Goal: Contribute content: Contribute content

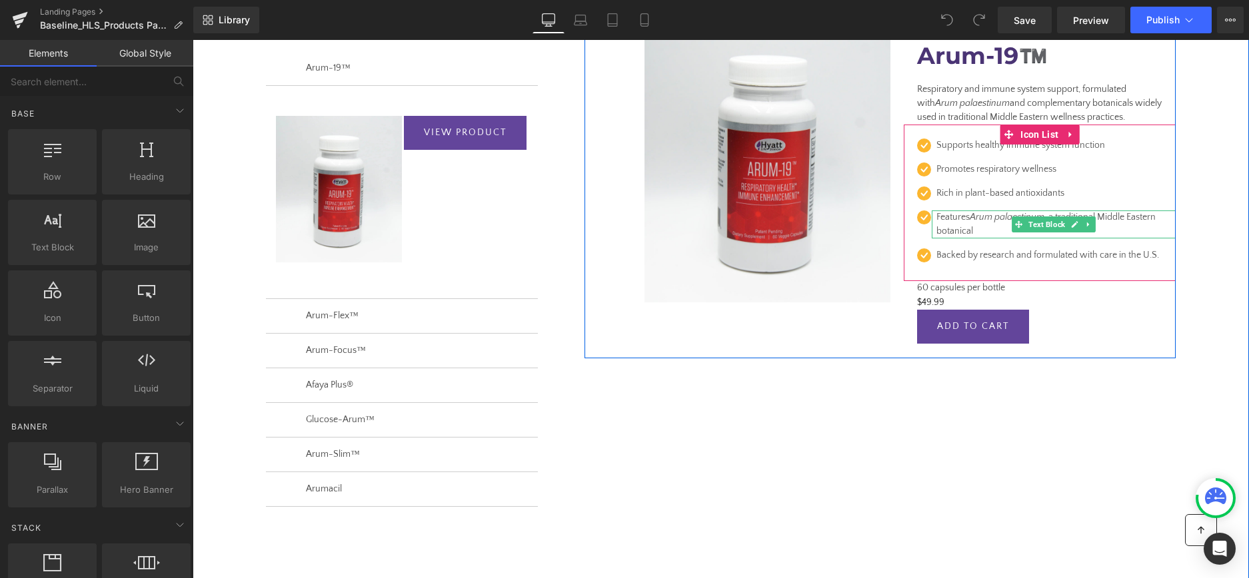
scroll to position [185, 0]
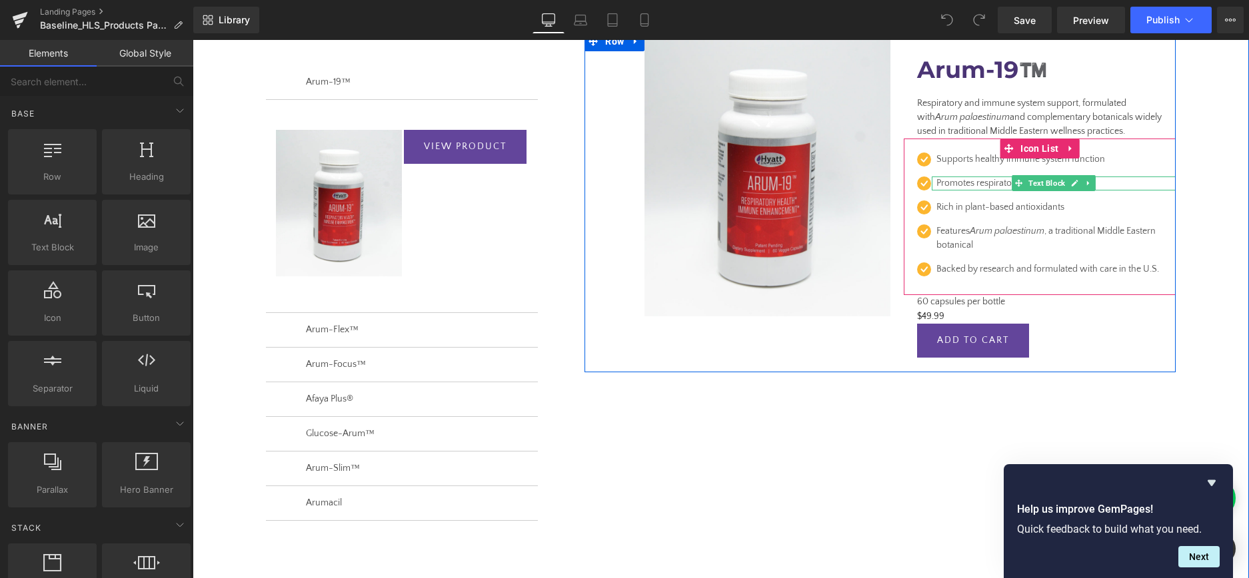
click at [989, 184] on p "Promotes respiratory wellness" at bounding box center [1049, 184] width 226 height 14
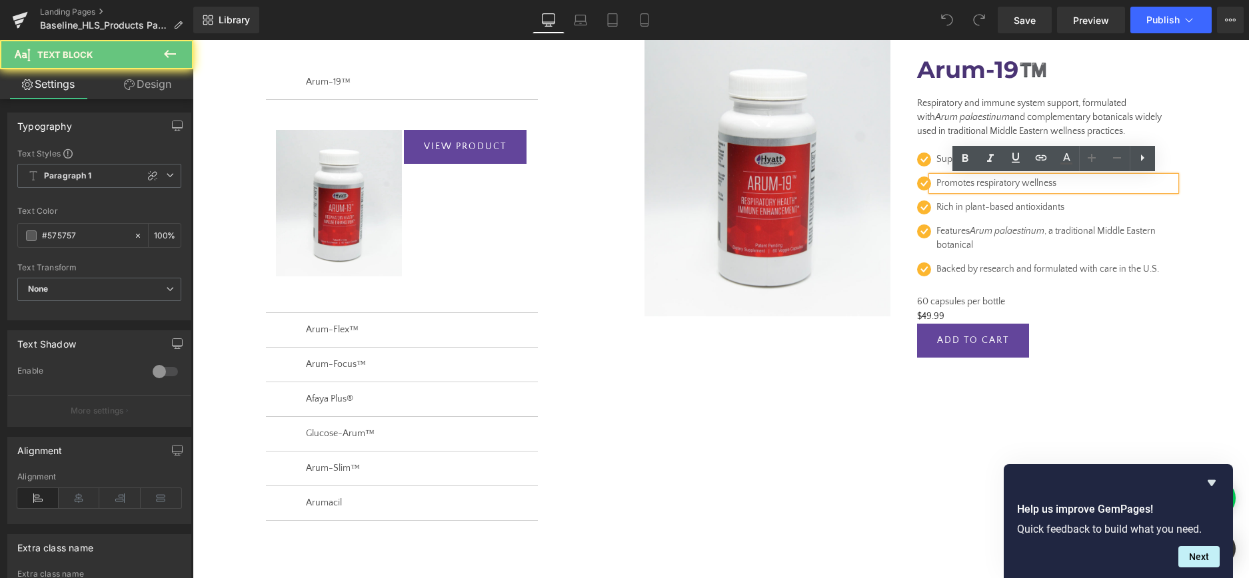
click at [979, 184] on p "Promotes respiratory wellness" at bounding box center [1049, 184] width 226 height 14
click at [977, 183] on p "Promotes respiratory wellness" at bounding box center [1049, 184] width 226 height 14
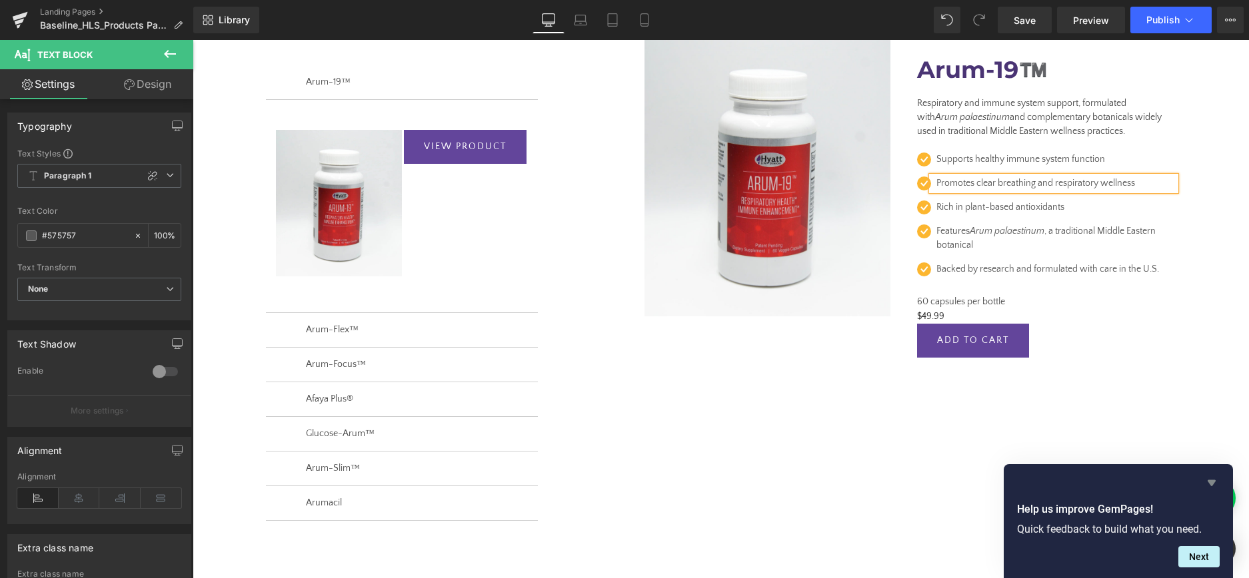
click at [1214, 479] on icon "Hide survey" at bounding box center [1211, 483] width 16 height 16
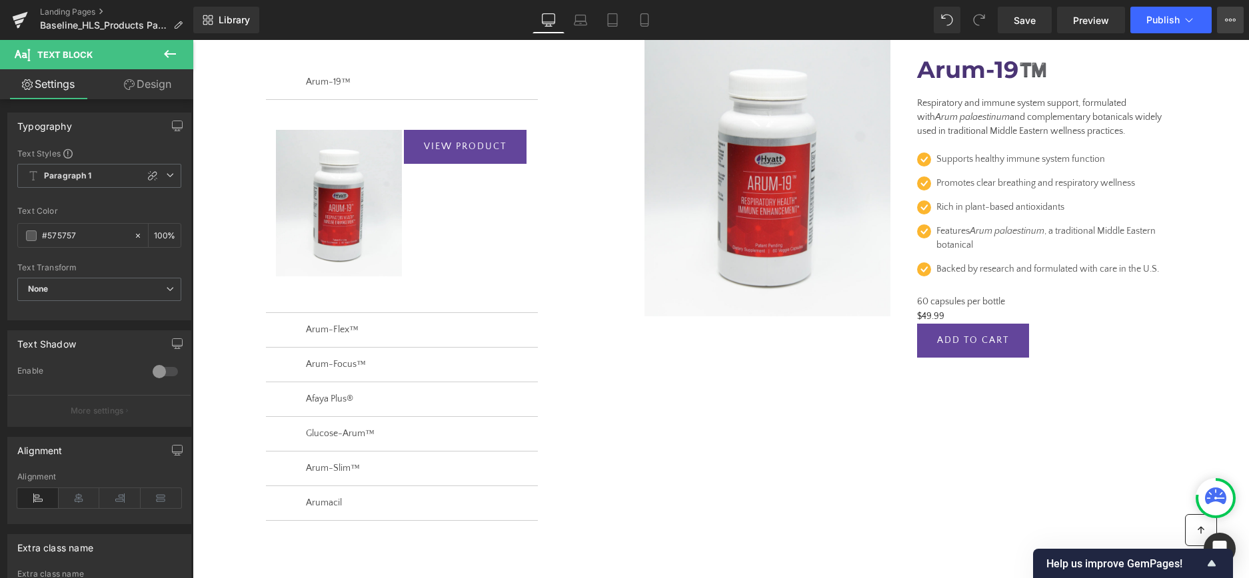
click at [1234, 18] on icon at bounding box center [1230, 20] width 11 height 11
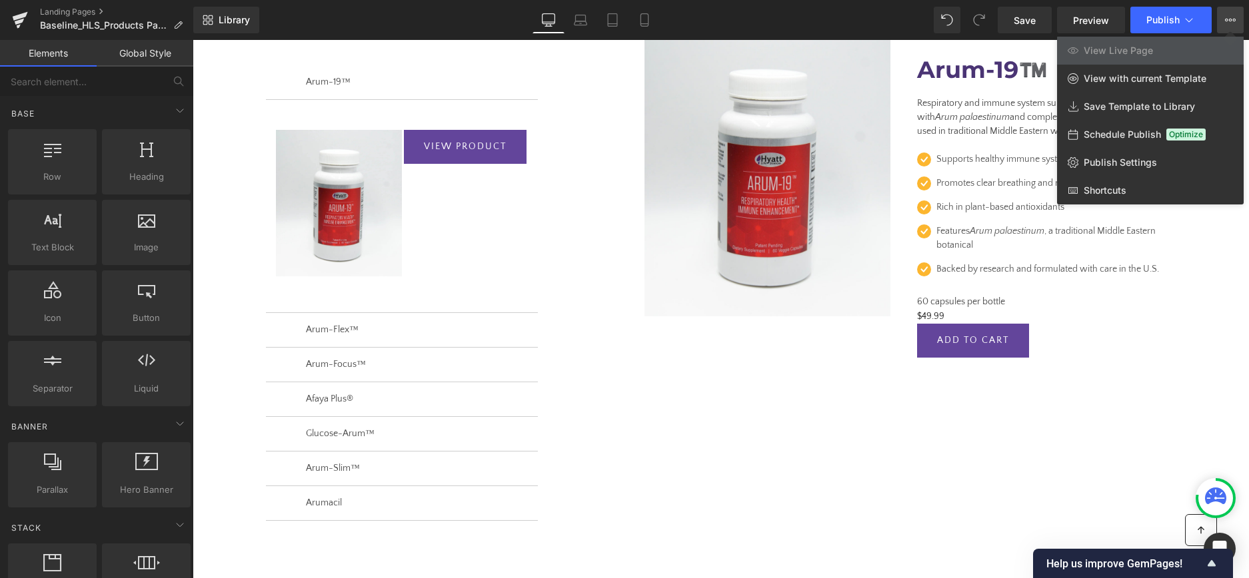
click at [980, 227] on div at bounding box center [721, 309] width 1056 height 538
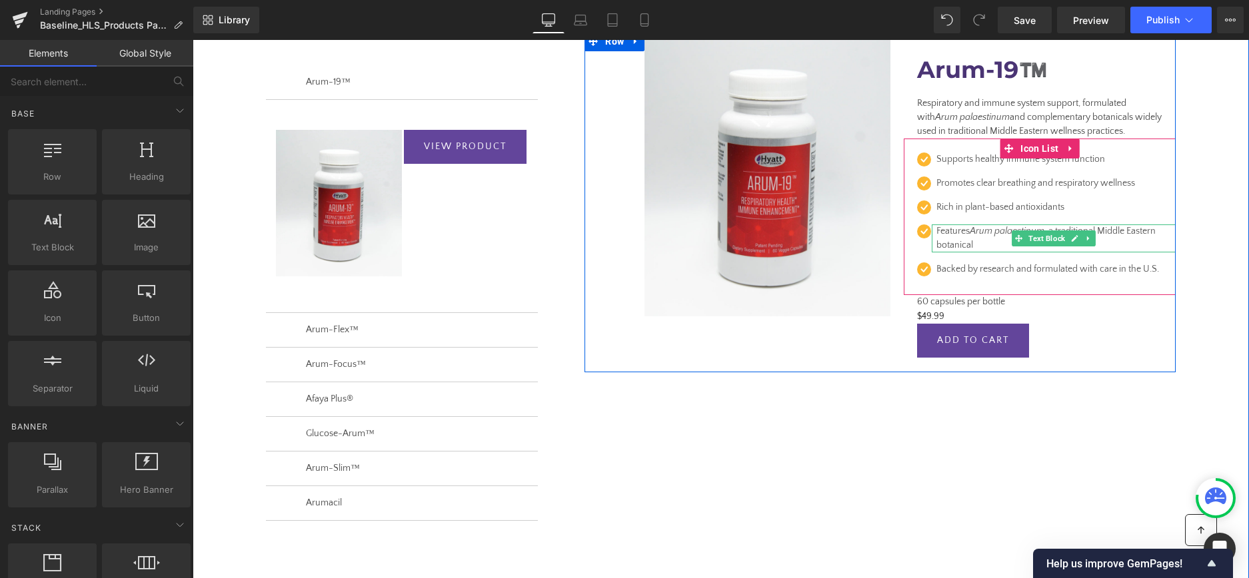
click at [967, 235] on p "Features Arum palaestinum , a traditional Middle Eastern botanical" at bounding box center [1049, 239] width 226 height 28
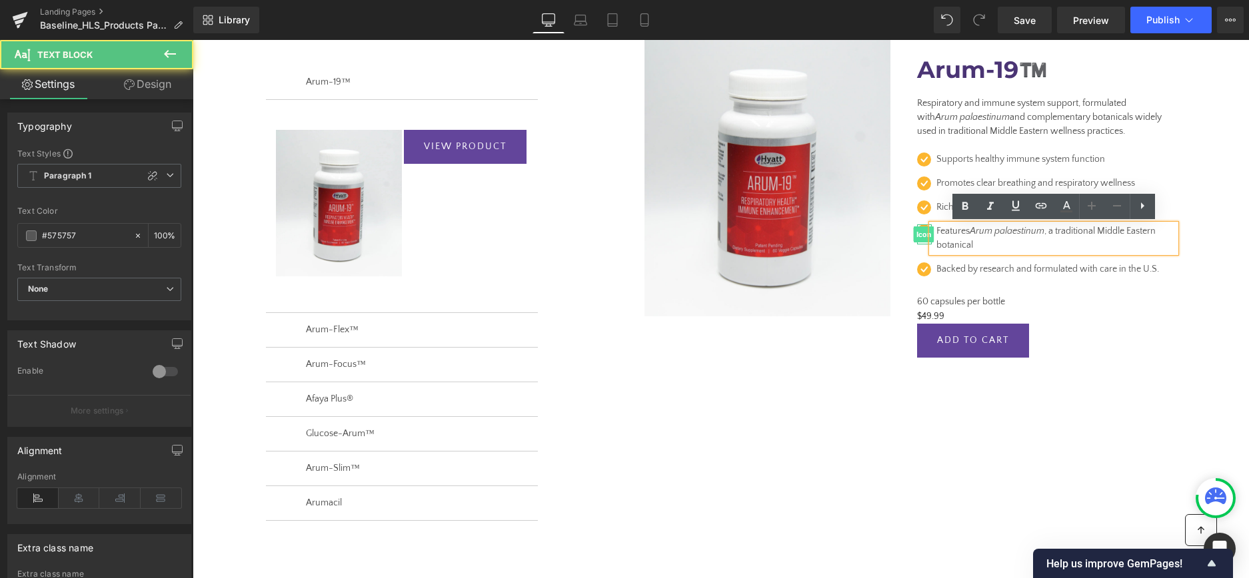
click at [924, 232] on span "Icon" at bounding box center [924, 235] width 21 height 16
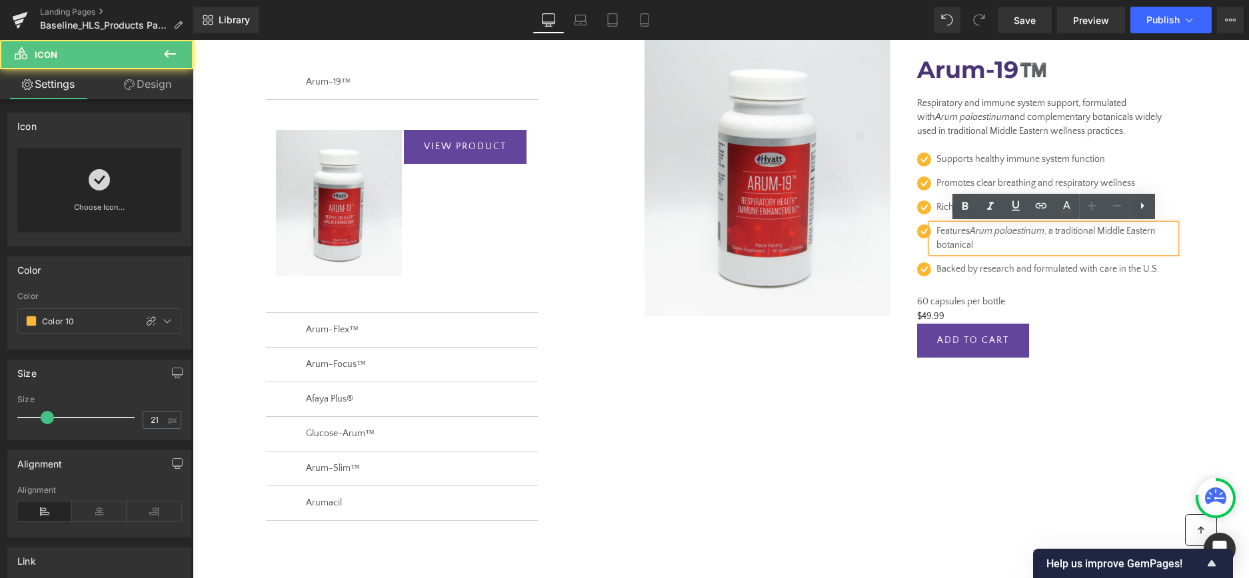
click at [999, 249] on p "Features Arum palaestinum , a traditional Middle Eastern botanical" at bounding box center [1049, 239] width 226 height 28
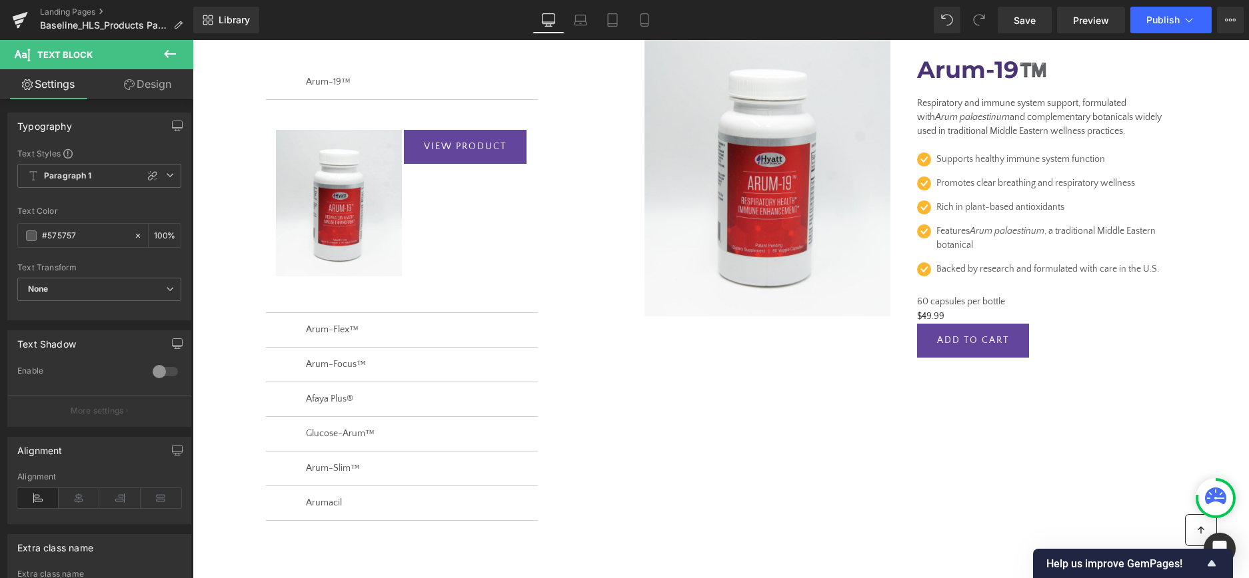
click at [147, 78] on link "Design" at bounding box center [147, 84] width 97 height 30
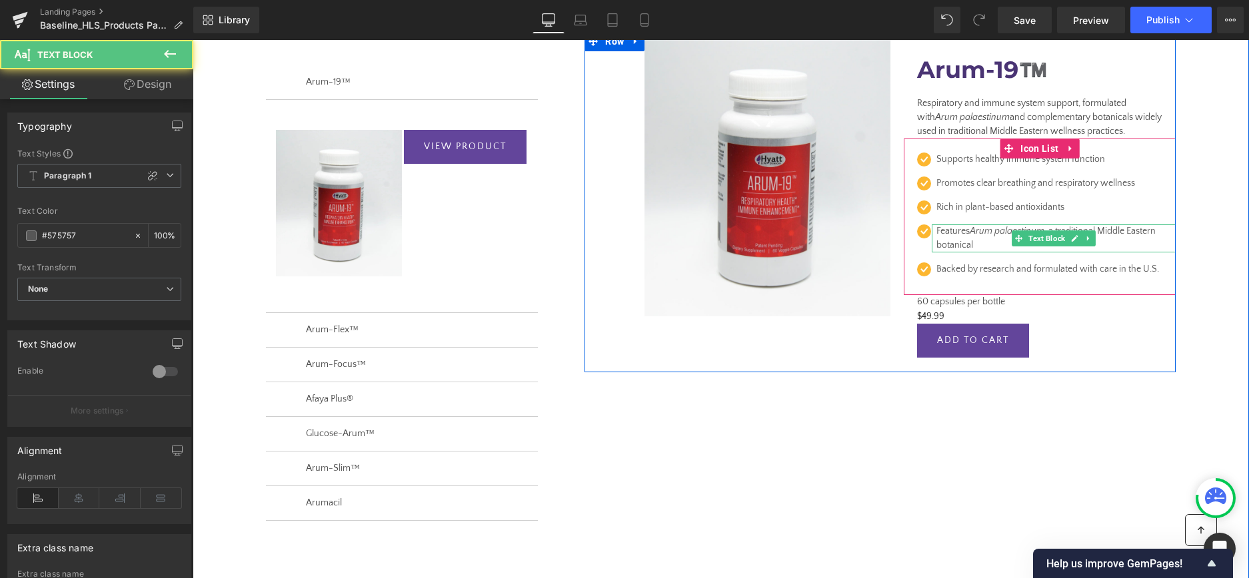
click at [985, 237] on p "Features Arum palaestinum , a traditional Middle Eastern botanical" at bounding box center [1049, 239] width 226 height 28
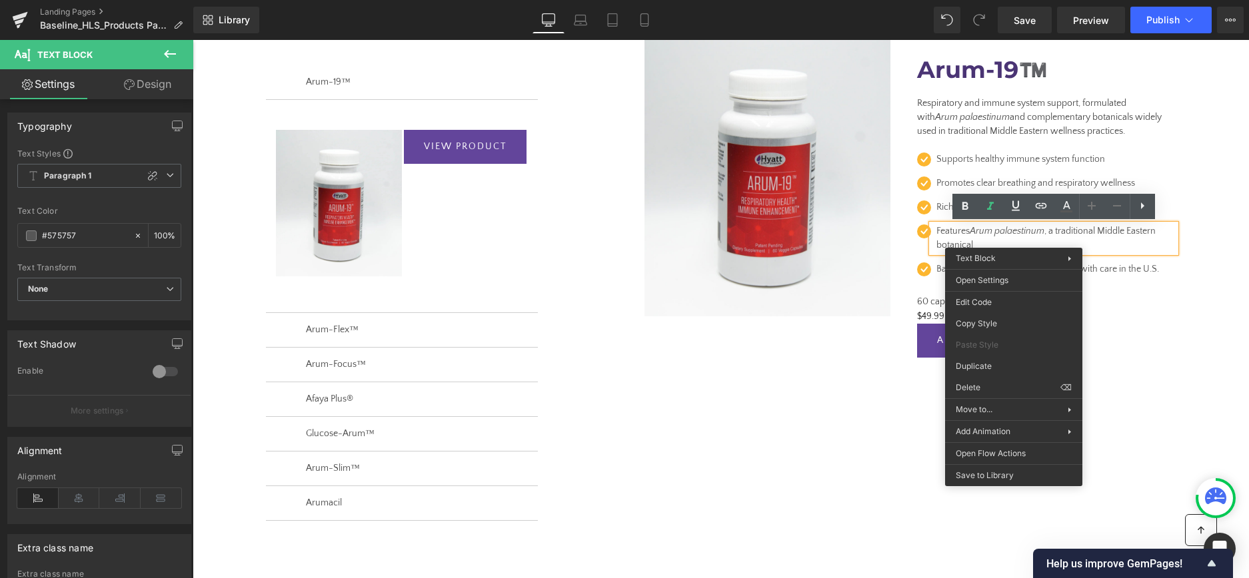
click at [1191, 236] on div "REVEAL OFFER (P) Cart Button Row Sale Off (P) Image Arum-19™️ (P) Title Respira…" at bounding box center [880, 191] width 638 height 361
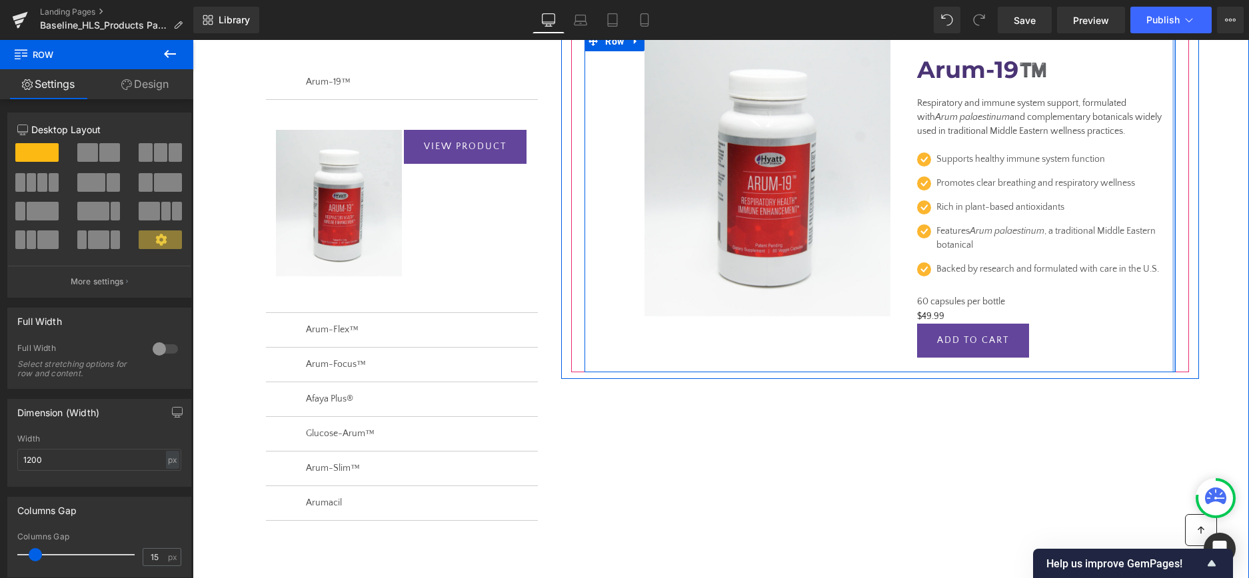
click at [1161, 235] on p "Features Arum palaestinum , a traditional Middle Eastern botanical" at bounding box center [1049, 239] width 226 height 28
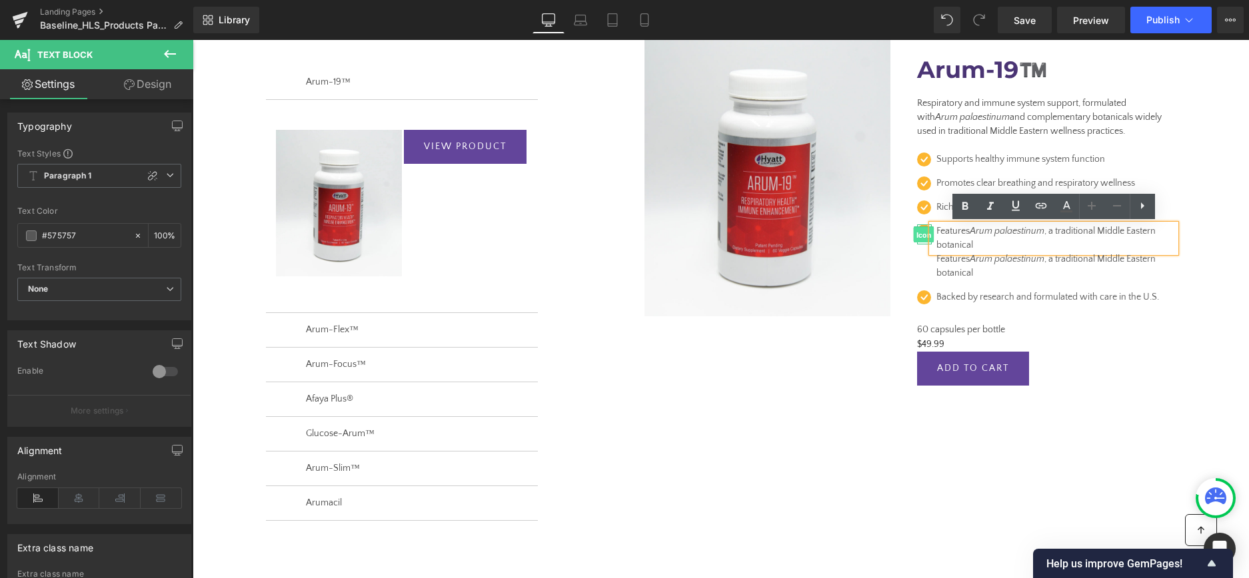
click at [922, 235] on span "Icon" at bounding box center [924, 235] width 21 height 16
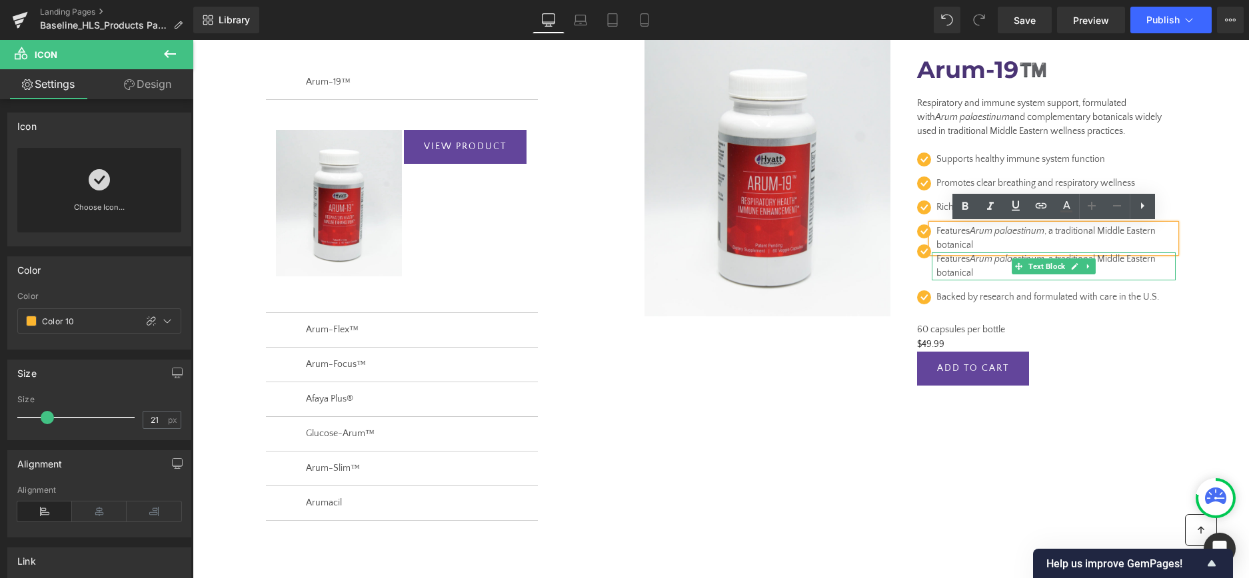
click at [967, 270] on p "Features Arum palaestinum , a traditional Middle Eastern botanical" at bounding box center [1049, 267] width 226 height 28
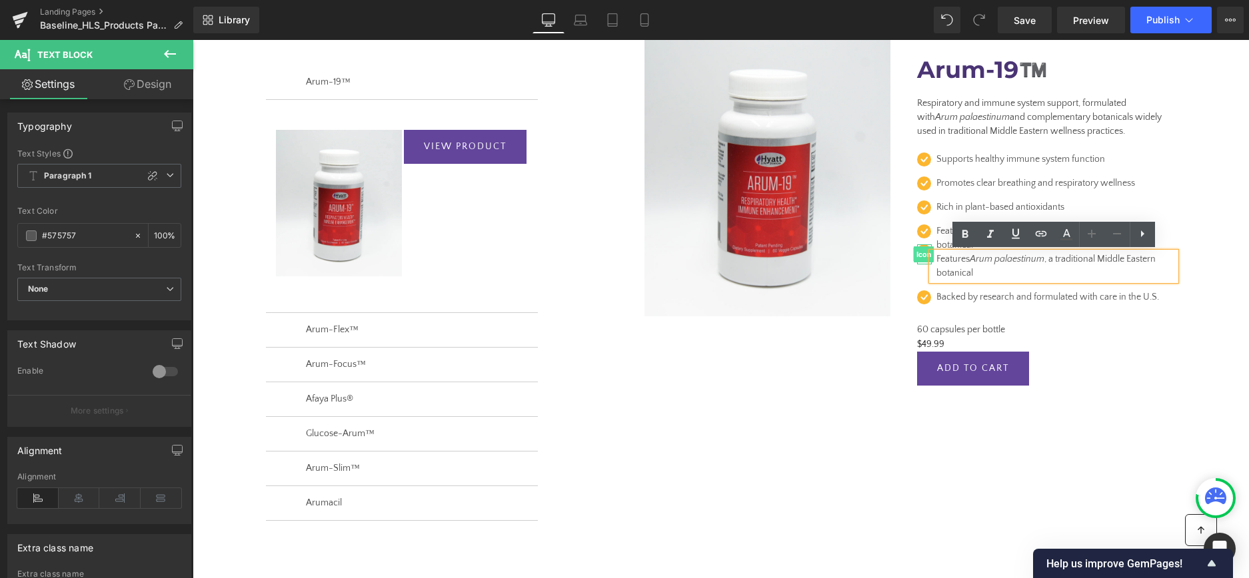
click at [927, 250] on span "Icon" at bounding box center [924, 255] width 21 height 16
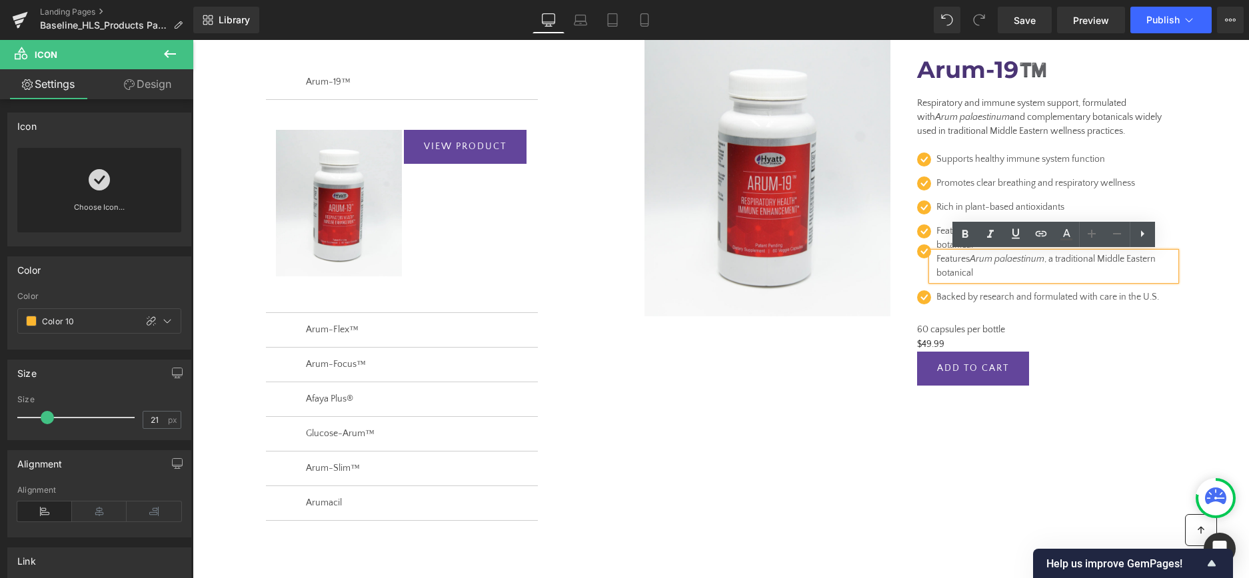
click at [970, 272] on p "Features Arum palaestinum , a traditional Middle Eastern botanical" at bounding box center [1049, 267] width 226 height 28
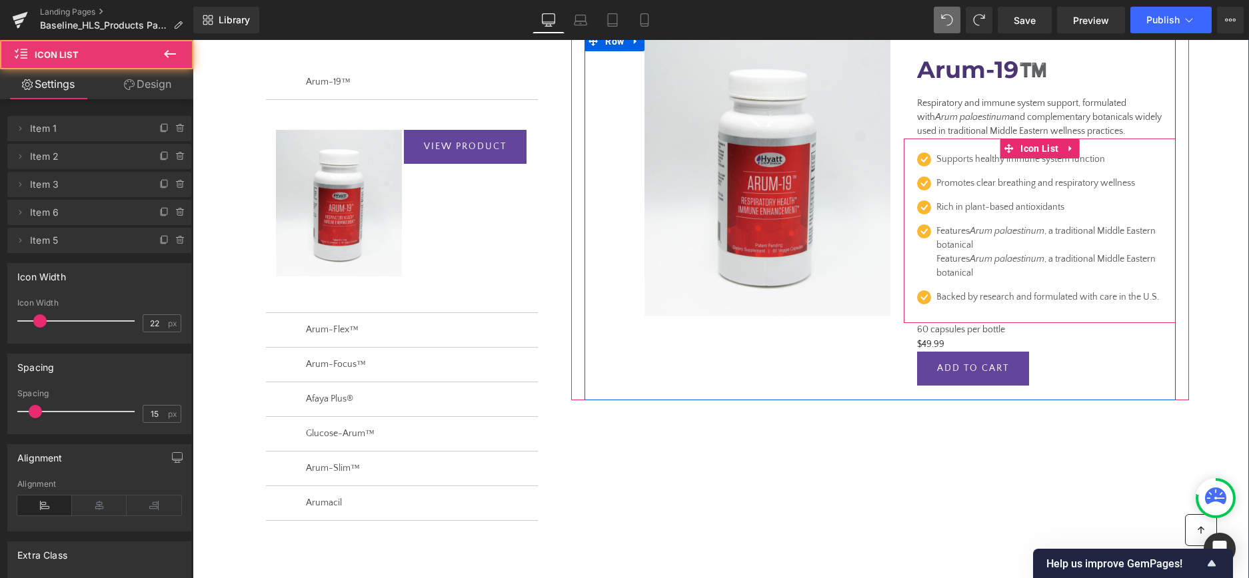
click at [924, 263] on div "Features Arum palaestinum , a traditional Middle Eastern botanical Text Block F…" at bounding box center [1046, 253] width 259 height 56
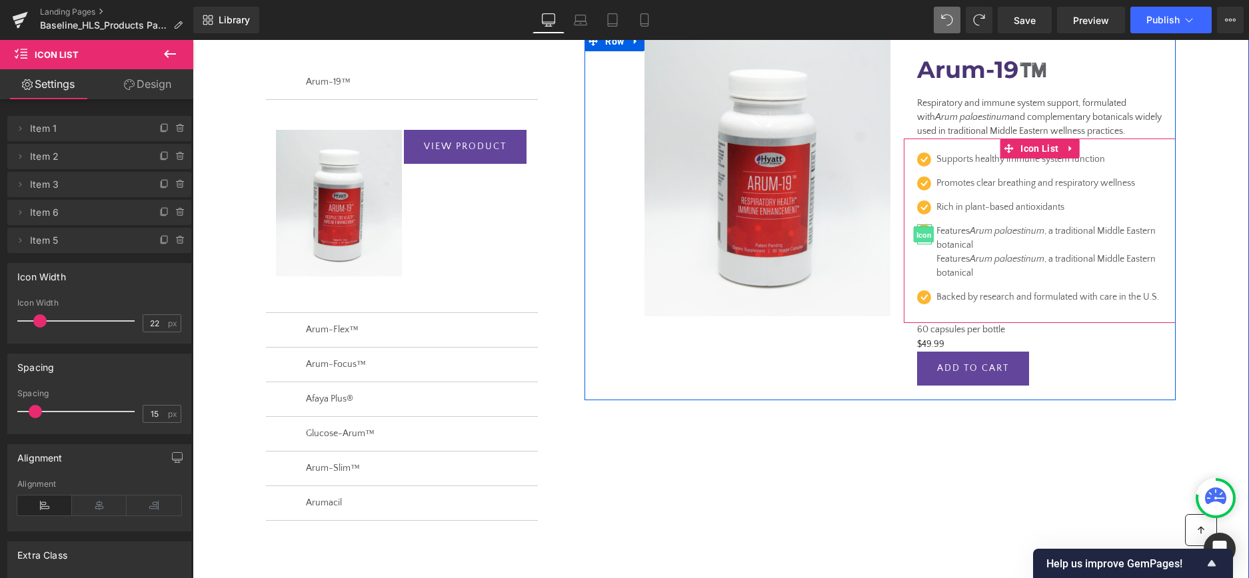
click at [925, 229] on span "Icon" at bounding box center [924, 235] width 21 height 16
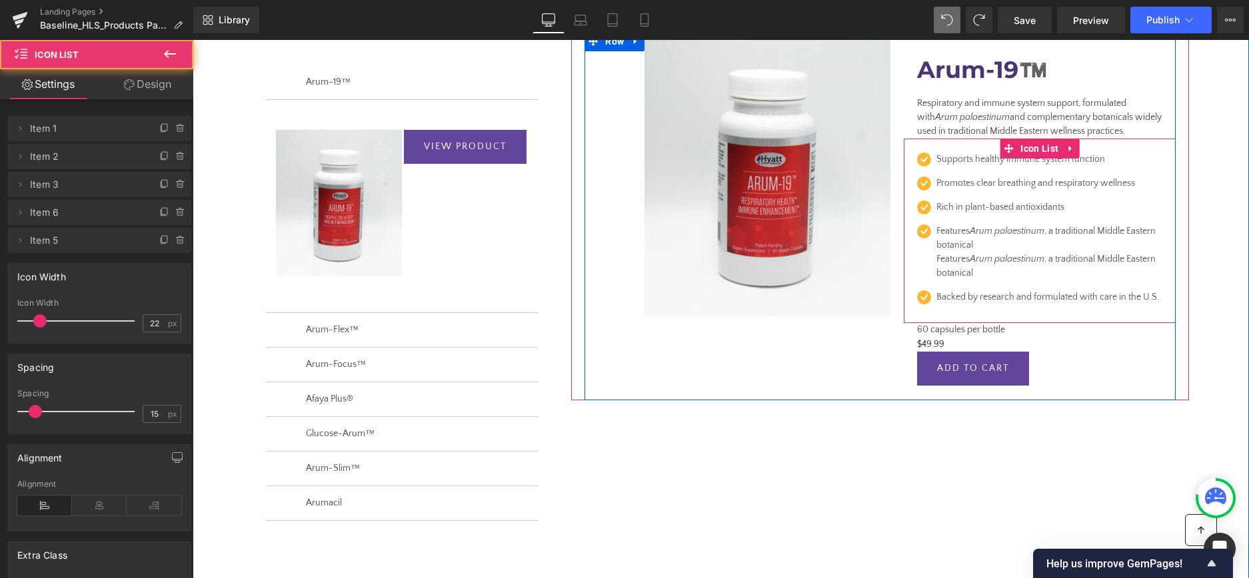
click at [931, 270] on div "Features Arum palaestinum , a traditional Middle Eastern botanical Text Block F…" at bounding box center [1046, 253] width 259 height 56
click at [949, 260] on p "Features Arum palaestinum , a traditional Middle Eastern botanical" at bounding box center [1049, 267] width 226 height 28
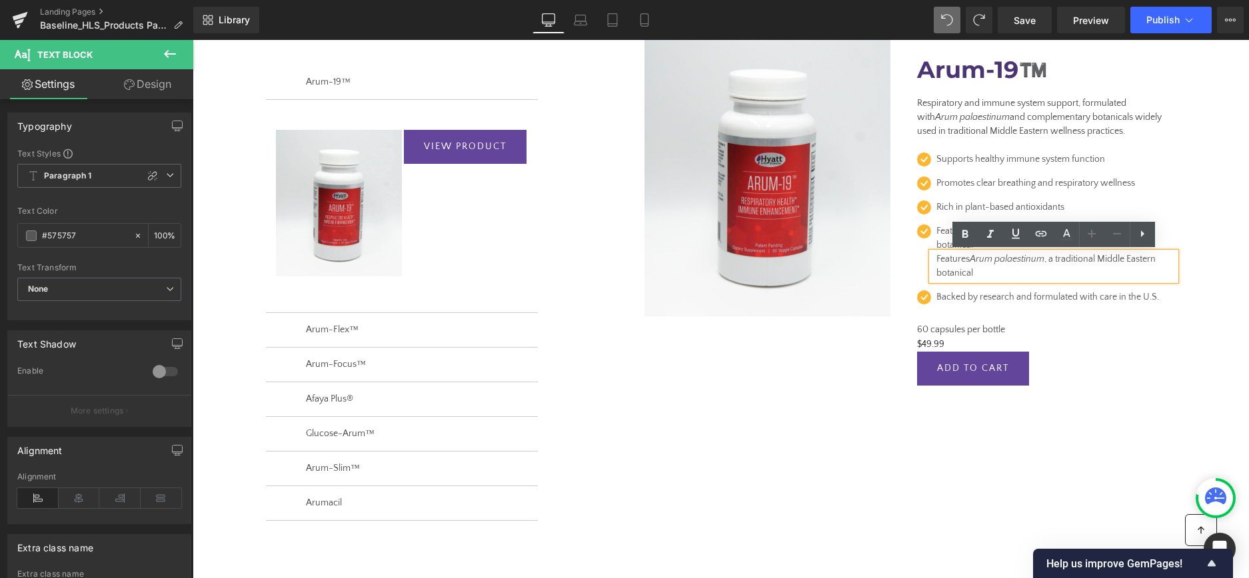
click at [916, 258] on div "Icon Supports healthy immune system function Text Block Icon Promotes clear bre…" at bounding box center [1040, 231] width 272 height 185
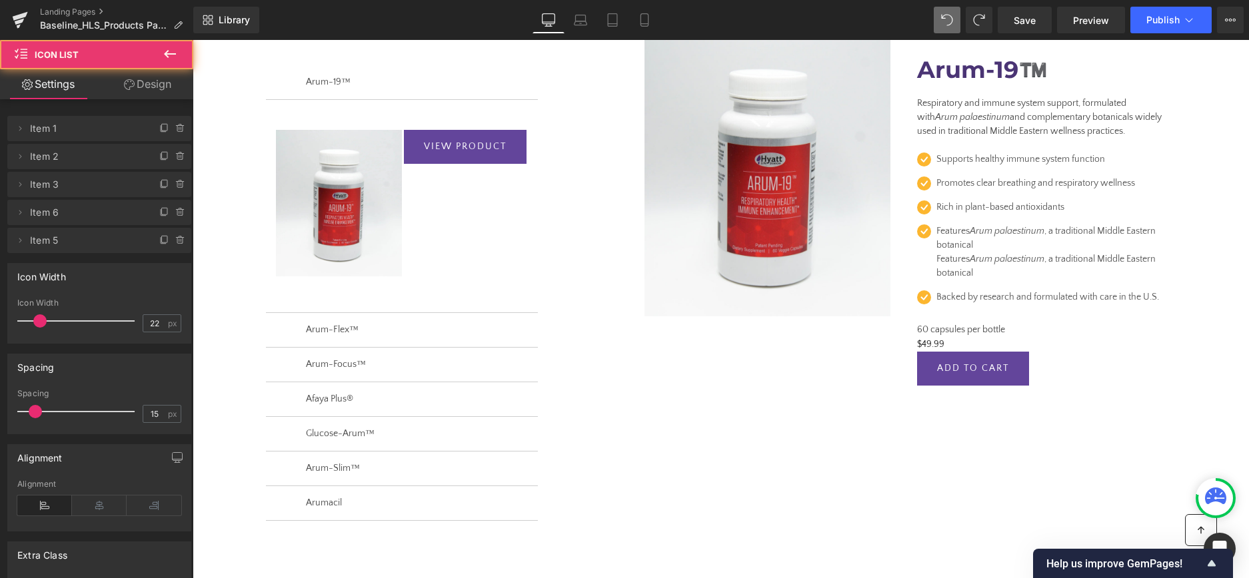
click at [947, 259] on p "Features Arum palaestinum , a traditional Middle Eastern botanical" at bounding box center [1049, 267] width 226 height 28
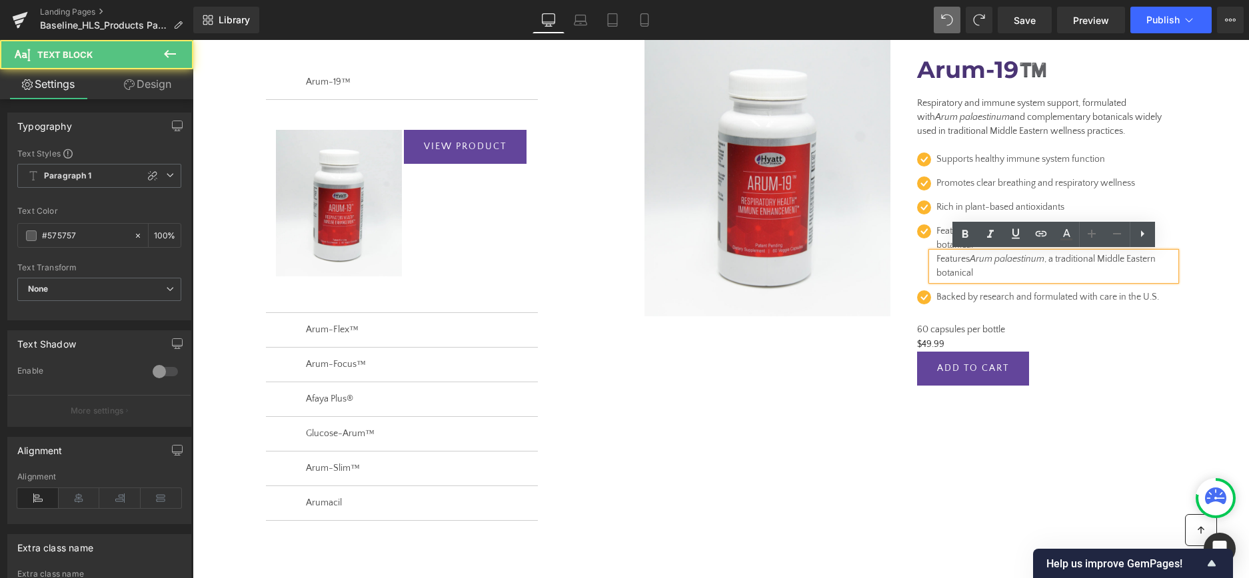
click at [1070, 259] on p "Features Arum palaestinum , a traditional Middle Eastern botanical" at bounding box center [1049, 267] width 226 height 28
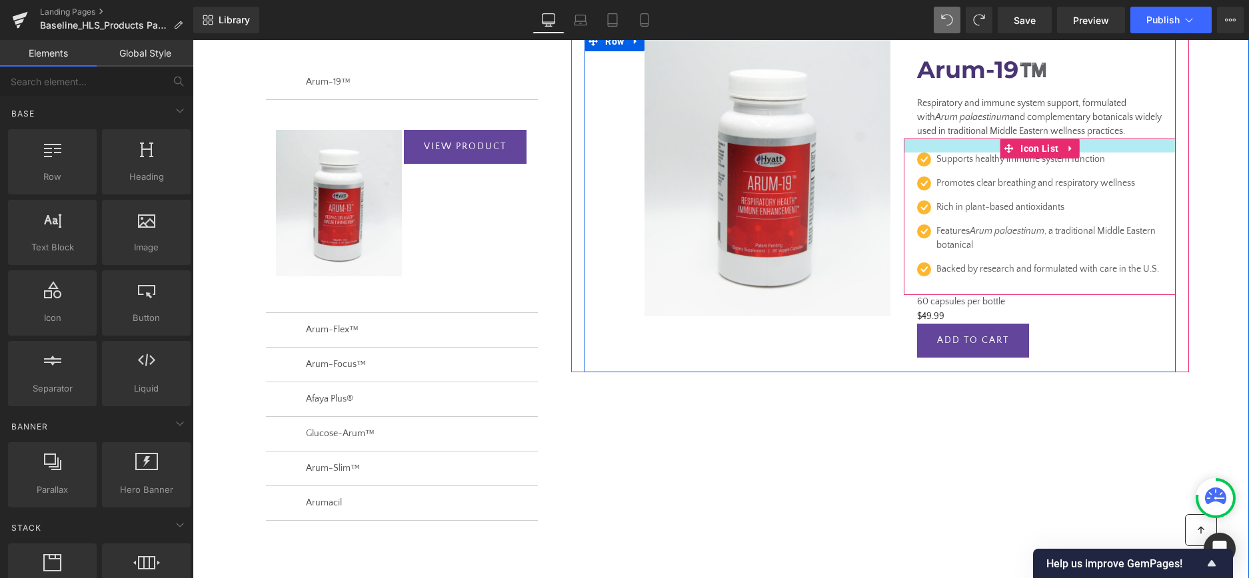
click at [985, 150] on div at bounding box center [1040, 146] width 272 height 14
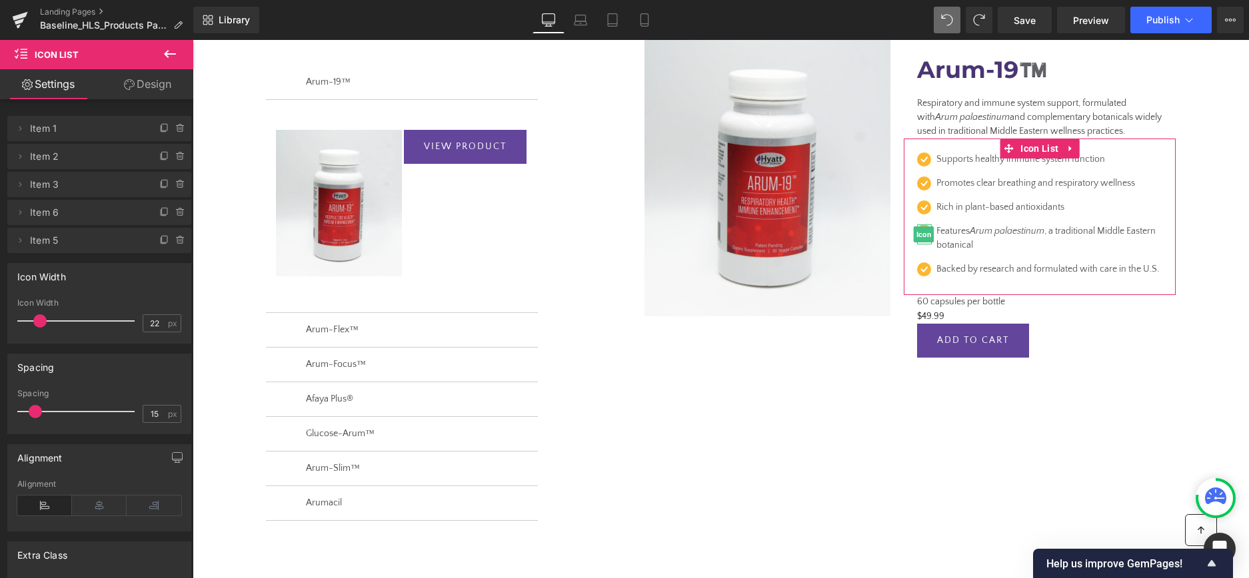
click at [58, 211] on span "Item 6" at bounding box center [86, 212] width 112 height 25
click at [162, 183] on icon at bounding box center [164, 183] width 5 height 7
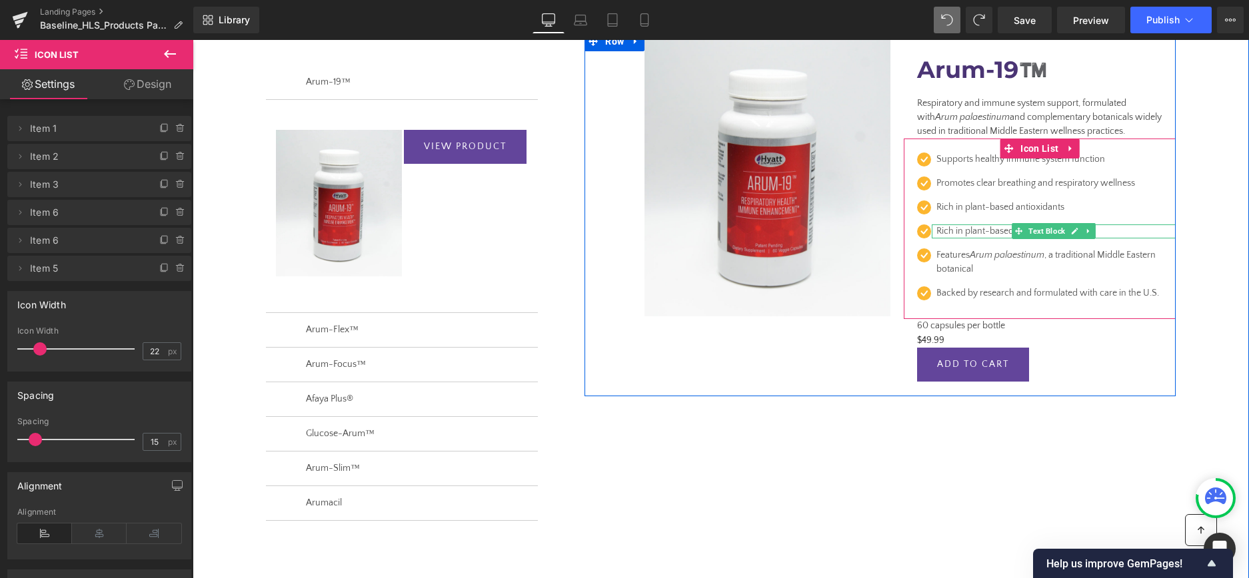
click at [957, 235] on p "Rich in plant-based antioxidants" at bounding box center [1049, 232] width 226 height 14
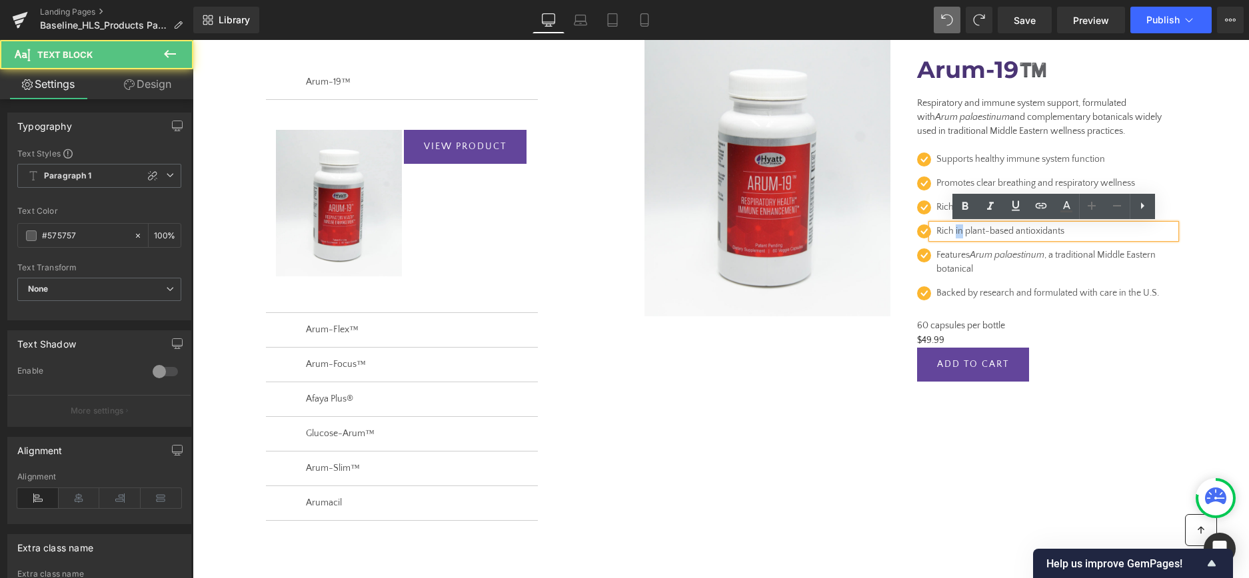
click at [957, 235] on p "Rich in plant-based antioxidants" at bounding box center [1049, 232] width 226 height 14
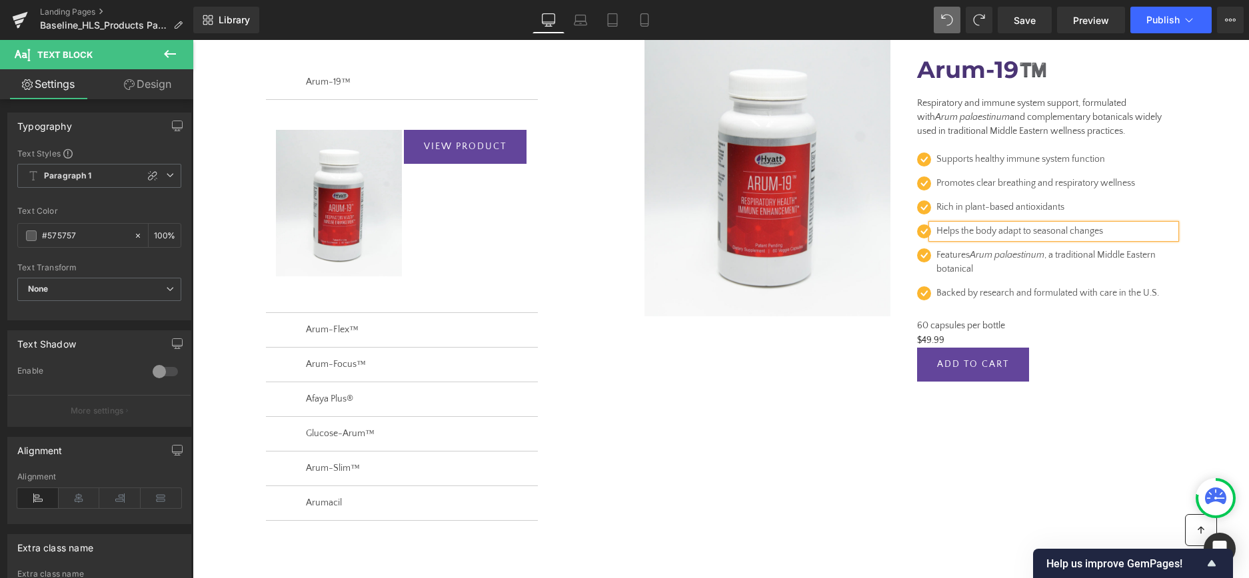
click at [959, 145] on div "Icon Supports healthy immune system function Text Block Icon Promotes clear bre…" at bounding box center [1040, 229] width 272 height 181
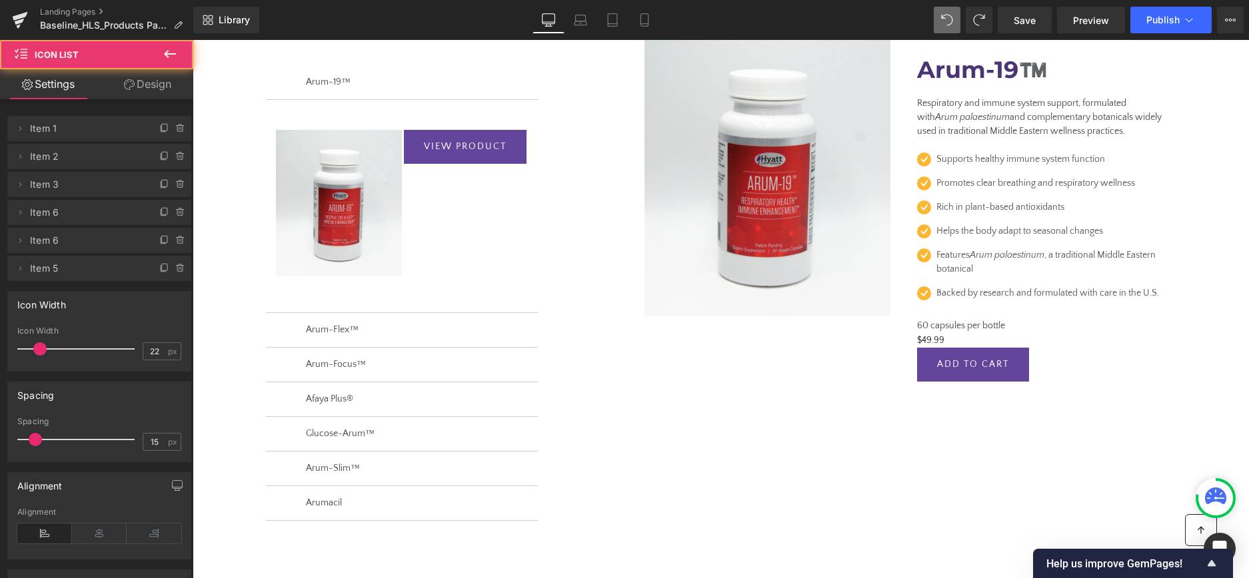
click at [969, 149] on div "Icon Supports healthy immune system function Text Block Icon Promotes clear bre…" at bounding box center [1040, 229] width 272 height 181
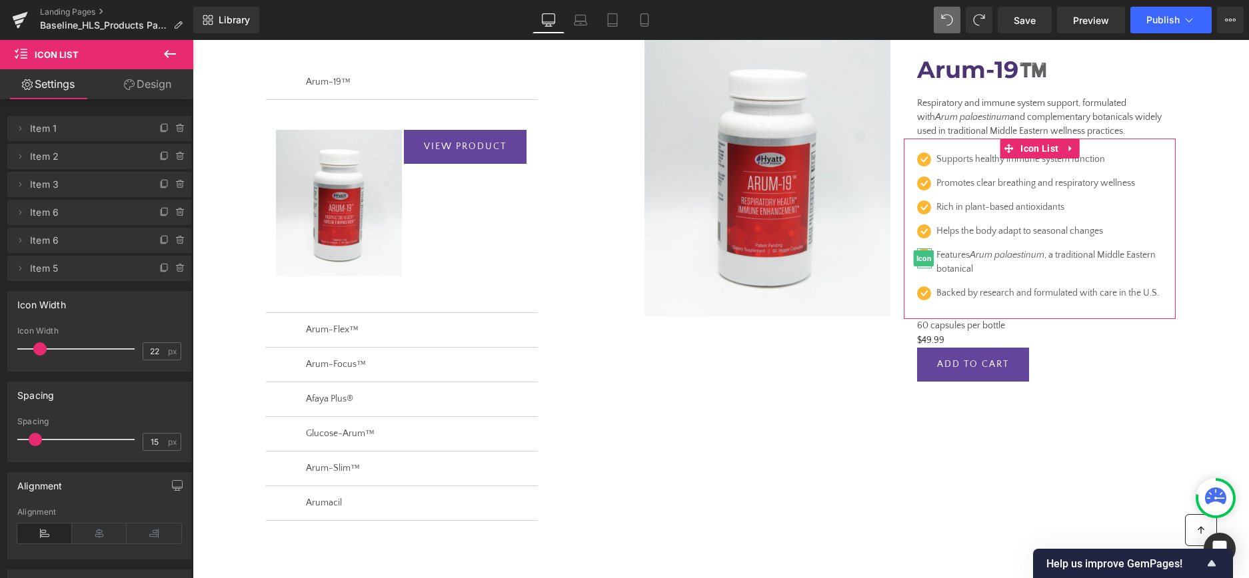
click at [95, 241] on span "Item 6" at bounding box center [86, 240] width 112 height 25
click at [165, 237] on icon at bounding box center [164, 240] width 11 height 11
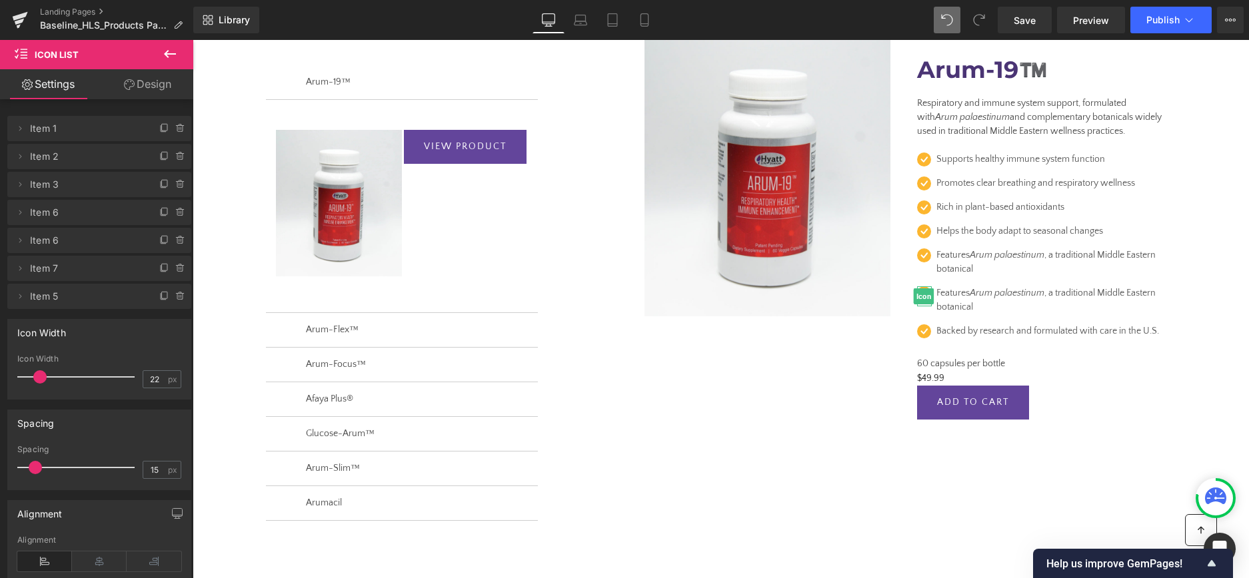
click at [94, 269] on span "Item 7" at bounding box center [86, 268] width 112 height 25
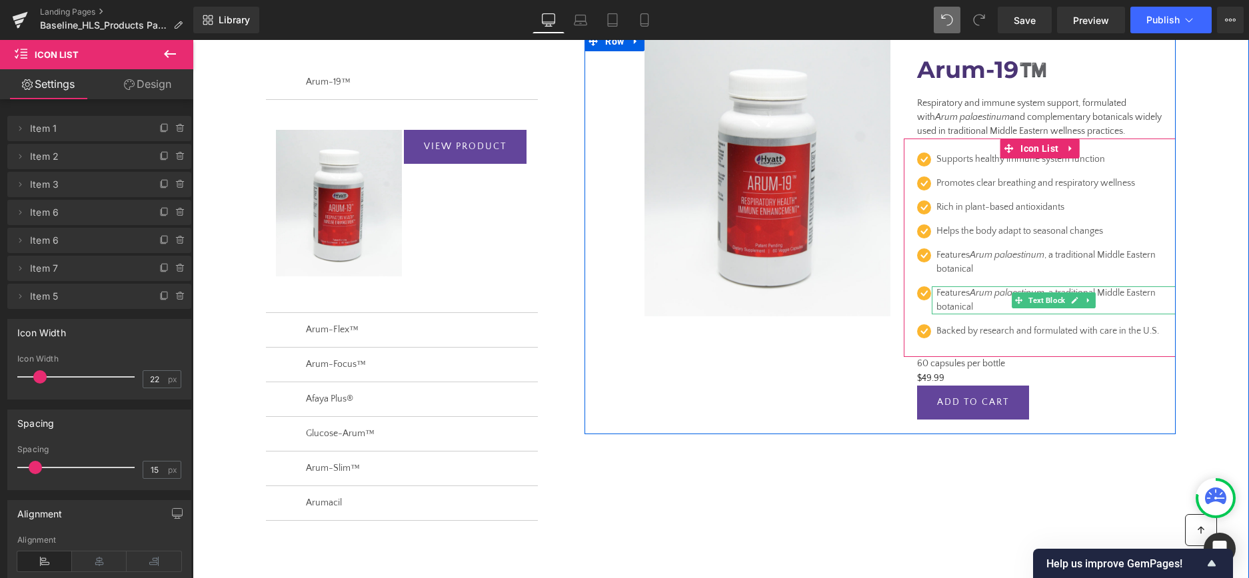
click at [956, 297] on p "Features Arum palaestinum , a traditional Middle Eastern botanical" at bounding box center [1049, 301] width 226 height 28
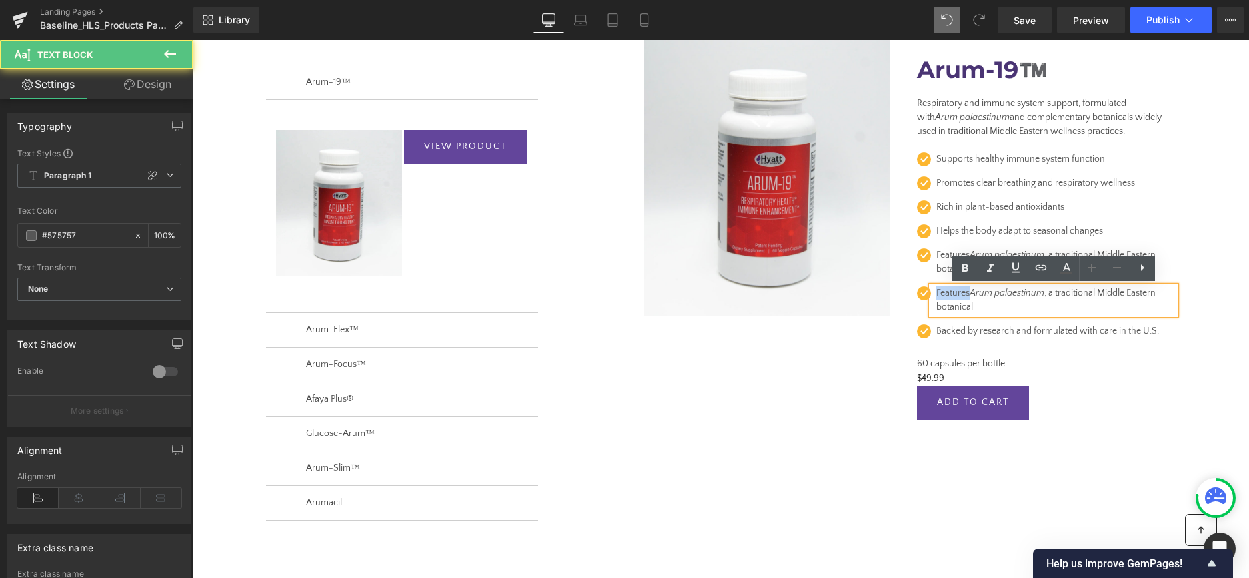
click at [956, 297] on p "Features Arum palaestinum , a traditional Middle Eastern botanical" at bounding box center [1049, 301] width 226 height 28
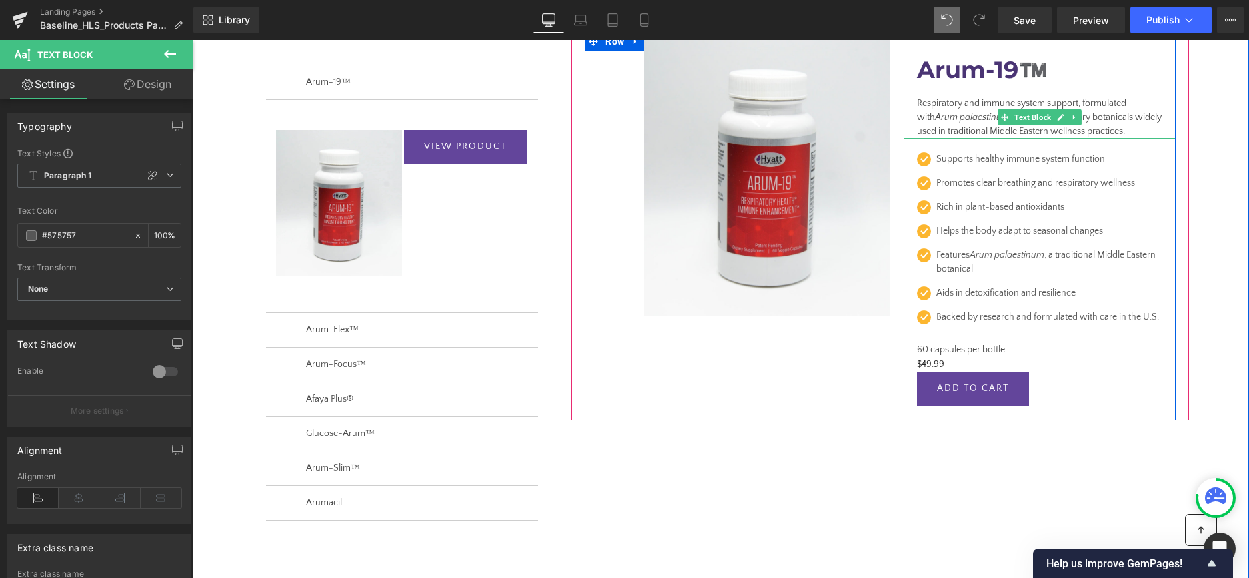
click at [980, 110] on p "Respiratory and immune system support, formulated with Arum palaestinum and com…" at bounding box center [1039, 118] width 245 height 42
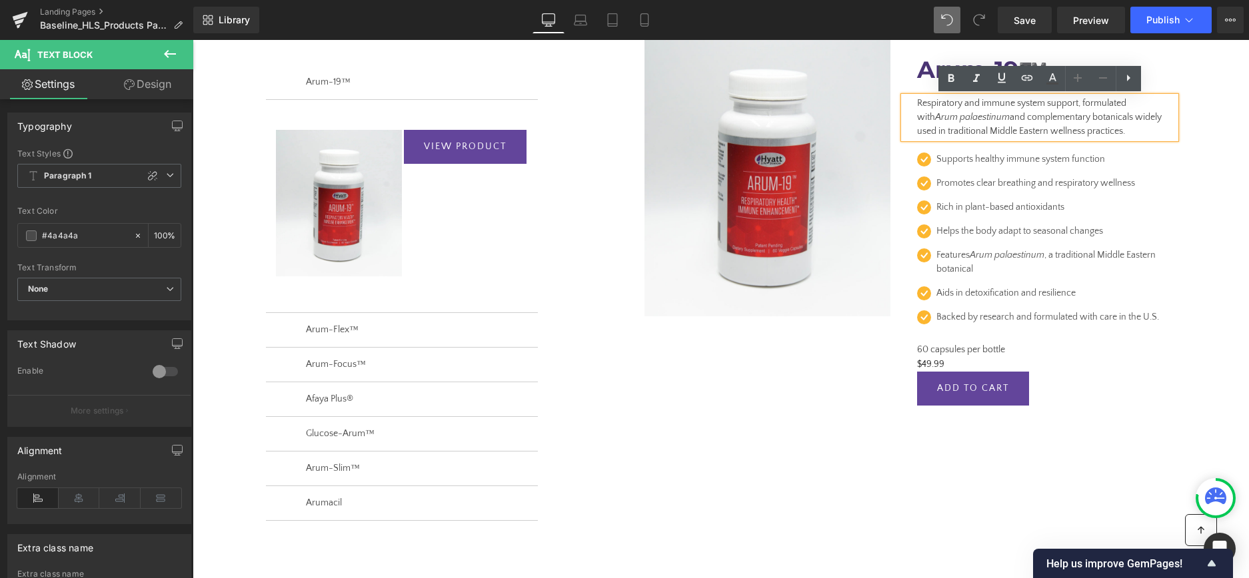
click at [1198, 138] on div "REVEAL OFFER (P) Cart Button Row Sale Off (P) Image Arum-19™️ (P) Title Respira…" at bounding box center [880, 215] width 638 height 409
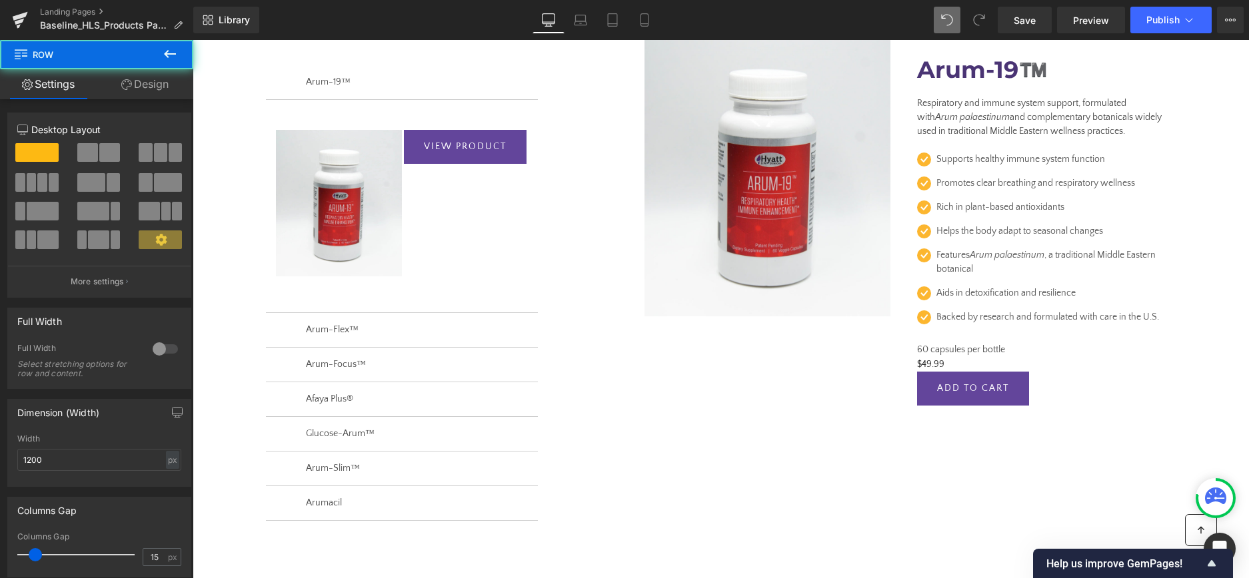
click at [1183, 119] on div "REVEAL OFFER (P) Cart Button Row Sale Off (P) Image Arum-19™️ (P) Title Respira…" at bounding box center [880, 215] width 618 height 409
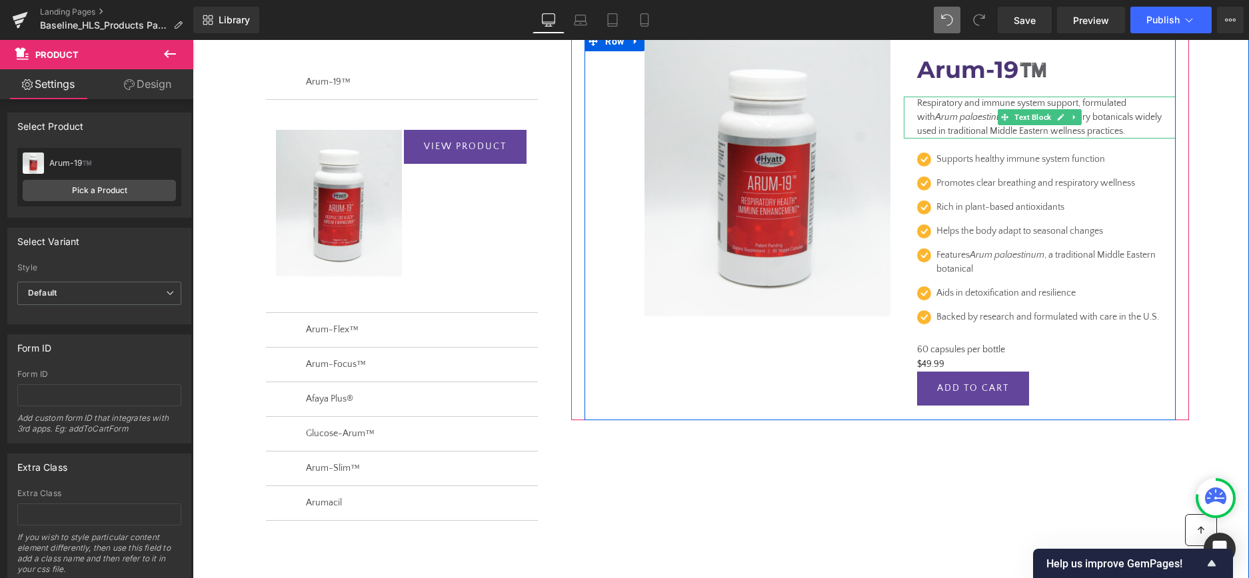
click at [1161, 119] on p "Respiratory and immune system support, formulated with Arum palaestinum and com…" at bounding box center [1039, 118] width 245 height 42
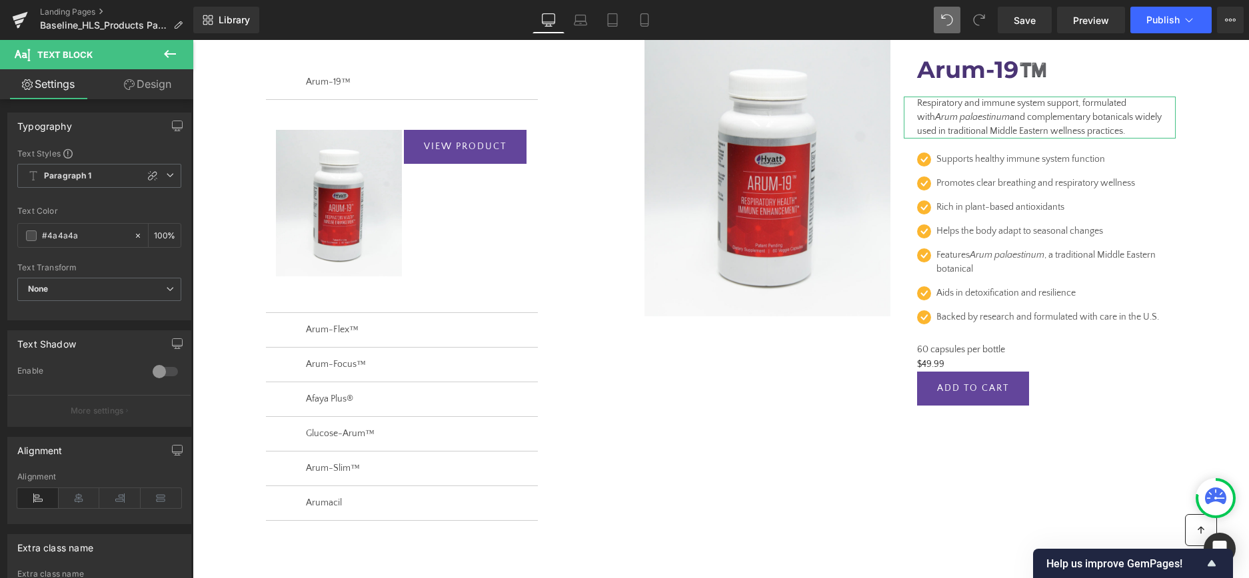
click at [147, 88] on link "Design" at bounding box center [147, 84] width 97 height 30
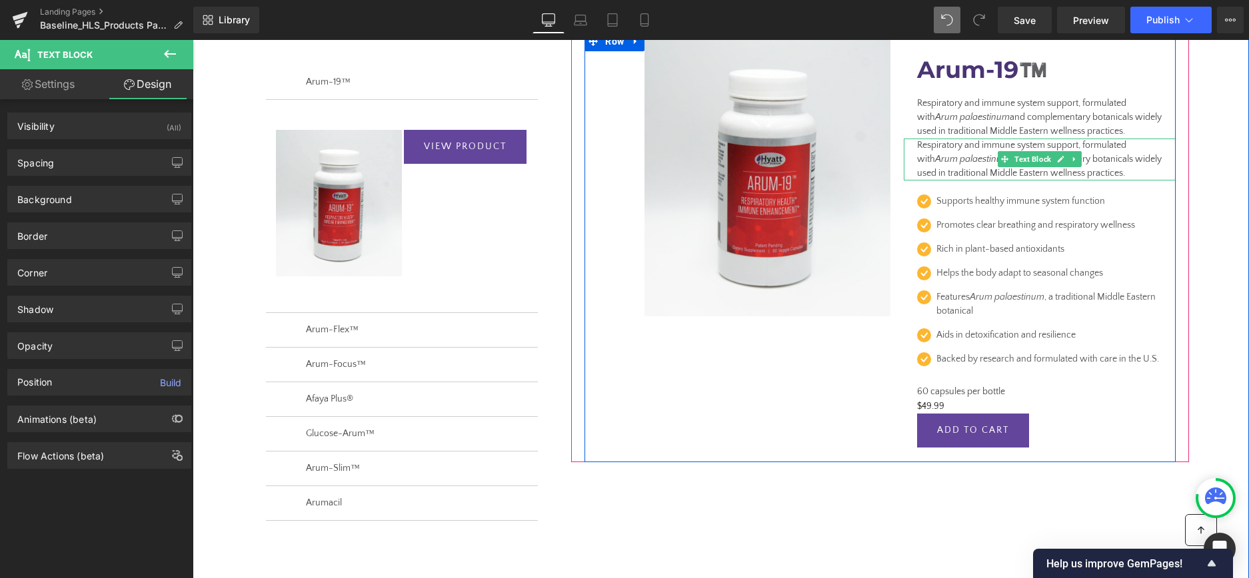
click at [947, 149] on p "Respiratory and immune system support, formulated with Arum palaestinum and com…" at bounding box center [1039, 160] width 245 height 42
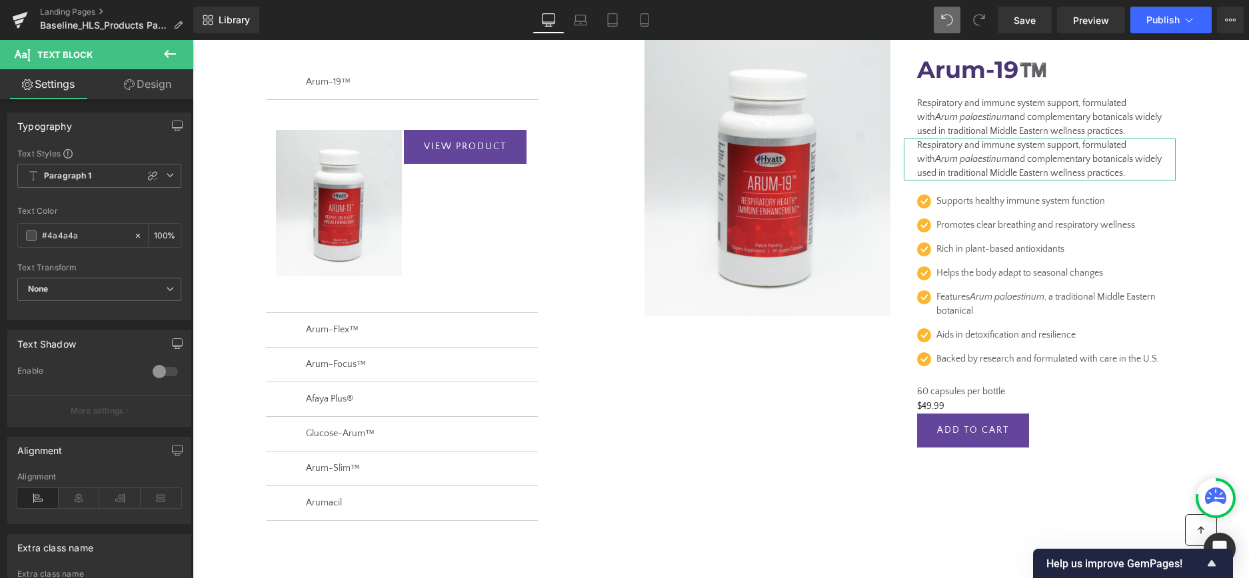
click at [133, 87] on link "Design" at bounding box center [147, 84] width 97 height 30
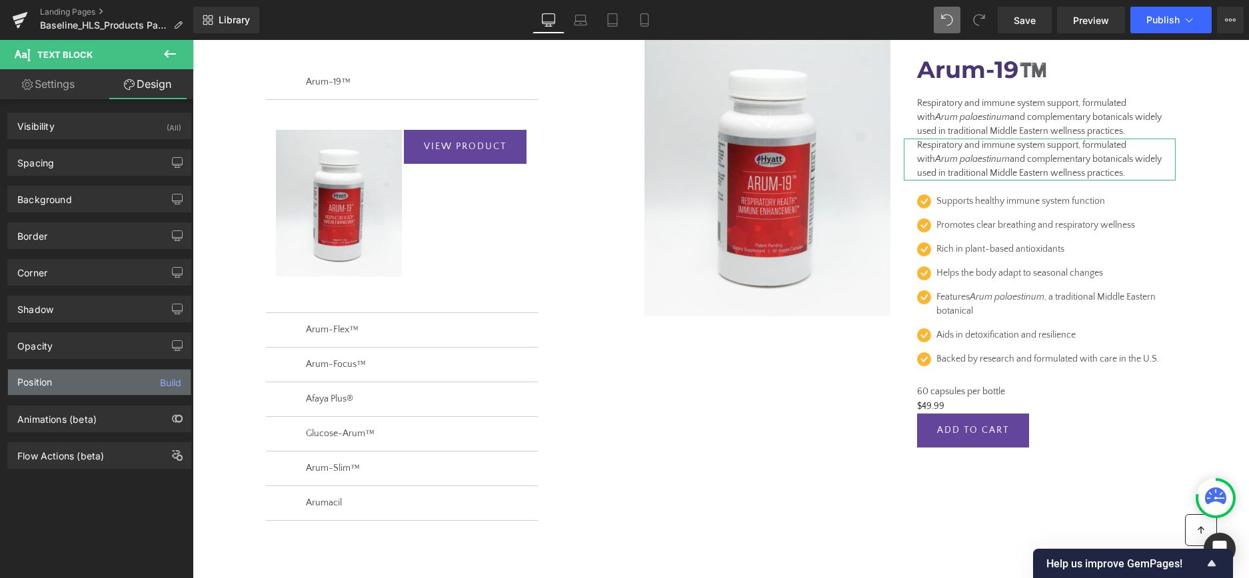
click at [85, 380] on div "Position Build" at bounding box center [99, 382] width 183 height 25
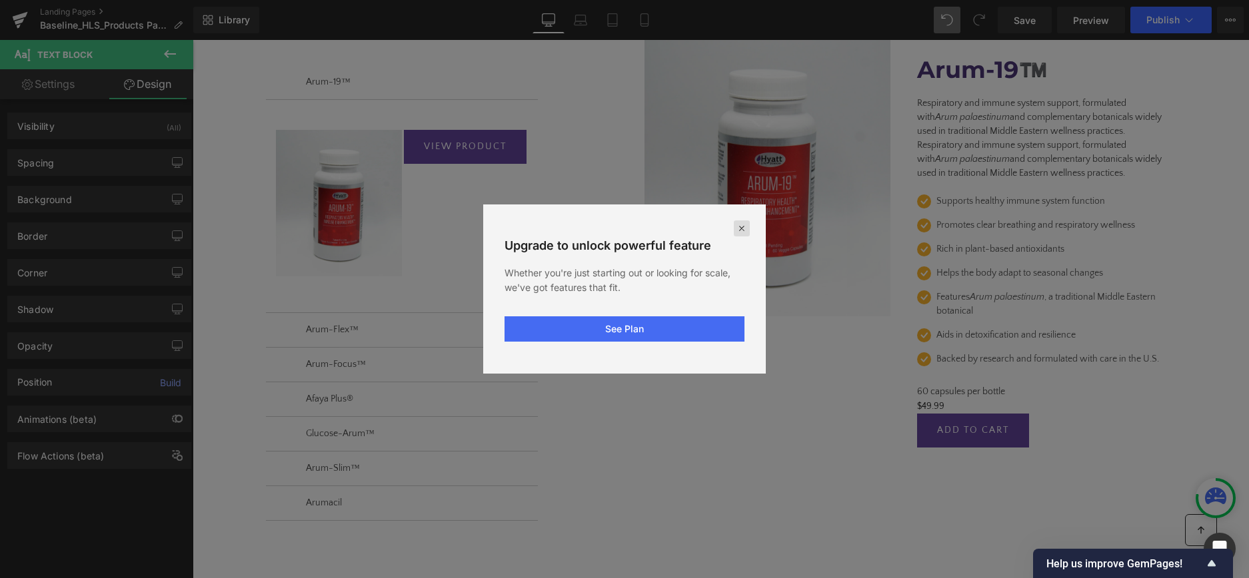
click at [743, 227] on icon at bounding box center [741, 228] width 11 height 11
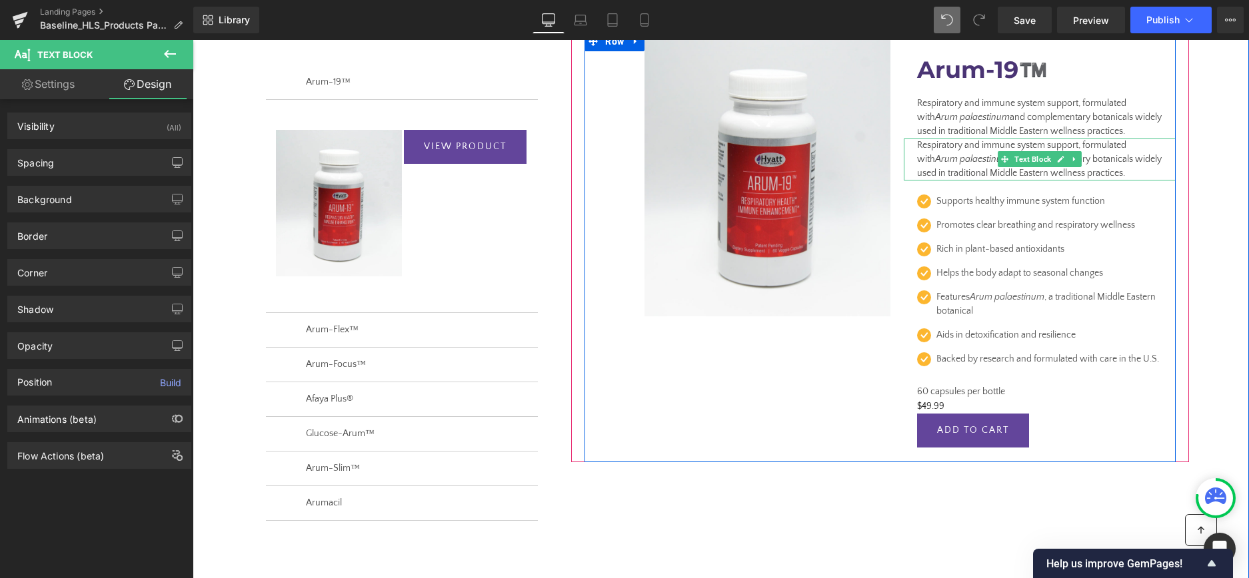
click at [949, 157] on icon "Arum palaestinum" at bounding box center [972, 159] width 75 height 11
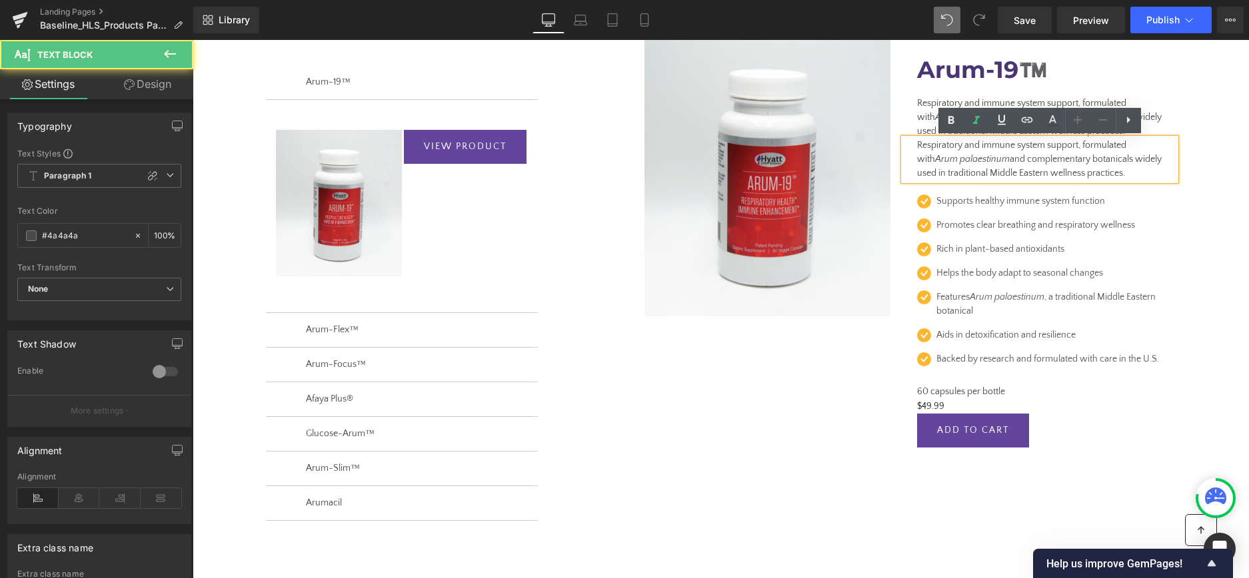
click at [989, 175] on p "Respiratory and immune system support, formulated with Arum palaestinum and com…" at bounding box center [1039, 160] width 245 height 42
click at [1189, 148] on div "REVEAL OFFER (P) Cart Button Row Sale Off (P) Image Arum-19™️ (P) Title Respira…" at bounding box center [880, 236] width 638 height 451
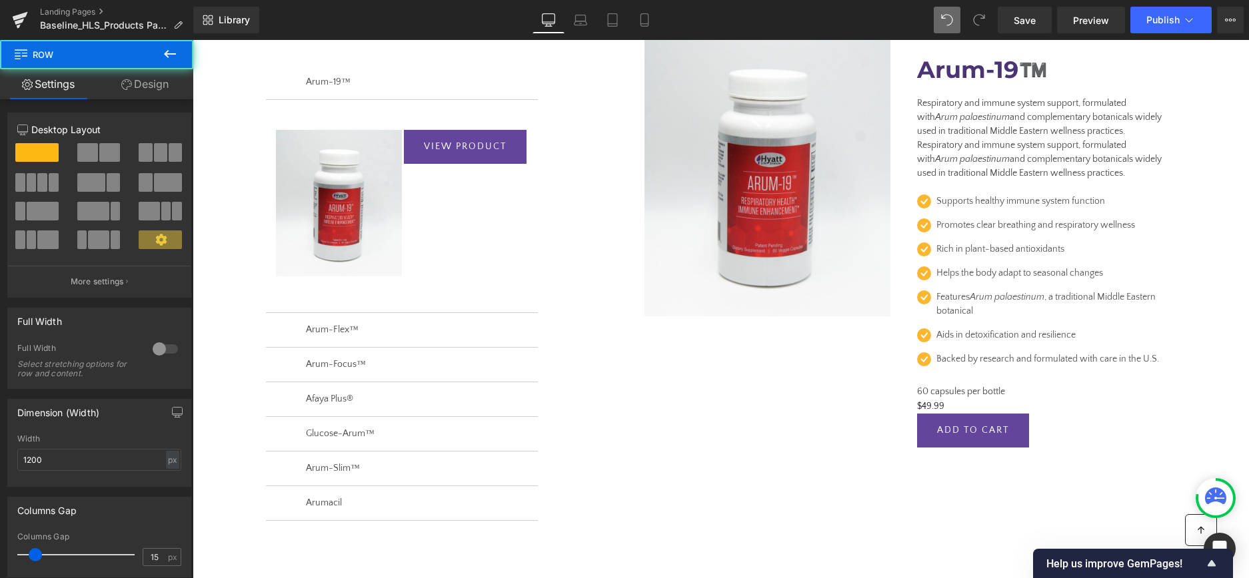
click at [1163, 154] on div "Respiratory and immune system support, formulated with Arum palaestinum and com…" at bounding box center [1040, 160] width 272 height 42
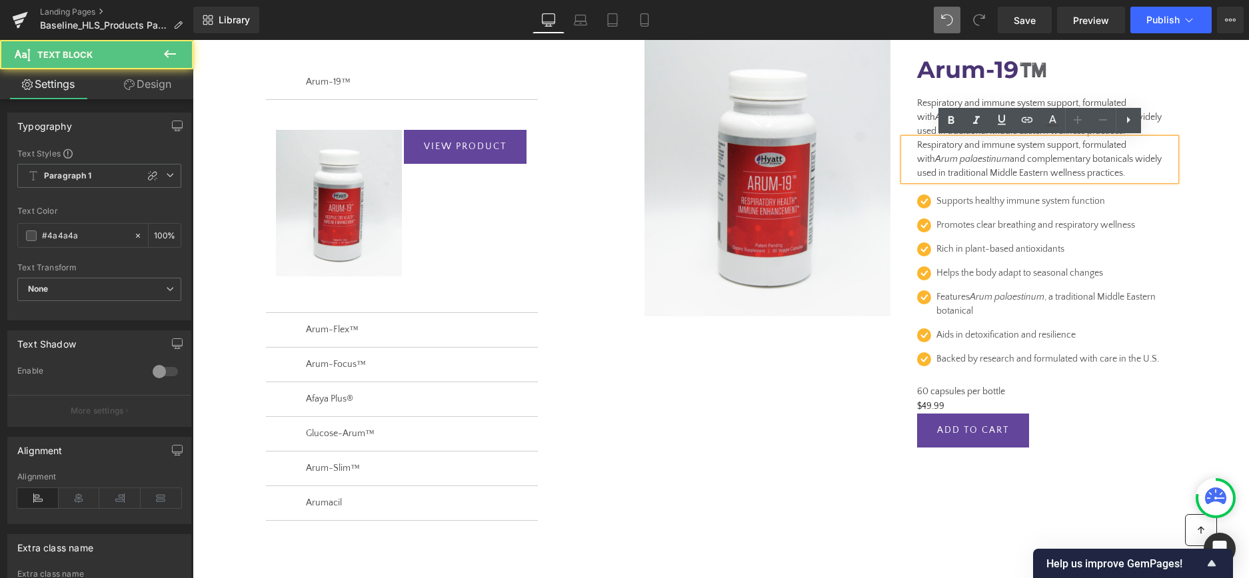
click at [1153, 155] on p "Respiratory and immune system support, formulated with Arum palaestinum and com…" at bounding box center [1039, 160] width 245 height 42
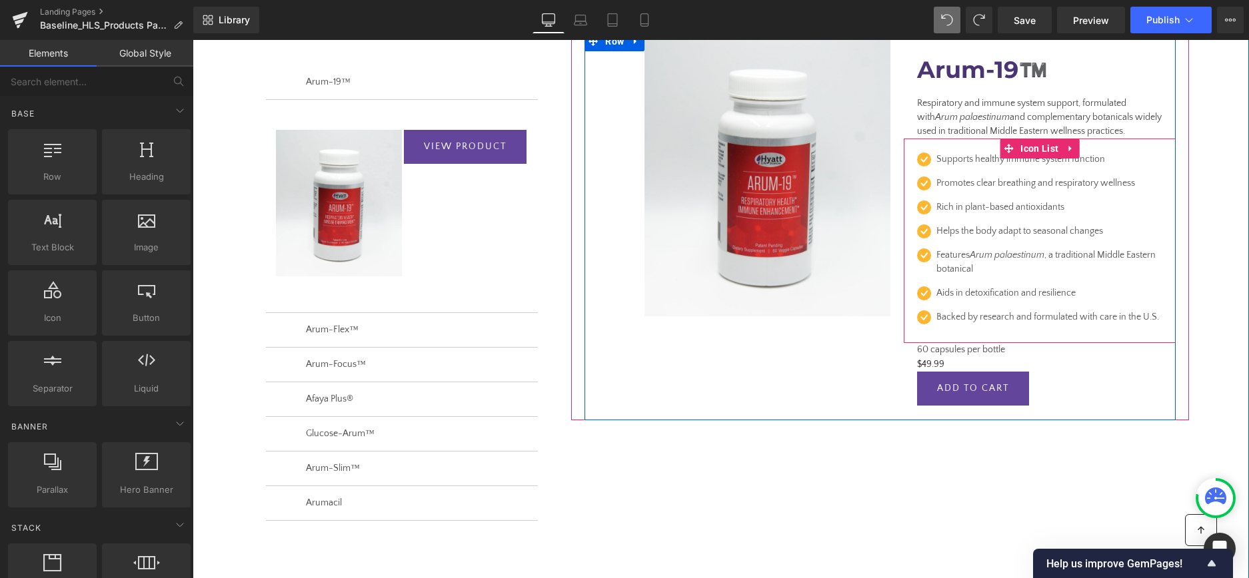
click at [1063, 328] on ul "Icon Supports healthy immune system function Text Block Icon Promotes clear bre…" at bounding box center [1046, 244] width 259 height 182
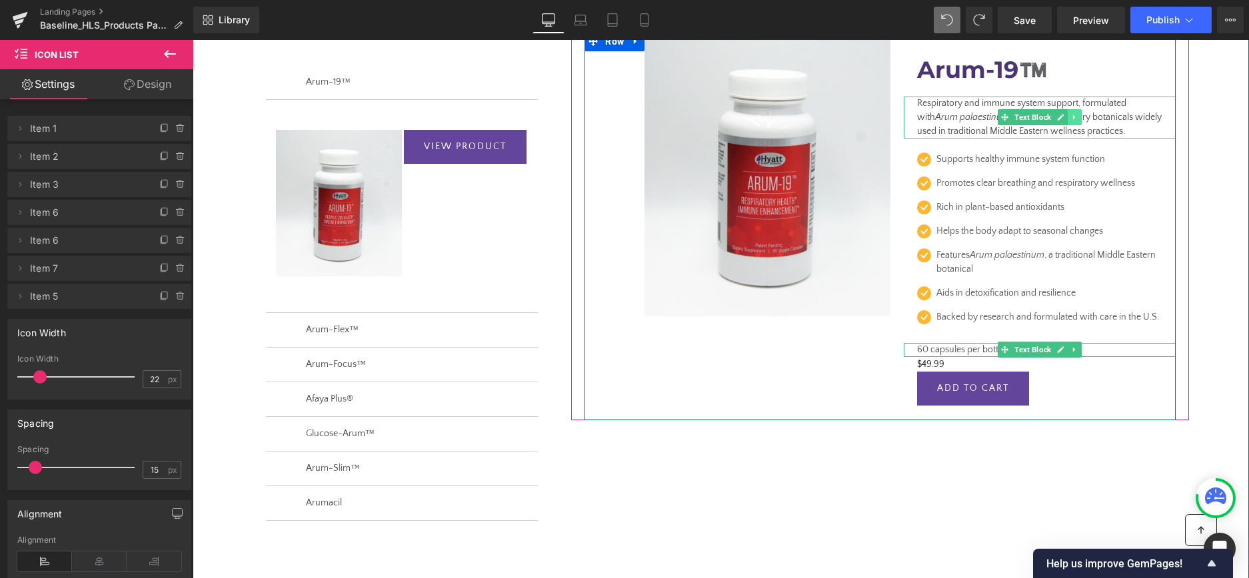
click at [1077, 117] on icon at bounding box center [1074, 117] width 7 height 8
click at [1068, 116] on icon at bounding box center [1066, 116] width 7 height 7
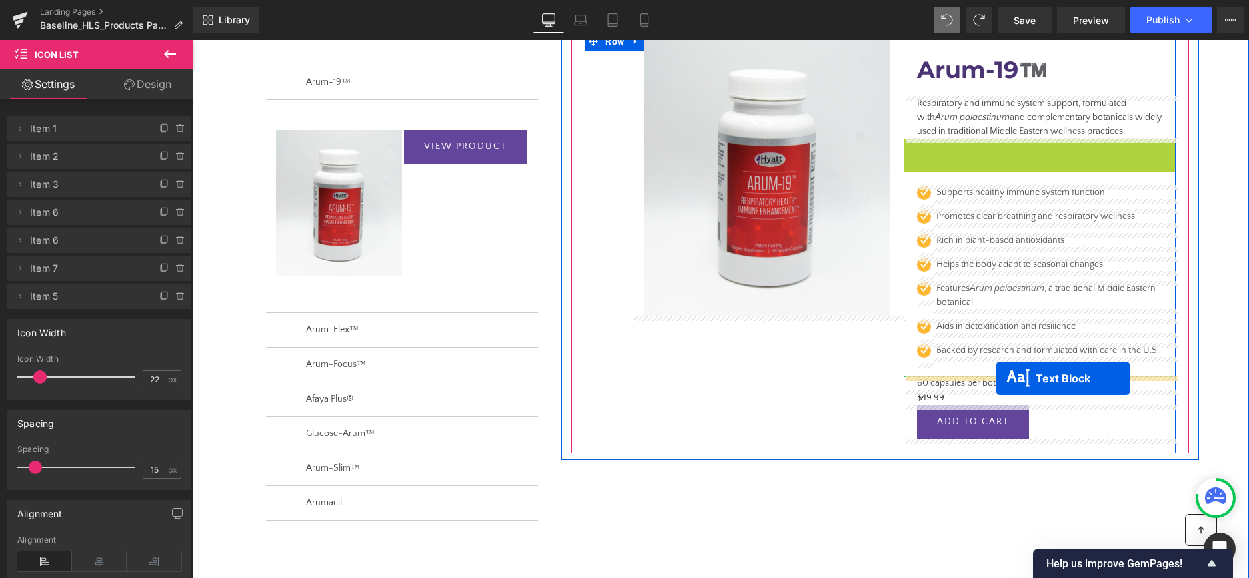
drag, startPoint x: 1002, startPoint y: 159, endPoint x: 996, endPoint y: 378, distance: 219.3
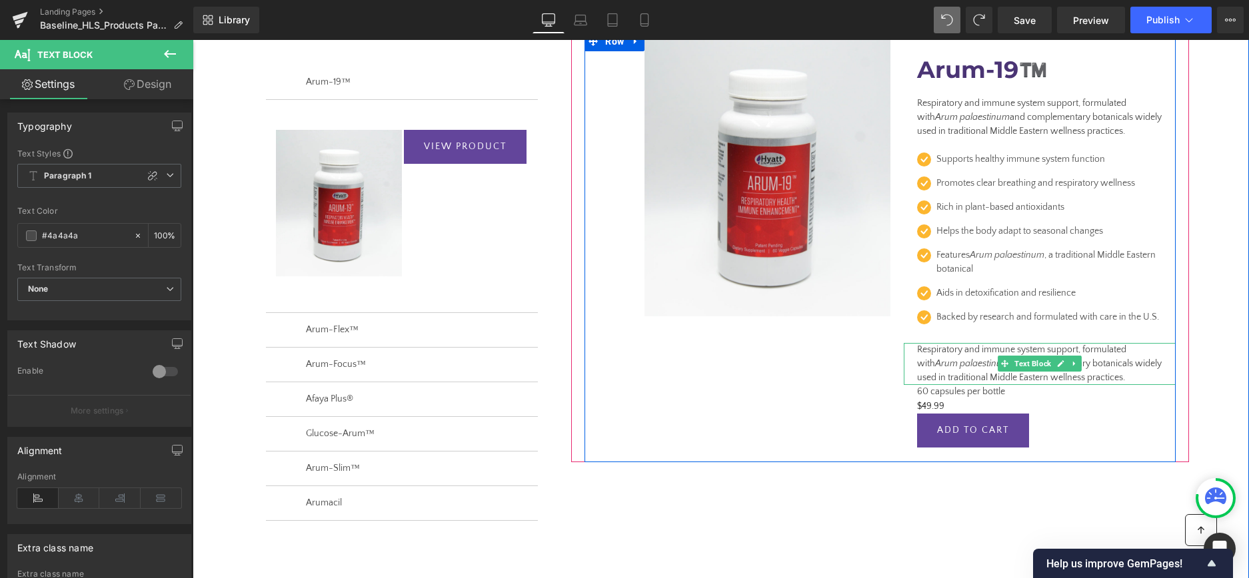
click at [973, 366] on icon "Arum palaestinum" at bounding box center [972, 363] width 75 height 11
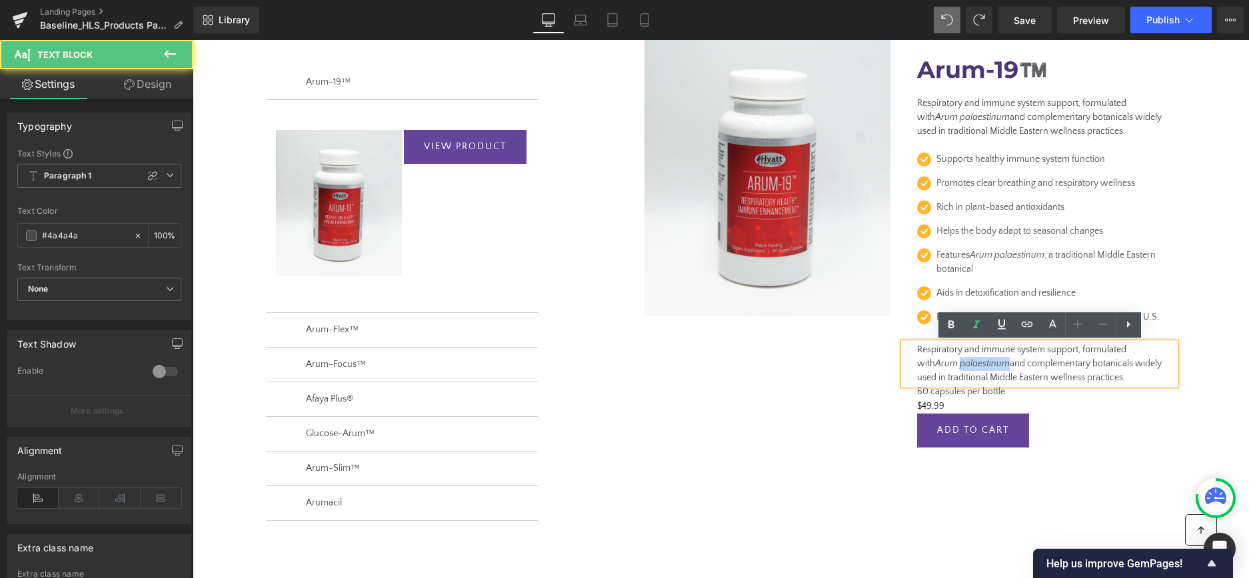
click at [973, 366] on icon "Arum palaestinum" at bounding box center [972, 363] width 75 height 11
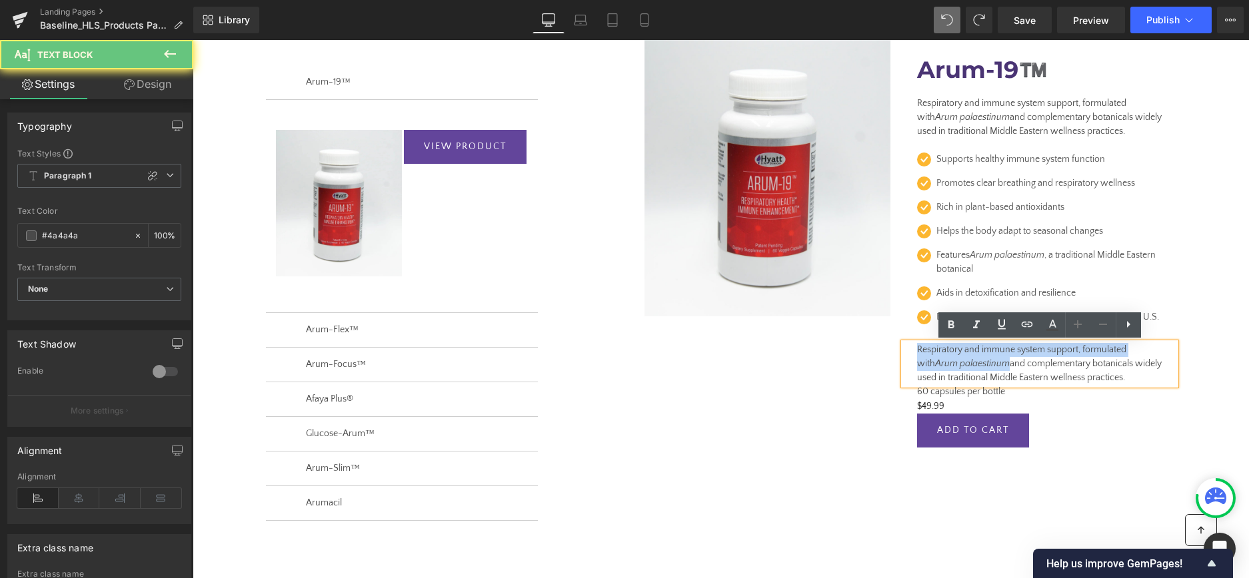
click at [973, 366] on icon "Arum palaestinum" at bounding box center [972, 363] width 75 height 11
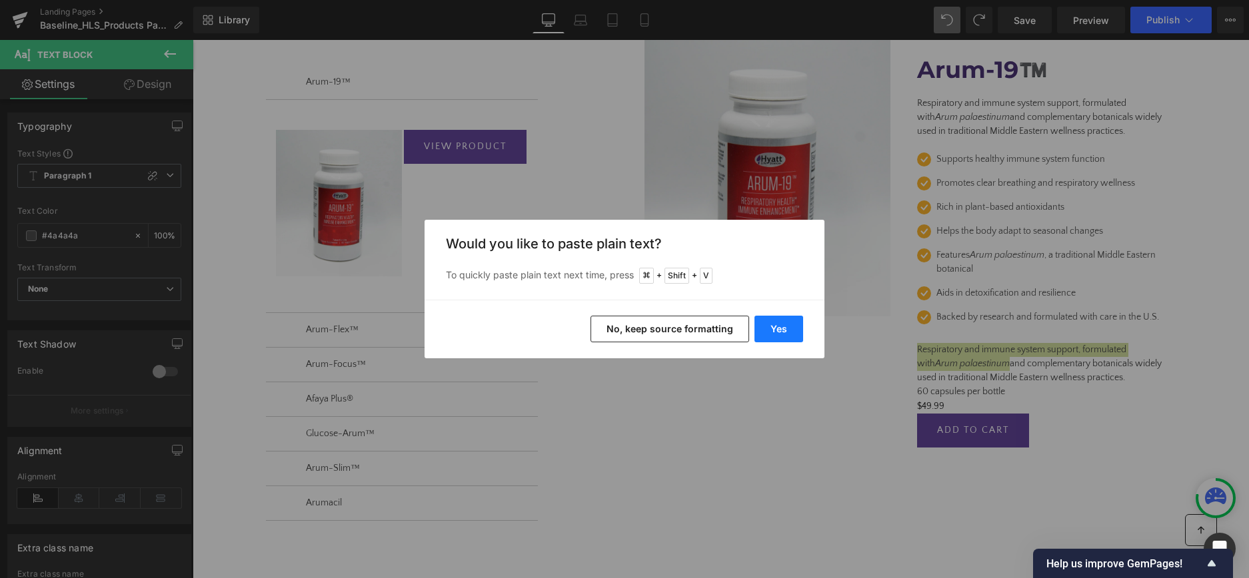
click at [783, 330] on button "Yes" at bounding box center [778, 329] width 49 height 27
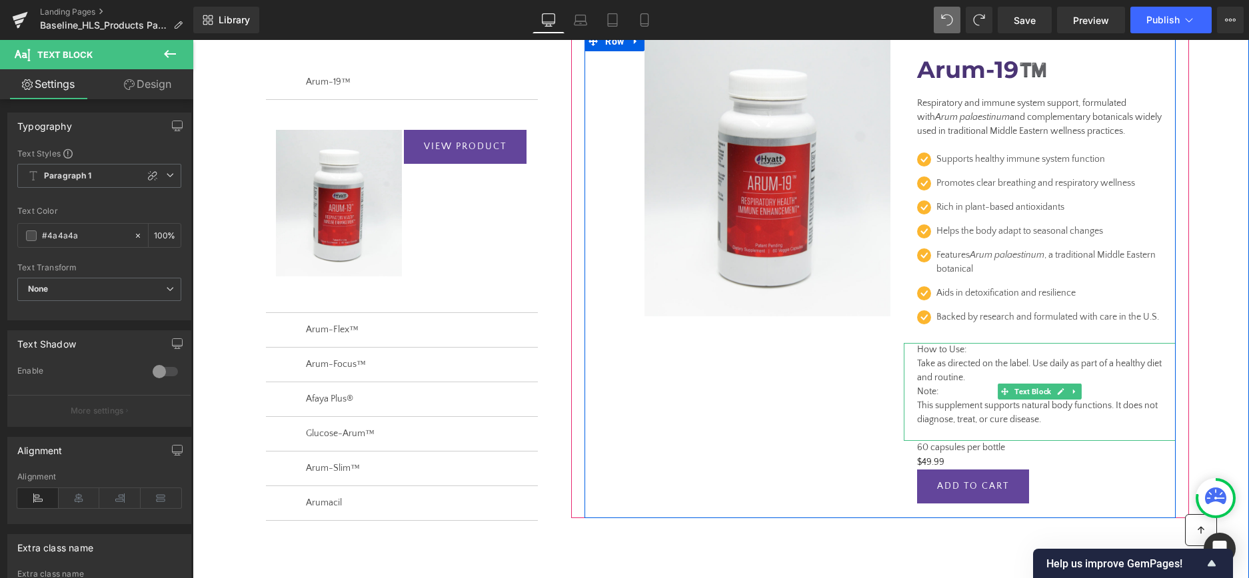
click at [917, 388] on p "How to Use: Take as directed on the label. Use daily as part of a healthy diet …" at bounding box center [1039, 392] width 245 height 98
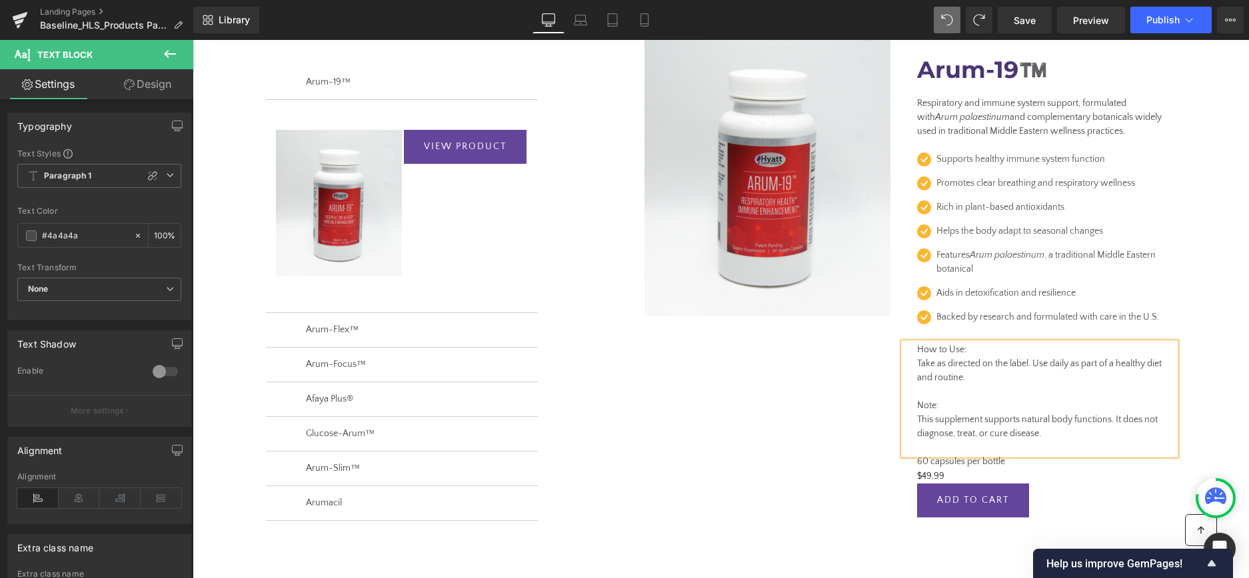
click at [876, 399] on div "REVEAL OFFER (P) Cart Button Row Sale Off (P) Image Arum-19™️ (P) Title Respira…" at bounding box center [879, 281] width 591 height 501
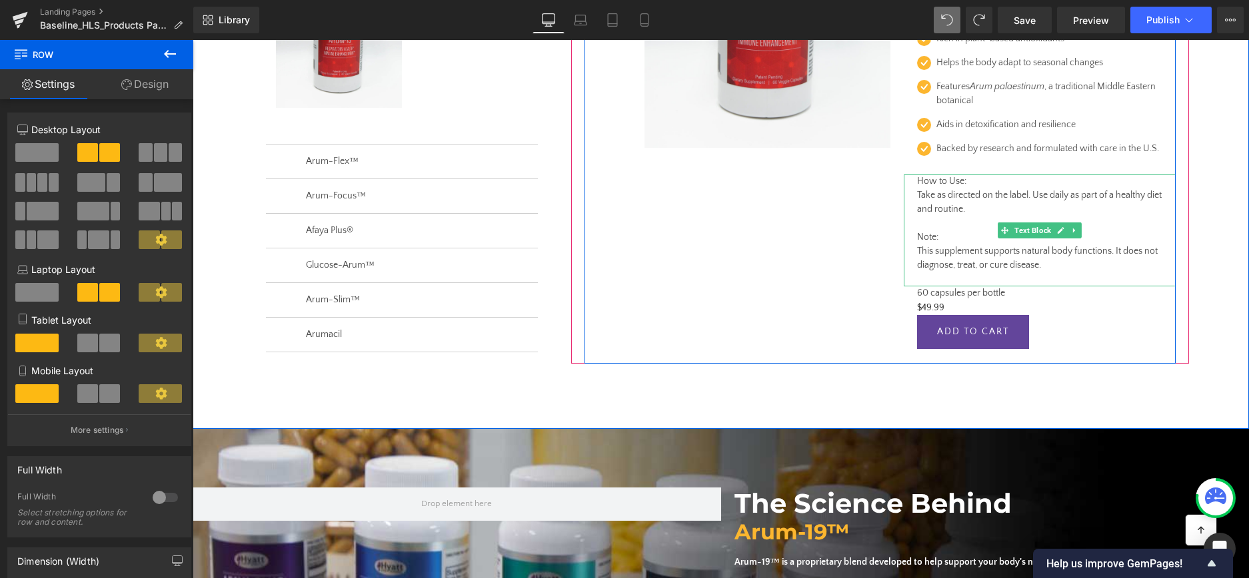
scroll to position [324, 0]
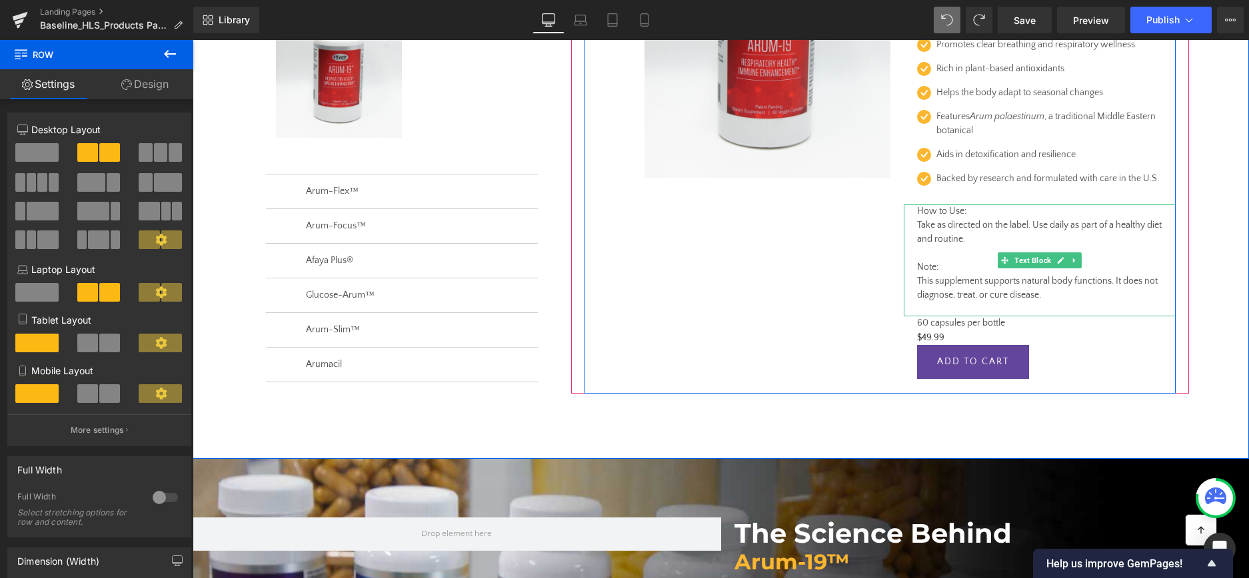
click at [1113, 247] on p "How to Use: Take as directed on the label. Use daily as part of a healthy diet …" at bounding box center [1039, 233] width 245 height 56
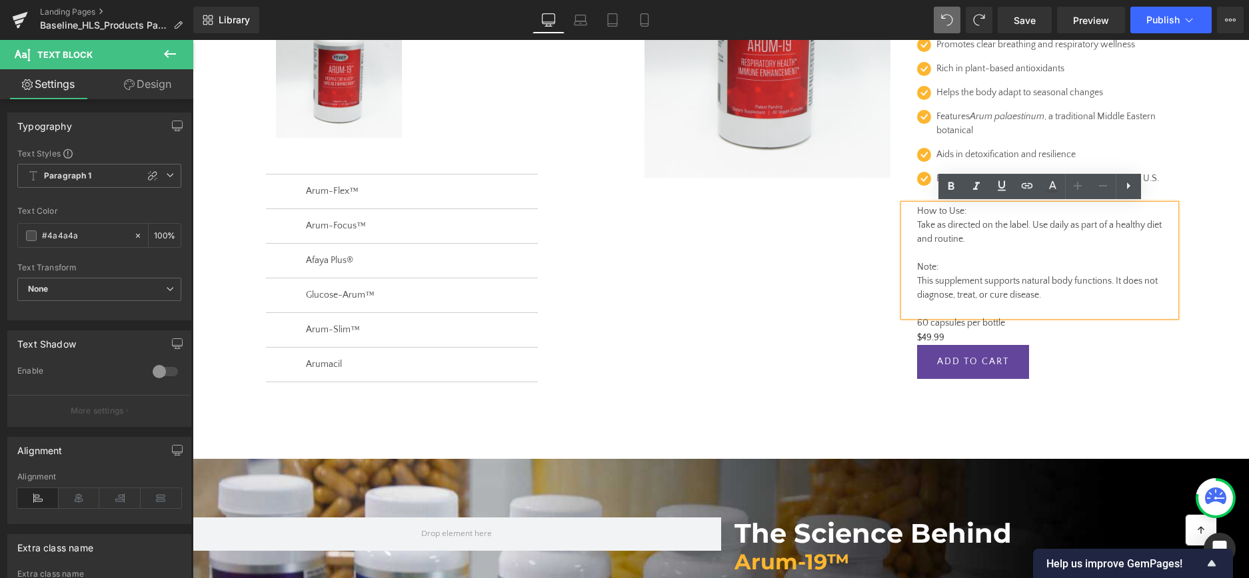
click at [1195, 241] on div "REVEAL OFFER (P) Cart Button Row Sale Off (P) Image Arum-19™️ (P) Title Respira…" at bounding box center [880, 133] width 638 height 521
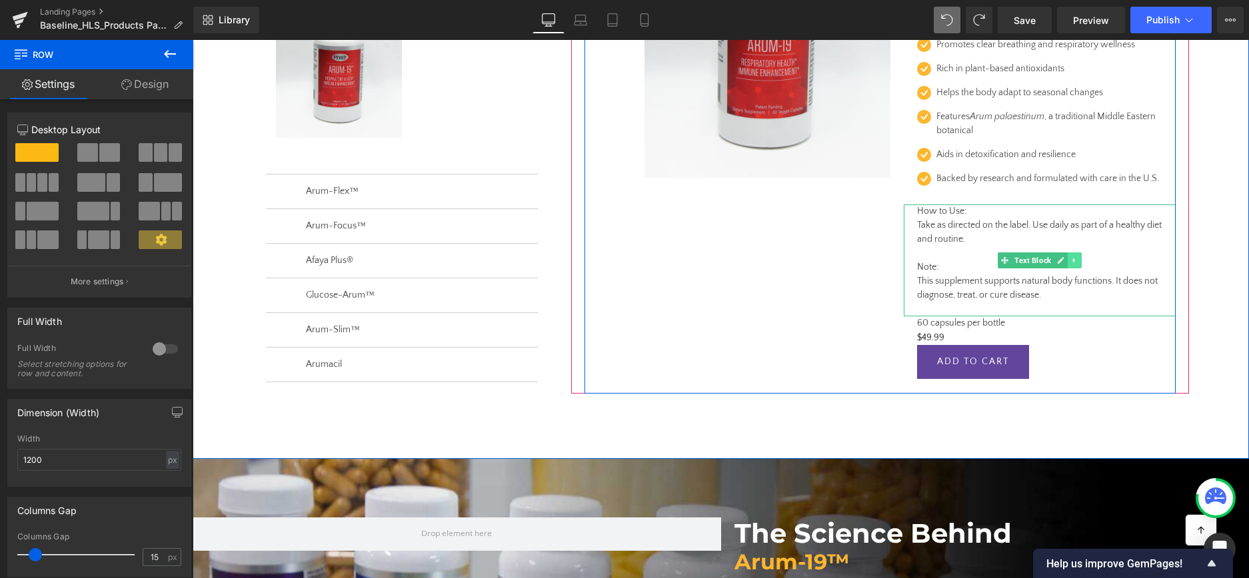
click at [1075, 258] on icon at bounding box center [1074, 261] width 7 height 8
click at [1067, 259] on icon at bounding box center [1066, 260] width 7 height 7
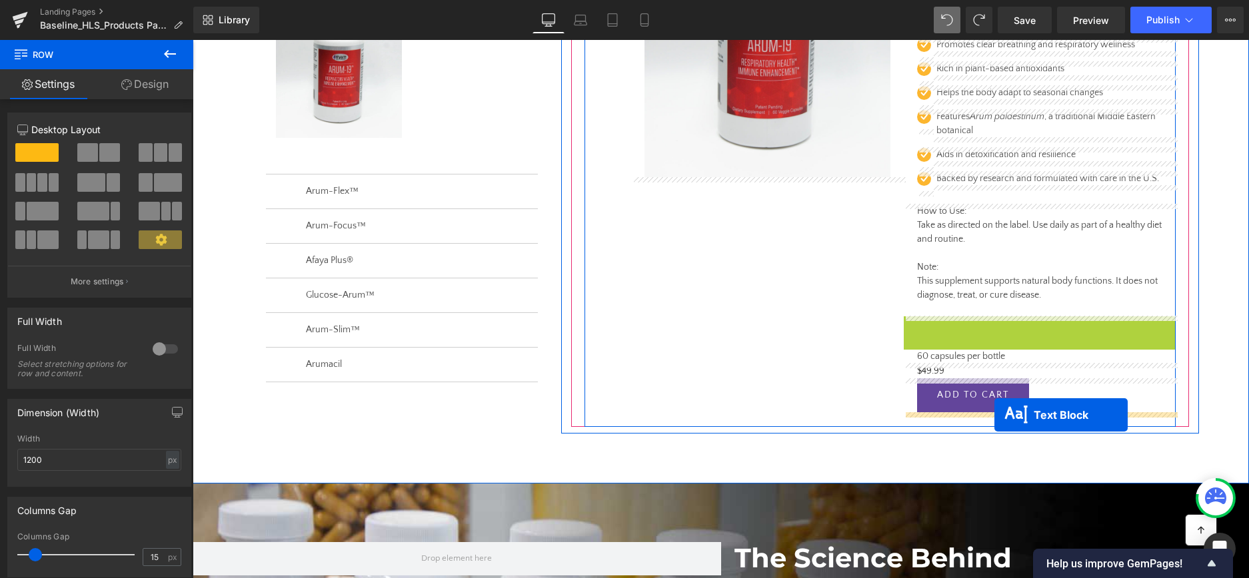
drag, startPoint x: 1001, startPoint y: 374, endPoint x: 994, endPoint y: 415, distance: 42.0
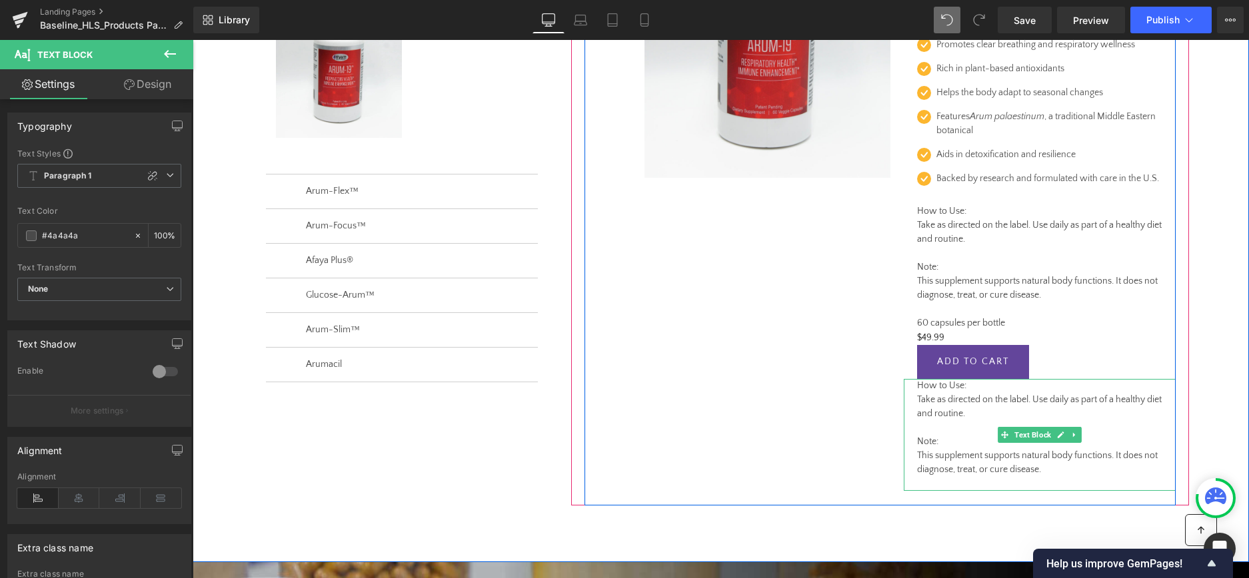
click at [973, 398] on p "How to Use: Take as directed on the label. Use daily as part of a healthy diet …" at bounding box center [1039, 407] width 245 height 56
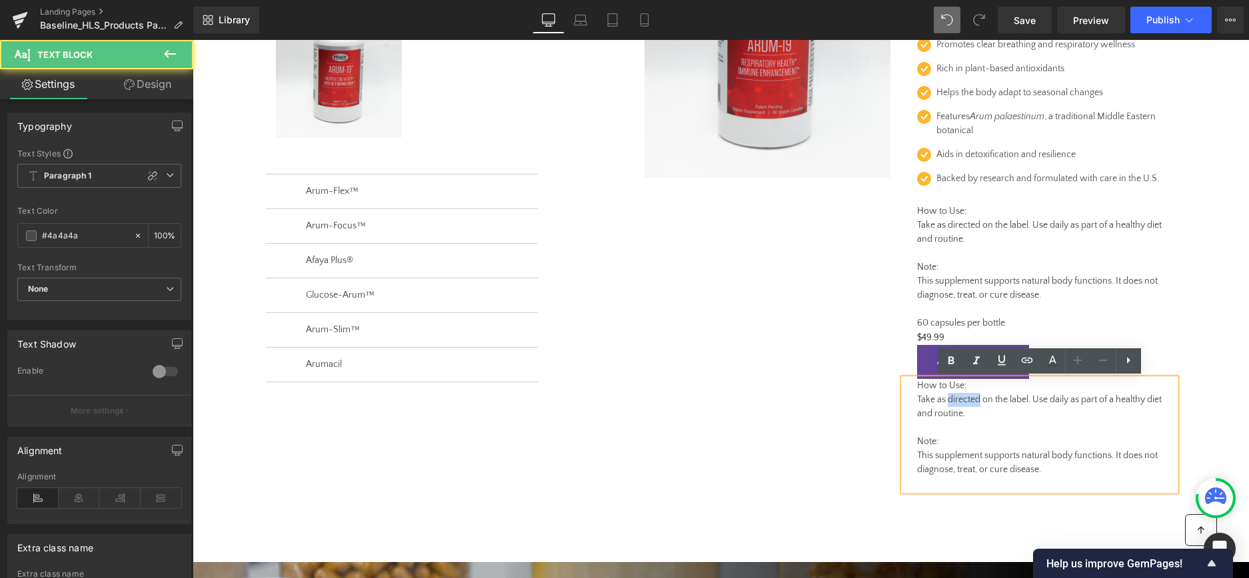
click at [973, 398] on p "How to Use: Take as directed on the label. Use daily as part of a healthy diet …" at bounding box center [1039, 407] width 245 height 56
click at [944, 407] on p "How to Use: Take as directed on the label. Use daily as part of a healthy diet …" at bounding box center [1039, 407] width 245 height 56
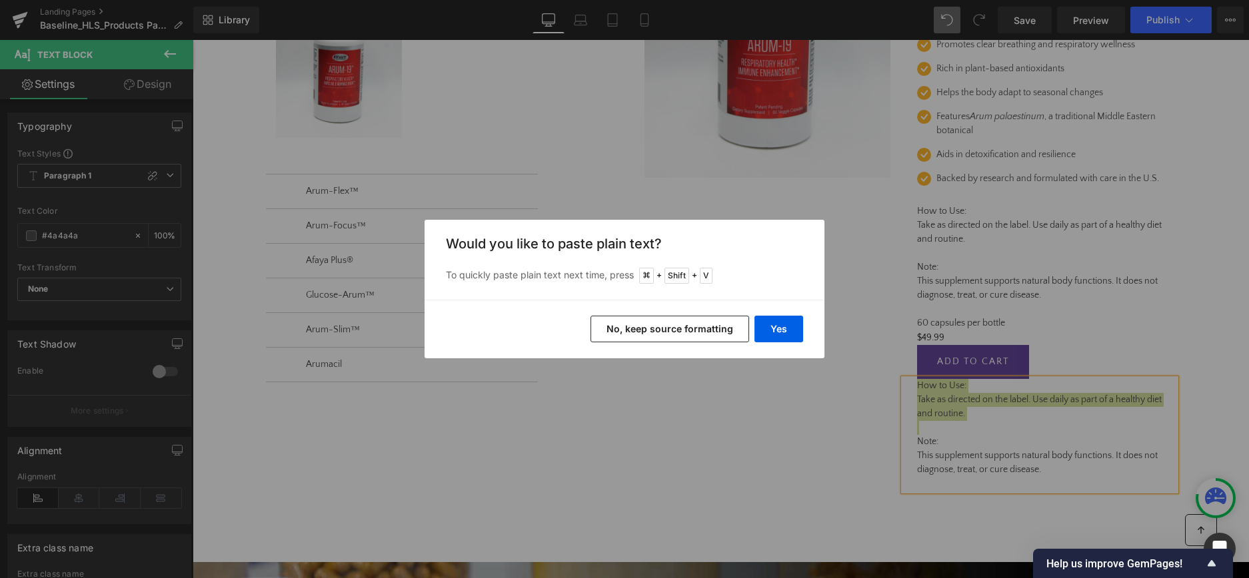
click at [717, 330] on button "No, keep source formatting" at bounding box center [669, 329] width 159 height 27
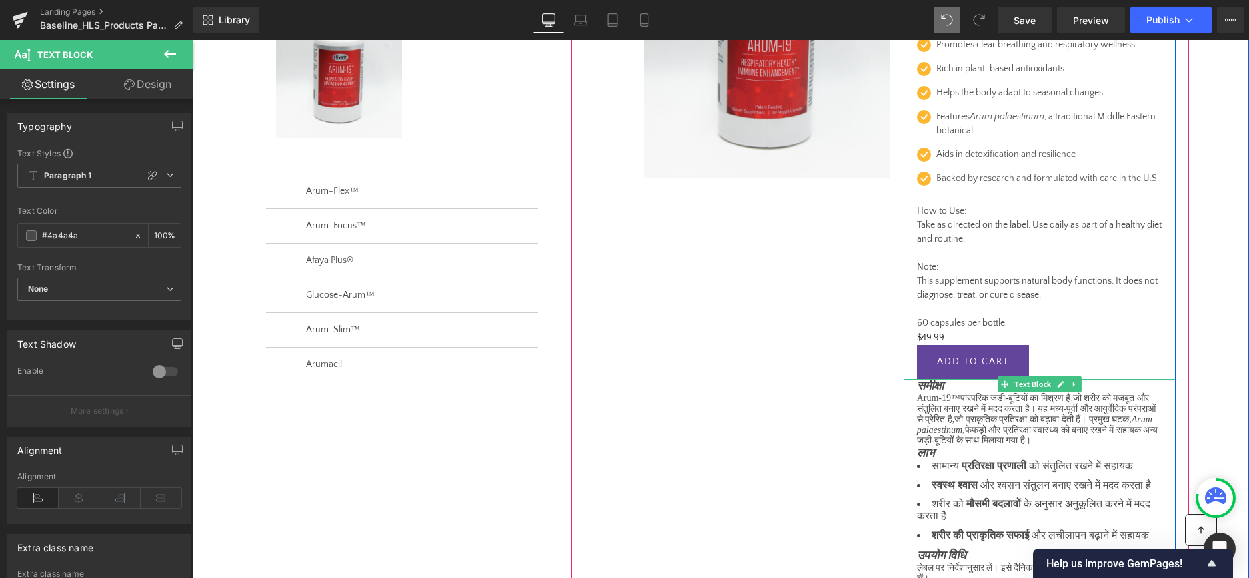
click at [932, 393] on p "समीक्षा" at bounding box center [1039, 386] width 245 height 14
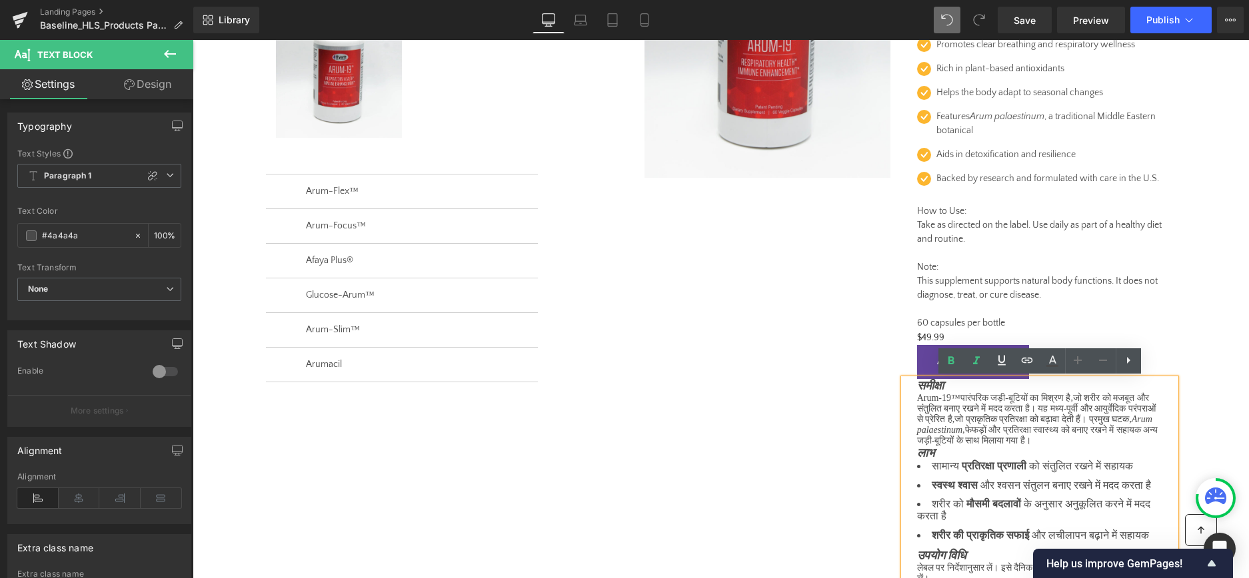
click at [916, 386] on div "समीक्षा Arum-19™ पारंपरिक जड़ी - बूटियों का मिश्रण है , जो शरीर को मजबूत और संत…" at bounding box center [1040, 539] width 272 height 321
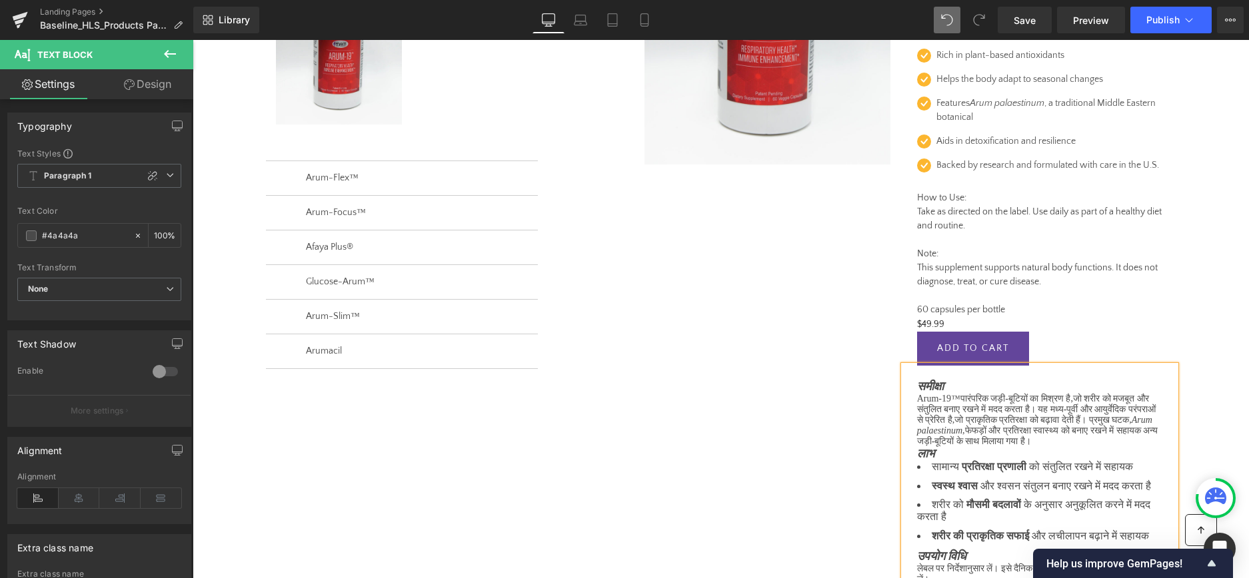
scroll to position [333, 0]
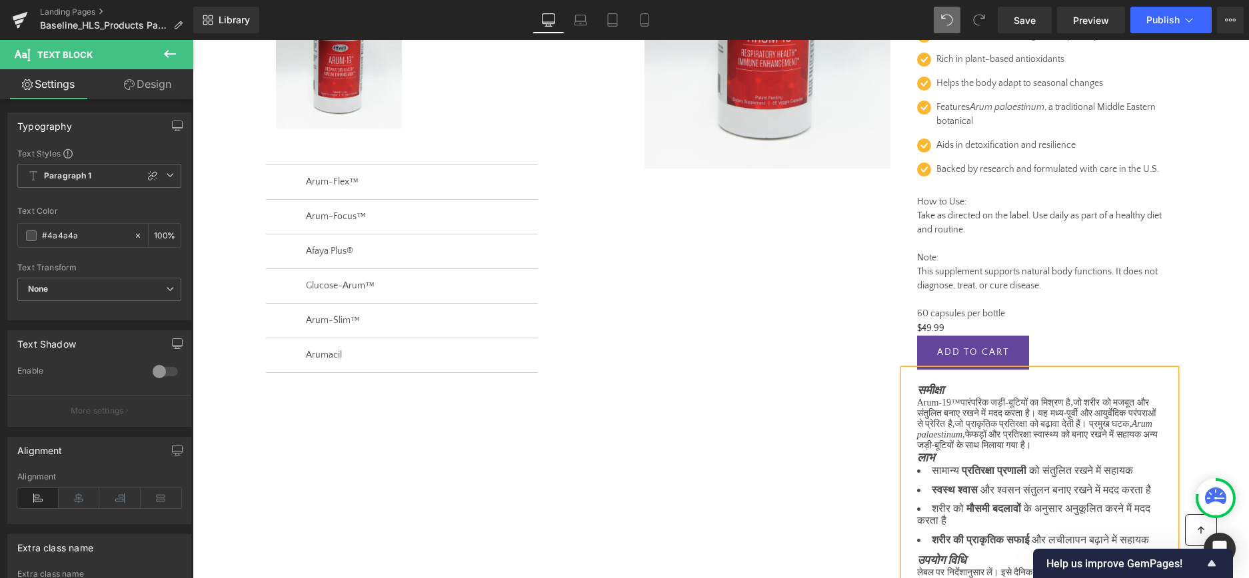
click at [764, 247] on div "REVEAL OFFER (P) Cart Button Row Sale Off (P) Image Arum-19™️ (P) Title Respira…" at bounding box center [879, 301] width 591 height 836
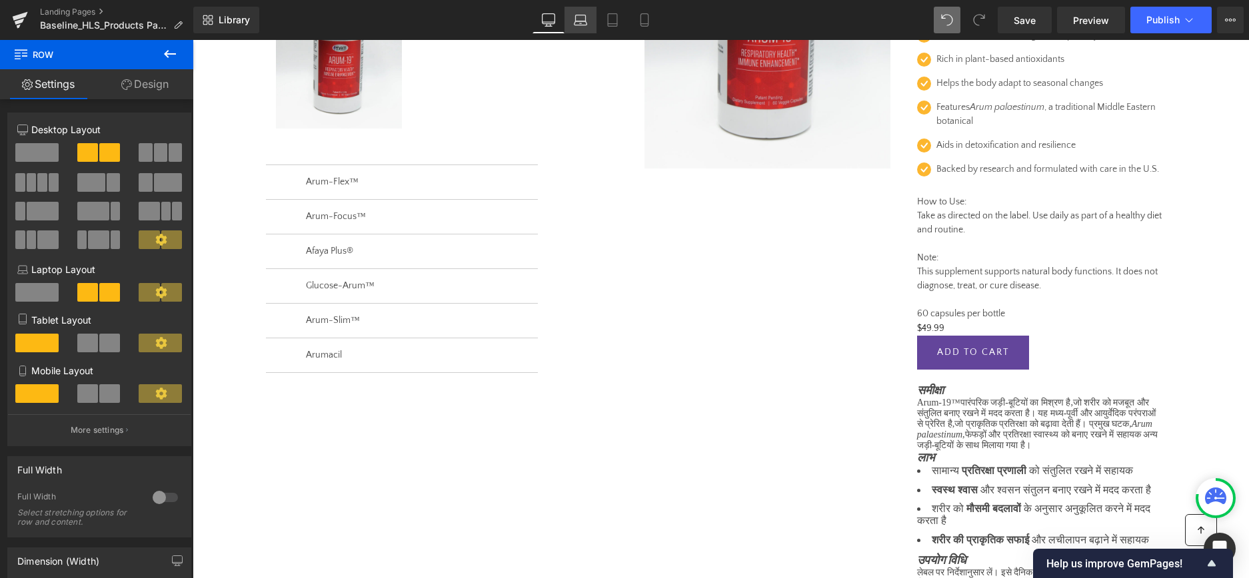
click at [579, 16] on icon at bounding box center [580, 19] width 13 height 13
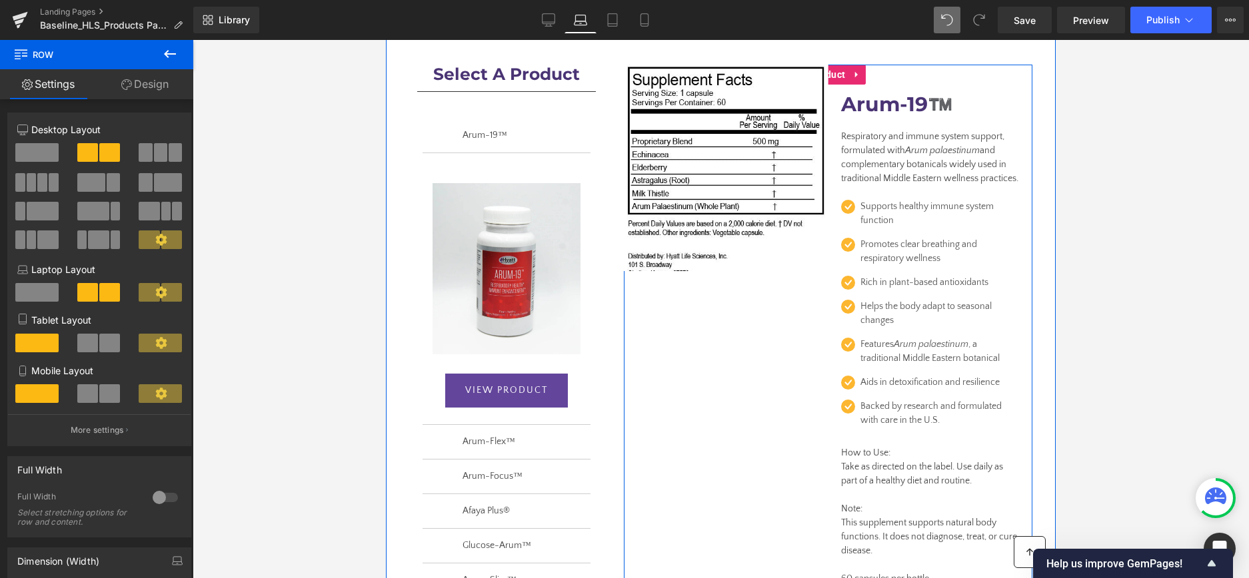
scroll to position [103, 0]
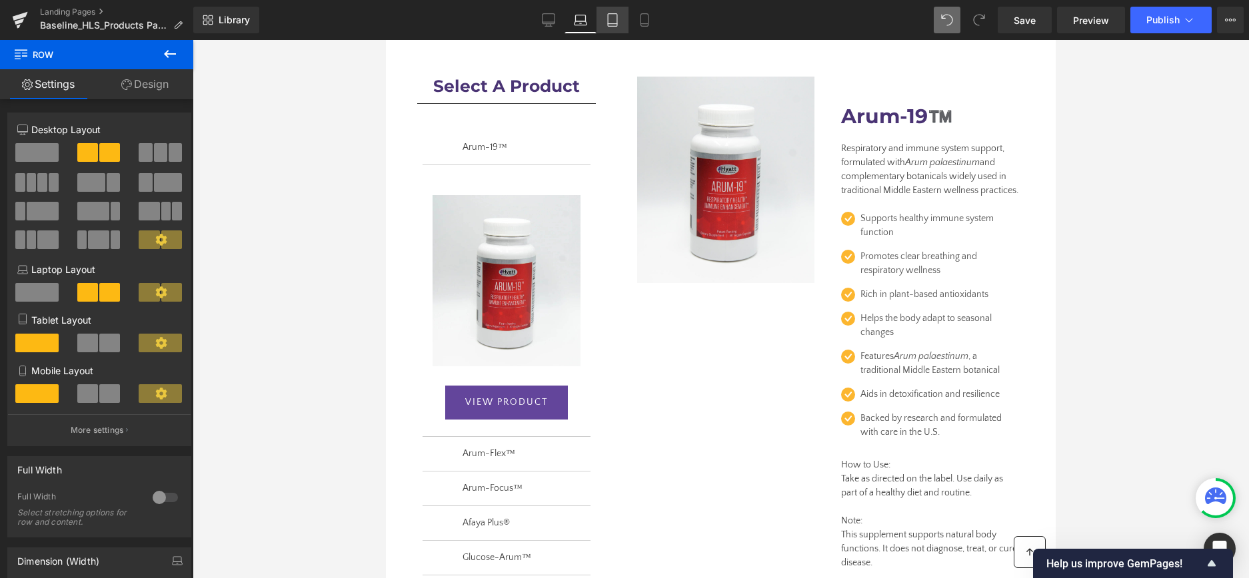
click at [612, 19] on icon at bounding box center [612, 19] width 13 height 13
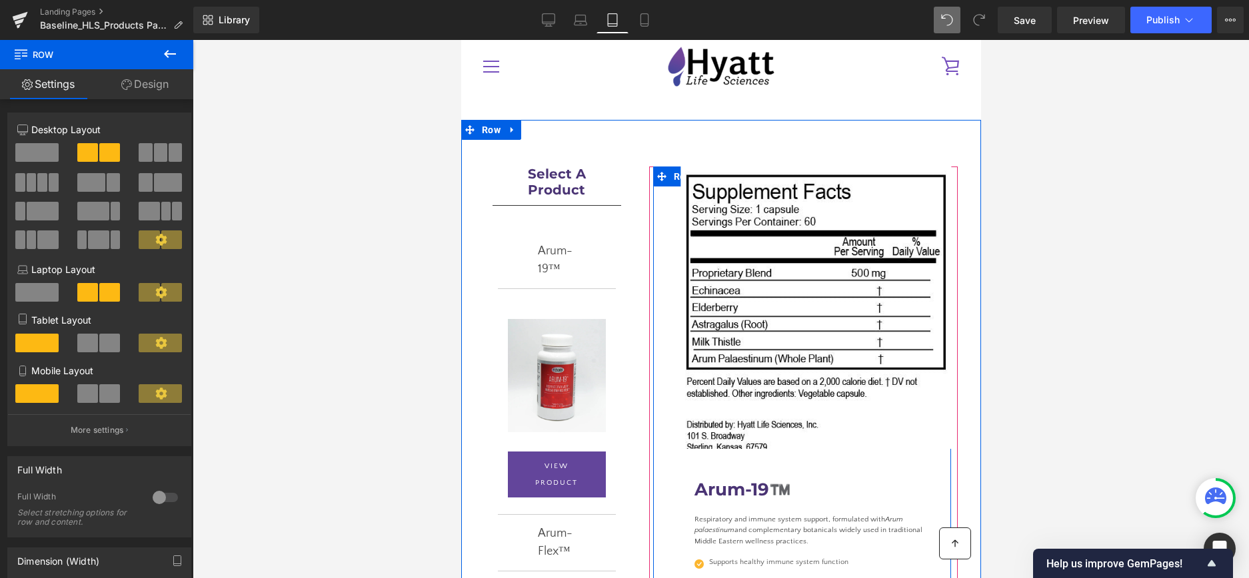
scroll to position [5, 0]
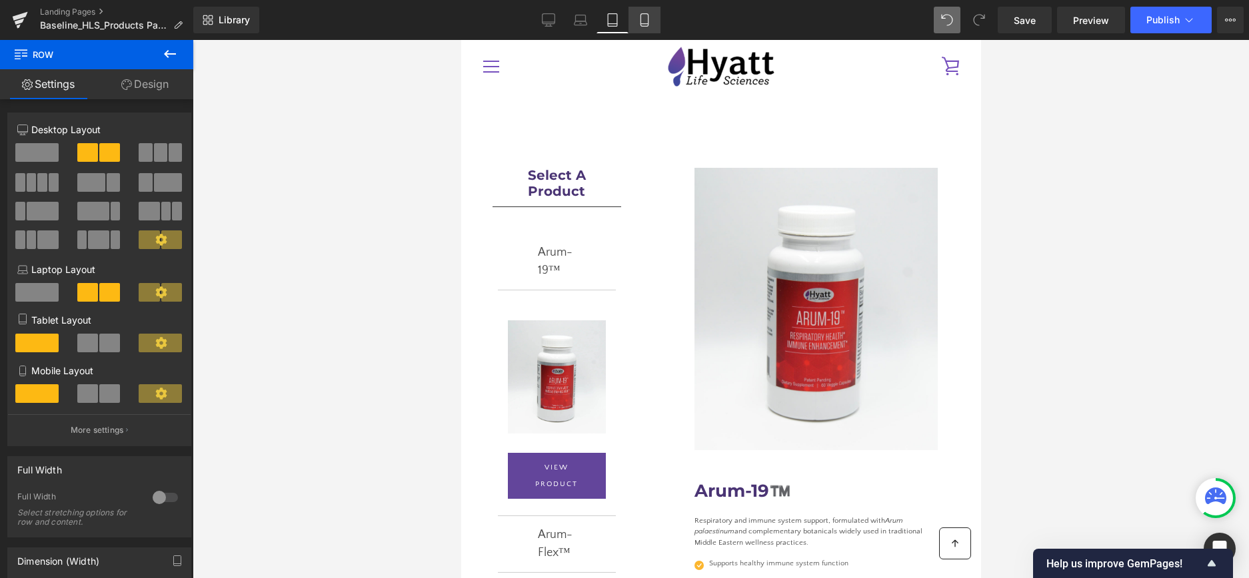
click at [642, 19] on icon at bounding box center [643, 20] width 7 height 13
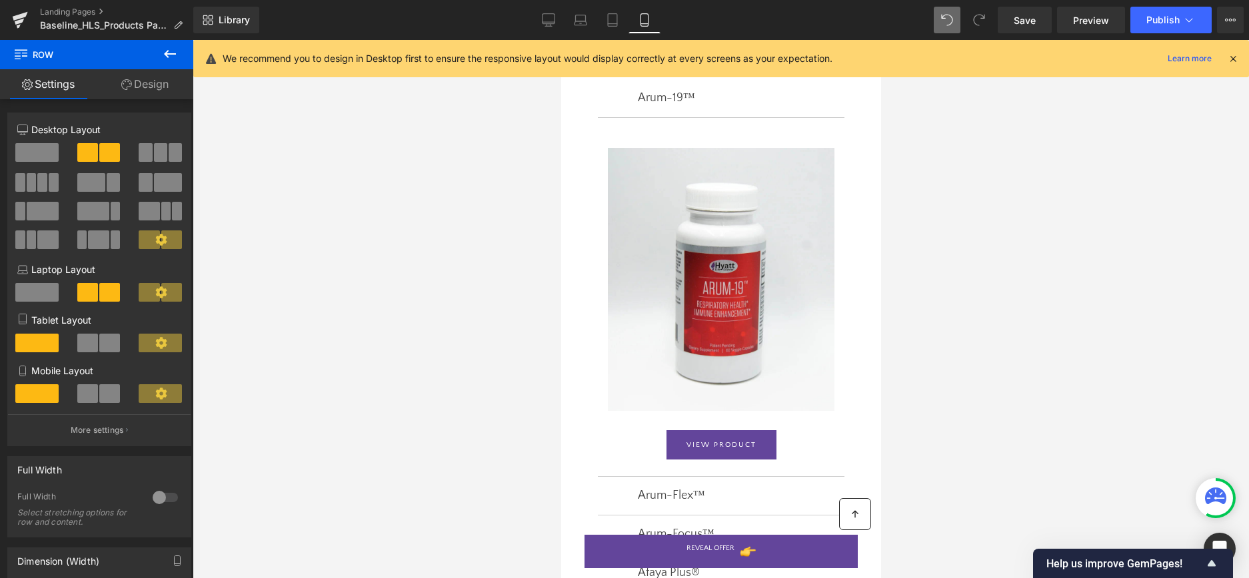
scroll to position [68, 0]
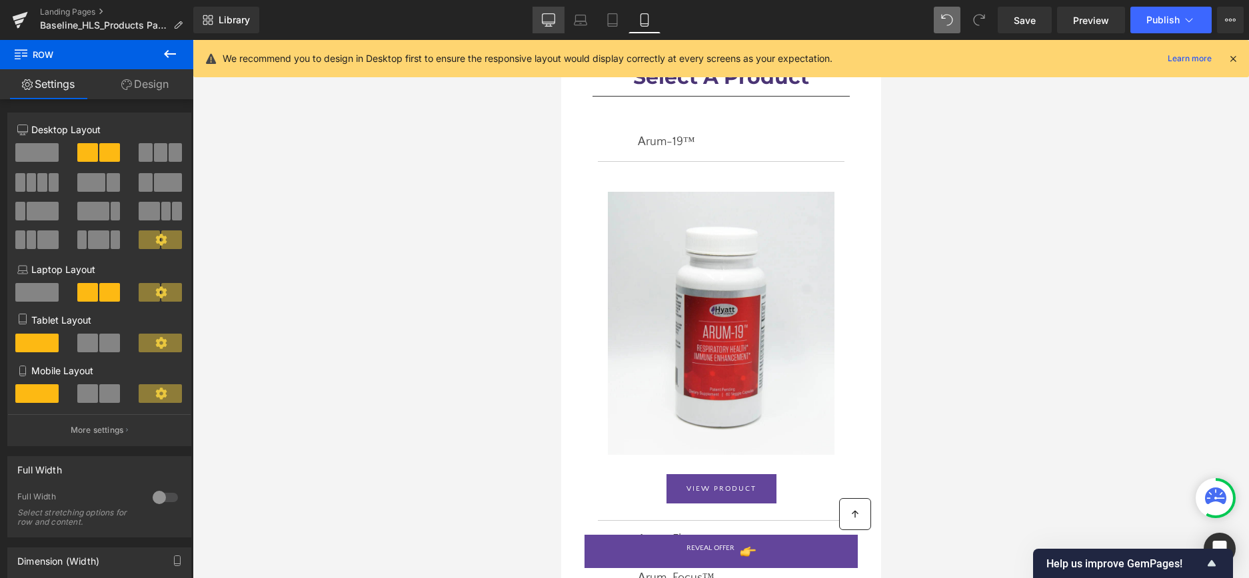
click at [547, 16] on icon at bounding box center [548, 19] width 13 height 13
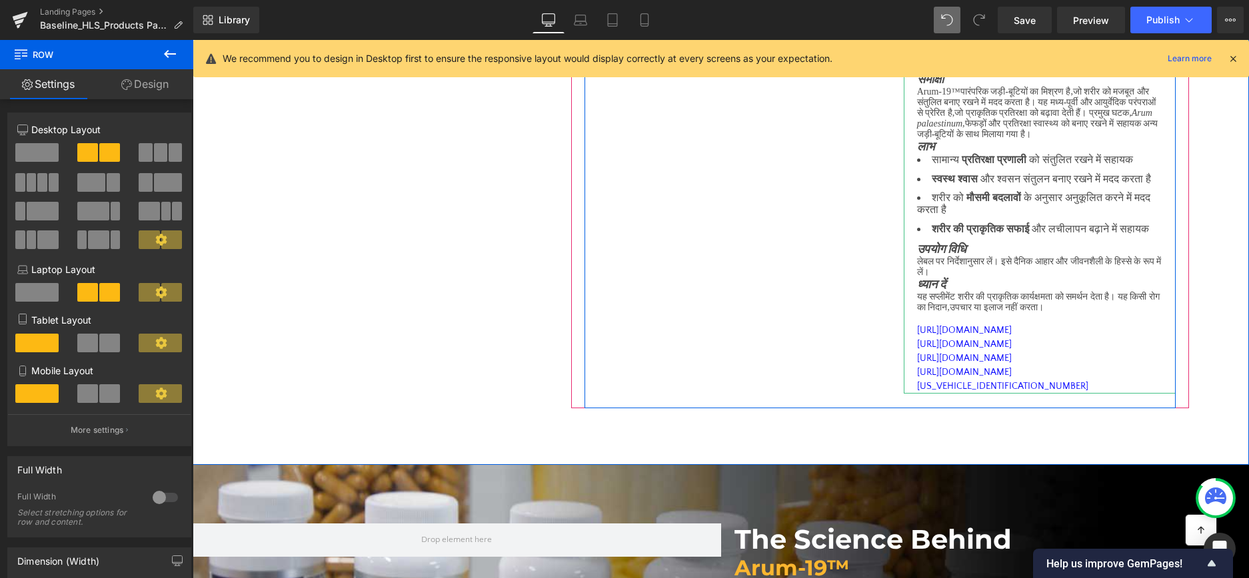
scroll to position [646, 0]
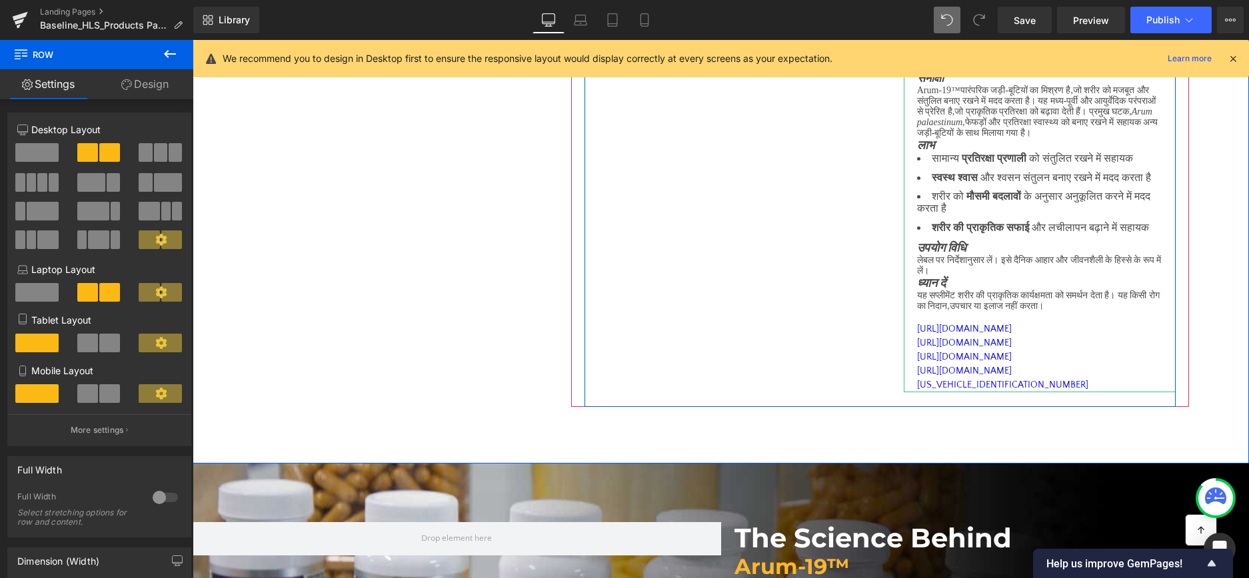
click at [1089, 312] on p "यह सप्लीमेंट शरीर की प्राकृतिक कार्यक्षमता को समर्थन देता है। यह किसी रोग का नि…" at bounding box center [1039, 301] width 245 height 21
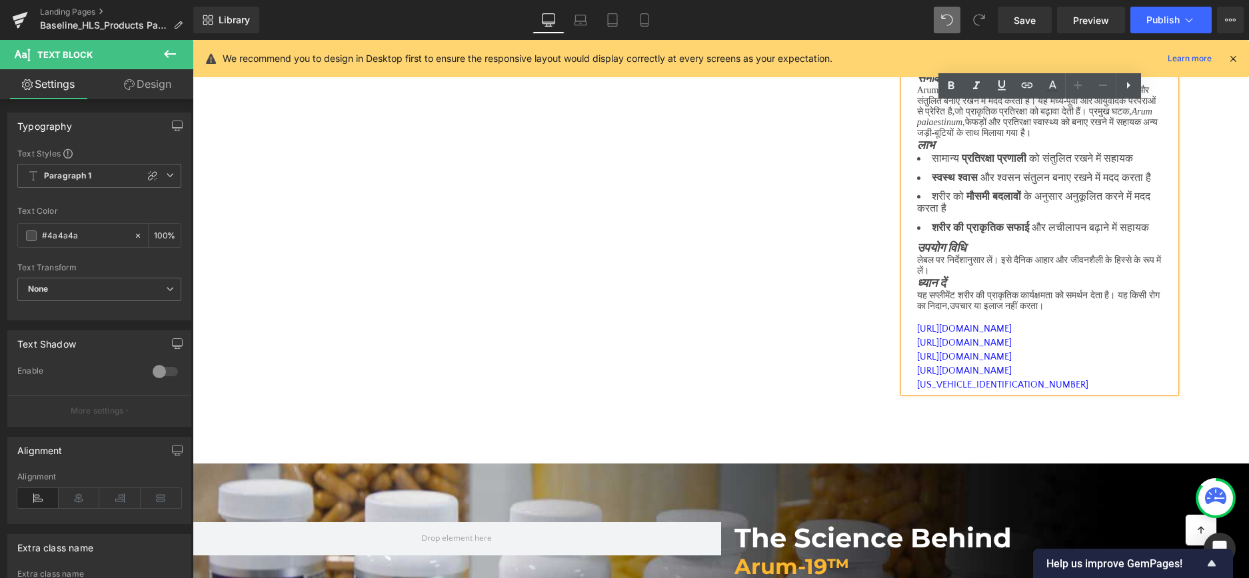
drag, startPoint x: 1087, startPoint y: 469, endPoint x: 902, endPoint y: 406, distance: 195.5
click at [904, 392] on div "समीक्षा Arum-19™ पारंपरिक जड़ी - बूटियों का मिश्रण है , जो शरीर को मजबूत और संत…" at bounding box center [1040, 224] width 272 height 335
copy div "[URL][DOMAIN_NAME] [URL][DOMAIN_NAME] [URL][DOMAIN_NAME] [URL][DOMAIN_NAME][US_…"
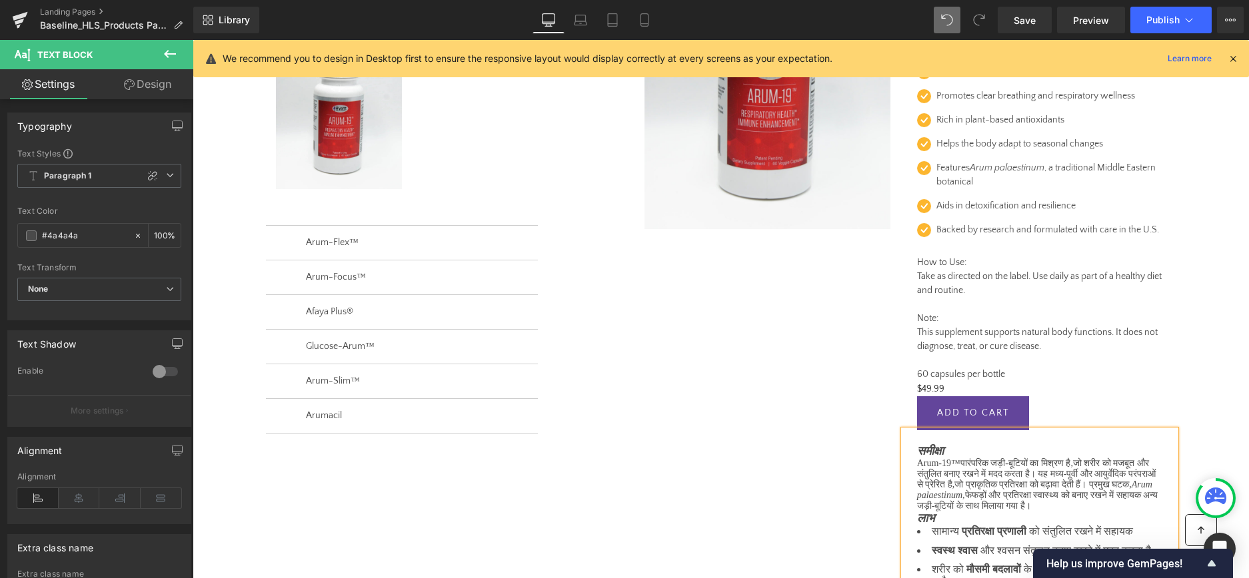
scroll to position [267, 0]
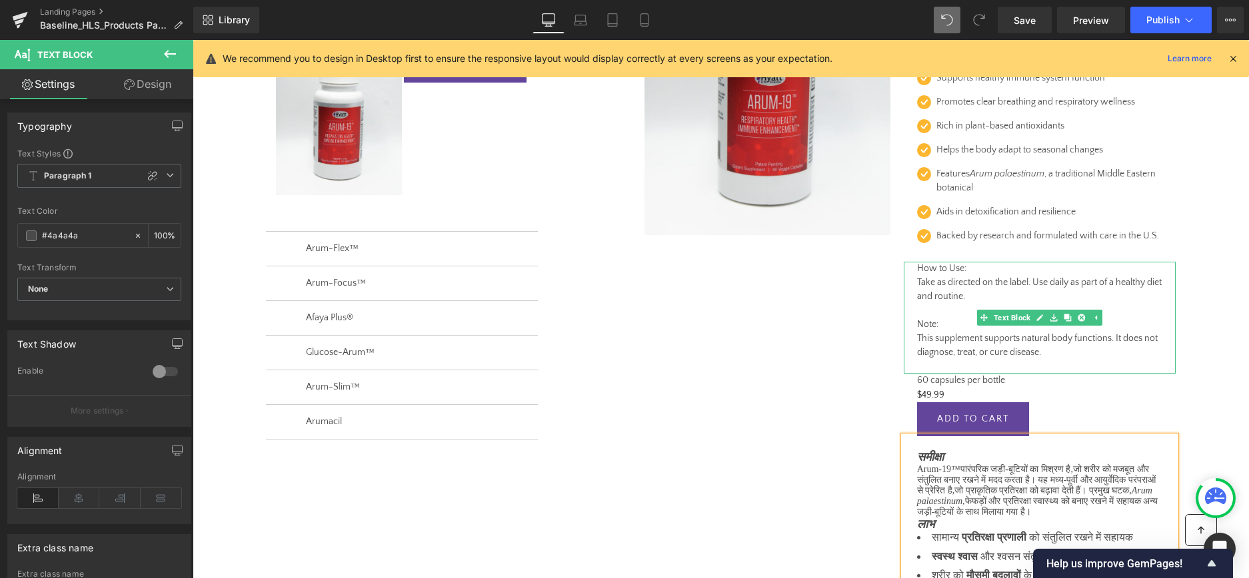
click at [1051, 361] on p "Note: This supplement supports natural body functions. It does not diagnose, tr…" at bounding box center [1039, 346] width 245 height 56
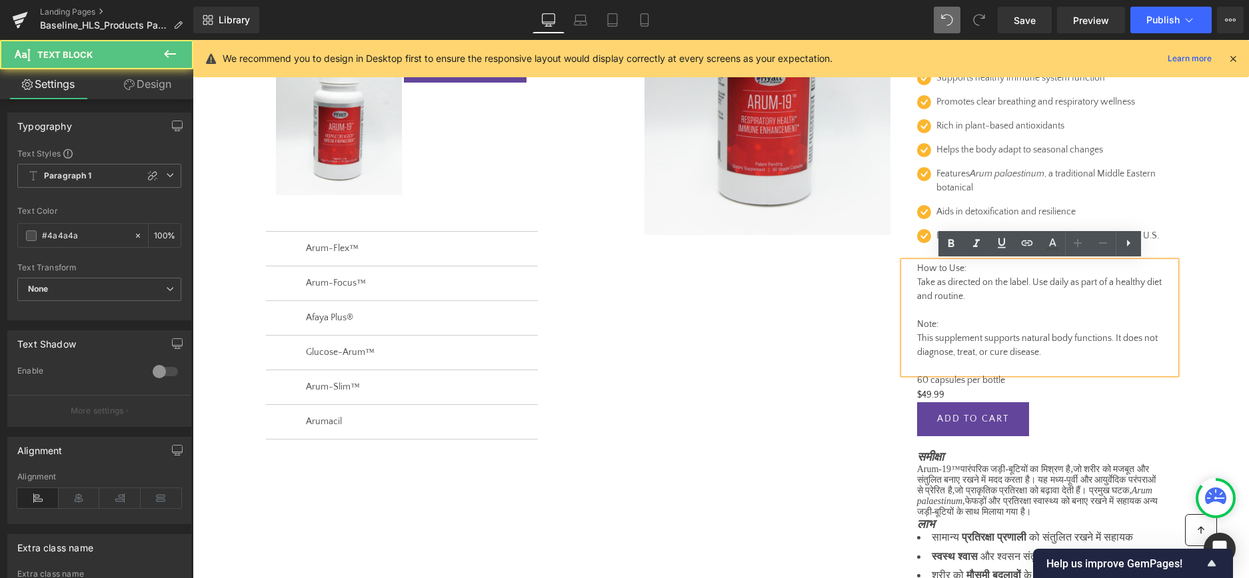
click at [1053, 354] on p "Note: This supplement supports natural body functions. It does not diagnose, tr…" at bounding box center [1039, 346] width 245 height 56
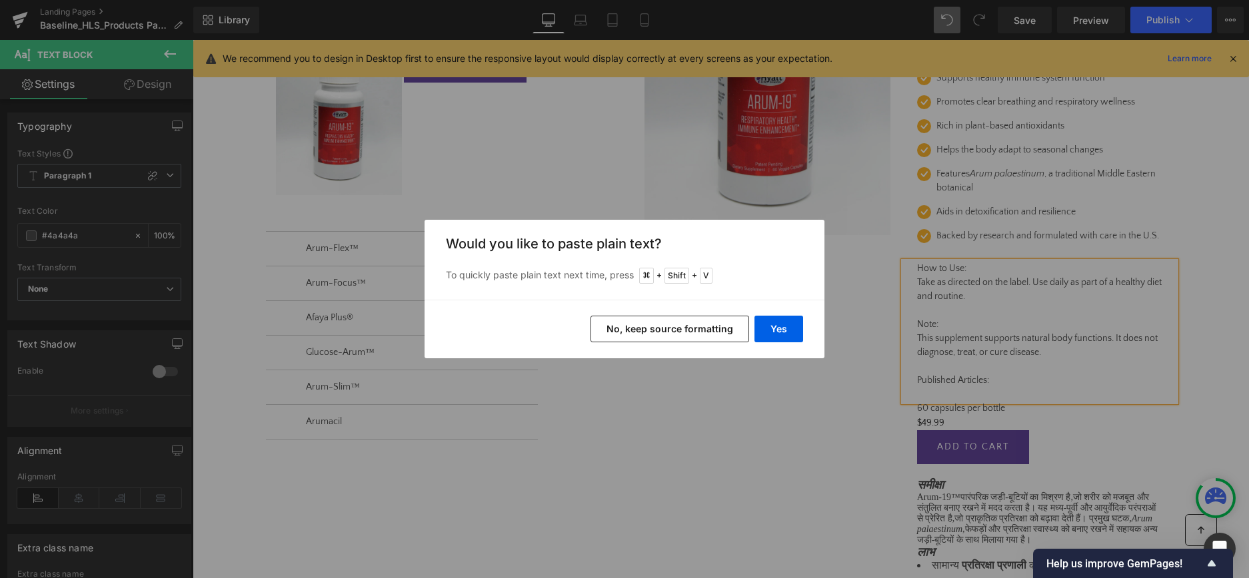
click at [690, 326] on button "No, keep source formatting" at bounding box center [669, 329] width 159 height 27
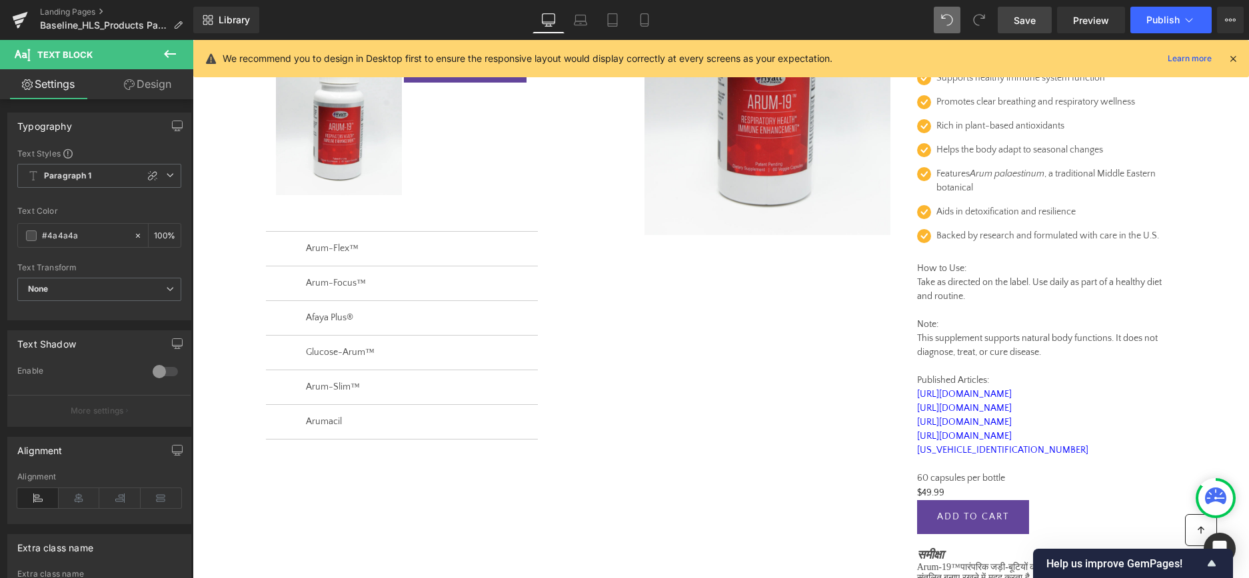
click at [1027, 19] on span "Save" at bounding box center [1024, 20] width 22 height 14
click at [83, 12] on link "Landing Pages" at bounding box center [116, 12] width 153 height 11
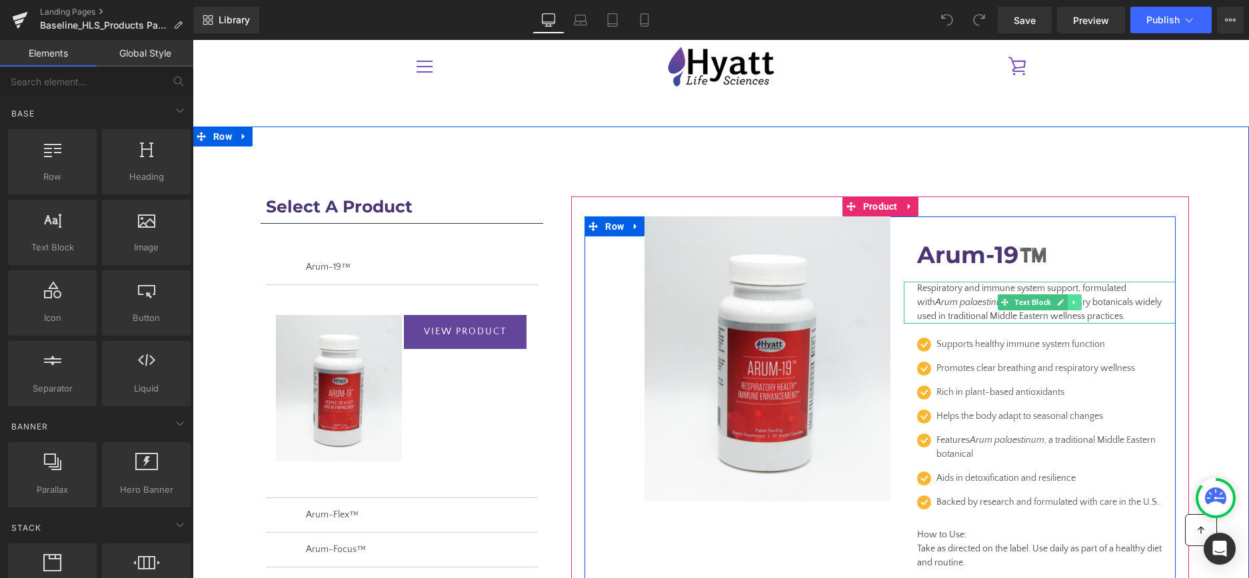
click at [1073, 298] on link at bounding box center [1074, 303] width 14 height 16
click at [1067, 301] on icon at bounding box center [1066, 302] width 7 height 7
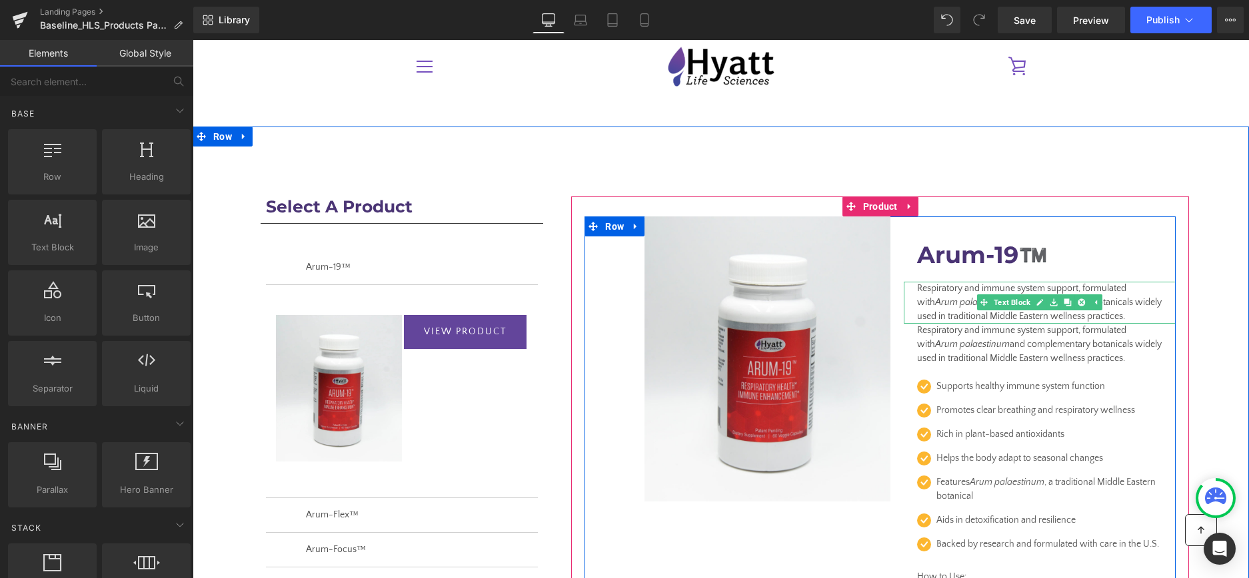
click at [944, 299] on icon "Arum palaestinum" at bounding box center [972, 302] width 75 height 11
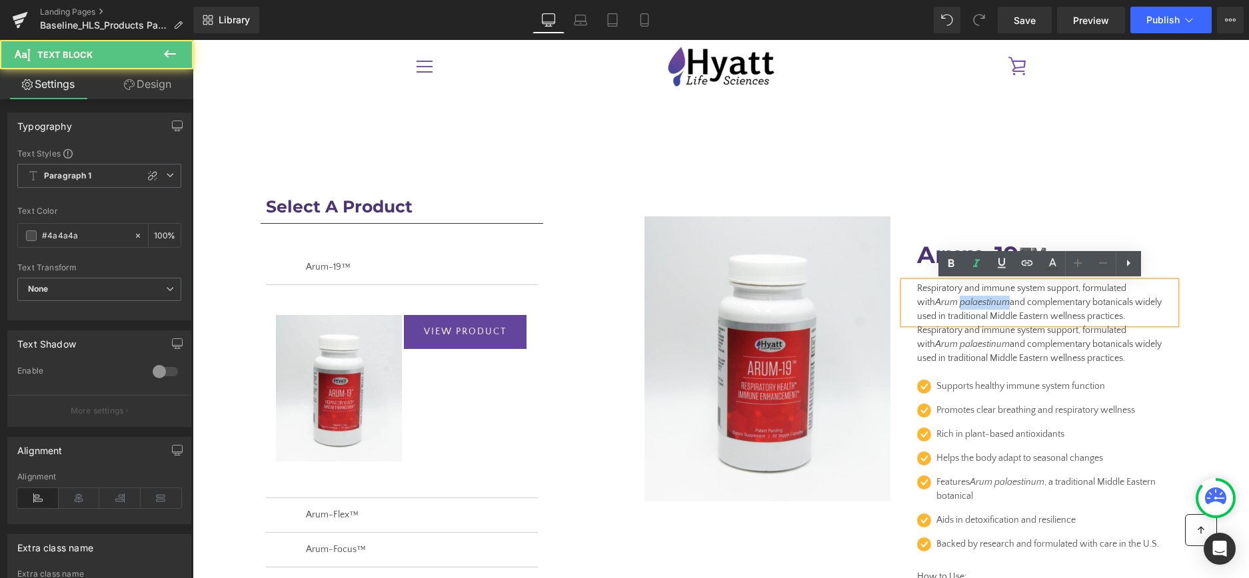
click at [944, 299] on icon "Arum palaestinum" at bounding box center [972, 302] width 75 height 11
click at [944, 300] on icon "Arum palaestinum" at bounding box center [972, 302] width 75 height 11
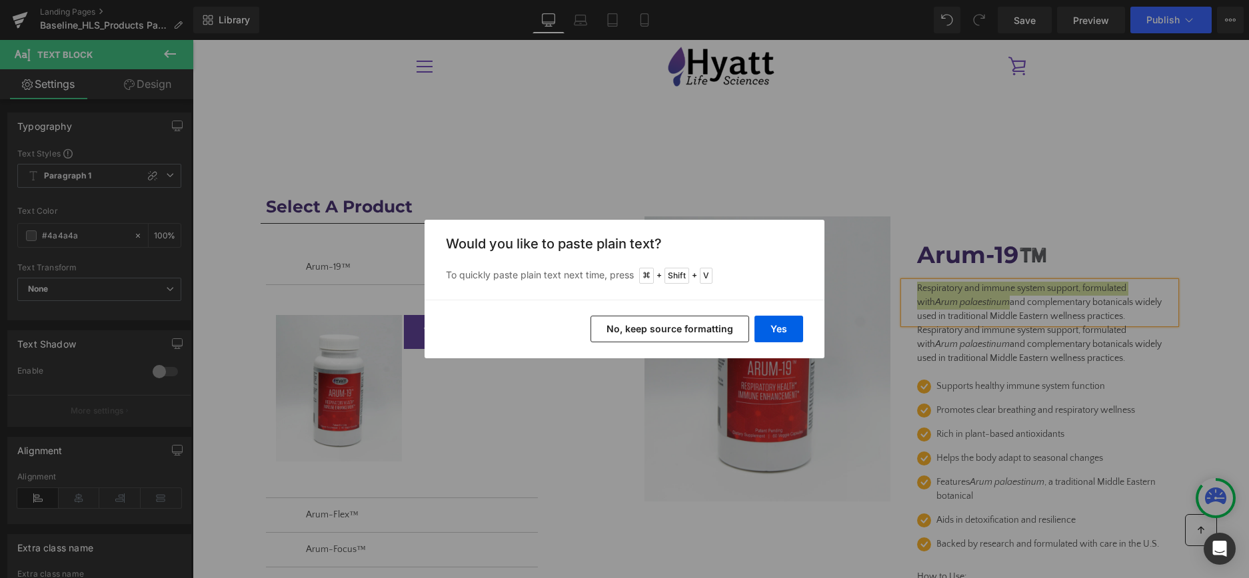
click at [714, 330] on button "No, keep source formatting" at bounding box center [669, 329] width 159 height 27
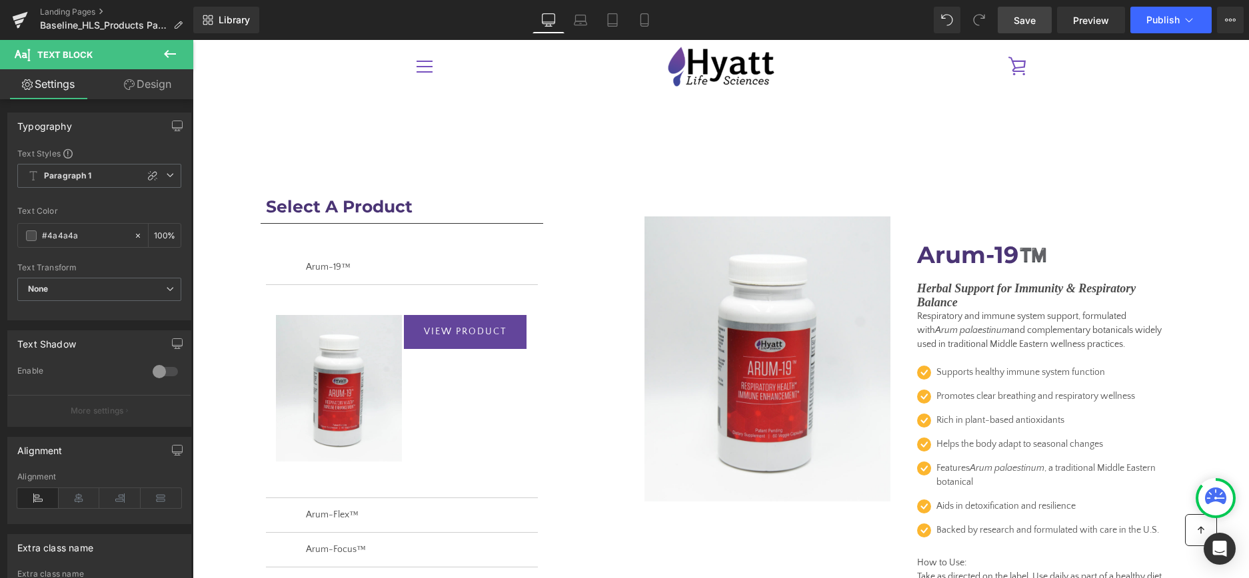
click at [1018, 27] on link "Save" at bounding box center [1024, 20] width 54 height 27
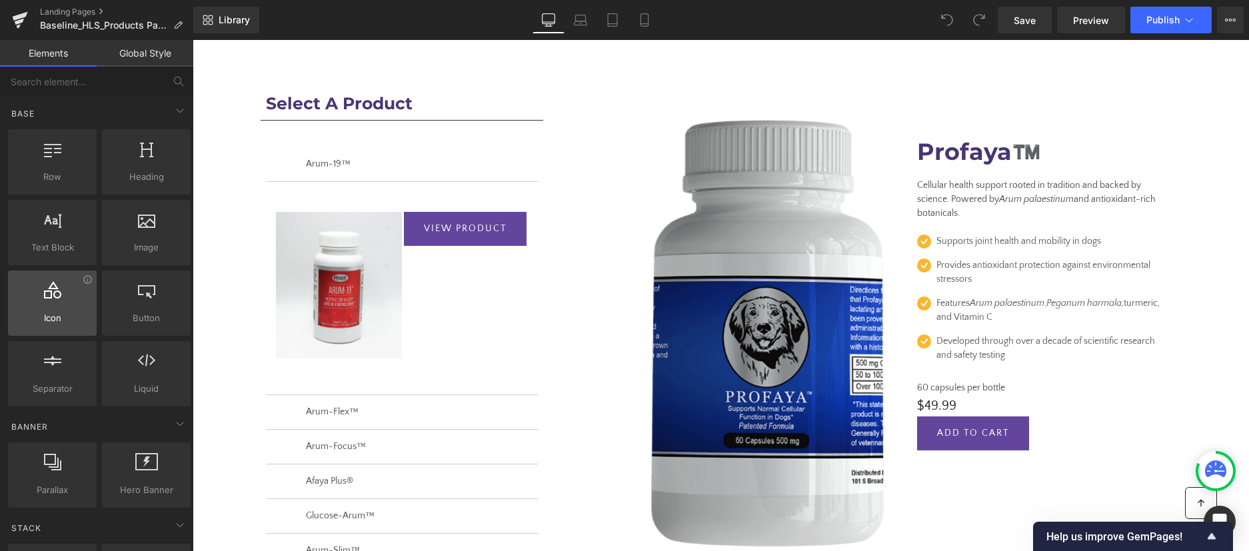
scroll to position [113, 0]
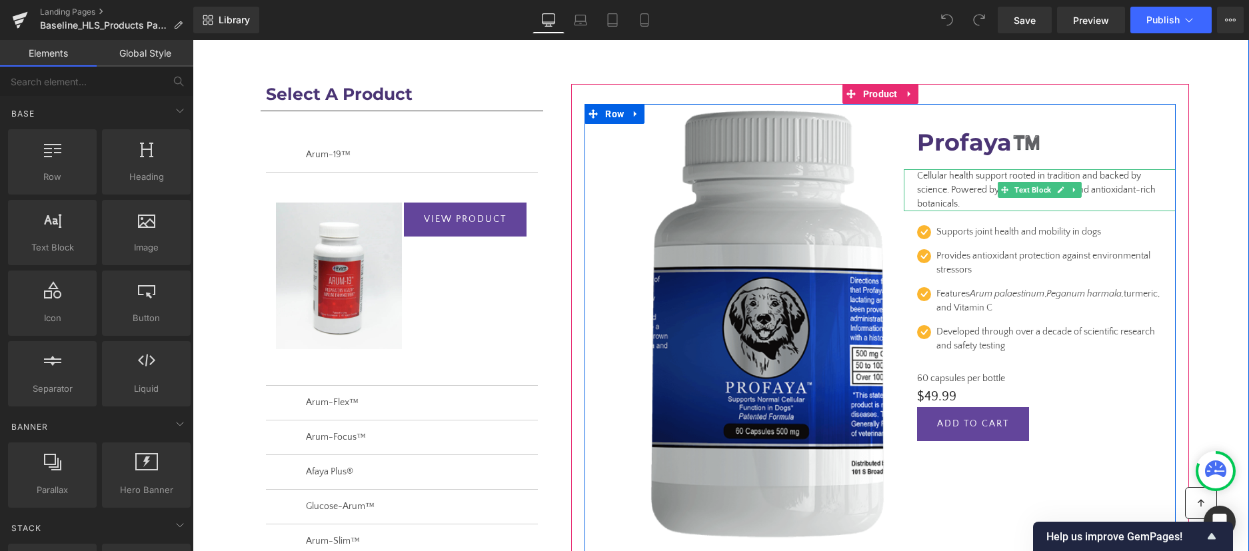
click at [947, 191] on span "Cellular health support rooted in tradition and backed by science. Powered by A…" at bounding box center [1036, 190] width 239 height 39
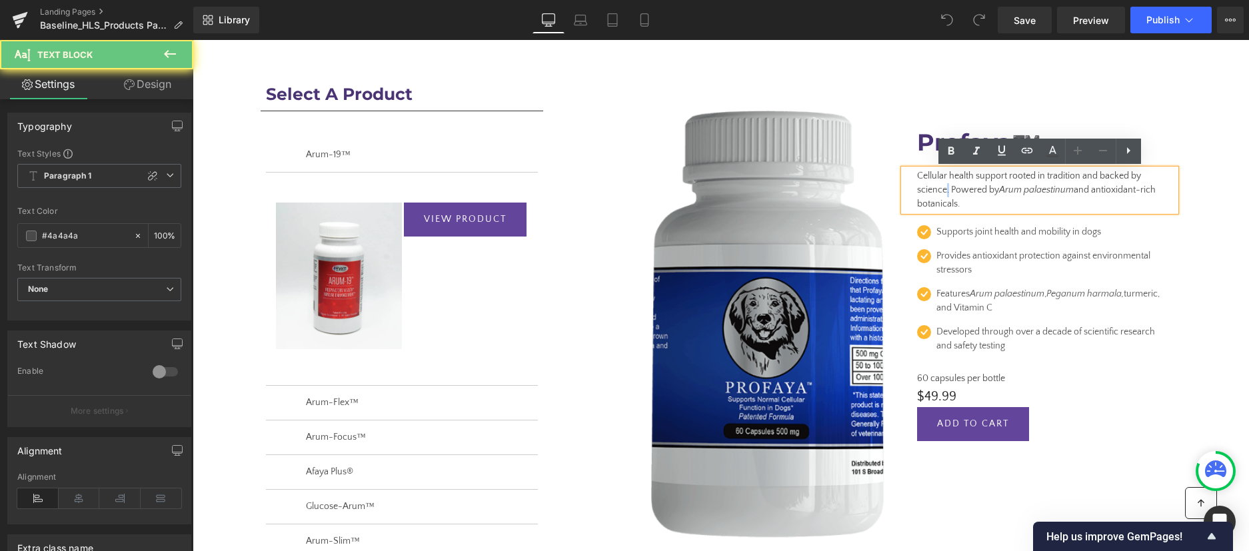
click at [947, 191] on span "Cellular health support rooted in tradition and backed by science. Powered by A…" at bounding box center [1036, 190] width 239 height 39
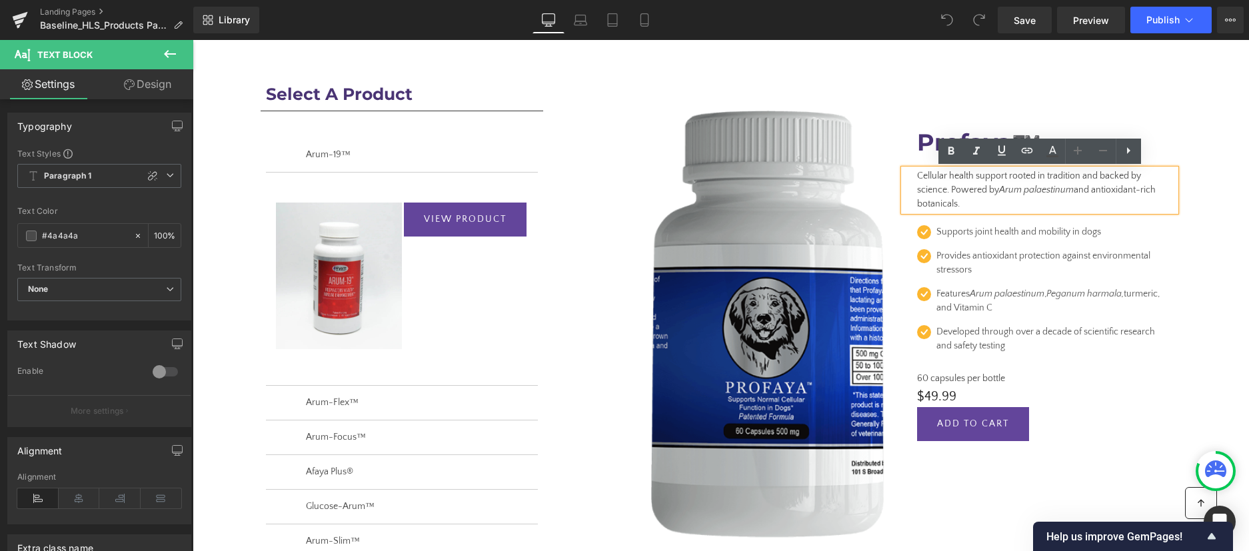
click at [947, 193] on span "Cellular health support rooted in tradition and backed by science. Powered by A…" at bounding box center [1036, 190] width 239 height 39
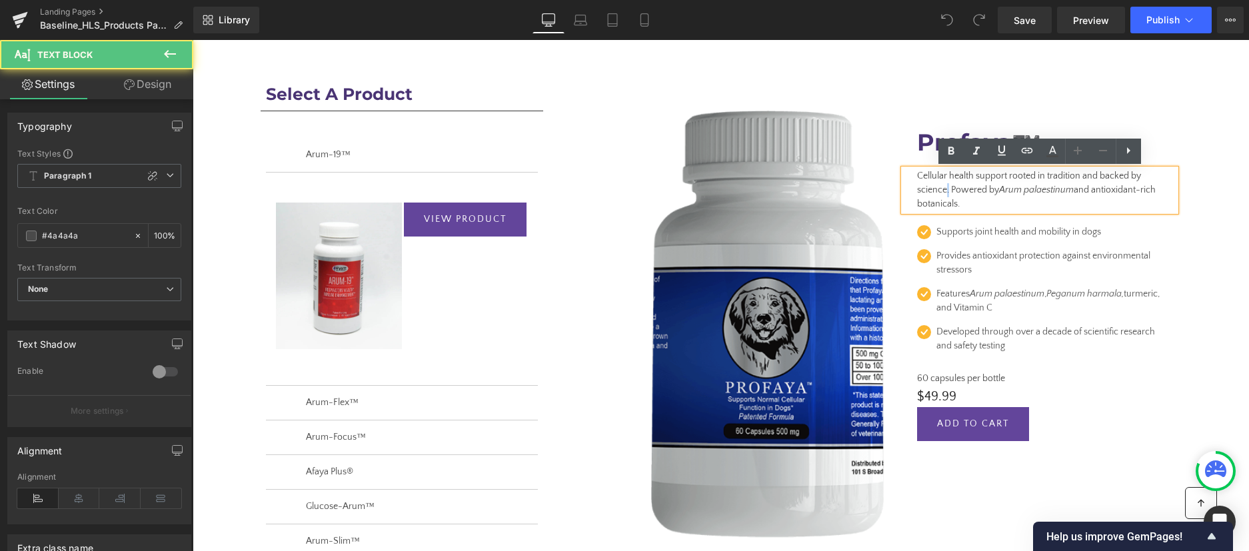
click at [947, 193] on span "Cellular health support rooted in tradition and backed by science. Powered by A…" at bounding box center [1036, 190] width 239 height 39
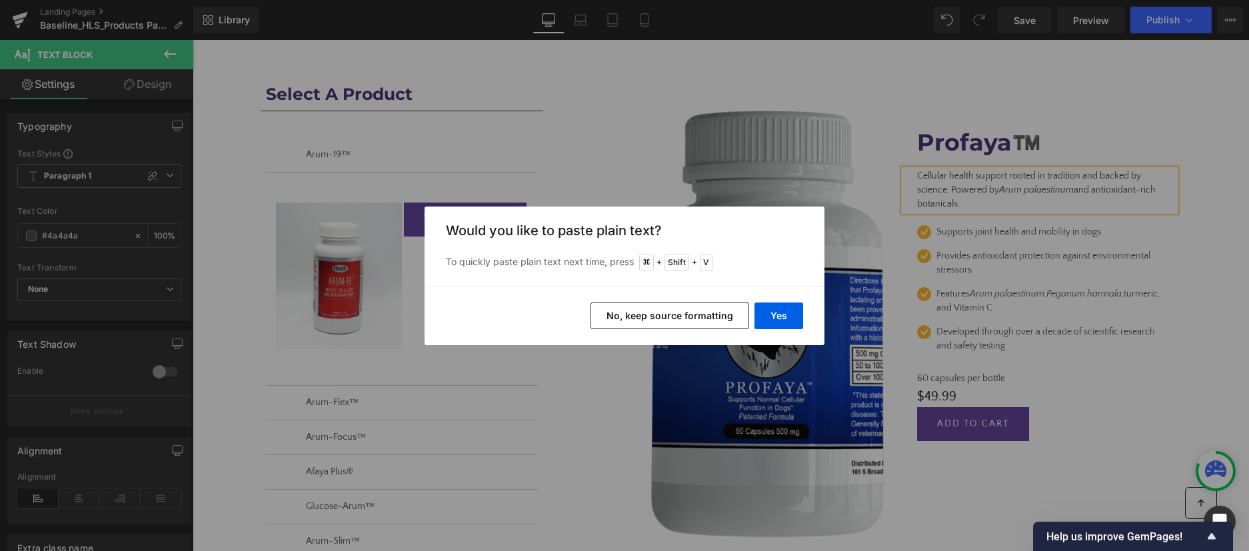
click at [676, 311] on button "No, keep source formatting" at bounding box center [669, 316] width 159 height 27
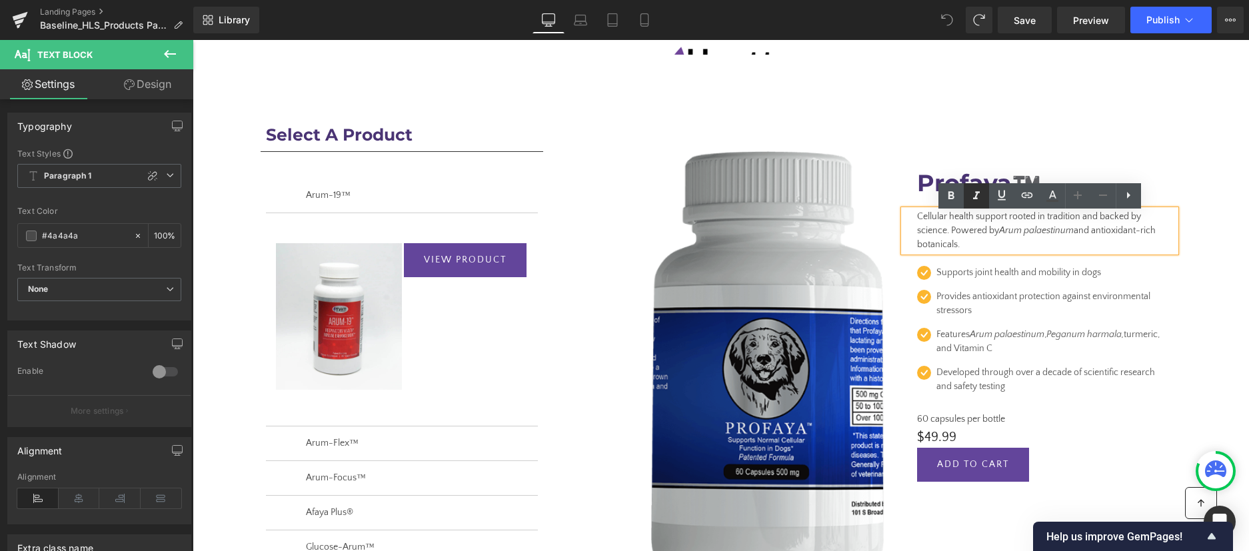
scroll to position [67, 0]
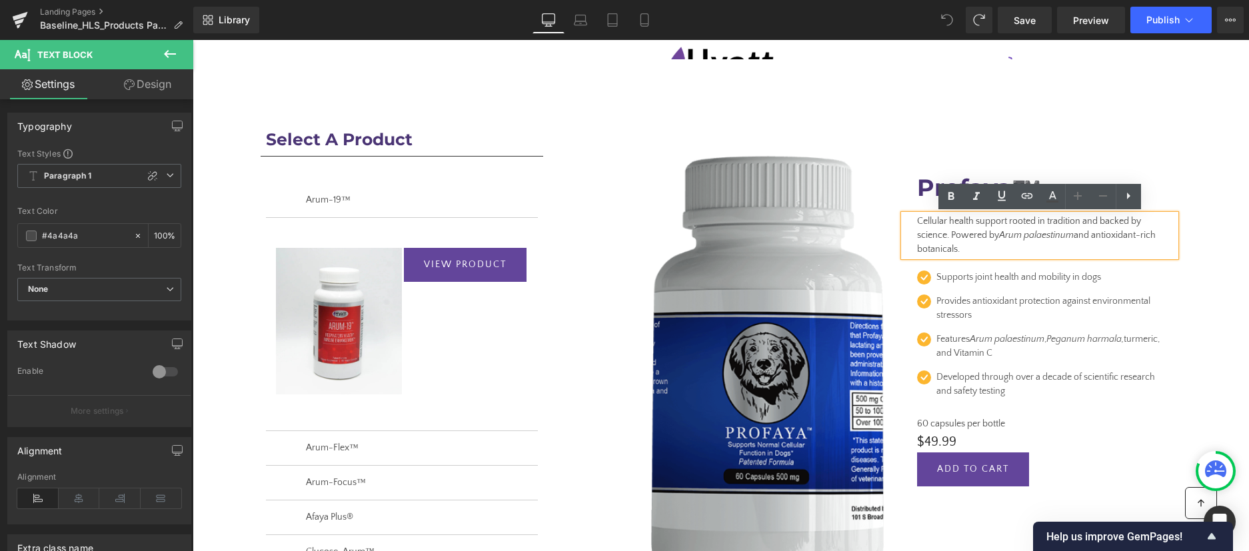
click at [944, 229] on p "Cellular health support rooted in tradition and backed by science. Powered by A…" at bounding box center [1039, 236] width 245 height 42
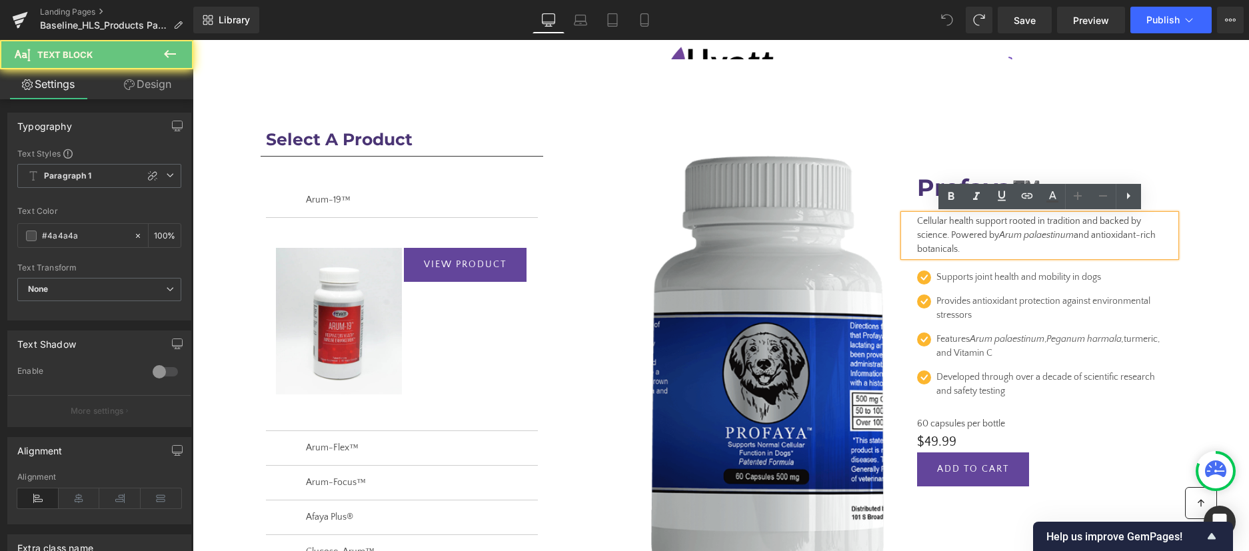
click at [944, 229] on p "Cellular health support rooted in tradition and backed by science. Powered by A…" at bounding box center [1039, 236] width 245 height 42
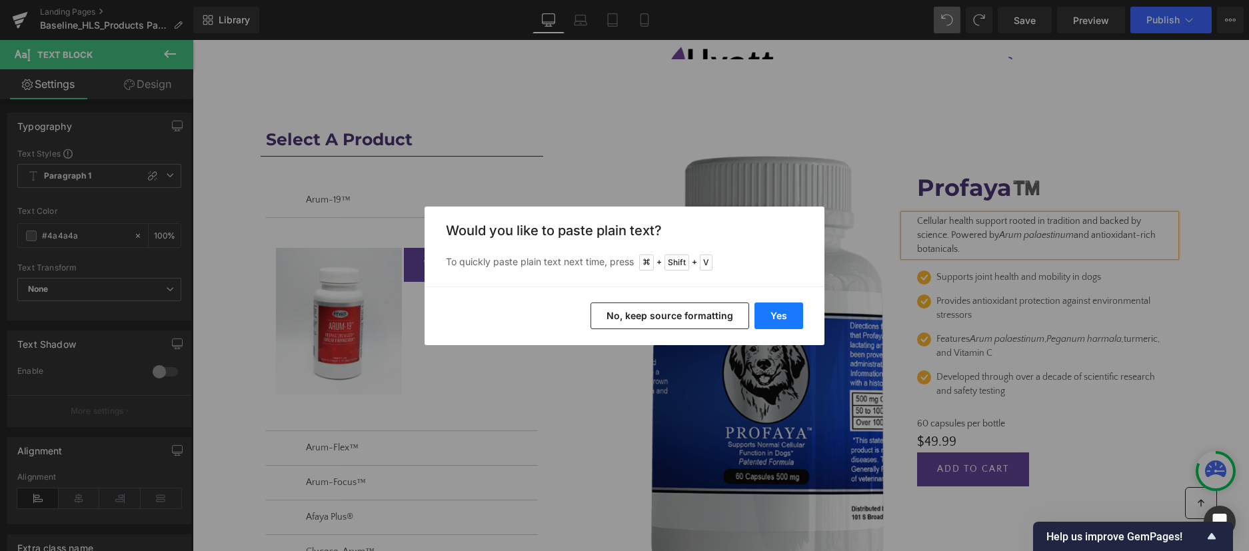
click at [783, 314] on button "Yes" at bounding box center [778, 316] width 49 height 27
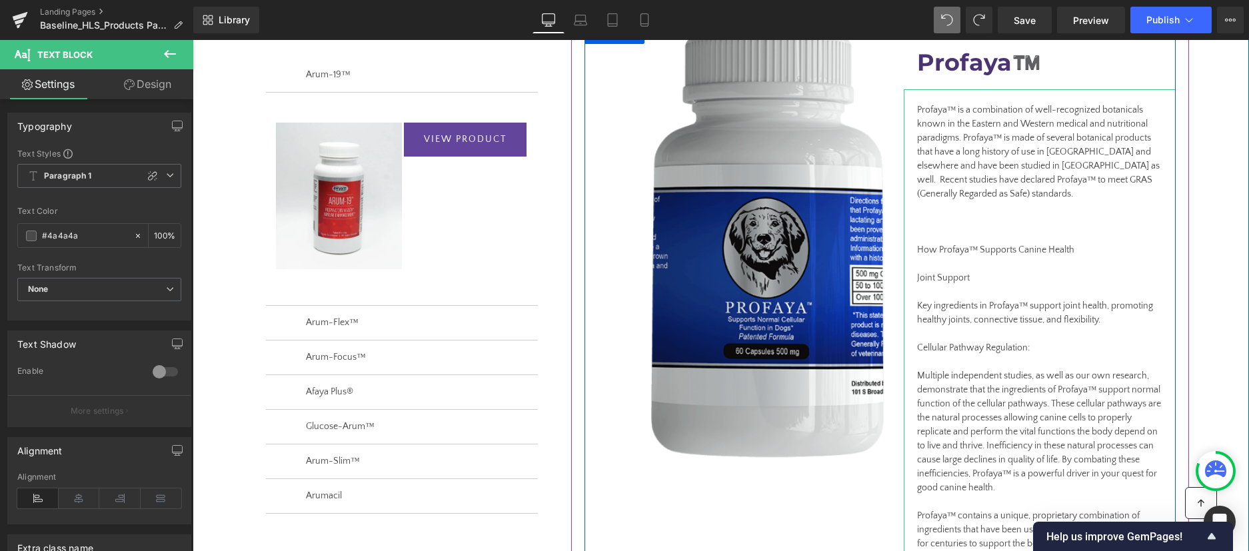
scroll to position [173, 0]
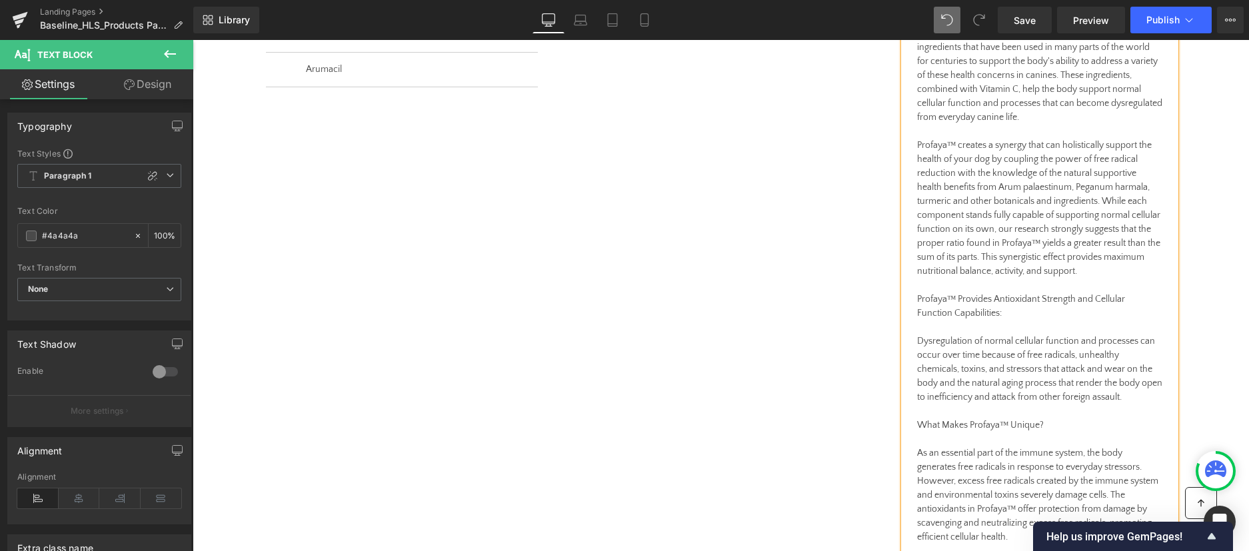
scroll to position [630, 0]
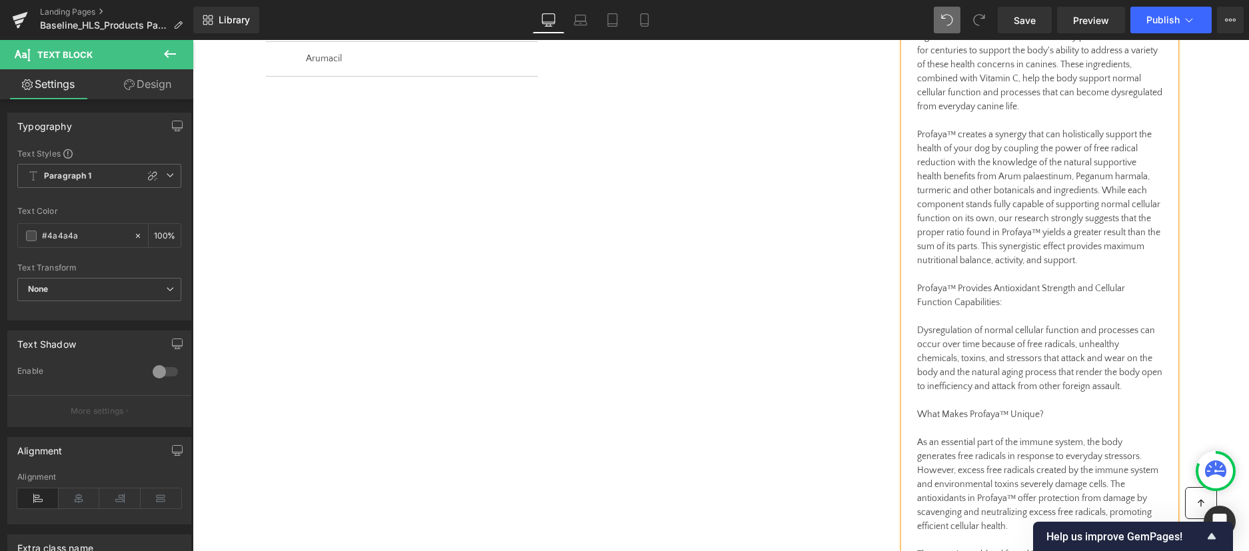
click at [950, 301] on div "Profaya™ is a combination of well-recognized botanicals known in the Eastern an…" at bounding box center [1040, 246] width 272 height 1189
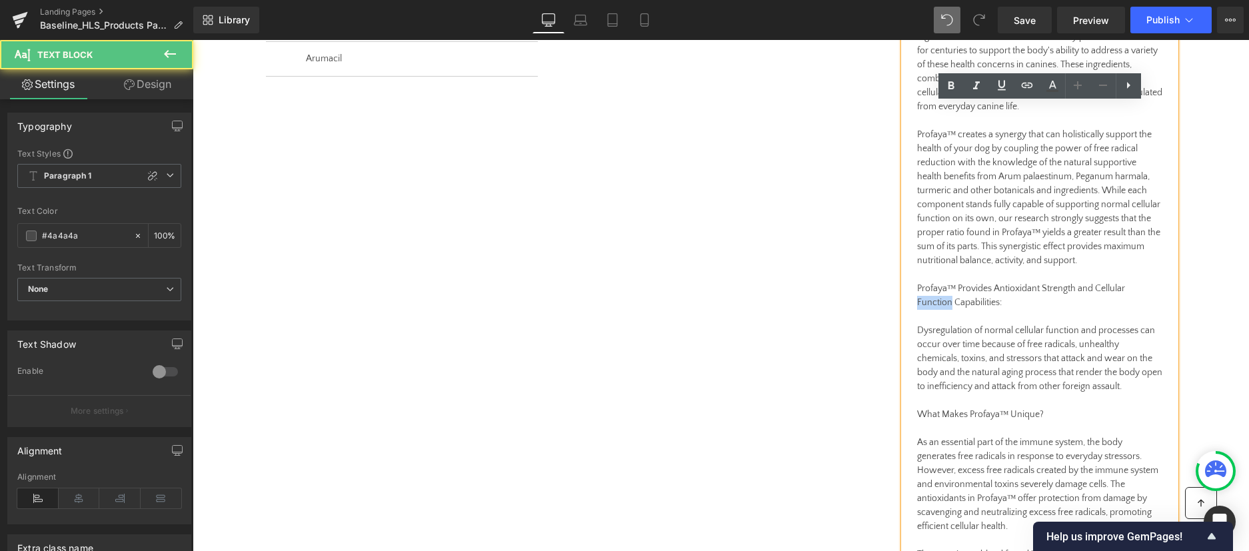
click at [950, 301] on div "Profaya™ is a combination of well-recognized botanicals known in the Eastern an…" at bounding box center [1040, 246] width 272 height 1189
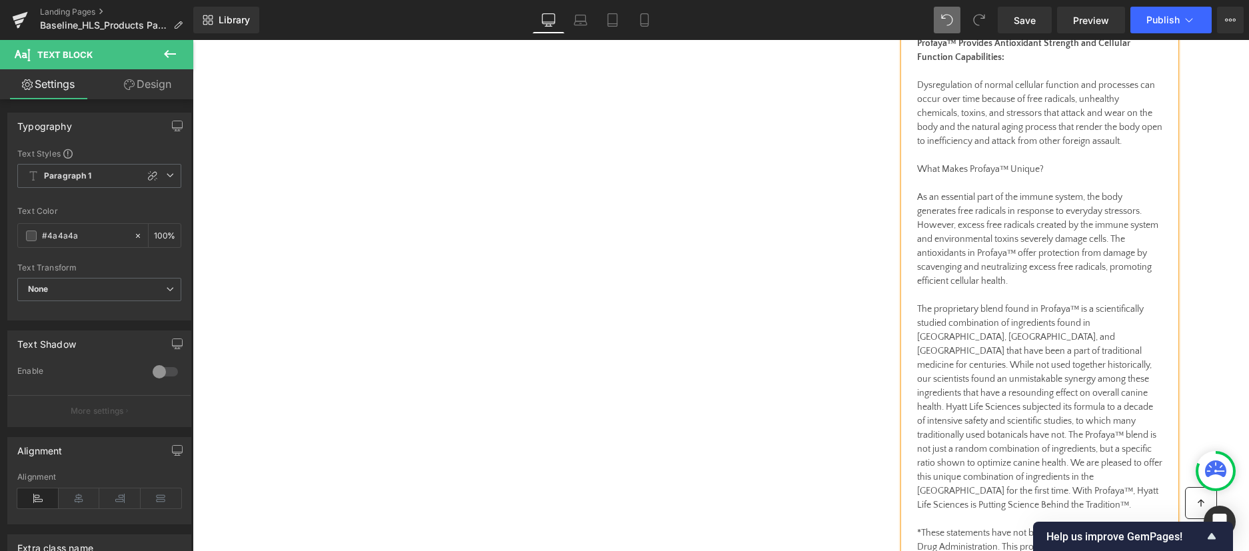
scroll to position [877, 0]
click at [942, 166] on div "Profaya™ is a combination of well-recognized botanicals known in the Eastern an…" at bounding box center [1040, -1] width 272 height 1189
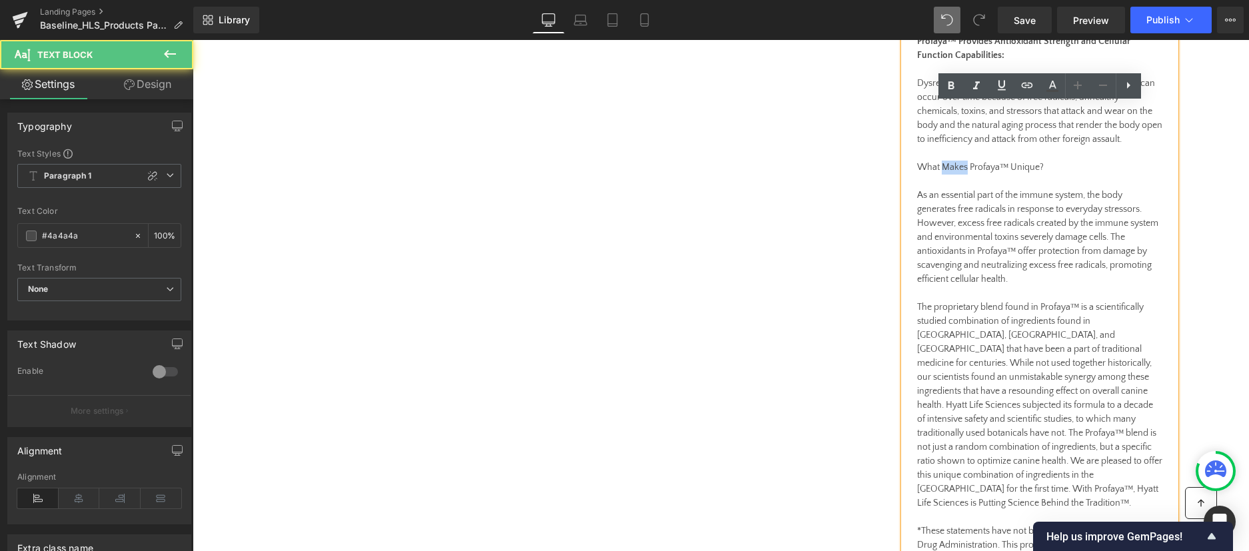
click at [942, 166] on div "Profaya™ is a combination of well-recognized botanicals known in the Eastern an…" at bounding box center [1040, -1] width 272 height 1189
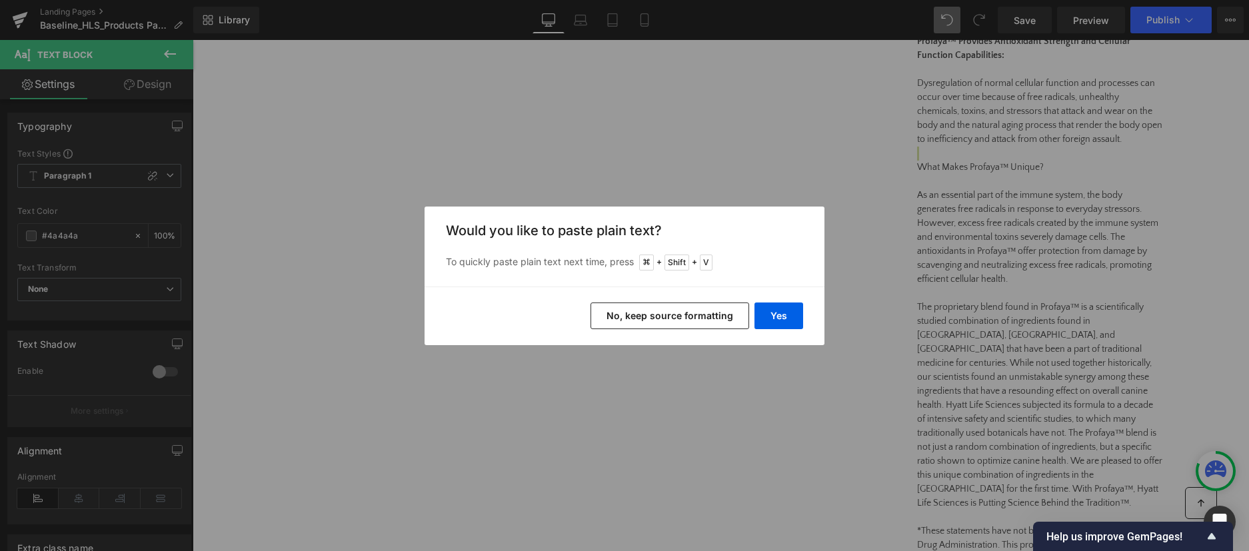
click at [857, 380] on div "Back to Library Insert Would you like to paste plain text? To quickly paste pla…" at bounding box center [624, 275] width 1249 height 551
click at [862, 344] on div "Back to Library Insert Would you like to paste plain text? To quickly paste pla…" at bounding box center [624, 275] width 1249 height 551
click at [788, 319] on button "Yes" at bounding box center [778, 316] width 49 height 27
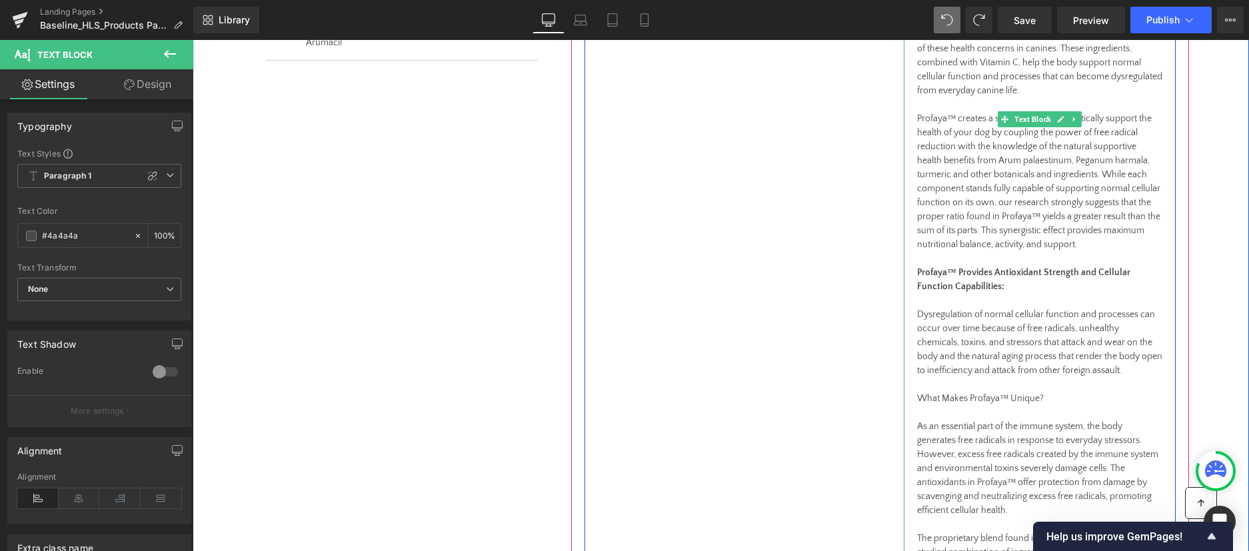
scroll to position [612, 0]
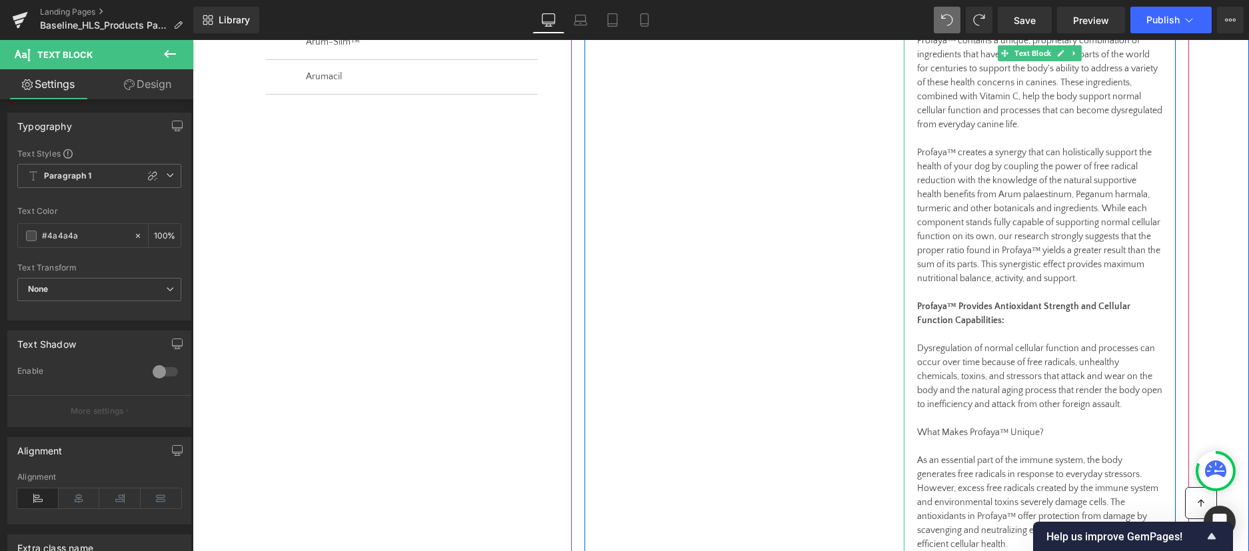
click at [979, 428] on div "Profaya™ is a combination of well-recognized botanicals known in the Eastern an…" at bounding box center [1040, 257] width 272 height 1175
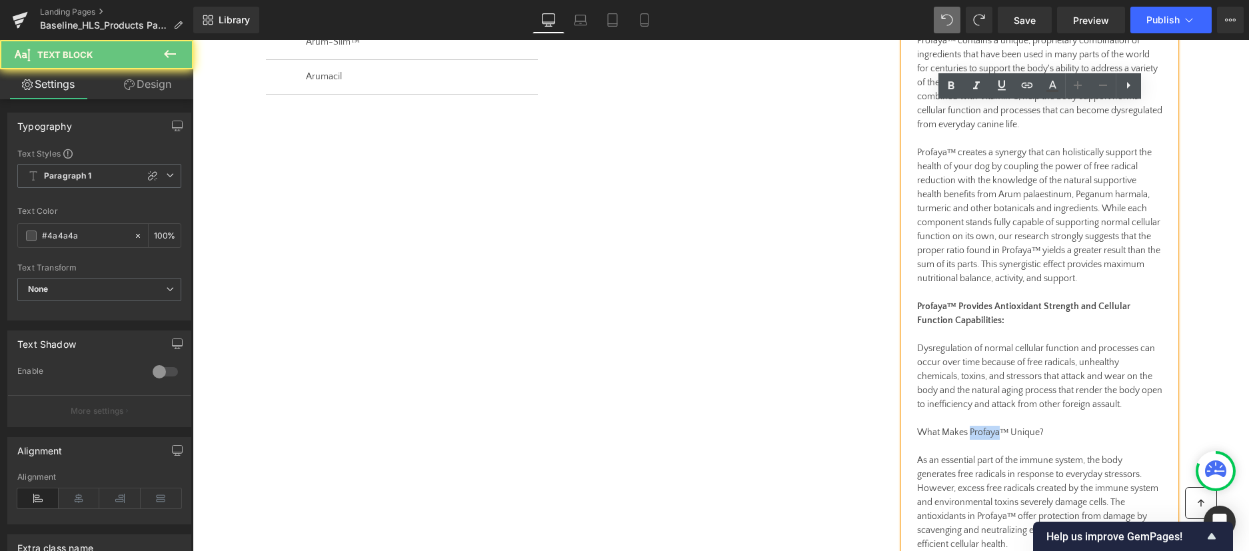
click at [979, 428] on div "Profaya™ is a combination of well-recognized botanicals known in the Eastern an…" at bounding box center [1040, 264] width 272 height 1189
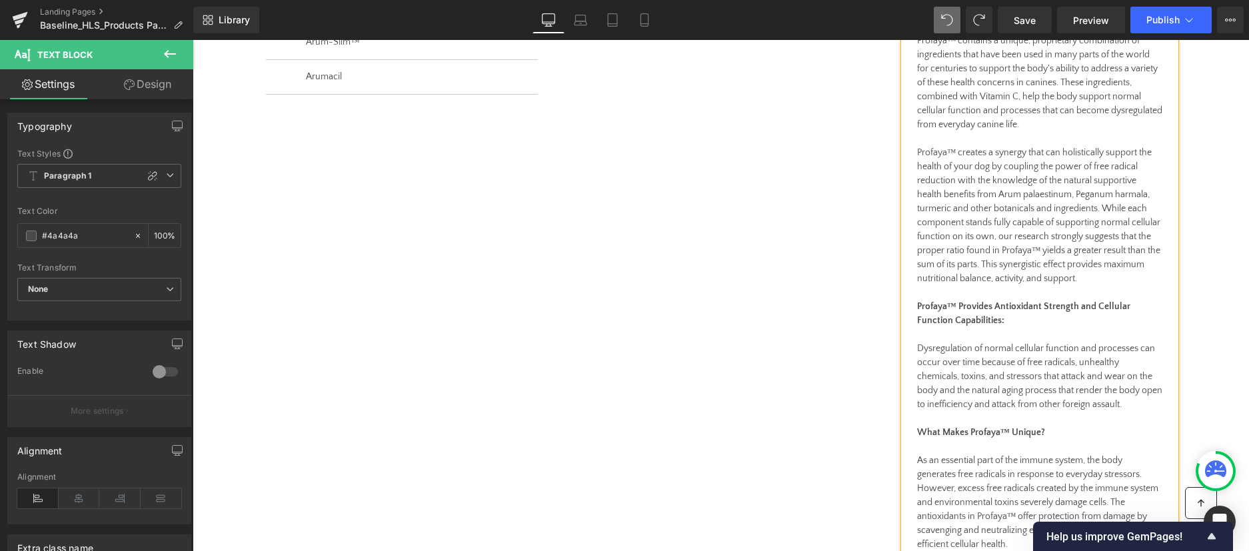
click at [951, 441] on div "Profaya™ is a combination of well-recognized botanicals known in the Eastern an…" at bounding box center [1040, 264] width 272 height 1189
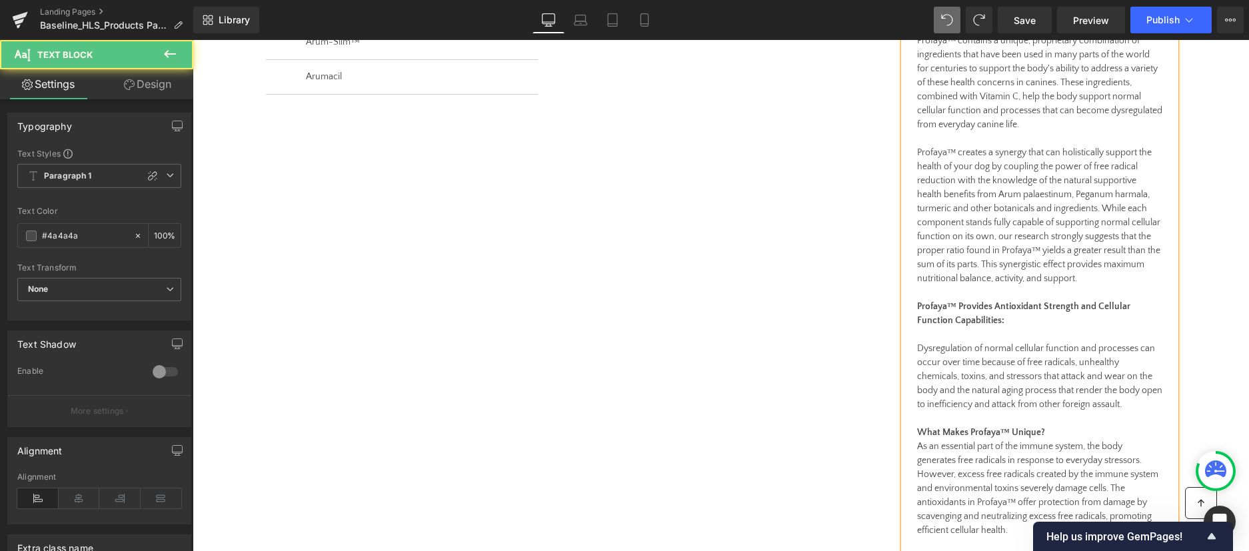
click at [926, 334] on div "Profaya™ is a combination of well-recognized botanicals known in the Eastern an…" at bounding box center [1040, 257] width 272 height 1175
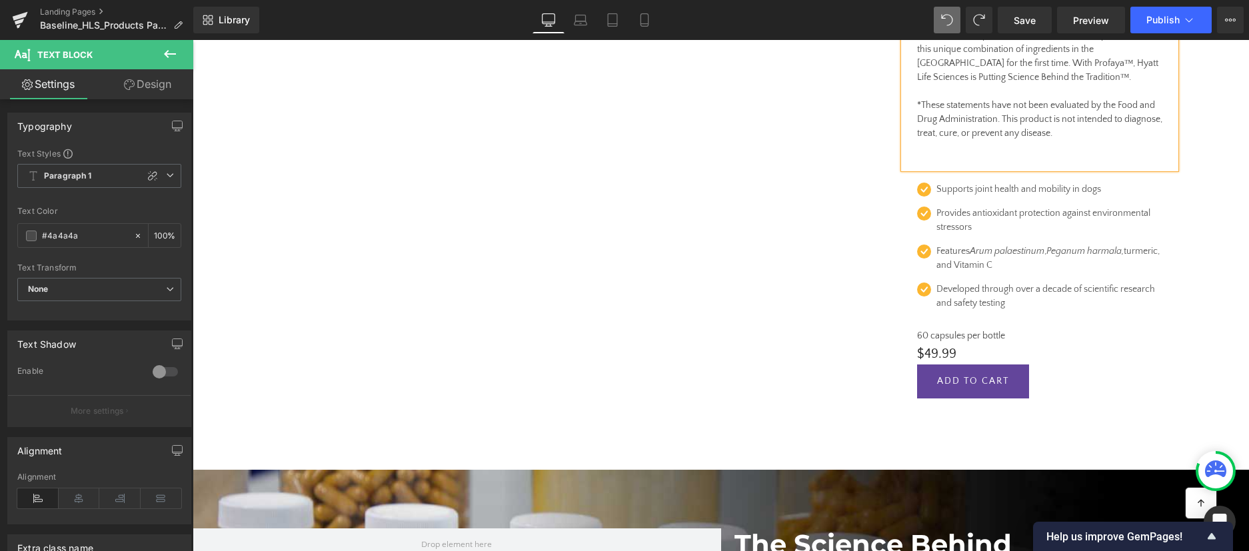
scroll to position [1275, 0]
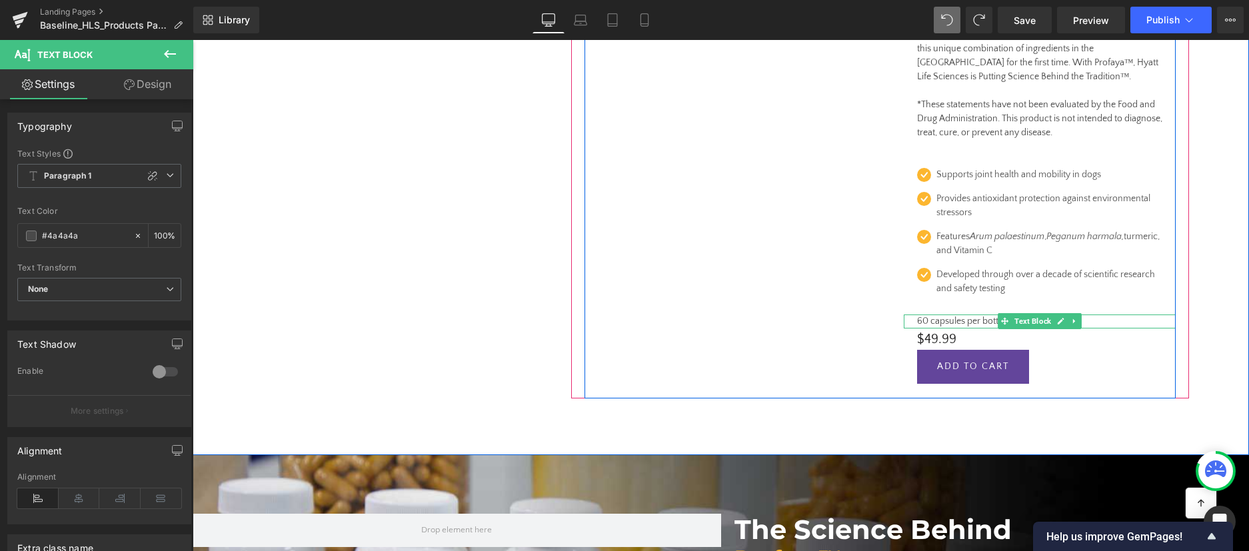
click at [964, 314] on p "60 capsules per bottle" at bounding box center [1039, 321] width 245 height 14
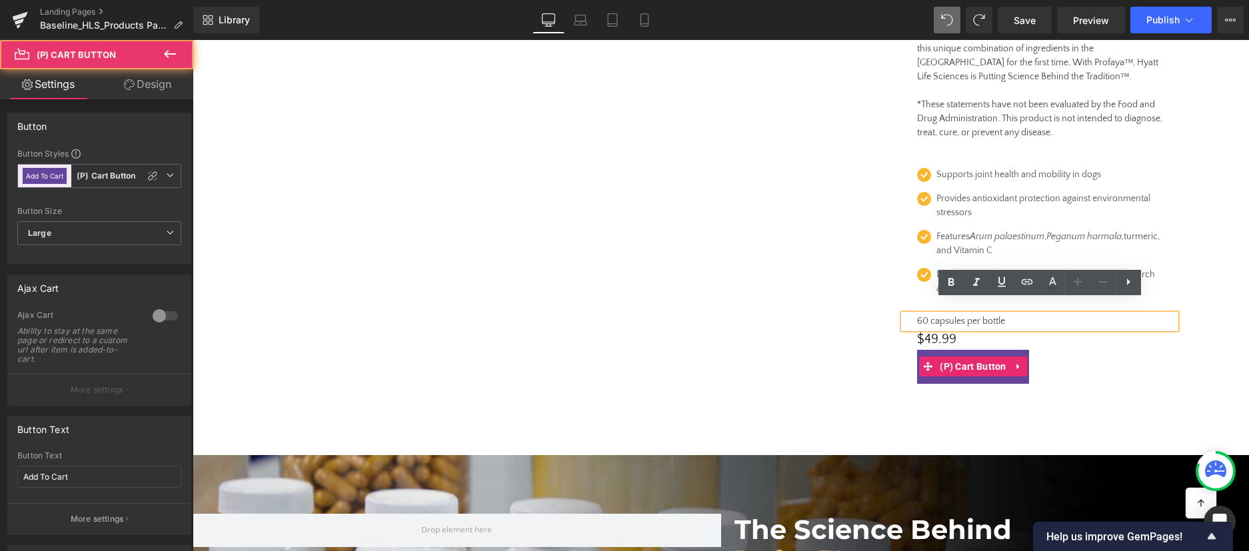
click at [1117, 354] on div "Add To Cart" at bounding box center [1039, 367] width 245 height 34
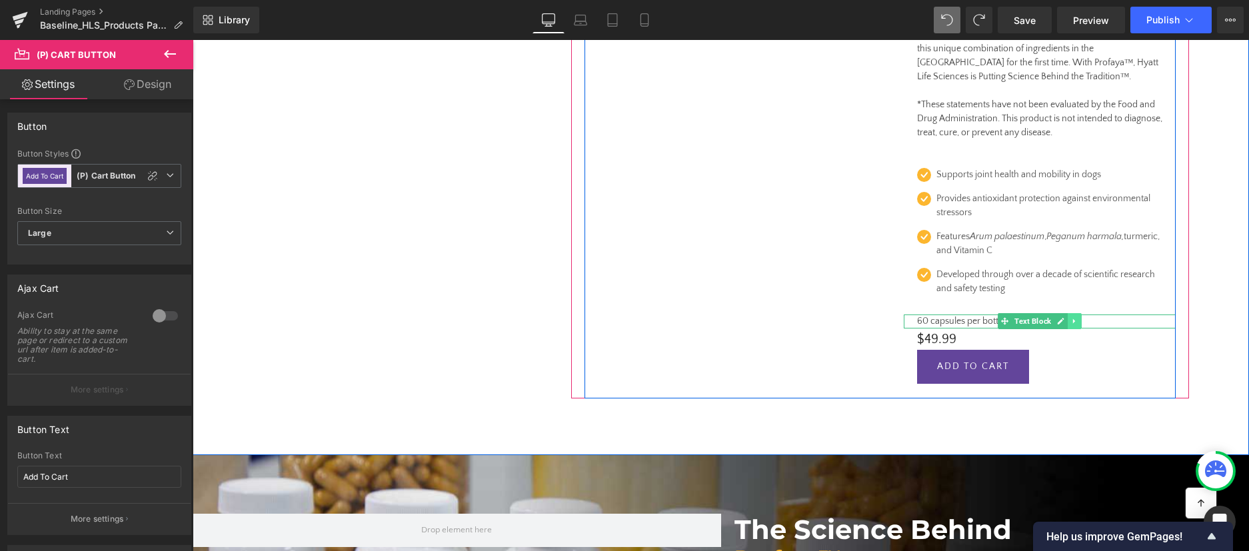
click at [1074, 319] on icon at bounding box center [1074, 321] width 2 height 5
click at [1066, 317] on icon at bounding box center [1066, 320] width 7 height 7
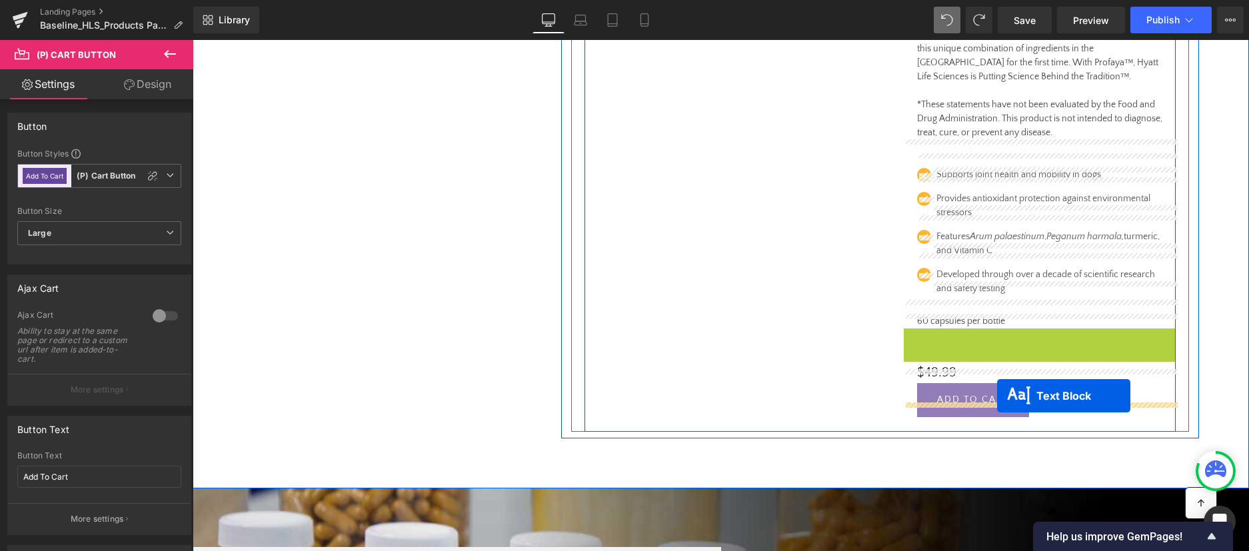
drag, startPoint x: 1005, startPoint y: 321, endPoint x: 997, endPoint y: 396, distance: 75.1
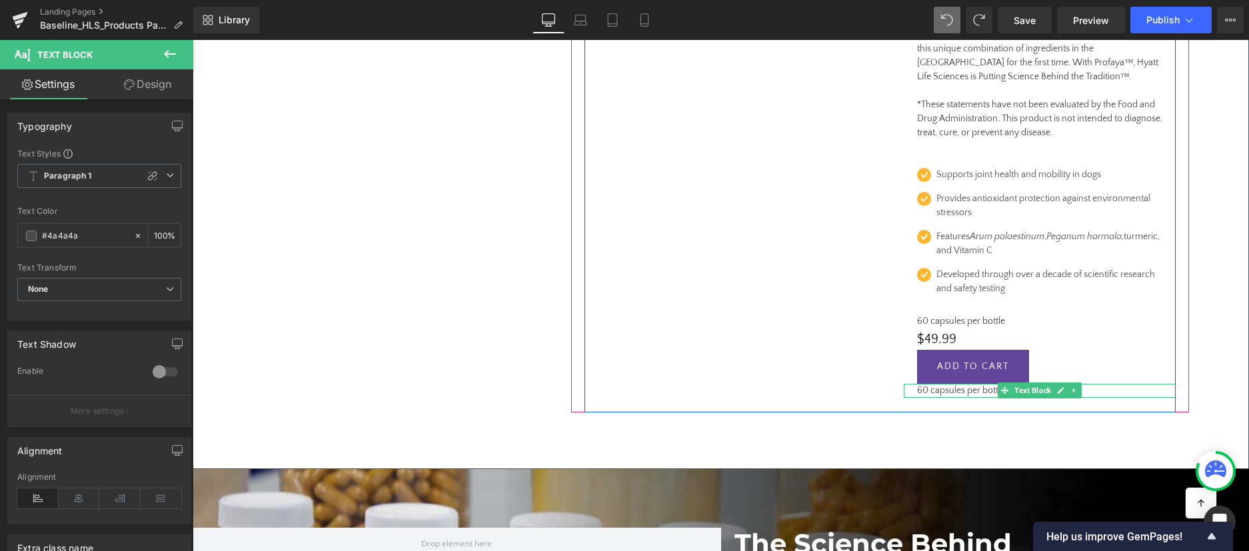
click at [954, 384] on p "60 capsules per bottle" at bounding box center [1039, 391] width 245 height 14
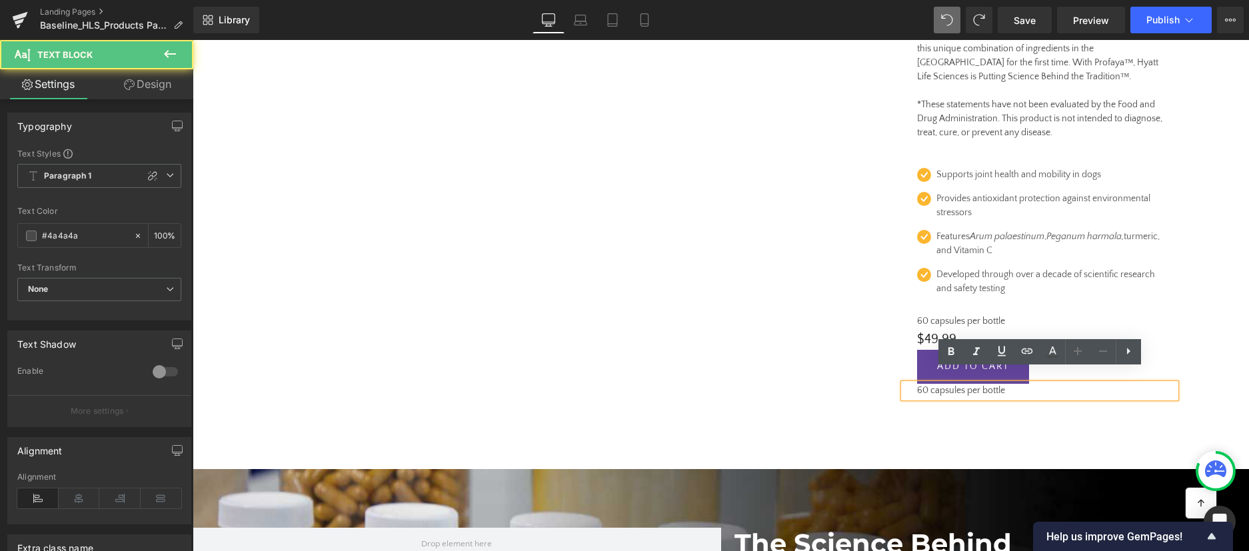
click at [954, 384] on p "60 capsules per bottle" at bounding box center [1039, 391] width 245 height 14
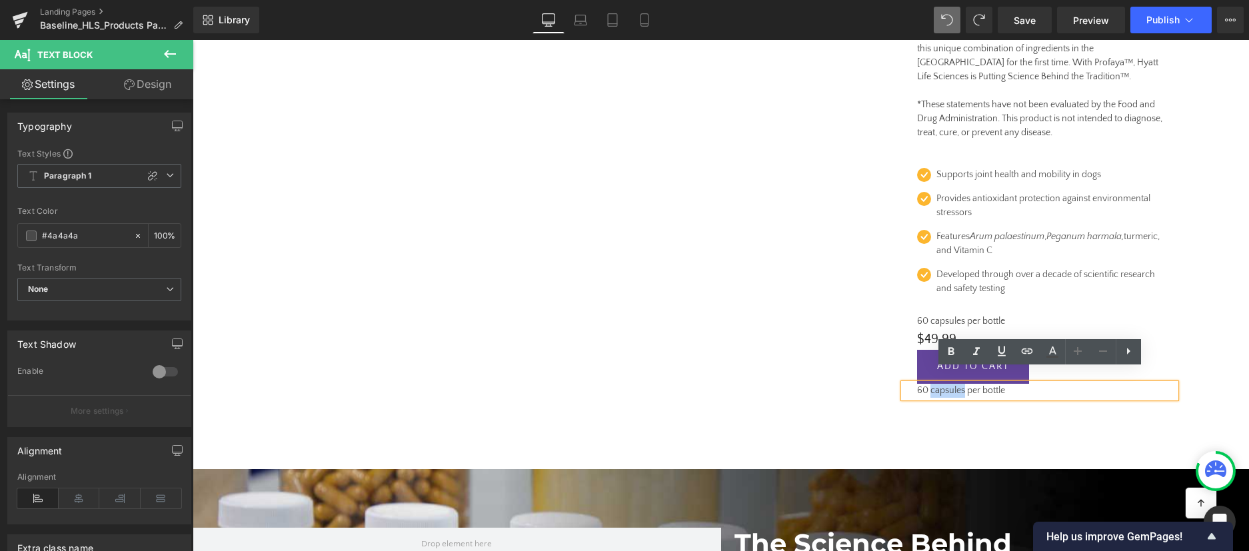
click at [954, 384] on p "60 capsules per bottle" at bounding box center [1039, 391] width 245 height 14
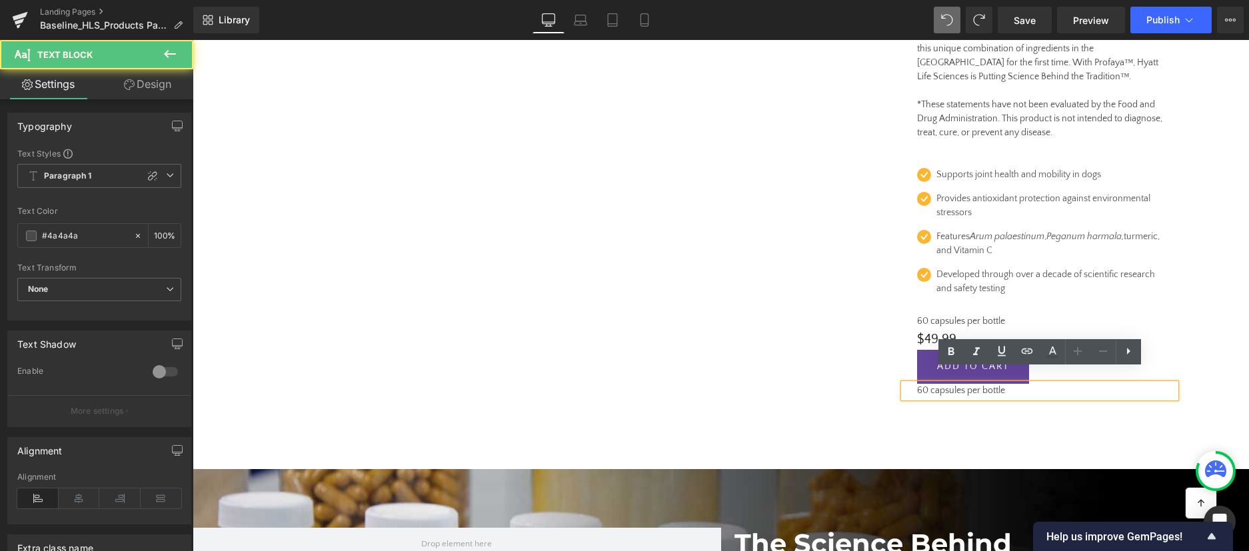
click at [954, 384] on p "60 capsules per bottle" at bounding box center [1039, 391] width 245 height 14
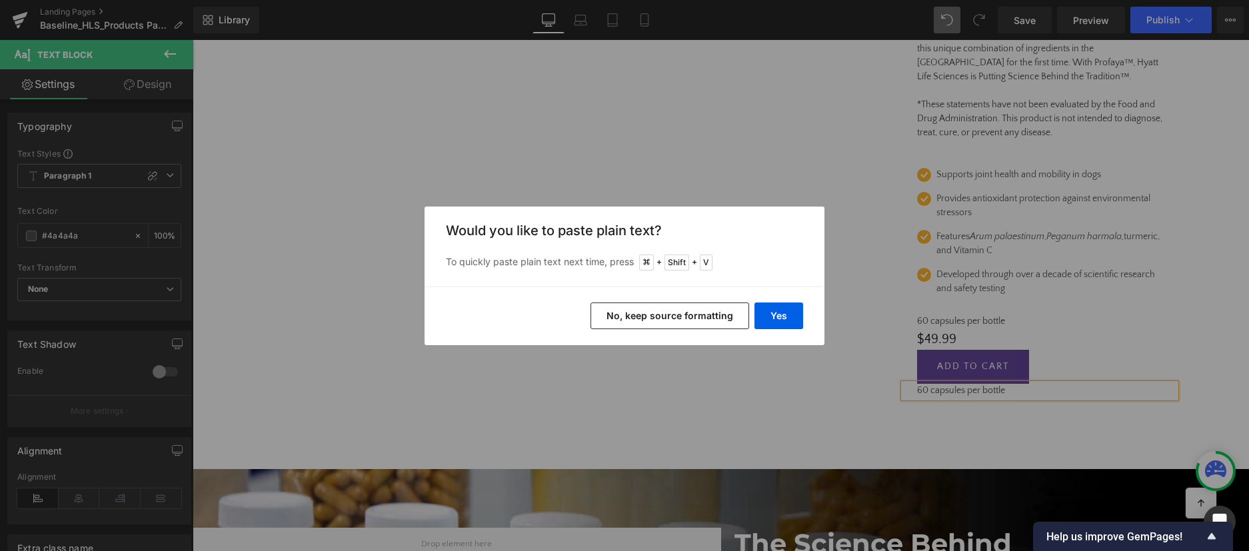
click at [672, 314] on button "No, keep source formatting" at bounding box center [669, 316] width 159 height 27
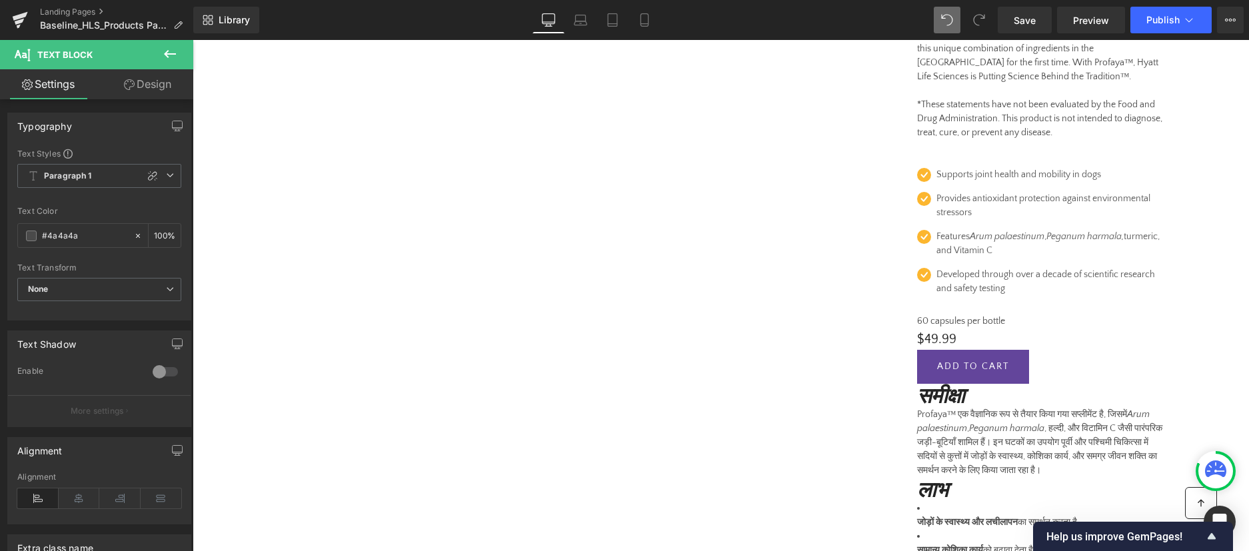
scroll to position [1438, 0]
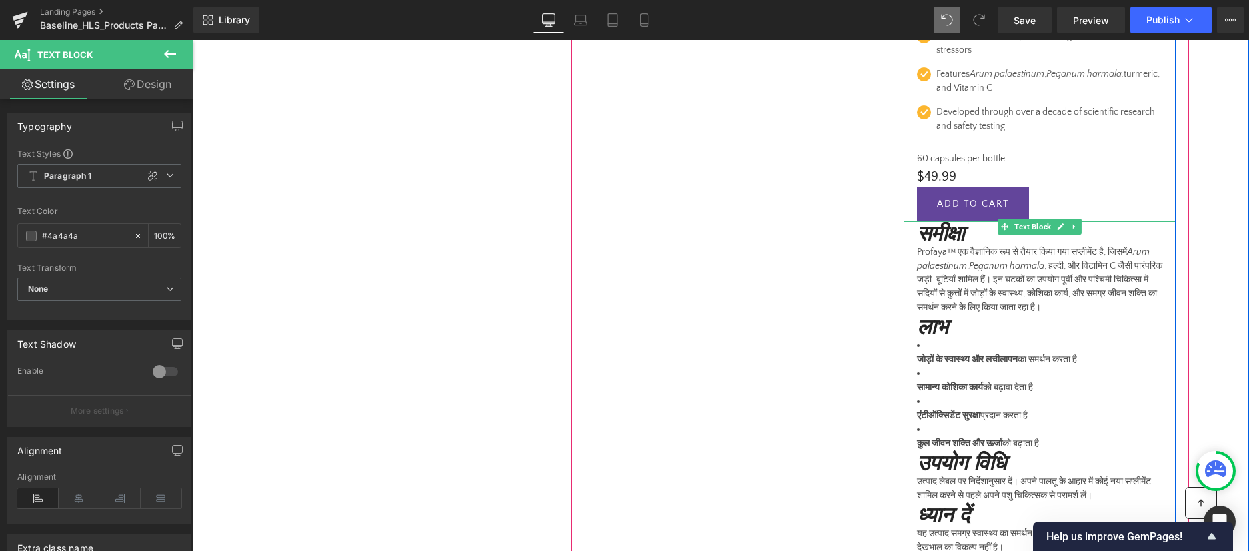
click at [918, 220] on em "समीक्षा" at bounding box center [940, 233] width 47 height 26
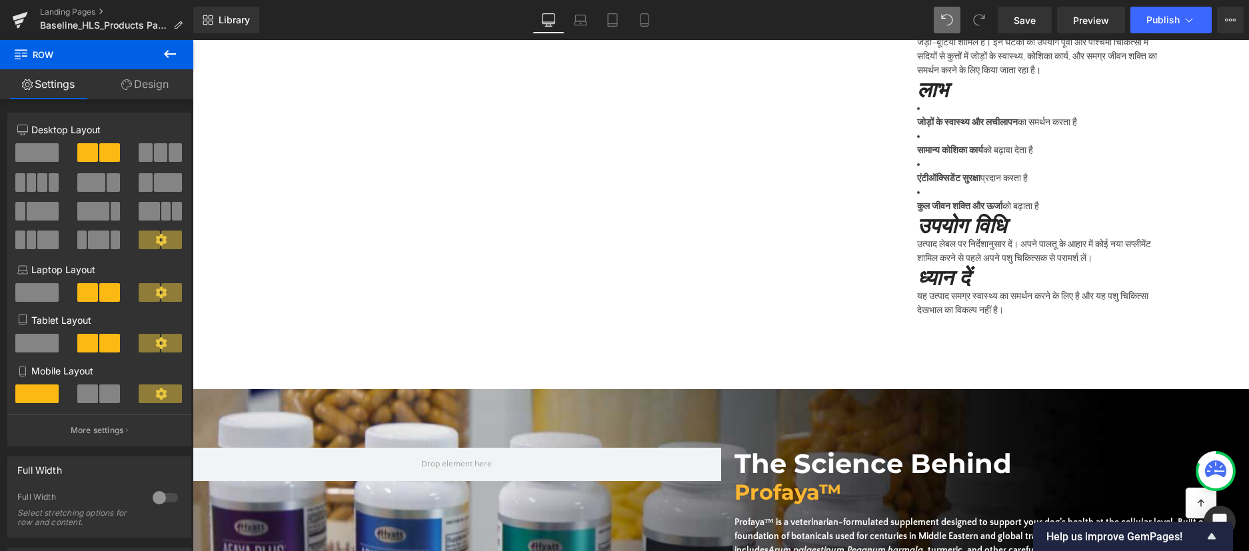
scroll to position [1700, 0]
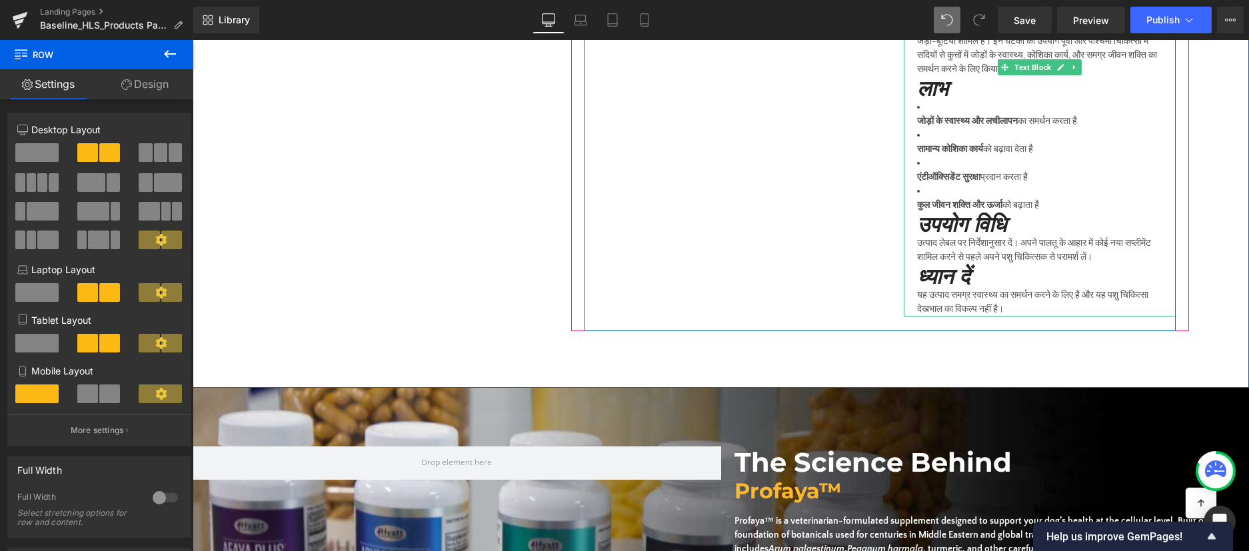
click at [917, 116] on strong "जोड़ों के स्वास्थ्य और लचीलापन" at bounding box center [967, 121] width 101 height 11
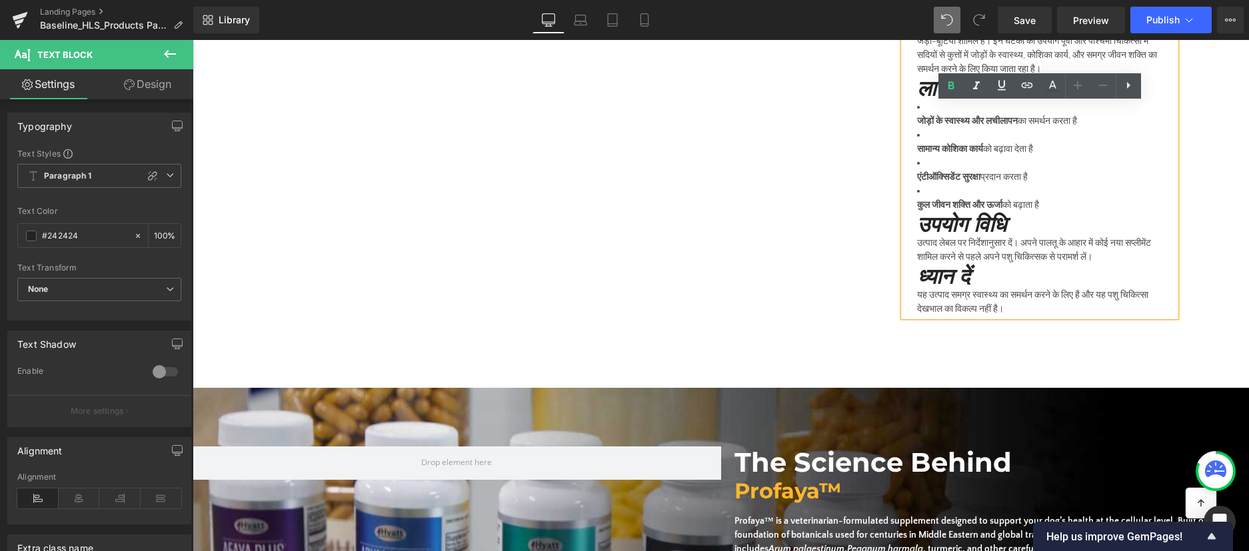
click at [917, 116] on strong "जोड़ों के स्वास्थ्य और लचीलापन" at bounding box center [967, 121] width 101 height 11
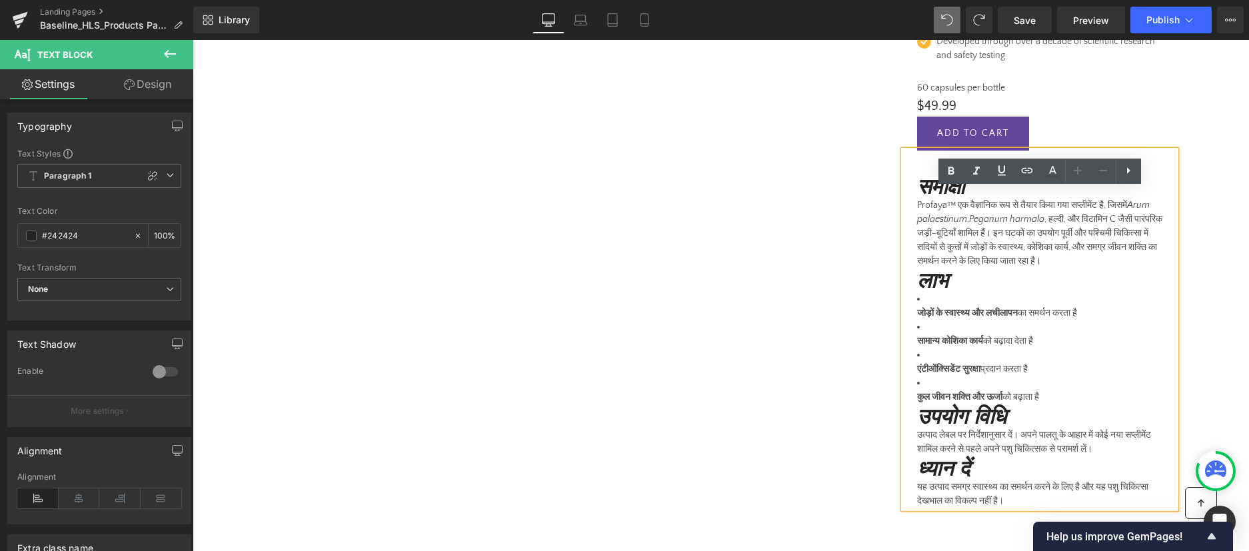
scroll to position [1433, 0]
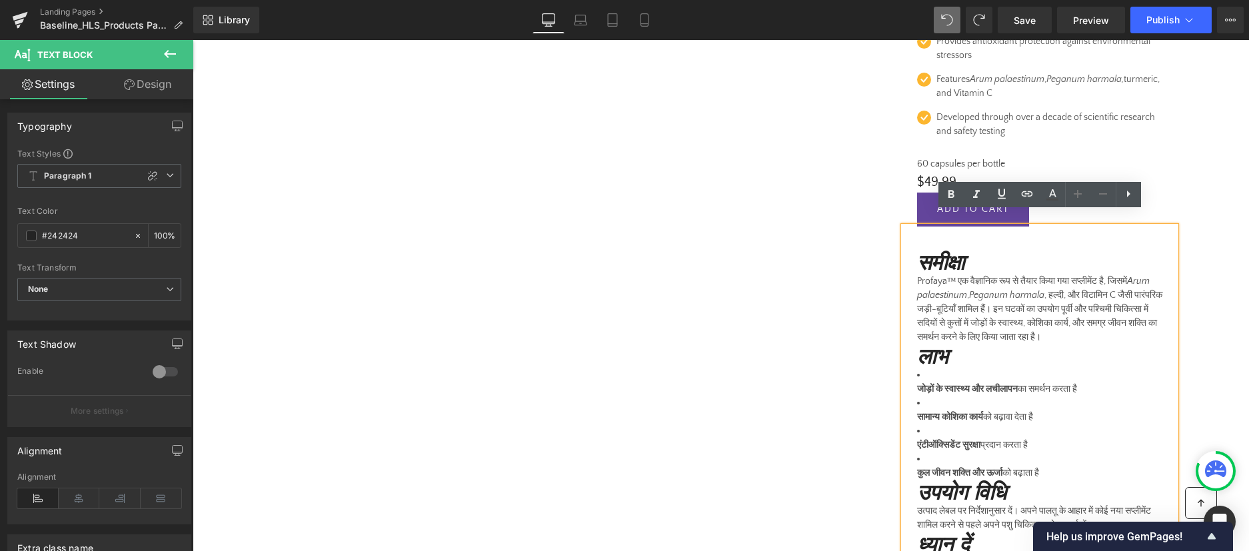
click at [928, 396] on li "सामान्य कोशिका कार्य को बढ़ावा देता है" at bounding box center [1039, 410] width 245 height 28
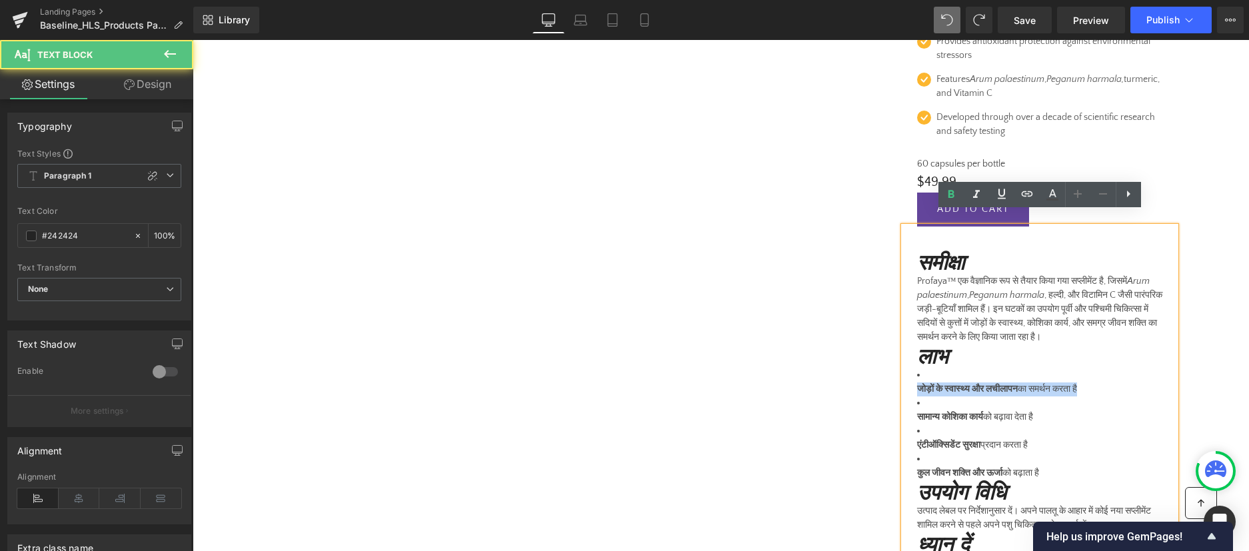
click at [928, 396] on li "सामान्य कोशिका कार्य को बढ़ावा देता है" at bounding box center [1039, 410] width 245 height 28
click at [916, 400] on div "समीक्षा Profaya™ एक वैज्ञानिक रूप से तैयार किया गया सप्लीमेंट है, जिसमें Arum p…" at bounding box center [1040, 406] width 272 height 358
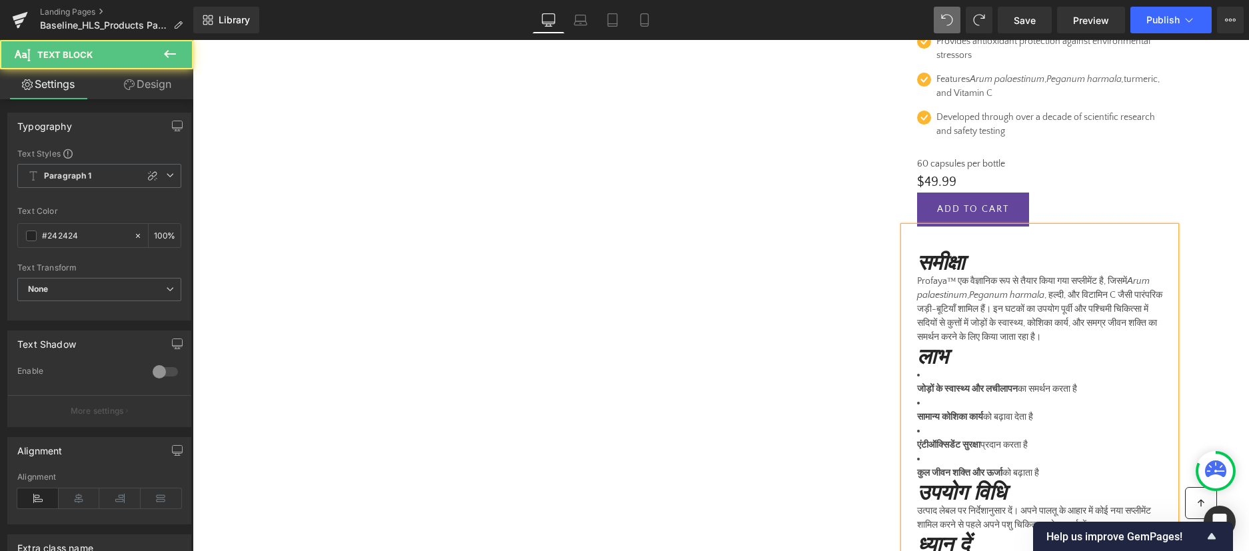
click at [936, 384] on strong "जोड़ों के स्वास्थ्य और लचीलापन" at bounding box center [967, 389] width 101 height 11
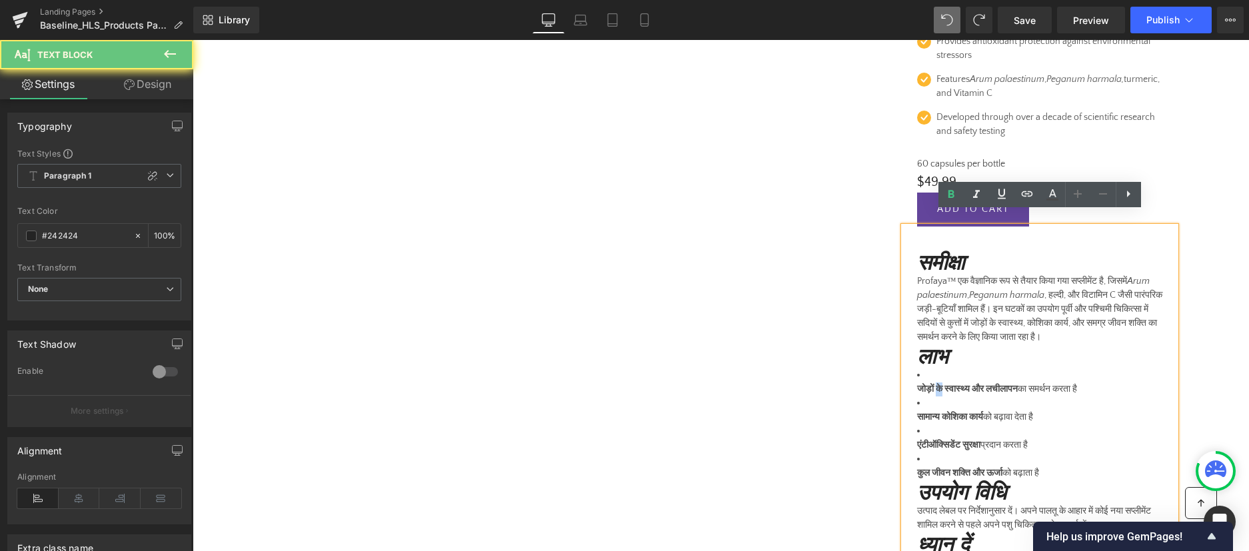
click at [936, 384] on strong "जोड़ों के स्वास्थ्य और लचीलापन" at bounding box center [967, 389] width 101 height 11
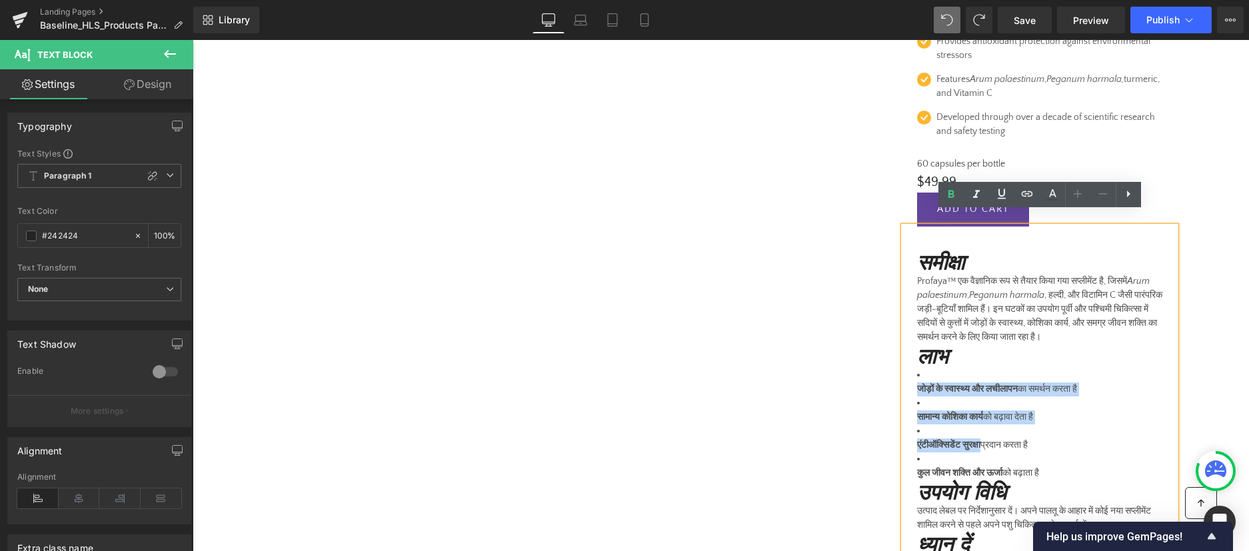
drag, startPoint x: 936, startPoint y: 378, endPoint x: 937, endPoint y: 429, distance: 50.7
click at [937, 429] on ul "जोड़ों के स्वास्थ्य और लचीलापन का समर्थन करता है सामान्य कोशिका कार्य को बढ़ावा…" at bounding box center [1039, 424] width 245 height 112
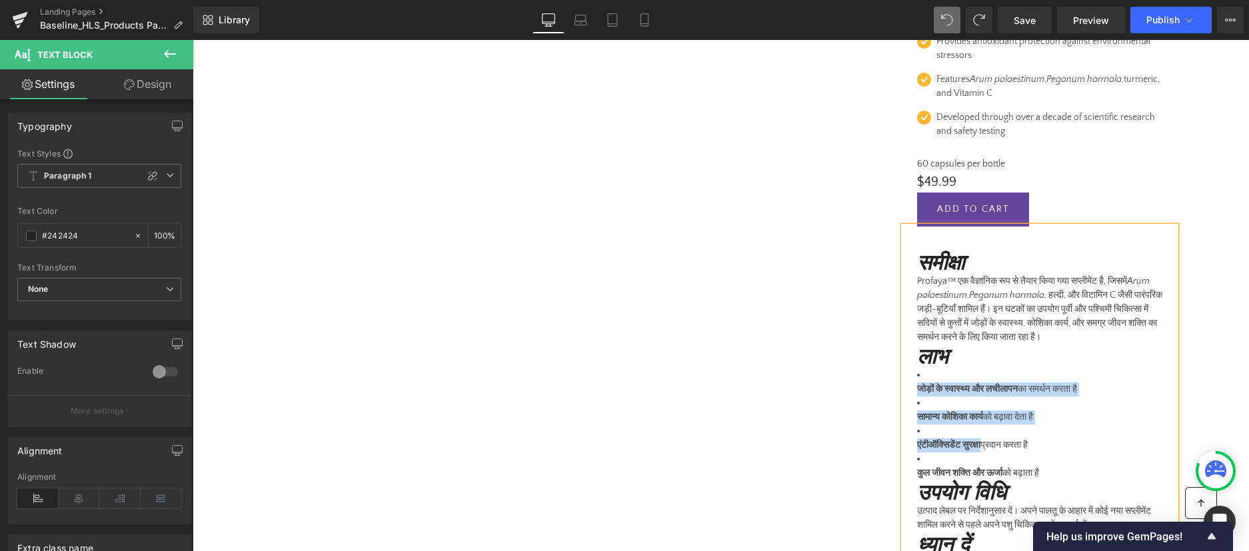
click at [1025, 382] on p "जोड़ों के स्वास्थ्य और लचीलापन का समर्थन करता है" at bounding box center [1039, 389] width 245 height 14
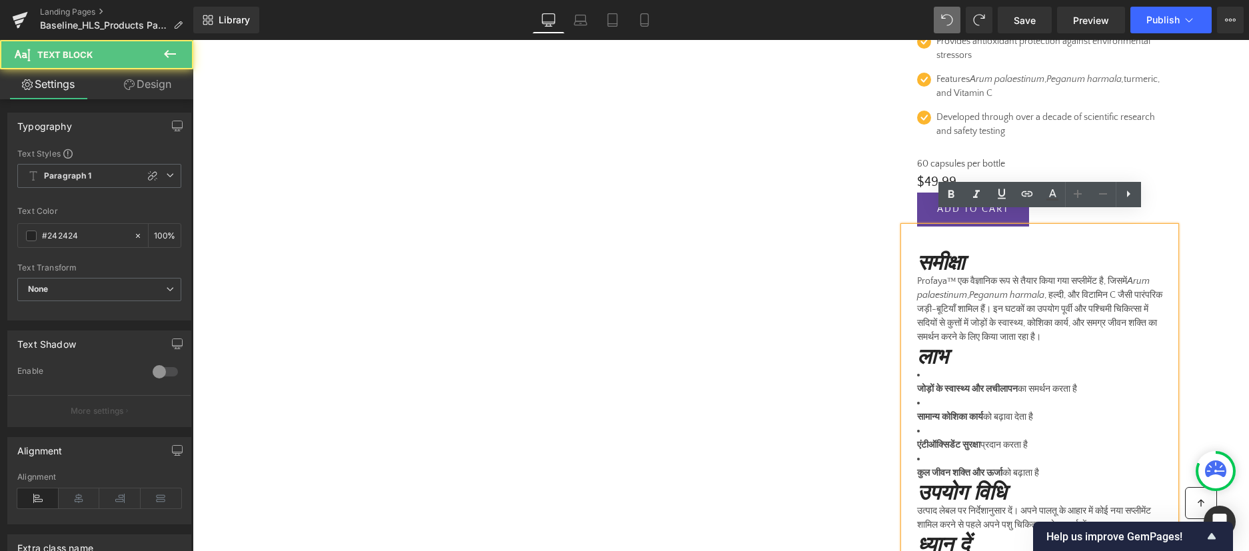
click at [987, 368] on li "जोड़ों के स्वास्थ्य और लचीलापन का समर्थन करता है" at bounding box center [1039, 382] width 245 height 28
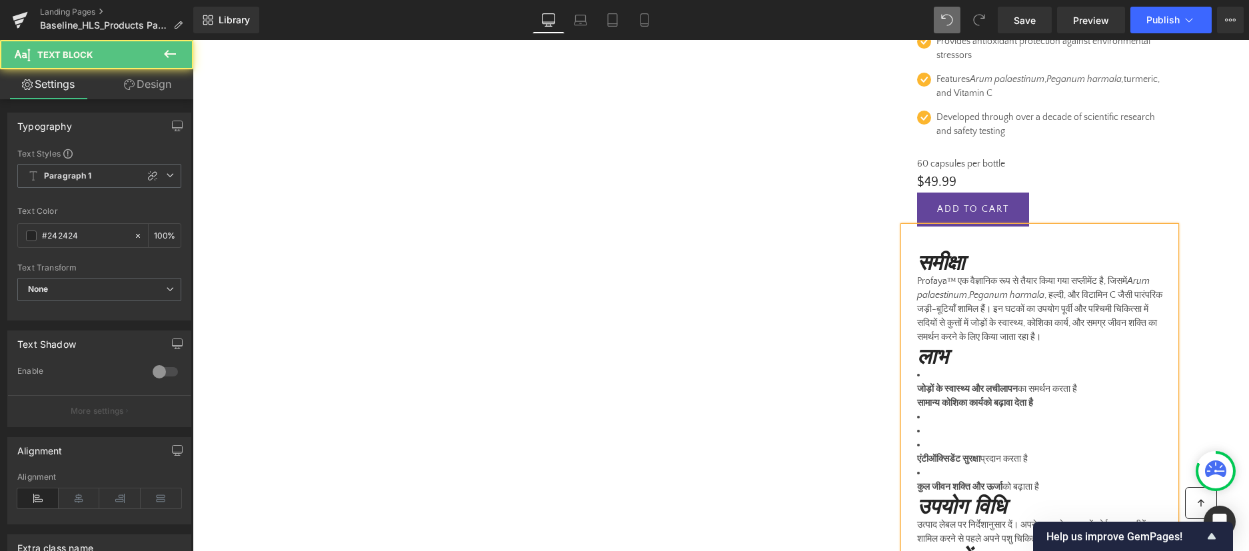
click at [913, 444] on div "समीक्षा Profaya™ एक वैज्ञानिक रूप से तैयार किया गया सप्लीमेंट है, जिसमें Arum p…" at bounding box center [1040, 413] width 272 height 372
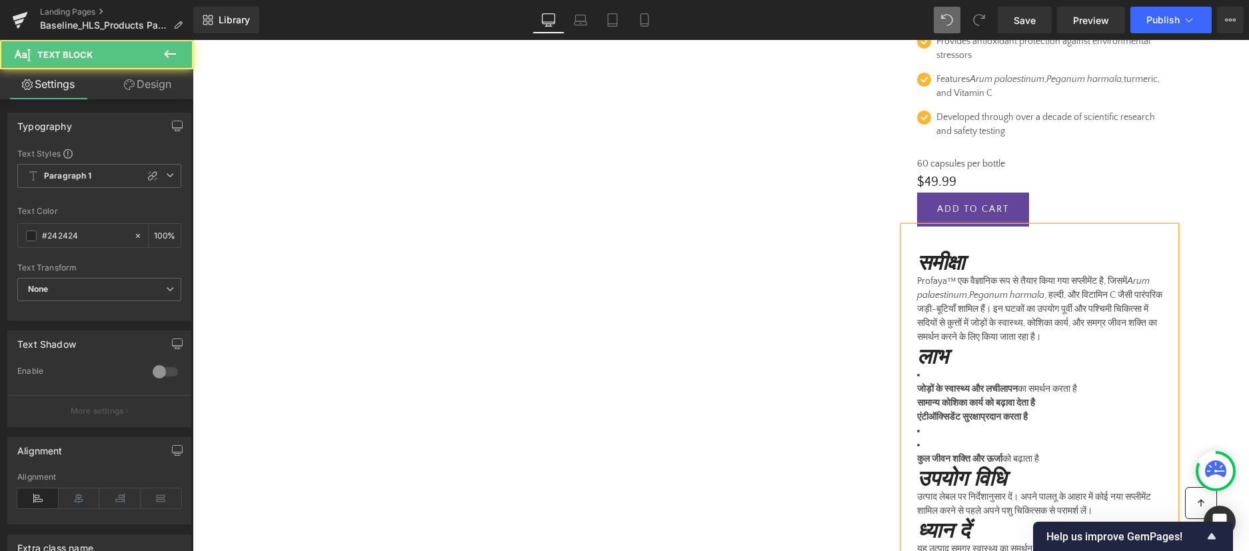
click at [912, 446] on div "समीक्षा Profaya™ एक वैज्ञानिक रूप से तैयार किया गया सप्लीमेंट है, जिसमें Arum p…" at bounding box center [1040, 399] width 272 height 344
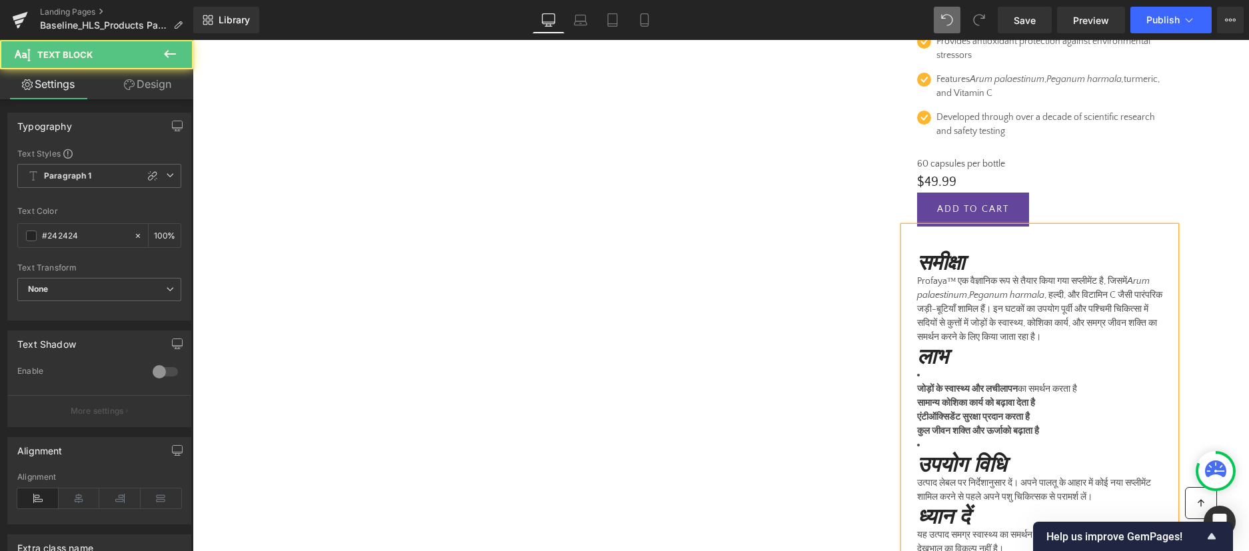
click at [932, 438] on li at bounding box center [1039, 445] width 245 height 14
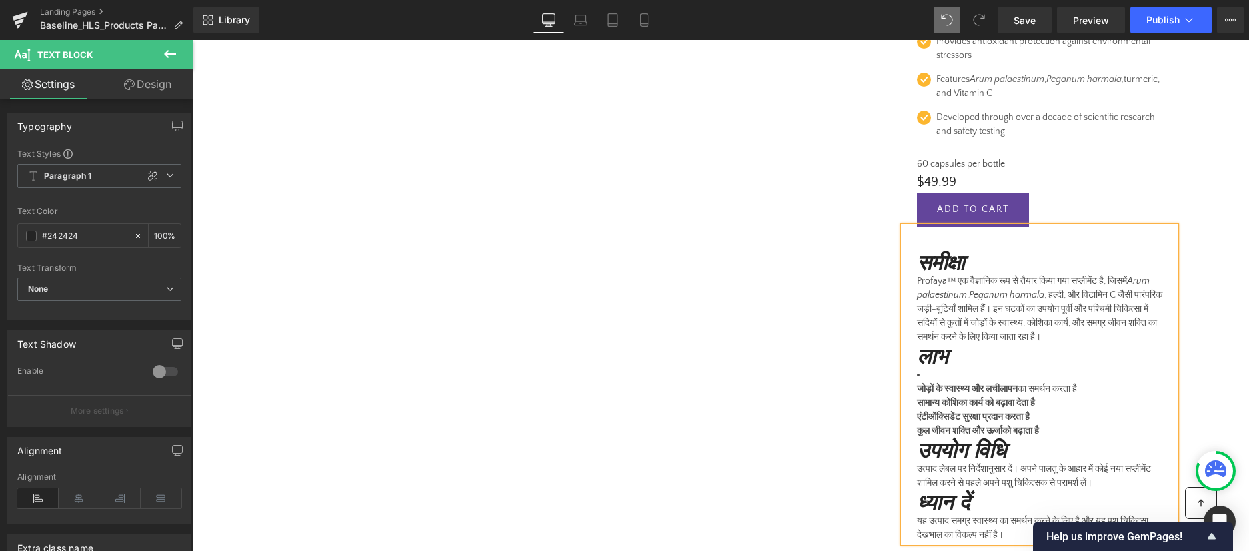
click at [957, 368] on li "जोड़ों के स्वास्थ्य और लचीलापन का समर्थन करता है सामान्य कोशिका कार्य को बढ़ावा…" at bounding box center [1039, 403] width 245 height 70
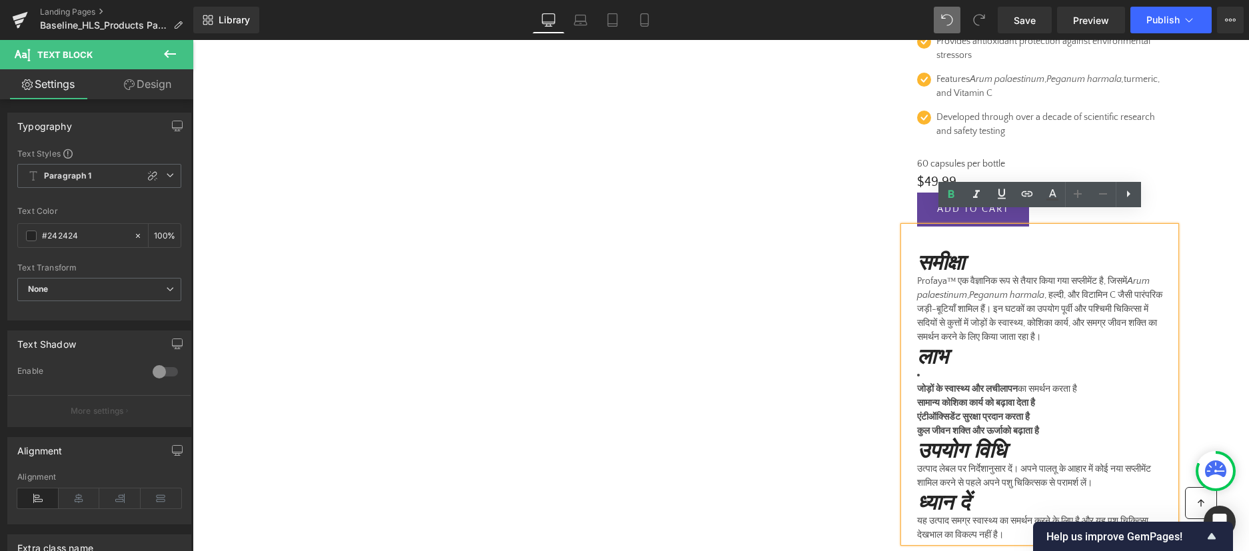
click at [916, 378] on div "समीक्षा Profaya™ एक वैज्ञानिक रूप से तैयार किया गया सप्लीमेंट है, जिसमें Arum p…" at bounding box center [1040, 385] width 272 height 316
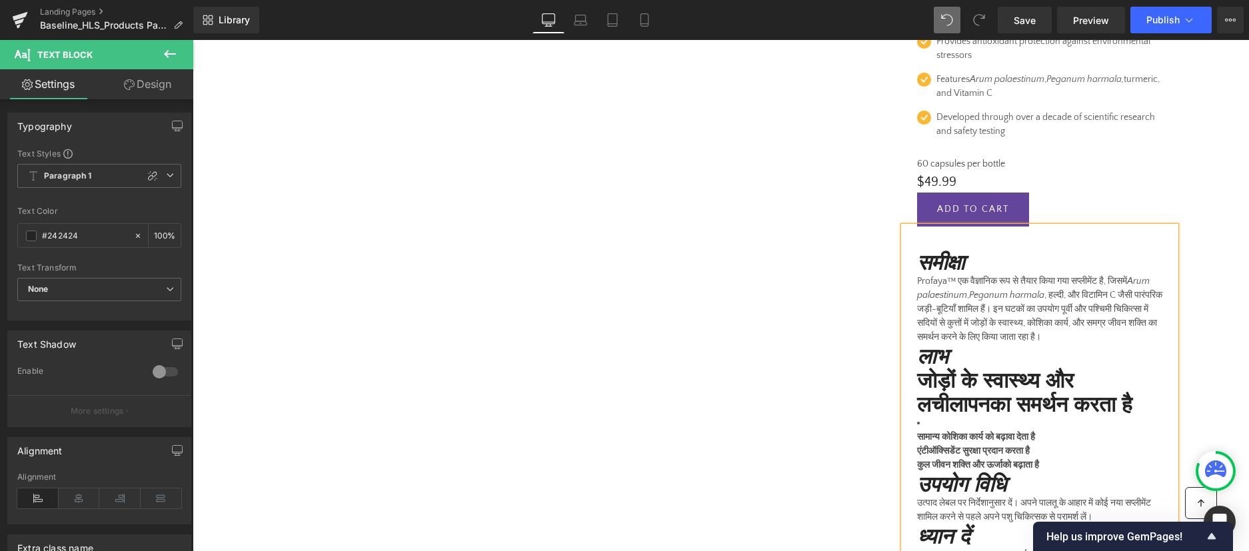
click at [944, 432] on strong "सामान्य कोशिका कार्य को बढ़ावा देता है" at bounding box center [976, 437] width 118 height 11
click at [150, 81] on link "Design" at bounding box center [147, 84] width 97 height 30
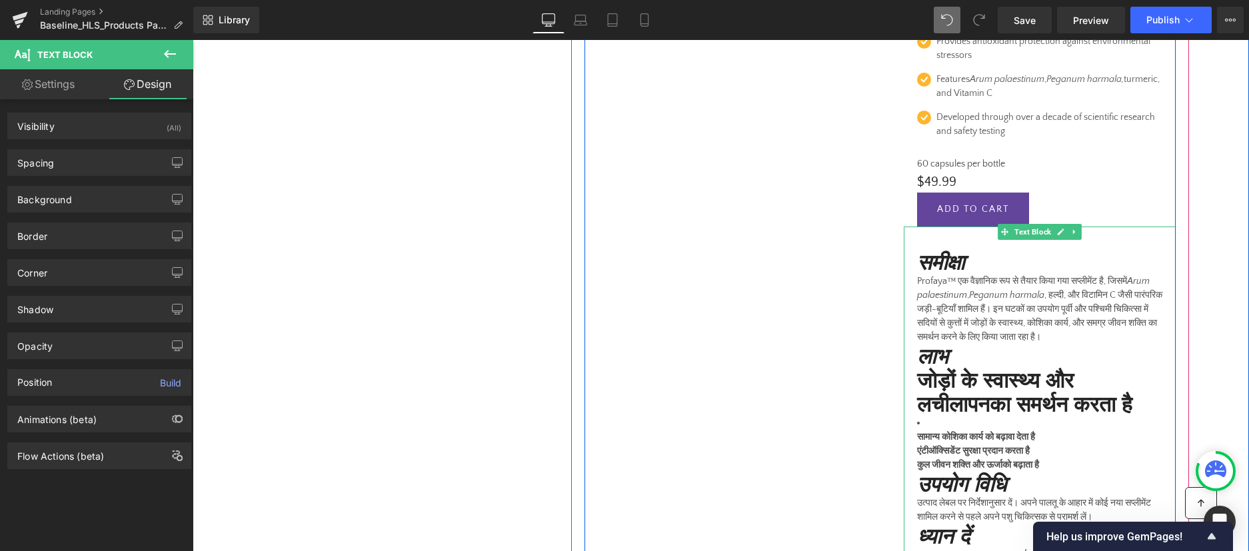
click at [920, 416] on li "सामान्य कोशिका कार्य को बढ़ावा देता है एंटीऑक्सिडेंट सुरक्षा प्रदान करता है कुल…" at bounding box center [1039, 444] width 245 height 56
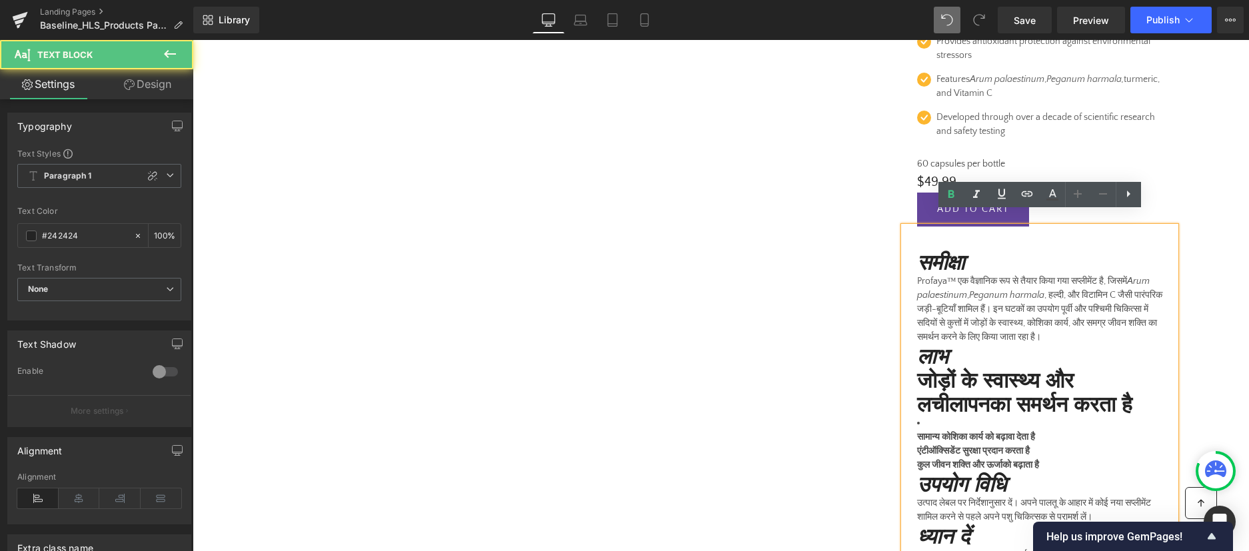
click at [927, 416] on li "सामान्य कोशिका कार्य को बढ़ावा देता है एंटीऑक्सिडेंट सुरक्षा प्रदान करता है कुल…" at bounding box center [1039, 444] width 245 height 56
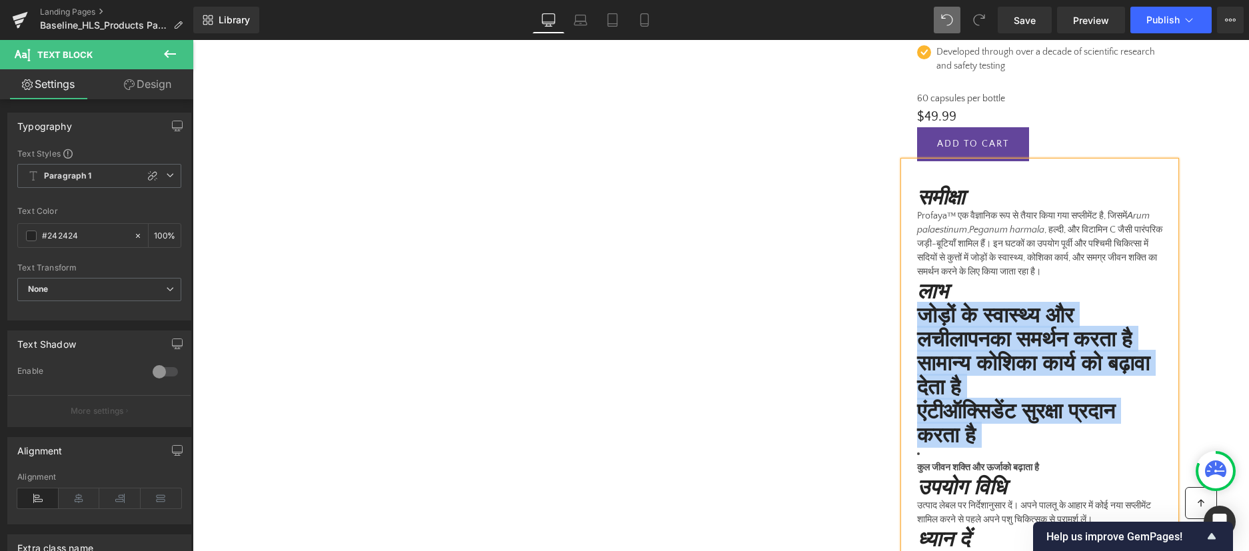
scroll to position [1534, 0]
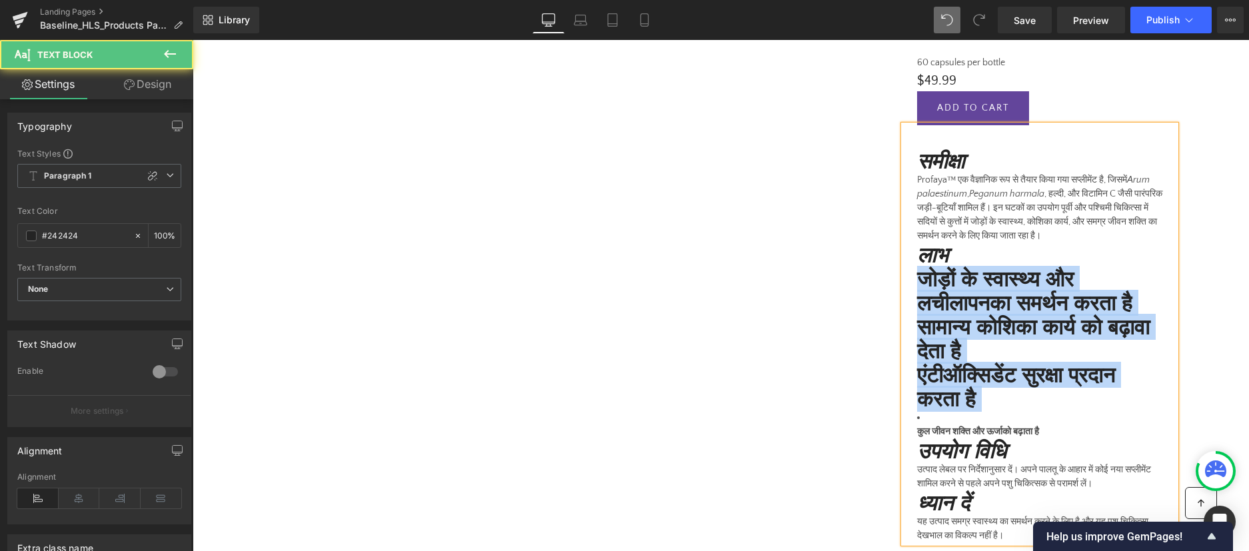
click at [1055, 425] on p "कुल जीवन शक्ति और ऊर्जा को बढ़ाता है" at bounding box center [1039, 432] width 245 height 14
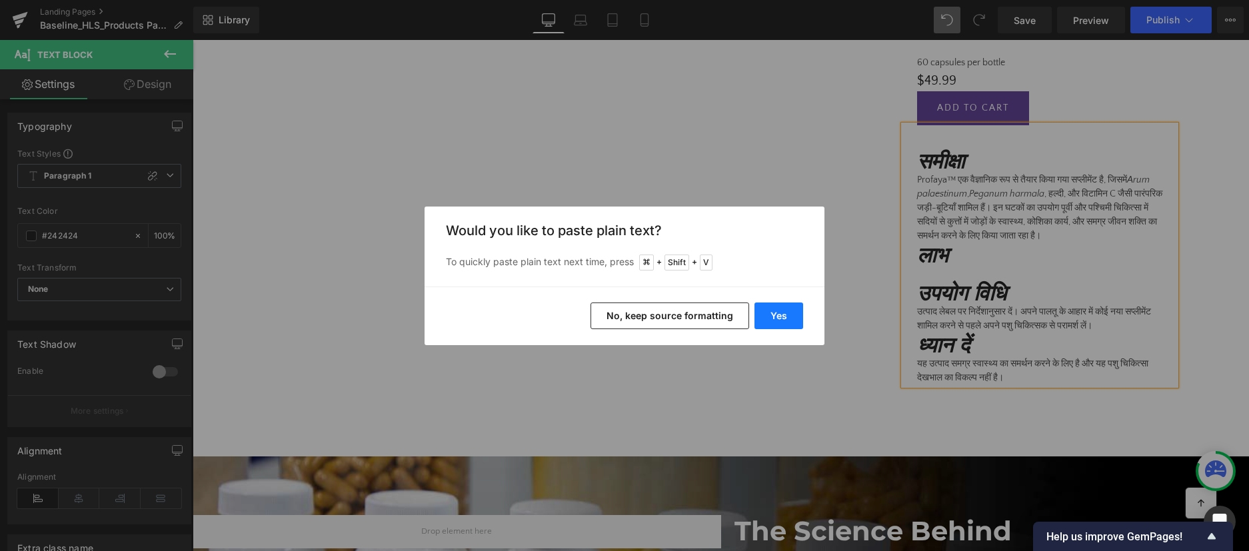
click at [774, 318] on button "Yes" at bounding box center [778, 316] width 49 height 27
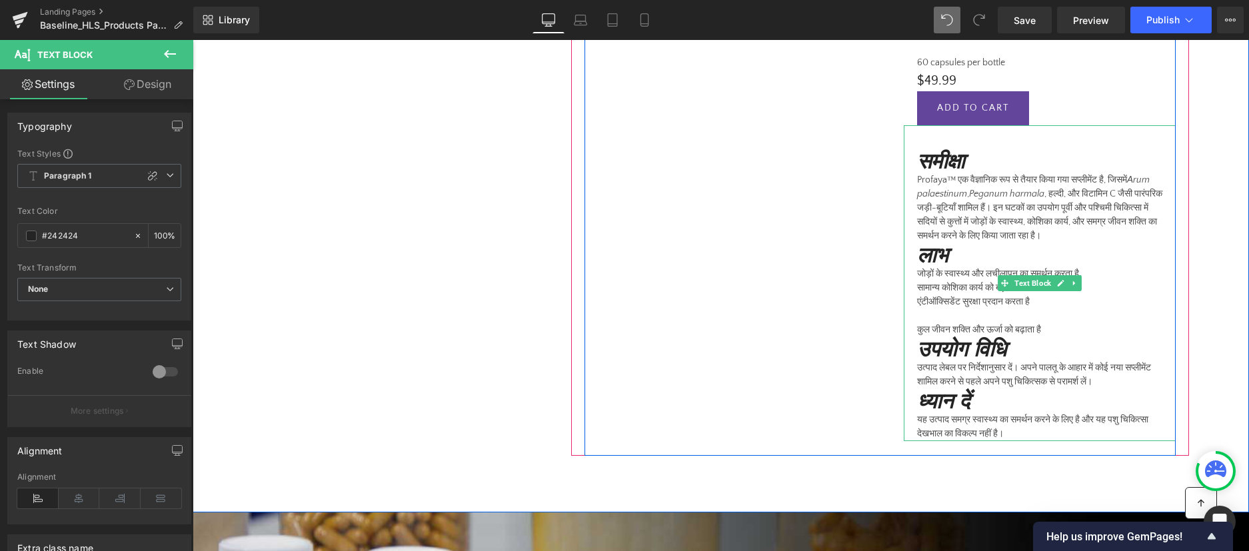
click at [924, 316] on div "जोड़ों के स्वास्थ्य और लचीलापन का समर्थन करता है सामान्य कोशिका कार्य को बढ़ावा…" at bounding box center [1039, 302] width 245 height 70
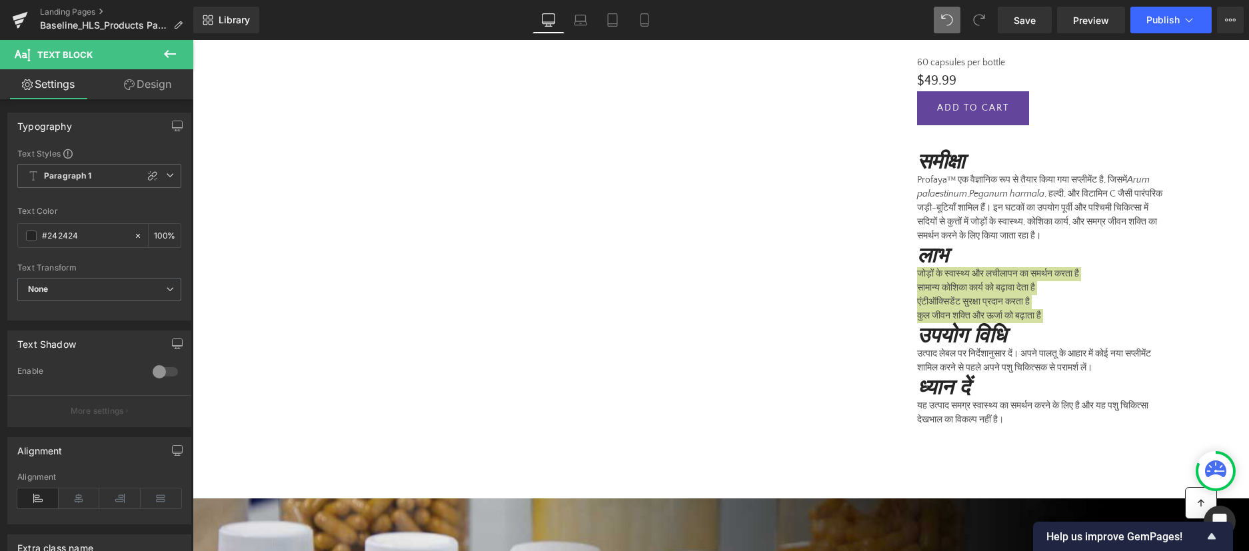
click at [141, 81] on link "Design" at bounding box center [147, 84] width 97 height 30
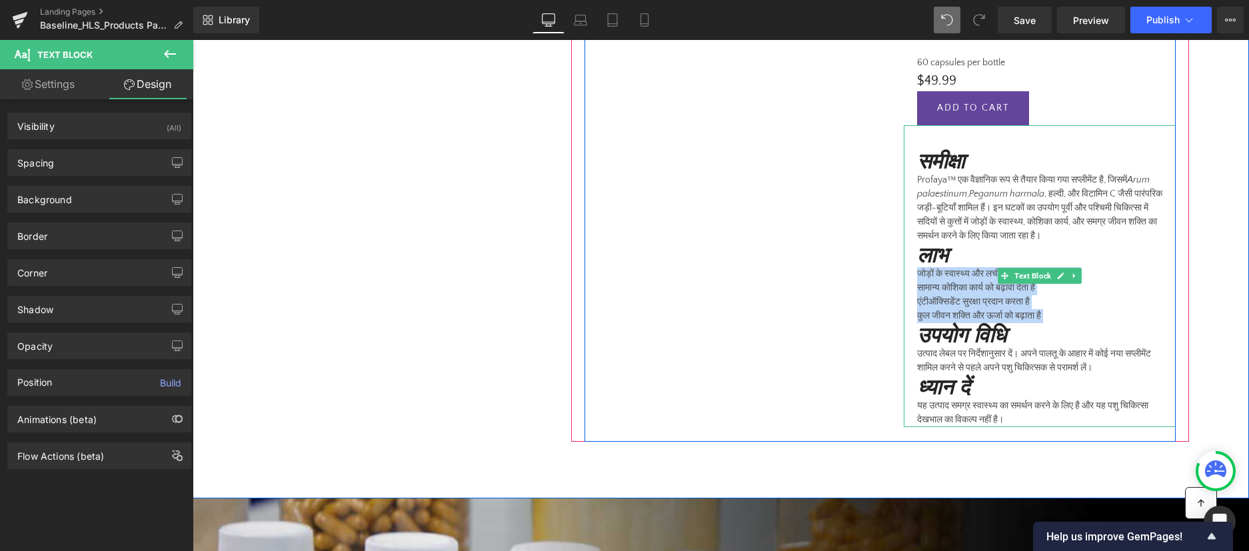
click at [918, 267] on div "जोड़ों के स्वास्थ्य और लचीलापन का समर्थन करता है सामान्य कोशिका कार्य को बढ़ावा…" at bounding box center [1039, 295] width 245 height 56
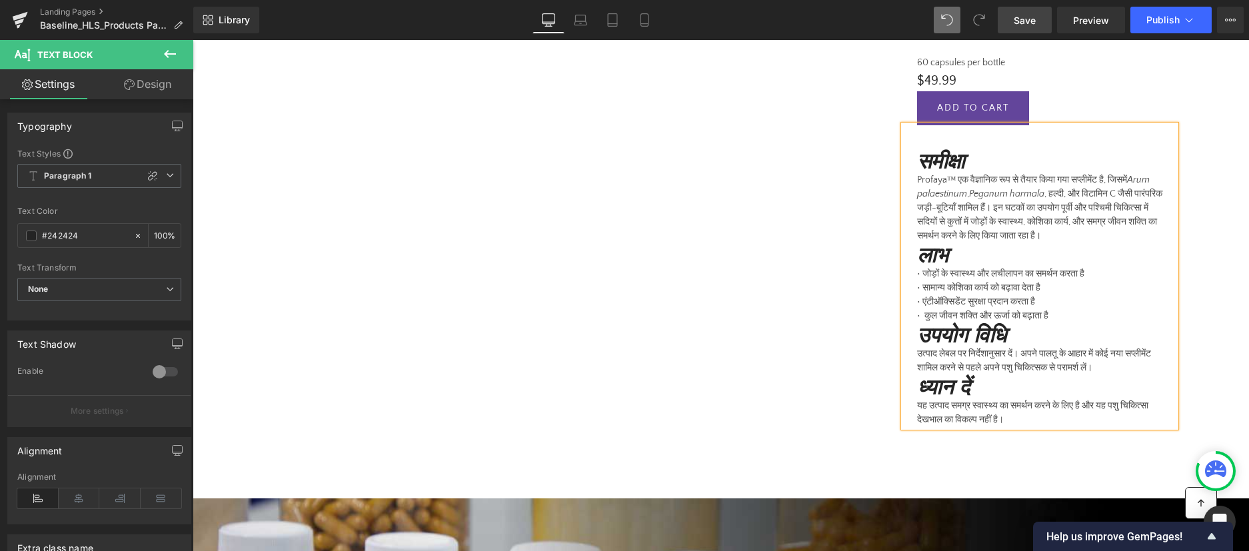
click at [1017, 18] on span "Save" at bounding box center [1024, 20] width 22 height 14
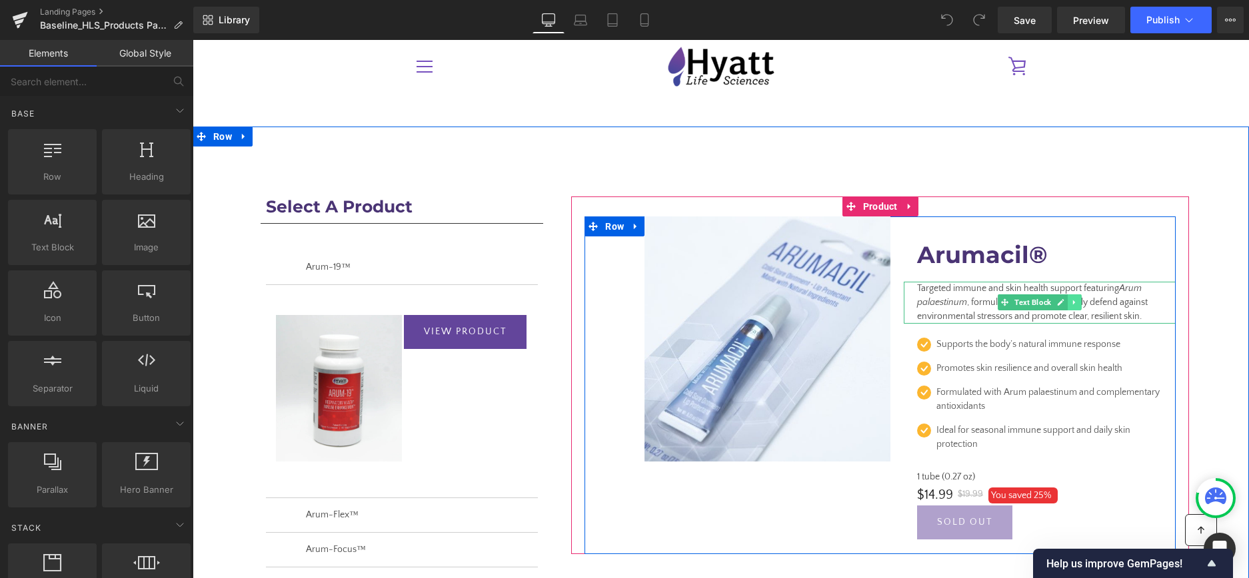
click at [1077, 305] on icon at bounding box center [1074, 303] width 7 height 8
click at [1069, 301] on icon at bounding box center [1066, 302] width 7 height 7
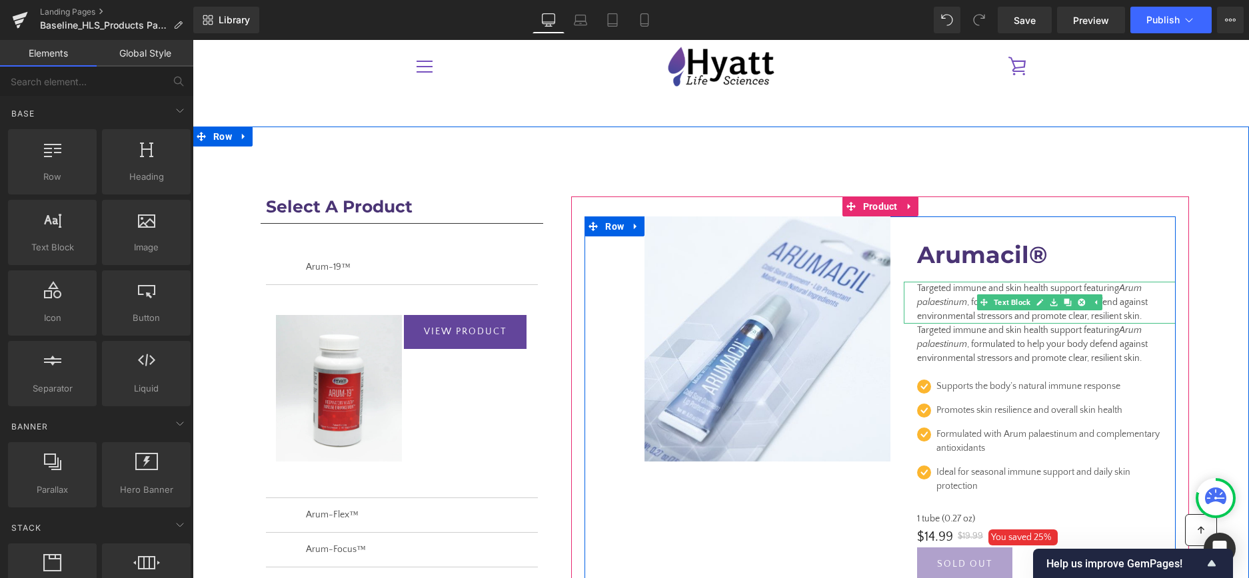
click at [947, 305] on icon "Arum palaestinum" at bounding box center [1029, 295] width 225 height 25
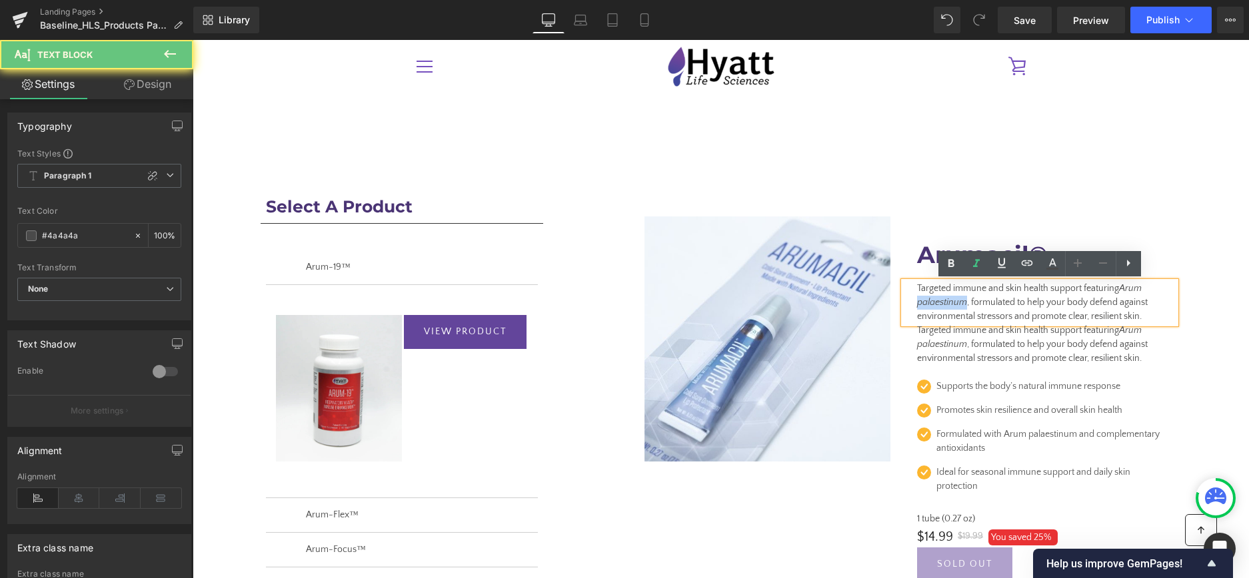
click at [947, 305] on icon "Arum palaestinum" at bounding box center [1029, 295] width 225 height 25
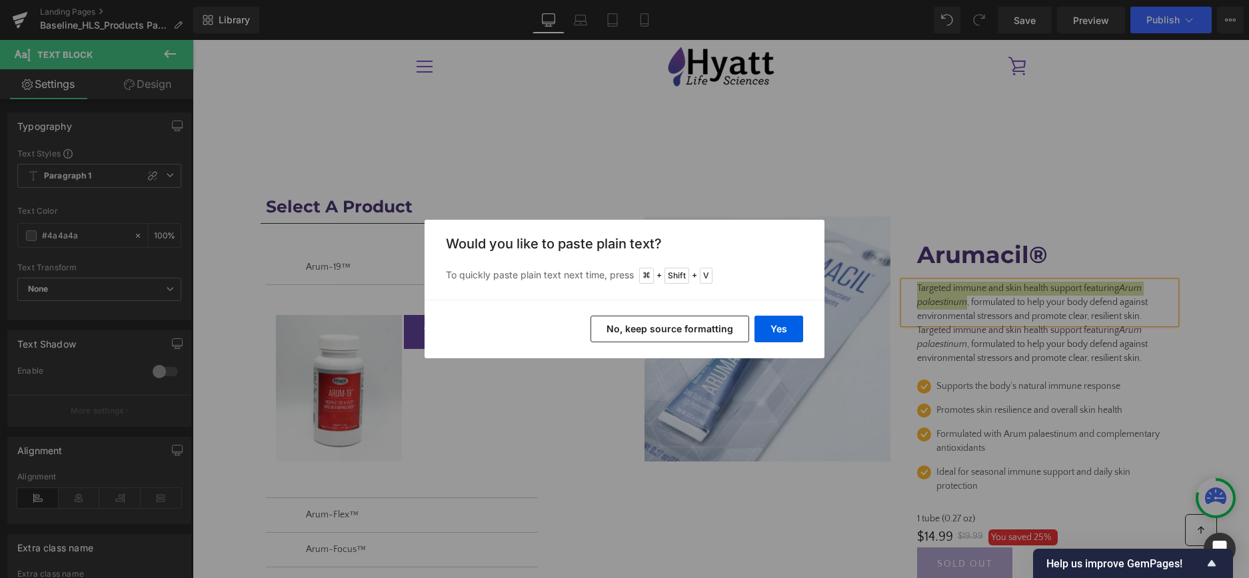
click at [649, 326] on button "No, keep source formatting" at bounding box center [669, 329] width 159 height 27
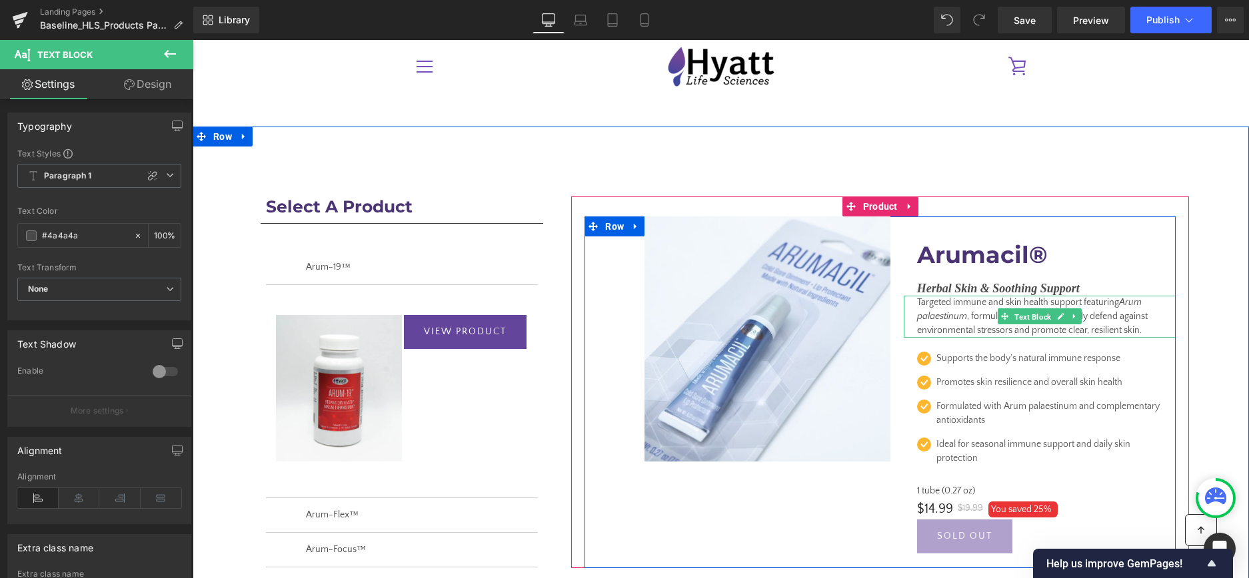
click at [1025, 322] on span "Text Block" at bounding box center [1032, 317] width 42 height 16
click at [978, 321] on p "Targeted immune and skin health support featuring Arum palaestinum , formulated…" at bounding box center [1039, 317] width 245 height 42
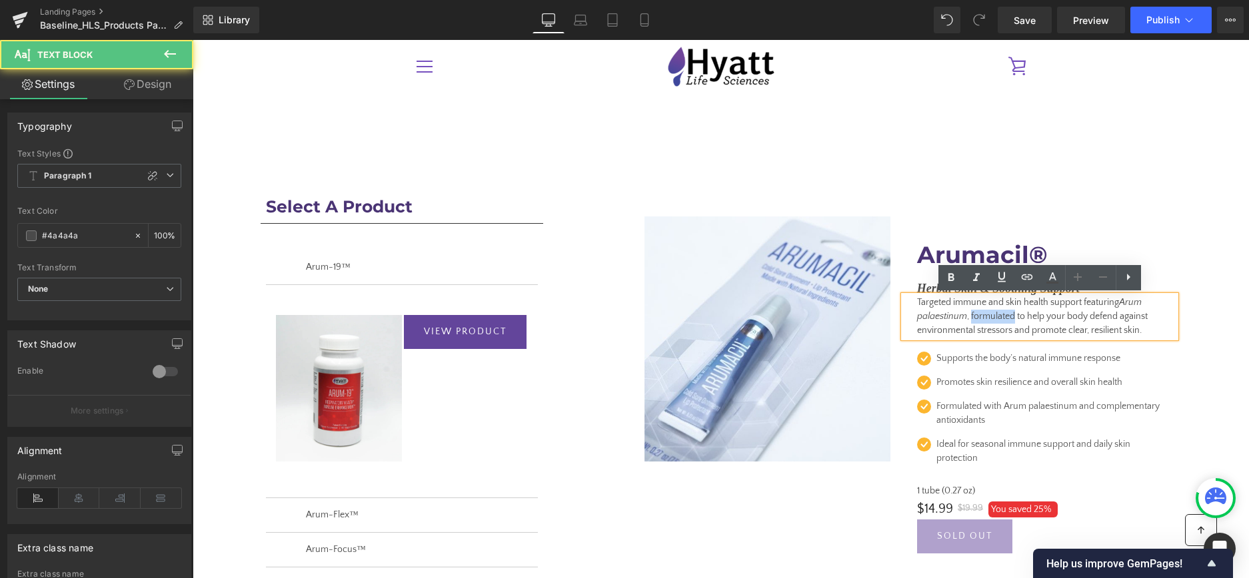
click at [978, 321] on p "Targeted immune and skin health support featuring Arum palaestinum , formulated…" at bounding box center [1039, 317] width 245 height 42
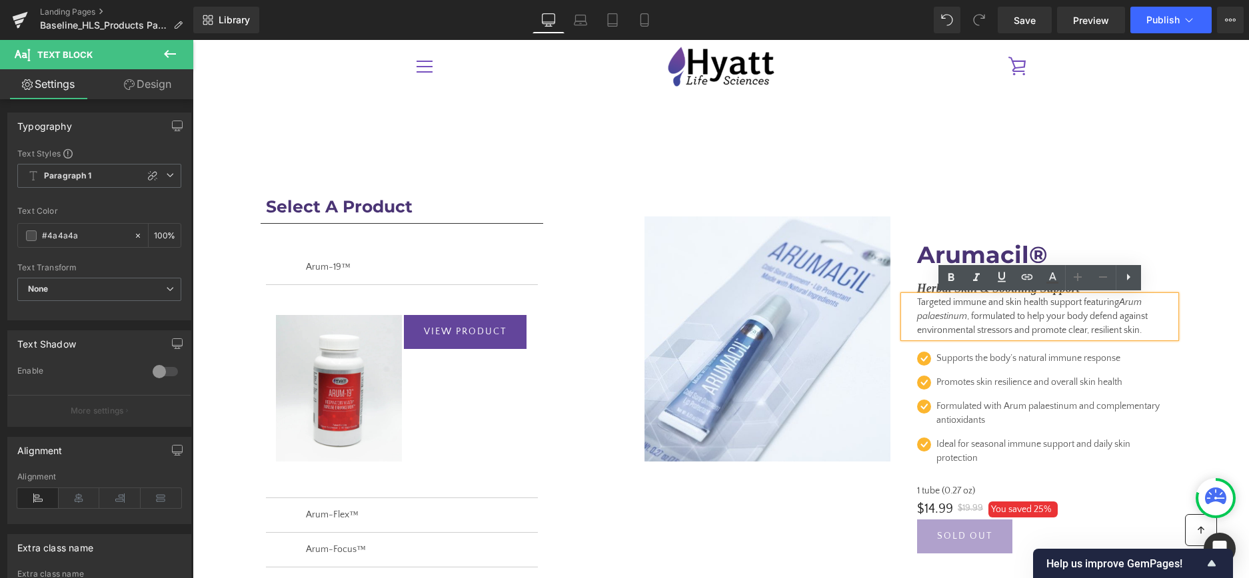
click at [1161, 334] on p "Targeted immune and skin health support featuring Arum palaestinum , formulated…" at bounding box center [1039, 317] width 245 height 42
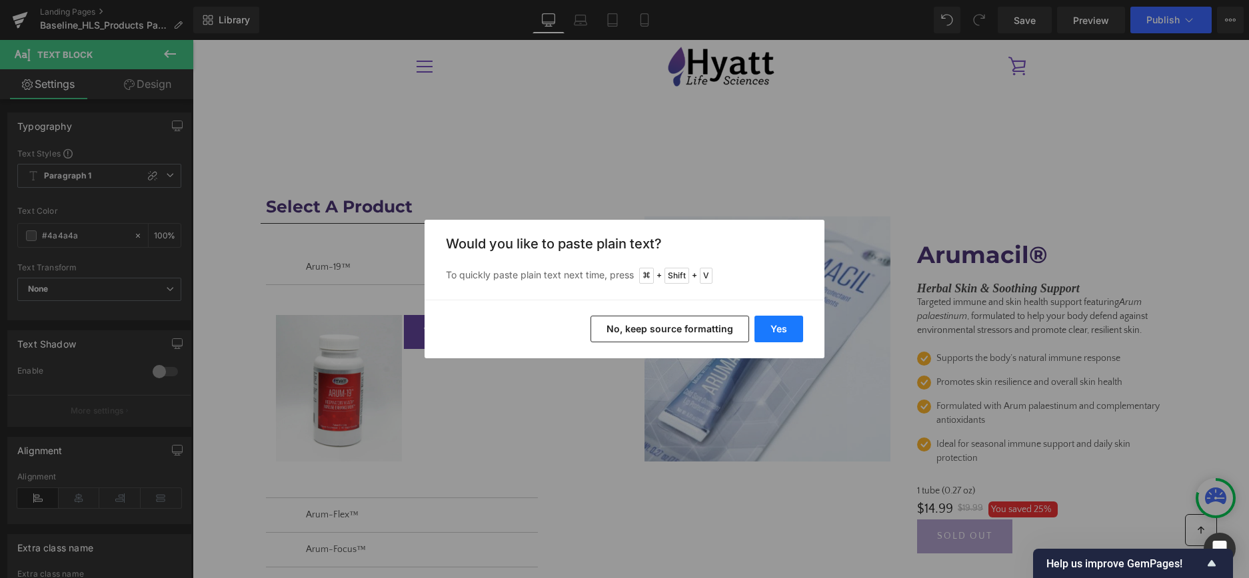
click at [769, 334] on button "Yes" at bounding box center [778, 329] width 49 height 27
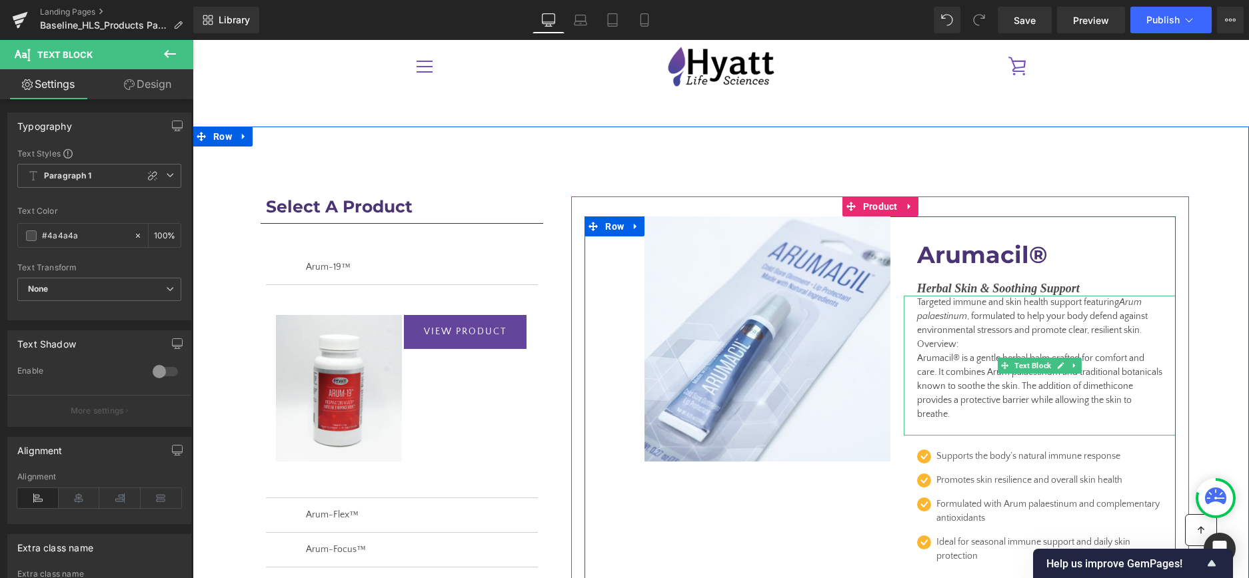
click at [943, 346] on p "Targeted immune and skin health support featuring Arum palaestinum , formulated…" at bounding box center [1039, 366] width 245 height 140
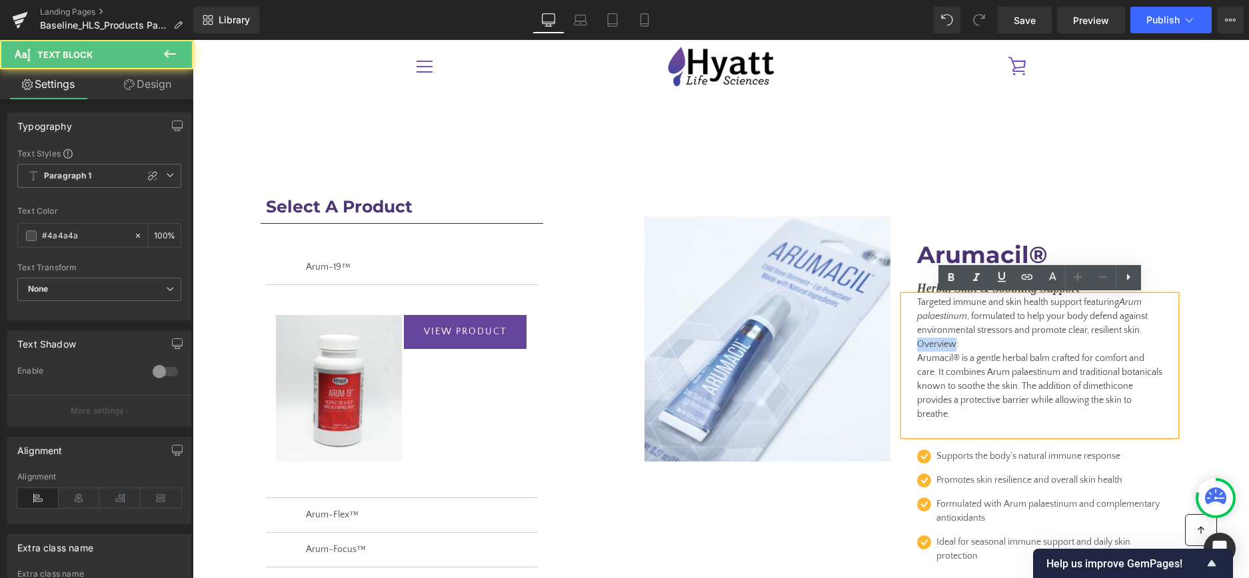
click at [943, 346] on p "Targeted immune and skin health support featuring Arum palaestinum , formulated…" at bounding box center [1039, 366] width 245 height 140
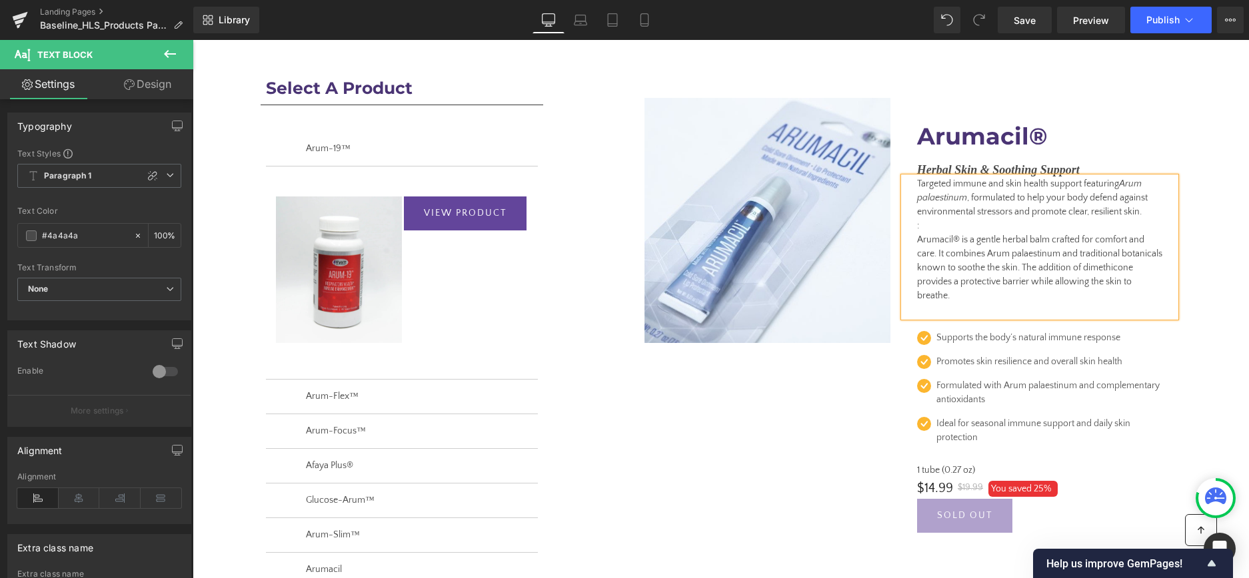
scroll to position [122, 0]
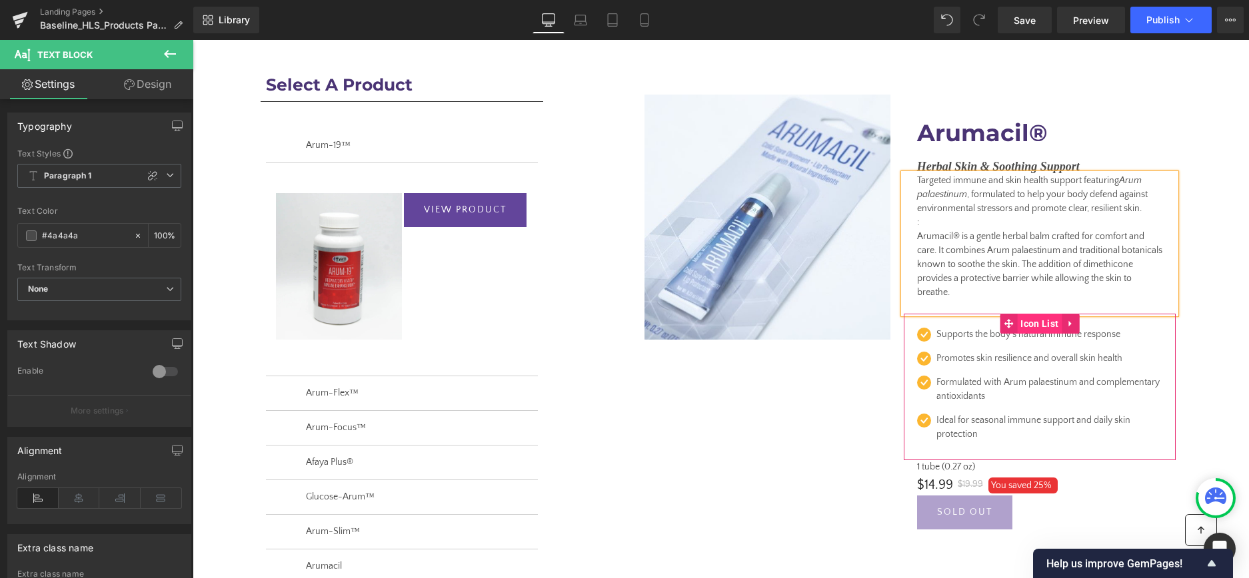
click at [1043, 322] on span "Icon List" at bounding box center [1039, 324] width 45 height 20
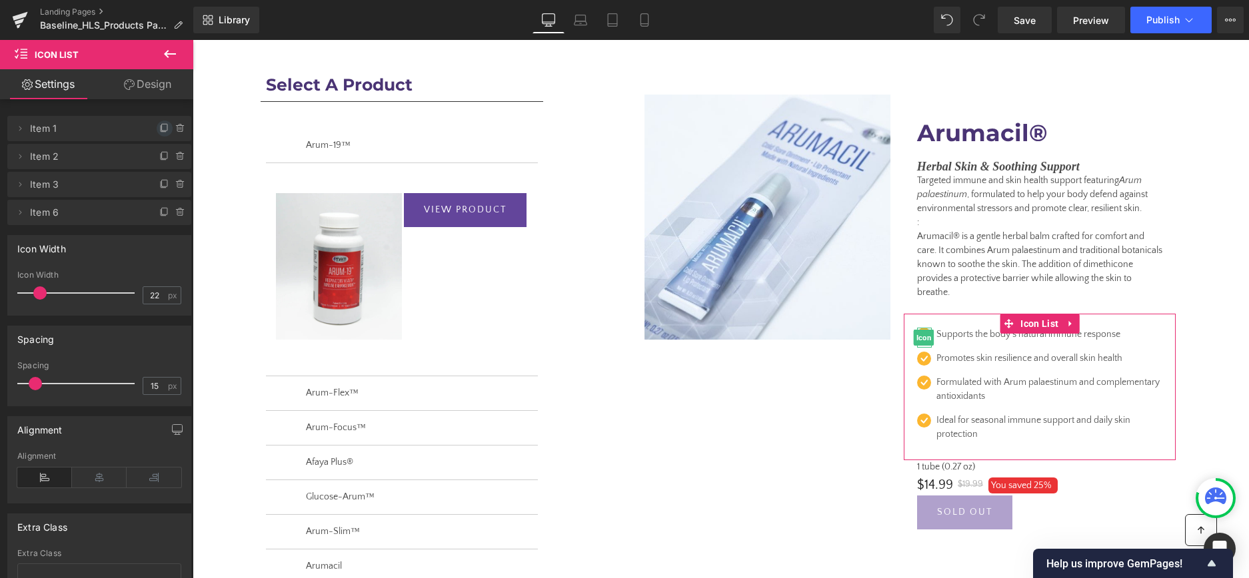
click at [161, 126] on icon at bounding box center [164, 128] width 11 height 11
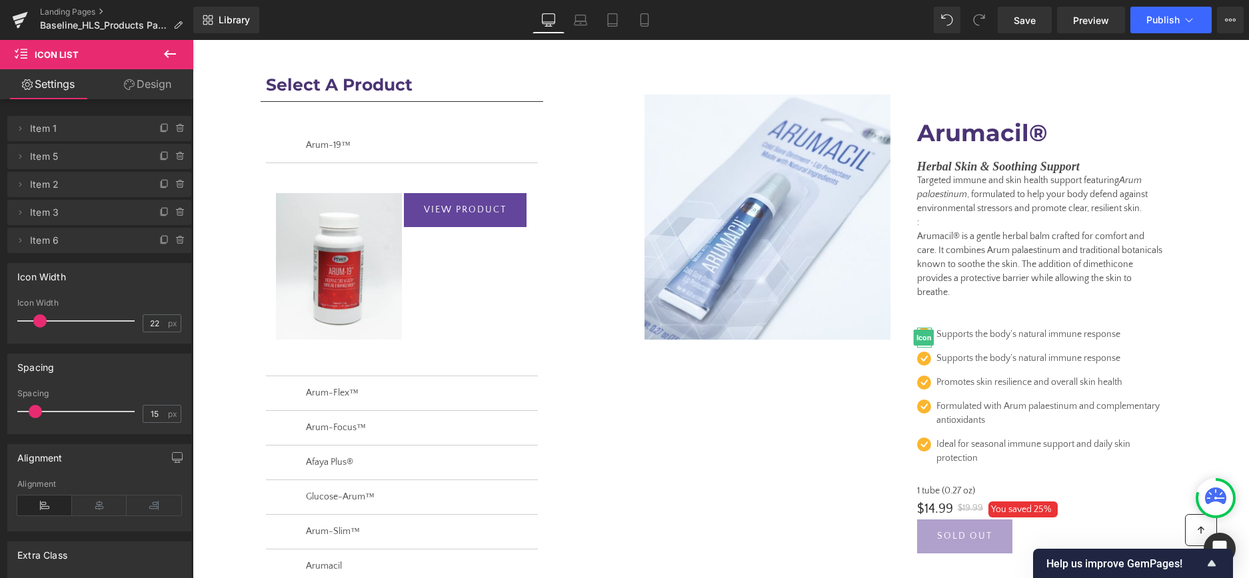
click at [161, 126] on icon at bounding box center [164, 128] width 11 height 11
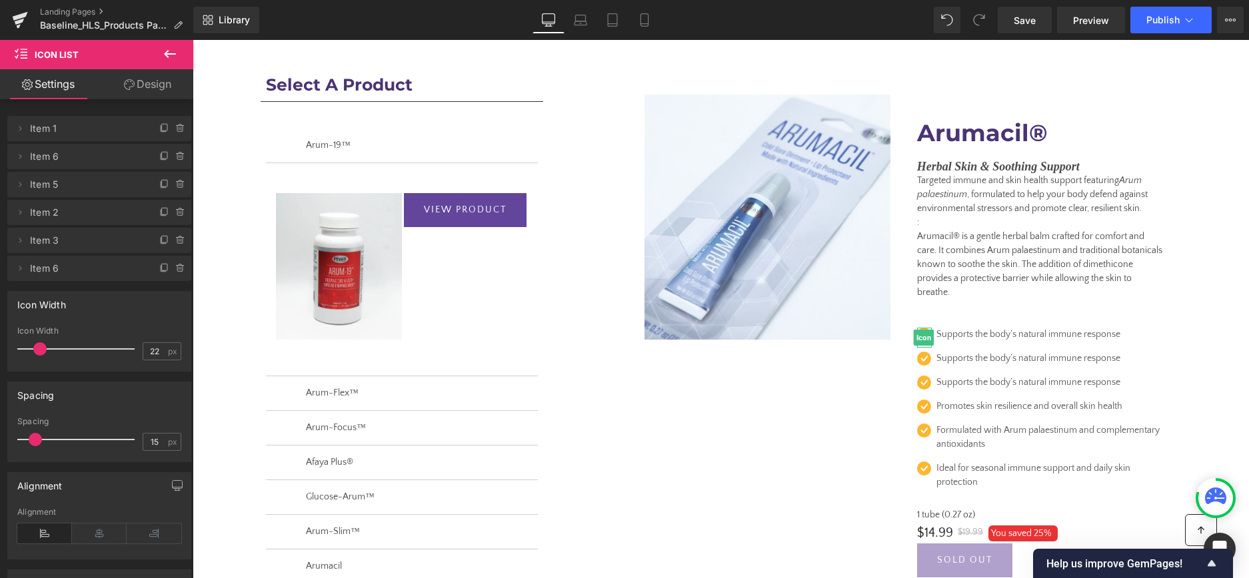
click at [161, 126] on icon at bounding box center [164, 128] width 11 height 11
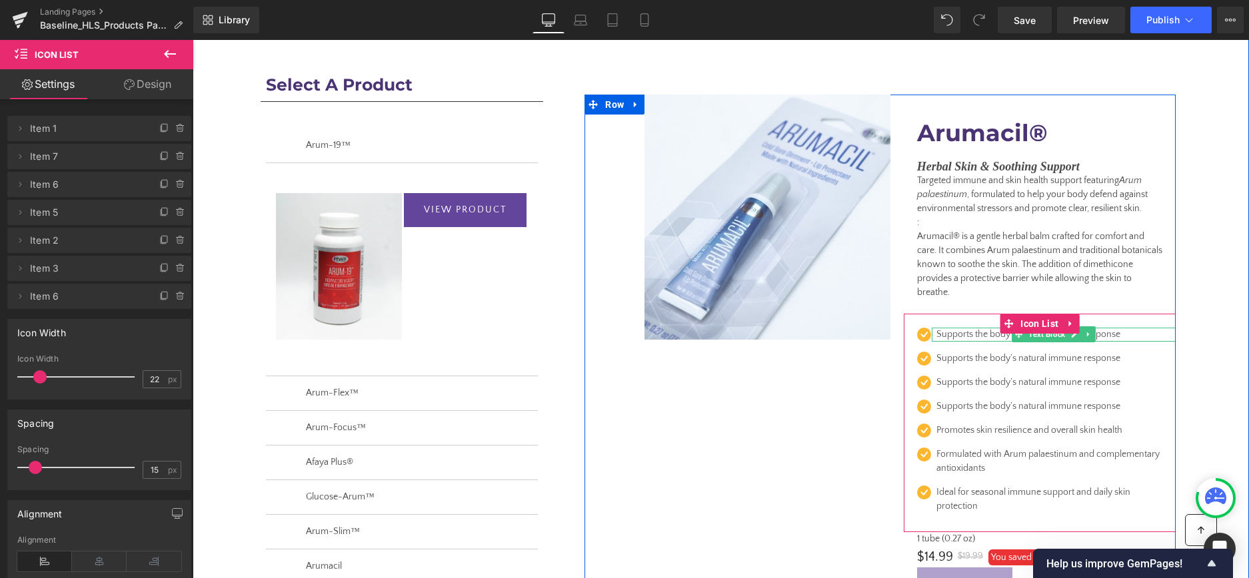
click at [980, 336] on p "Supports the body’s natural immune response" at bounding box center [1049, 335] width 226 height 14
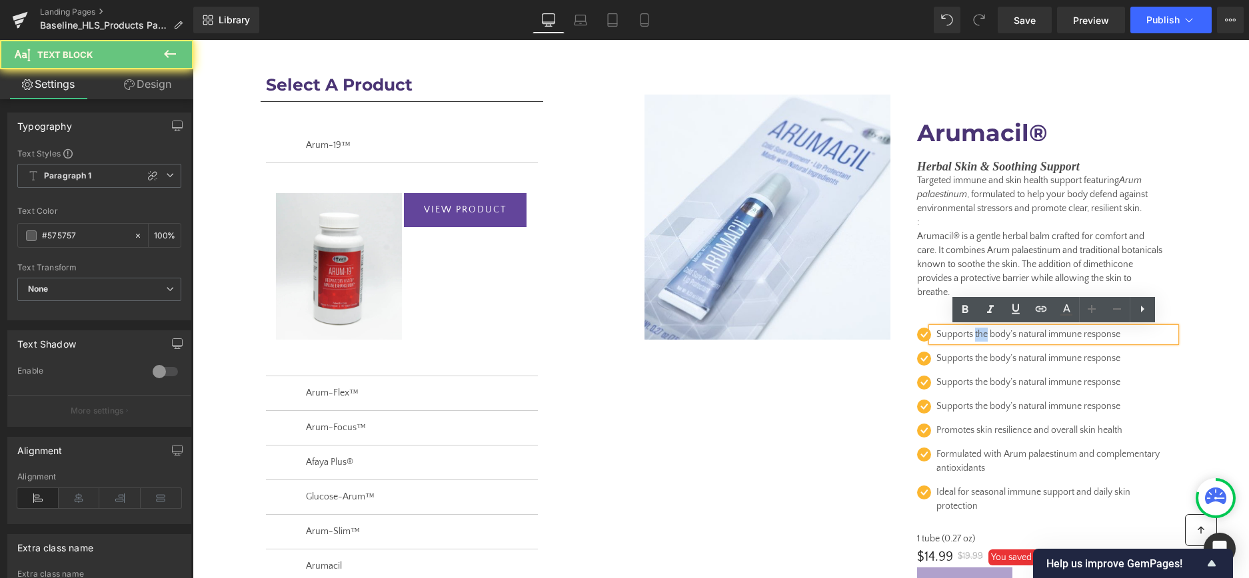
click at [980, 336] on p "Supports the body’s natural immune response" at bounding box center [1049, 335] width 226 height 14
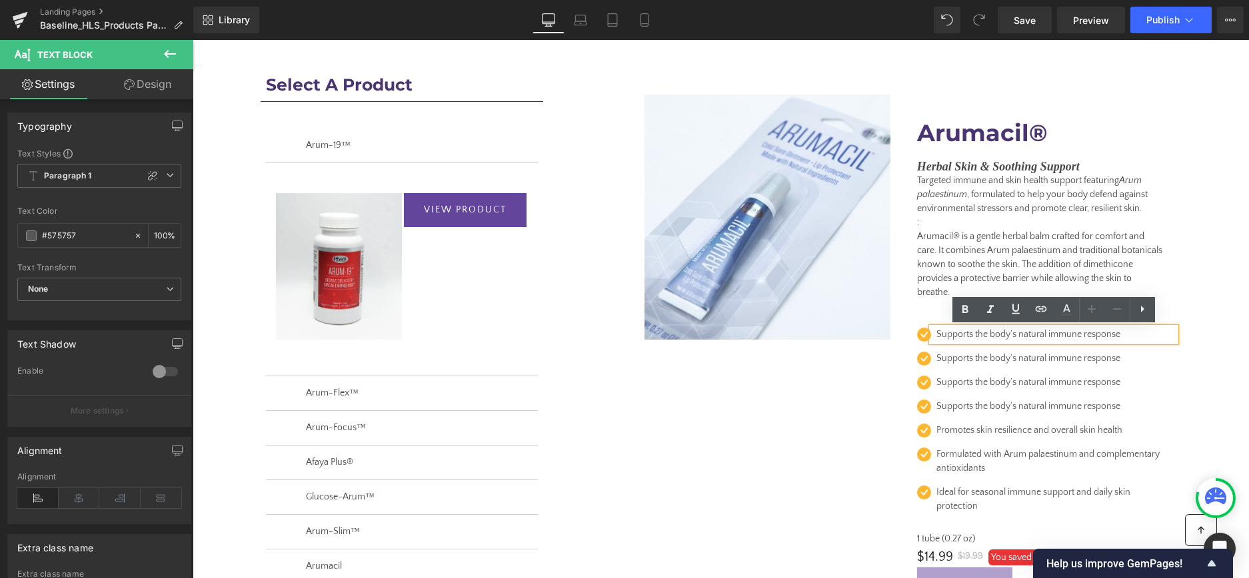
click at [980, 336] on p "Supports the body’s natural immune response" at bounding box center [1049, 335] width 226 height 14
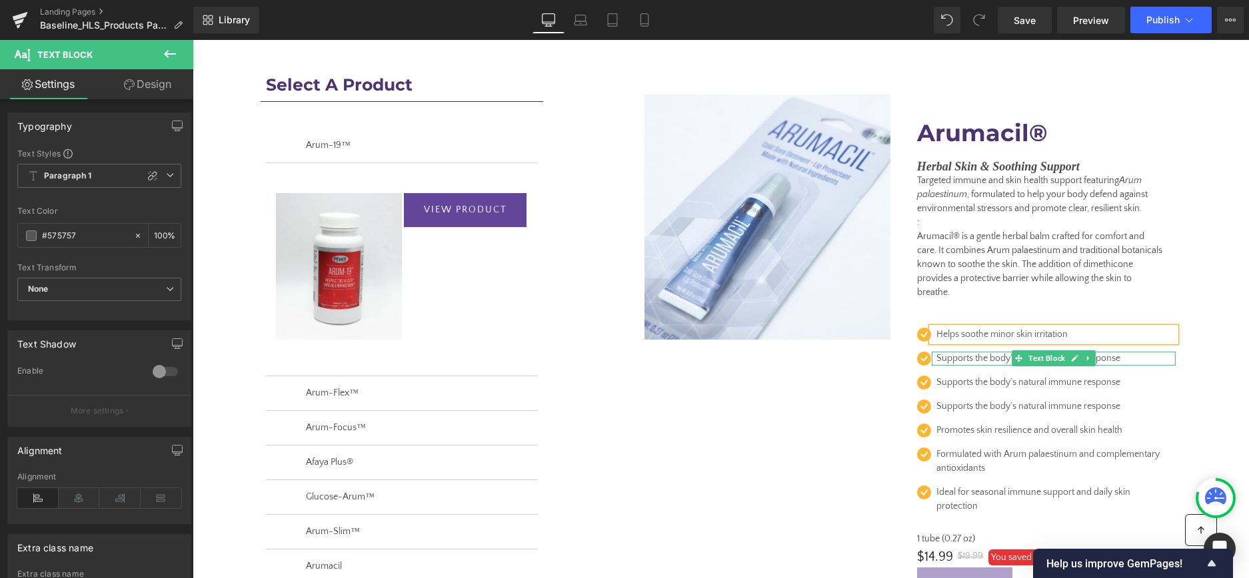
click at [978, 358] on p "Supports the body’s natural immune response" at bounding box center [1049, 359] width 226 height 14
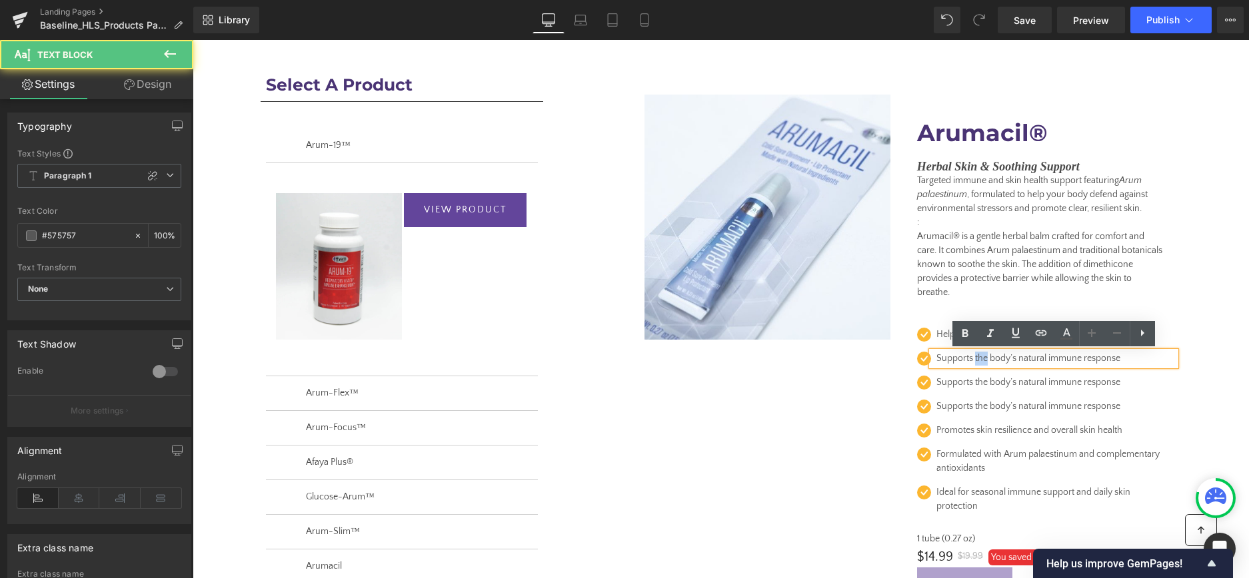
click at [978, 358] on p "Supports the body’s natural immune response" at bounding box center [1049, 359] width 226 height 14
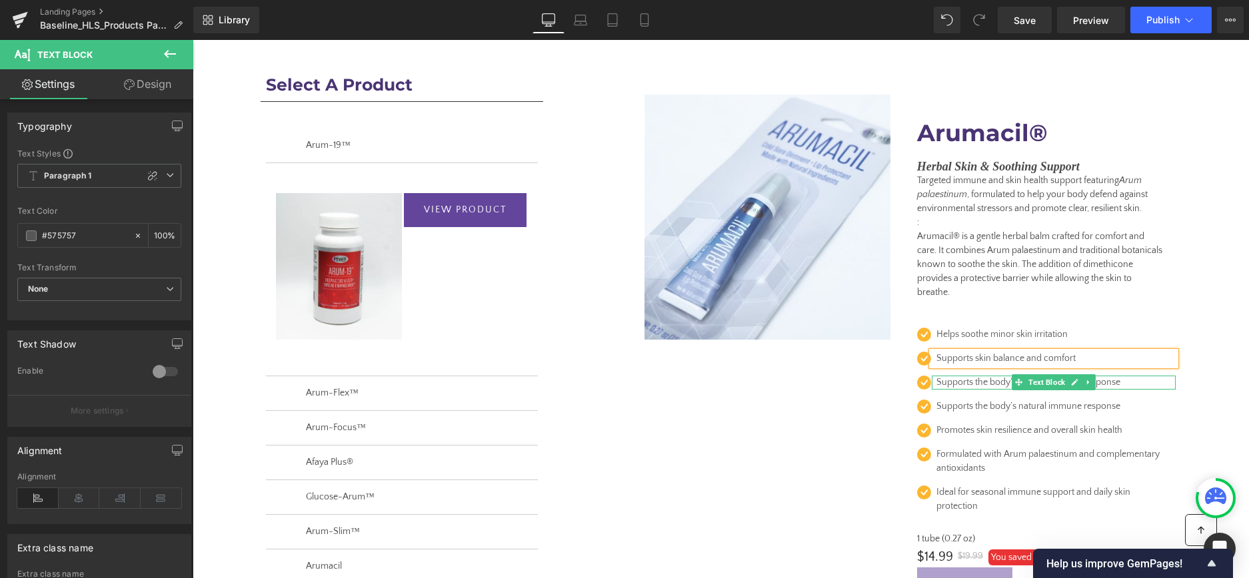
click at [963, 381] on p "Supports the body’s natural immune response" at bounding box center [1049, 383] width 226 height 14
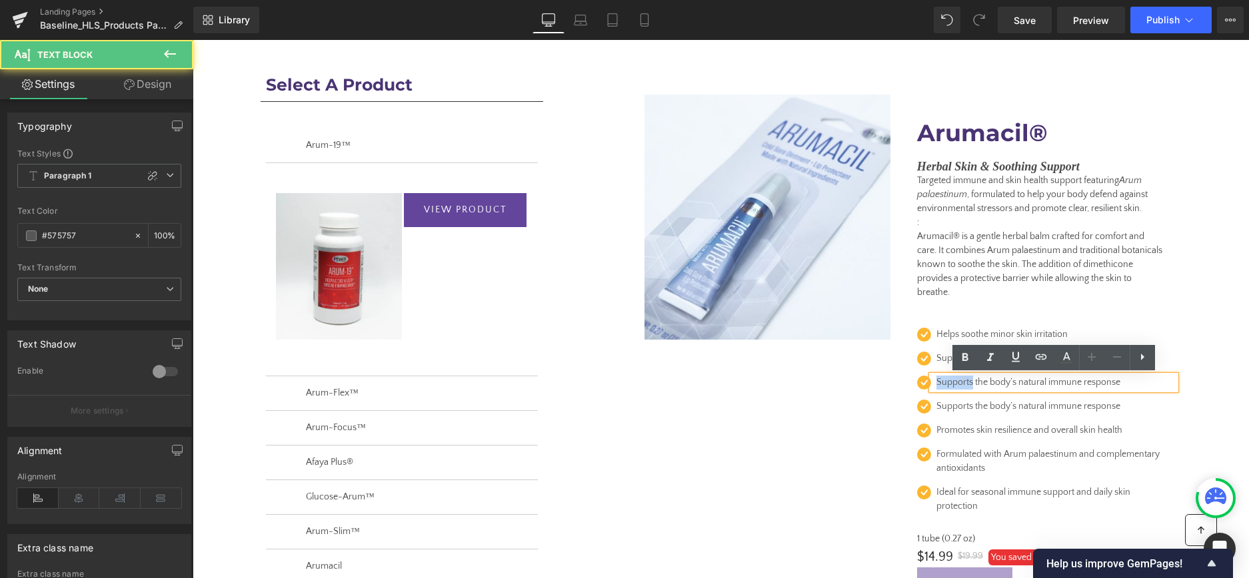
click at [963, 381] on p "Supports the body’s natural immune response" at bounding box center [1049, 383] width 226 height 14
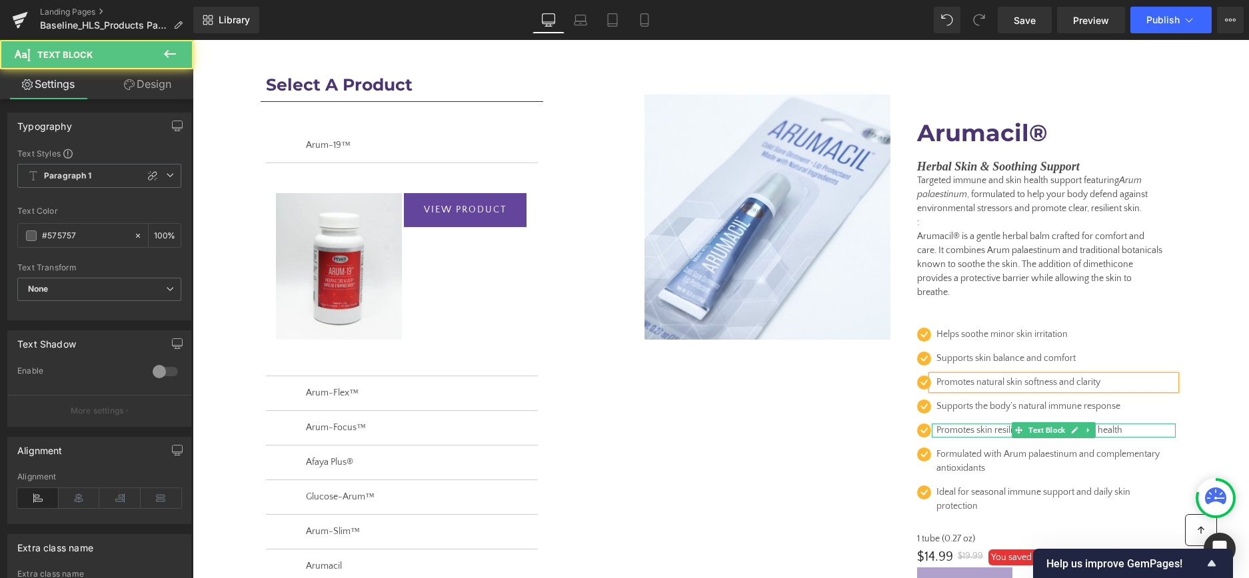
click at [953, 434] on p "Promotes skin resilience and overall skin health" at bounding box center [1049, 431] width 226 height 14
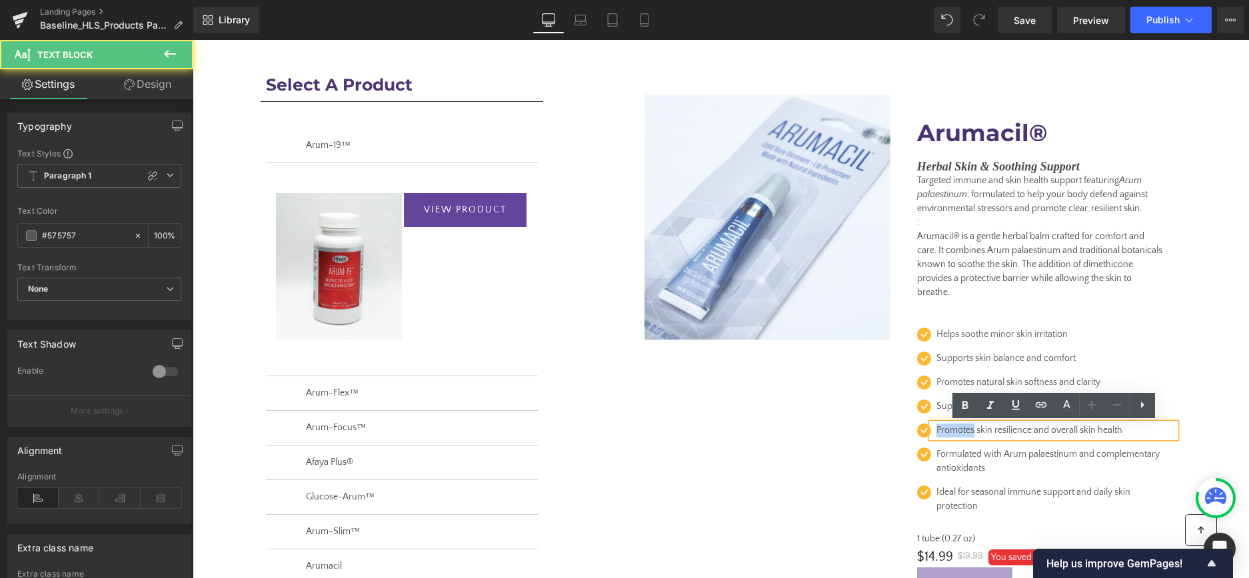
click at [953, 434] on p "Promotes skin resilience and overall skin health" at bounding box center [1049, 431] width 226 height 14
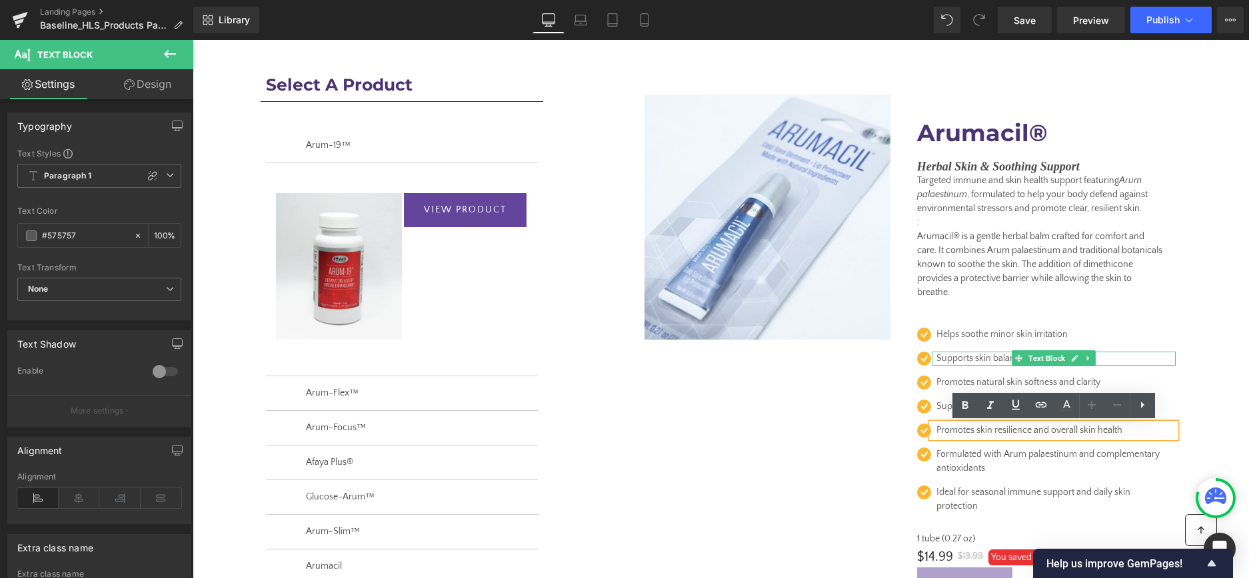
click at [971, 358] on p "Supports skin balance and comfort" at bounding box center [1049, 359] width 226 height 14
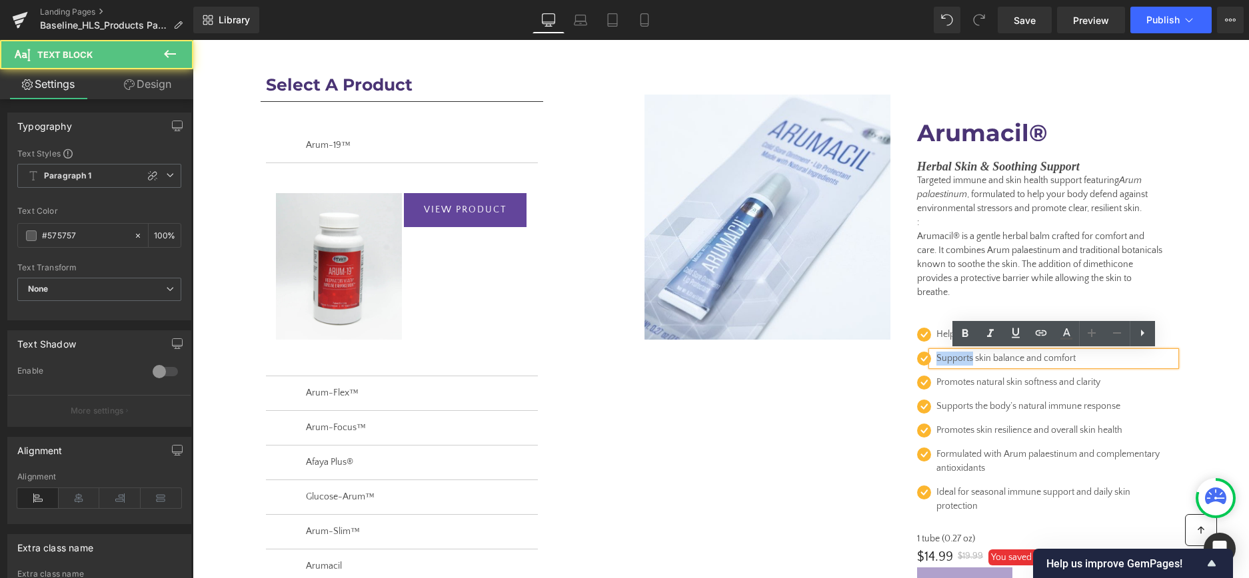
click at [971, 358] on p "Supports skin balance and comfort" at bounding box center [1049, 359] width 226 height 14
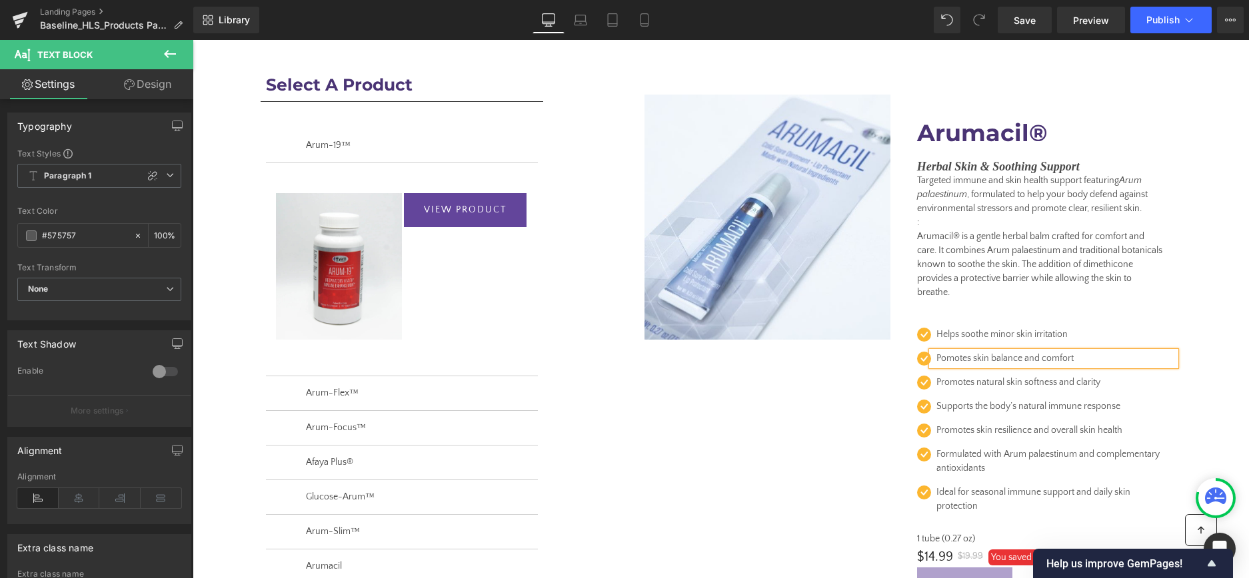
click at [1023, 360] on p "Pomotes skin balance and comfort" at bounding box center [1049, 359] width 226 height 14
click at [1116, 357] on p "Pomotes skin balance, resilience, comfort" at bounding box center [1049, 359] width 226 height 14
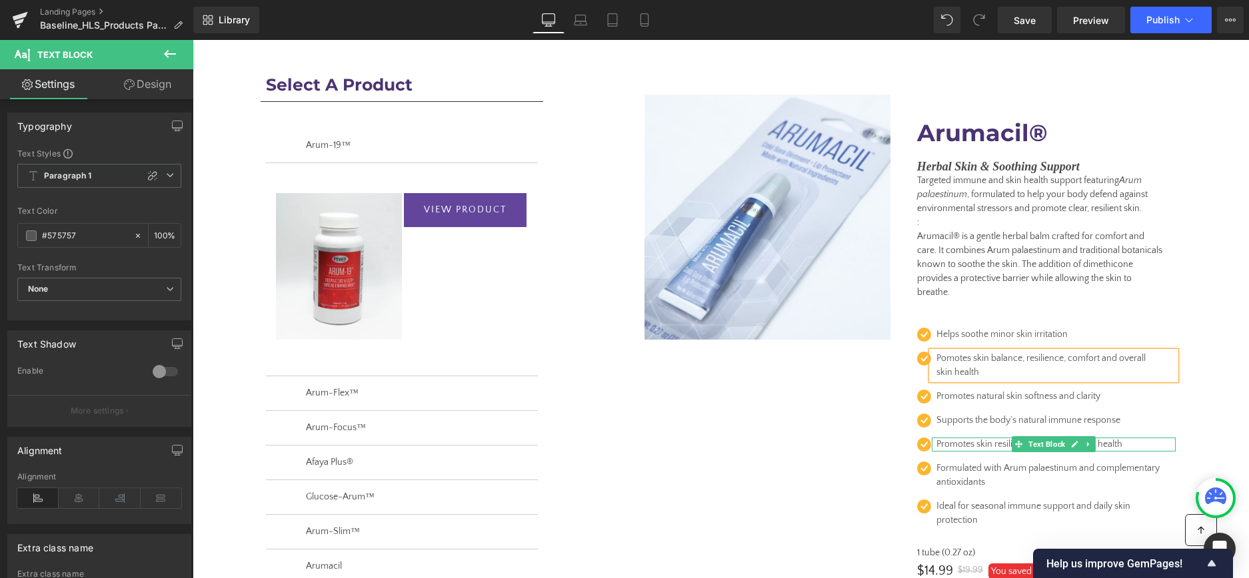
click at [983, 445] on p "Promotes skin resilience and overall skin health" at bounding box center [1049, 445] width 226 height 14
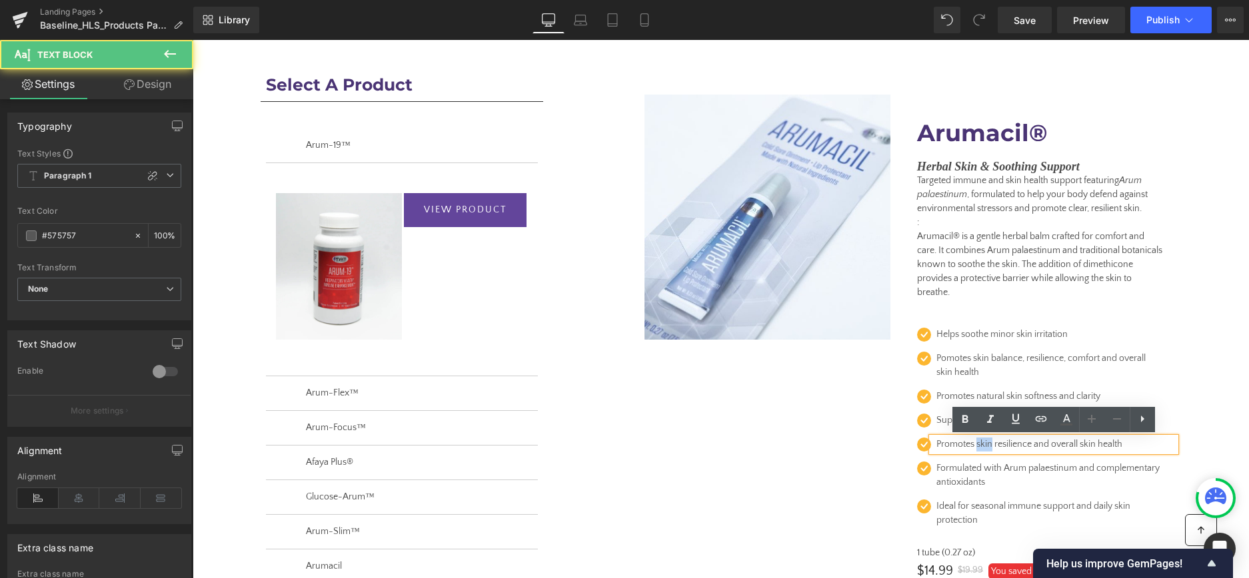
click at [983, 445] on p "Promotes skin resilience and overall skin health" at bounding box center [1049, 445] width 226 height 14
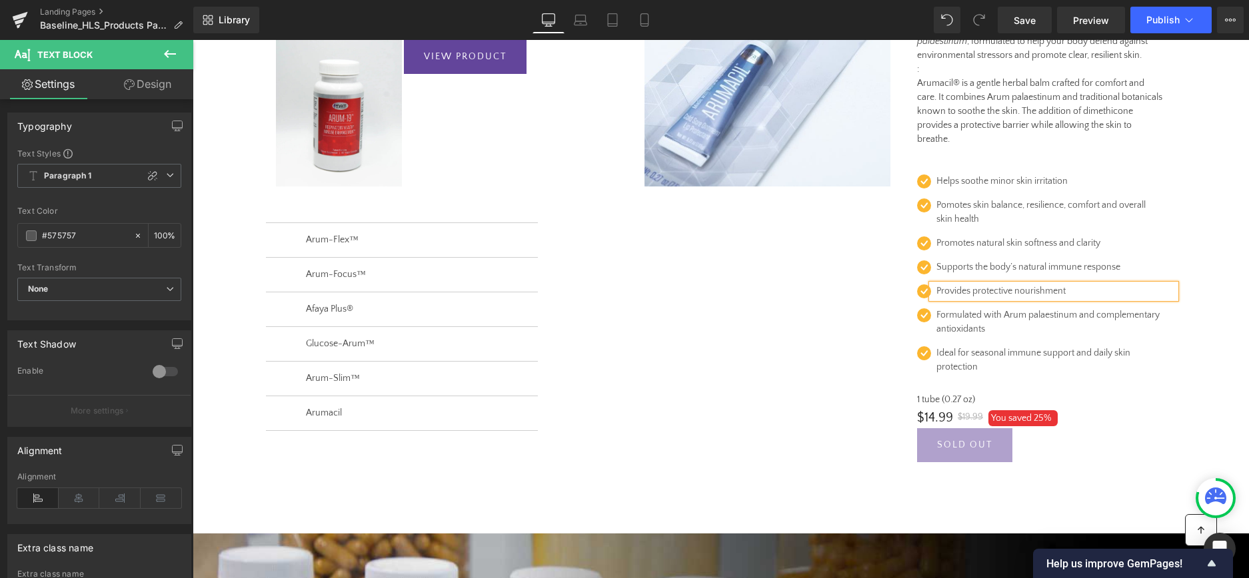
scroll to position [277, 0]
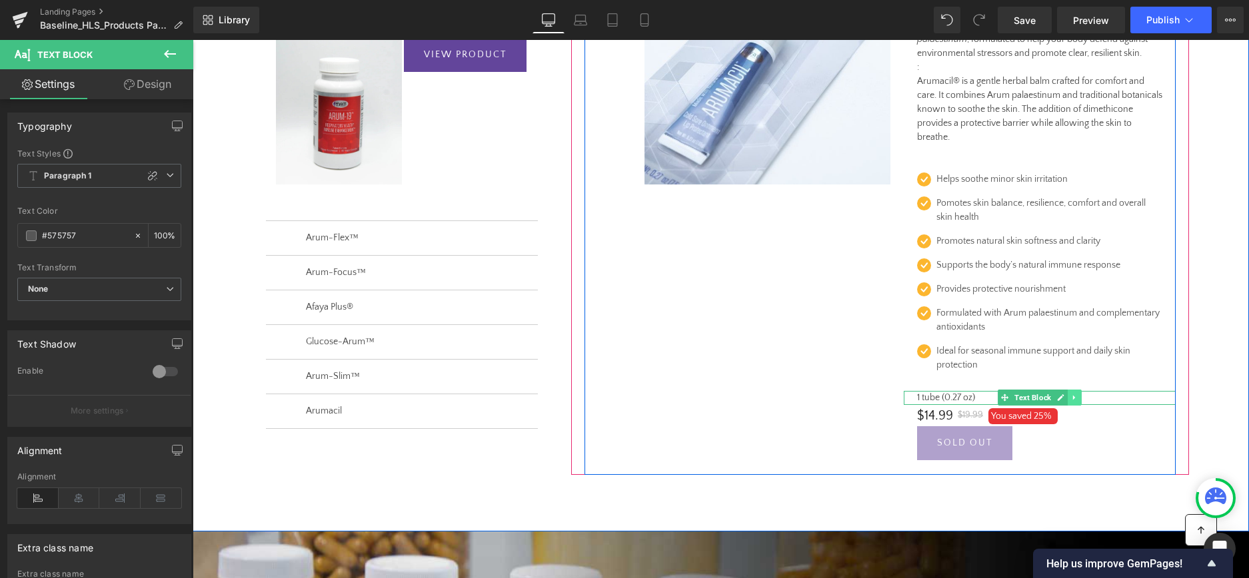
click at [1075, 398] on icon at bounding box center [1074, 398] width 2 height 5
click at [1070, 398] on icon at bounding box center [1066, 397] width 7 height 7
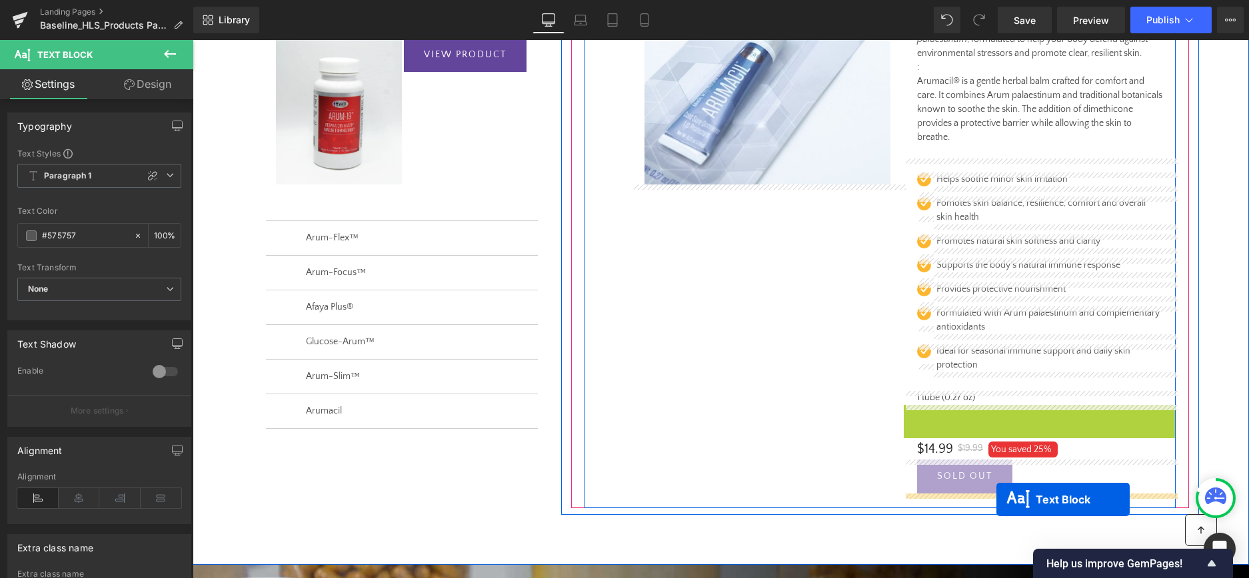
drag, startPoint x: 1001, startPoint y: 409, endPoint x: 996, endPoint y: 500, distance: 90.8
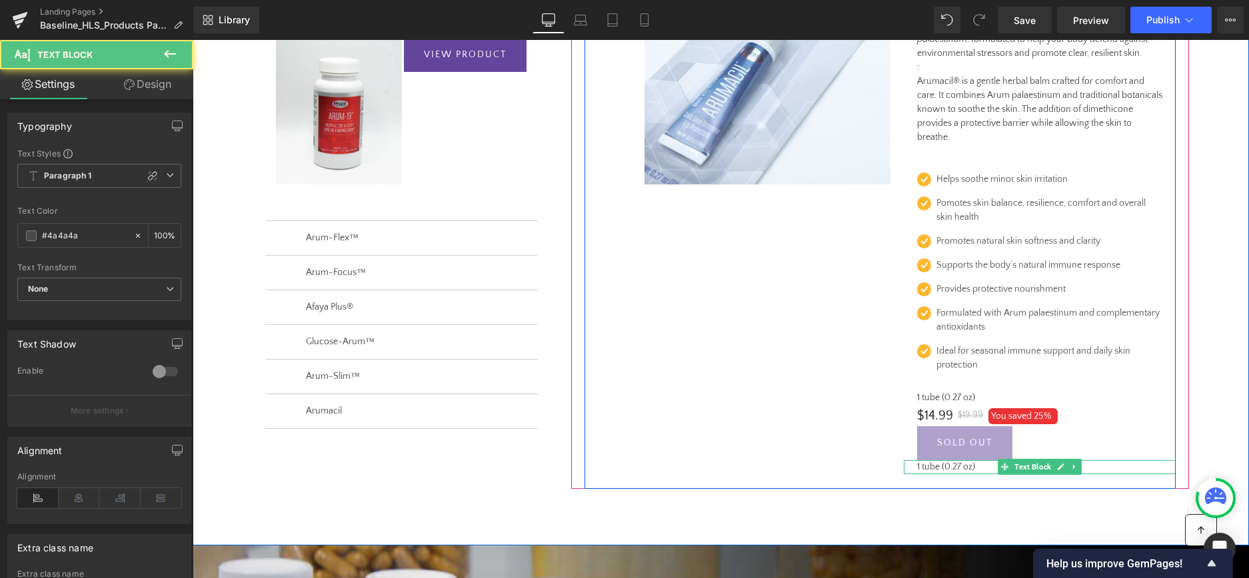
click at [943, 468] on p "1 tube (0.27 oz)" at bounding box center [1039, 467] width 245 height 14
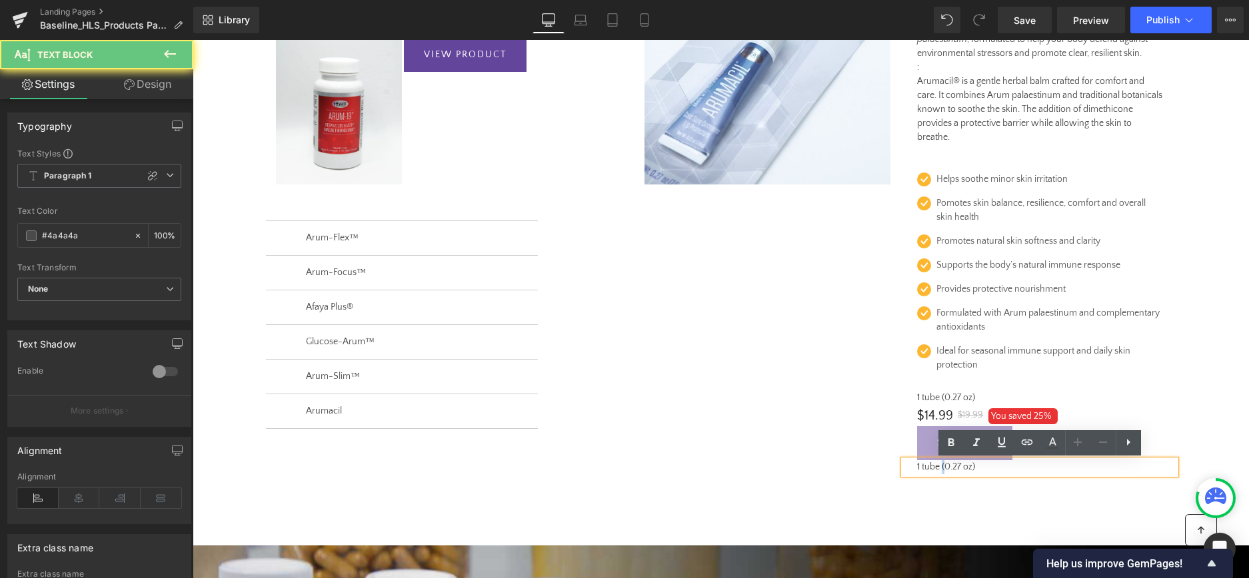
click at [943, 468] on p "1 tube (0.27 oz)" at bounding box center [1039, 467] width 245 height 14
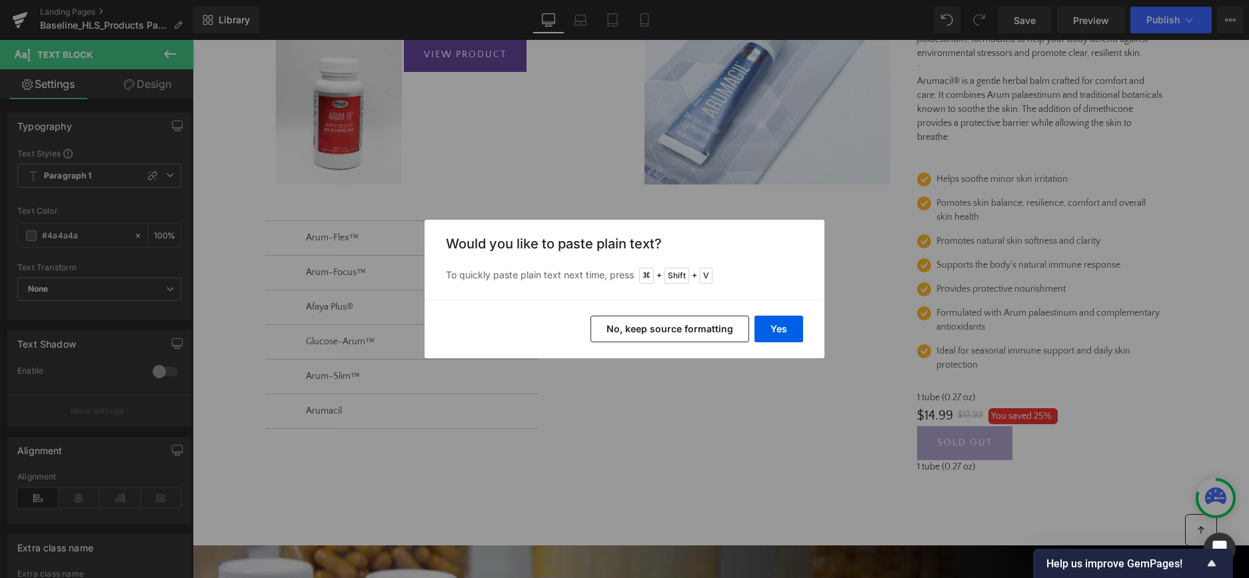
click at [626, 329] on button "No, keep source formatting" at bounding box center [669, 329] width 159 height 27
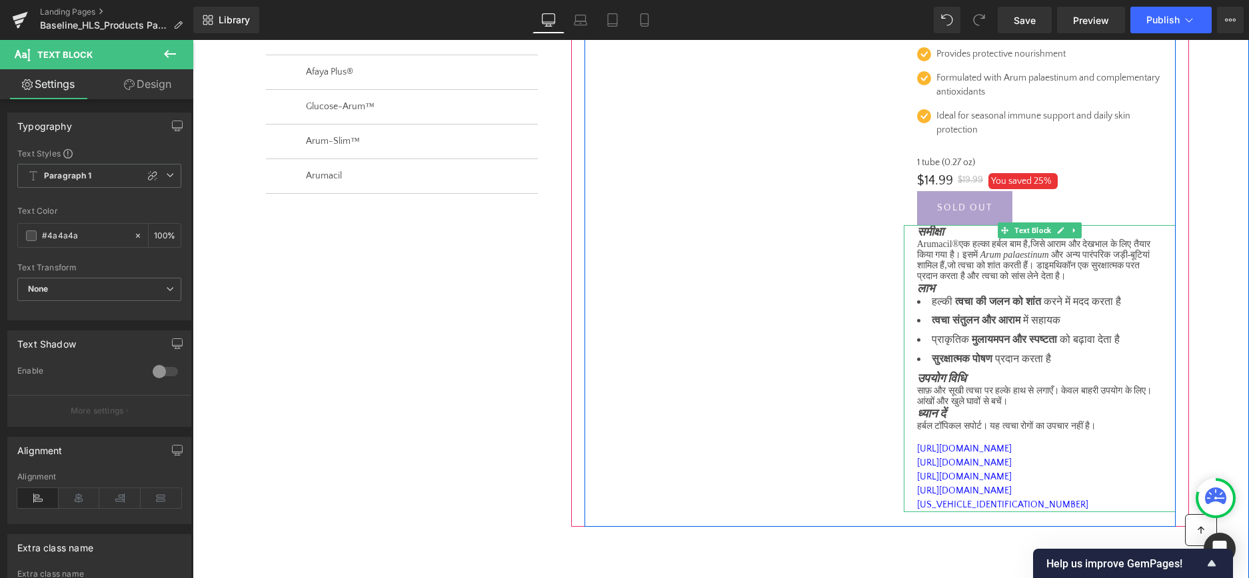
click at [919, 232] on span "समीक्षा" at bounding box center [930, 231] width 27 height 13
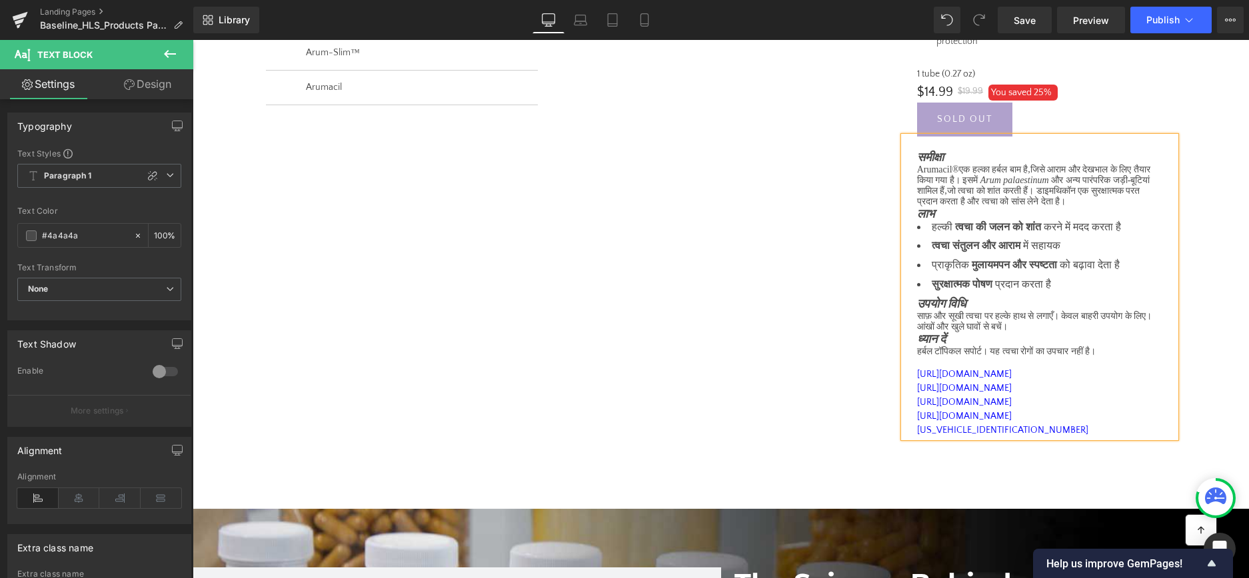
scroll to position [629, 0]
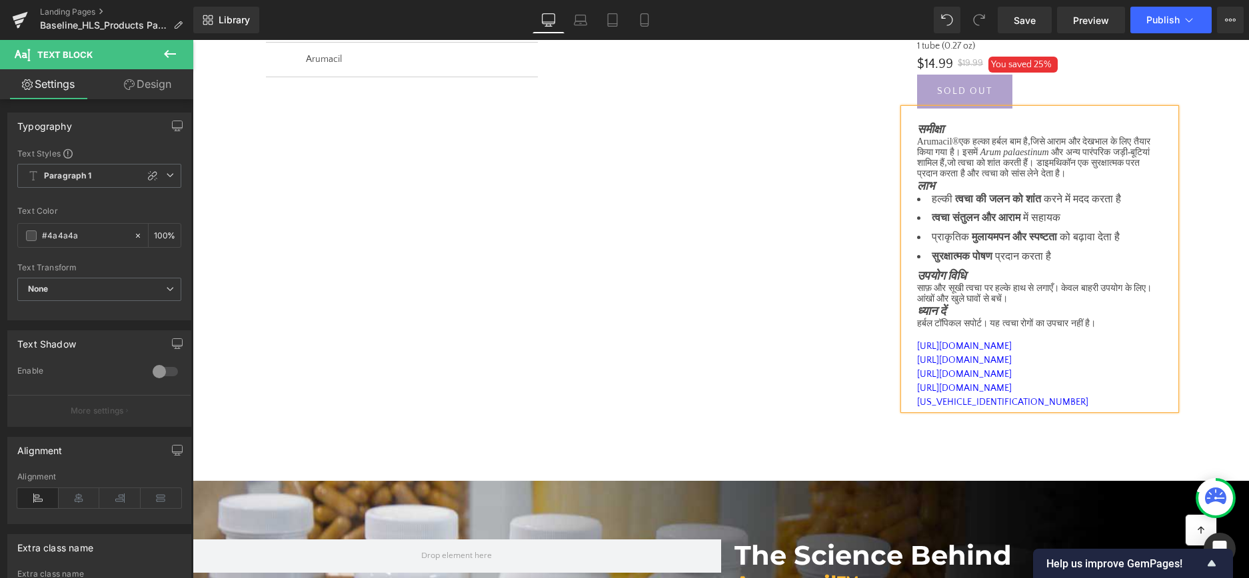
drag, startPoint x: 914, startPoint y: 410, endPoint x: 1044, endPoint y: 480, distance: 147.6
click at [1044, 410] on div "समीक्षा Arumacil® एक हल्का हर्बल बाम है , जिसे आराम और देखभाल के लिए तैयार किया…" at bounding box center [1040, 260] width 272 height 302
copy div "[URL][DOMAIN_NAME] [URL][DOMAIN_NAME] [URL][DOMAIN_NAME] [URL][DOMAIN_NAME][US_…"
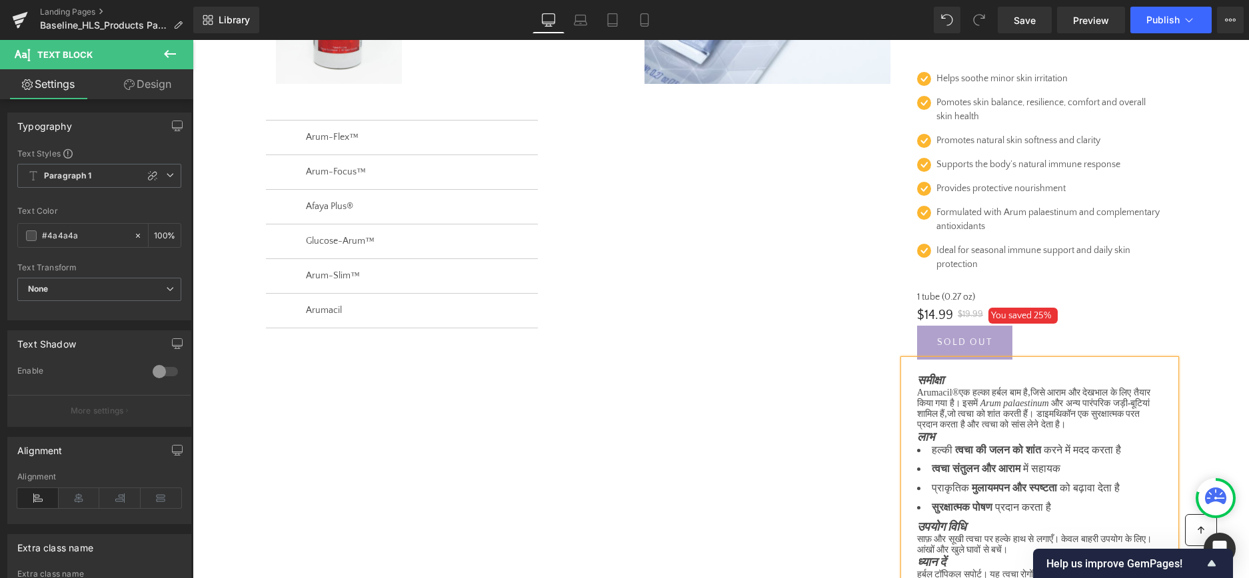
scroll to position [341, 0]
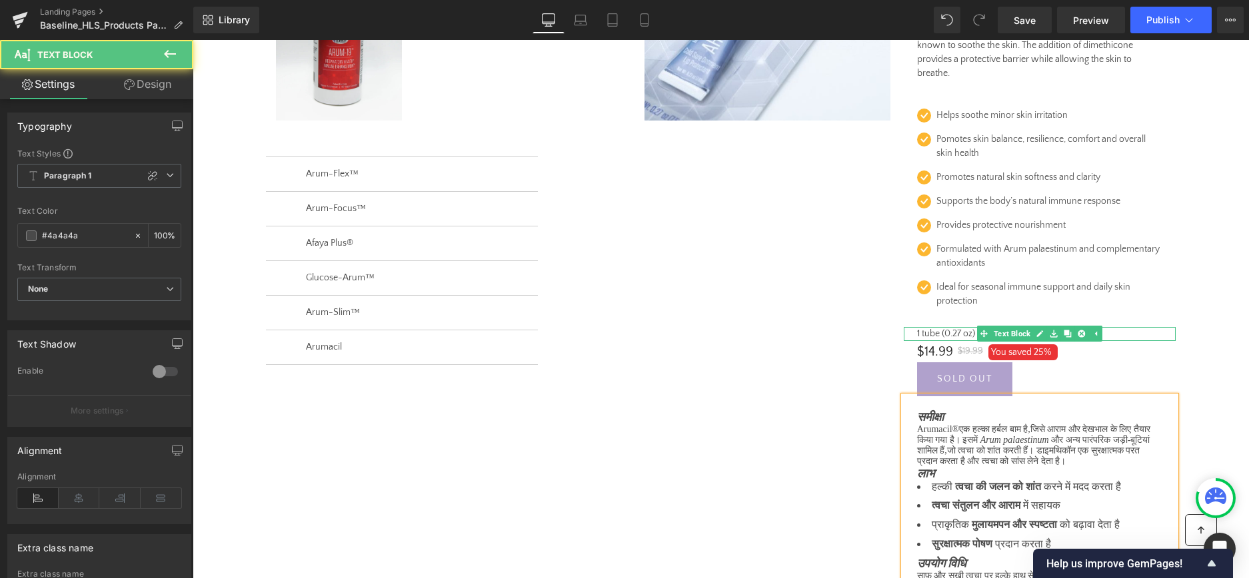
click at [958, 334] on p "1 tube (0.27 oz)" at bounding box center [1039, 334] width 245 height 14
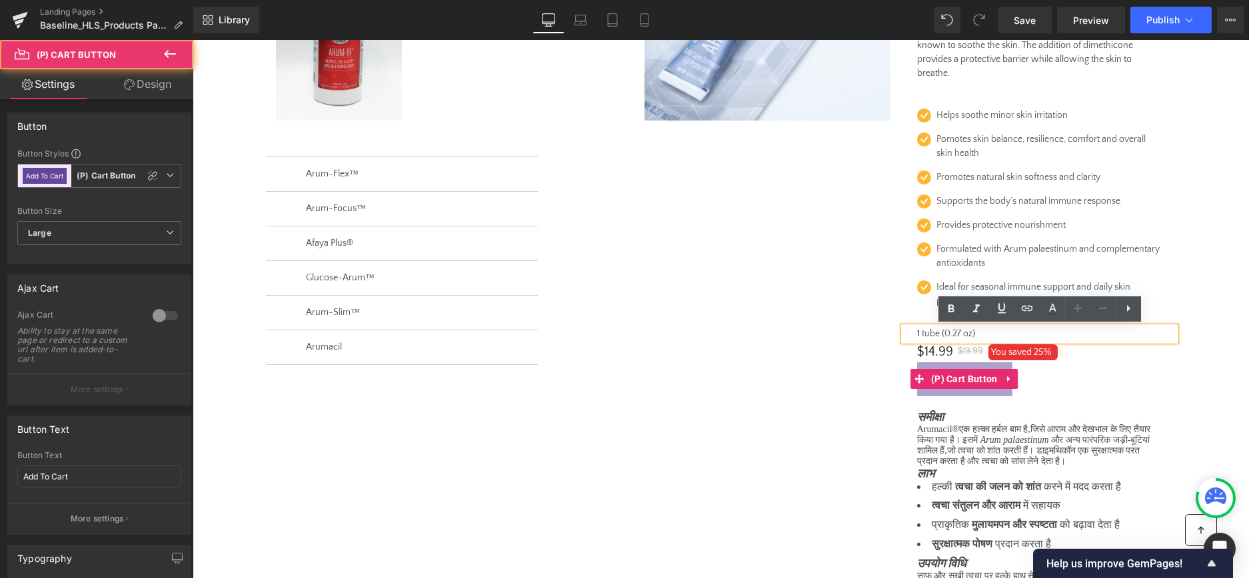
click at [1156, 371] on div "Sold Out" at bounding box center [1039, 379] width 245 height 34
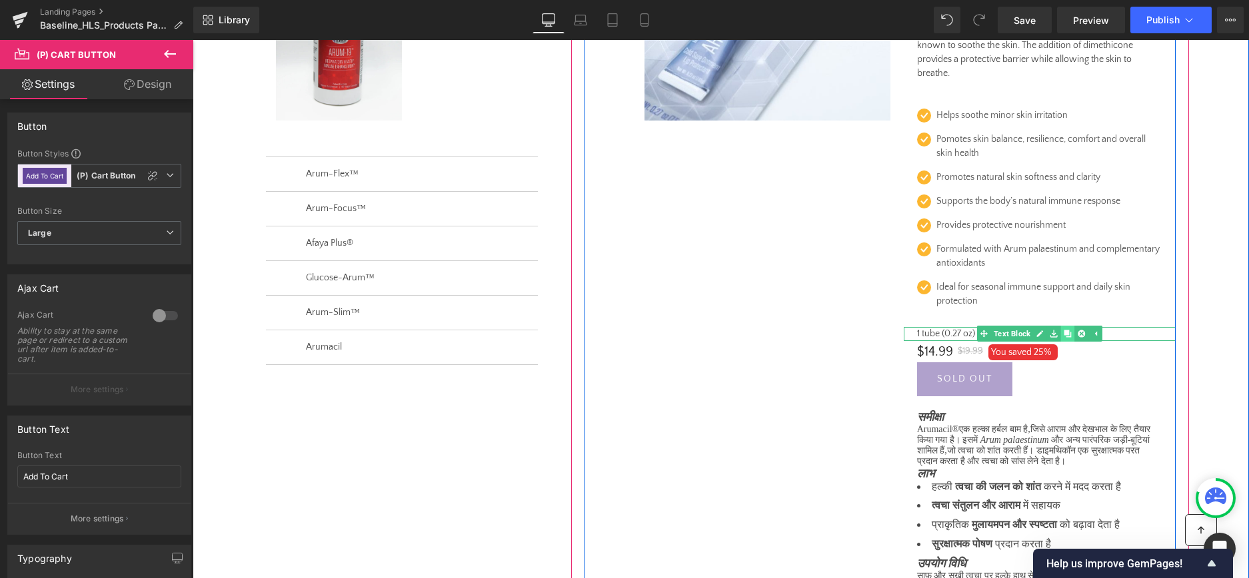
click at [1067, 332] on icon at bounding box center [1066, 333] width 7 height 7
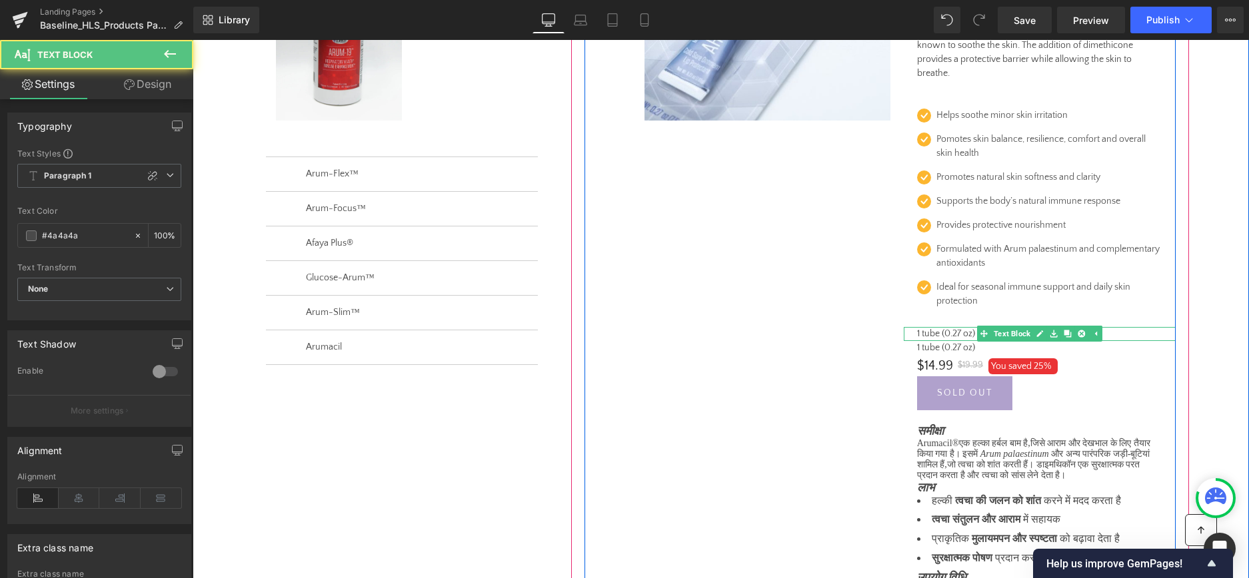
click at [926, 336] on p "1 tube (0.27 oz)" at bounding box center [1039, 334] width 245 height 14
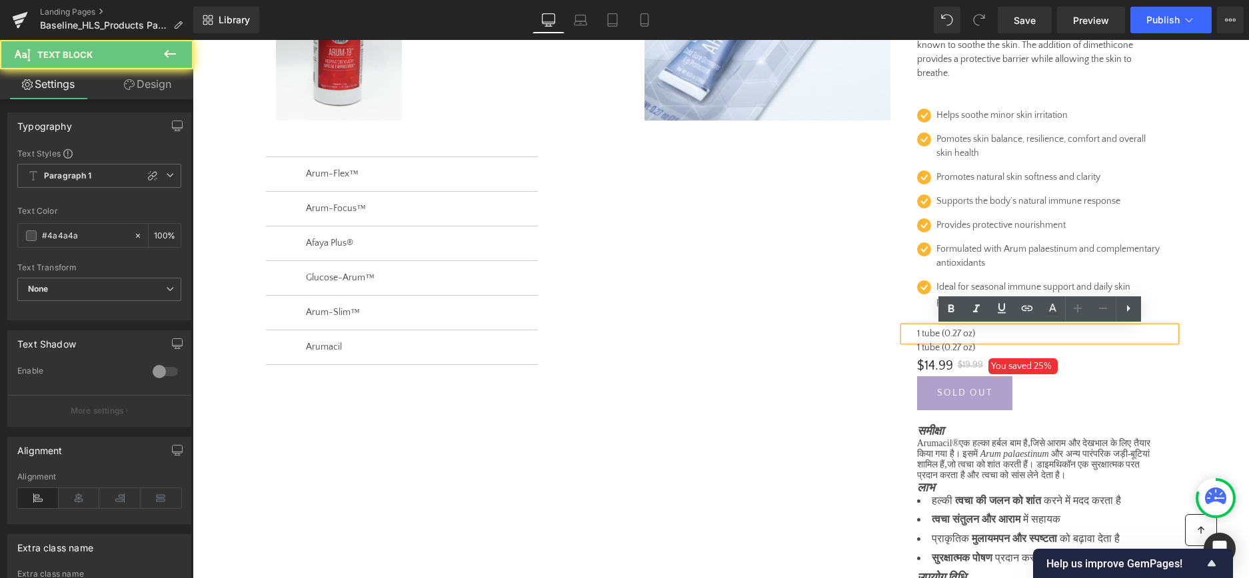
click at [926, 336] on p "1 tube (0.27 oz)" at bounding box center [1039, 334] width 245 height 14
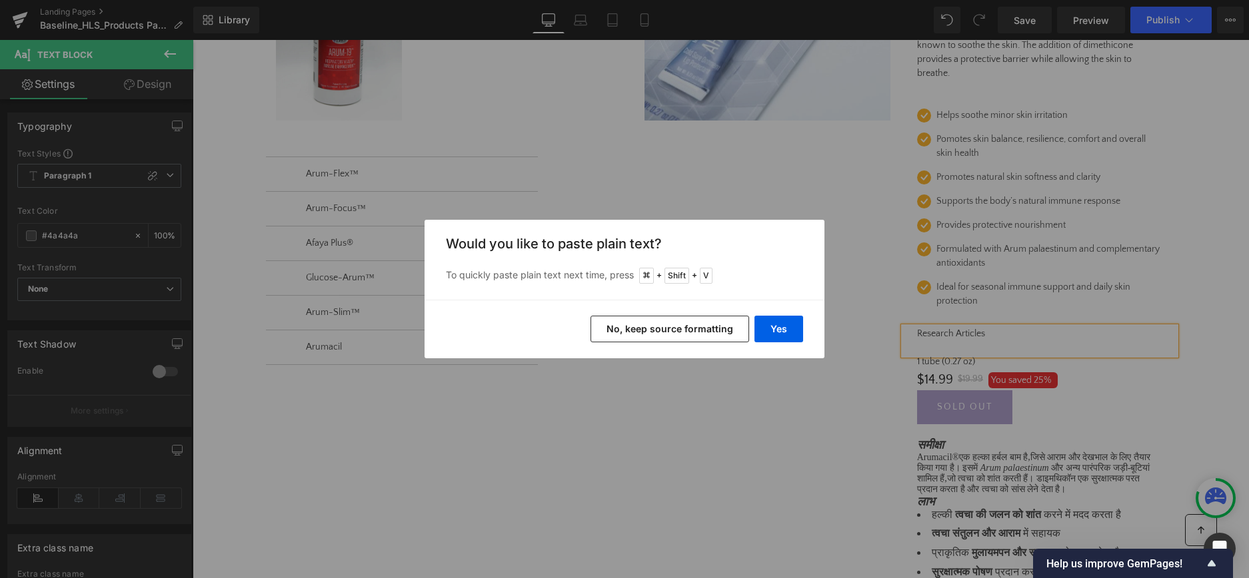
click at [612, 330] on button "No, keep source formatting" at bounding box center [669, 329] width 159 height 27
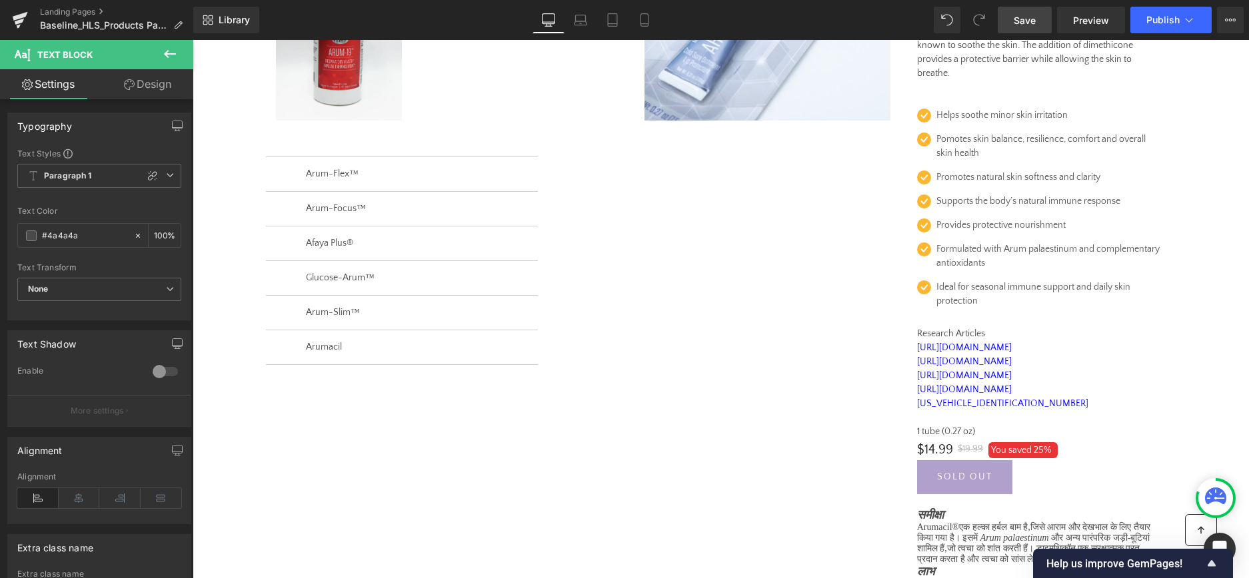
click at [1023, 27] on link "Save" at bounding box center [1024, 20] width 54 height 27
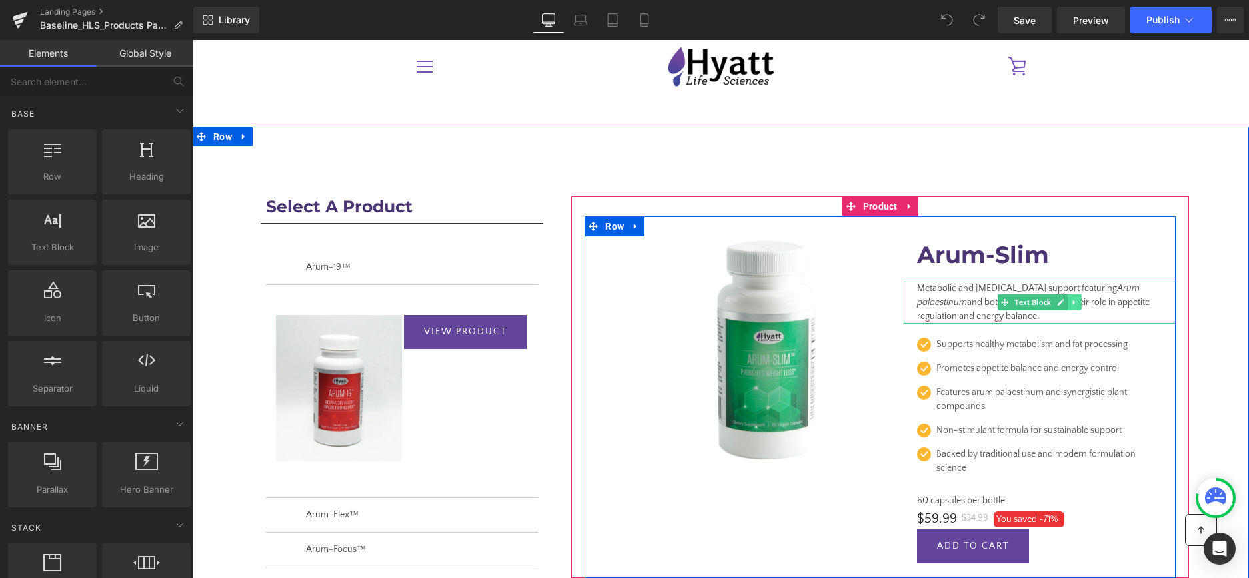
click at [1077, 299] on icon at bounding box center [1074, 303] width 7 height 8
click at [1069, 299] on icon at bounding box center [1066, 302] width 7 height 7
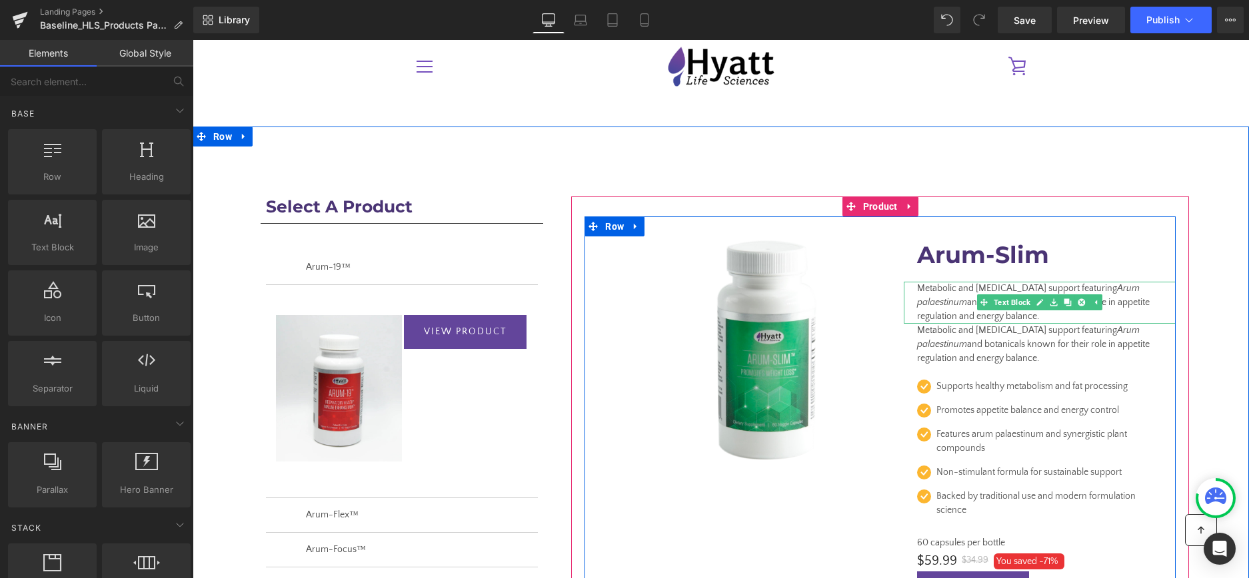
click at [954, 301] on icon "Arum palaestinum" at bounding box center [1028, 295] width 223 height 25
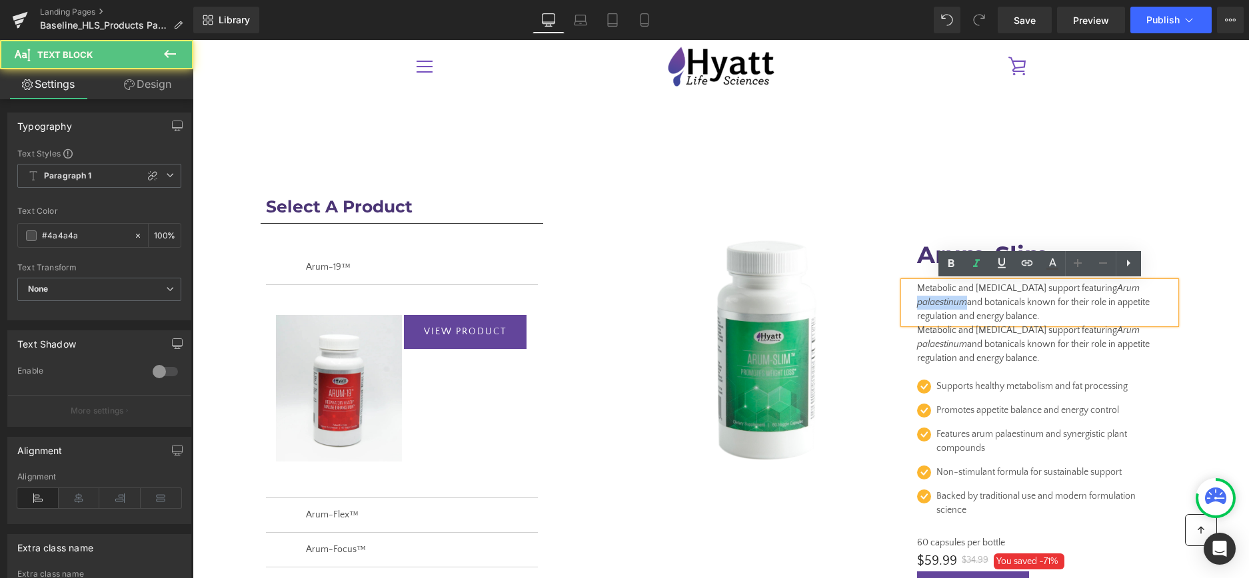
click at [954, 301] on icon "Arum palaestinum" at bounding box center [1028, 295] width 223 height 25
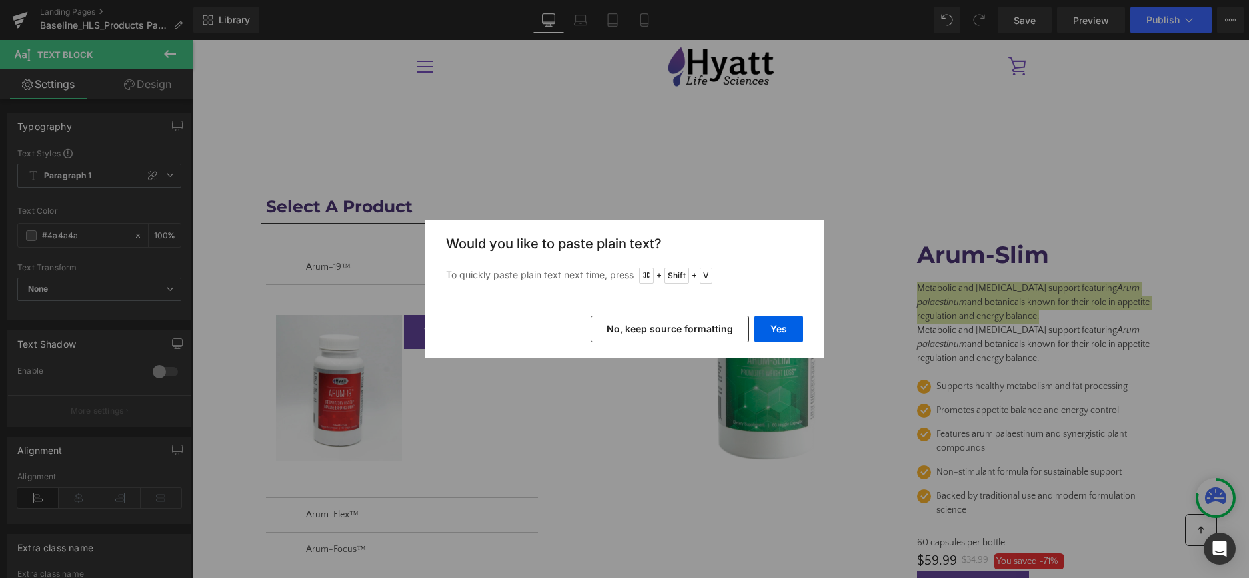
click at [638, 324] on button "No, keep source formatting" at bounding box center [669, 329] width 159 height 27
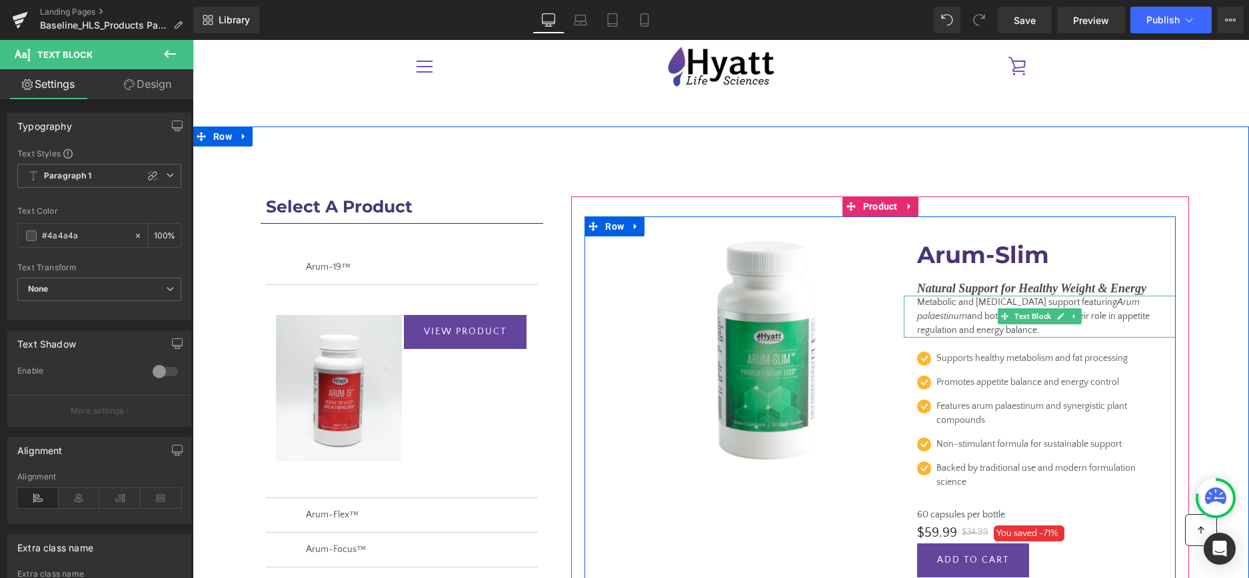
click at [941, 311] on p "Metabolic and [MEDICAL_DATA] support featuring Arum palaestinum and botanicals …" at bounding box center [1039, 317] width 245 height 42
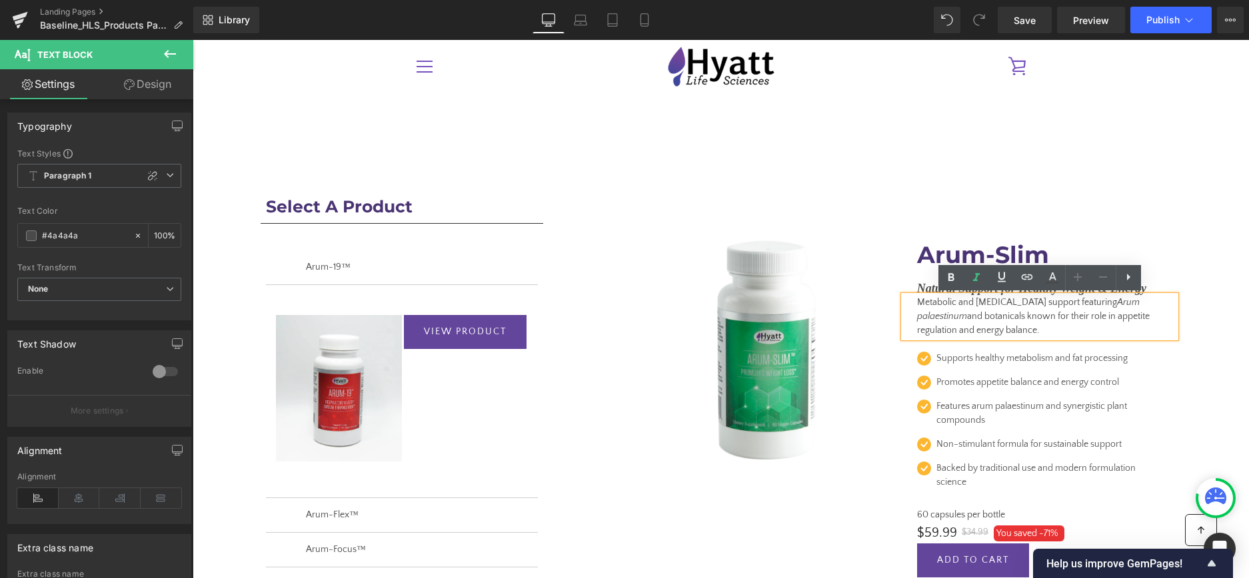
click at [1048, 332] on p "Metabolic and [MEDICAL_DATA] support featuring Arum palaestinum and botanicals …" at bounding box center [1039, 317] width 245 height 42
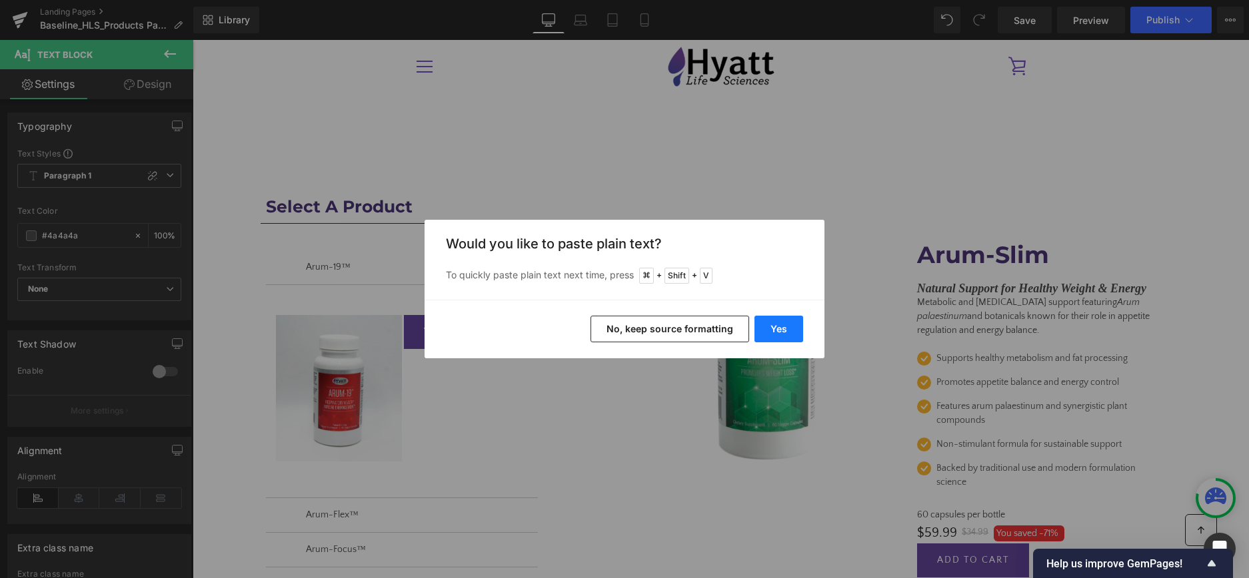
click at [771, 324] on button "Yes" at bounding box center [778, 329] width 49 height 27
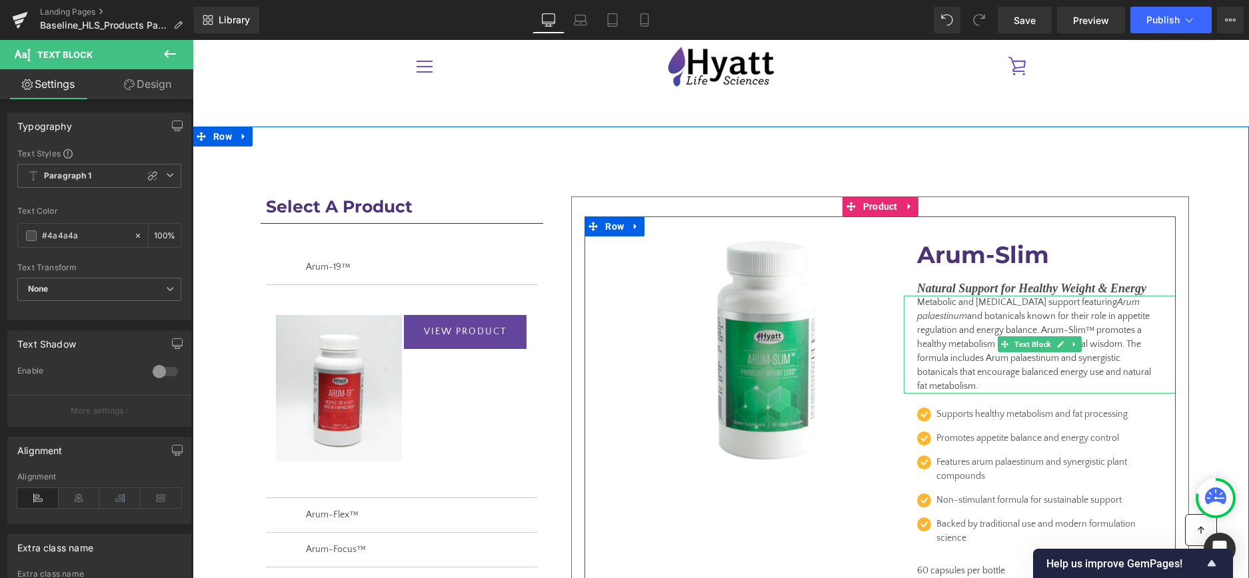
click at [948, 334] on span "Metabolic and [MEDICAL_DATA] support featuring Arum palaestinum and botanicals …" at bounding box center [1034, 344] width 234 height 95
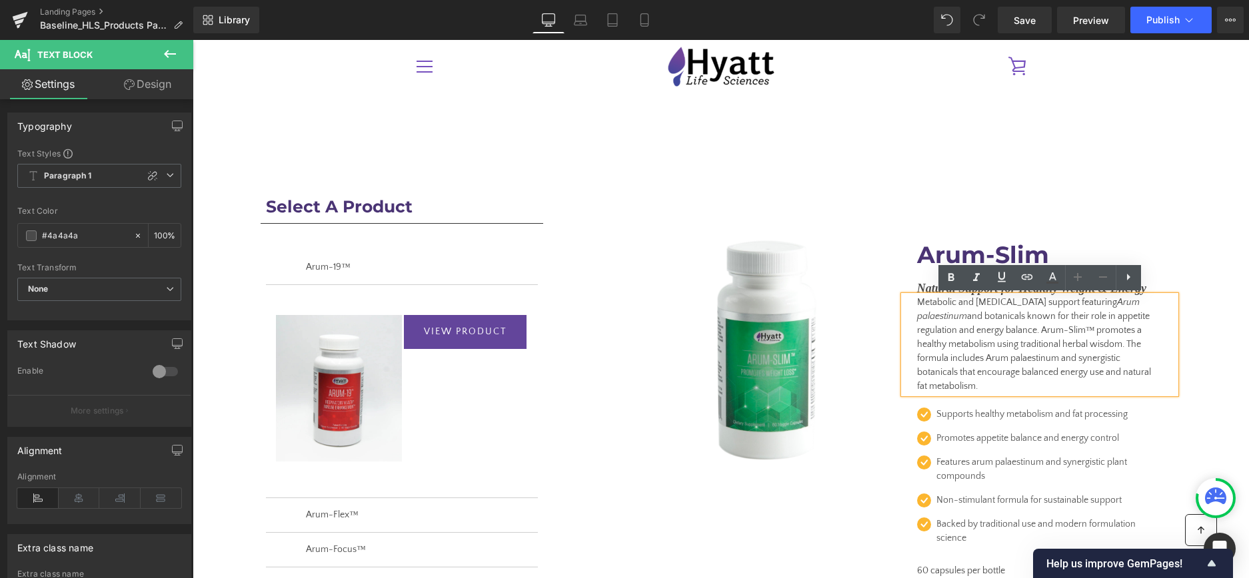
click at [1095, 304] on span "Metabolic and [MEDICAL_DATA] support featuring Arum palaestinum and botanicals …" at bounding box center [1034, 344] width 234 height 95
drag, startPoint x: 1095, startPoint y: 304, endPoint x: 1119, endPoint y: 312, distance: 25.5
click at [1119, 312] on span "Metabolic and [MEDICAL_DATA] support featuring Arum palaestinum and botanicals …" at bounding box center [1034, 344] width 234 height 95
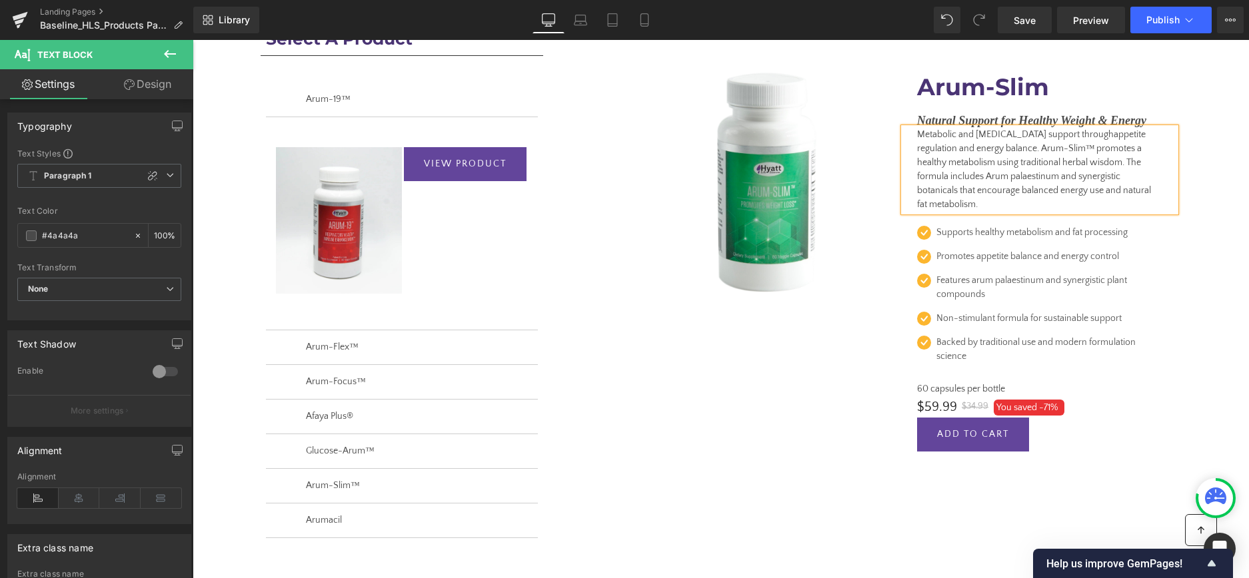
scroll to position [170, 0]
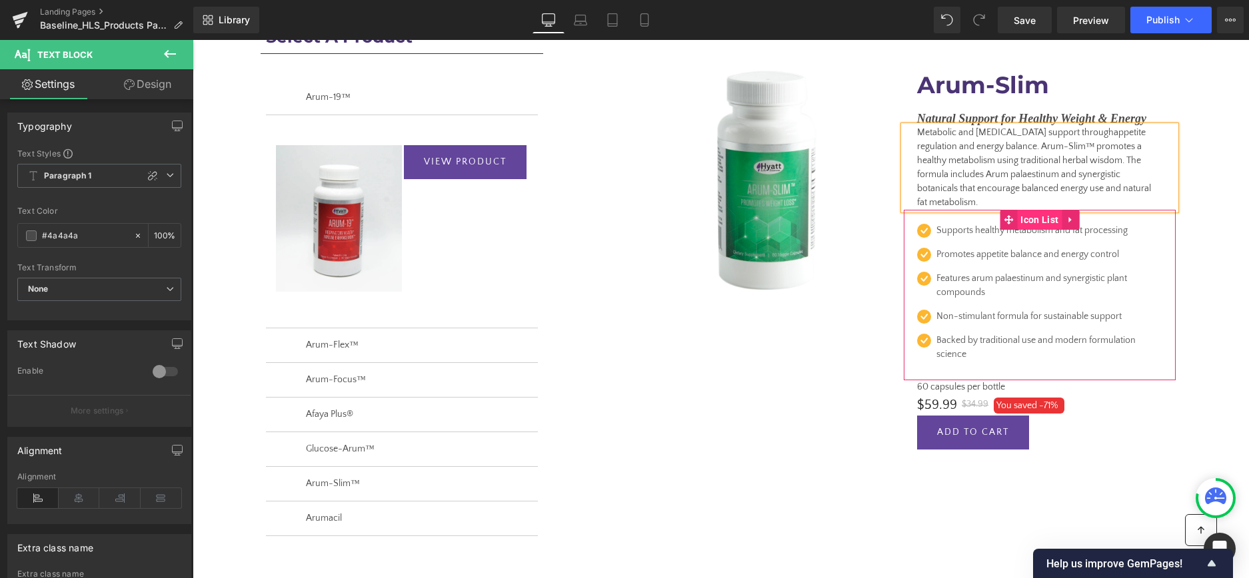
click at [1045, 219] on span "Icon List" at bounding box center [1039, 220] width 45 height 20
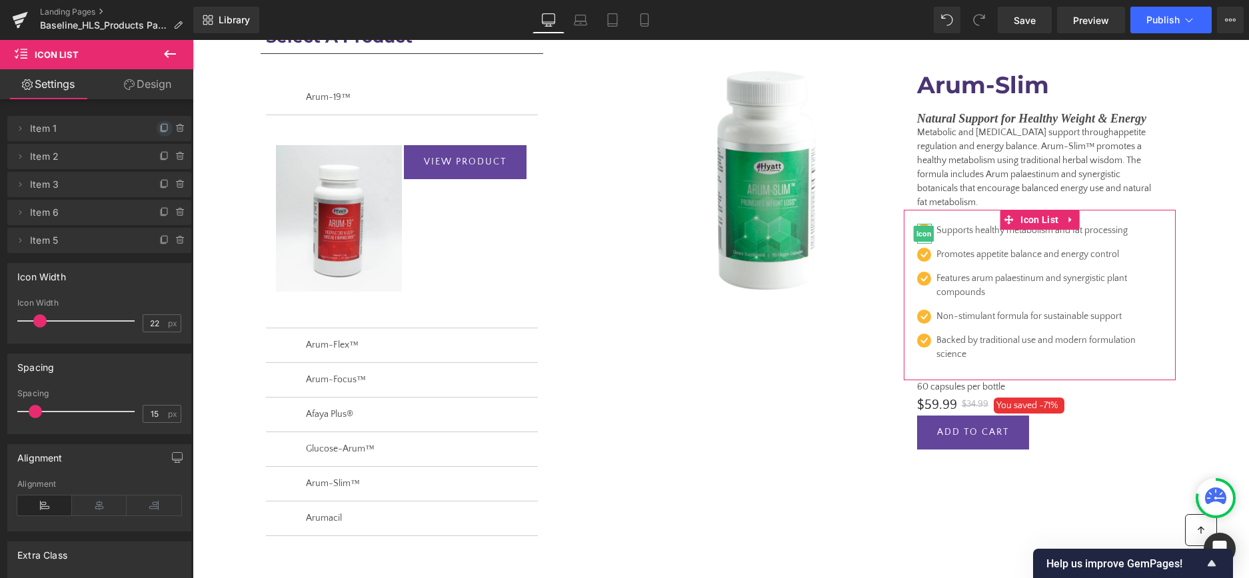
click at [166, 127] on icon at bounding box center [164, 128] width 11 height 11
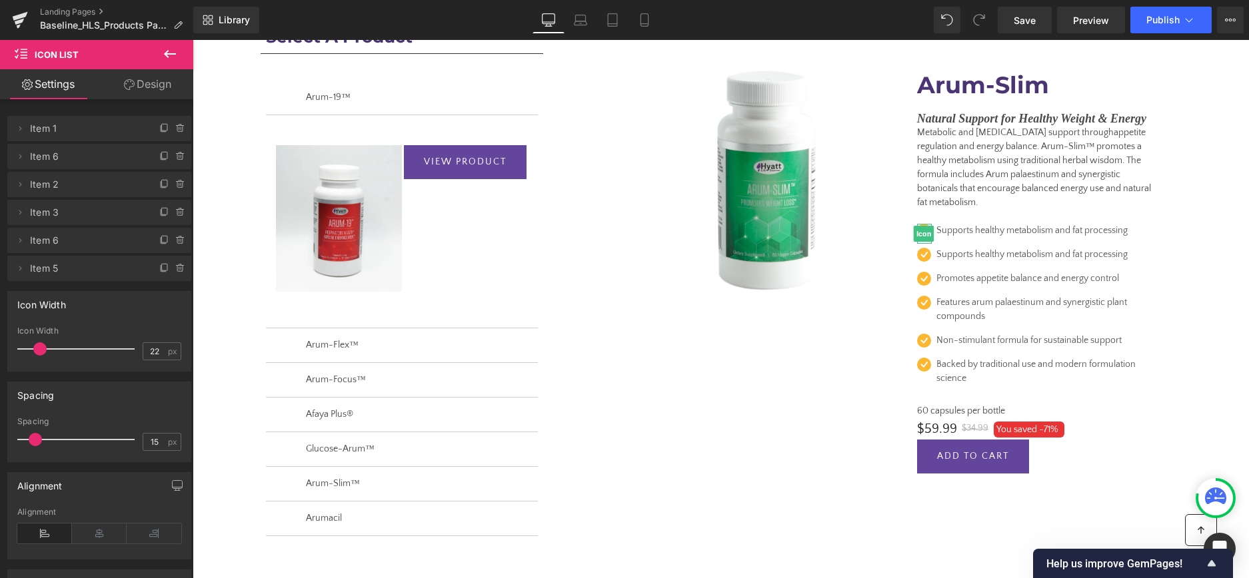
click at [166, 127] on icon at bounding box center [164, 128] width 11 height 11
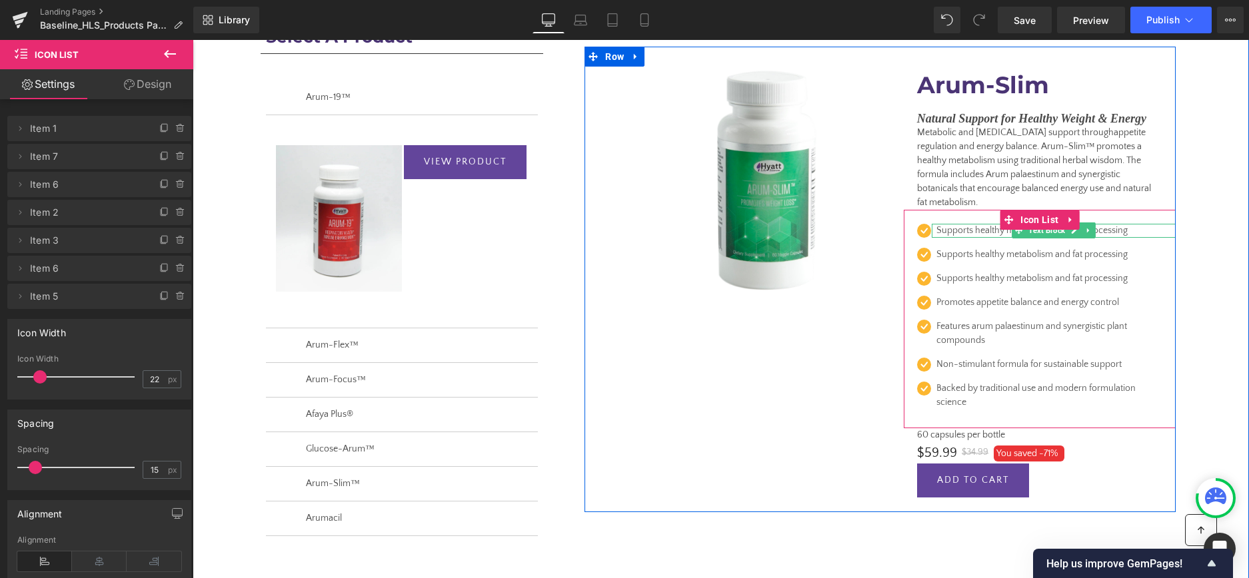
click at [947, 231] on p "Supports healthy metabolism and fat processing" at bounding box center [1049, 231] width 226 height 14
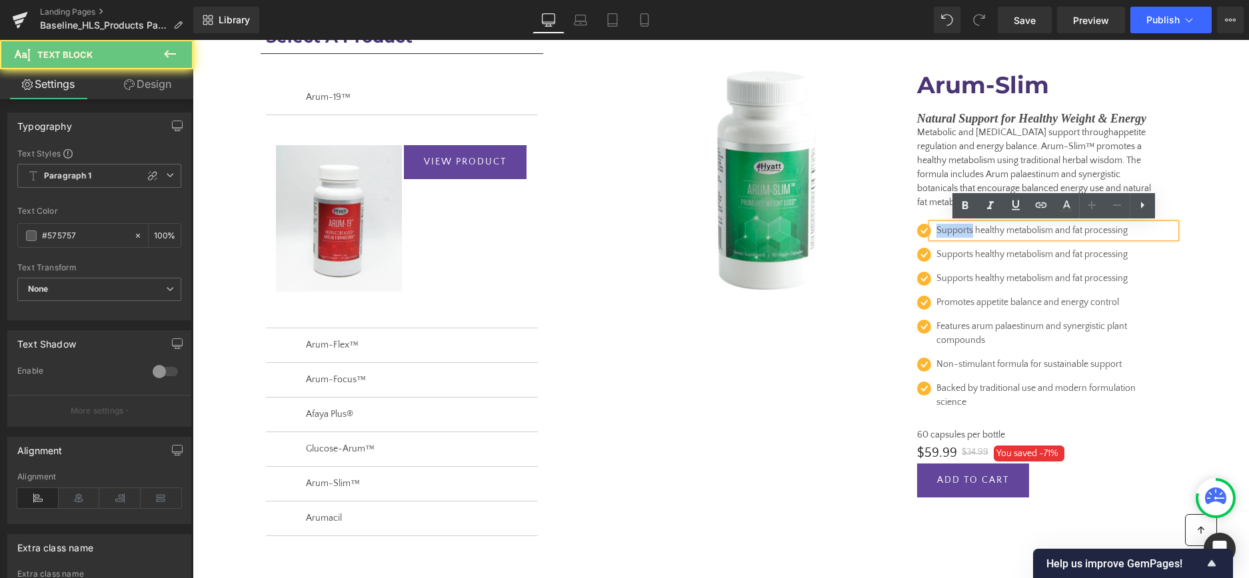
click at [947, 231] on p "Supports healthy metabolism and fat processing" at bounding box center [1049, 231] width 226 height 14
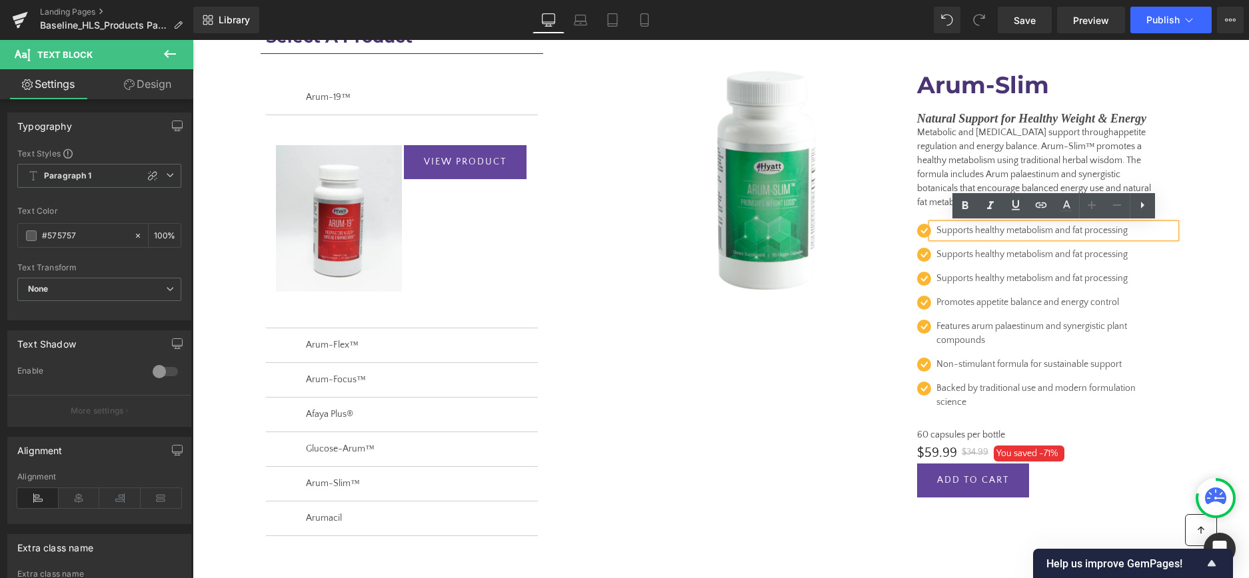
click at [991, 236] on p "Supports healthy metabolism and fat processing" at bounding box center [1049, 231] width 226 height 14
drag, startPoint x: 975, startPoint y: 232, endPoint x: 1133, endPoint y: 230, distance: 157.9
click at [1133, 230] on p "Supports healthy metabolism and fat processing" at bounding box center [1049, 231] width 226 height 14
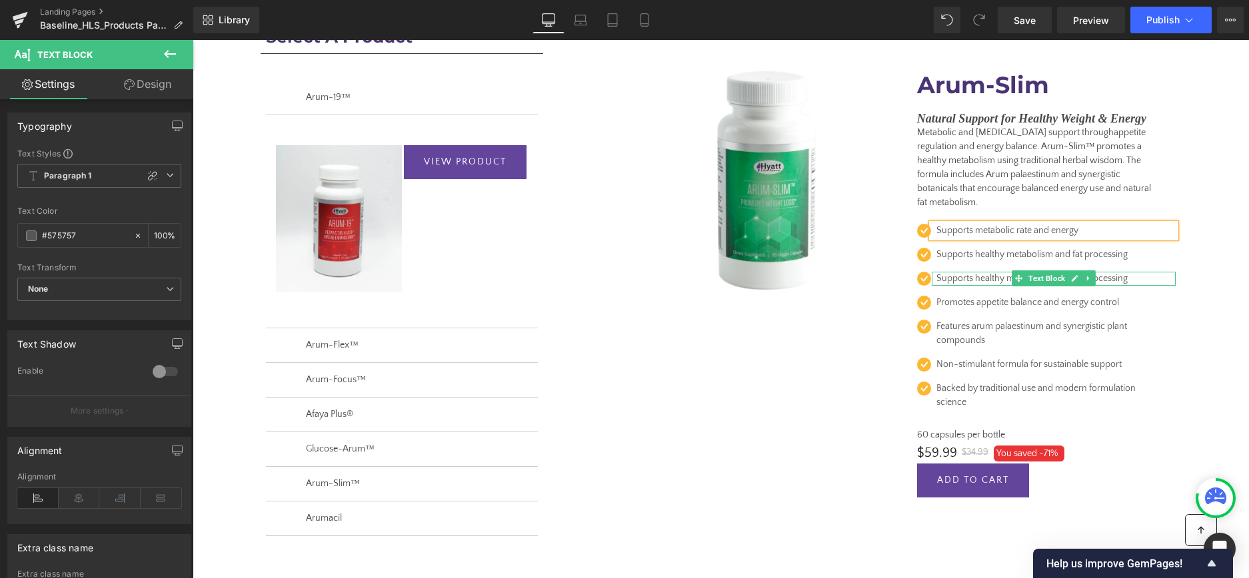
click at [1005, 281] on p "Supports healthy metabolism and fat processing" at bounding box center [1049, 279] width 226 height 14
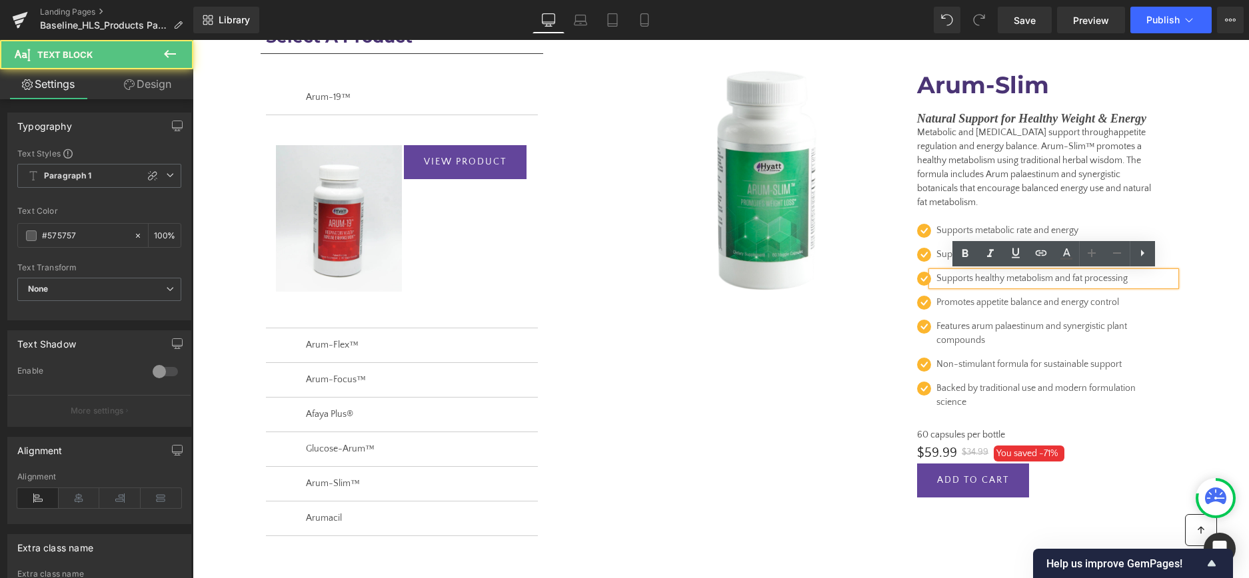
click at [1005, 281] on p "Supports healthy metabolism and fat processing" at bounding box center [1049, 279] width 226 height 14
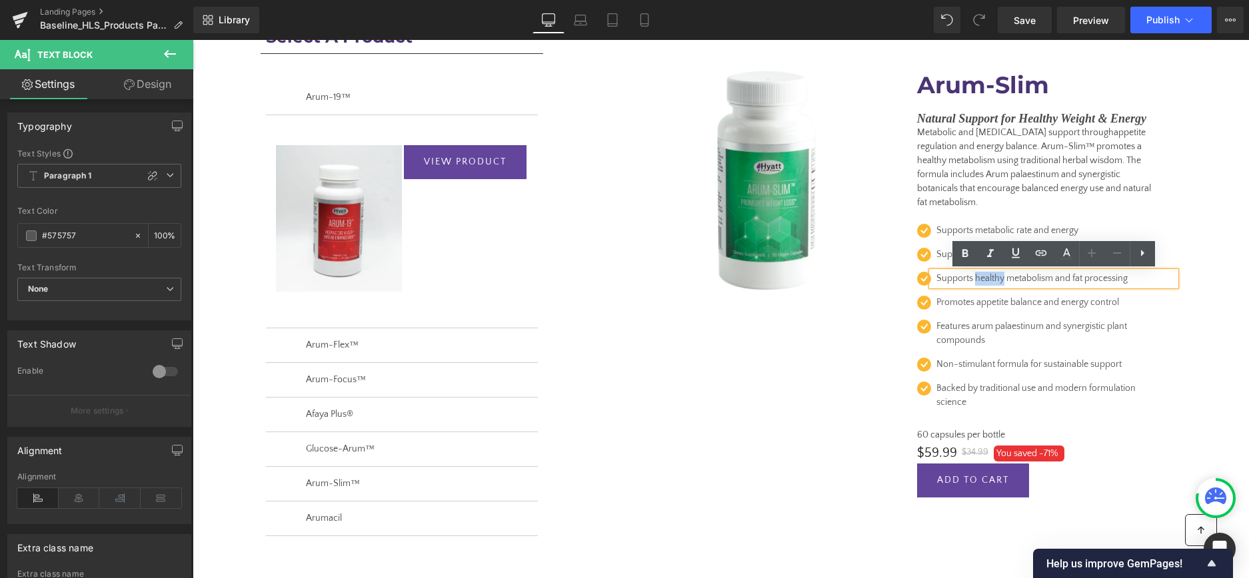
click at [1005, 281] on p "Supports healthy metabolism and fat processing" at bounding box center [1049, 279] width 226 height 14
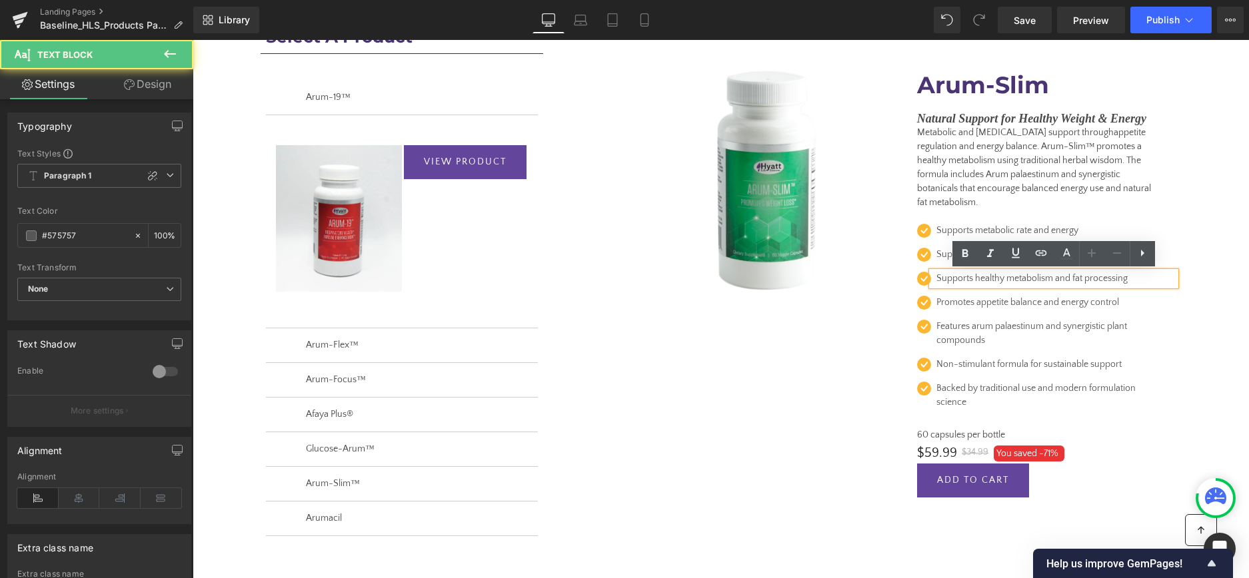
click at [1005, 281] on p "Supports healthy metabolism and fat processing" at bounding box center [1049, 279] width 226 height 14
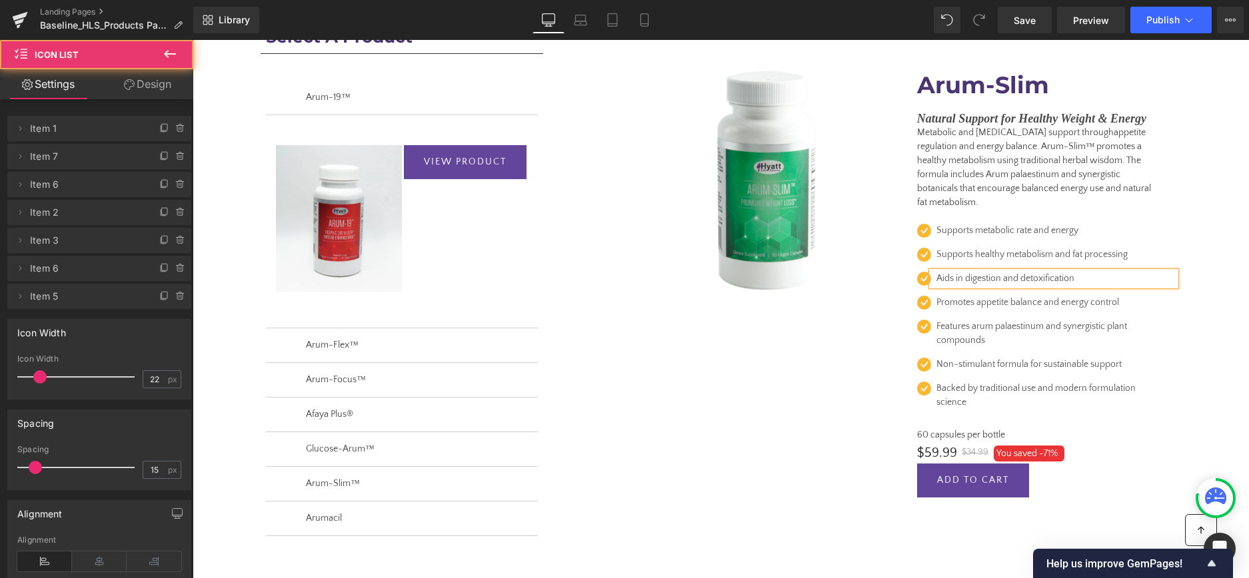
click at [1019, 220] on div "Icon Supports metabolic rate and energy Text Block Icon Supports healthy metabo…" at bounding box center [1040, 319] width 272 height 219
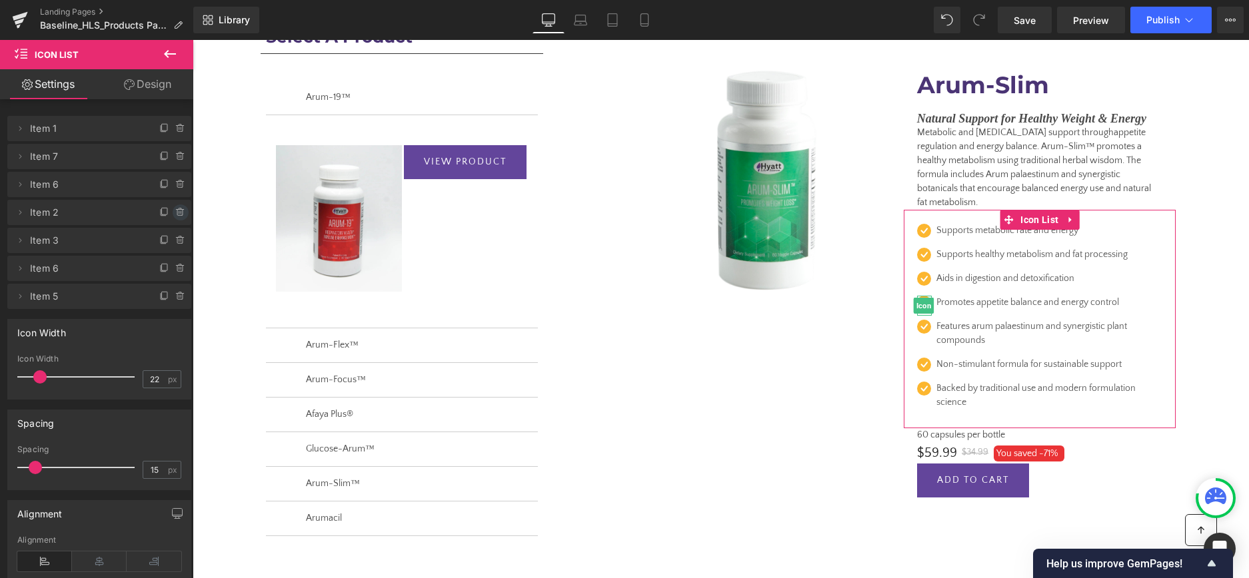
click at [181, 212] on icon at bounding box center [181, 212] width 0 height 3
click at [125, 211] on button "Cancel" at bounding box center [119, 213] width 45 height 17
click at [165, 207] on icon at bounding box center [164, 212] width 11 height 11
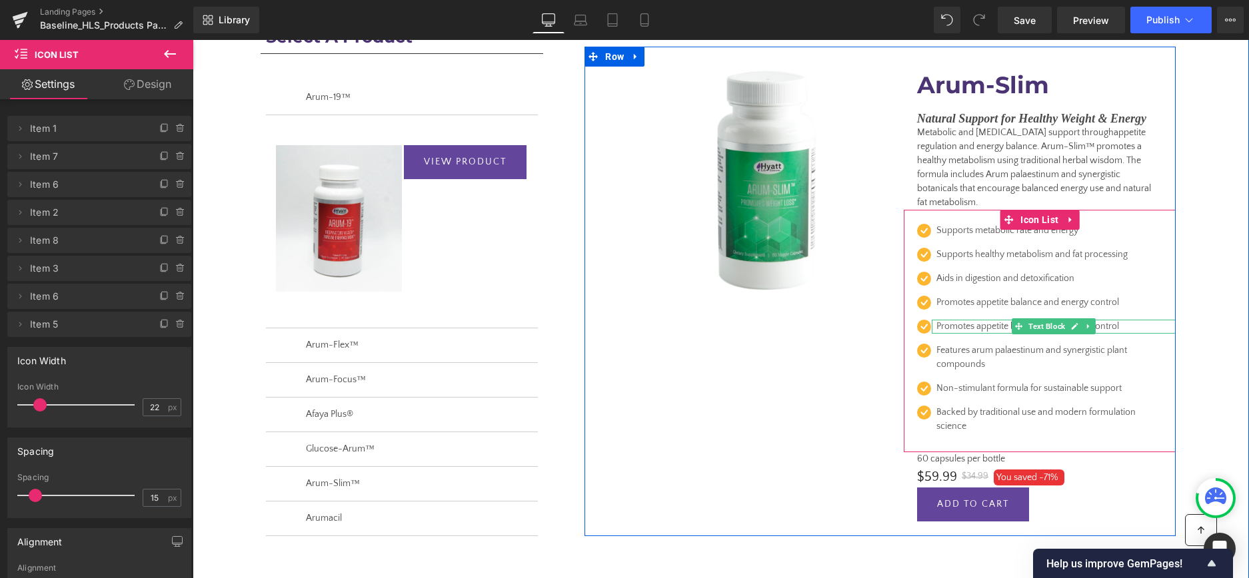
click at [988, 326] on p "Promotes appetite balance and energy control" at bounding box center [1049, 327] width 226 height 14
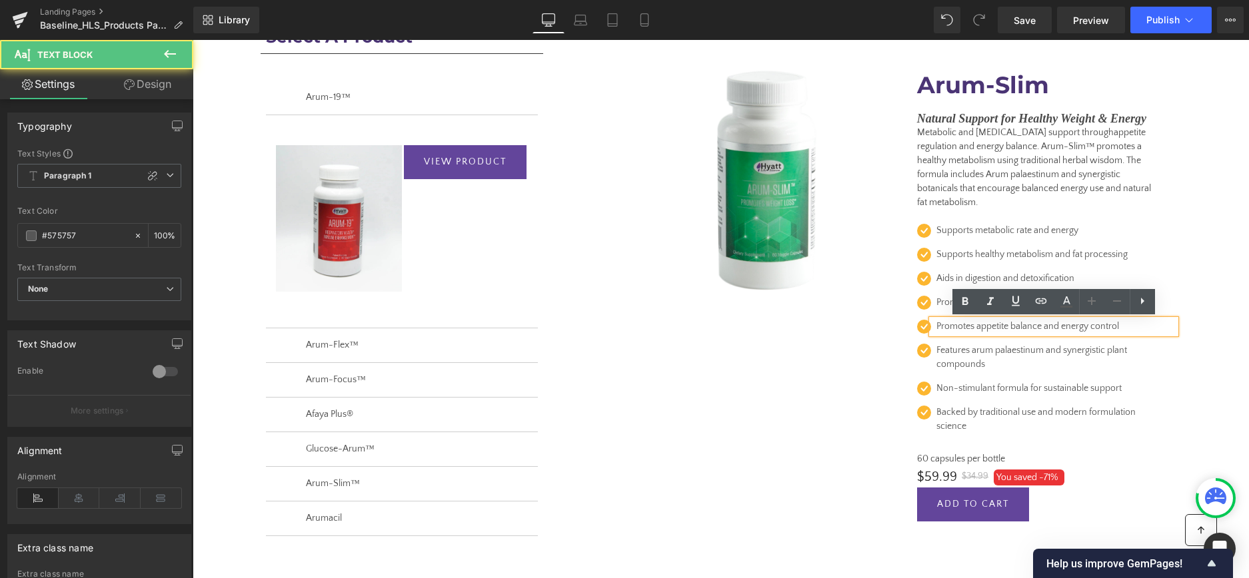
click at [988, 326] on p "Promotes appetite balance and energy control" at bounding box center [1049, 327] width 226 height 14
click at [969, 326] on p "Promotes appetite balance and energy control" at bounding box center [1049, 327] width 226 height 14
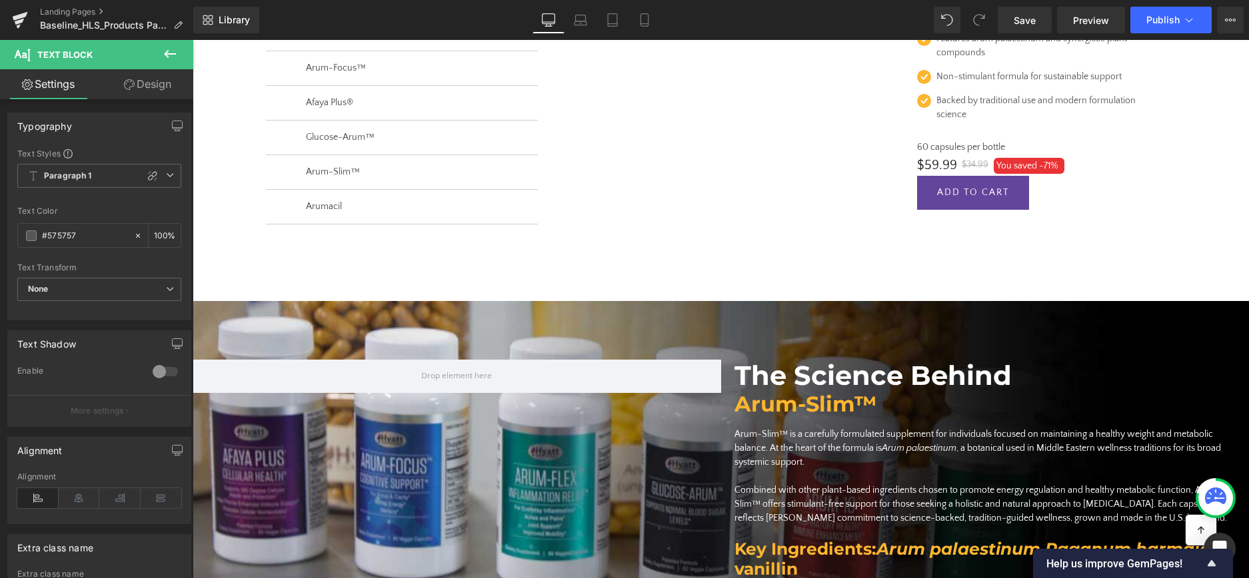
scroll to position [465, 0]
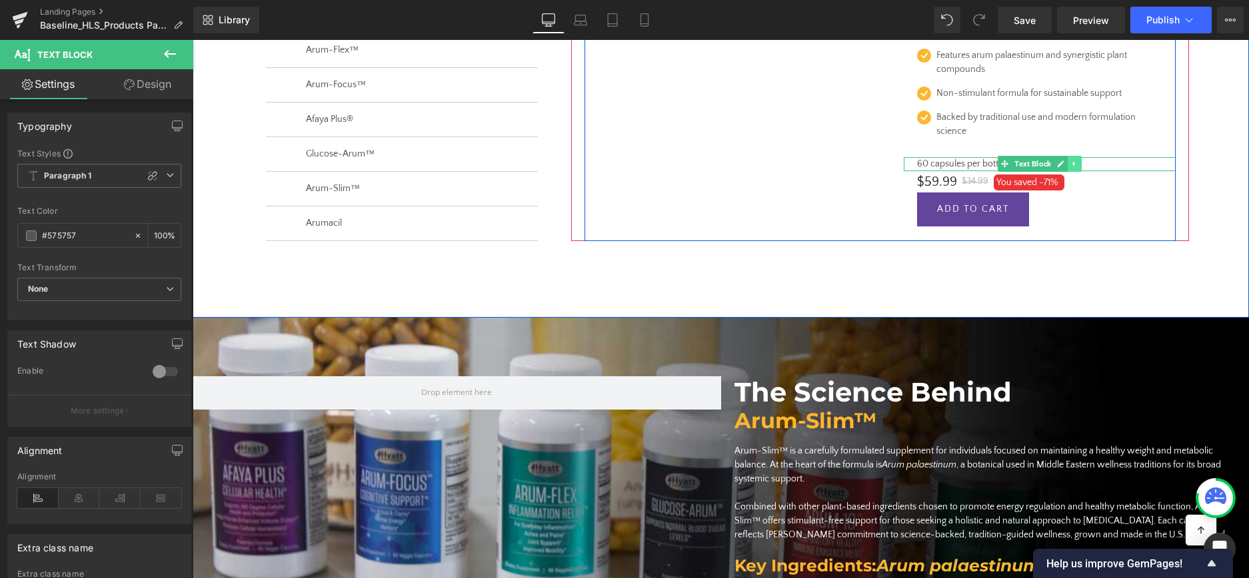
click at [1077, 161] on icon at bounding box center [1074, 164] width 7 height 8
click at [1069, 163] on icon at bounding box center [1066, 163] width 7 height 7
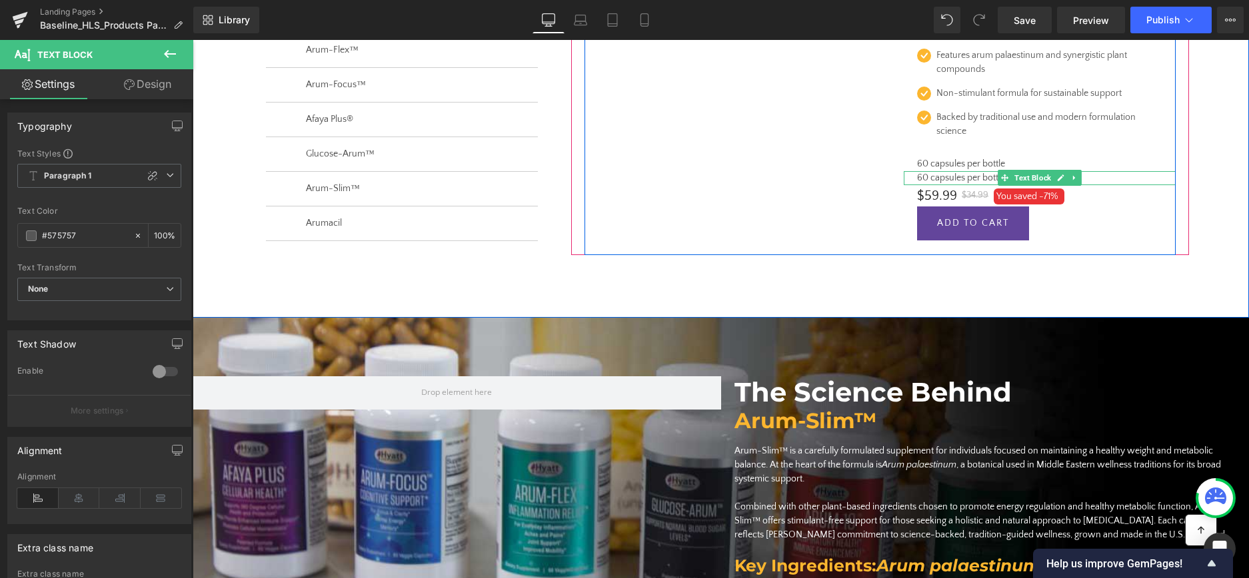
click at [956, 185] on div at bounding box center [1040, 183] width 272 height 3
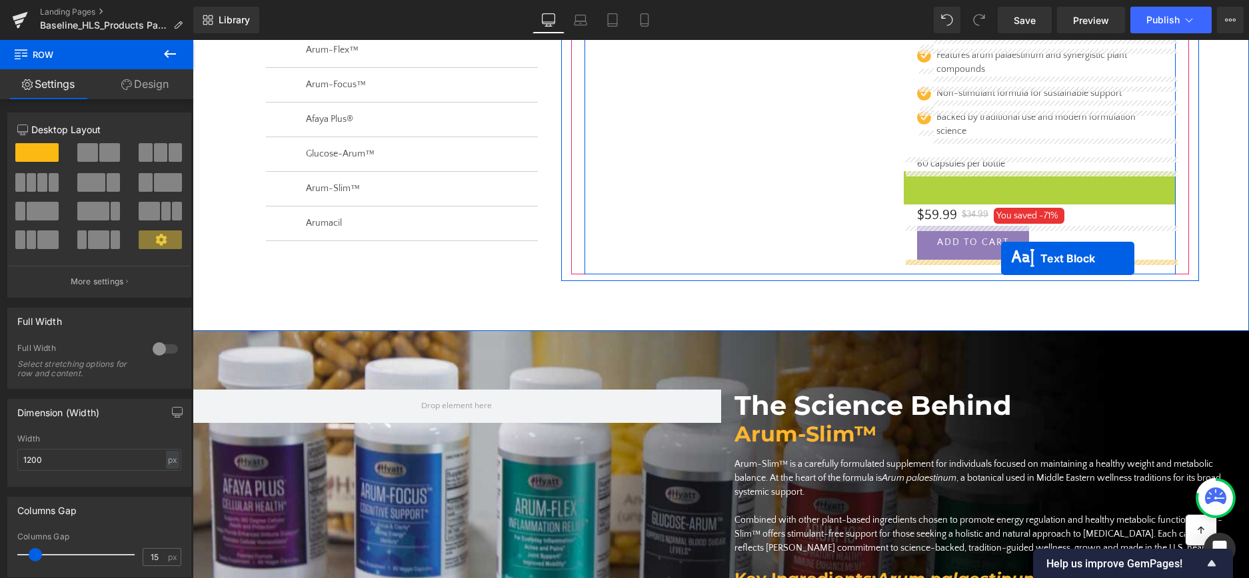
drag, startPoint x: 1005, startPoint y: 179, endPoint x: 1001, endPoint y: 257, distance: 78.1
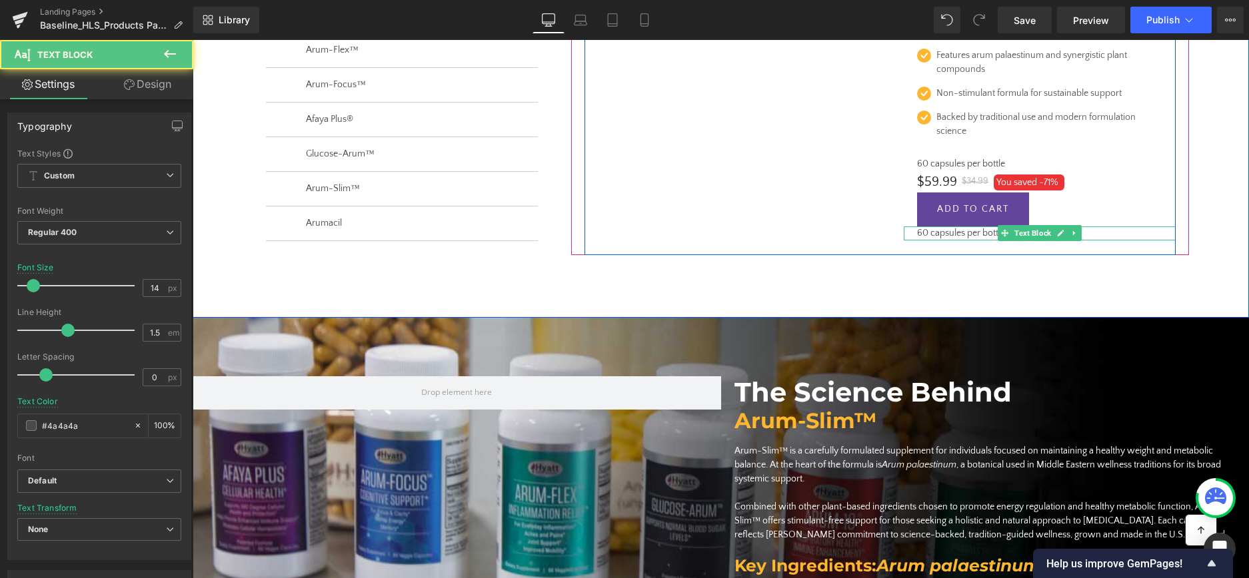
click at [969, 235] on p "60 capsules per bottle" at bounding box center [1039, 234] width 245 height 14
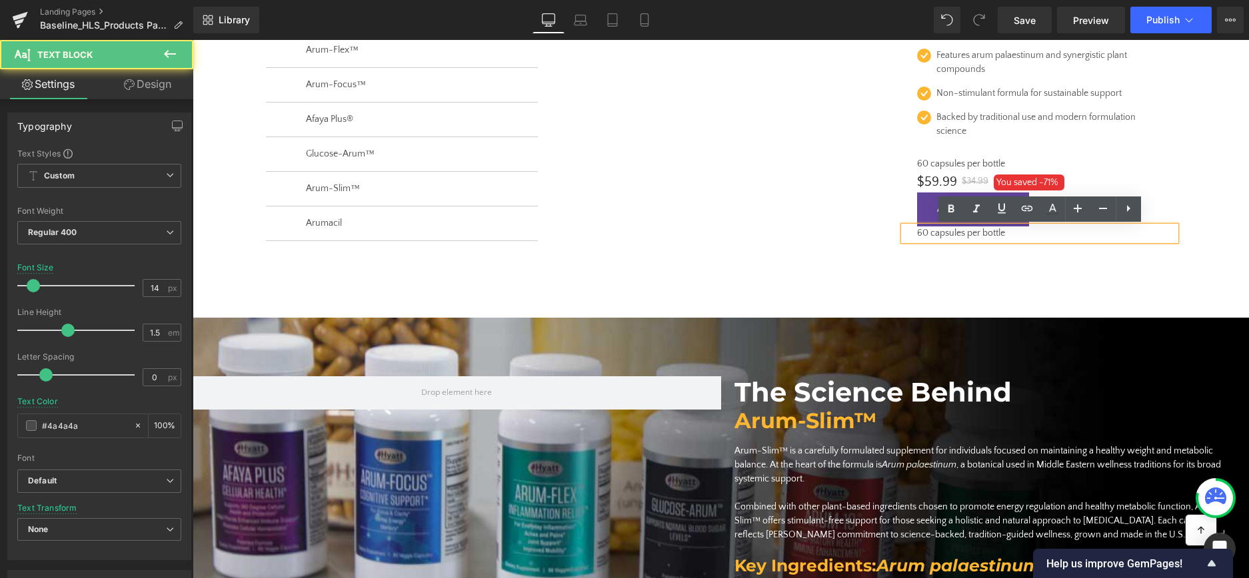
click at [969, 235] on p "60 capsules per bottle" at bounding box center [1039, 234] width 245 height 14
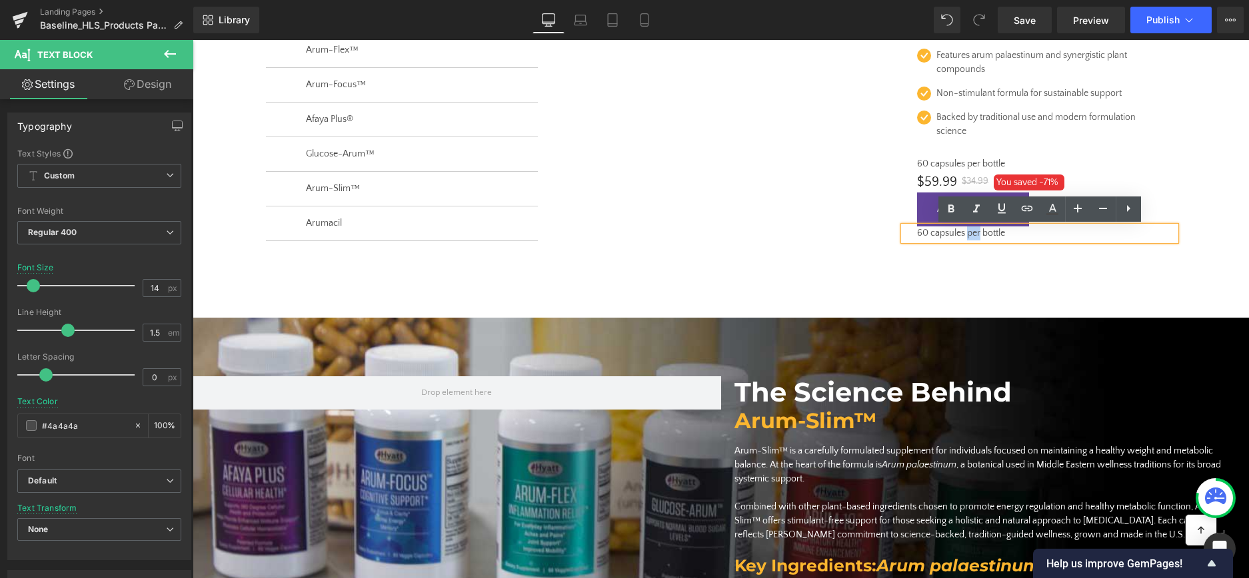
click at [969, 235] on p "60 capsules per bottle" at bounding box center [1039, 234] width 245 height 14
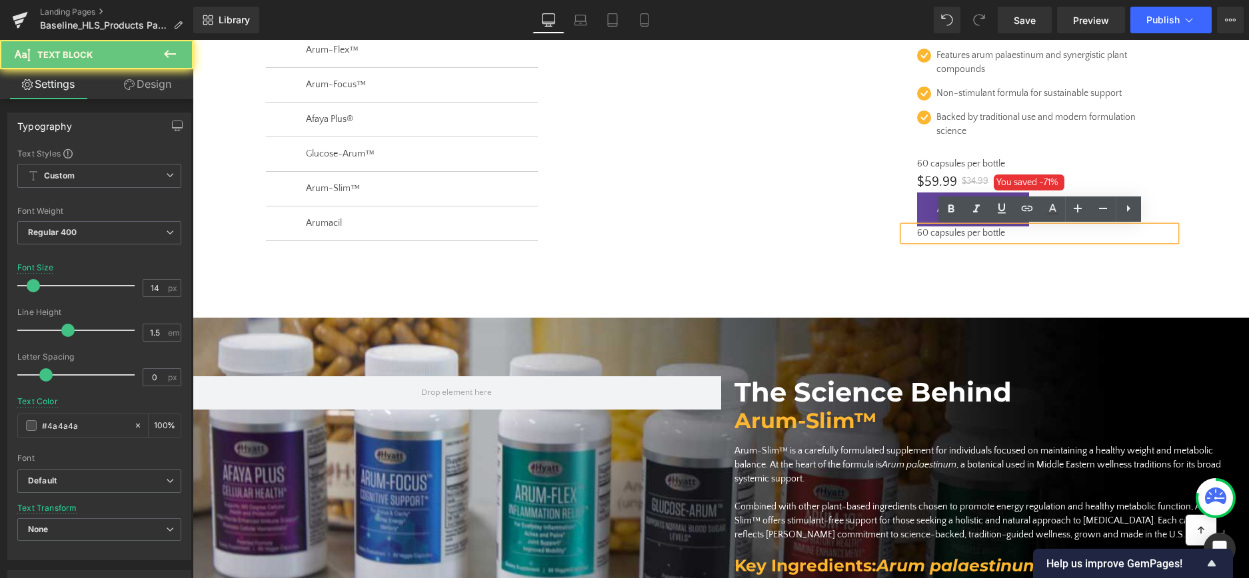
click at [969, 235] on p "60 capsules per bottle" at bounding box center [1039, 234] width 245 height 14
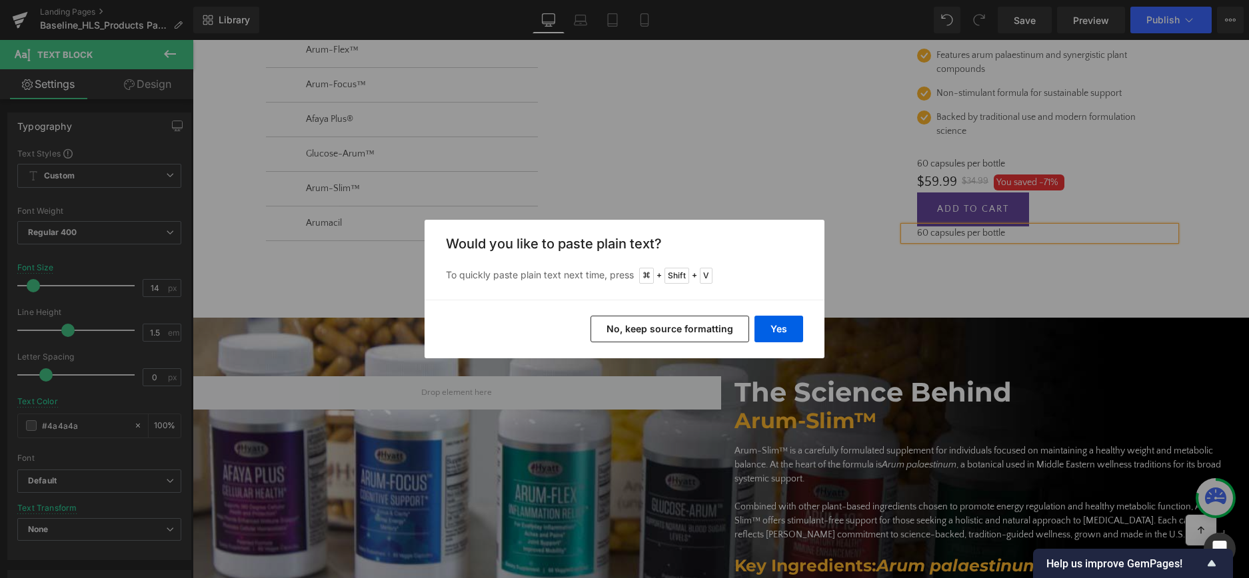
click at [646, 332] on button "No, keep source formatting" at bounding box center [669, 329] width 159 height 27
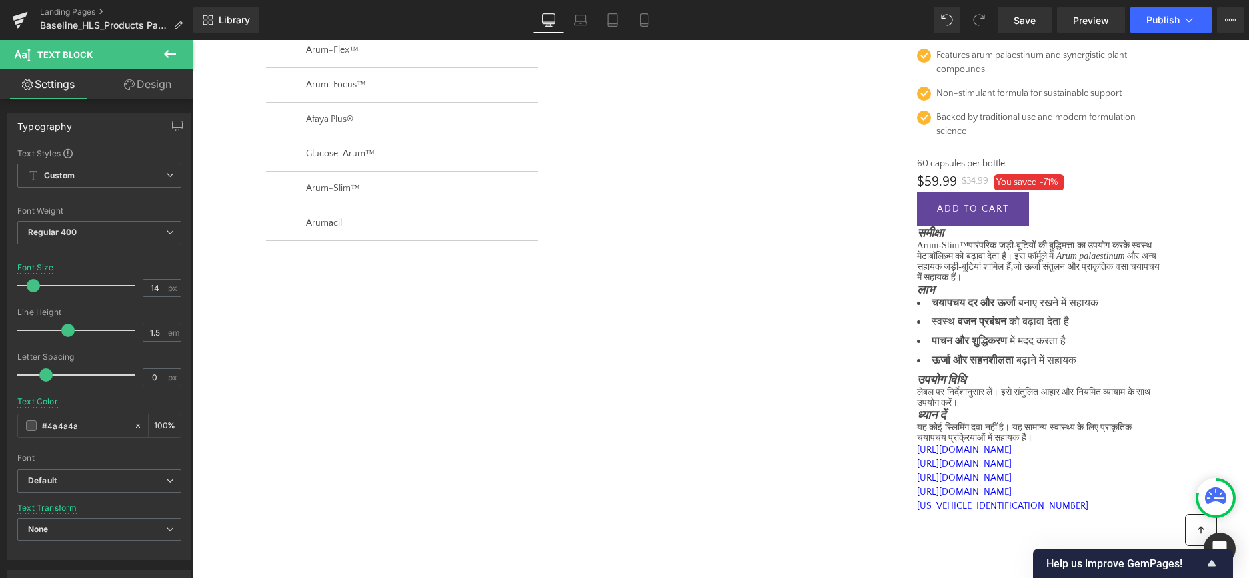
scroll to position [466, 0]
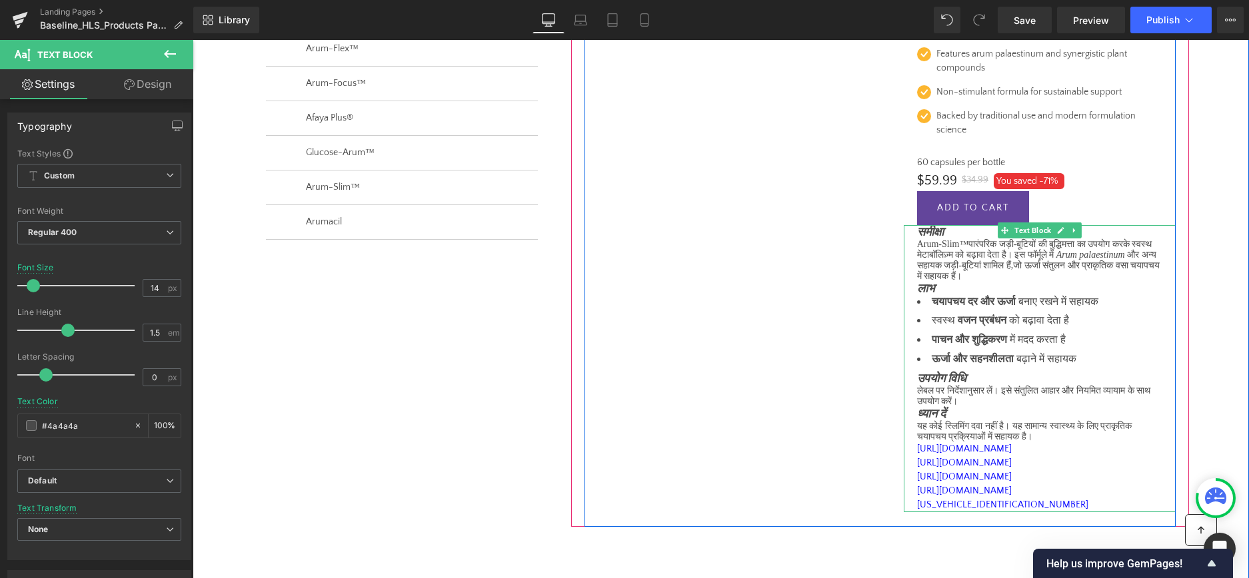
click at [919, 235] on span "समीक्षा" at bounding box center [930, 231] width 27 height 13
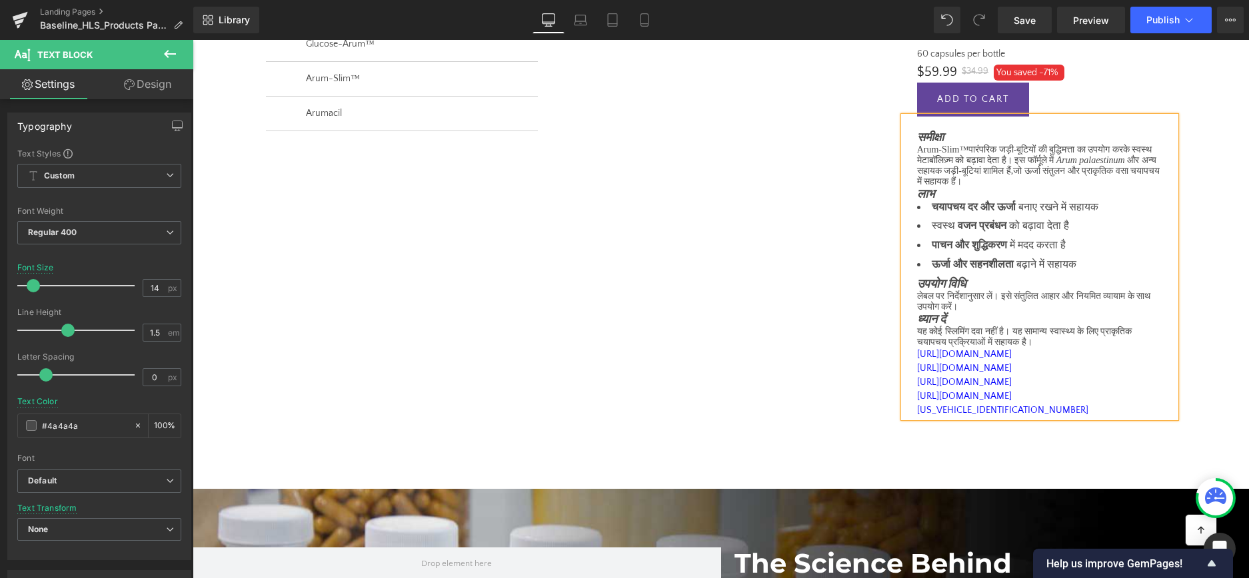
scroll to position [581, 0]
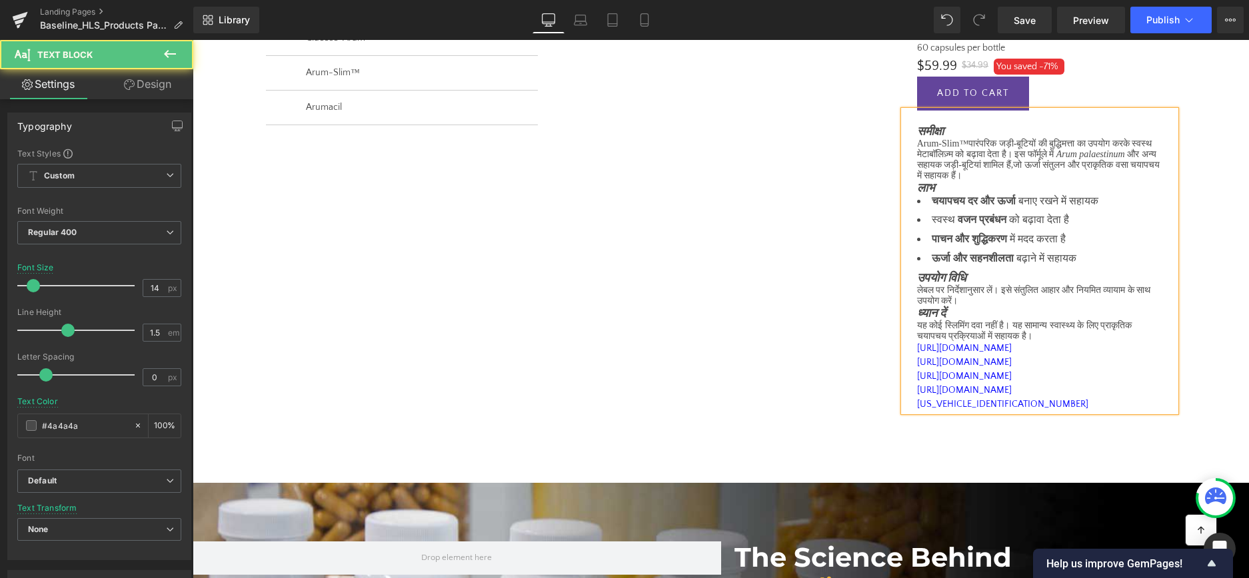
drag, startPoint x: 914, startPoint y: 415, endPoint x: 1029, endPoint y: 472, distance: 128.7
click at [1029, 412] on div "समीक्षा Arum-Slim™ पारंपरिक जड़ी - बूटियों की बुद्धिमत्ता का उपयोग करके स्वस्थ …" at bounding box center [1040, 262] width 272 height 302
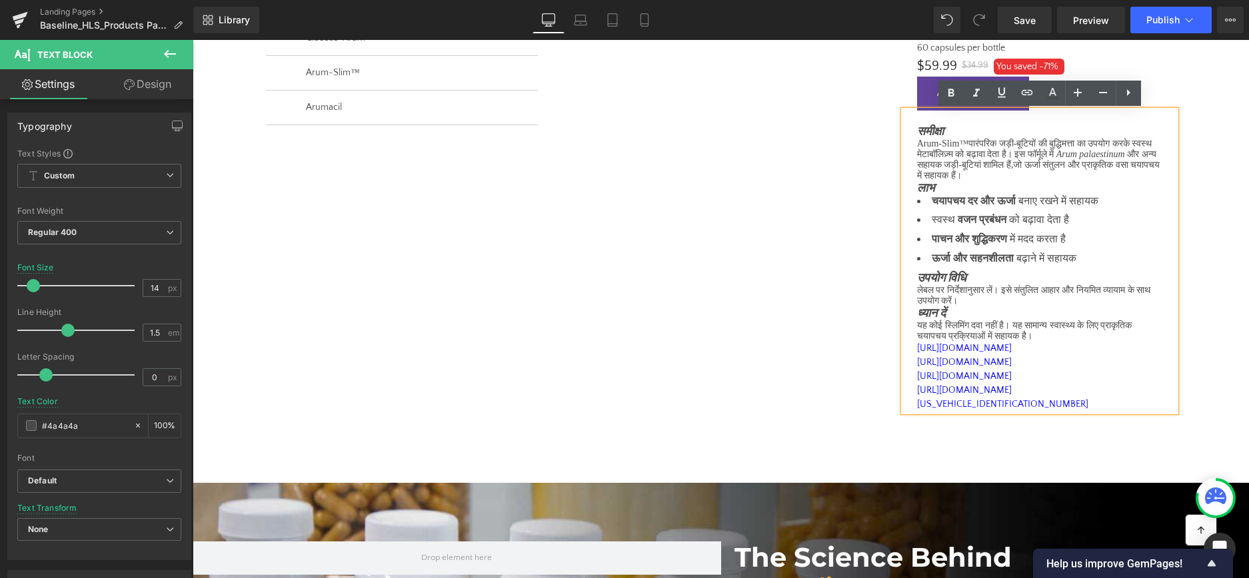
copy div "[URL][DOMAIN_NAME] [URL][DOMAIN_NAME] [URL][DOMAIN_NAME] [URL][DOMAIN_NAME][US_…"
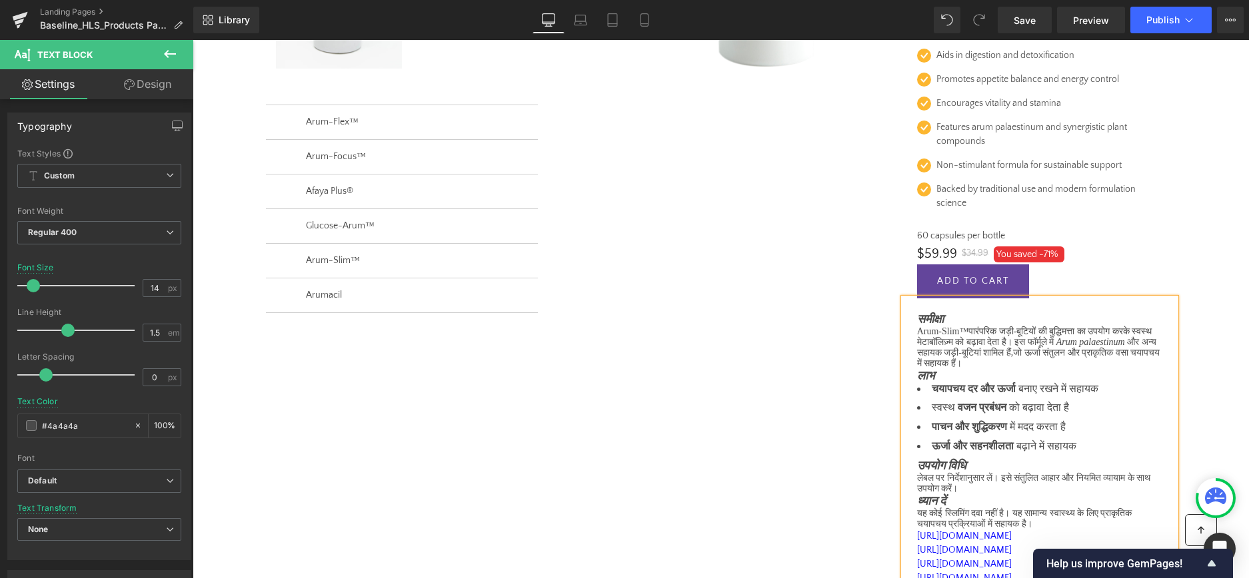
scroll to position [372, 0]
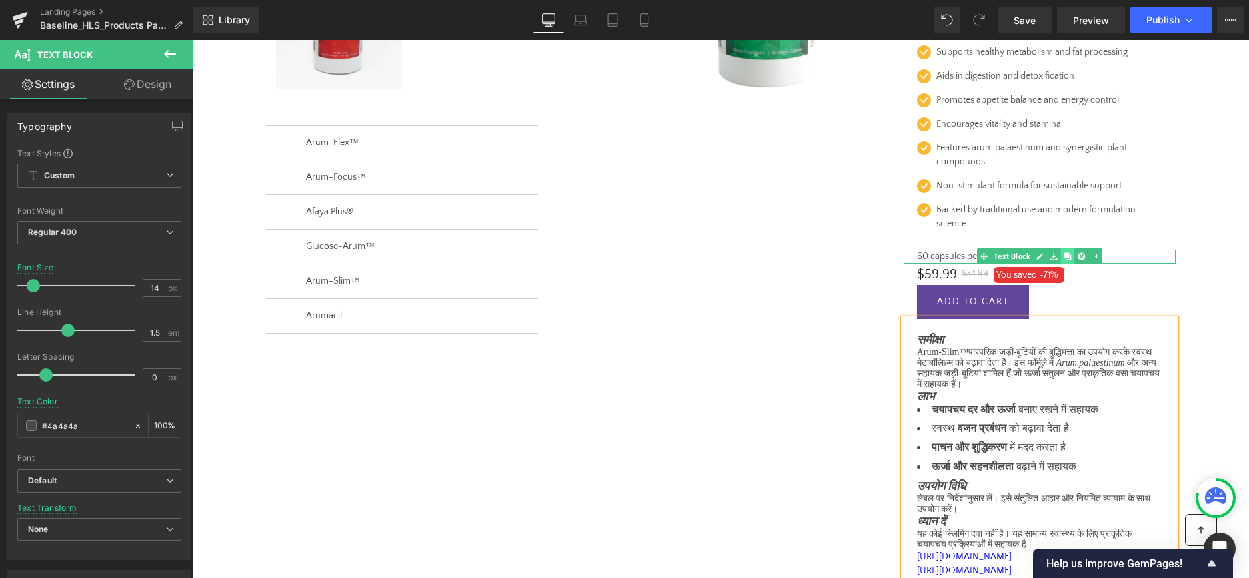
click at [1066, 257] on icon at bounding box center [1066, 256] width 7 height 7
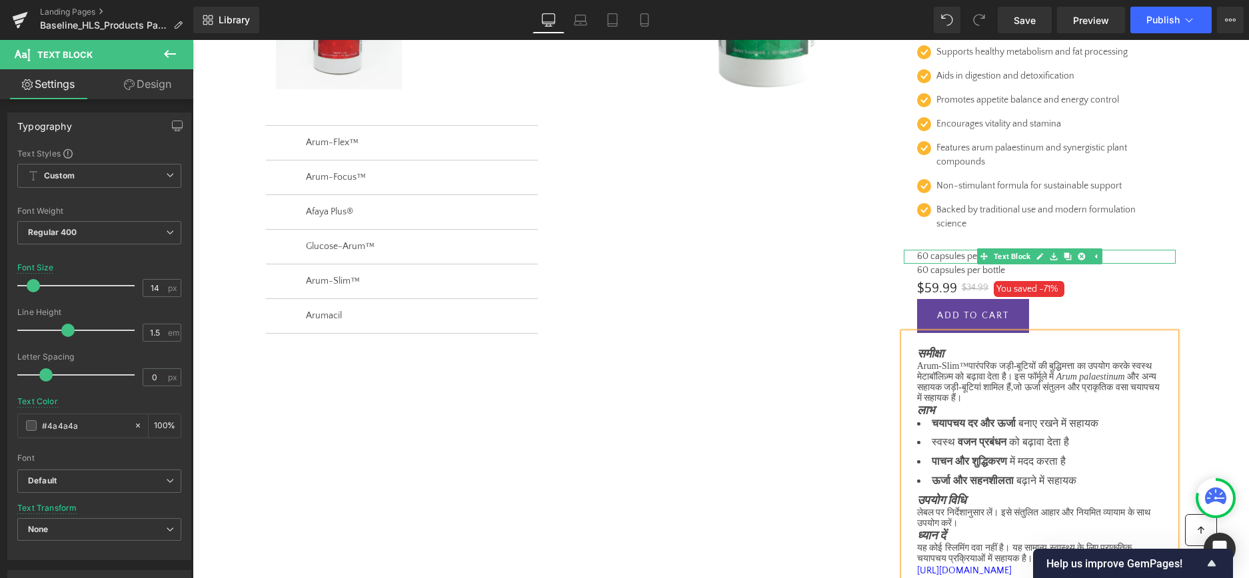
click at [950, 259] on p "60 capsules per bottle" at bounding box center [1039, 257] width 245 height 14
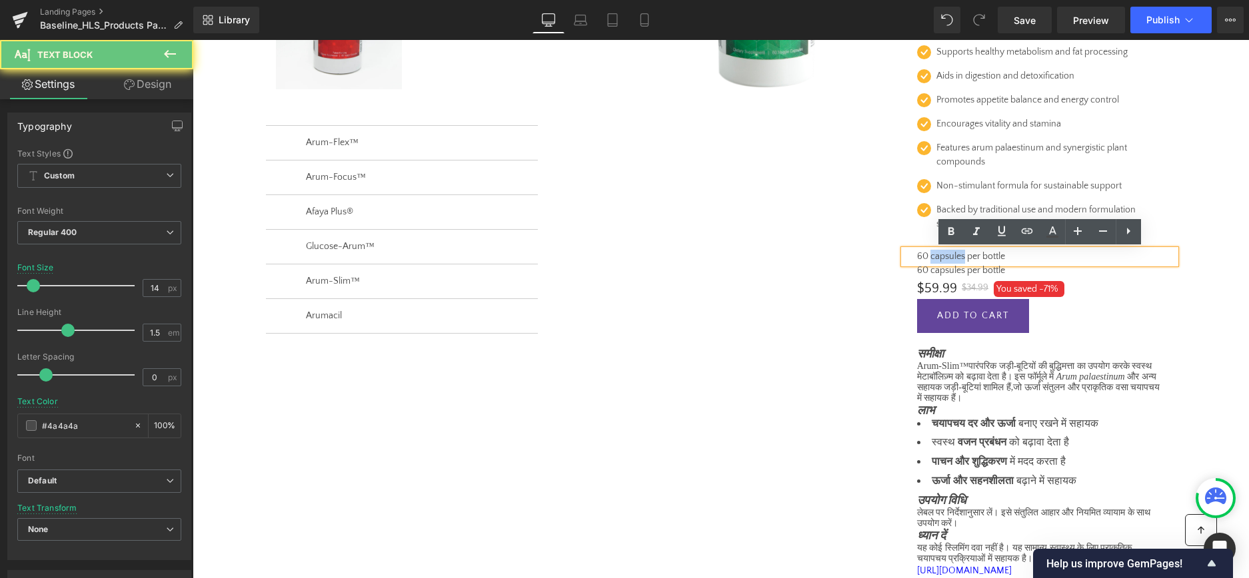
click at [950, 258] on p "60 capsules per bottle" at bounding box center [1039, 257] width 245 height 14
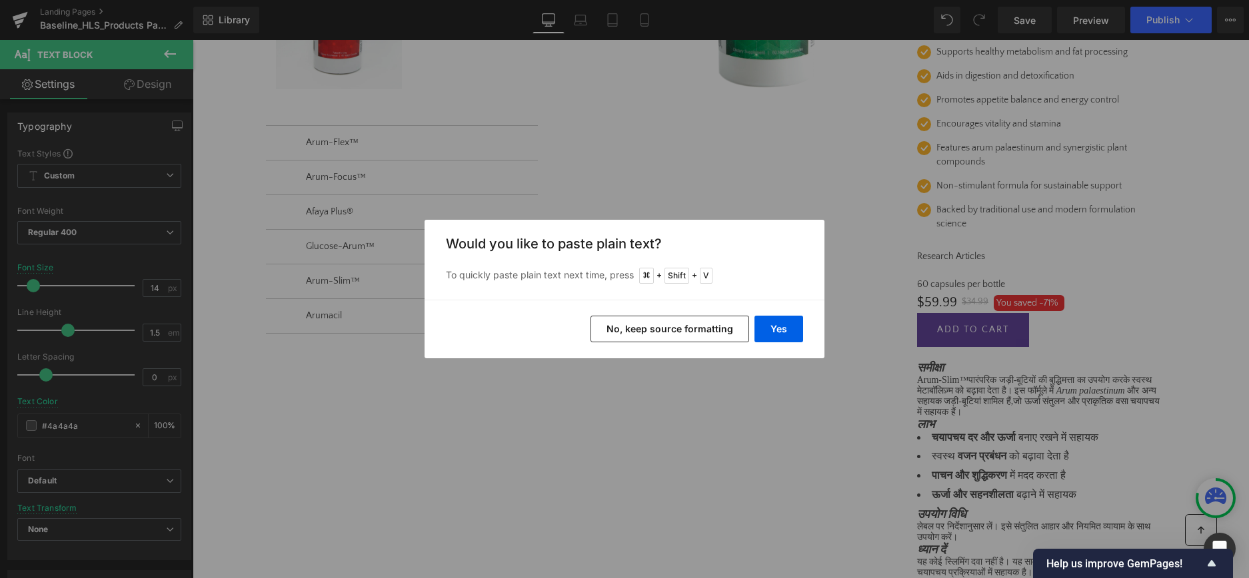
click at [672, 330] on button "No, keep source formatting" at bounding box center [669, 329] width 159 height 27
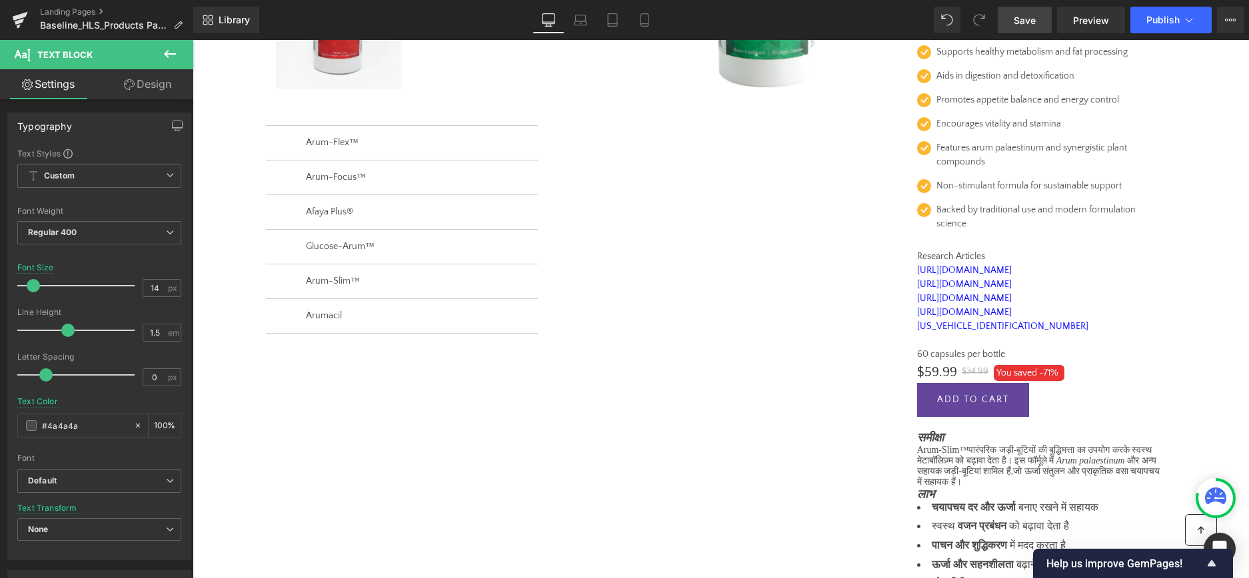
click at [1020, 22] on span "Save" at bounding box center [1024, 20] width 22 height 14
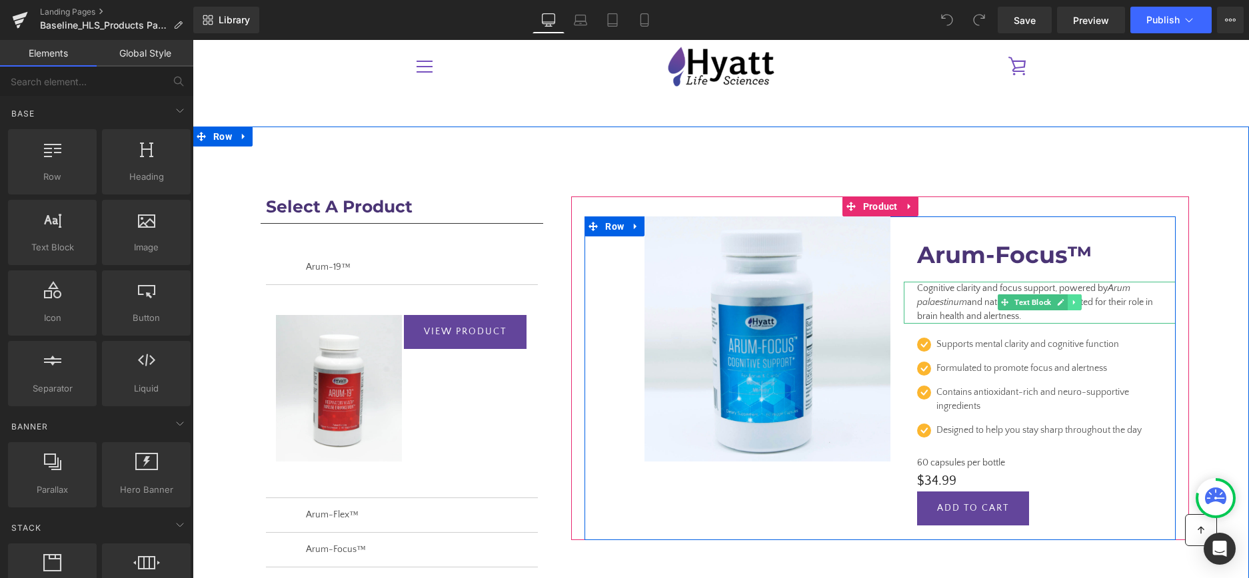
click at [1076, 299] on icon at bounding box center [1074, 303] width 7 height 8
click at [1070, 302] on icon at bounding box center [1066, 302] width 7 height 7
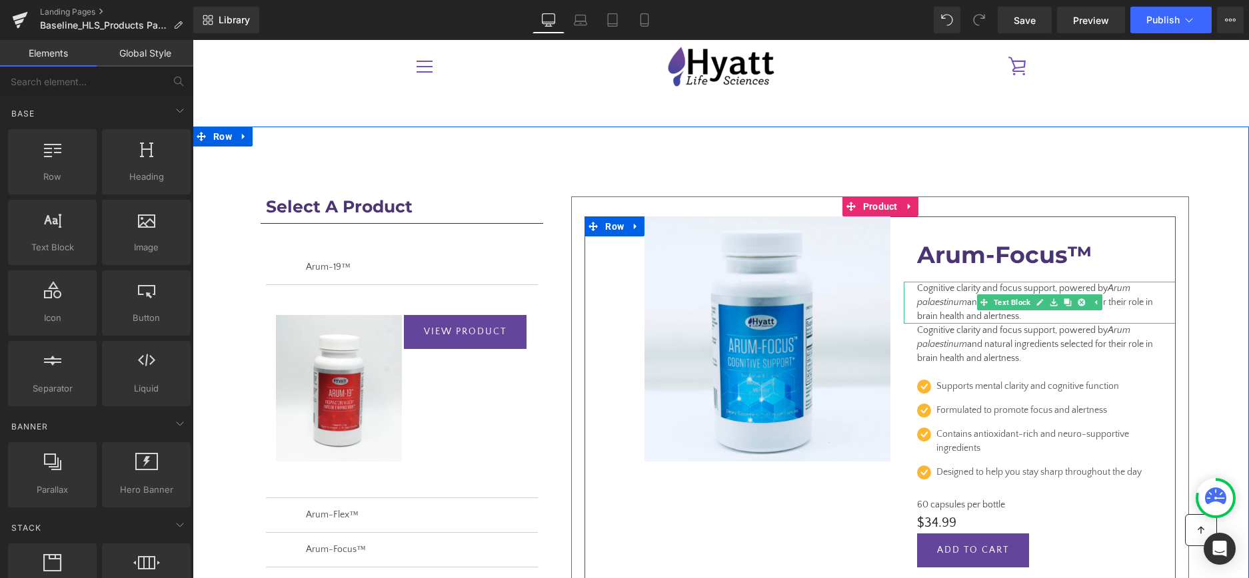
click at [932, 298] on icon "Arum palaestinum" at bounding box center [1023, 295] width 213 height 25
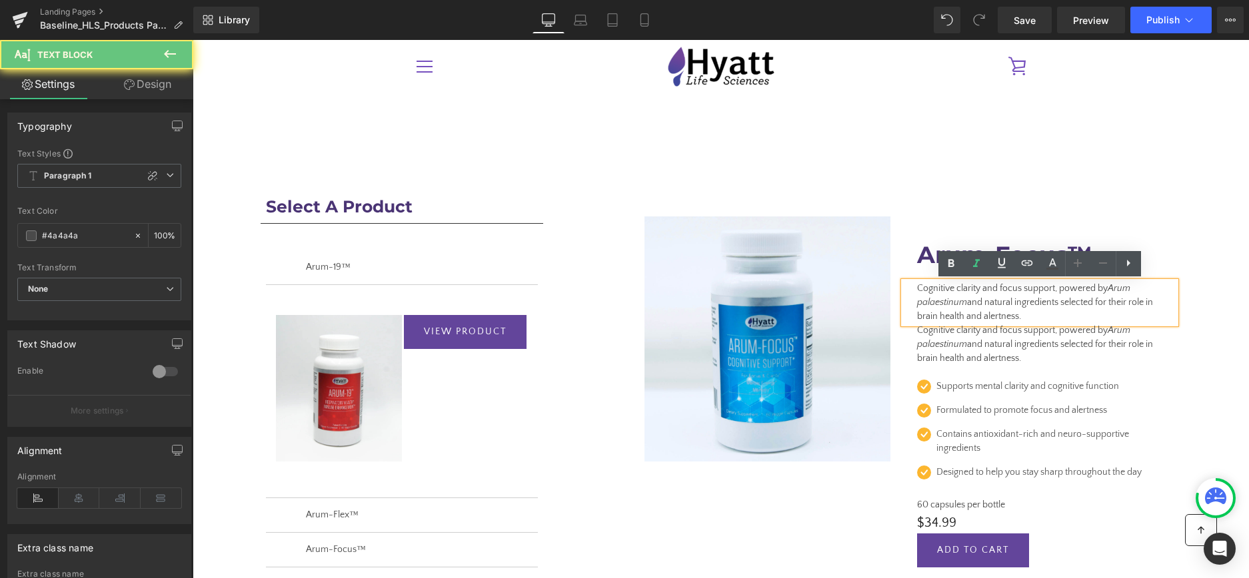
click at [932, 298] on icon "Arum palaestinum" at bounding box center [1023, 295] width 213 height 25
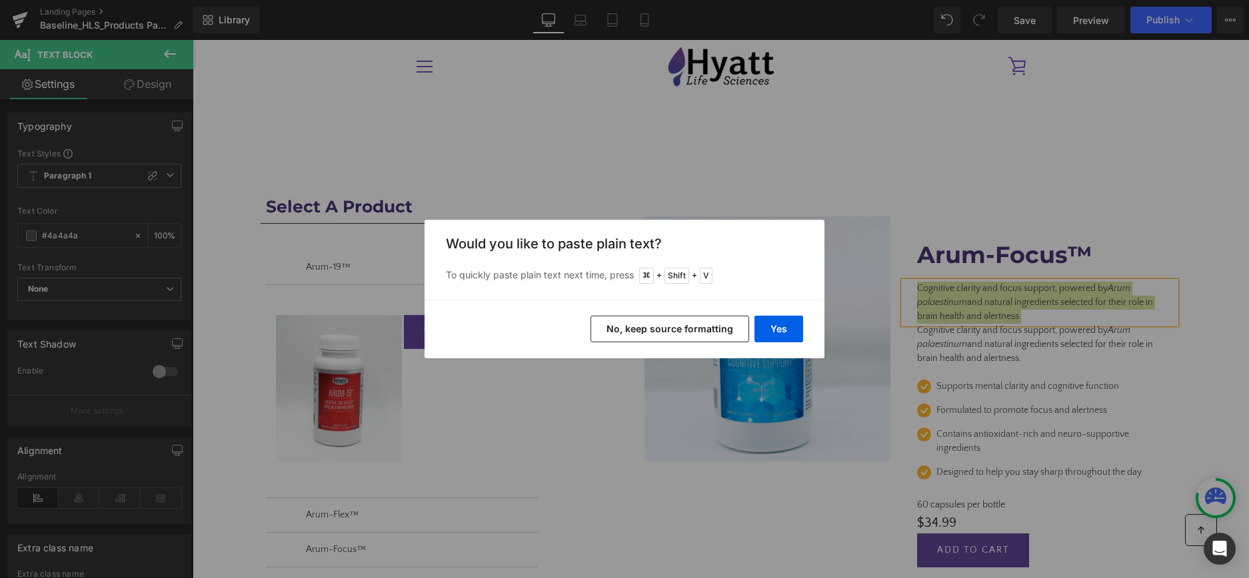
click at [660, 328] on button "No, keep source formatting" at bounding box center [669, 329] width 159 height 27
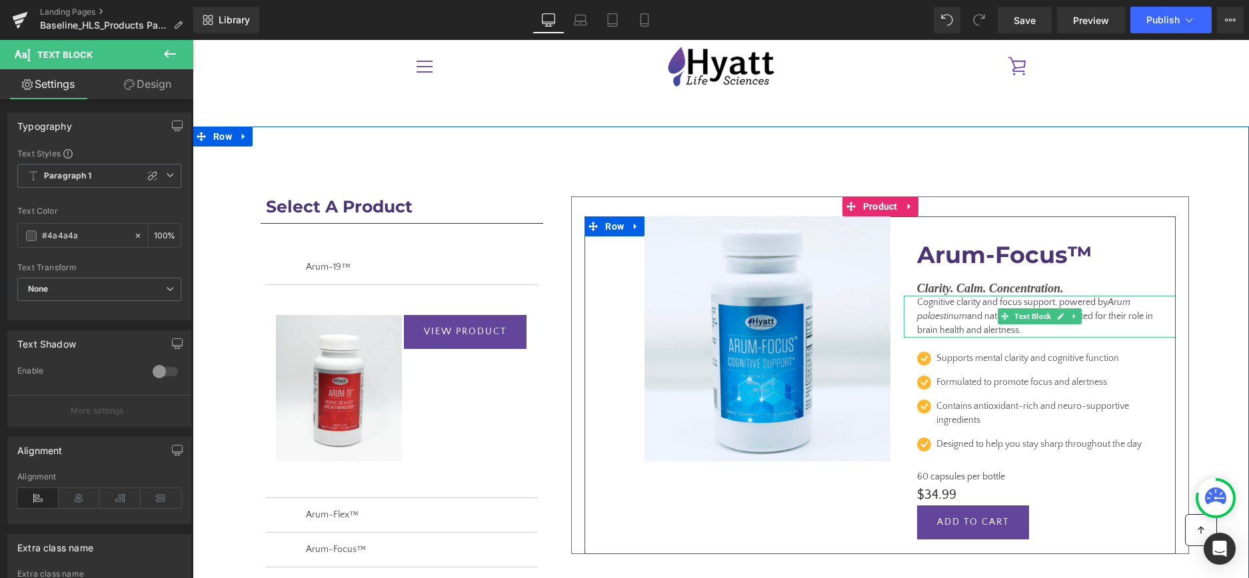
click at [977, 325] on p "Cognitive clarity and focus support, powered by Arum palaestinum and natural in…" at bounding box center [1039, 317] width 245 height 42
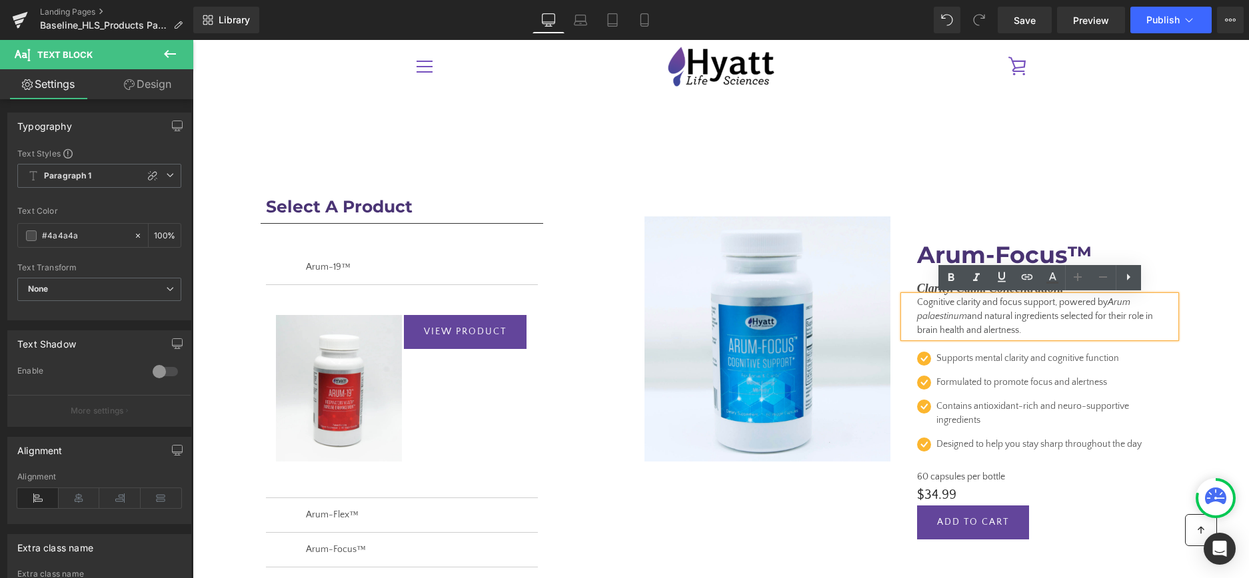
click at [1039, 333] on p "Cognitive clarity and focus support, powered by Arum palaestinum and natural in…" at bounding box center [1039, 317] width 245 height 42
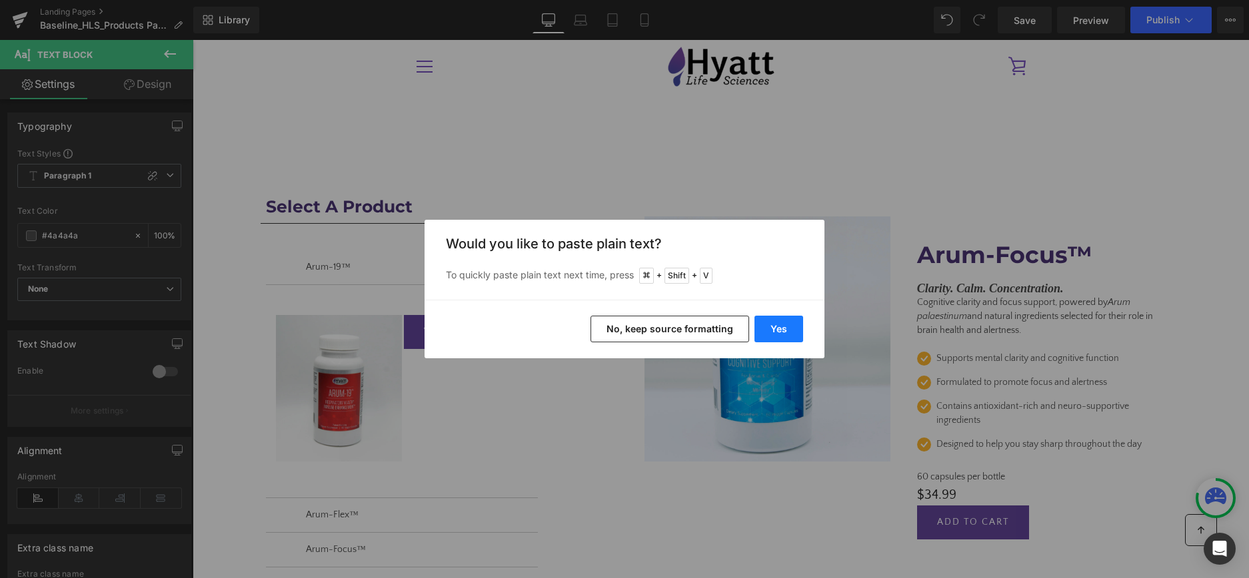
click at [776, 336] on button "Yes" at bounding box center [778, 329] width 49 height 27
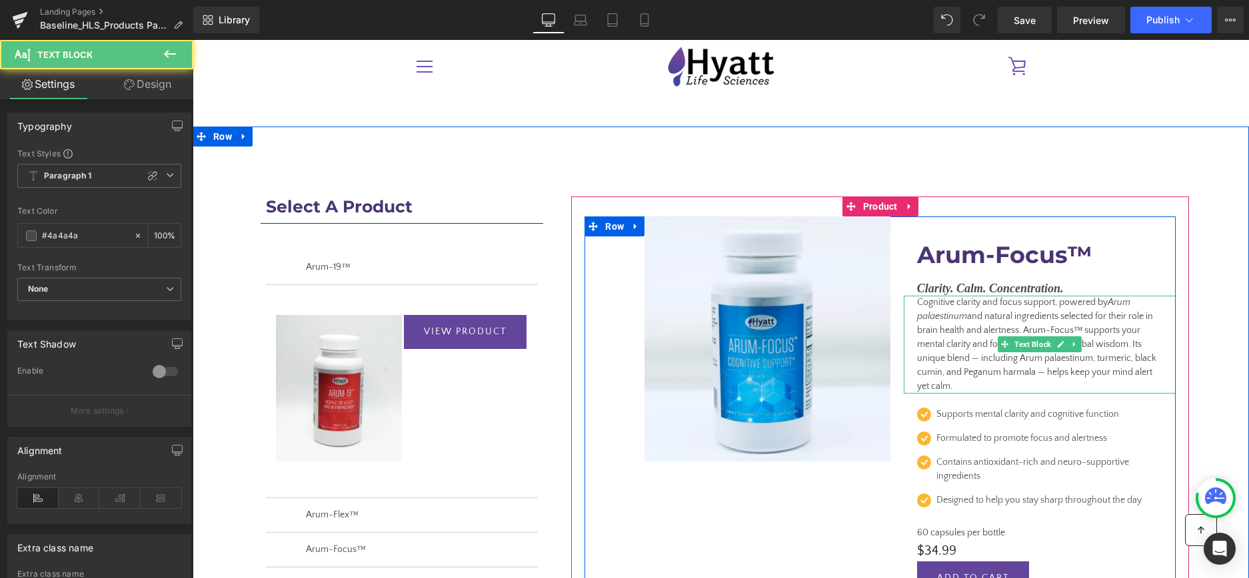
click at [1020, 327] on p "Cognitive clarity and focus support, powered by Arum palaestinum and natural in…" at bounding box center [1039, 345] width 245 height 98
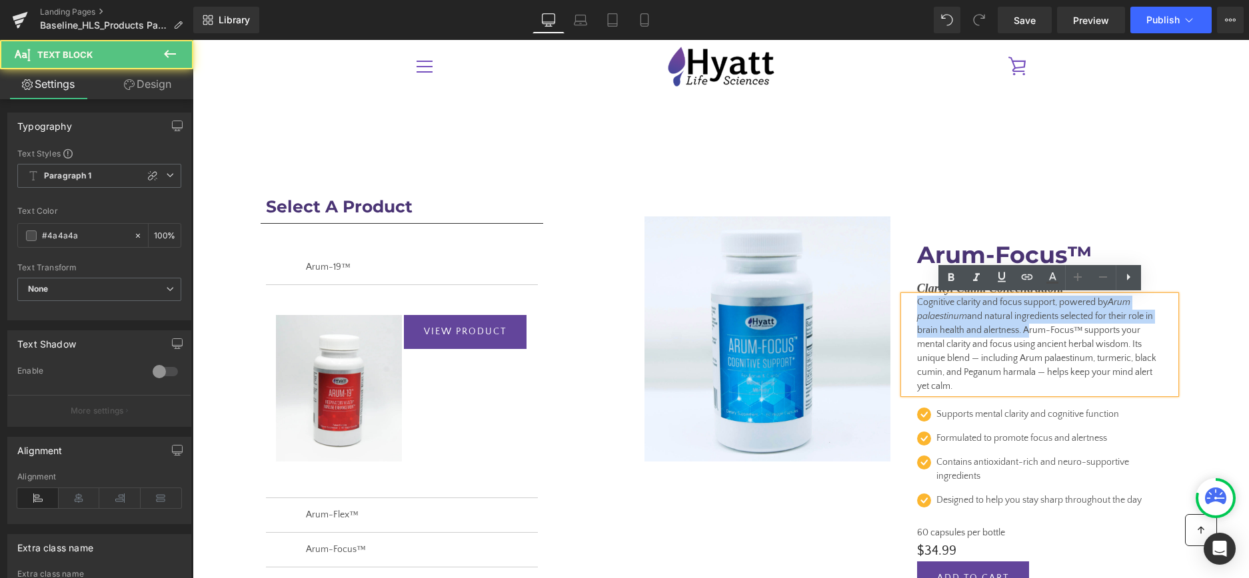
drag, startPoint x: 1025, startPoint y: 330, endPoint x: 911, endPoint y: 301, distance: 118.5
click at [911, 301] on div "Cognitive clarity and focus support, powered by Arum palaestinum and natural in…" at bounding box center [1040, 345] width 272 height 98
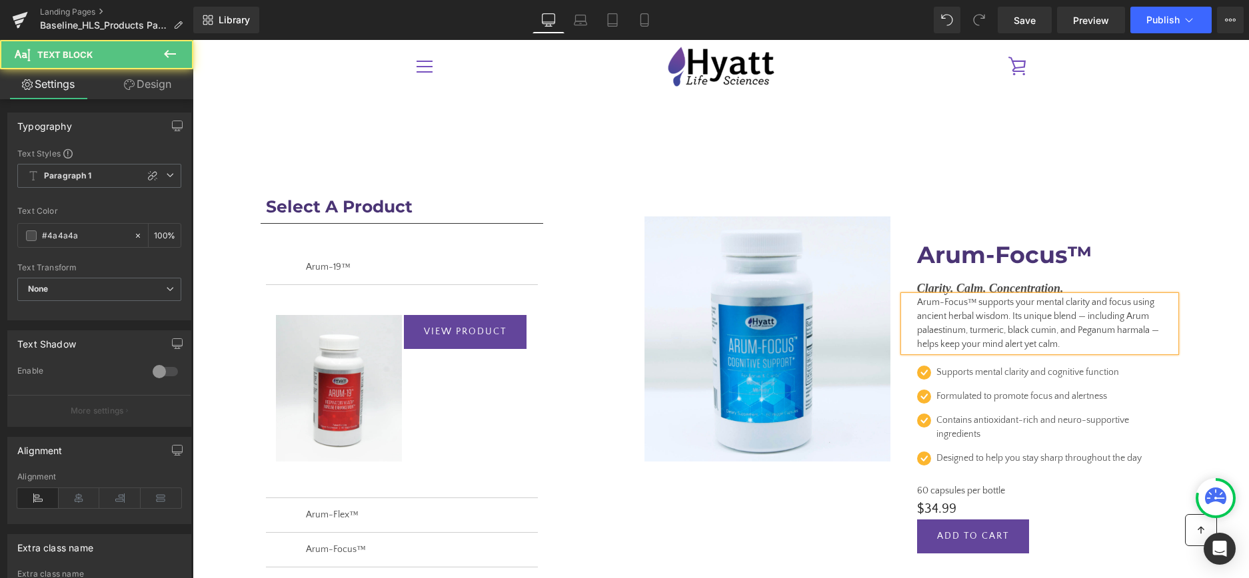
click at [1070, 346] on p "Arum-Focus™ supports your mental clarity and focus using ancient herbal wisdom.…" at bounding box center [1039, 324] width 245 height 56
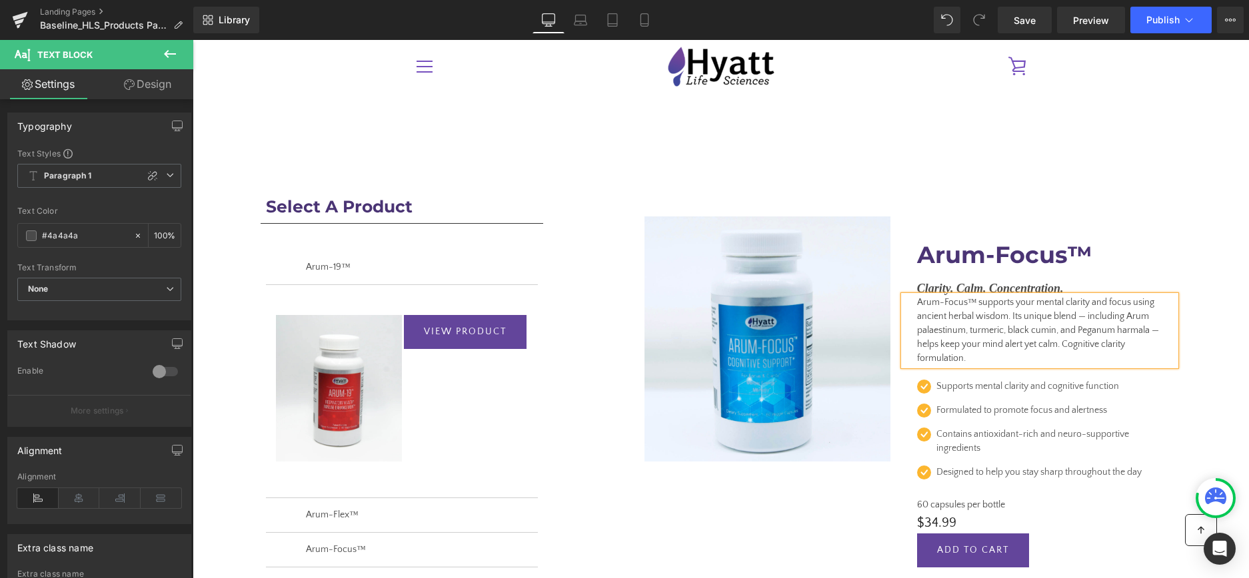
click at [1066, 346] on p "Arum-Focus™ supports your mental clarity and focus using ancient herbal wisdom.…" at bounding box center [1039, 331] width 245 height 70
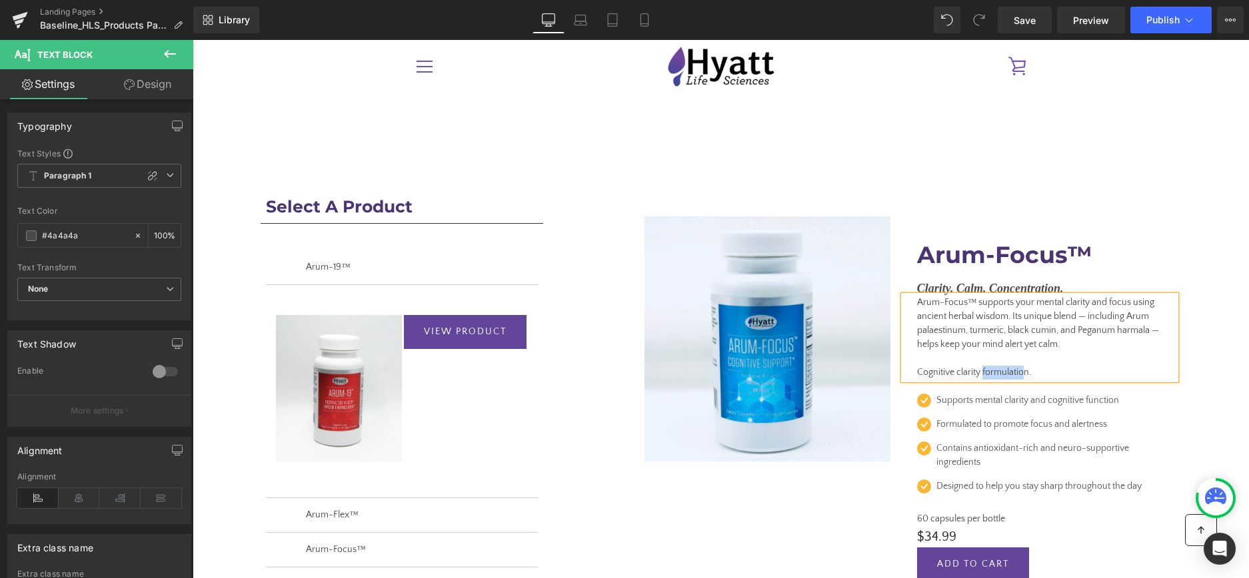
drag, startPoint x: 983, startPoint y: 372, endPoint x: 1027, endPoint y: 369, distance: 44.8
click at [1027, 369] on p "Cognitive clarity formulation." at bounding box center [1039, 373] width 245 height 14
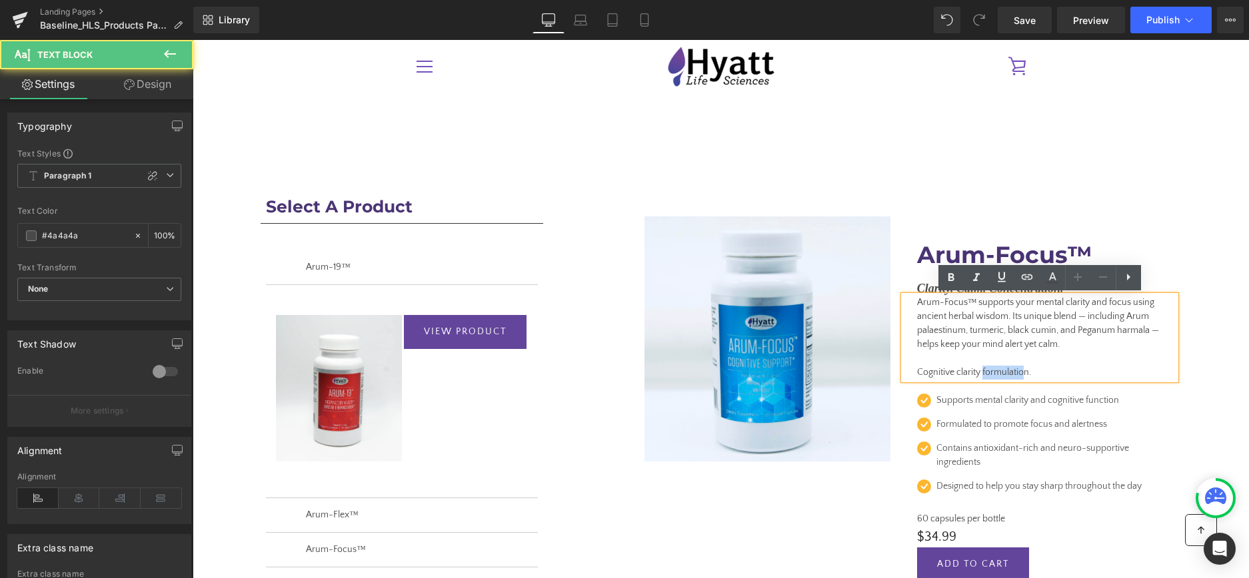
click at [1027, 370] on p "Cognitive clarity formulation." at bounding box center [1039, 373] width 245 height 14
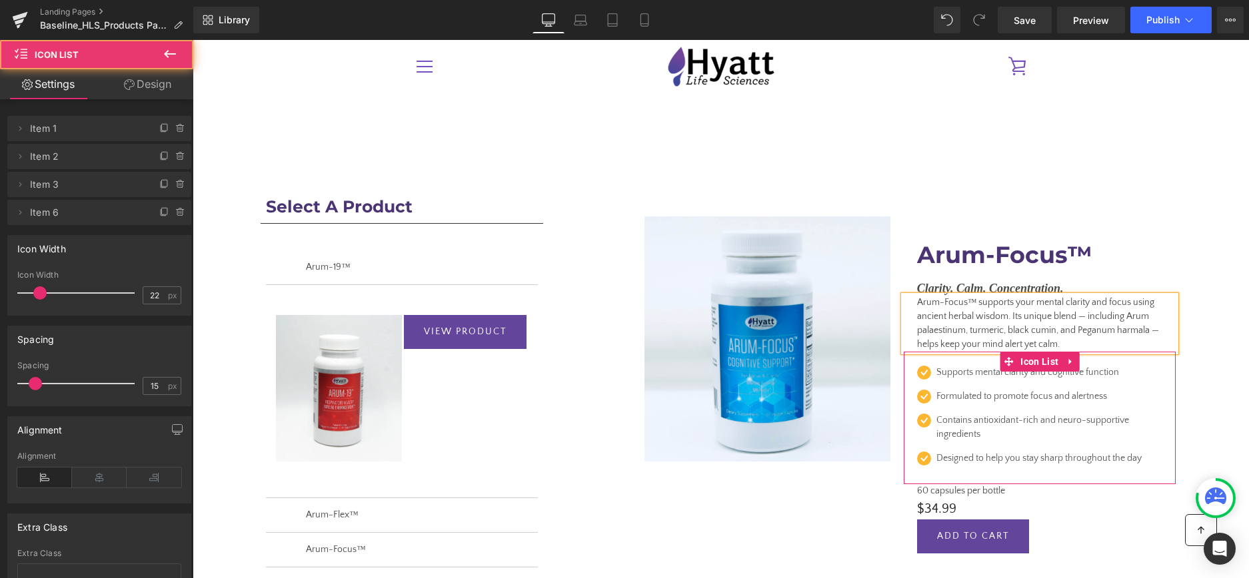
click at [1087, 358] on div "Icon Supports mental clarity and cognitive function Text Block Icon Formulated …" at bounding box center [1040, 418] width 272 height 133
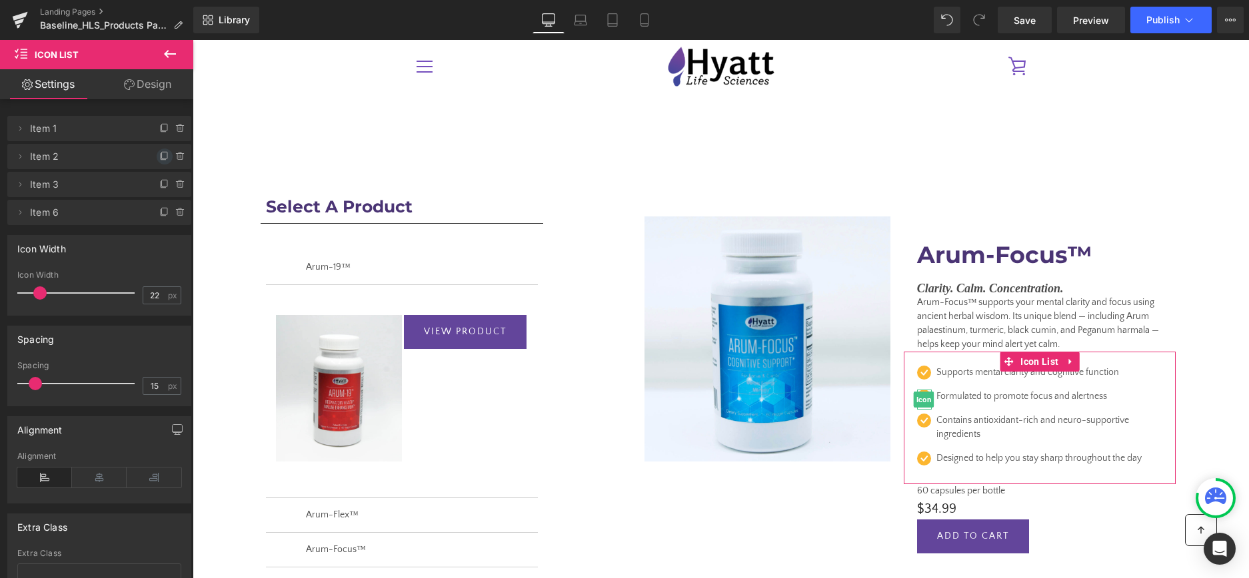
click at [165, 155] on icon at bounding box center [164, 156] width 11 height 11
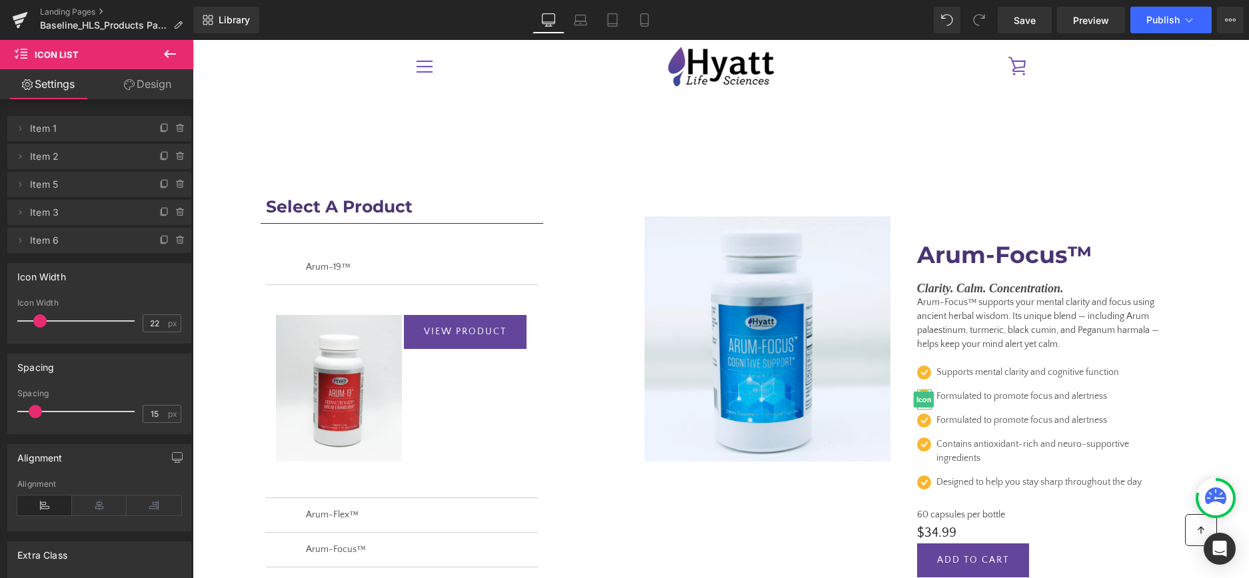
click at [165, 155] on icon at bounding box center [164, 156] width 11 height 11
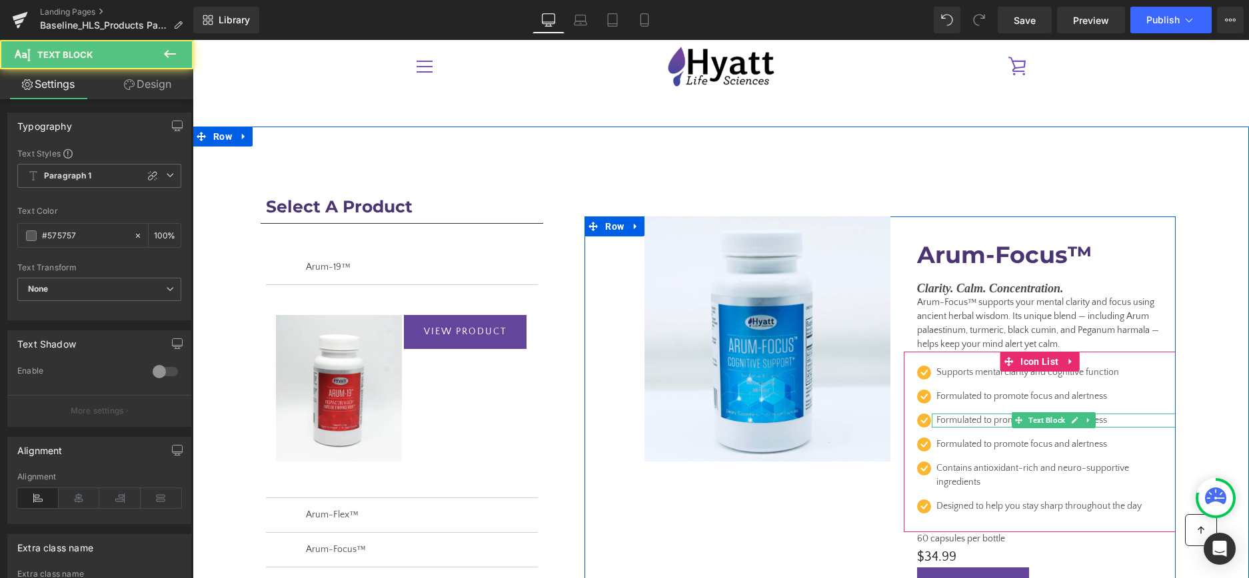
click at [943, 424] on p "Formulated to promote focus and alertness" at bounding box center [1049, 421] width 226 height 14
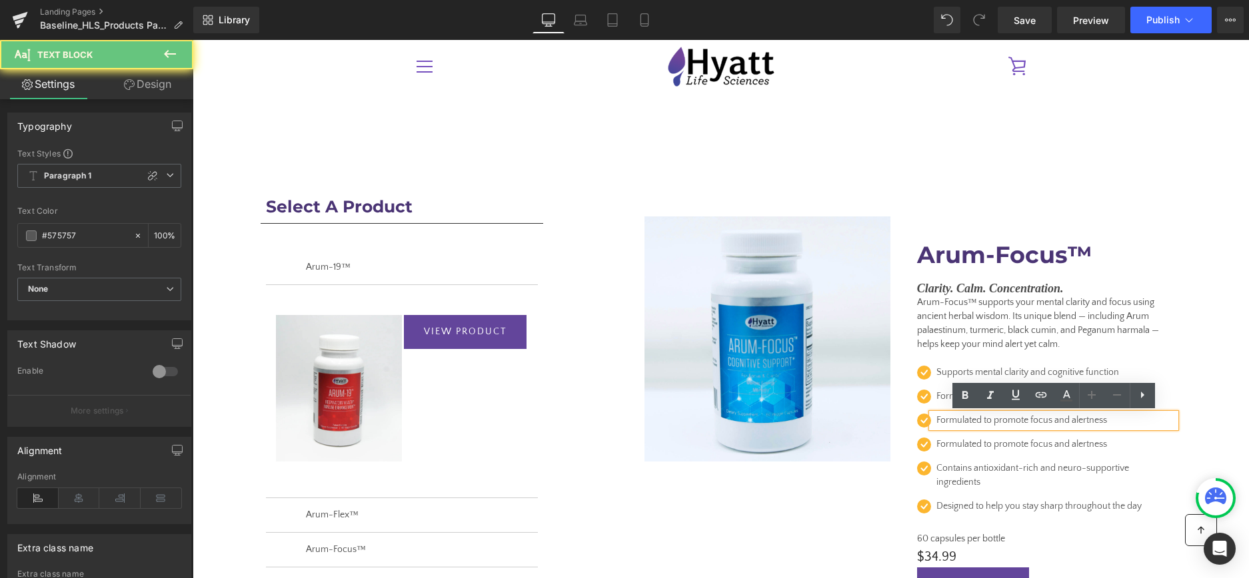
click at [943, 424] on p "Formulated to promote focus and alertness" at bounding box center [1049, 421] width 226 height 14
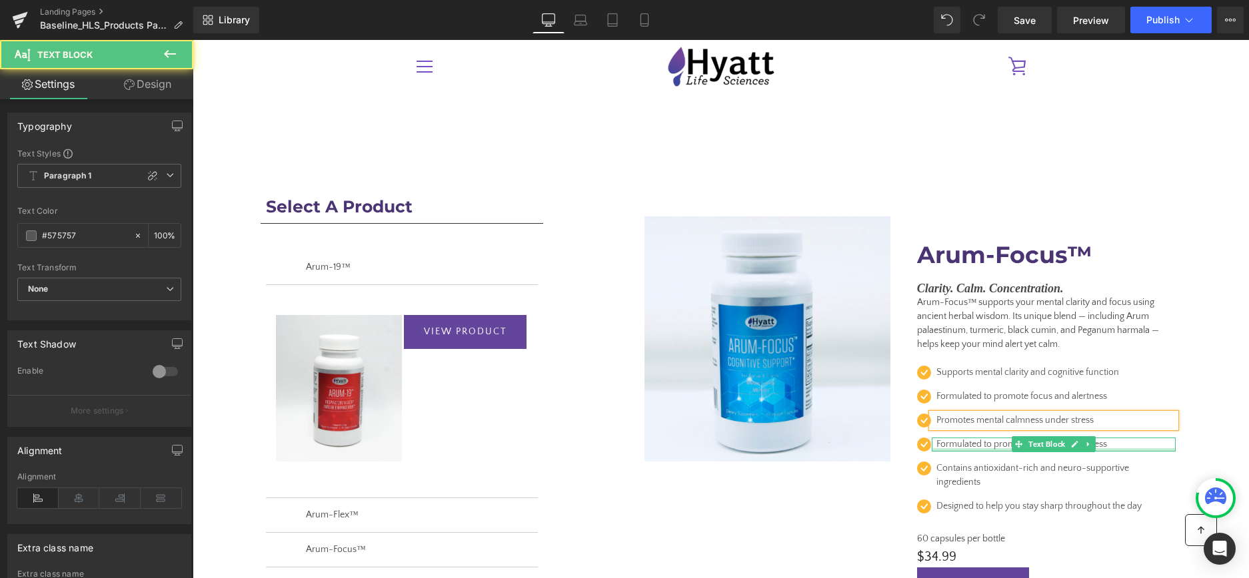
click at [957, 449] on div at bounding box center [1054, 449] width 244 height 3
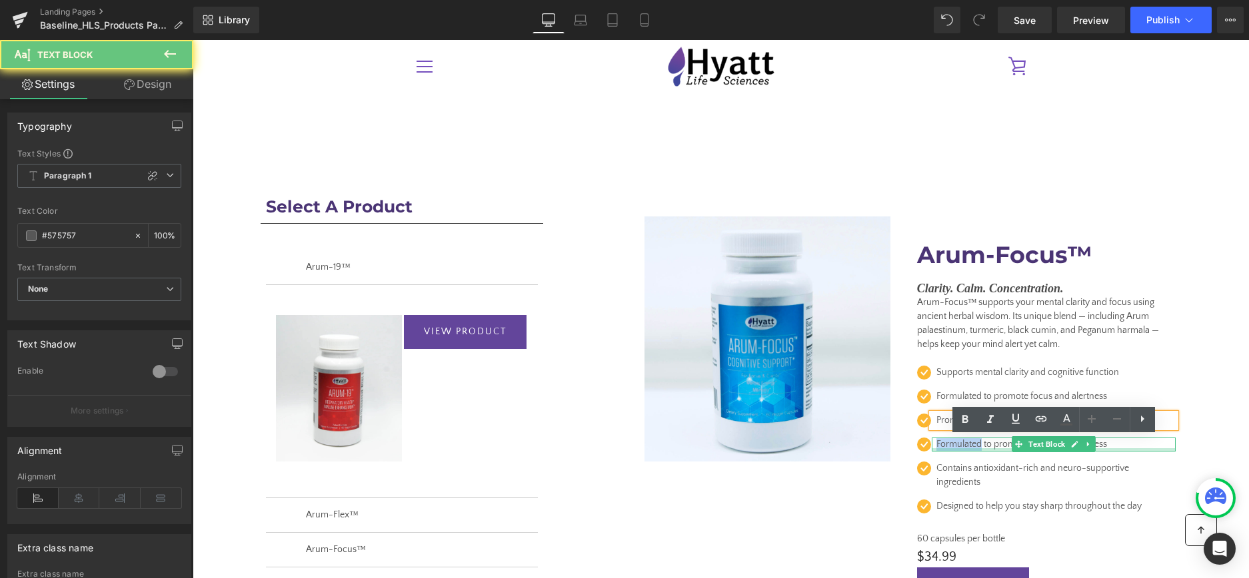
click at [957, 449] on p "Formulated to promote focus and alertness" at bounding box center [1049, 445] width 226 height 14
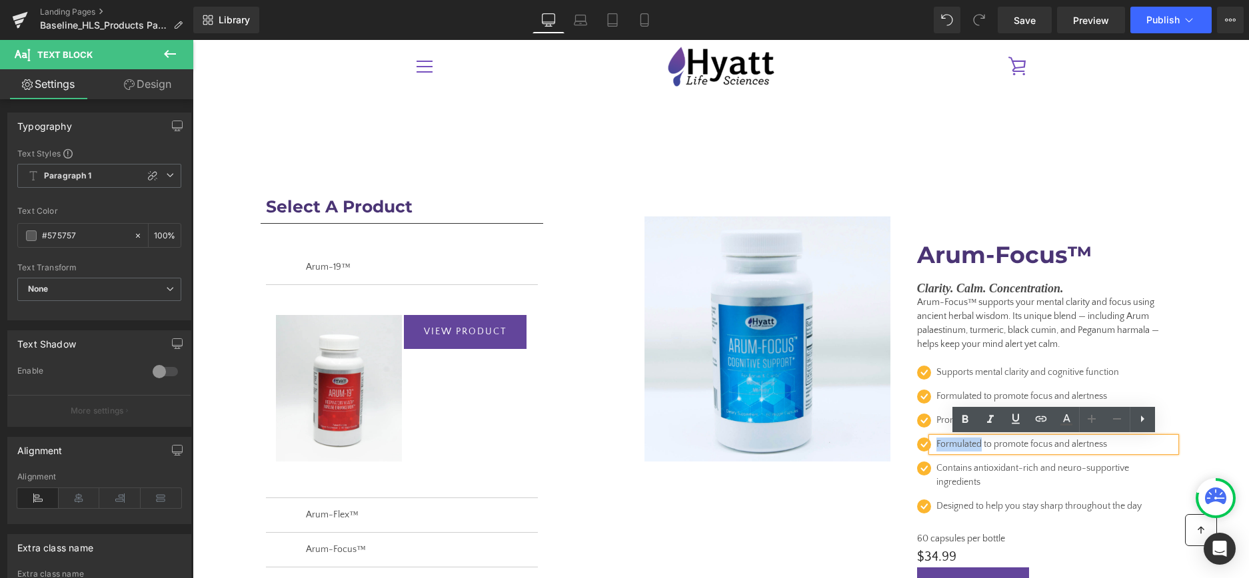
click at [955, 446] on p "Formulated to promote focus and alertness" at bounding box center [1049, 445] width 226 height 14
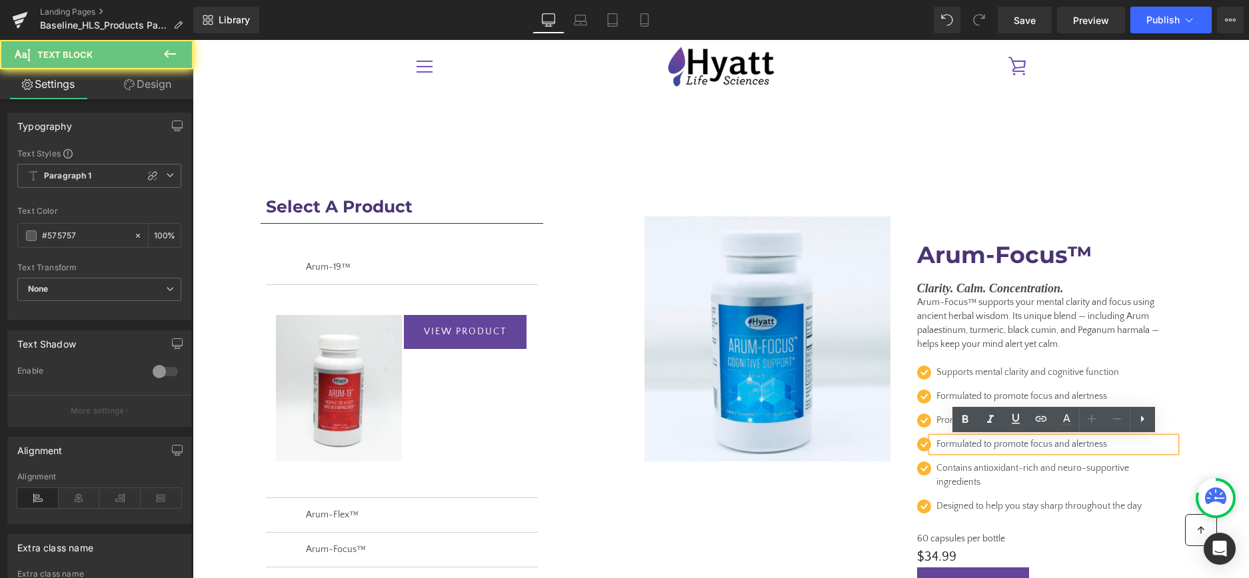
click at [955, 446] on p "Formulated to promote focus and alertness" at bounding box center [1049, 445] width 226 height 14
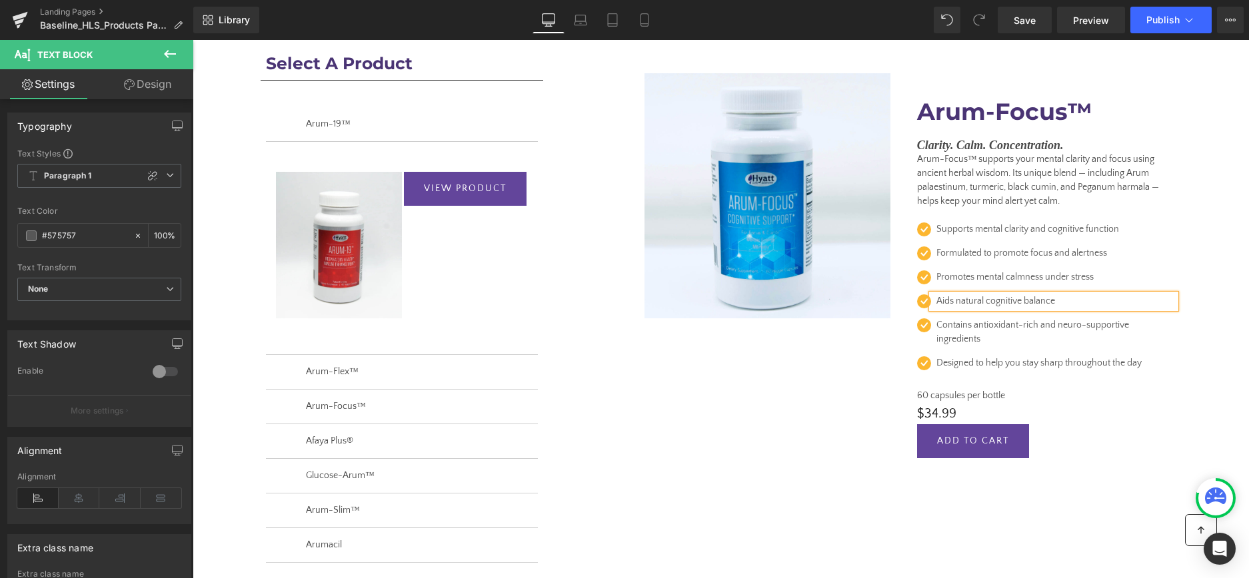
scroll to position [146, 0]
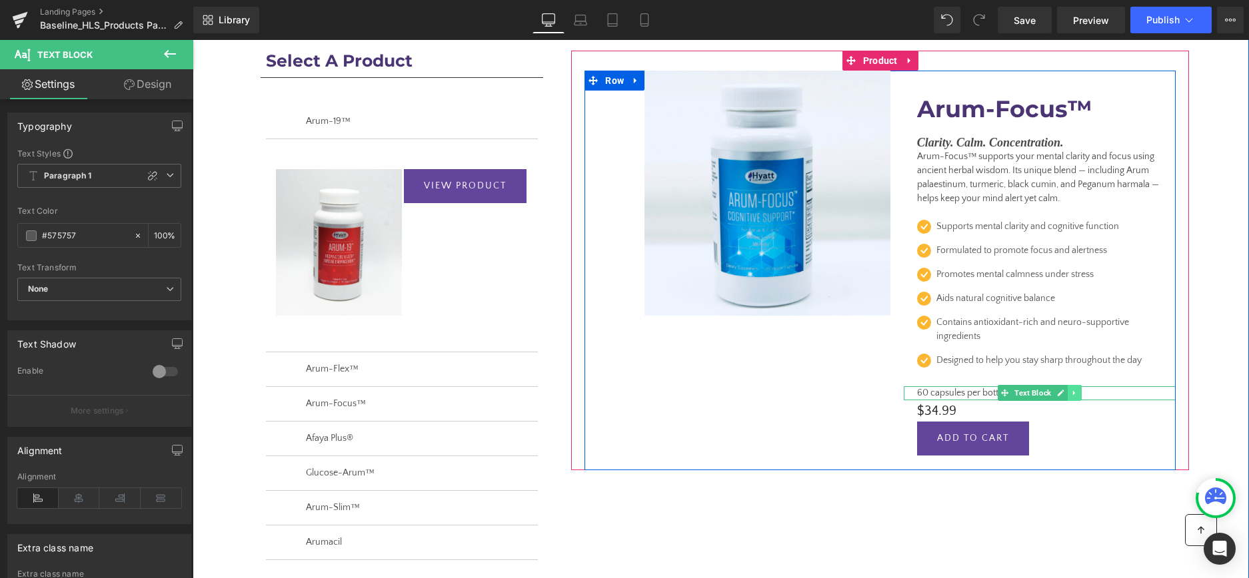
click at [1075, 390] on icon at bounding box center [1074, 393] width 7 height 8
click at [1067, 394] on icon at bounding box center [1066, 392] width 7 height 7
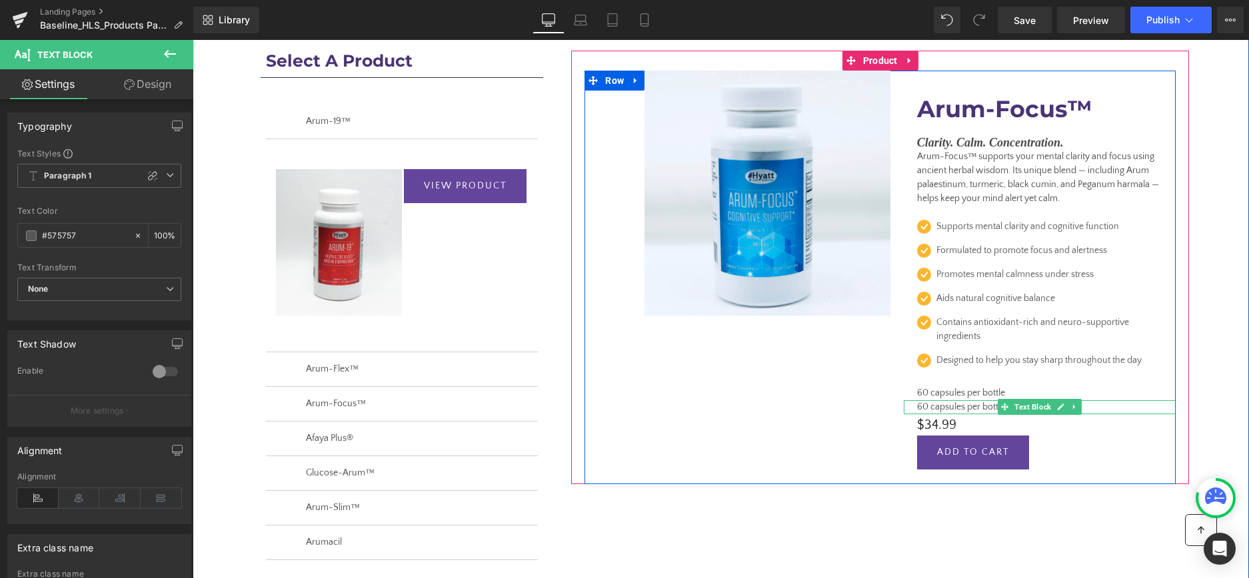
click at [982, 410] on p "60 capsules per bottle" at bounding box center [1039, 407] width 245 height 14
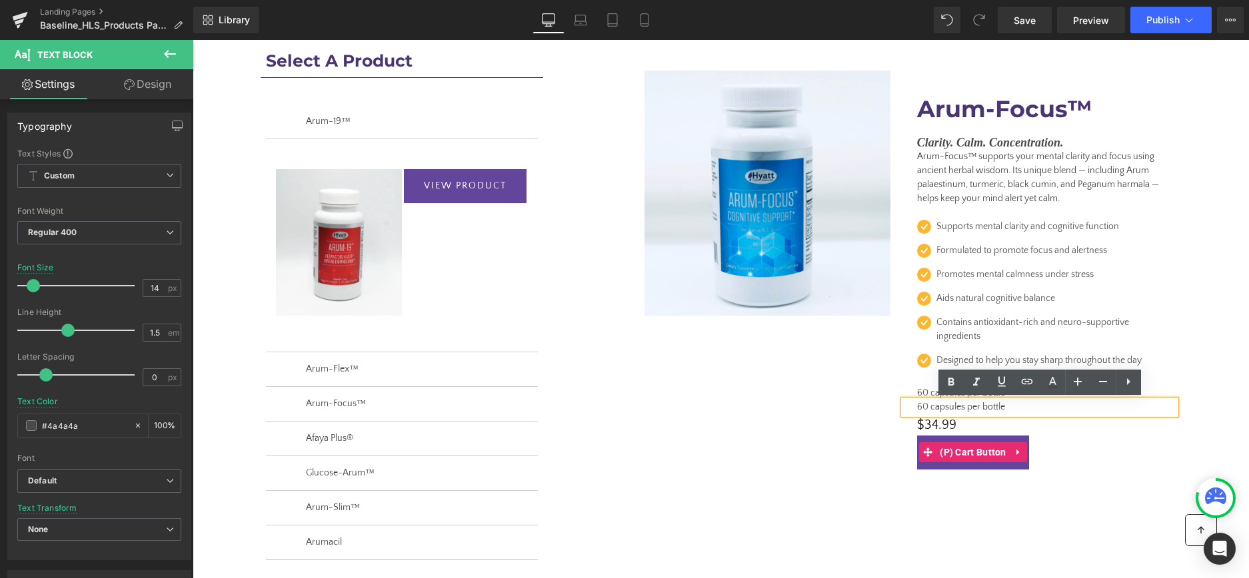
click at [1077, 438] on div "Add To Cart" at bounding box center [1039, 453] width 245 height 34
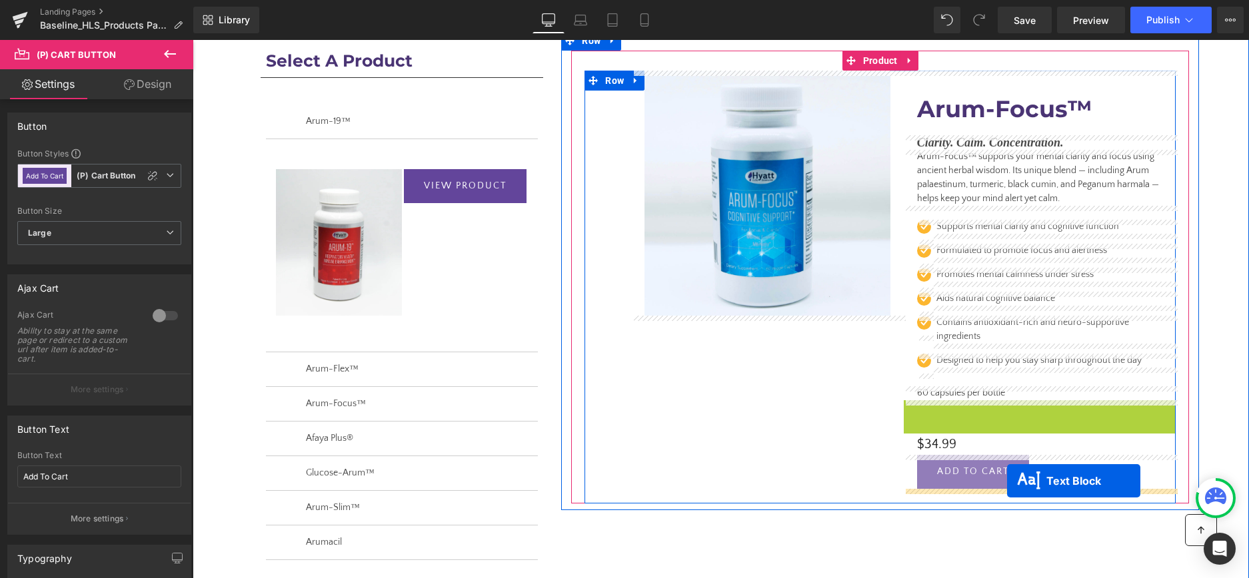
drag, startPoint x: 1004, startPoint y: 404, endPoint x: 1002, endPoint y: 474, distance: 69.3
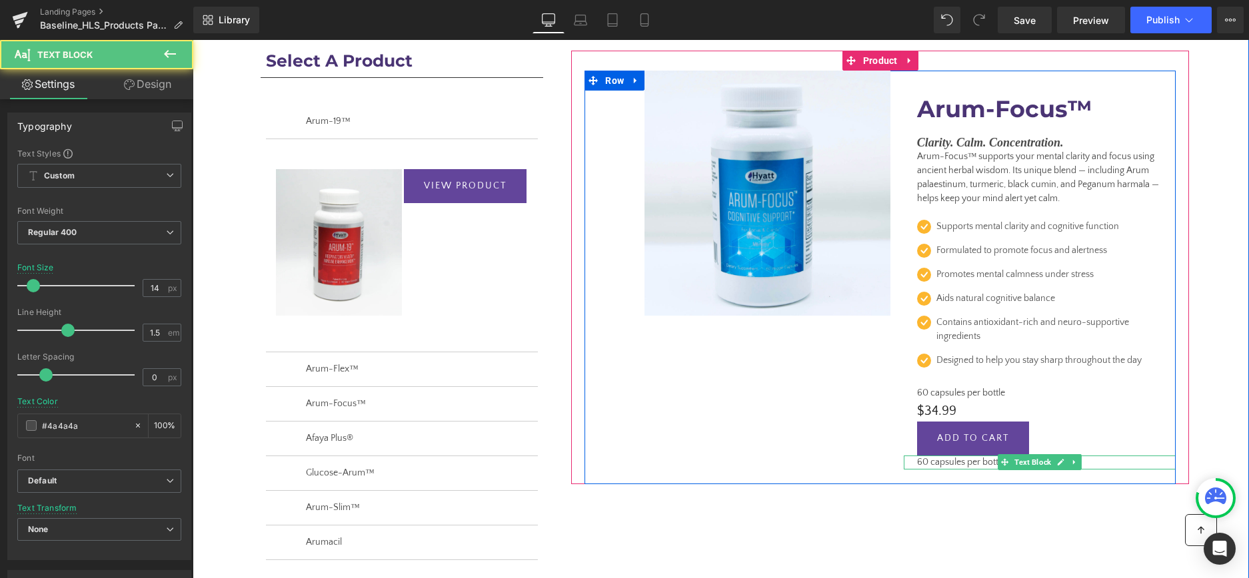
click at [969, 463] on p "60 capsules per bottle" at bounding box center [1039, 463] width 245 height 14
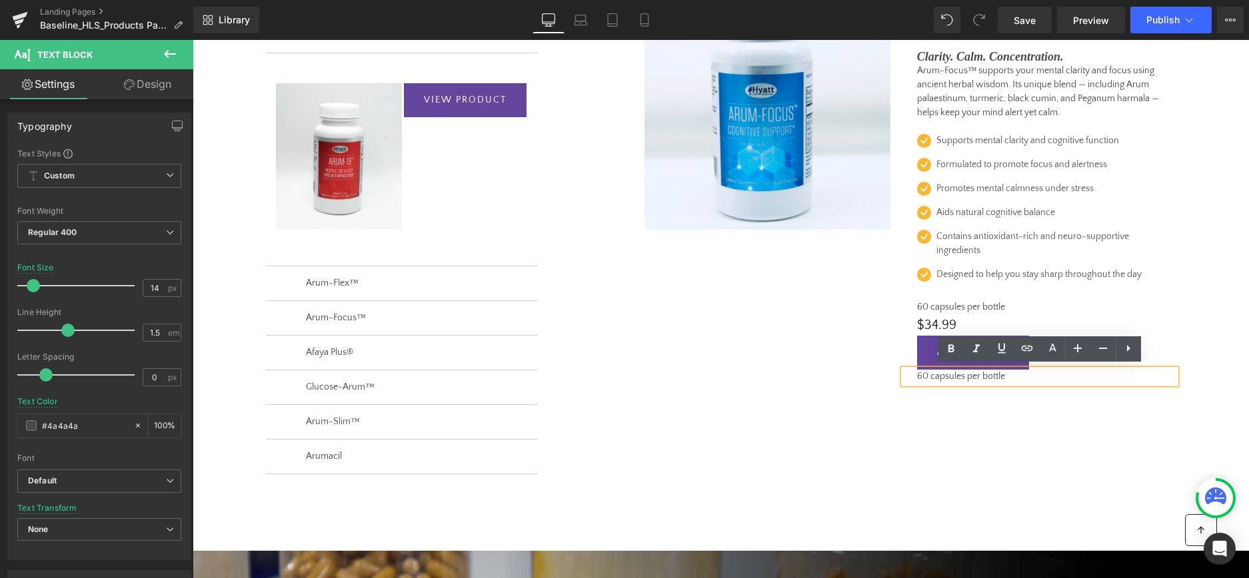
scroll to position [235, 0]
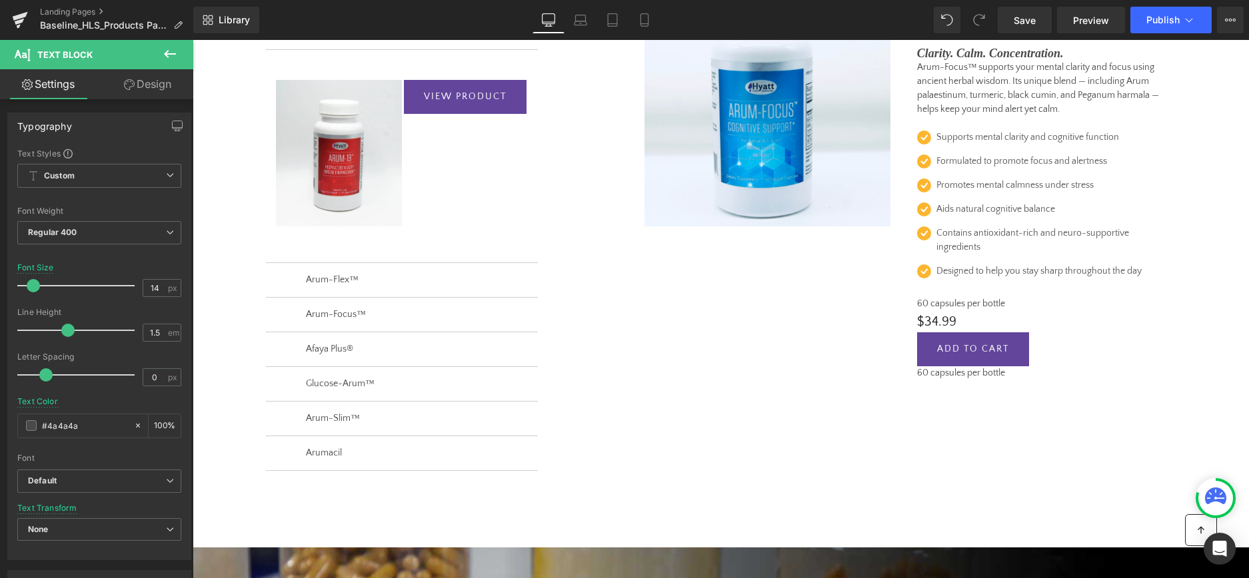
click at [152, 83] on link "Design" at bounding box center [147, 84] width 97 height 30
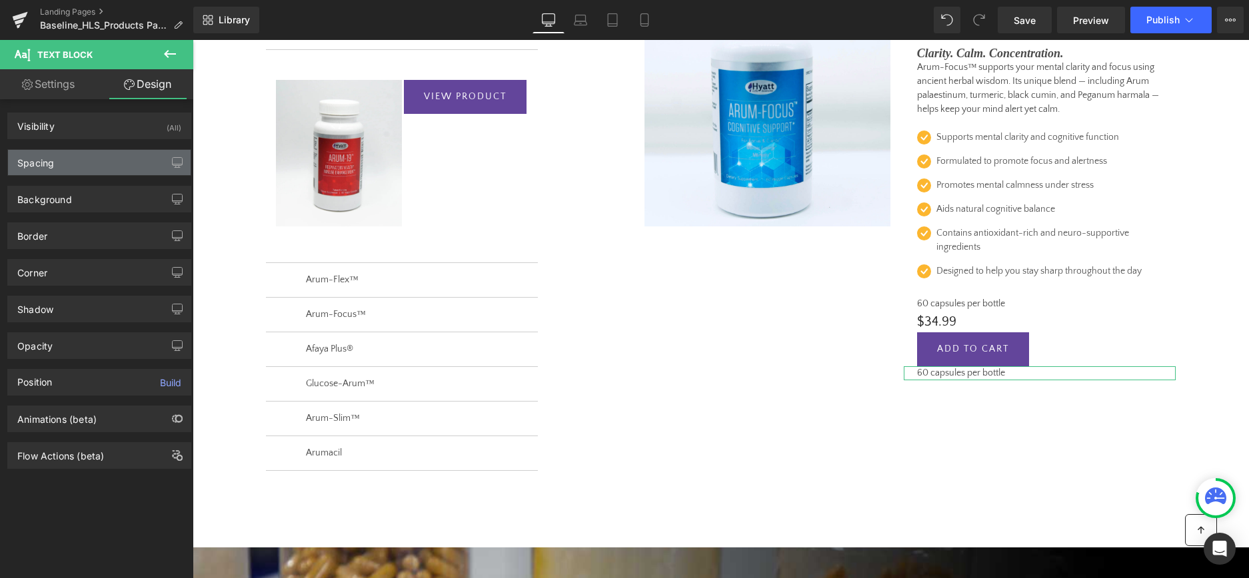
click at [67, 163] on div "Spacing" at bounding box center [99, 162] width 183 height 25
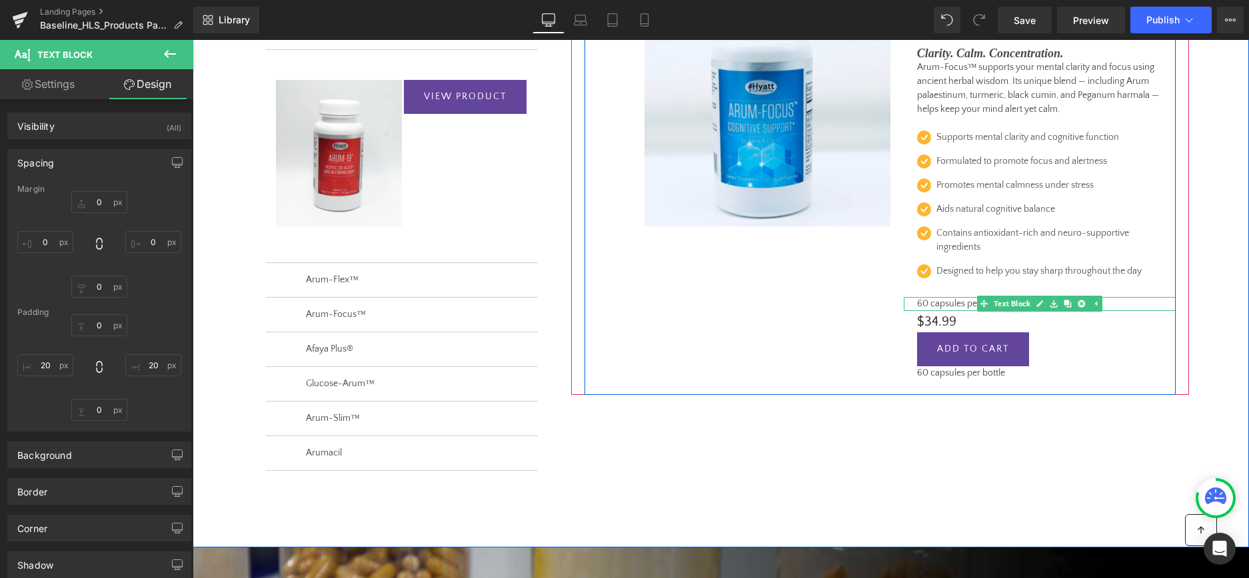
click at [943, 305] on p "60 capsules per bottle" at bounding box center [1039, 304] width 245 height 14
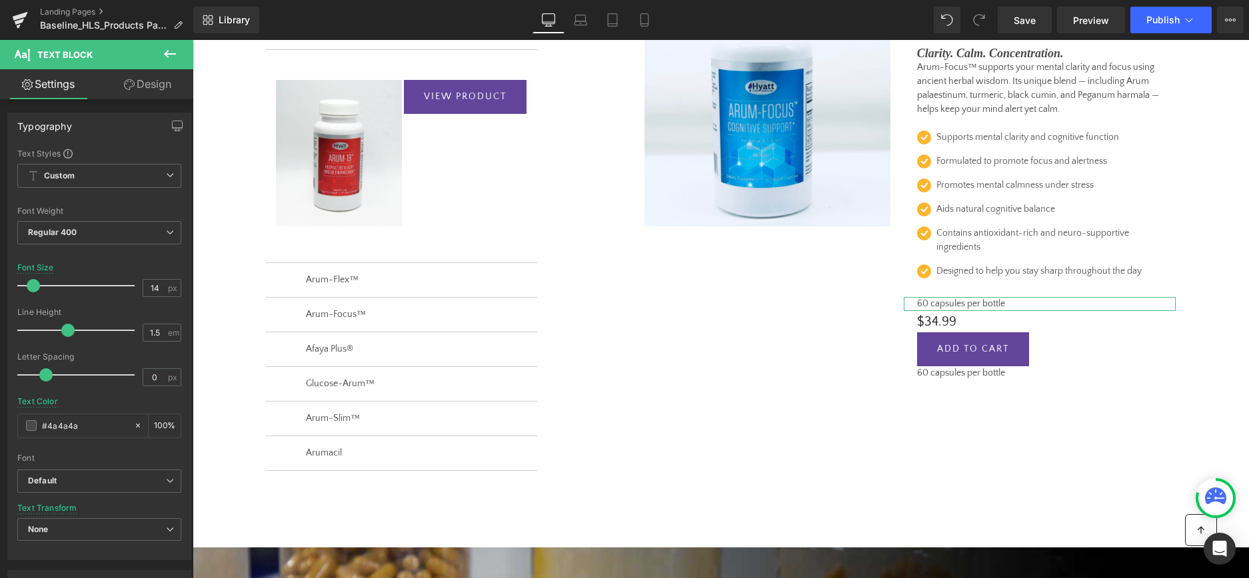
click at [138, 89] on link "Design" at bounding box center [147, 84] width 97 height 30
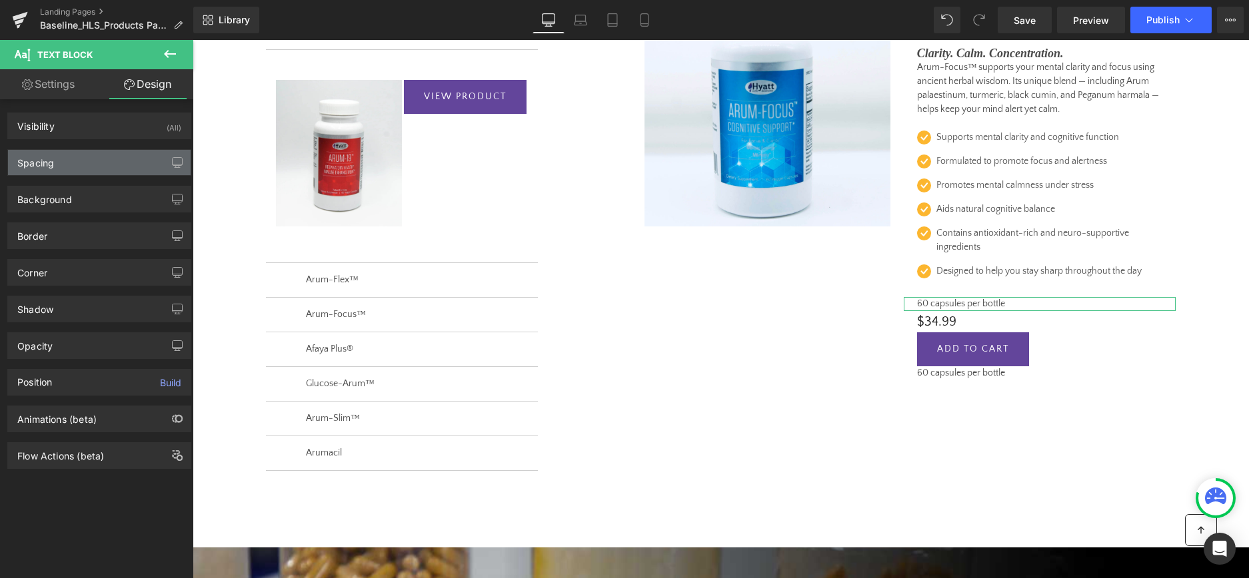
click at [101, 162] on div "Spacing" at bounding box center [99, 162] width 183 height 25
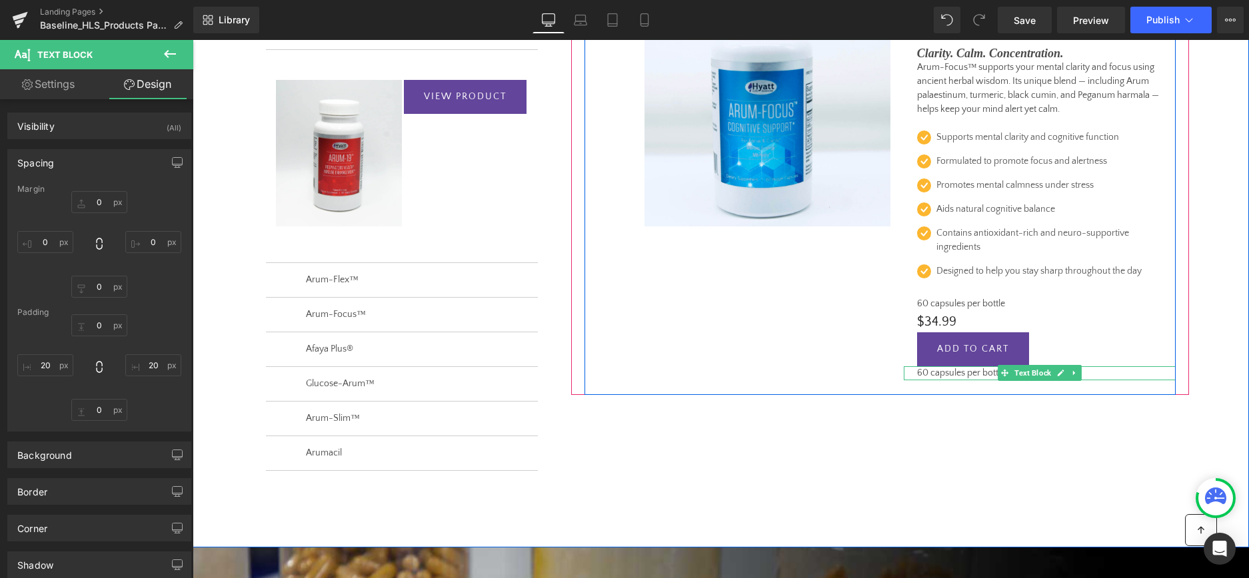
click at [971, 373] on p "60 capsules per bottle" at bounding box center [1039, 373] width 245 height 14
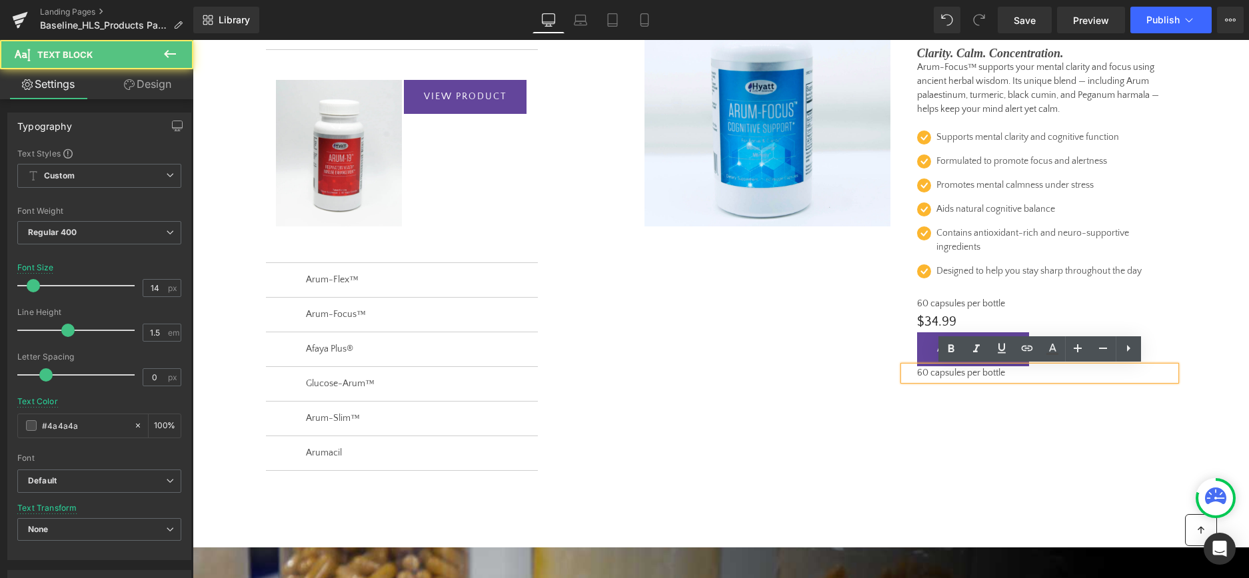
click at [935, 375] on p "60 capsules per bottle" at bounding box center [1039, 373] width 245 height 14
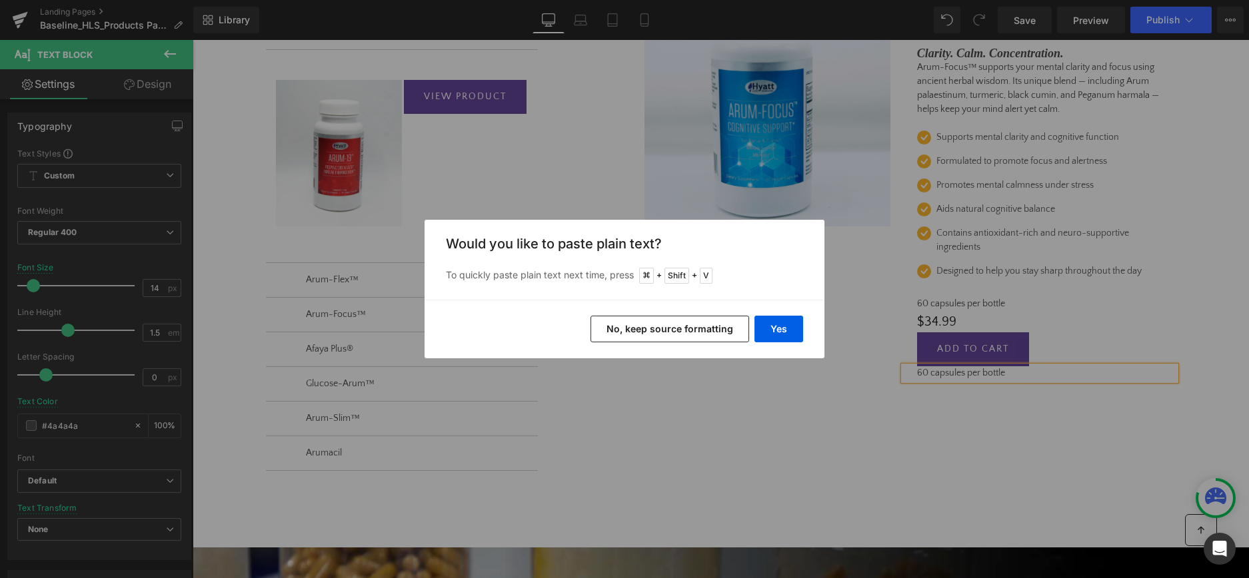
click at [621, 329] on button "No, keep source formatting" at bounding box center [669, 329] width 159 height 27
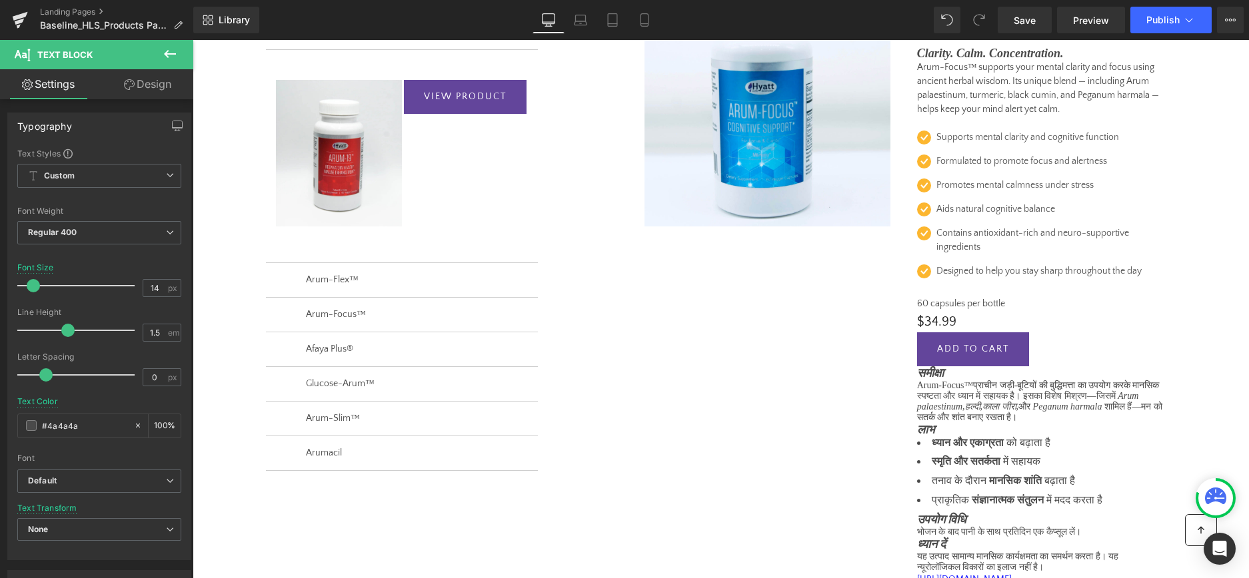
scroll to position [362, 0]
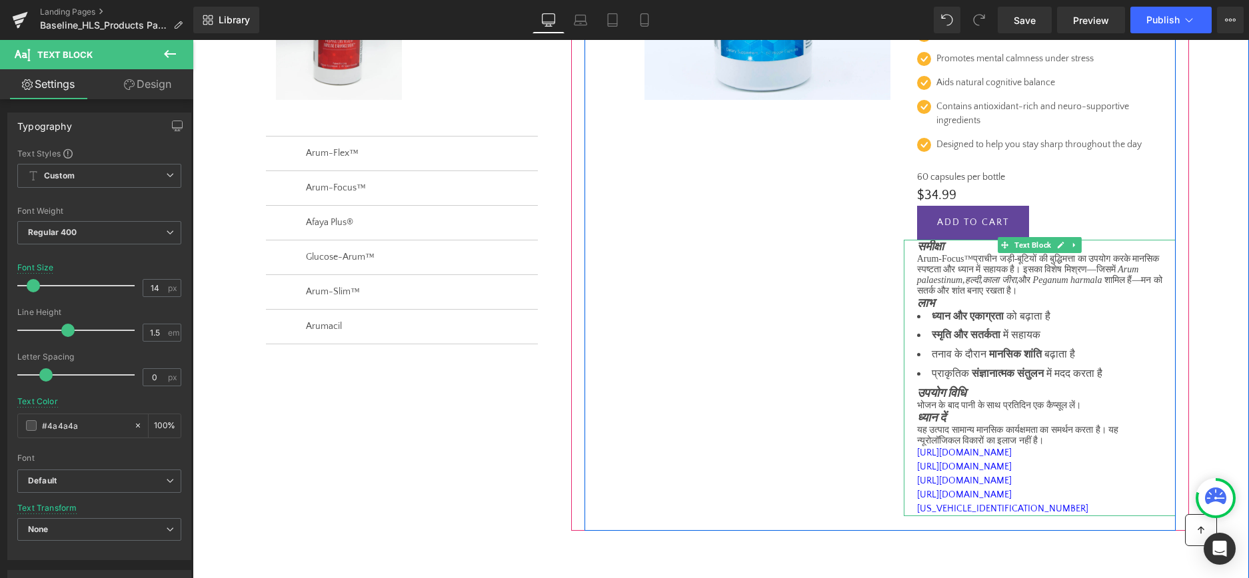
click at [916, 247] on div "समीक्षा Arum-Focus™ प्राचीन जड़ी - बूटियों की बुद्धिमत्ता का उपयोग करके मानसिक …" at bounding box center [1040, 378] width 272 height 277
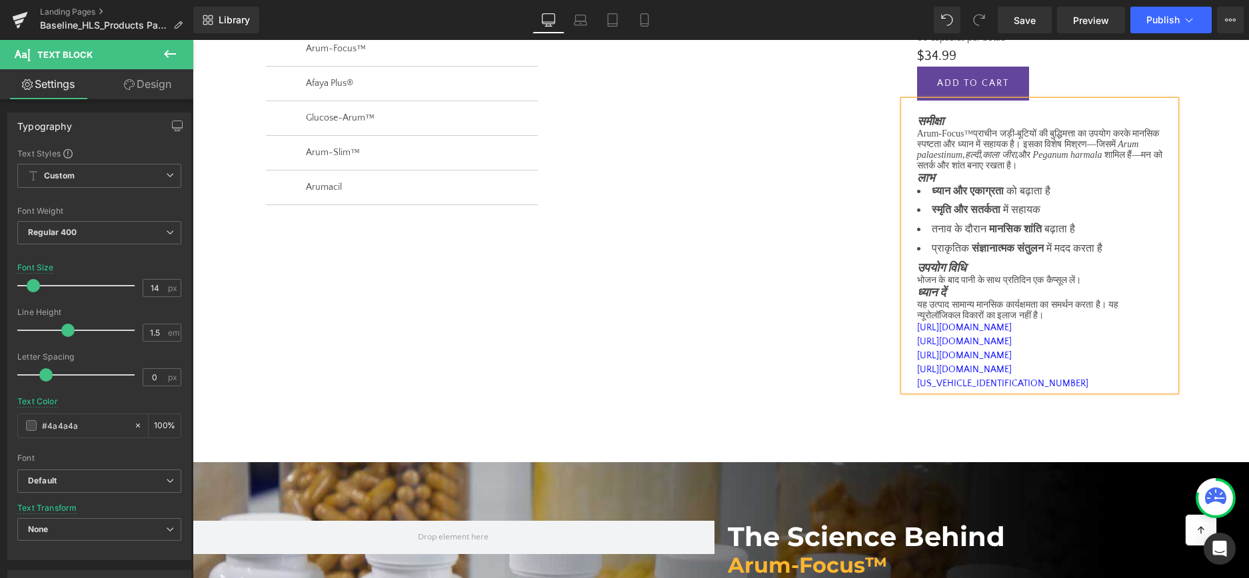
scroll to position [502, 0]
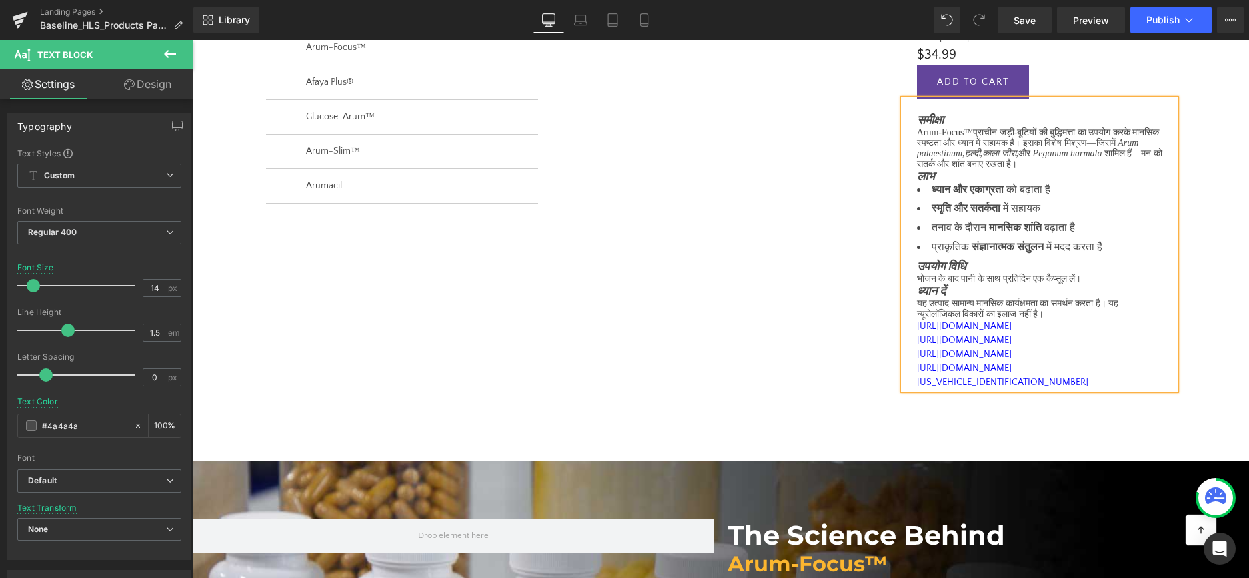
drag, startPoint x: 917, startPoint y: 393, endPoint x: 1049, endPoint y: 462, distance: 149.6
click at [1049, 404] on div "Sale Off (P) Image Arum-Focus™ (P) Title Clarity. Calm. Concentration. Text Blo…" at bounding box center [879, 59] width 591 height 690
copy div "[URL][DOMAIN_NAME] [URL][DOMAIN_NAME] [URL][DOMAIN_NAME] [URL][DOMAIN_NAME][US_…"
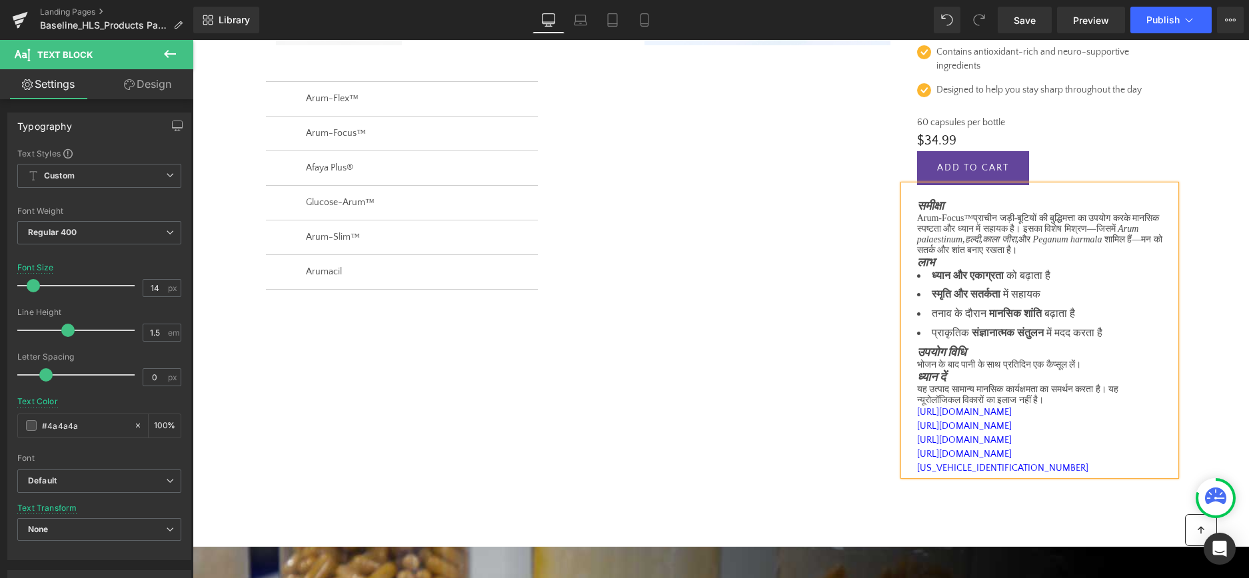
scroll to position [377, 0]
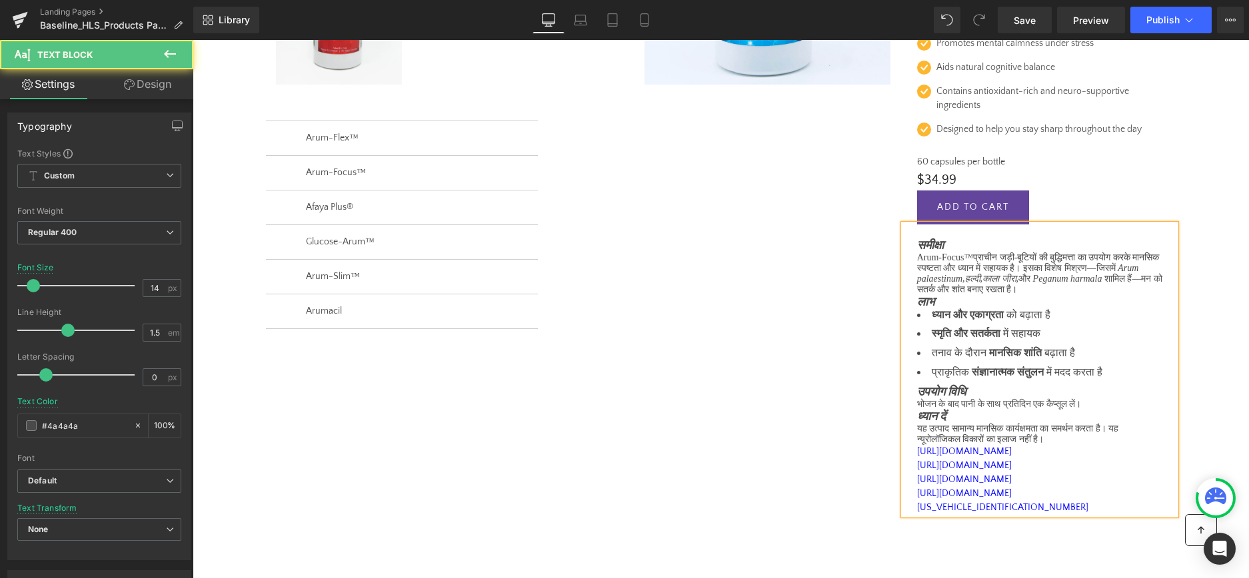
click at [927, 237] on p at bounding box center [1039, 232] width 245 height 14
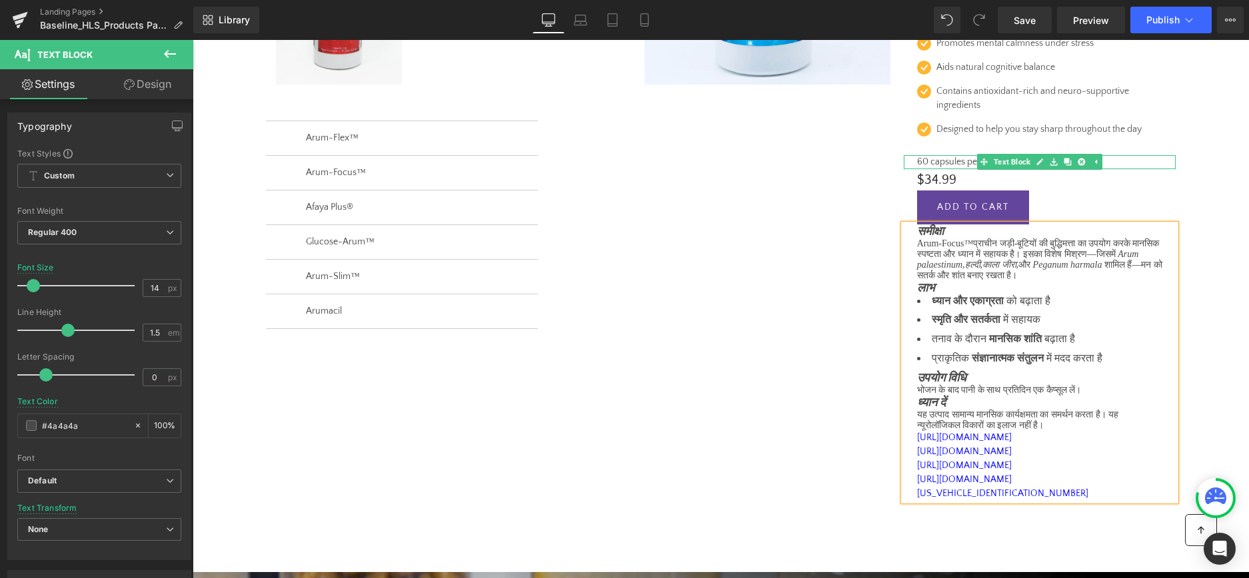
click at [969, 163] on p "60 capsules per bottle" at bounding box center [1039, 162] width 245 height 14
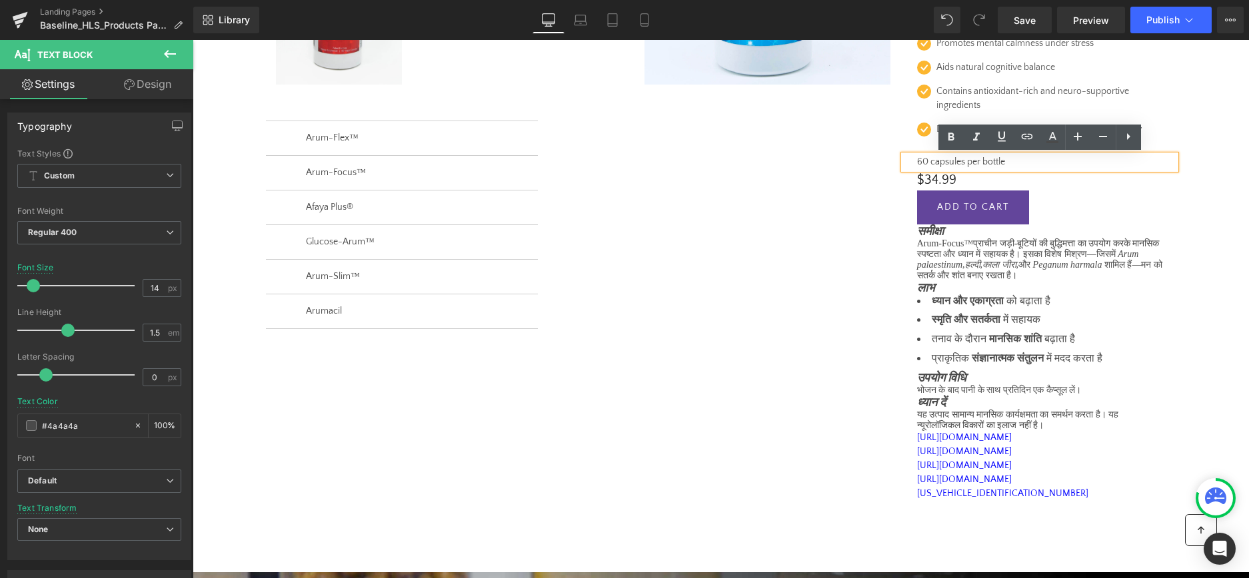
click at [1115, 203] on div "Add To Cart" at bounding box center [1039, 208] width 245 height 34
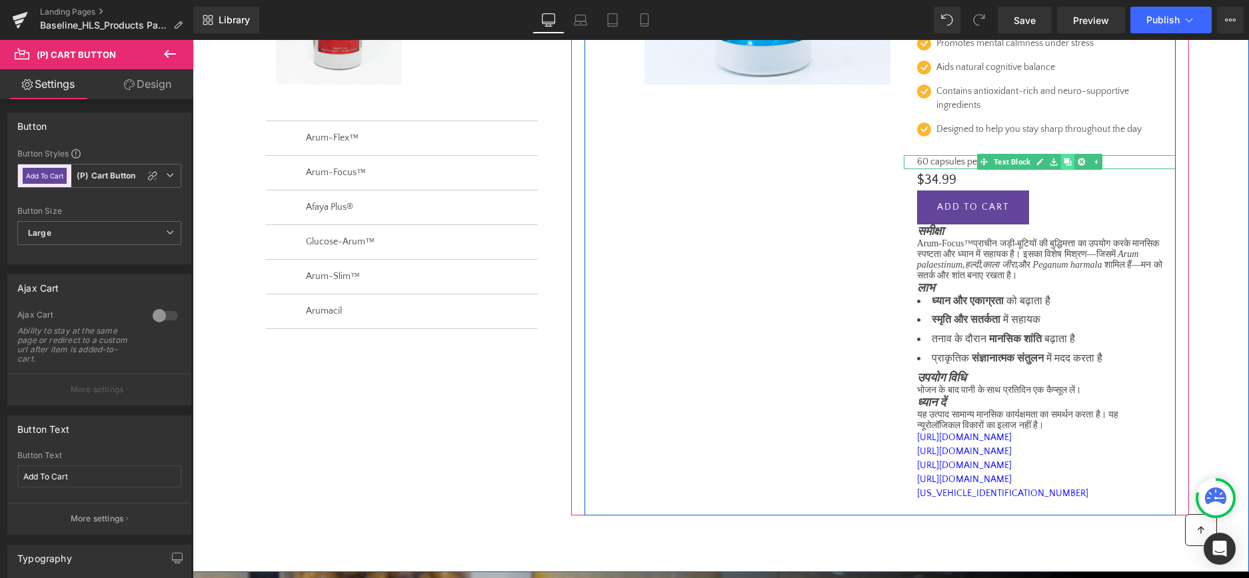
click at [1064, 161] on link at bounding box center [1067, 162] width 14 height 16
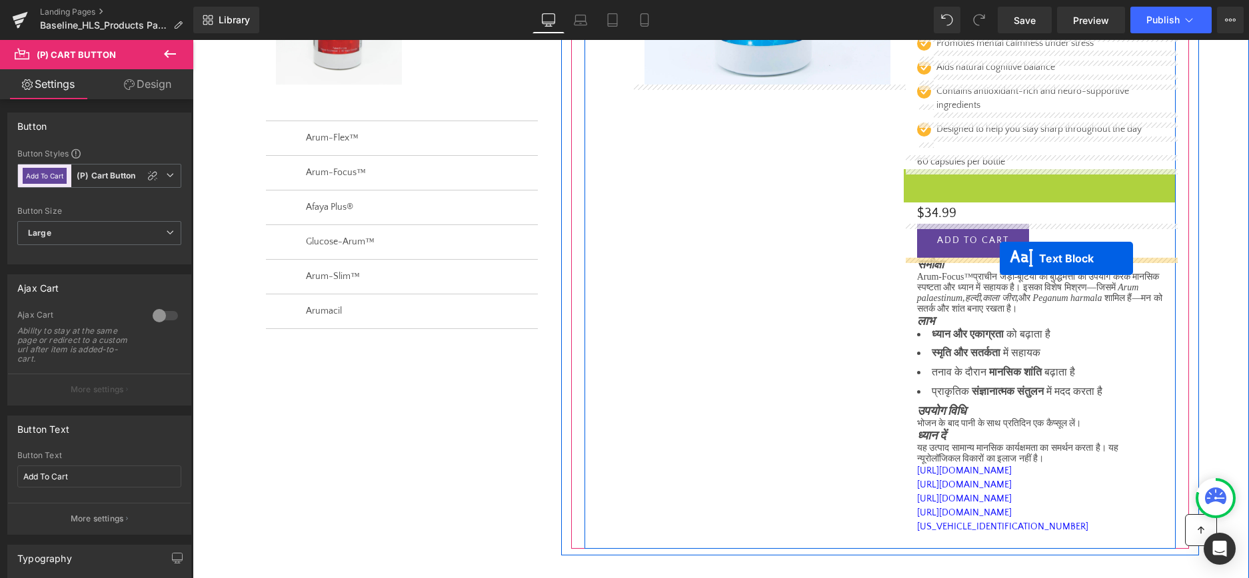
drag, startPoint x: 1003, startPoint y: 175, endPoint x: 998, endPoint y: 258, distance: 82.8
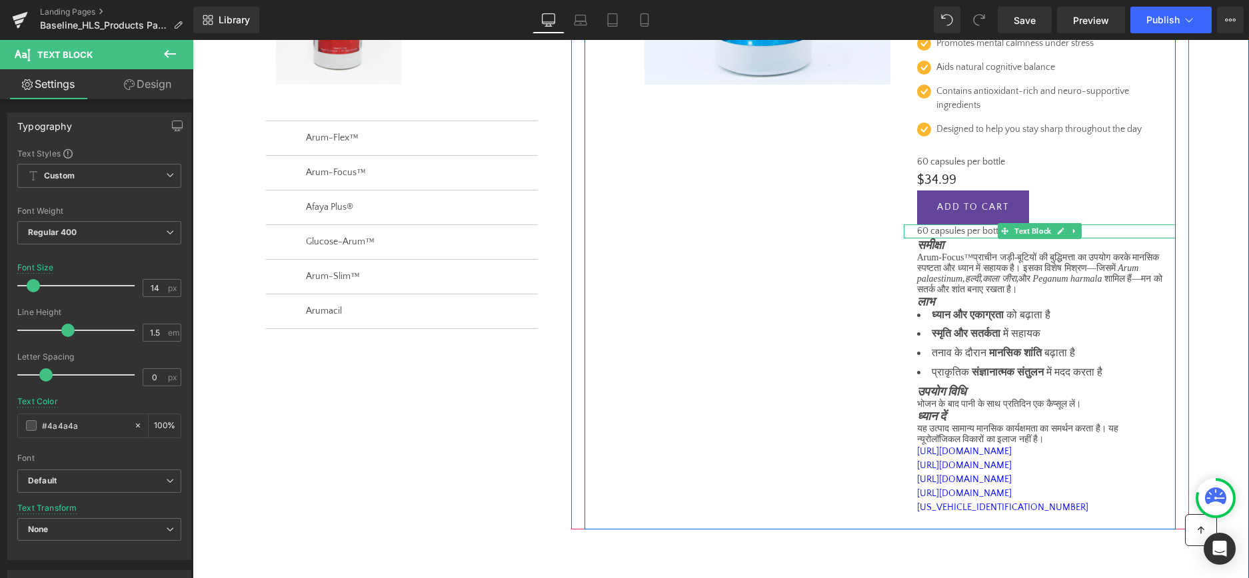
click at [961, 233] on p "60 capsules per bottle" at bounding box center [1039, 232] width 245 height 14
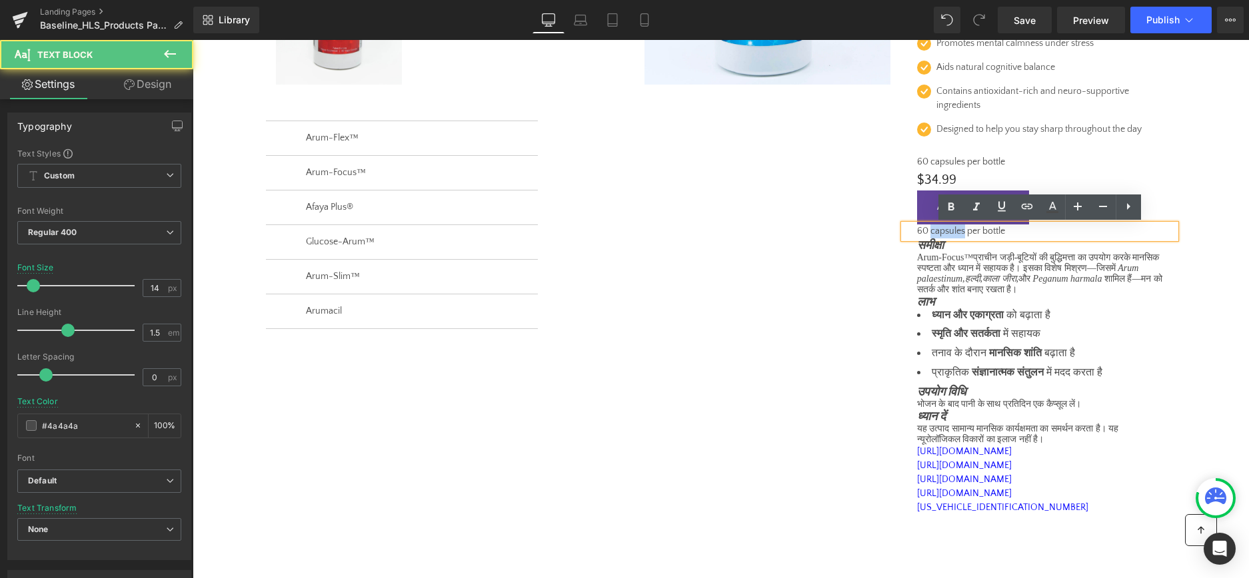
click at [961, 233] on p "60 capsules per bottle" at bounding box center [1039, 232] width 245 height 14
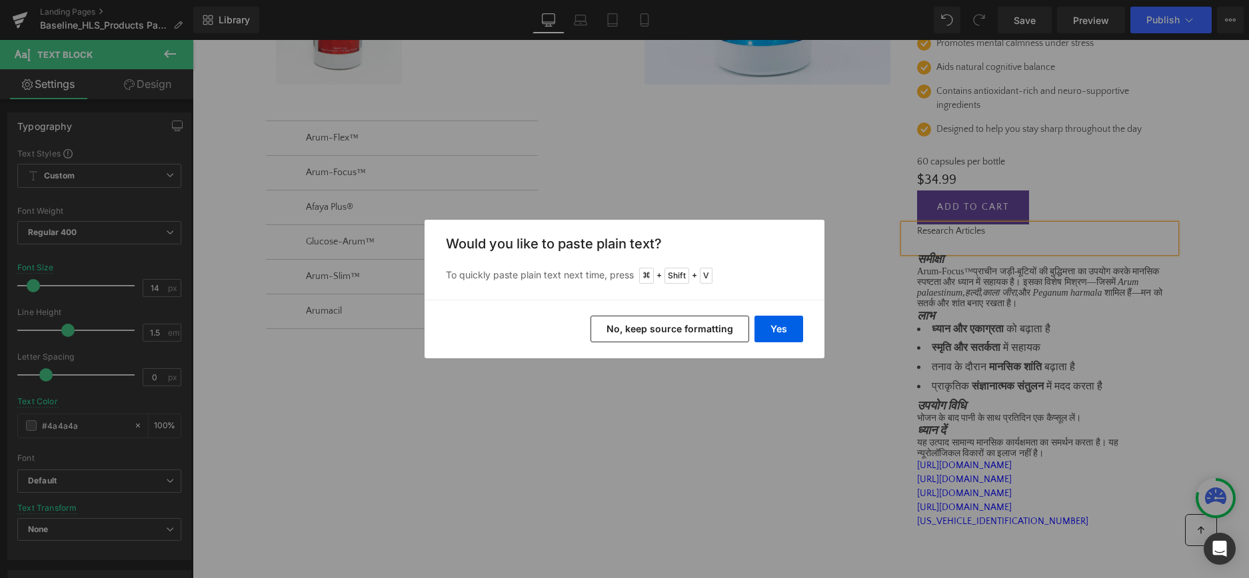
click at [704, 329] on button "No, keep source formatting" at bounding box center [669, 329] width 159 height 27
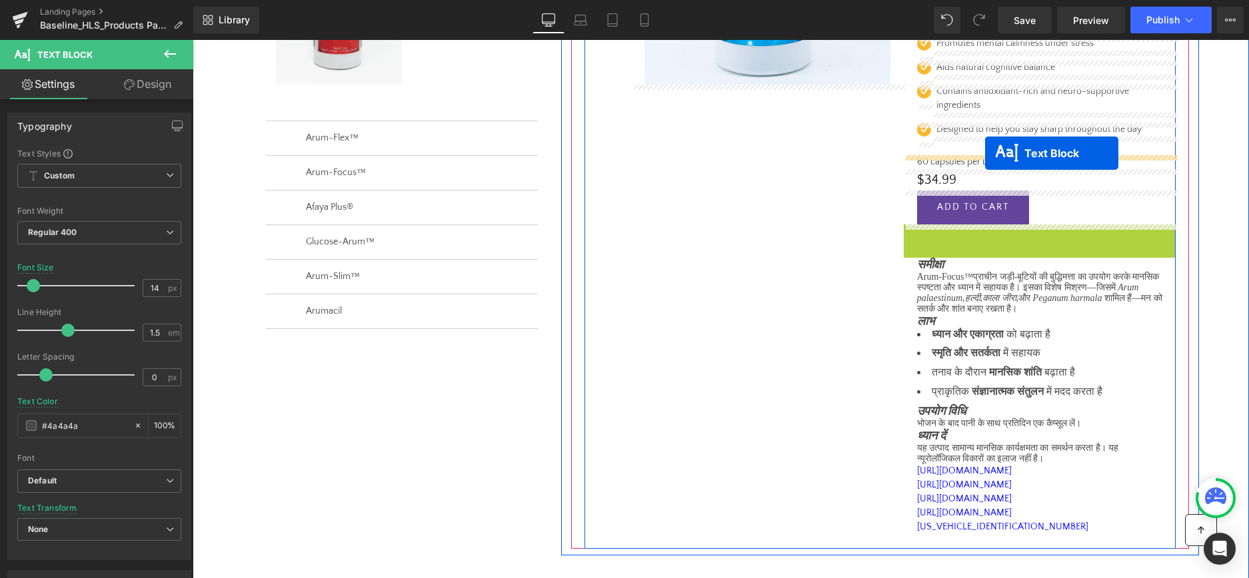
drag, startPoint x: 1002, startPoint y: 273, endPoint x: 985, endPoint y: 153, distance: 121.2
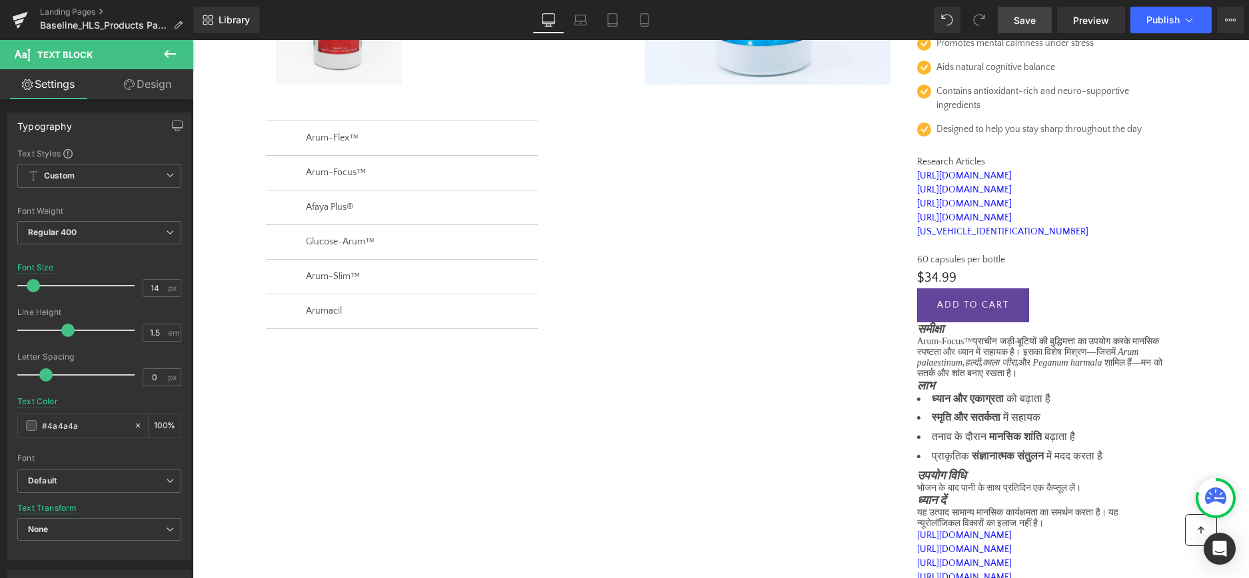
click at [1019, 18] on span "Save" at bounding box center [1024, 20] width 22 height 14
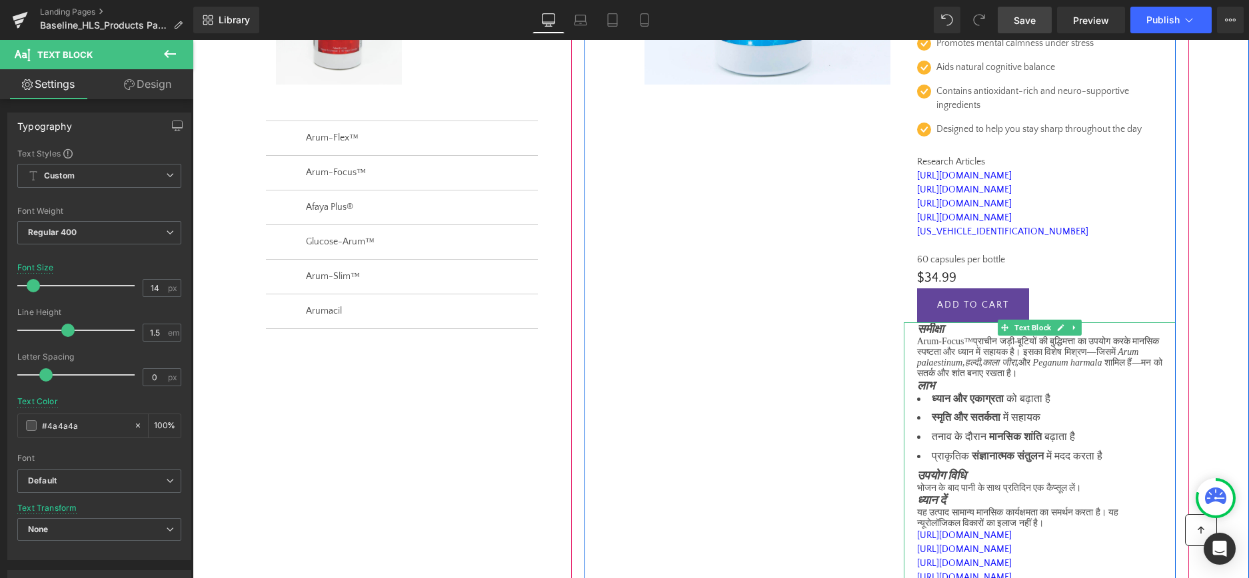
click at [923, 332] on span "समीक्षा" at bounding box center [930, 328] width 27 height 13
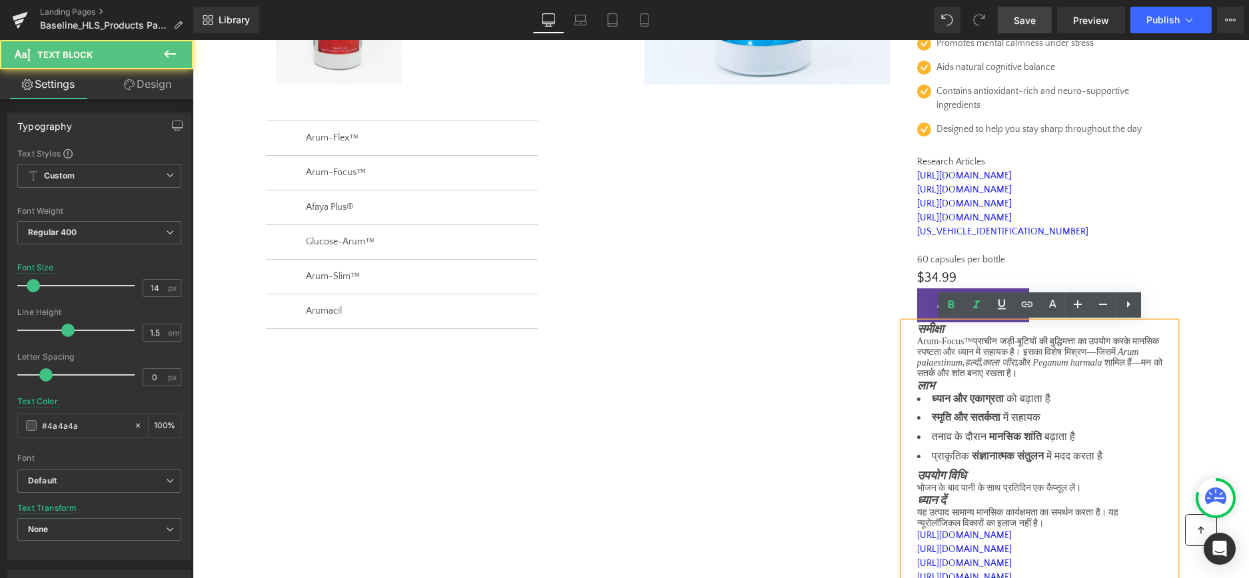
click at [918, 333] on span "समीक्षा" at bounding box center [930, 328] width 27 height 13
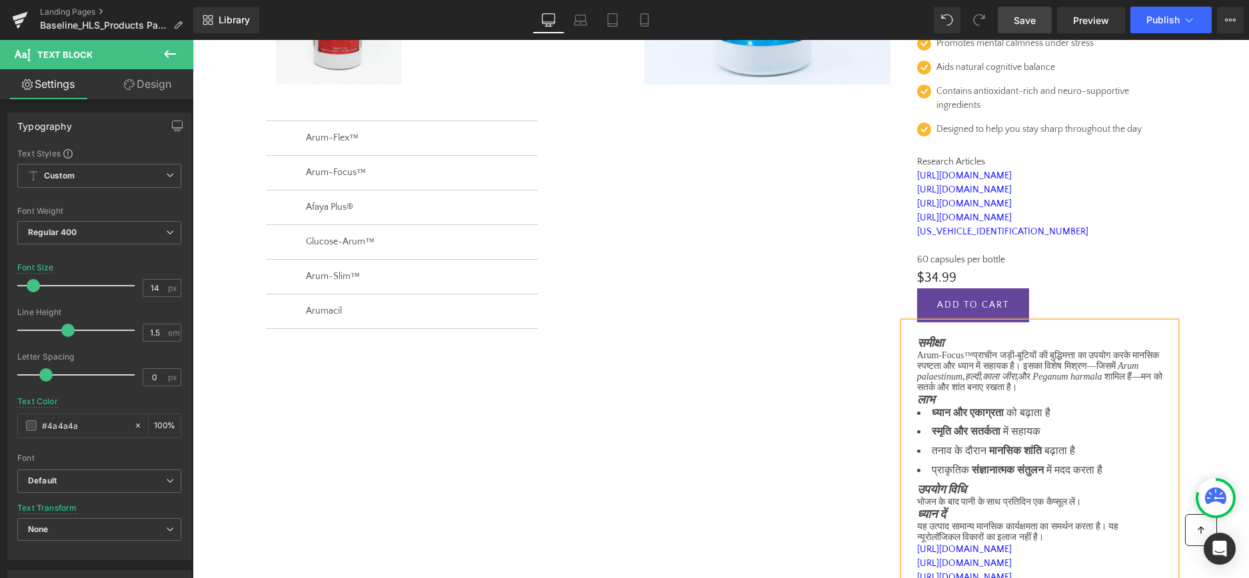
click at [1029, 19] on span "Save" at bounding box center [1024, 20] width 22 height 14
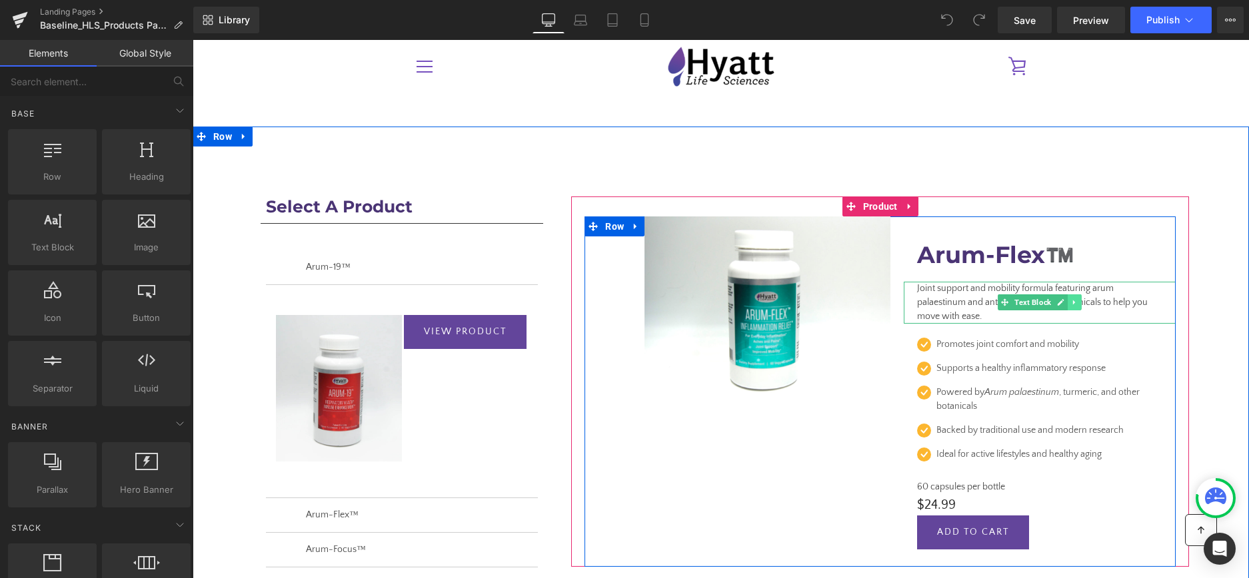
click at [1074, 301] on icon at bounding box center [1074, 303] width 2 height 5
click at [1069, 302] on icon at bounding box center [1066, 302] width 7 height 7
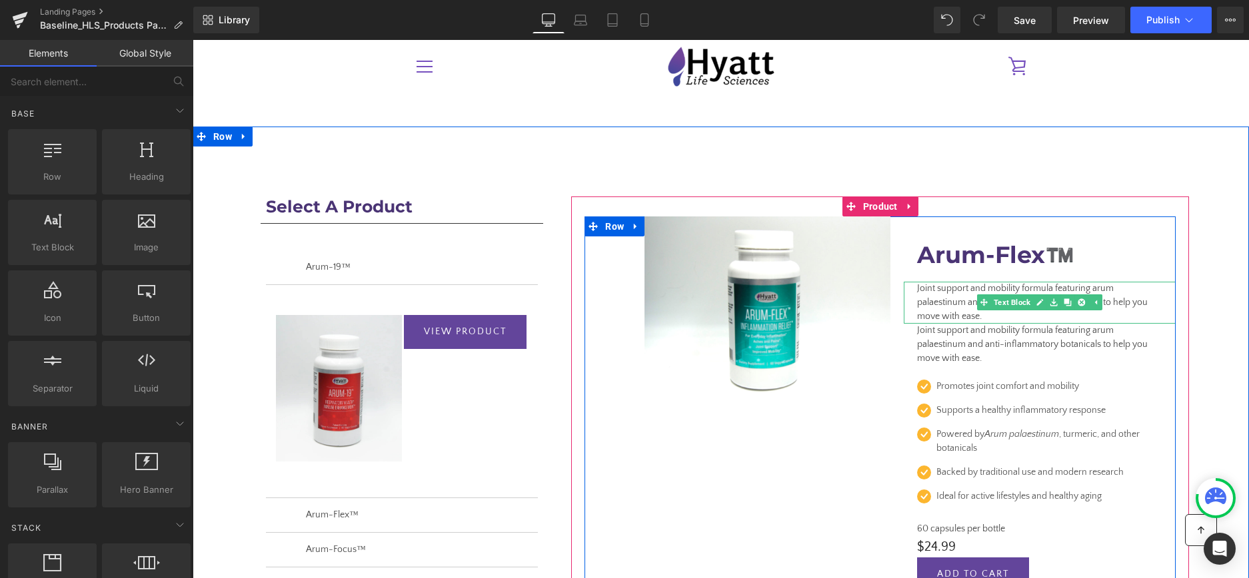
click at [933, 305] on p "Joint support and mobility formula featuring arum palaestinum and anti-inflamma…" at bounding box center [1039, 303] width 245 height 42
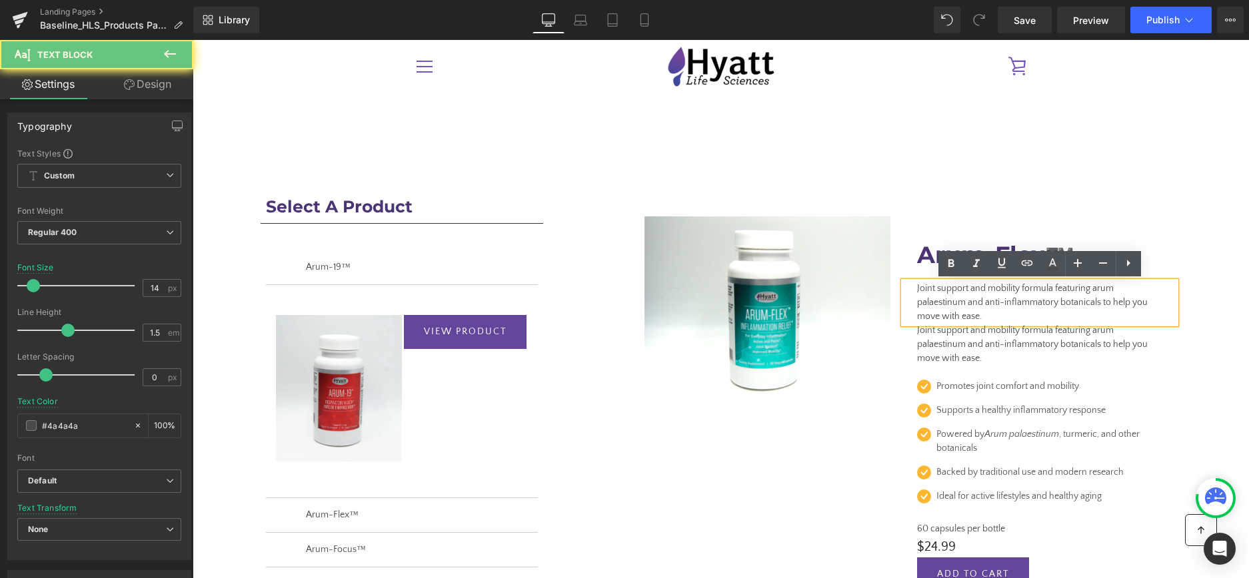
click at [933, 305] on p "Joint support and mobility formula featuring arum palaestinum and anti-inflamma…" at bounding box center [1039, 303] width 245 height 42
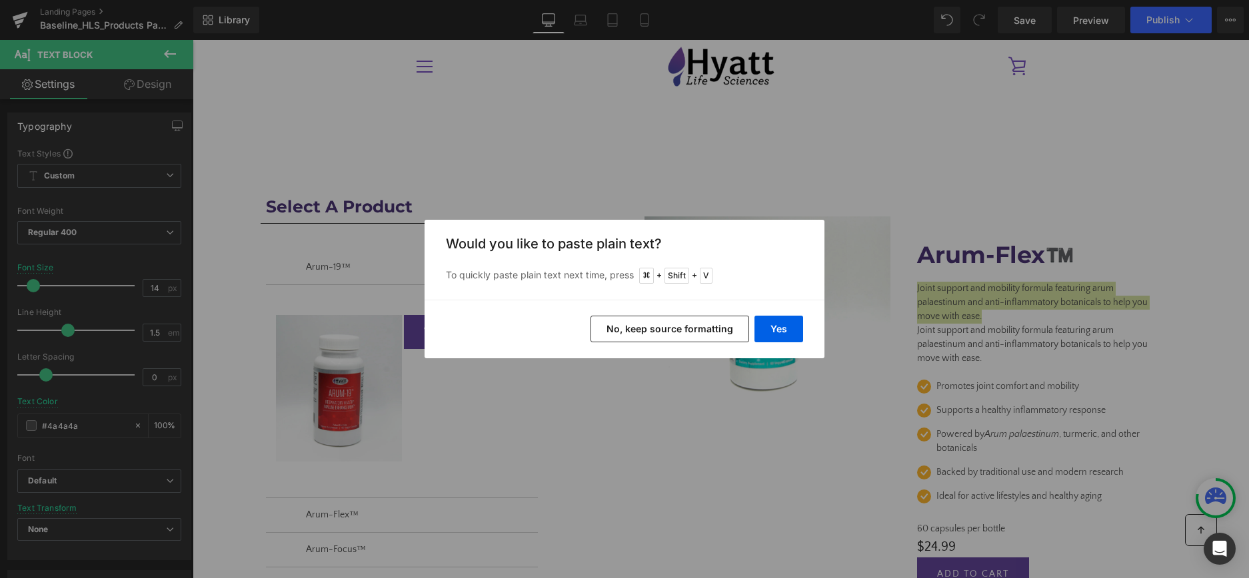
click at [700, 332] on button "No, keep source formatting" at bounding box center [669, 329] width 159 height 27
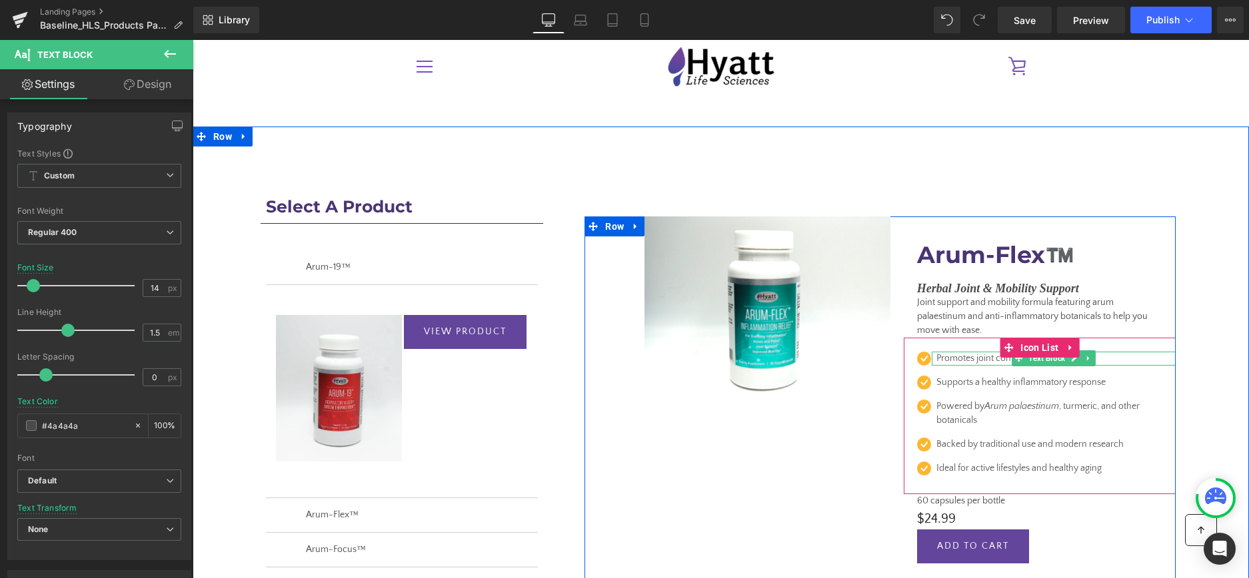
click at [997, 362] on p "Promotes joint comfort and mobility" at bounding box center [1049, 359] width 226 height 14
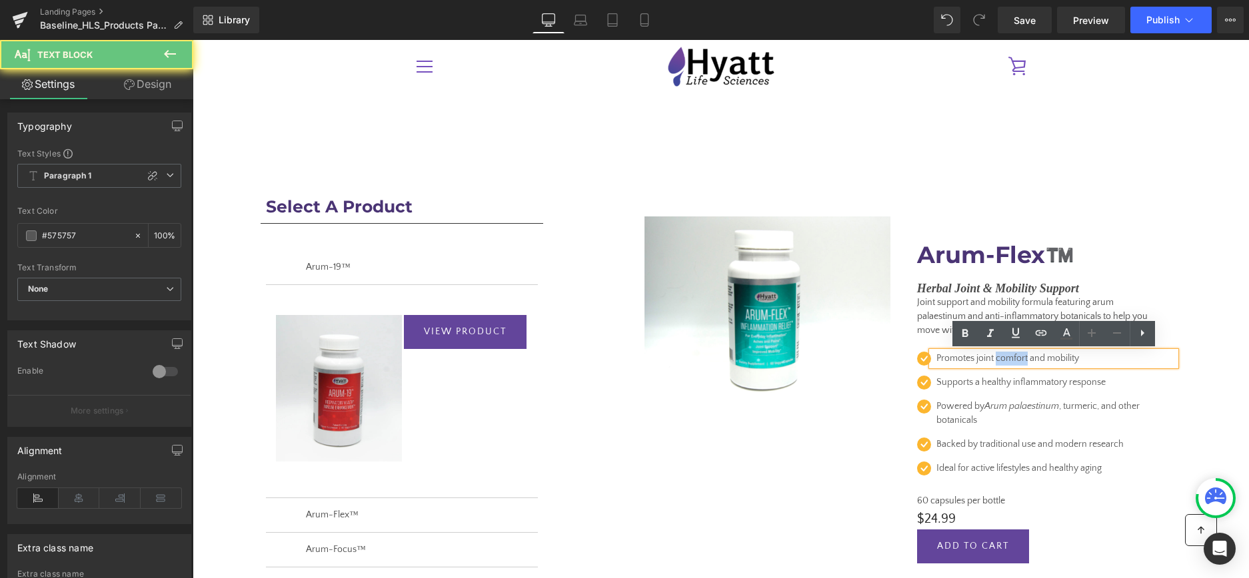
click at [997, 362] on p "Promotes joint comfort and mobility" at bounding box center [1049, 359] width 226 height 14
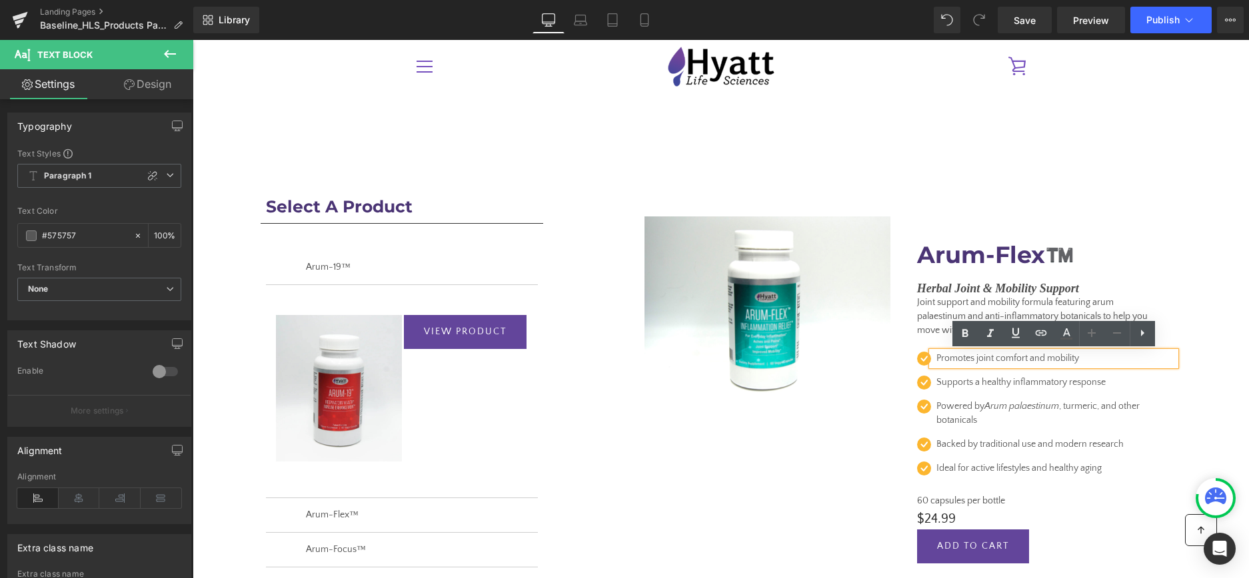
click at [1033, 358] on p "Promotes joint comfort and mobility" at bounding box center [1049, 359] width 226 height 14
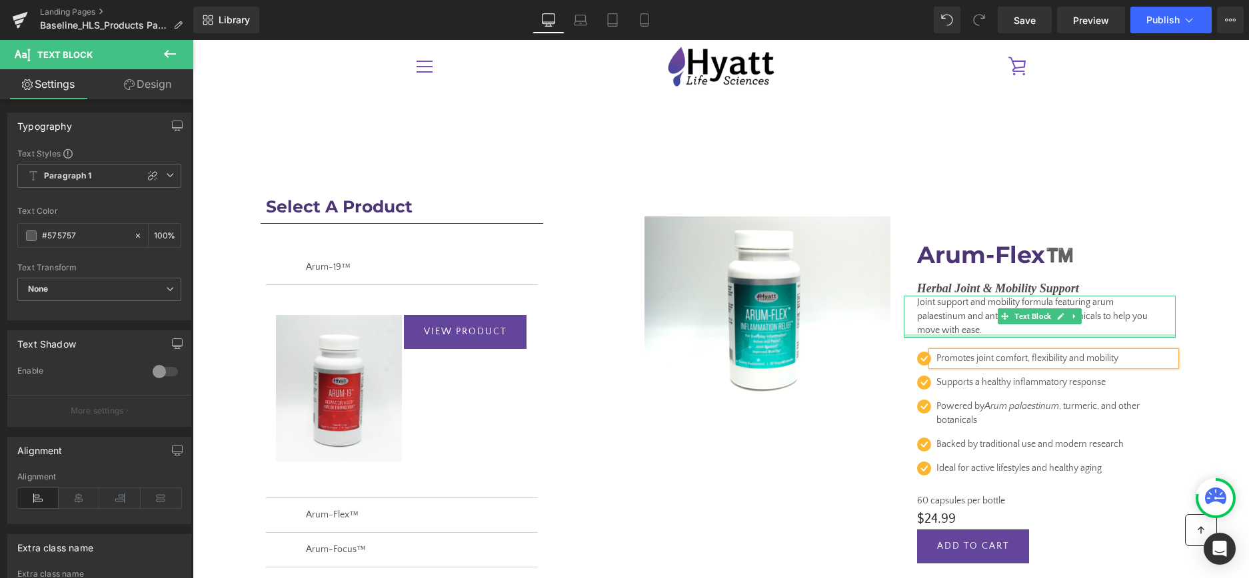
click at [983, 336] on div "Joint support and mobility formula featuring arum palaestinum and anti-inflamma…" at bounding box center [1040, 317] width 272 height 42
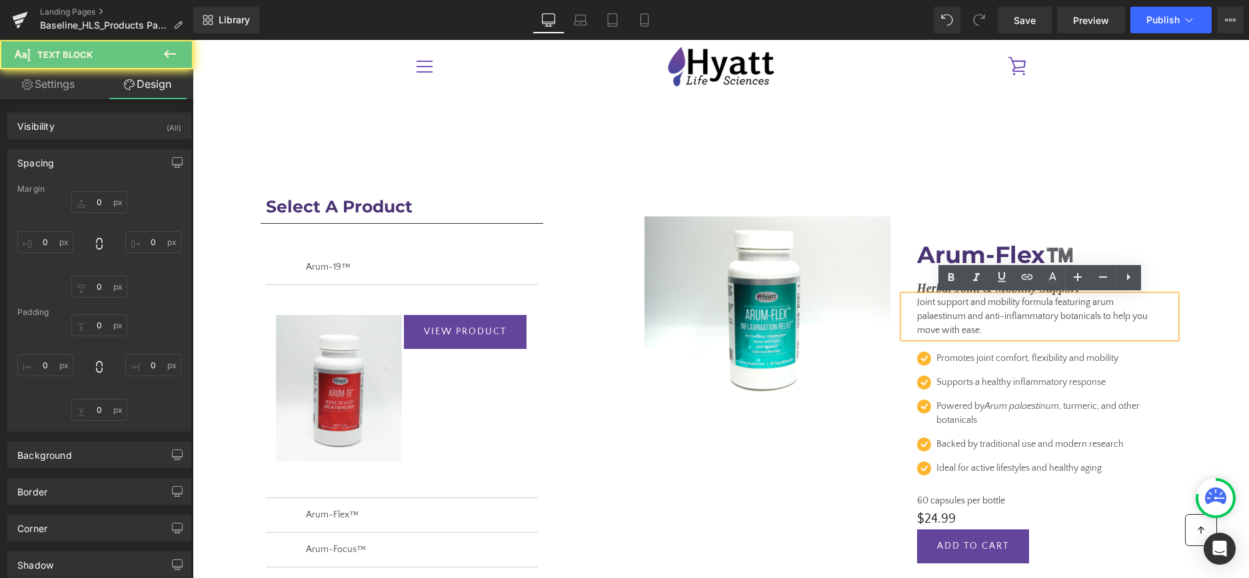
type input "0"
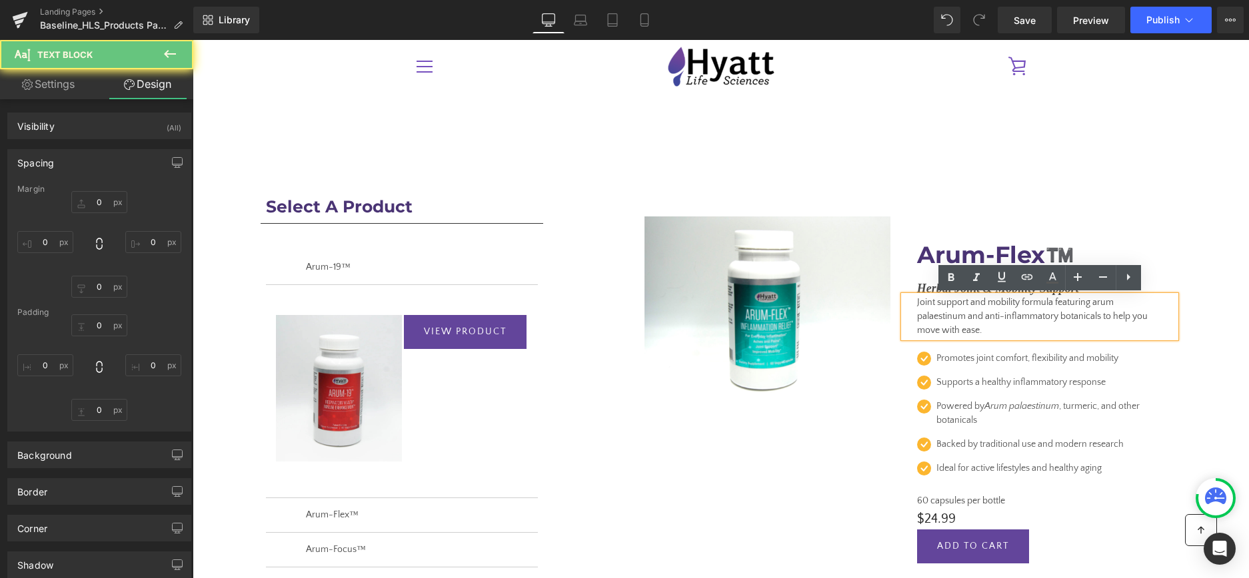
type input "20"
type input "0"
type input "20"
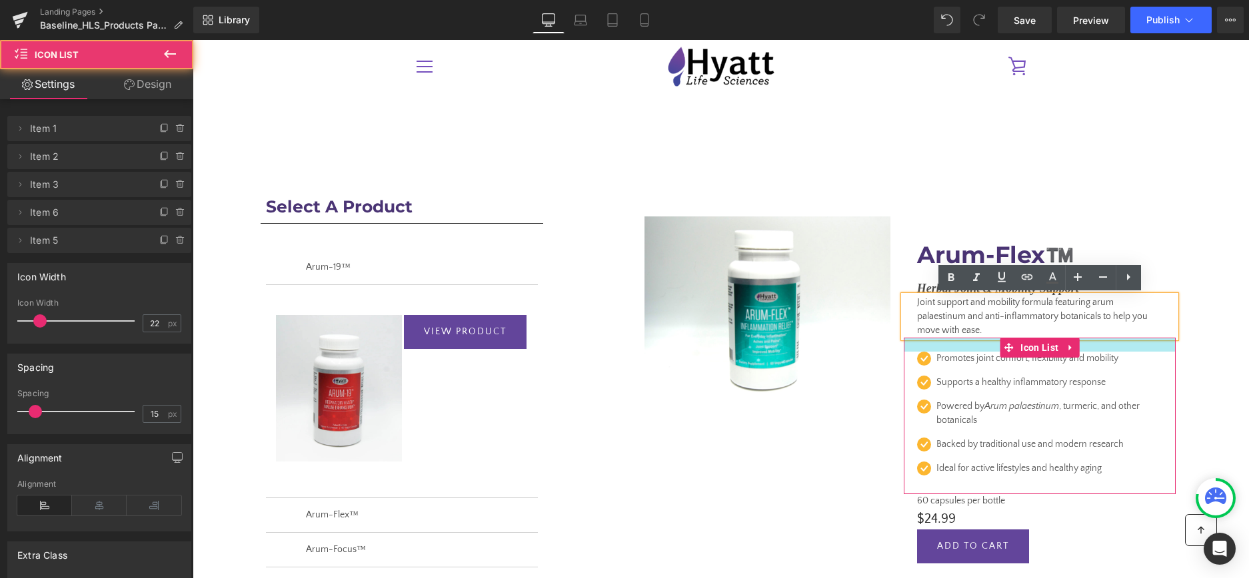
click at [984, 347] on div at bounding box center [1040, 345] width 272 height 14
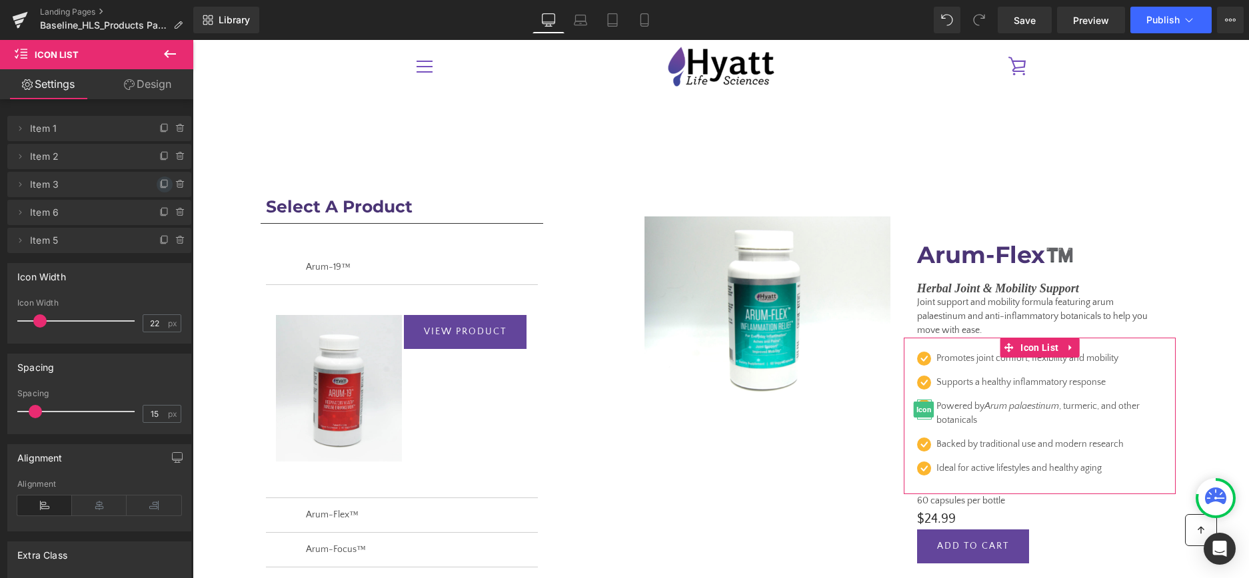
click at [164, 183] on icon at bounding box center [164, 184] width 11 height 11
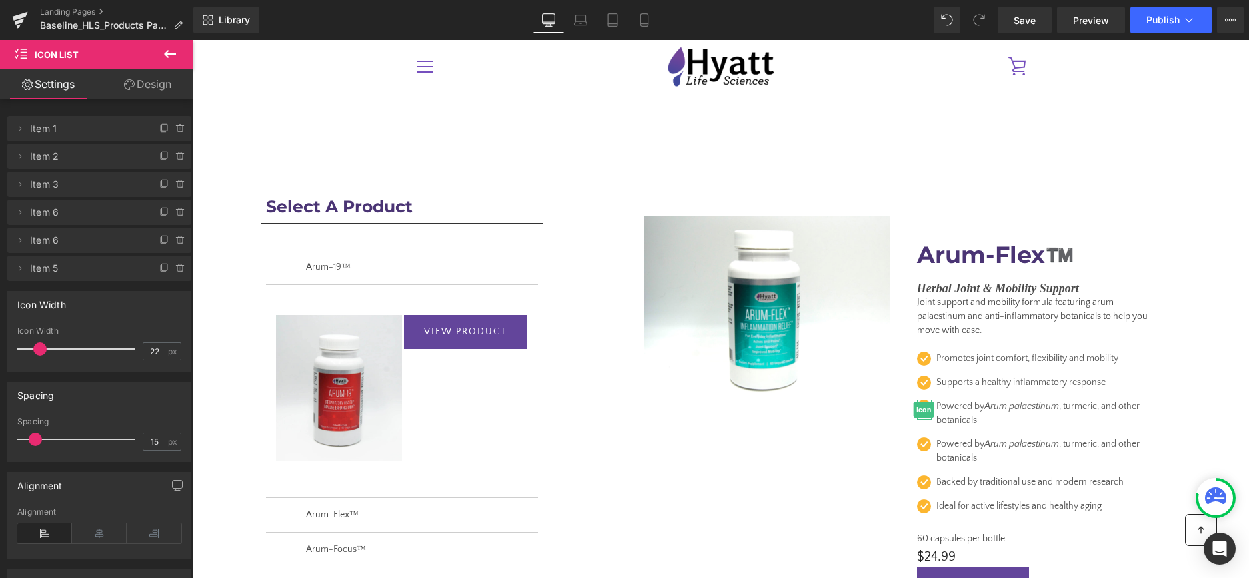
click at [164, 183] on icon at bounding box center [164, 184] width 11 height 11
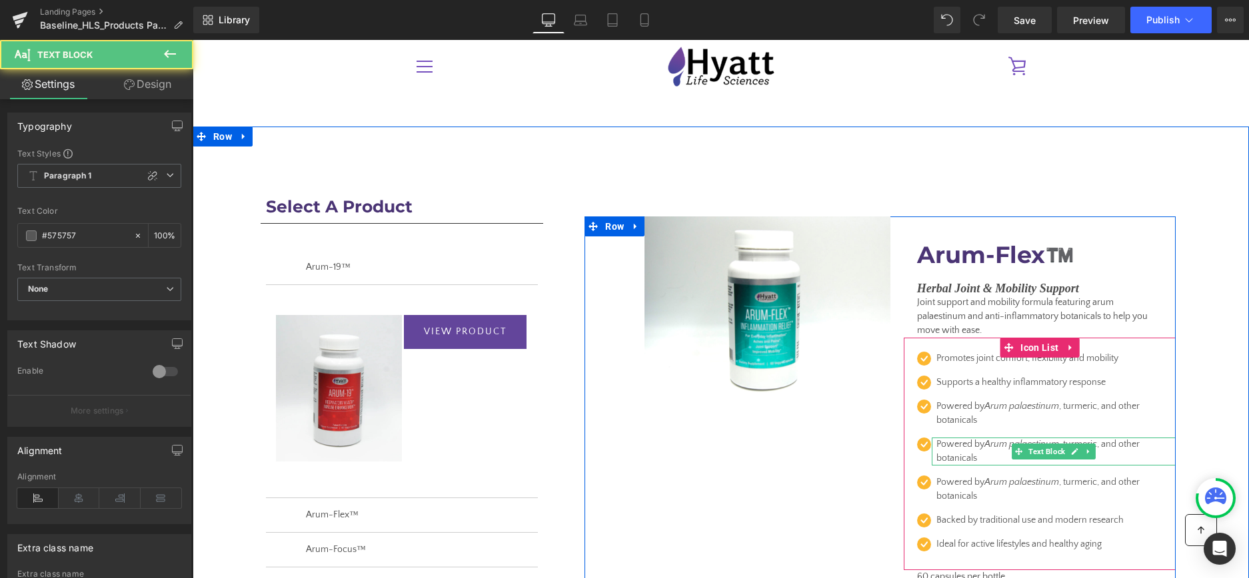
click at [961, 454] on p "Powered by Arum palaestinum , turmeric, and other botanicals" at bounding box center [1049, 452] width 226 height 28
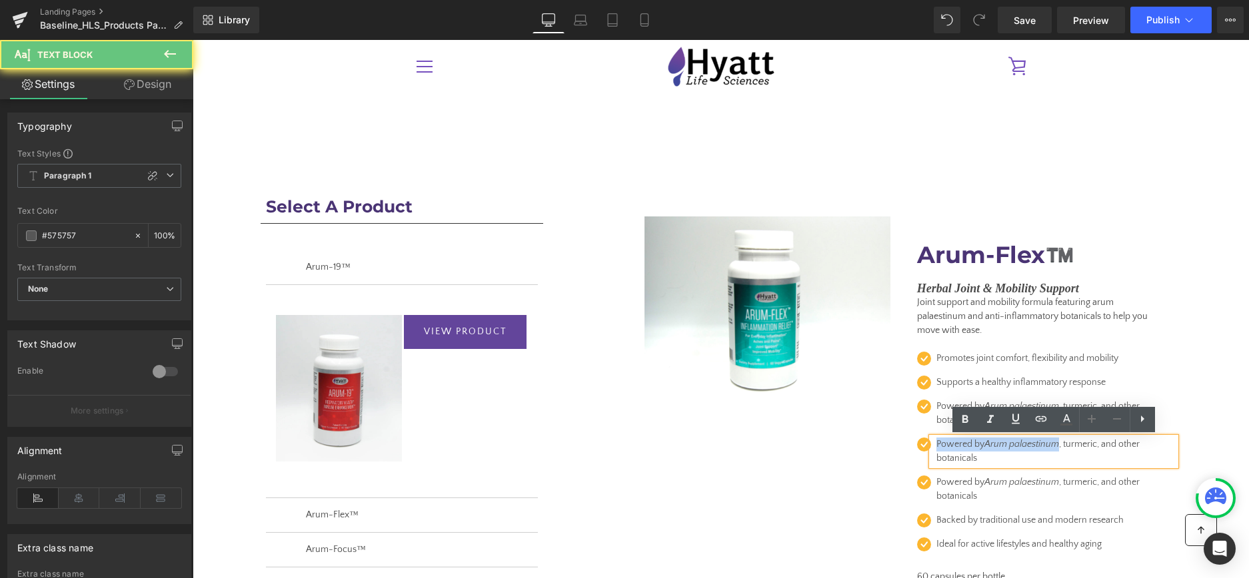
click at [961, 454] on p "Powered by Arum palaestinum , turmeric, and other botanicals" at bounding box center [1049, 452] width 226 height 28
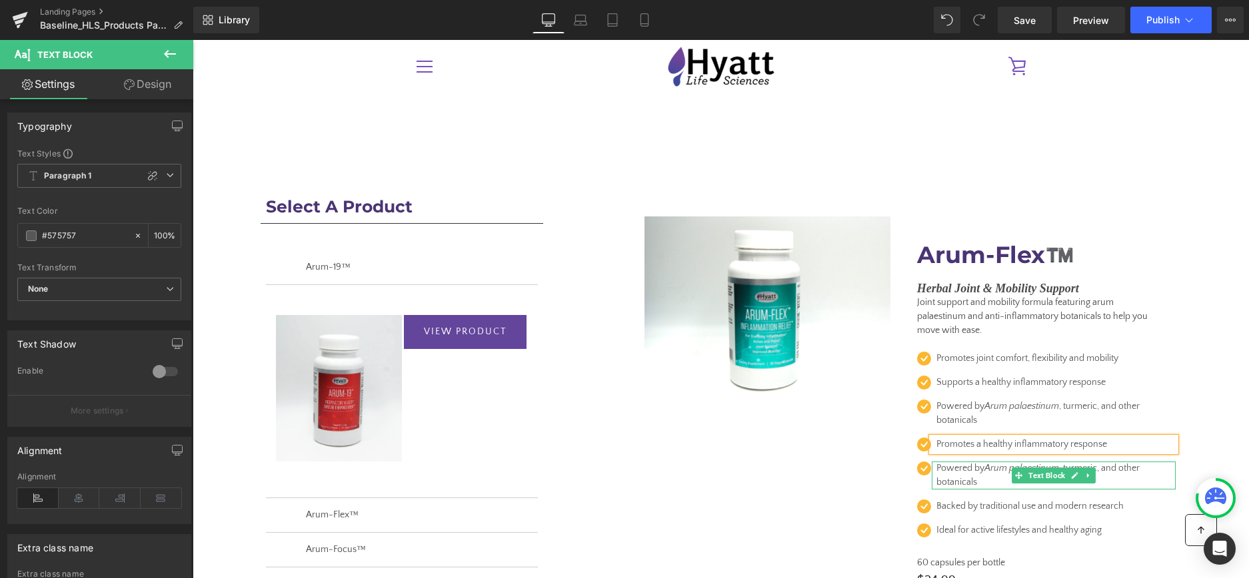
click at [967, 474] on p "Powered by Arum palaestinum , turmeric, and other botanicals" at bounding box center [1049, 476] width 226 height 28
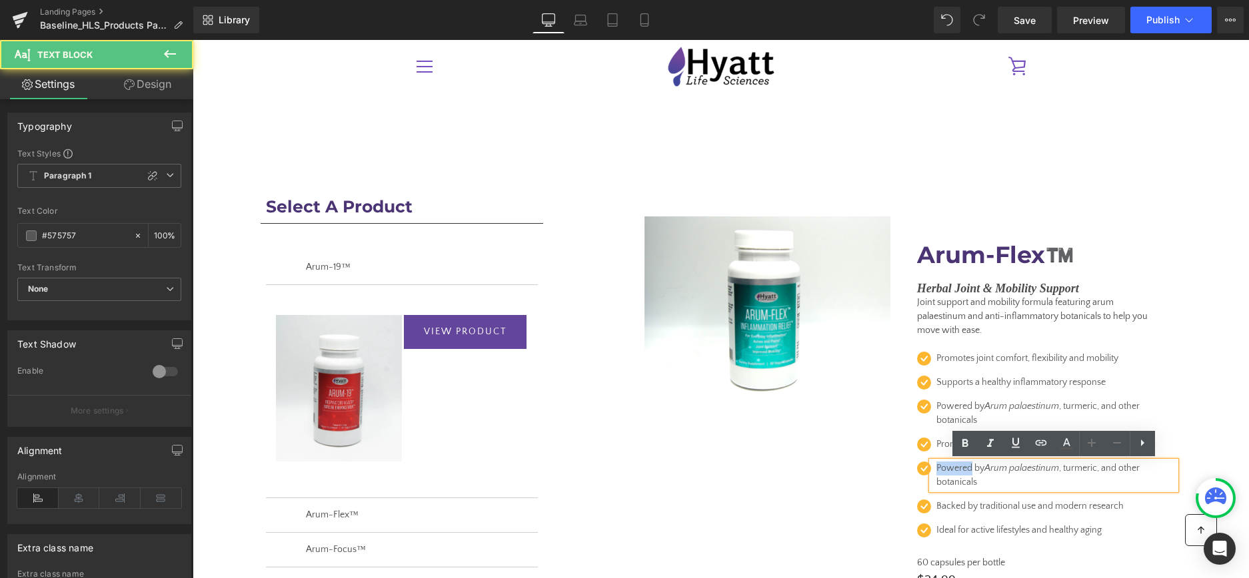
click at [967, 474] on p "Powered by Arum palaestinum , turmeric, and other botanicals" at bounding box center [1049, 476] width 226 height 28
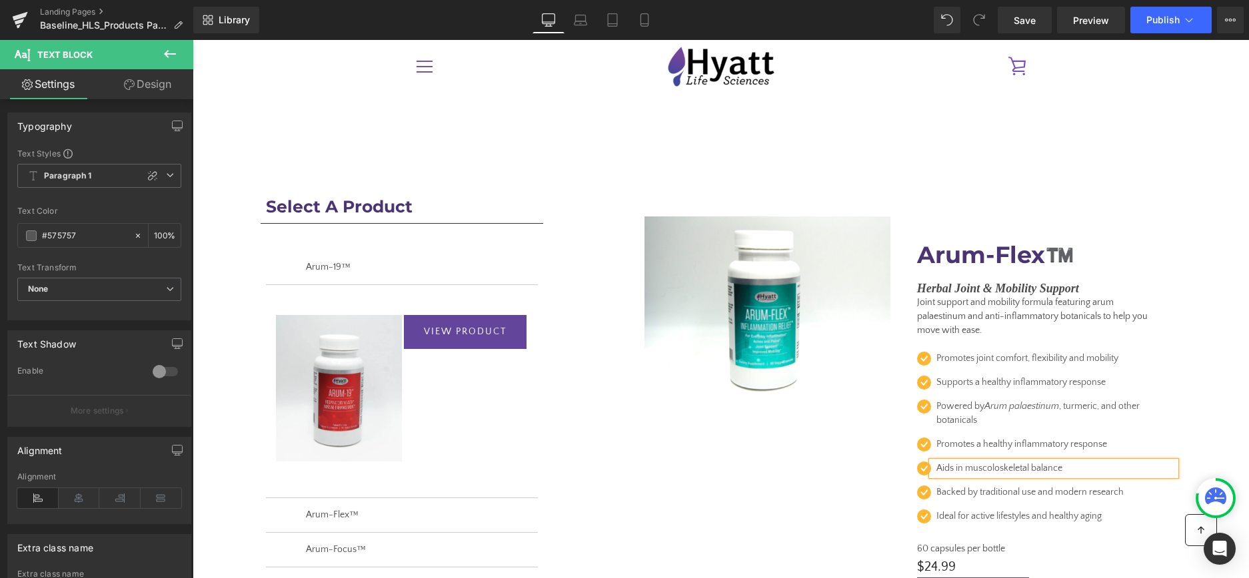
click at [990, 465] on p "Aids in muscoloskeletal balance" at bounding box center [1049, 469] width 226 height 14
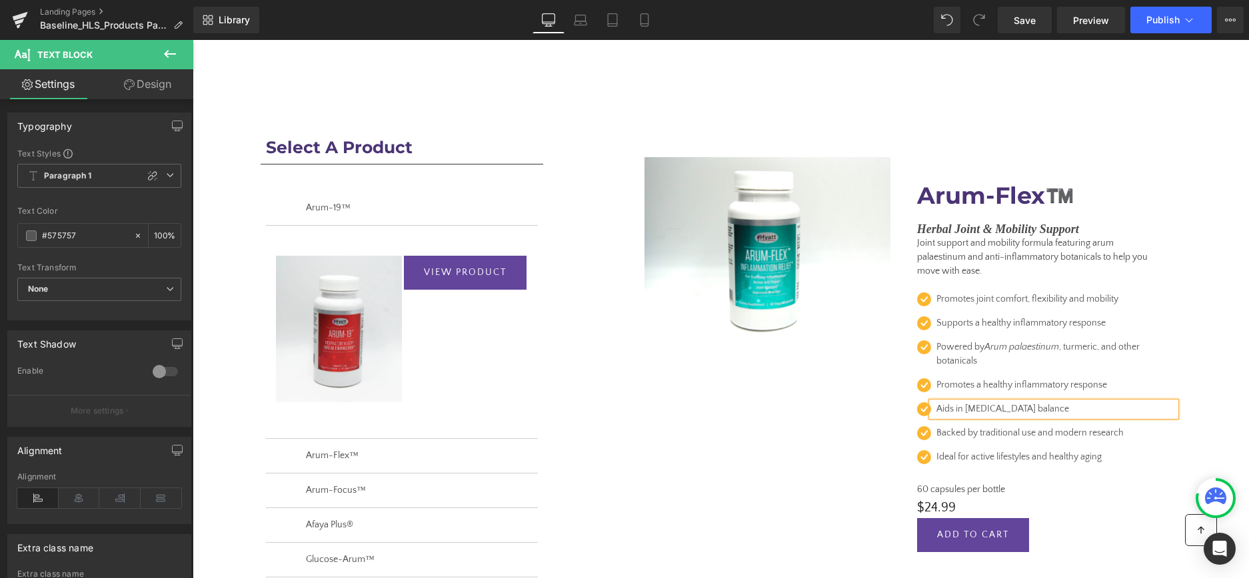
scroll to position [63, 0]
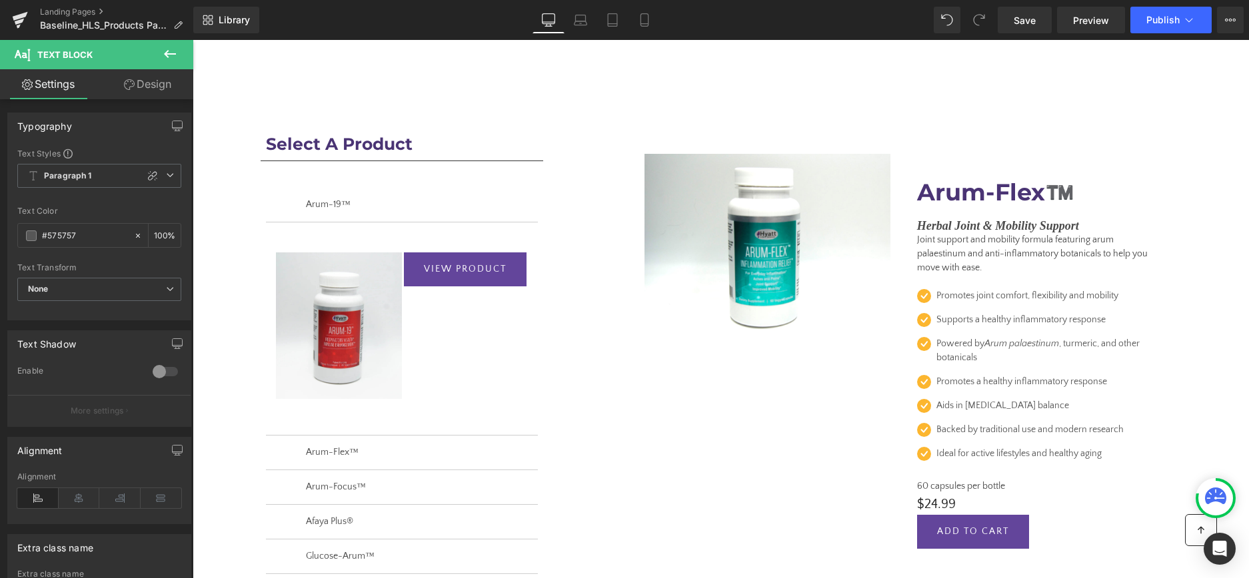
click at [1017, 252] on span "Text Block" at bounding box center [1032, 254] width 42 height 16
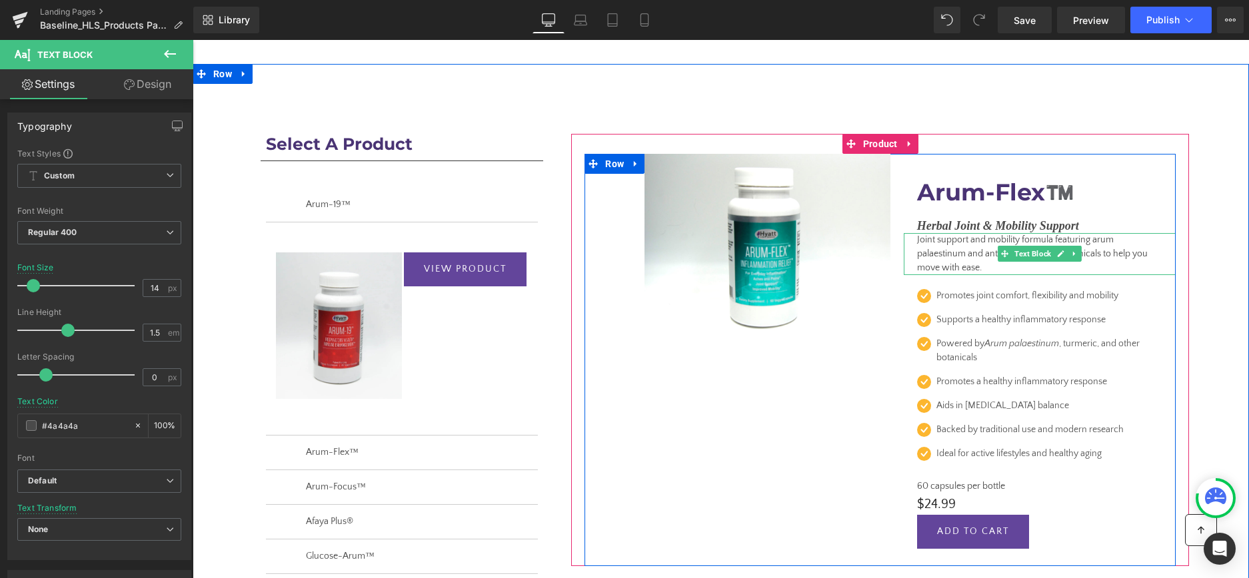
click at [951, 257] on p "Joint support and mobility formula featuring arum palaestinum and anti-inflamma…" at bounding box center [1039, 254] width 245 height 42
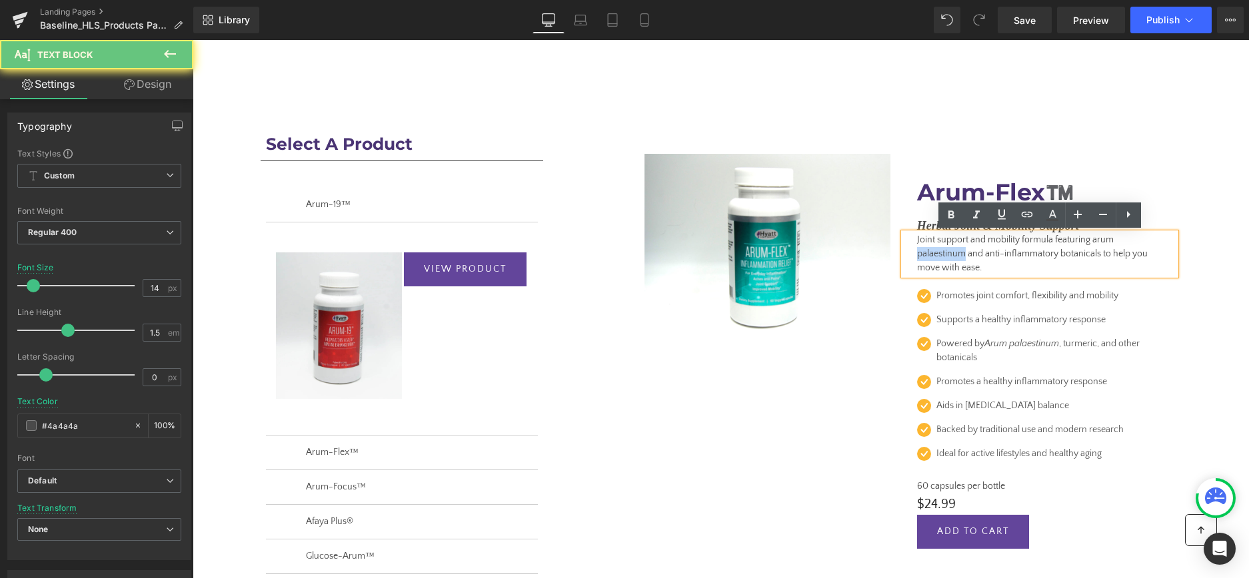
click at [951, 257] on p "Joint support and mobility formula featuring arum palaestinum and anti-inflamma…" at bounding box center [1039, 254] width 245 height 42
click at [991, 264] on p "Joint support and mobility formula featuring arum palaestinum and anti-inflamma…" at bounding box center [1039, 254] width 245 height 42
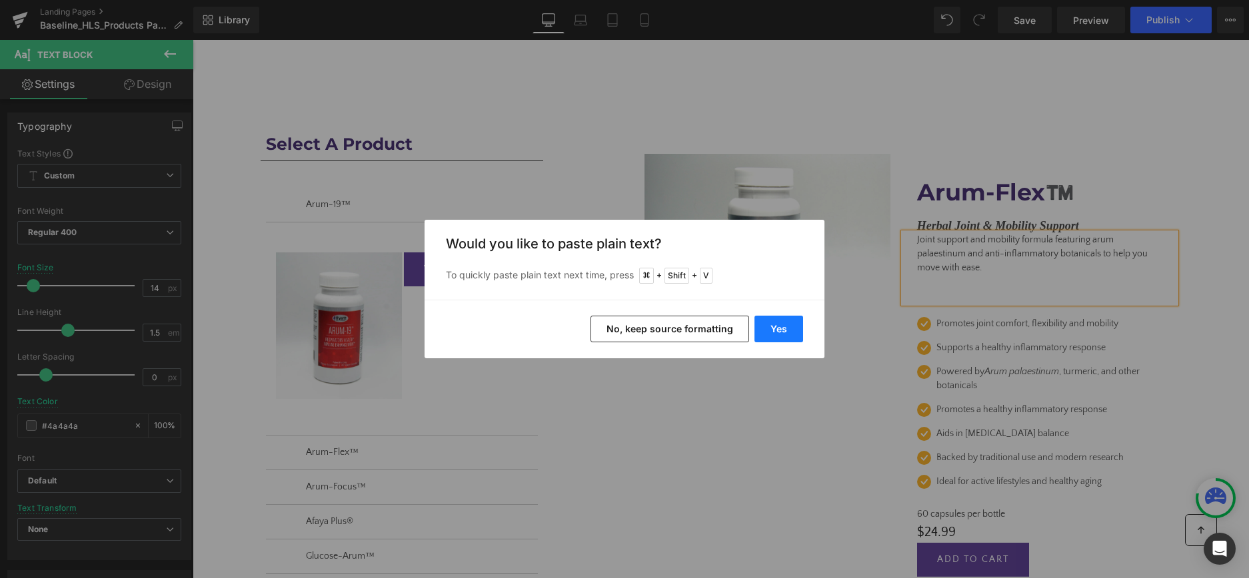
click at [792, 323] on button "Yes" at bounding box center [778, 329] width 49 height 27
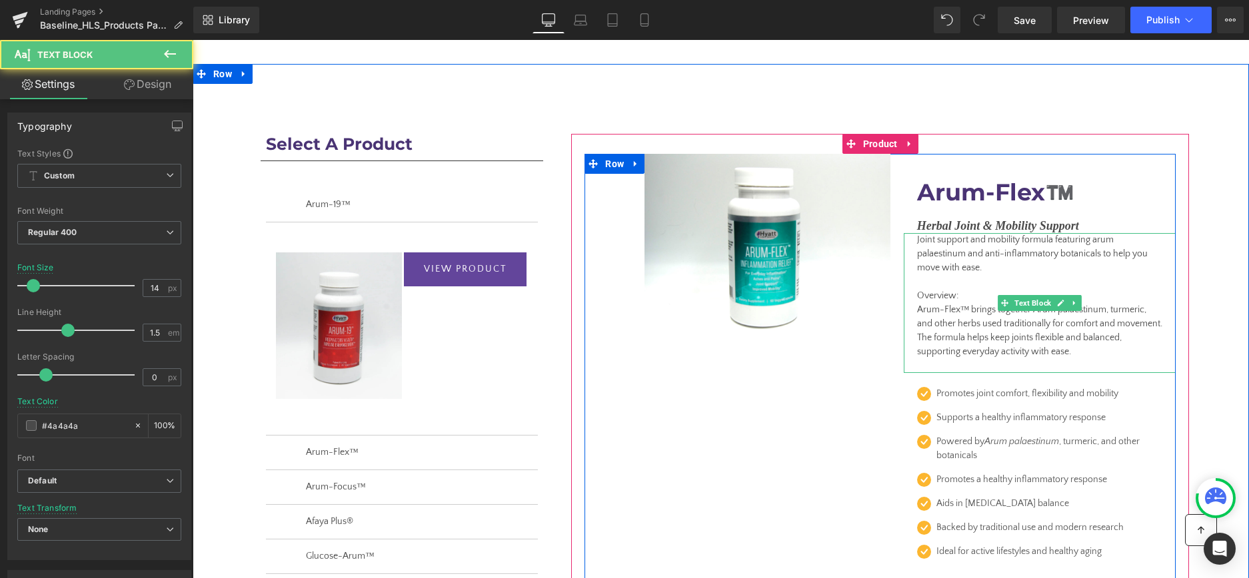
click at [946, 300] on p "Overview: Arum-Flex™ brings together Arum palaestinum, turmeric, and other herb…" at bounding box center [1039, 331] width 245 height 84
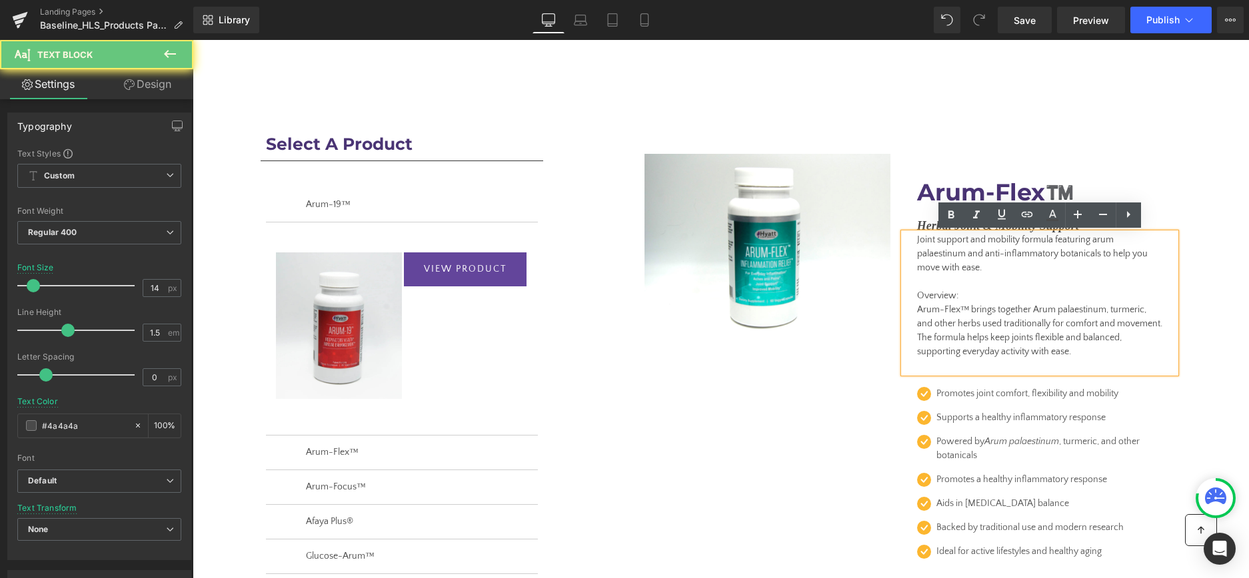
click at [946, 300] on p "Overview: Arum-Flex™ brings together Arum palaestinum, turmeric, and other herb…" at bounding box center [1039, 331] width 245 height 84
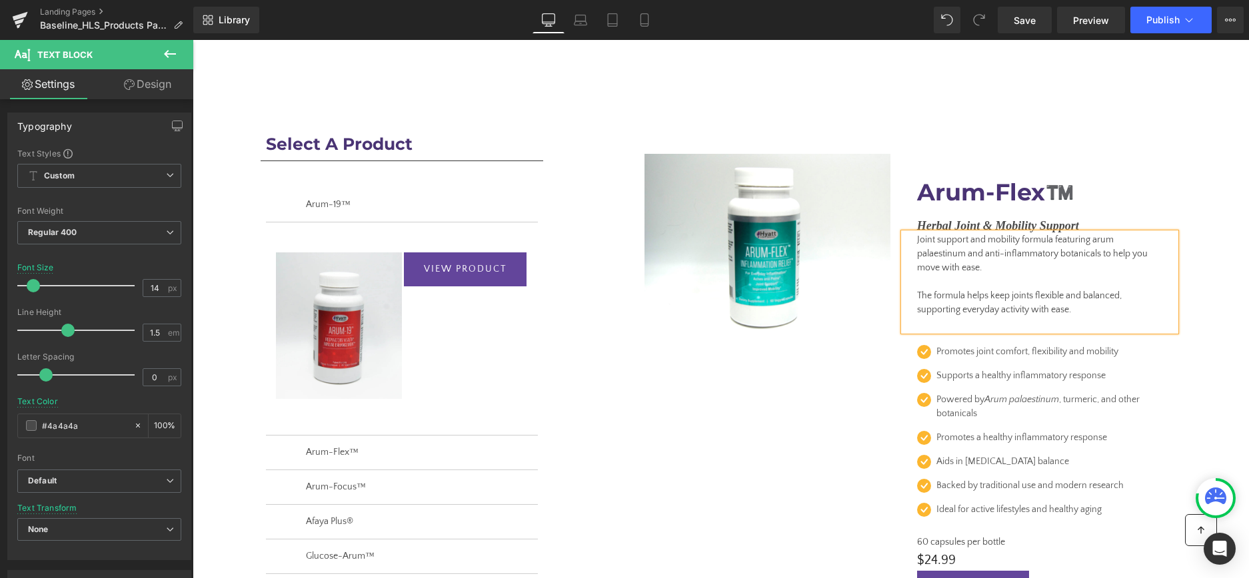
click at [1207, 287] on div "Select A Product Heading Separator Arum-19™ Text Block Image View Product [GEOG…" at bounding box center [721, 392] width 1056 height 656
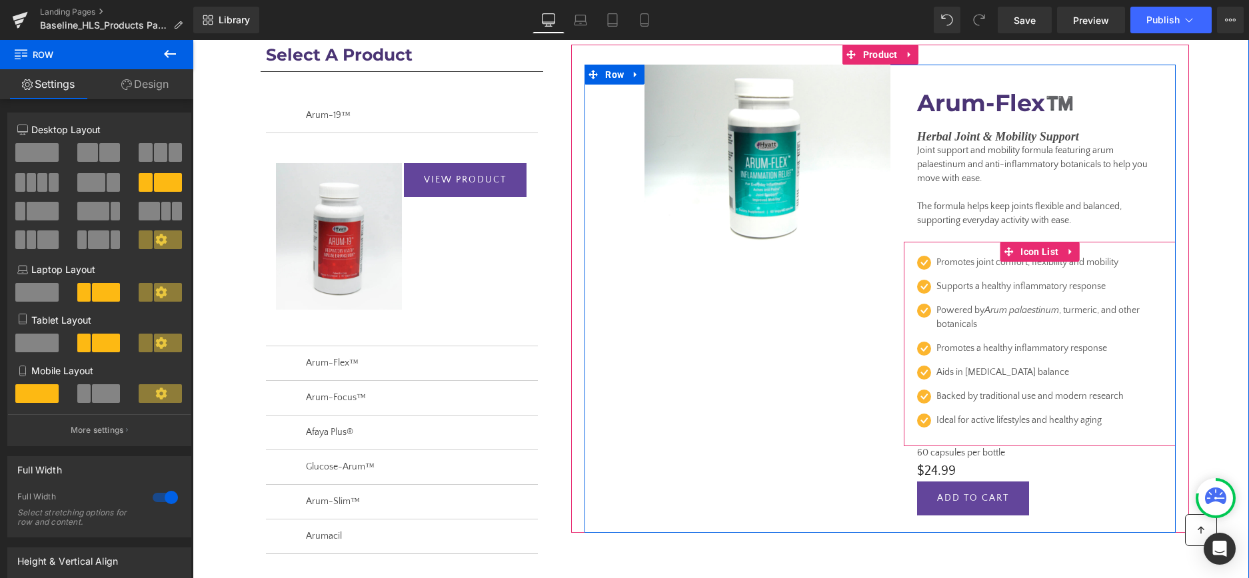
scroll to position [133, 0]
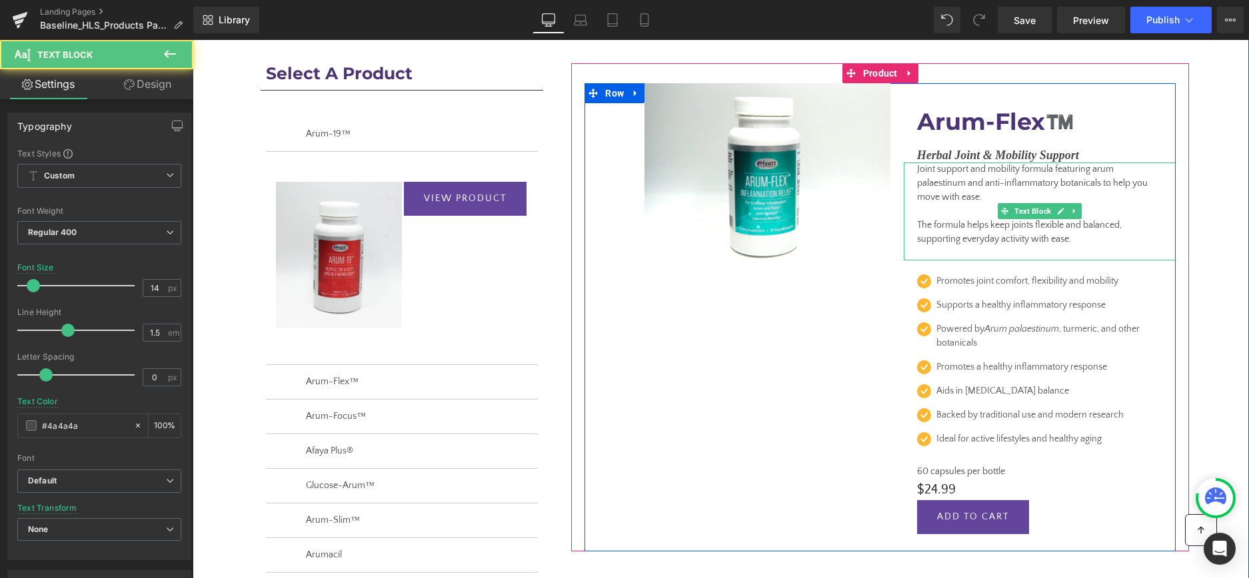
click at [1042, 237] on p "The formula helps keep joints flexible and balanced, supporting everyday activi…" at bounding box center [1039, 240] width 245 height 42
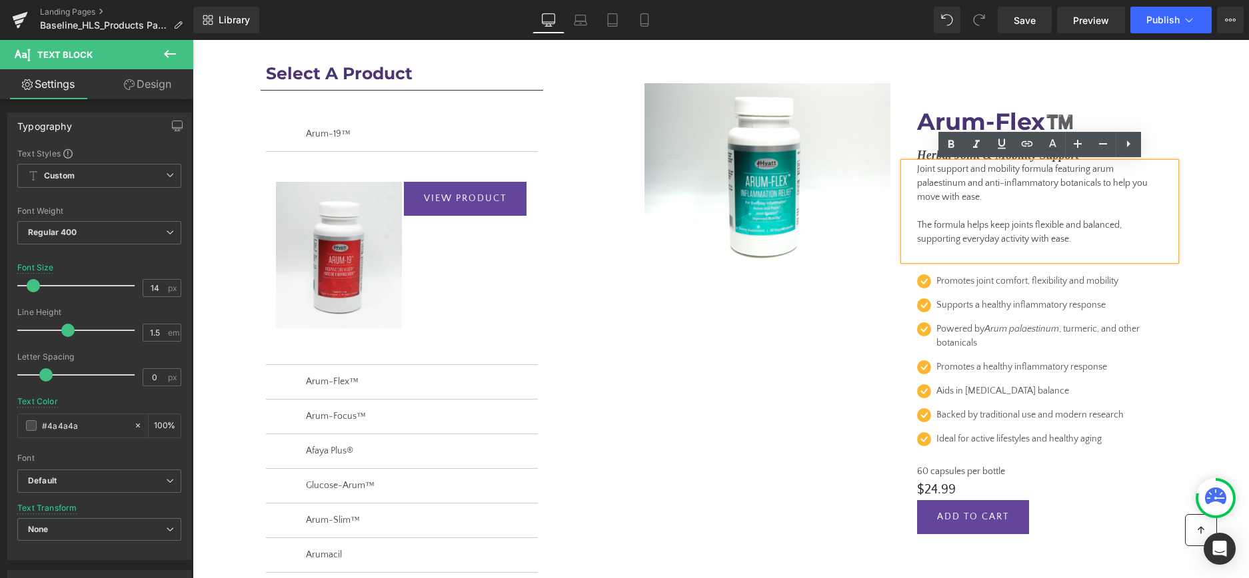
click at [1196, 217] on div "Row REVEAL OFFER (P) Cart Button Row Sale Off (P) Image Arum-Flex™️ (P) Title H…" at bounding box center [880, 307] width 638 height 488
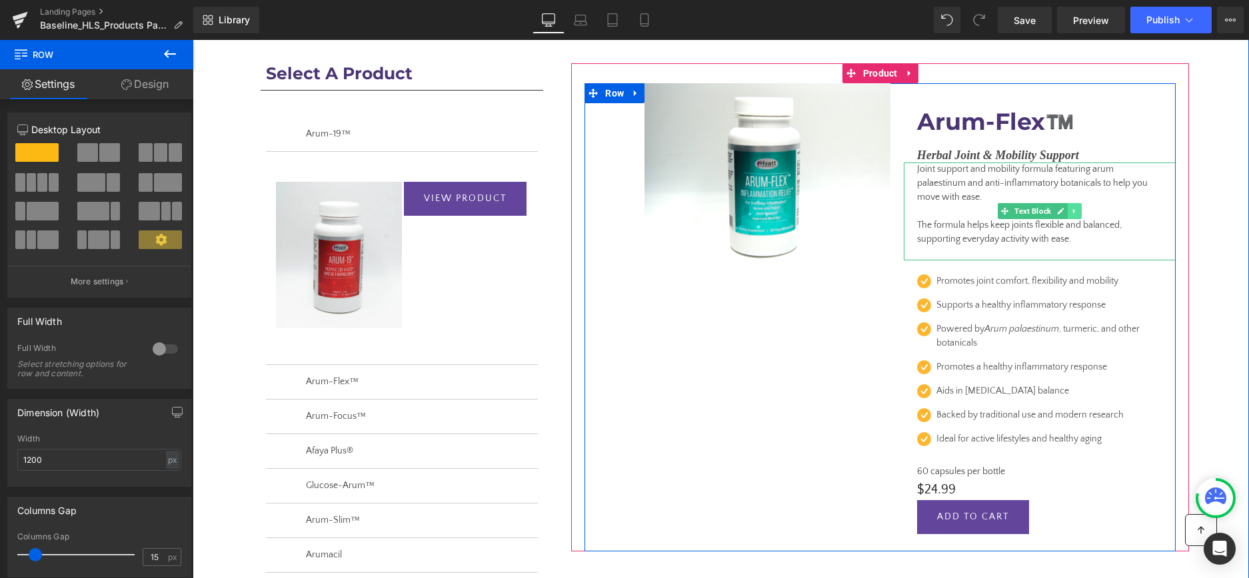
click at [1075, 211] on icon at bounding box center [1074, 211] width 7 height 8
click at [1067, 211] on icon at bounding box center [1066, 210] width 7 height 7
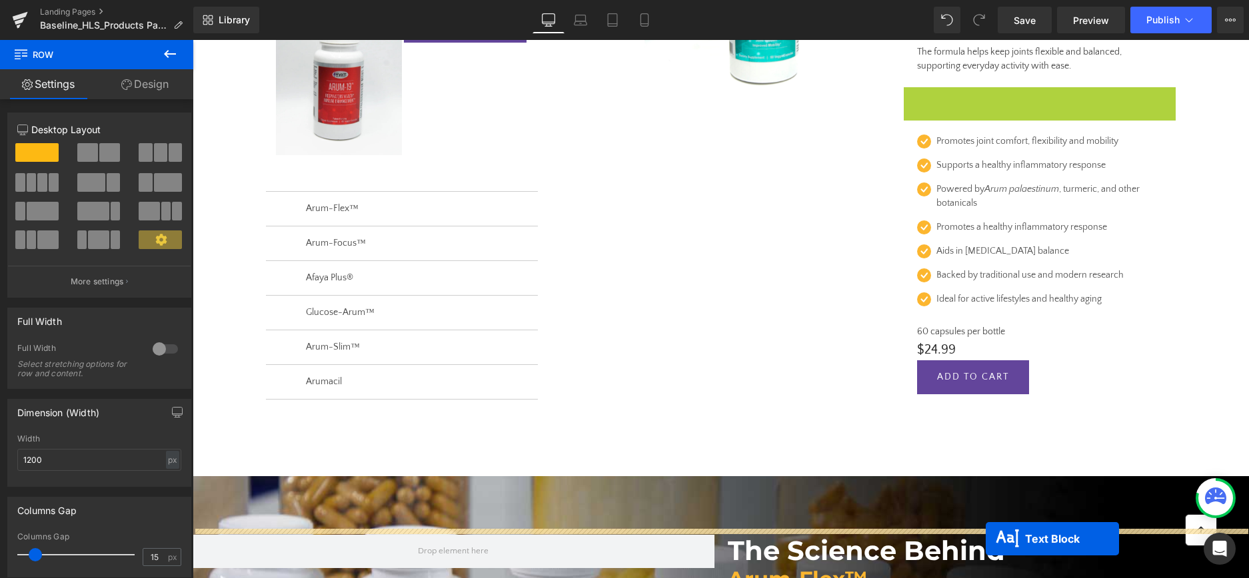
scroll to position [320, 0]
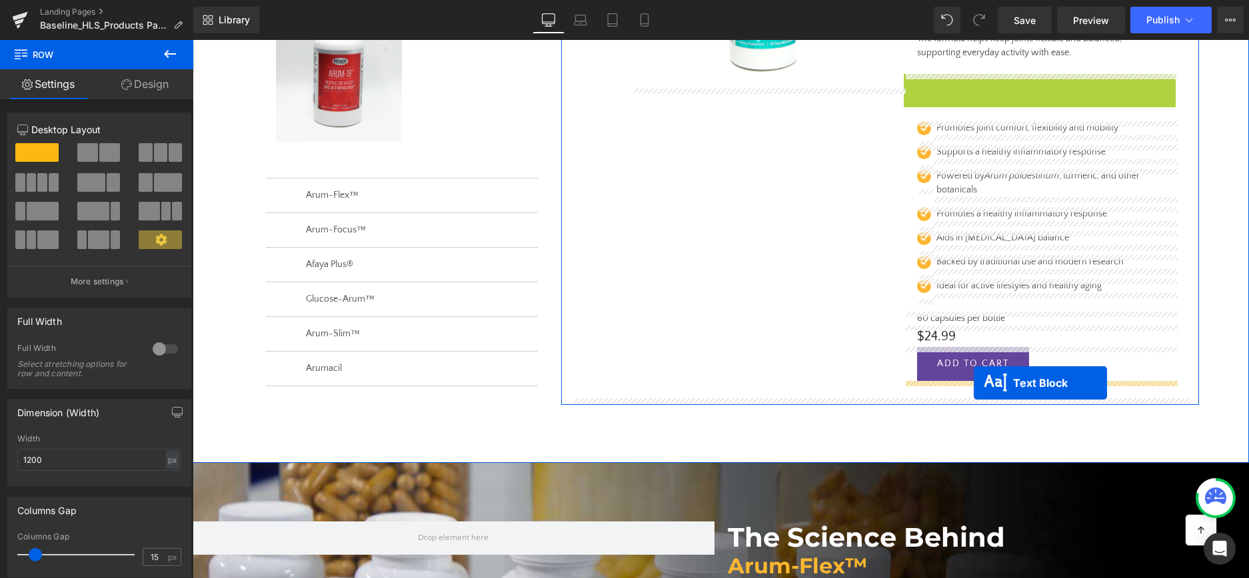
drag, startPoint x: 1002, startPoint y: 313, endPoint x: 973, endPoint y: 383, distance: 75.6
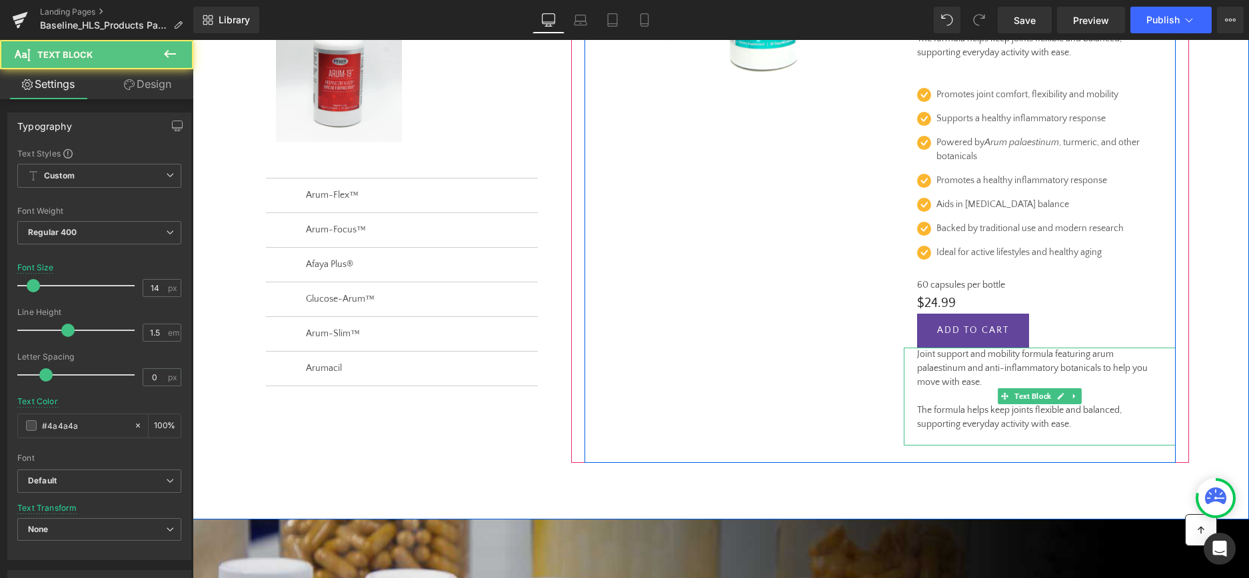
click at [969, 369] on p "Joint support and mobility formula featuring arum palaestinum and anti-inflamma…" at bounding box center [1039, 369] width 245 height 42
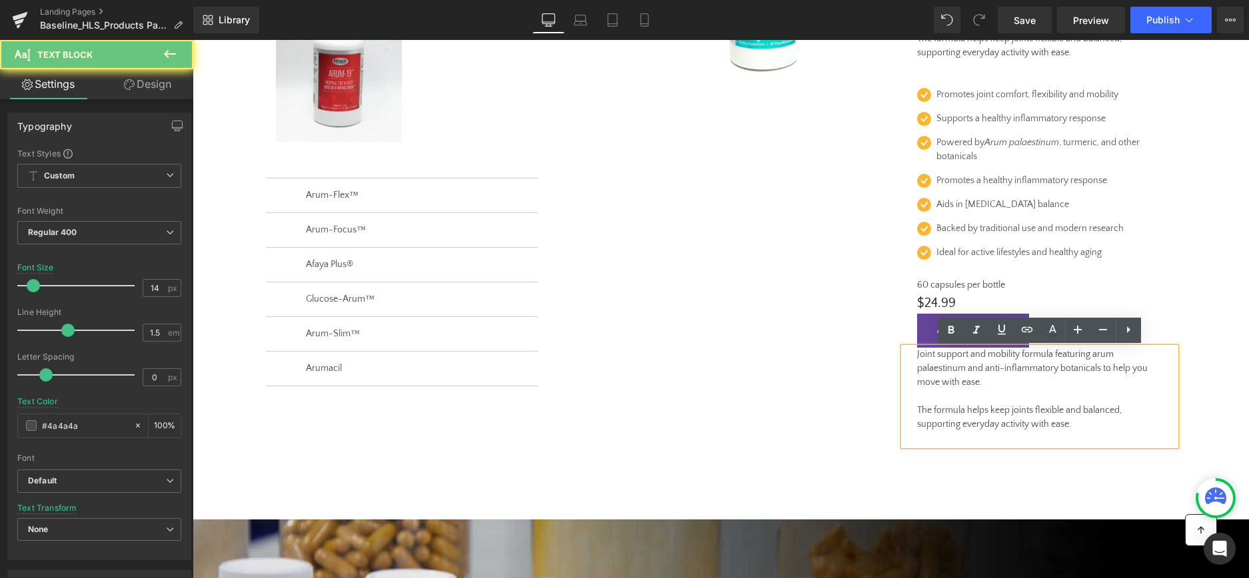
click at [969, 369] on p "Joint support and mobility formula featuring arum palaestinum and anti-inflamma…" at bounding box center [1039, 369] width 245 height 42
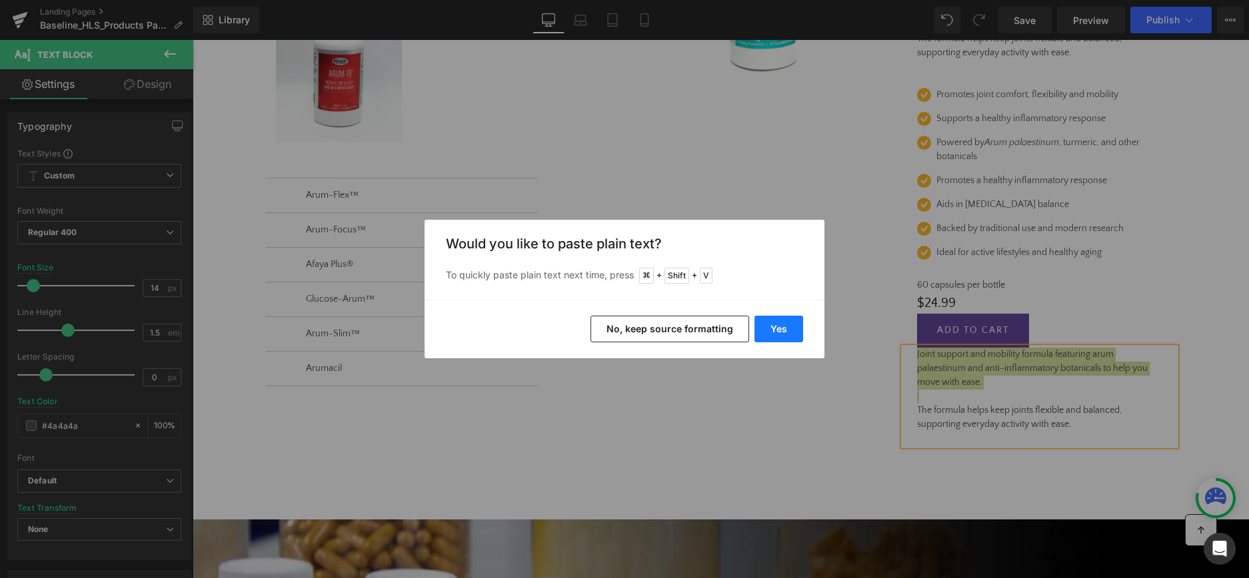
click at [777, 330] on button "Yes" at bounding box center [778, 329] width 49 height 27
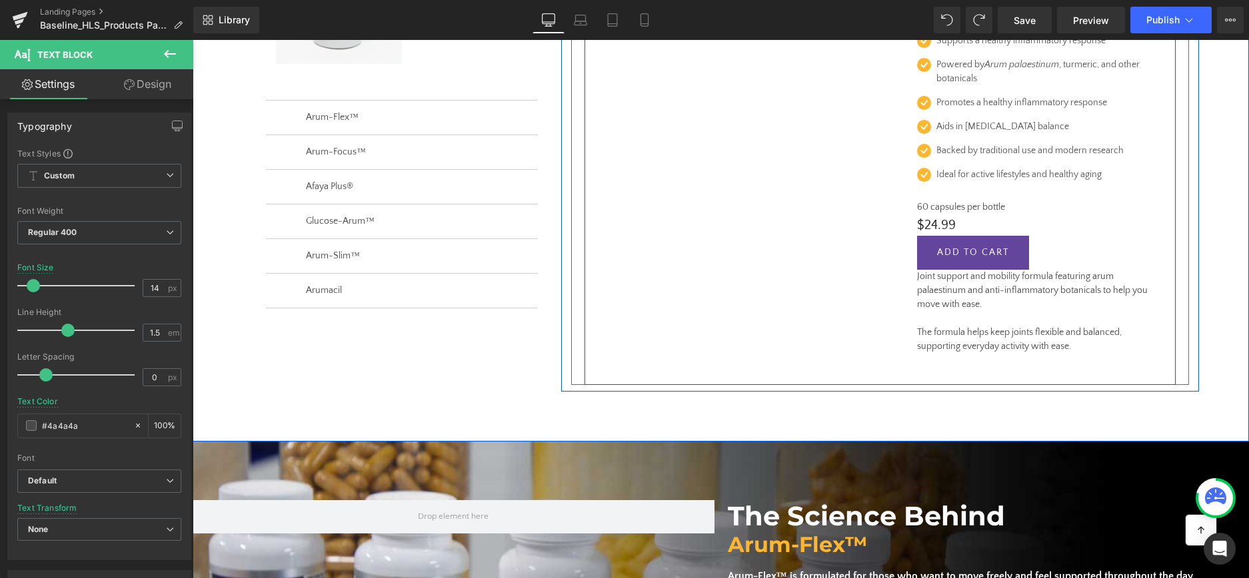
click at [936, 303] on p "Joint support and mobility formula featuring arum palaestinum and anti-inflamma…" at bounding box center [1039, 291] width 245 height 42
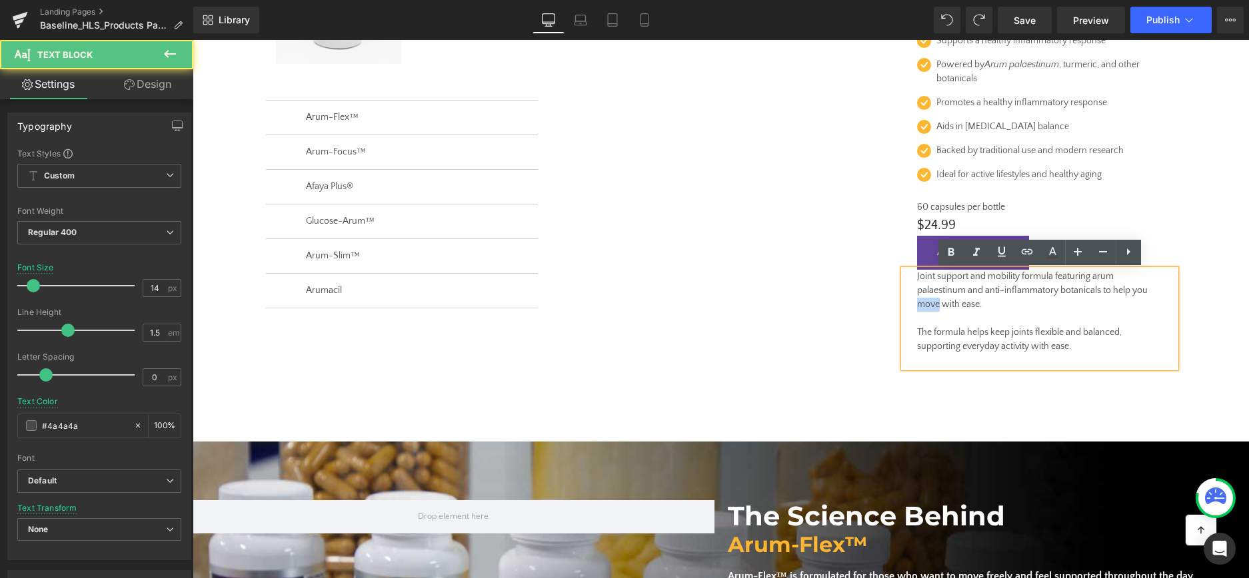
click at [936, 303] on p "Joint support and mobility formula featuring arum palaestinum and anti-inflamma…" at bounding box center [1039, 291] width 245 height 42
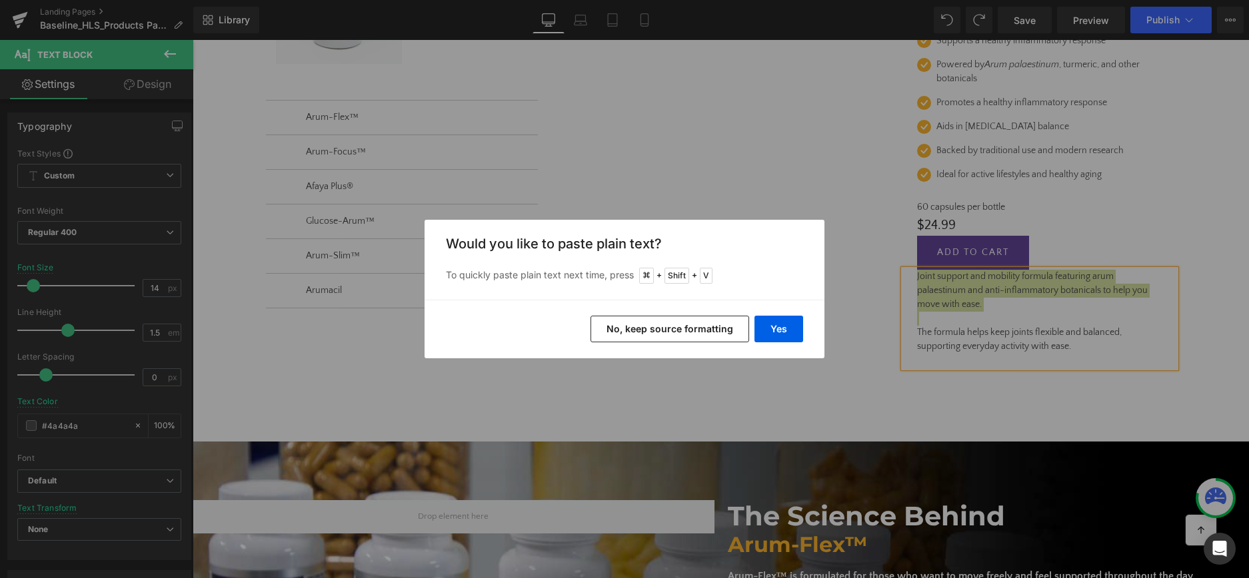
click at [666, 324] on button "No, keep source formatting" at bounding box center [669, 329] width 159 height 27
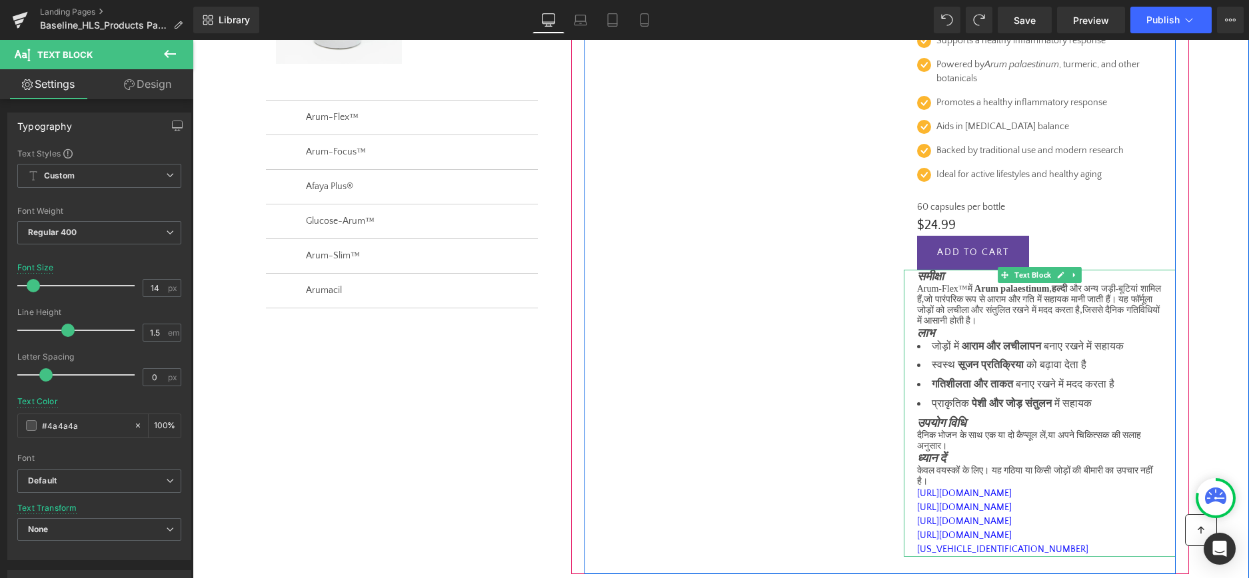
click at [920, 281] on span "समीक्षा" at bounding box center [930, 276] width 27 height 13
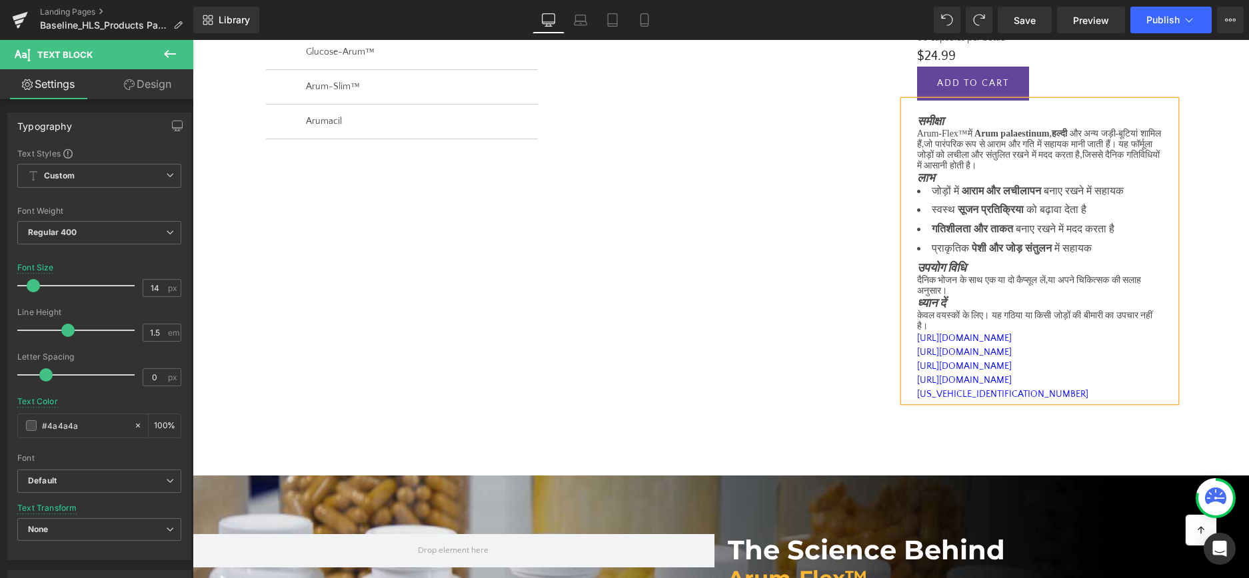
scroll to position [574, 0]
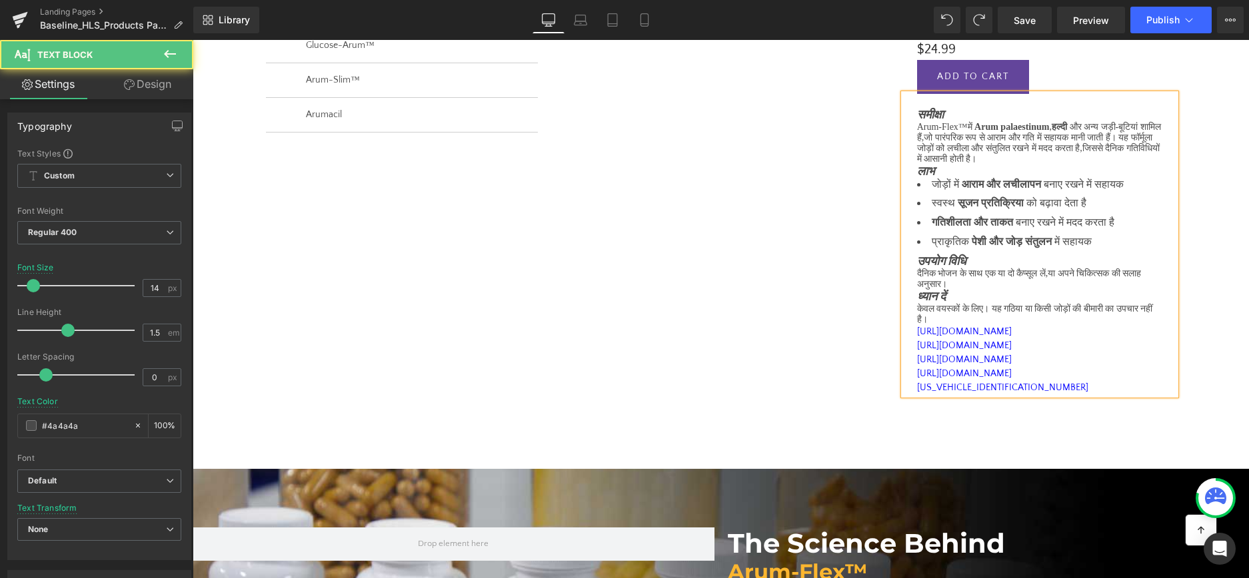
drag, startPoint x: 916, startPoint y: 400, endPoint x: 1115, endPoint y: 456, distance: 206.5
click at [1115, 396] on div "समीक्षा Arum-Flex™ में Arum palaestinum , हल्दी और अन्य जड़ी - बूटियां शामिल है…" at bounding box center [1040, 245] width 272 height 302
copy div "[URL][DOMAIN_NAME] [URL][DOMAIN_NAME] [URL][DOMAIN_NAME] [URL][DOMAIN_NAME][US_…"
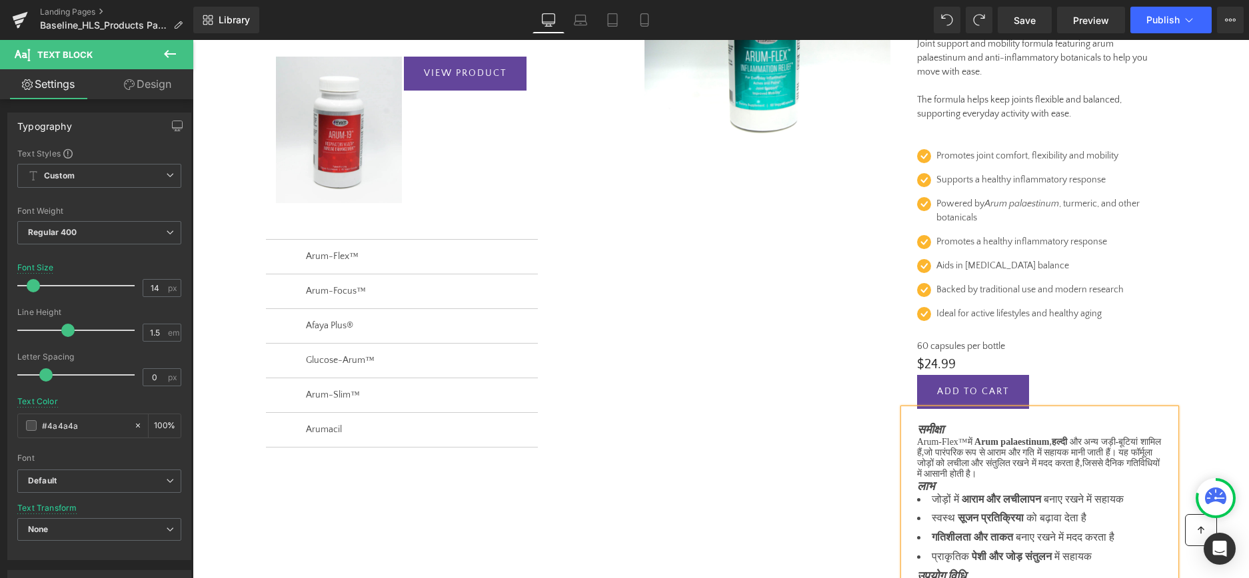
scroll to position [255, 0]
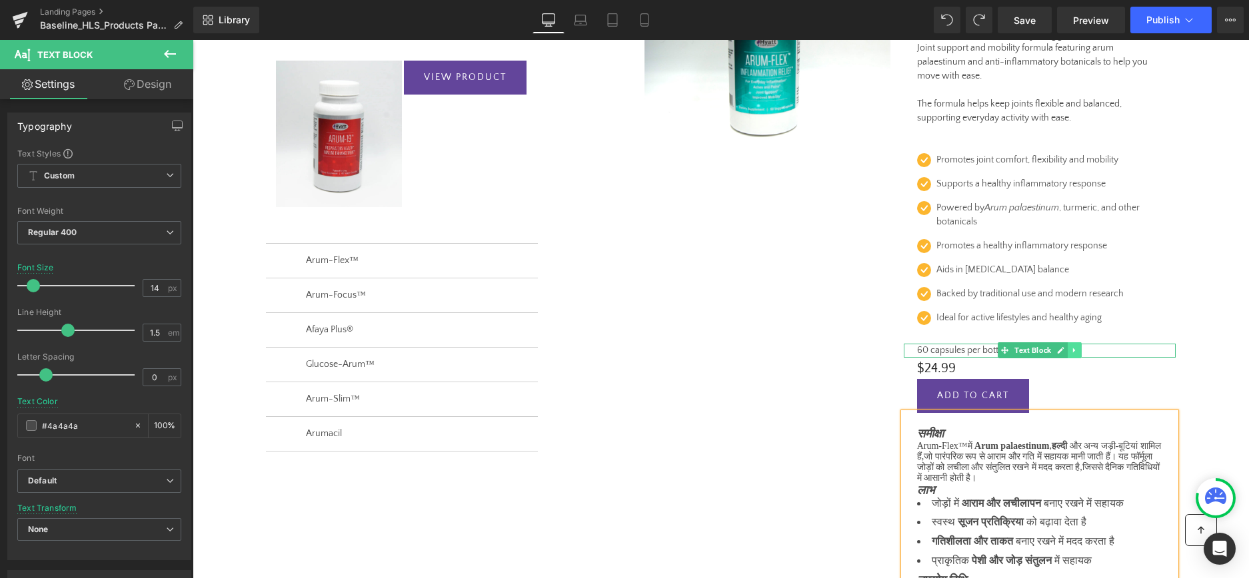
click at [1074, 348] on icon at bounding box center [1074, 350] width 7 height 8
click at [1067, 350] on icon at bounding box center [1066, 349] width 7 height 7
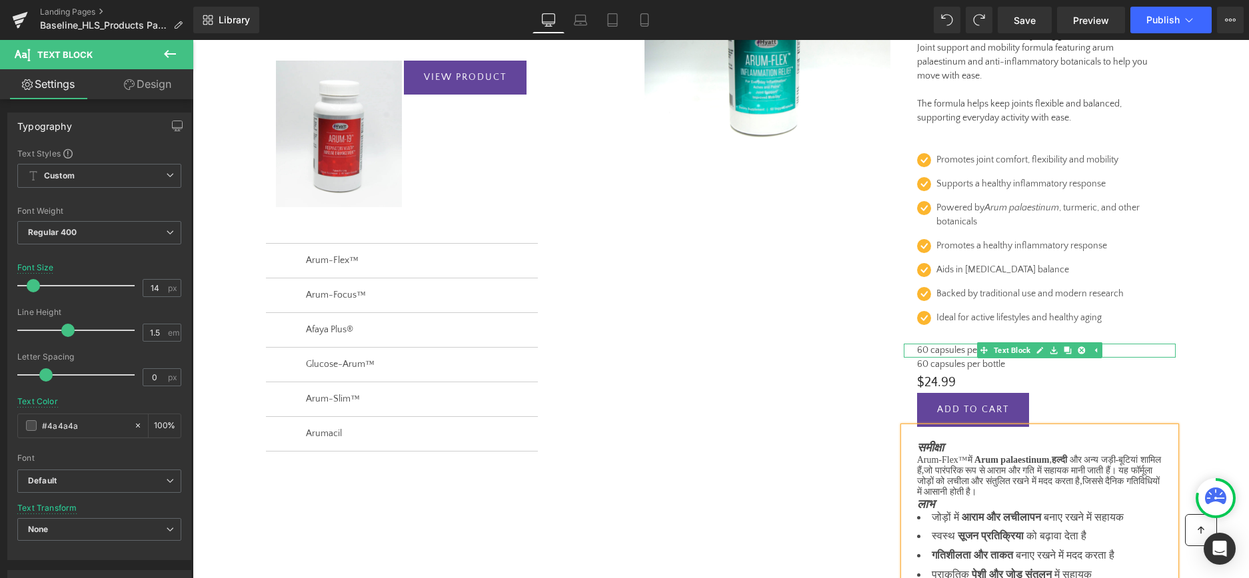
click at [940, 351] on p "60 capsules per bottle" at bounding box center [1039, 351] width 245 height 14
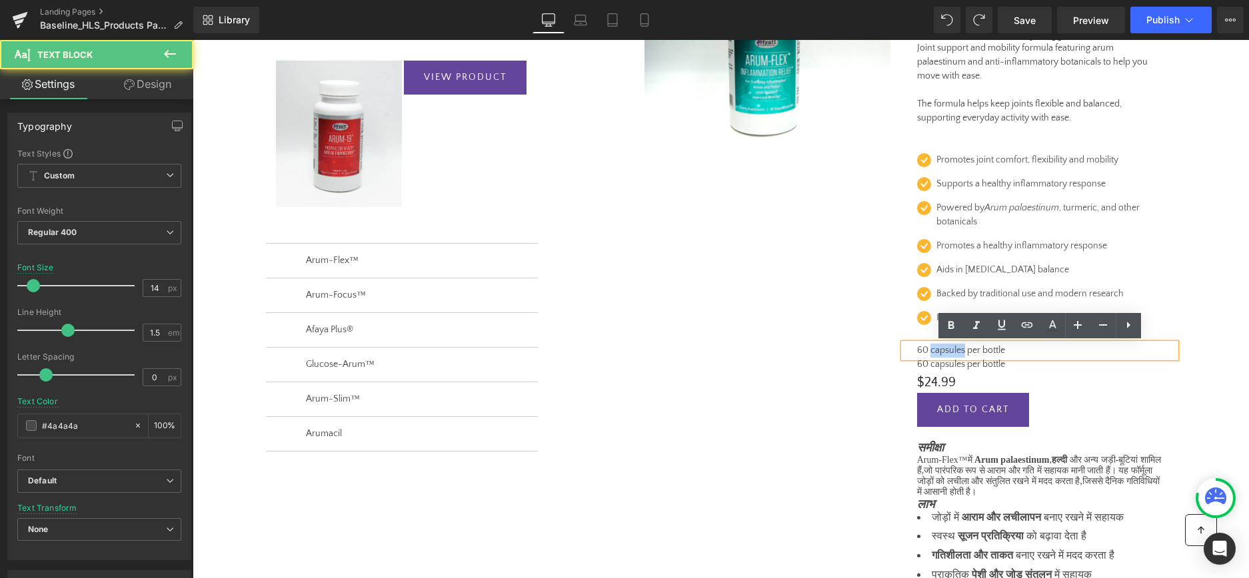
click at [940, 351] on p "60 capsules per bottle" at bounding box center [1039, 351] width 245 height 14
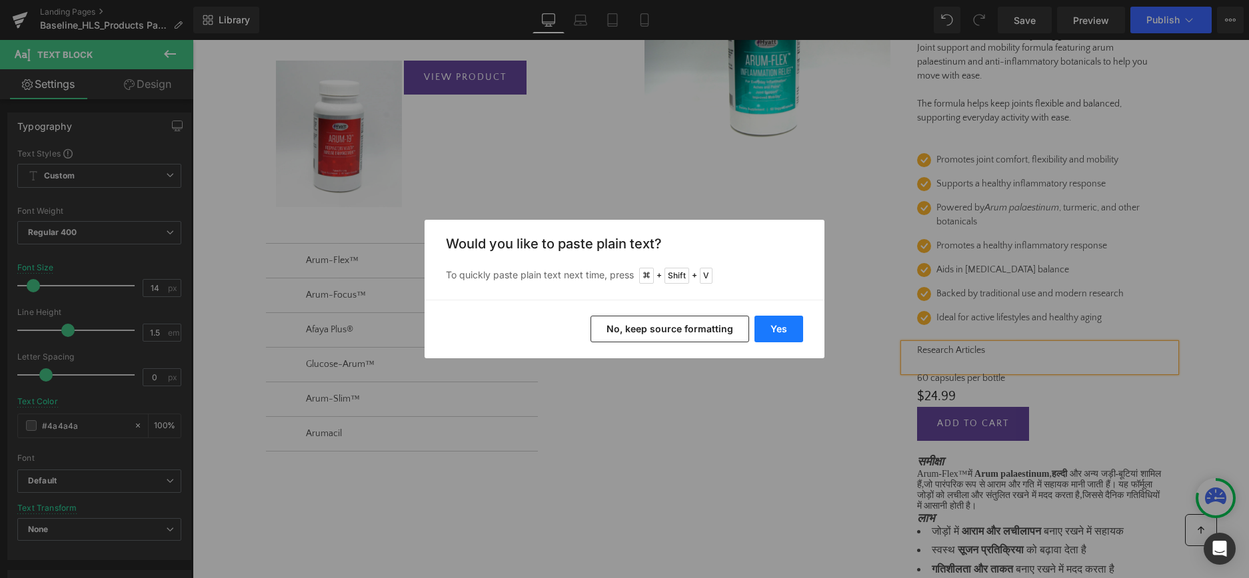
click at [776, 330] on button "Yes" at bounding box center [778, 329] width 49 height 27
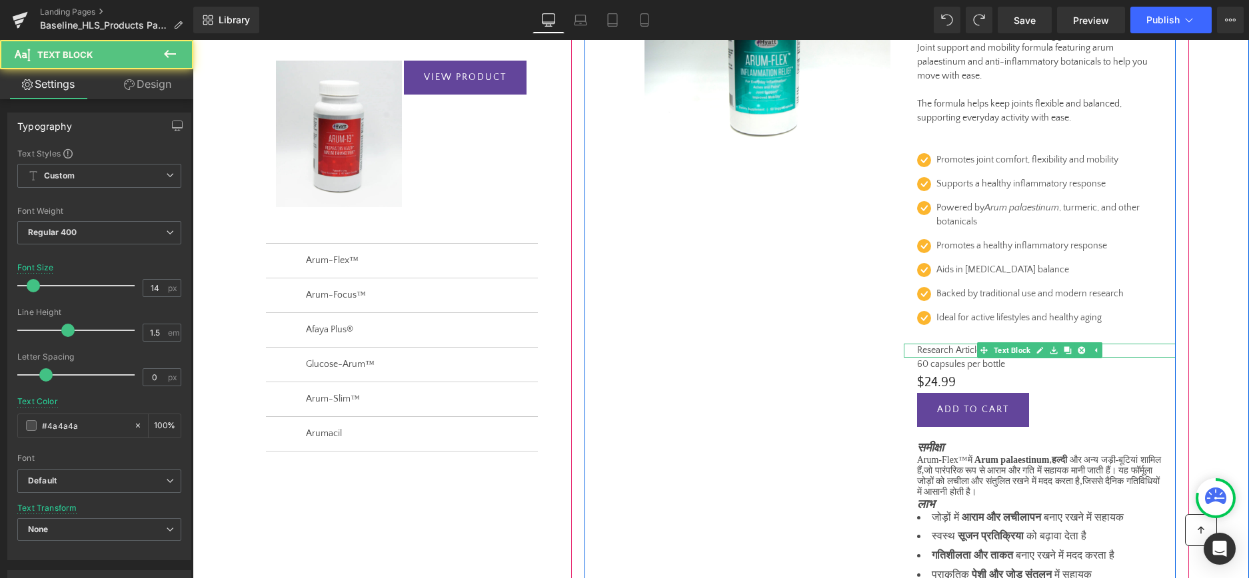
click at [966, 352] on p "Research Articles" at bounding box center [1039, 351] width 245 height 14
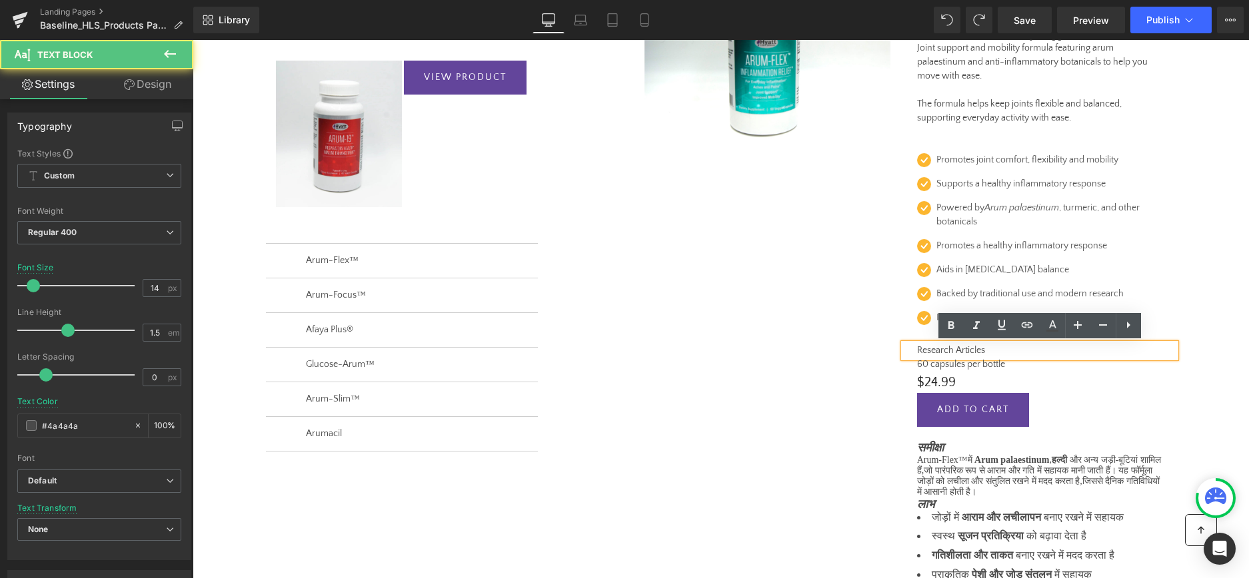
click at [987, 349] on p "Research Articles" at bounding box center [1039, 351] width 245 height 14
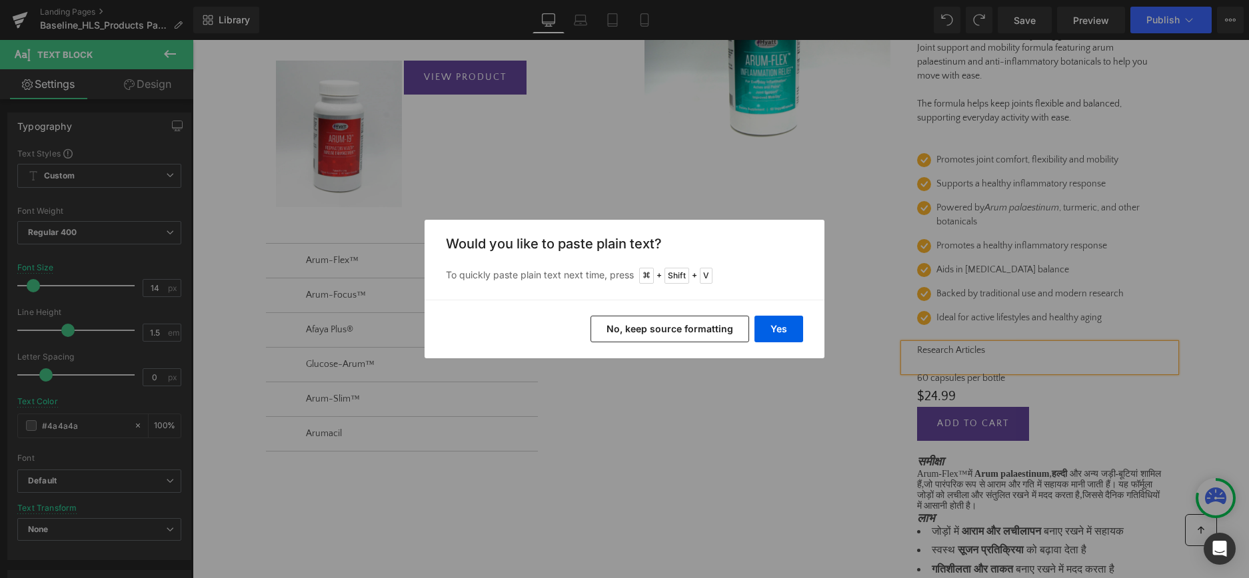
click at [631, 324] on button "No, keep source formatting" at bounding box center [669, 329] width 159 height 27
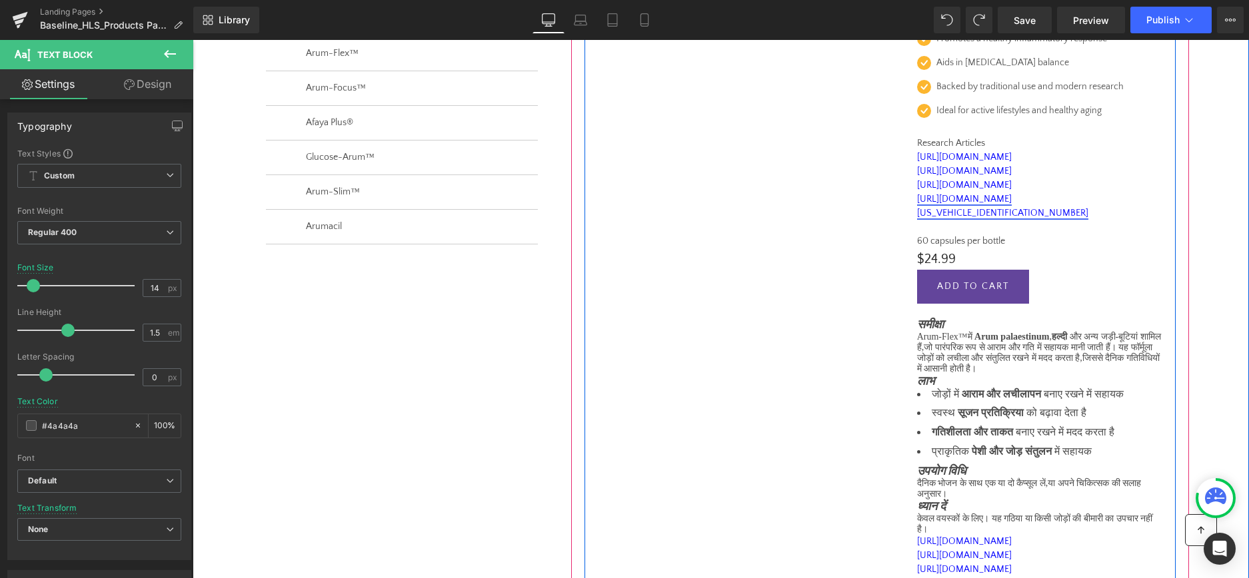
scroll to position [442, 0]
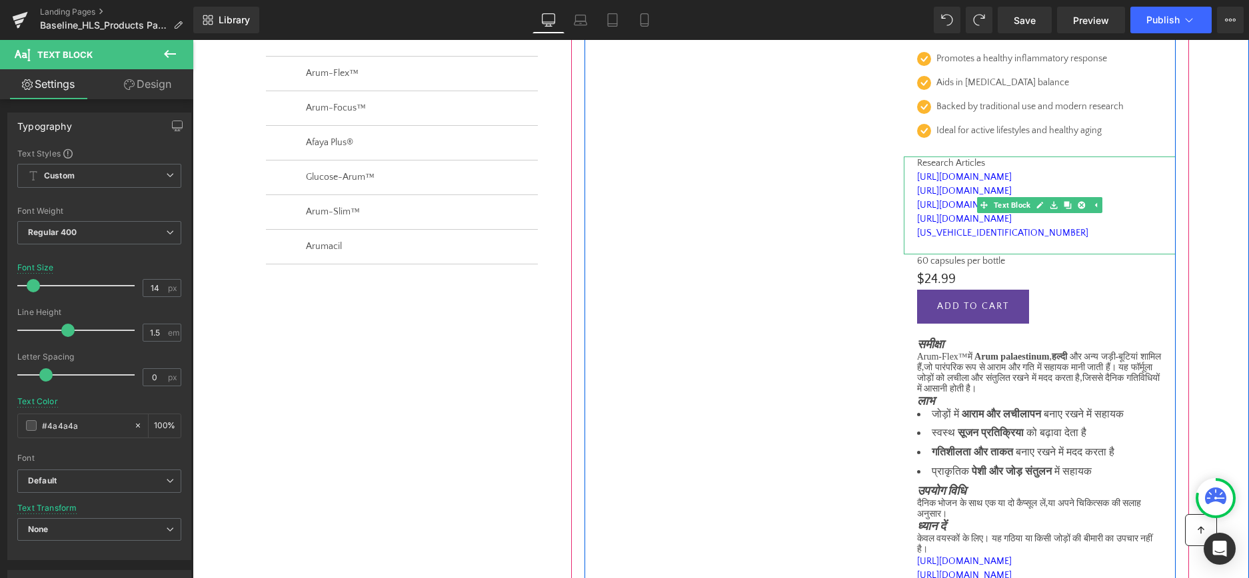
click at [938, 163] on p "Research Articles" at bounding box center [1039, 164] width 245 height 14
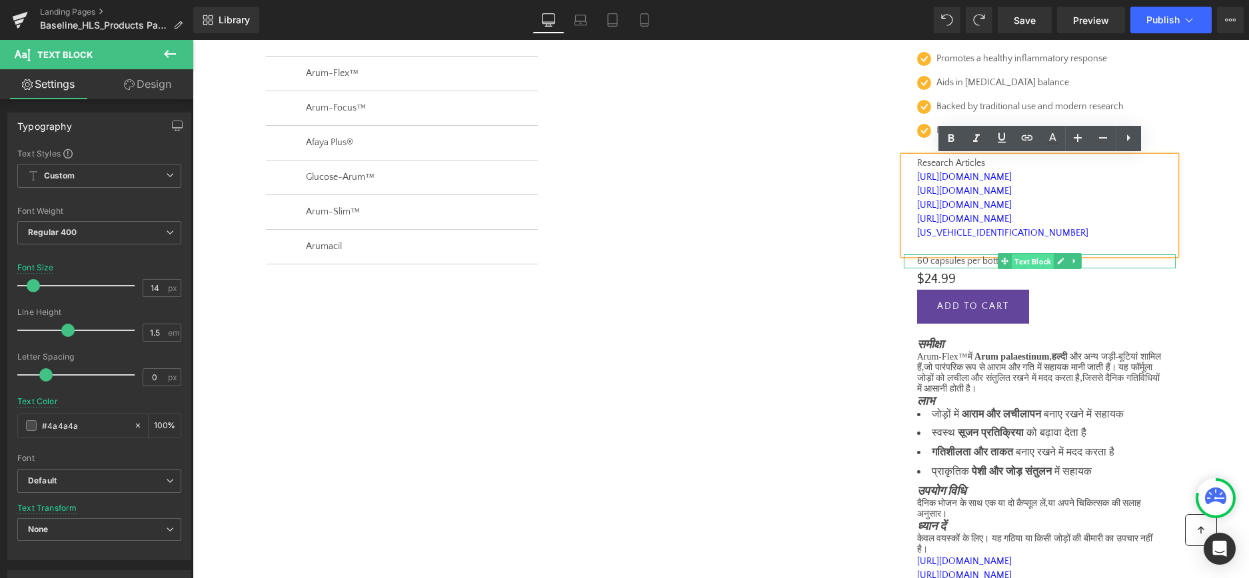
click at [1052, 261] on span "Text Block" at bounding box center [1032, 262] width 42 height 16
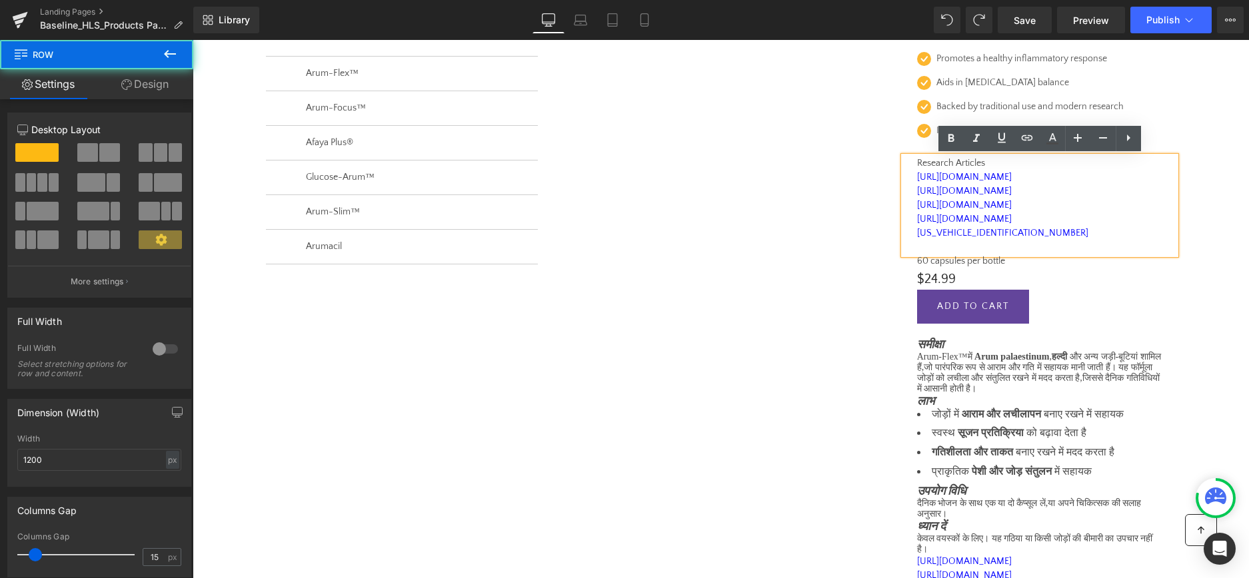
click at [1193, 205] on div "Row REVEAL OFFER (P) Cart Button Row Sale Off (P) Image Arum-Flex™️ (P) Title H…" at bounding box center [880, 199] width 638 height 888
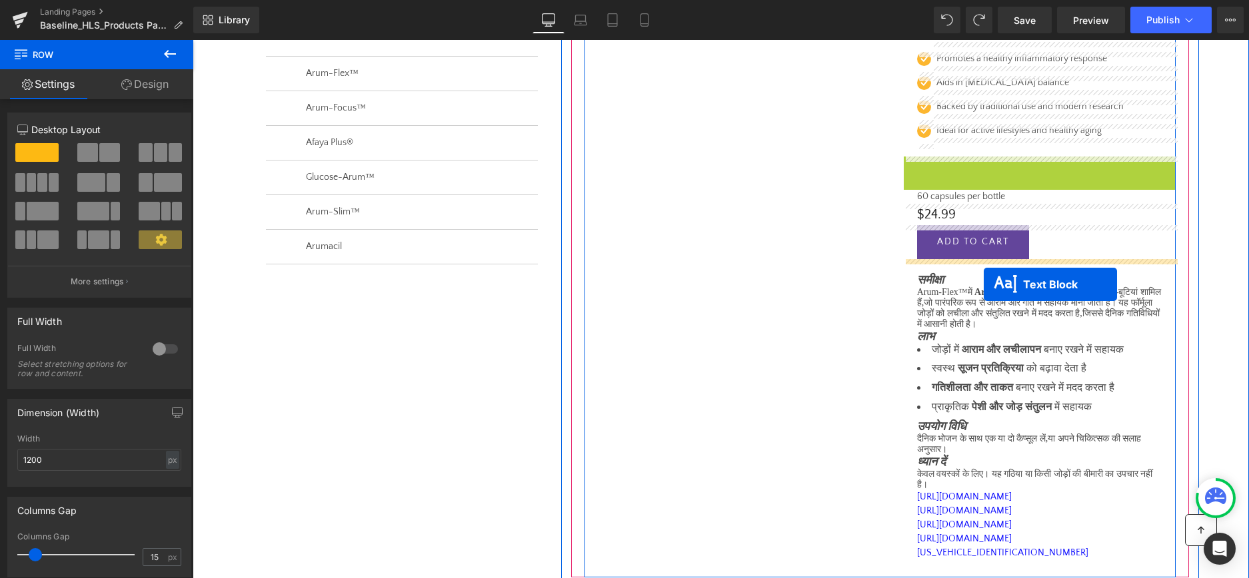
drag, startPoint x: 984, startPoint y: 207, endPoint x: 983, endPoint y: 285, distance: 78.0
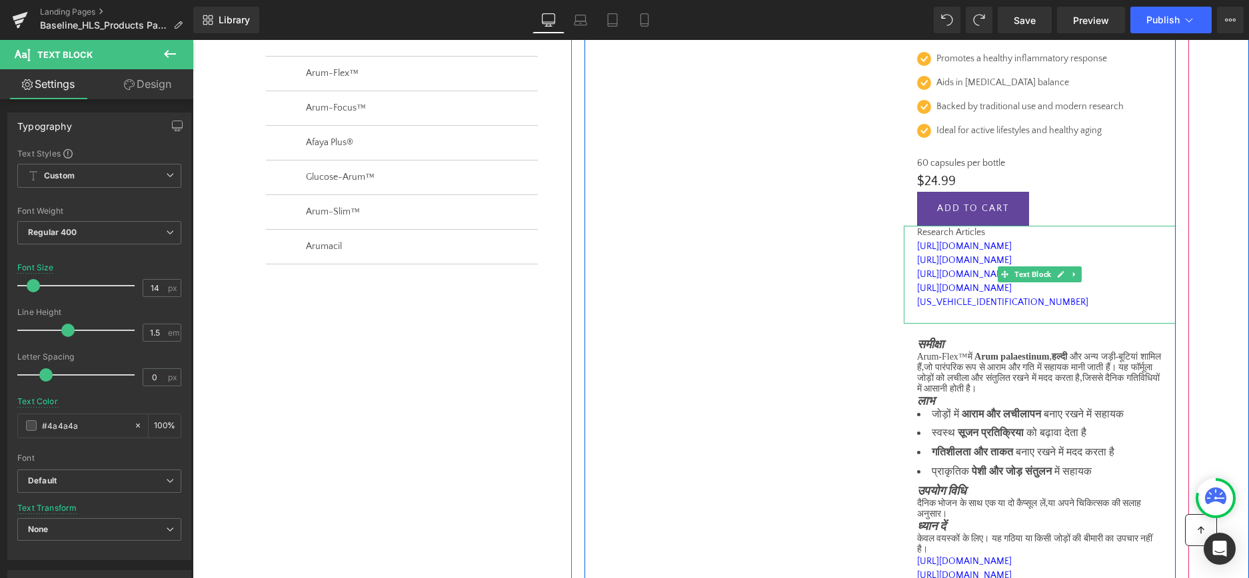
click at [918, 233] on p "Research Articles" at bounding box center [1039, 233] width 245 height 14
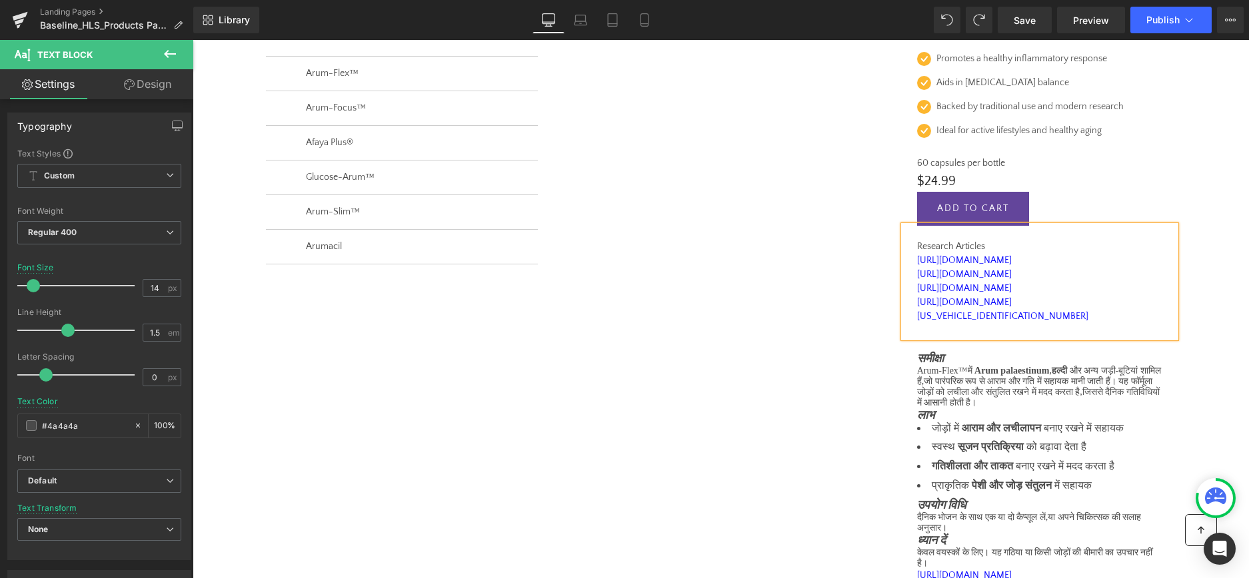
click at [844, 238] on div "Row REVEAL OFFER (P) Cart Button Row Sale Off (P) Image Arum-Flex™️ (P) Title H…" at bounding box center [879, 216] width 591 height 882
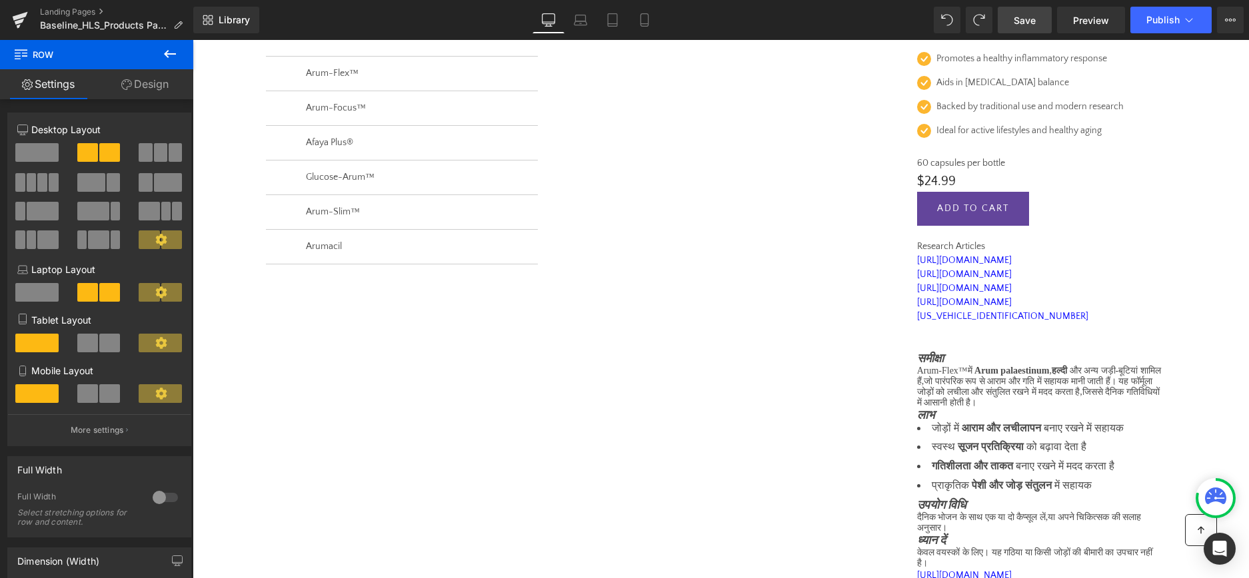
click at [1035, 19] on span "Save" at bounding box center [1024, 20] width 22 height 14
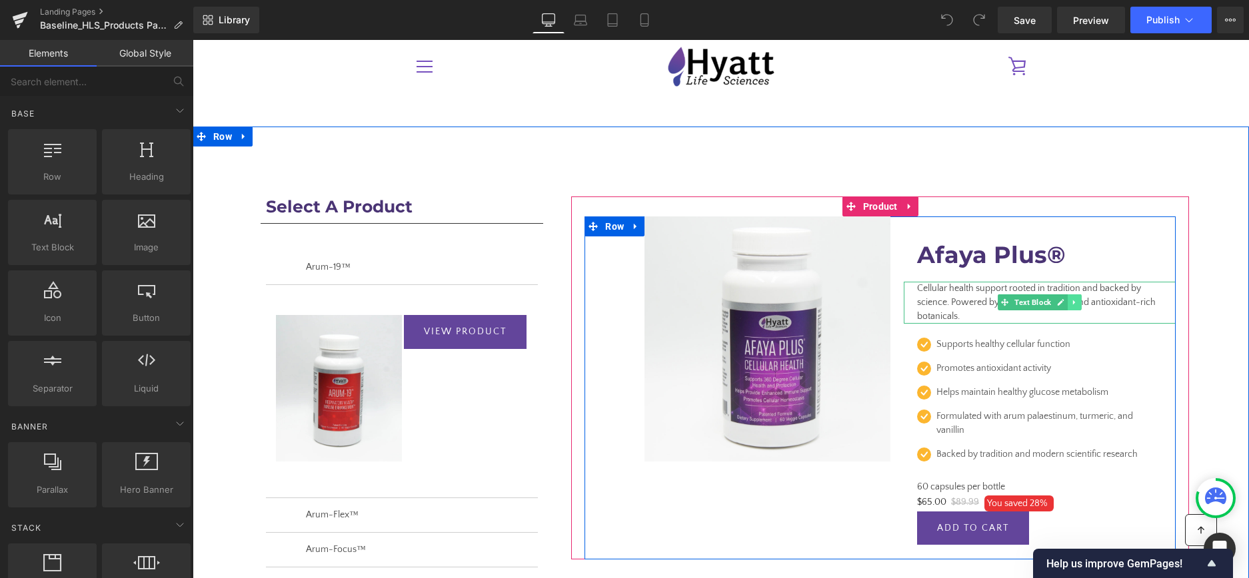
click at [1077, 303] on icon at bounding box center [1074, 303] width 7 height 8
click at [1069, 302] on icon at bounding box center [1066, 302] width 7 height 7
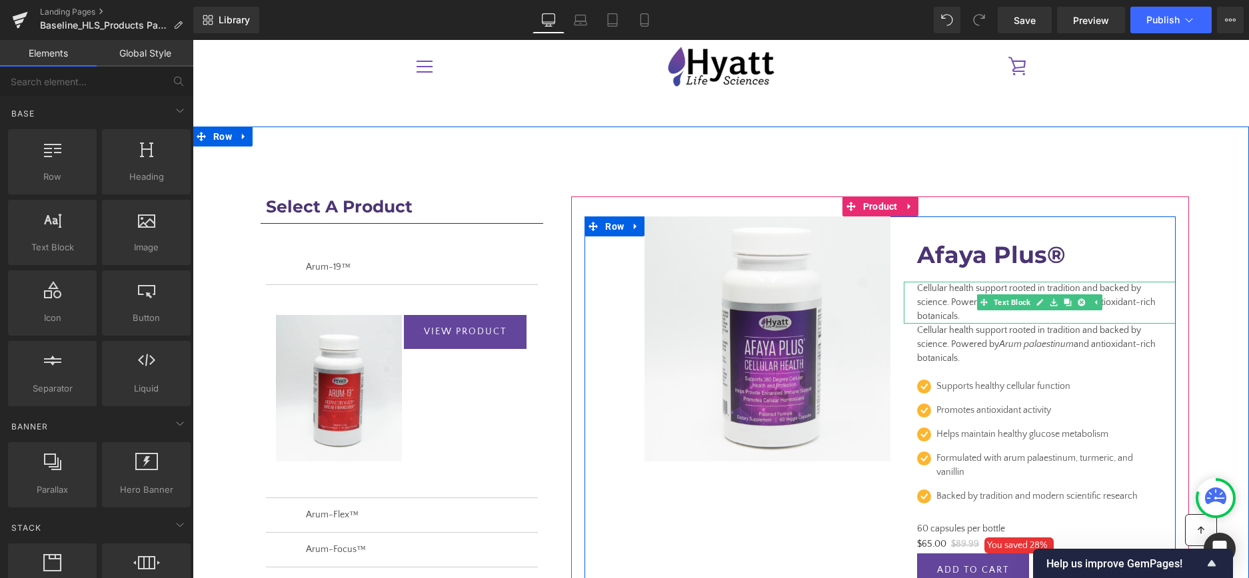
click at [954, 298] on span "Cellular health support rooted in tradition and backed by science. Powered by A…" at bounding box center [1036, 302] width 239 height 39
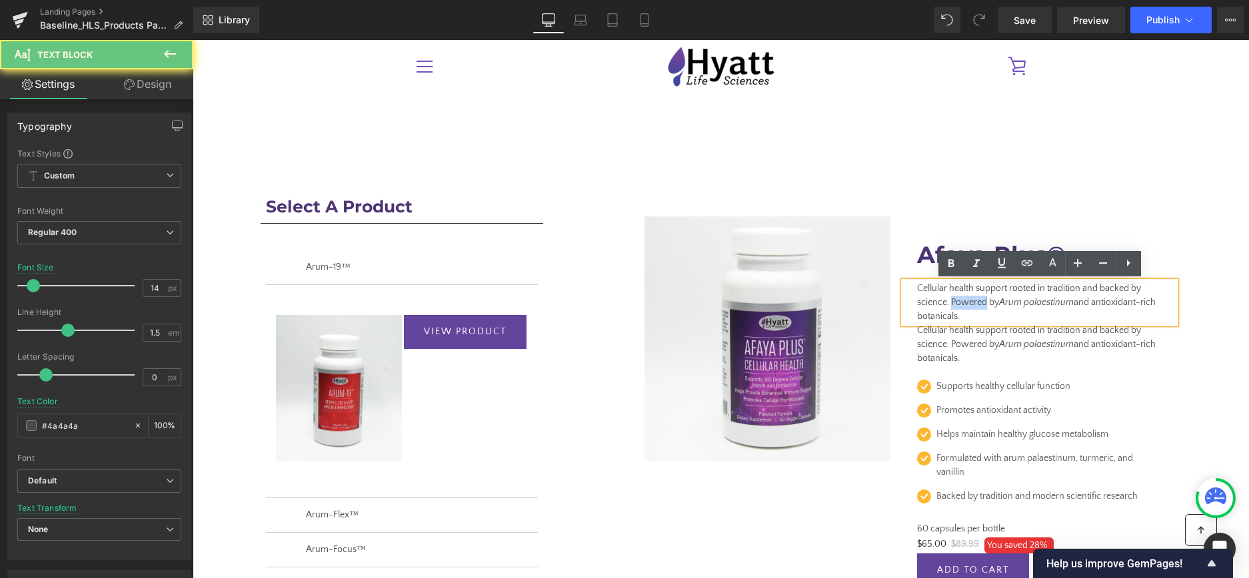
click at [954, 298] on span "Cellular health support rooted in tradition and backed by science. Powered by A…" at bounding box center [1036, 302] width 239 height 39
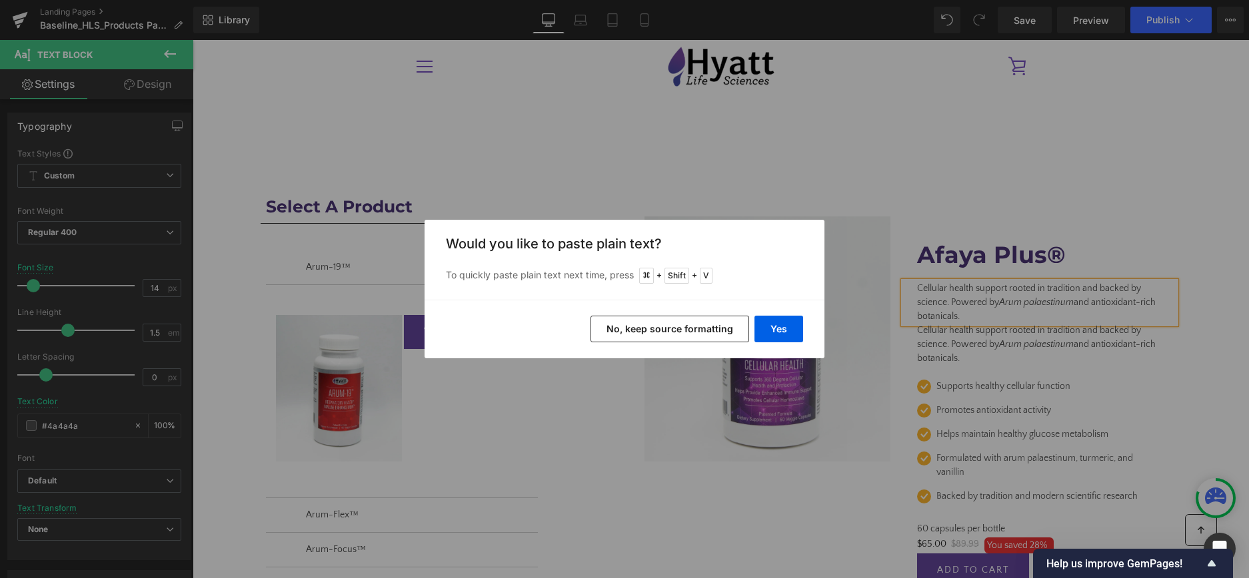
click at [637, 327] on button "No, keep source formatting" at bounding box center [669, 329] width 159 height 27
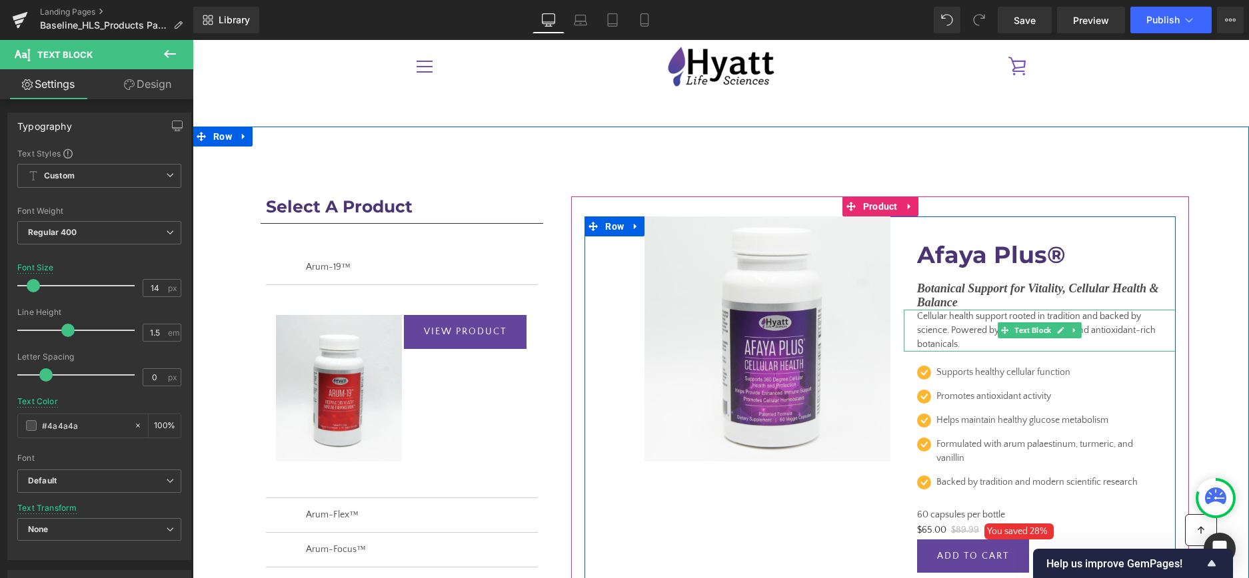
click at [1058, 328] on icon at bounding box center [1060, 330] width 7 height 8
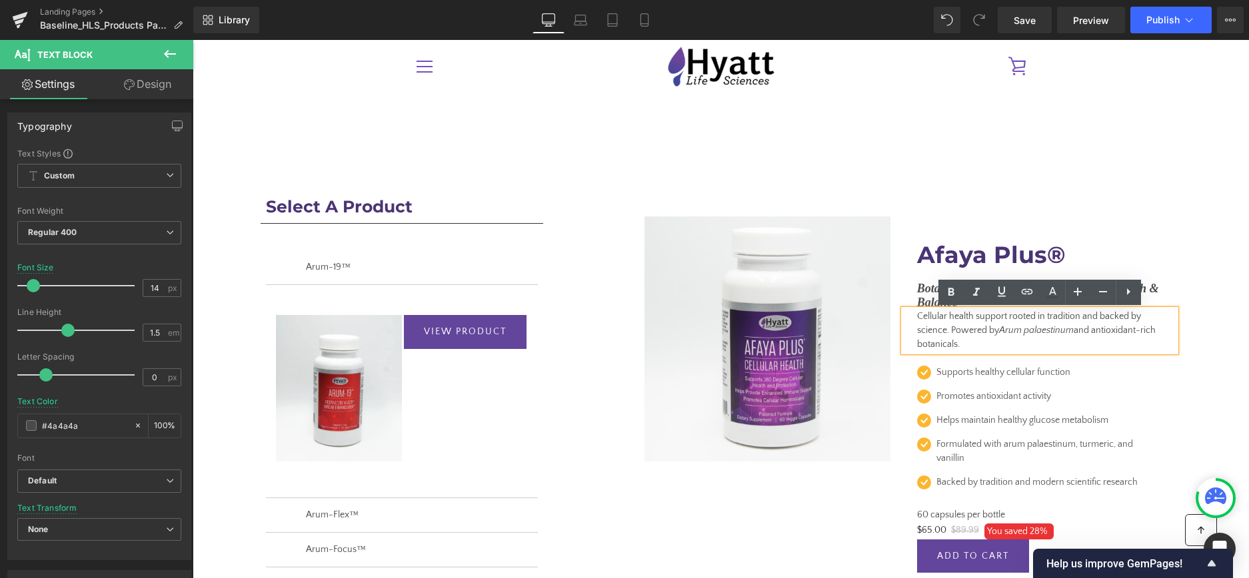
click at [1043, 334] on icon "Arum palaestinum" at bounding box center [1036, 330] width 75 height 11
click at [1031, 342] on p "Cellular health support rooted in tradition and backed by science. Powered by A…" at bounding box center [1039, 331] width 245 height 42
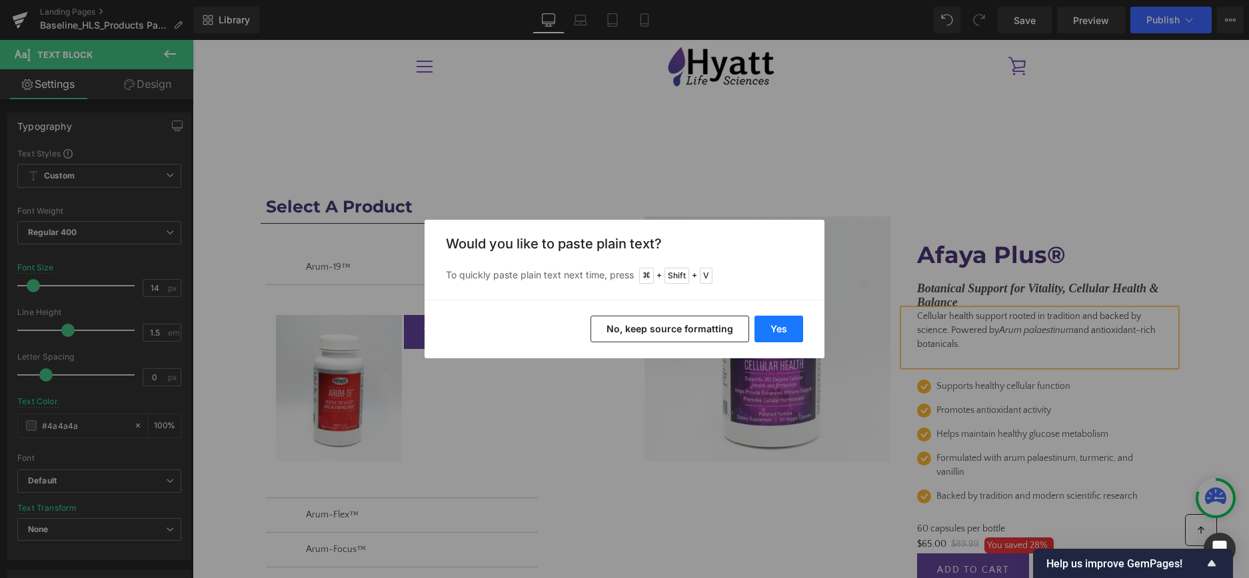
click at [773, 327] on button "Yes" at bounding box center [778, 329] width 49 height 27
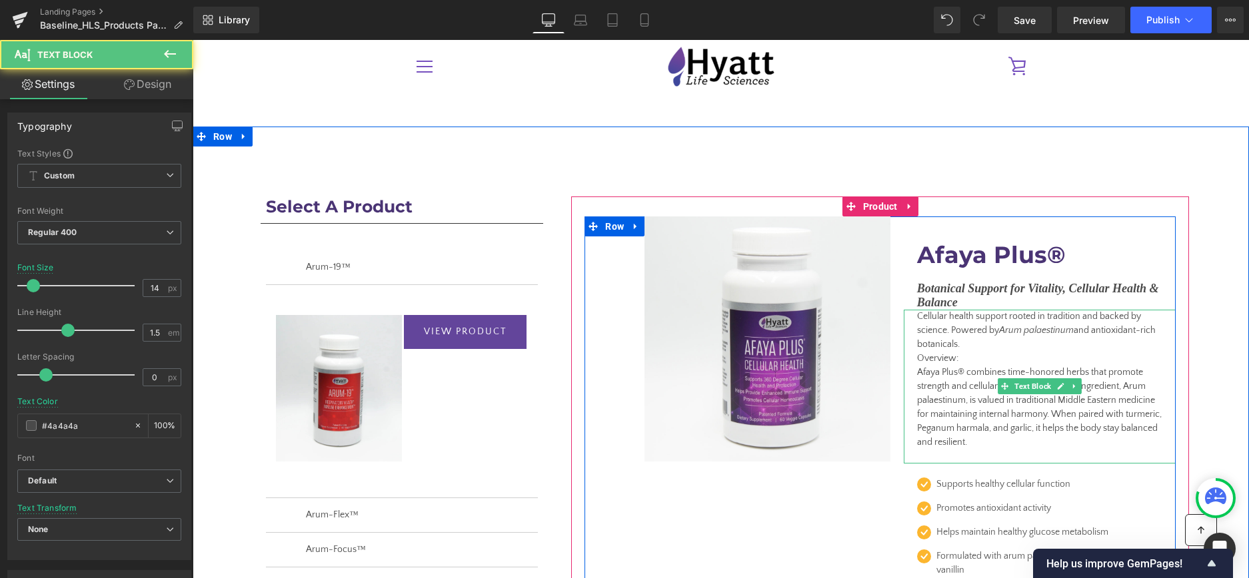
click at [961, 360] on p "Overview: Afaya Plus® combines time-honored herbs that promote strength and cel…" at bounding box center [1039, 408] width 245 height 112
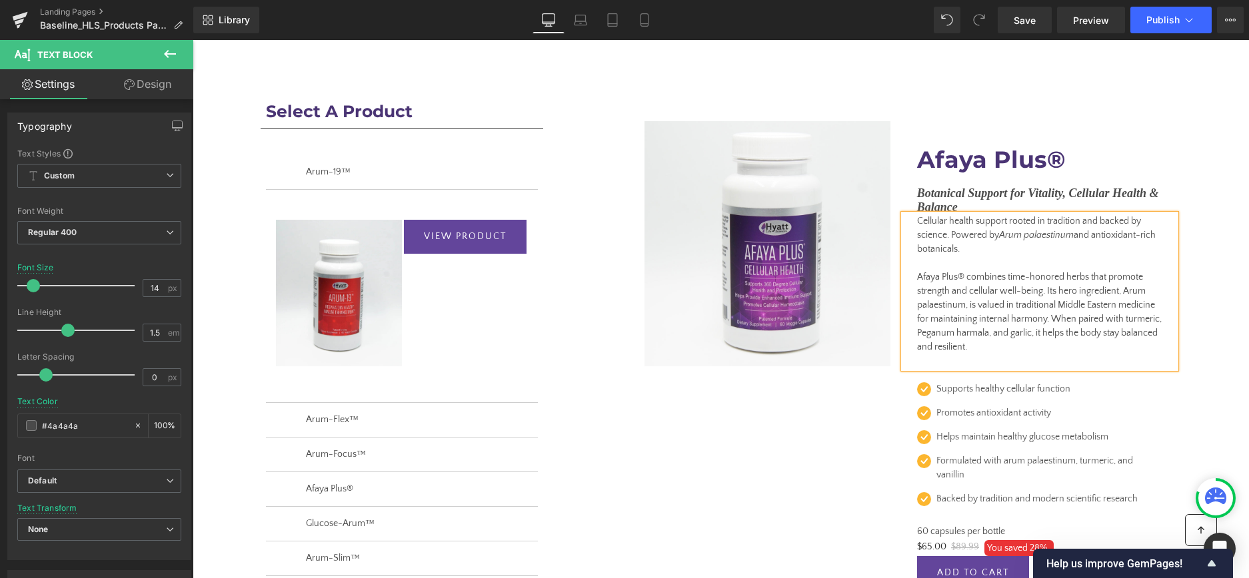
scroll to position [104, 0]
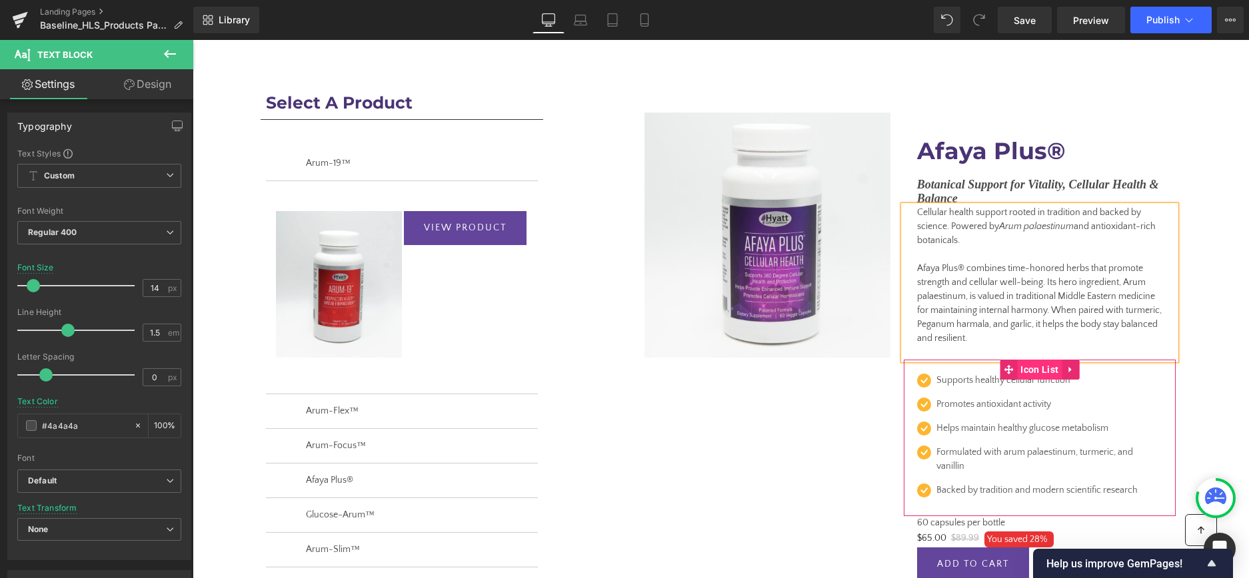
click at [1042, 366] on span "Icon List" at bounding box center [1039, 370] width 45 height 20
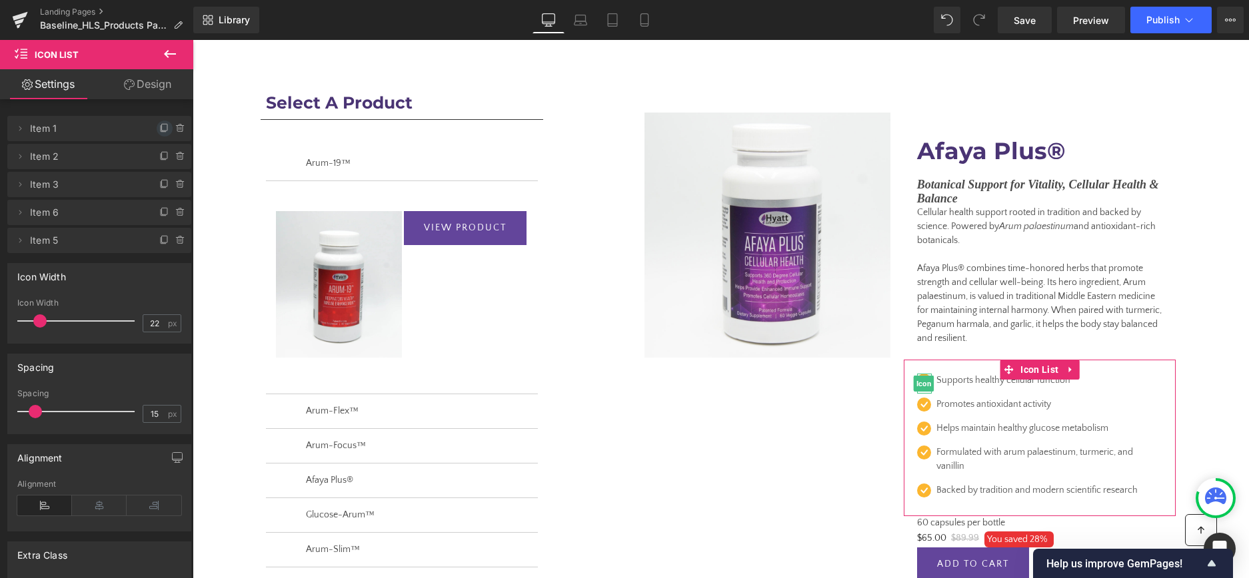
click at [163, 125] on icon at bounding box center [164, 128] width 11 height 11
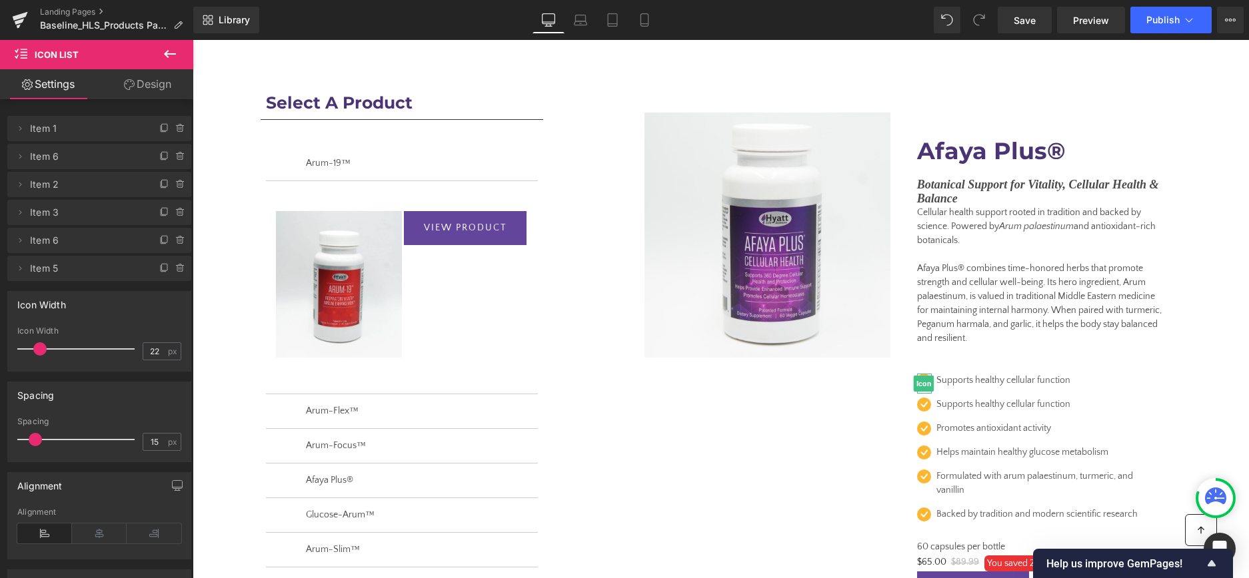
click at [163, 125] on icon at bounding box center [164, 128] width 11 height 11
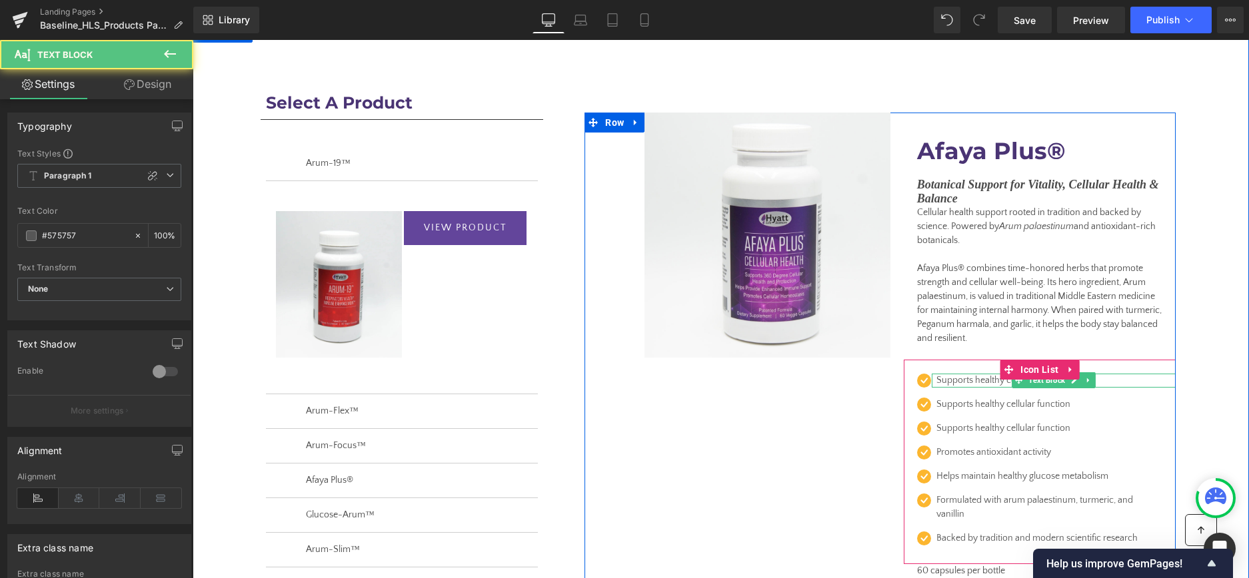
click at [983, 383] on p "Supports healthy cellular function" at bounding box center [1049, 381] width 226 height 14
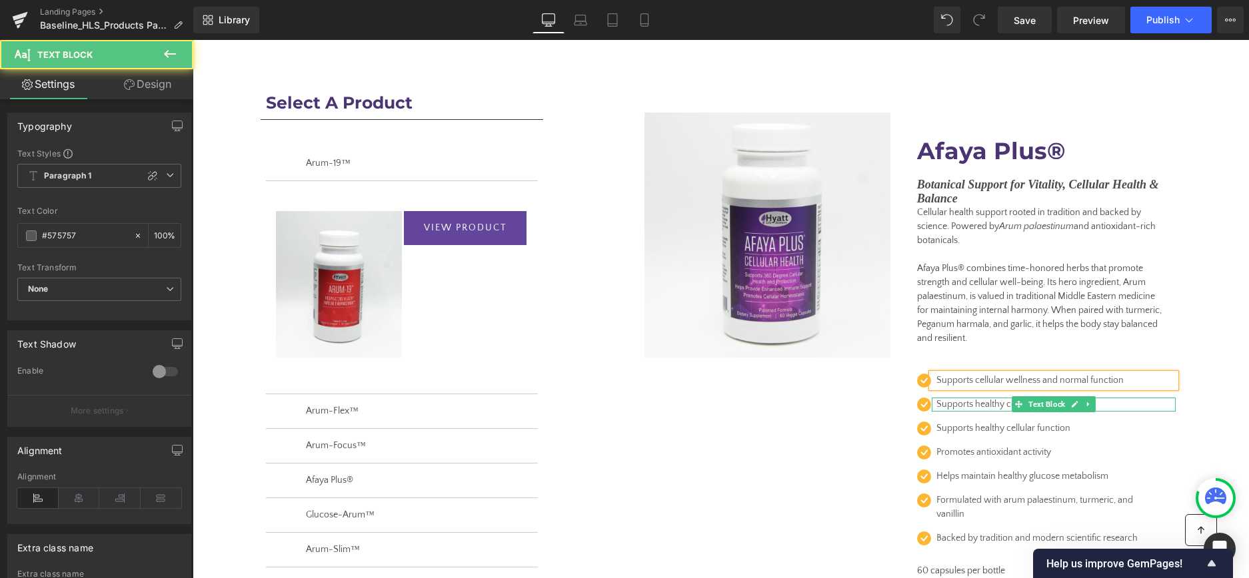
click at [976, 409] on p "Supports healthy cellular function" at bounding box center [1049, 405] width 226 height 14
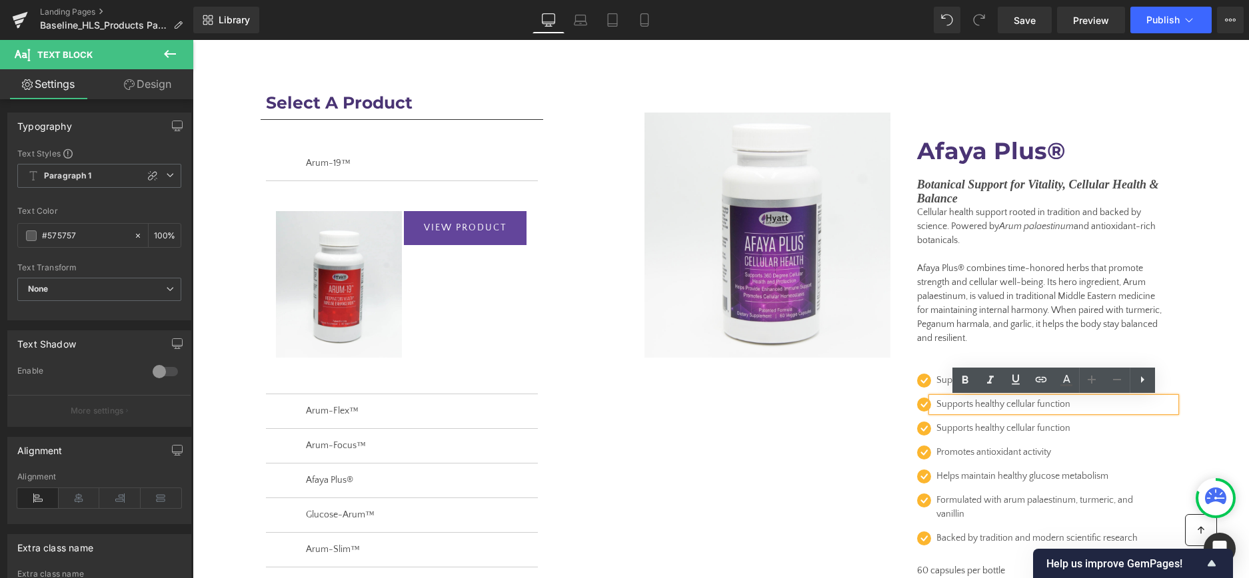
click at [976, 409] on p "Supports healthy cellular function" at bounding box center [1049, 405] width 226 height 14
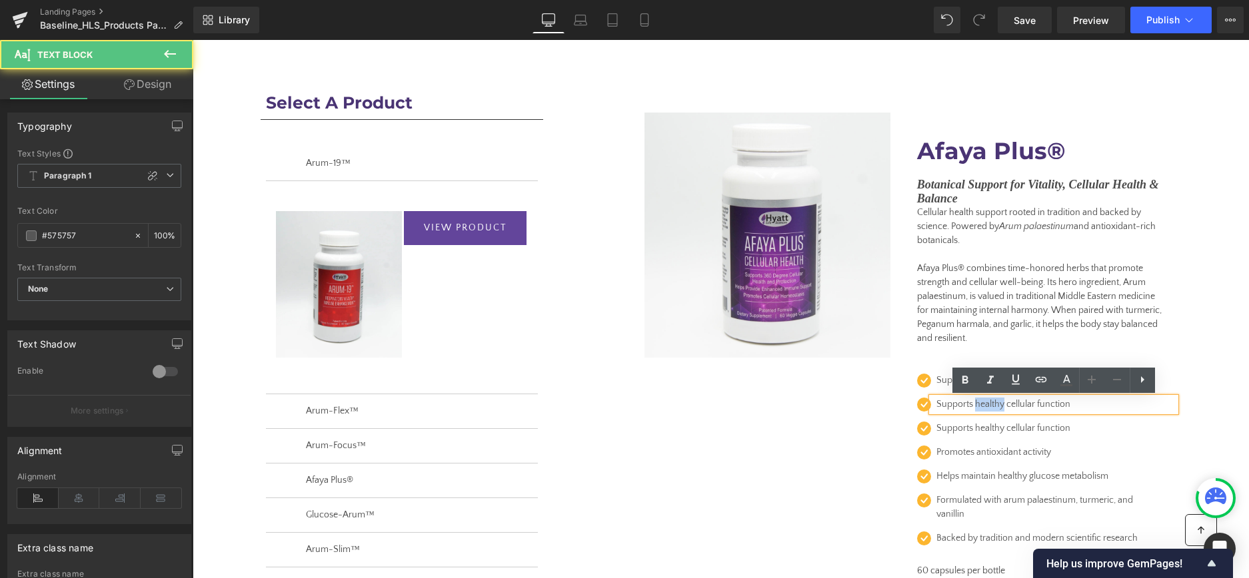
click at [976, 409] on p "Supports healthy cellular function" at bounding box center [1049, 405] width 226 height 14
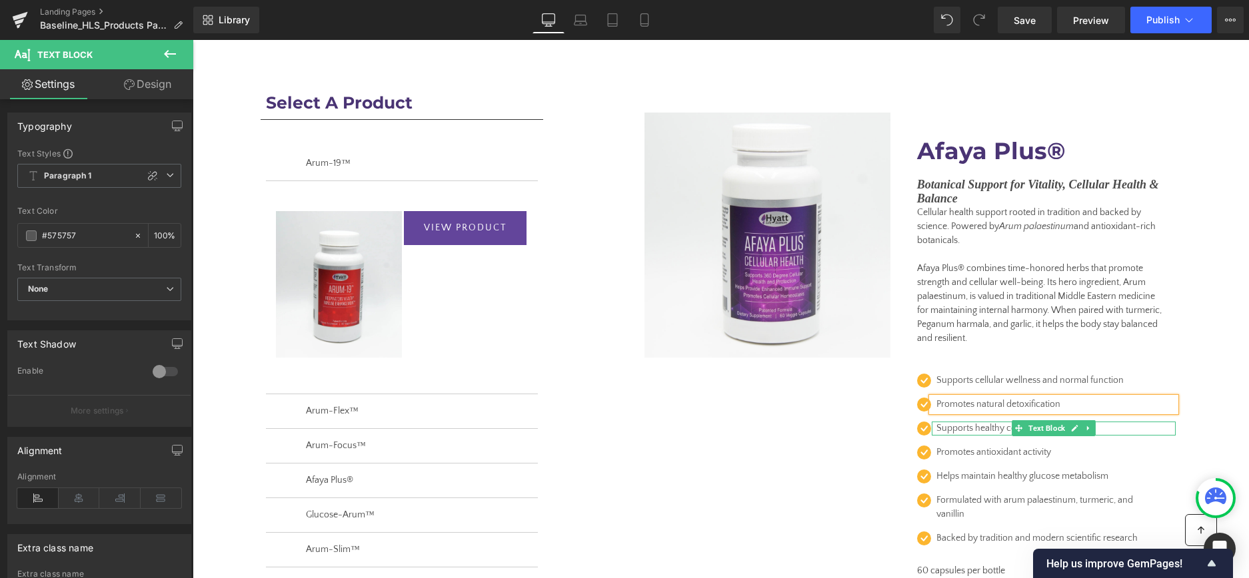
click at [963, 430] on p "Supports healthy cellular function" at bounding box center [1049, 429] width 226 height 14
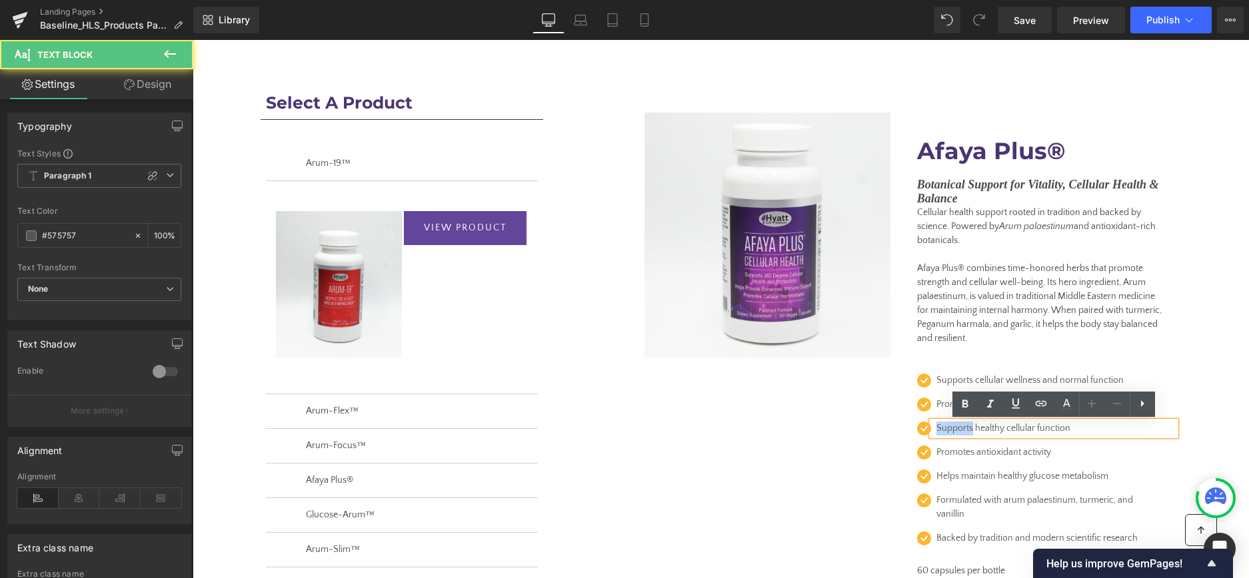
click at [963, 430] on p "Supports healthy cellular function" at bounding box center [1049, 429] width 226 height 14
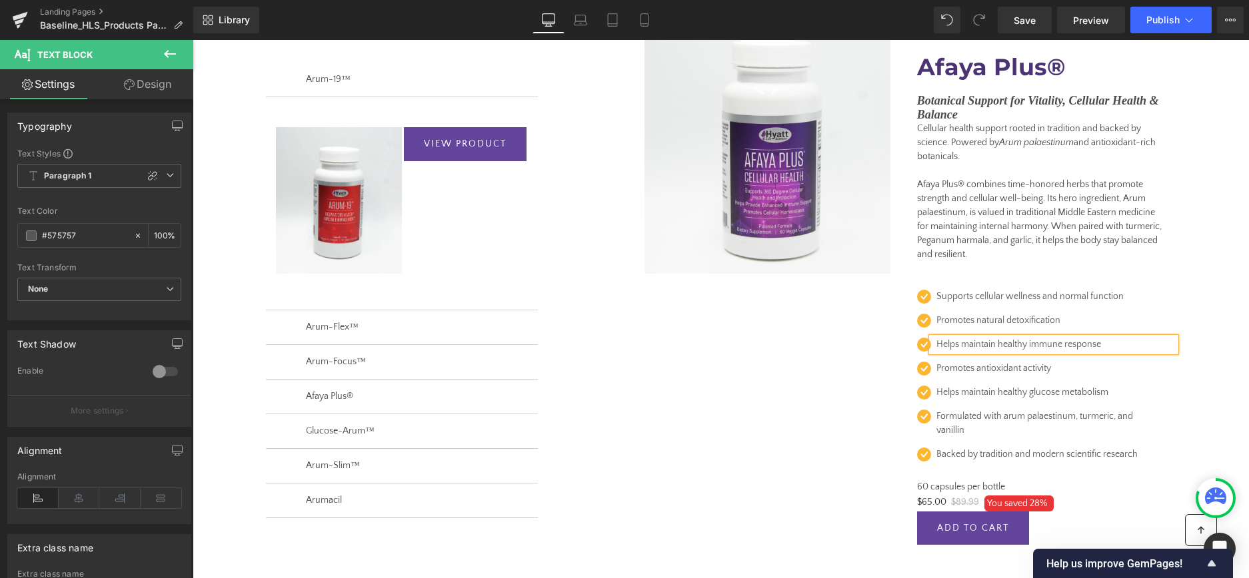
scroll to position [192, 0]
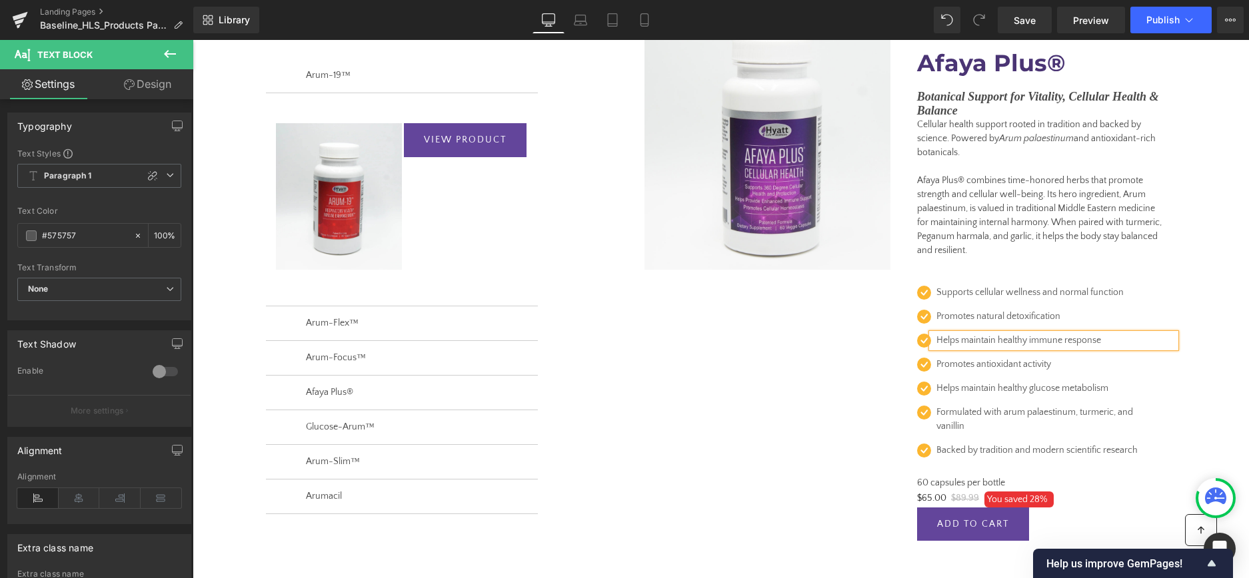
click at [1017, 282] on div "Icon Supports cellular wellness and normal function Text Block Icon Promotes na…" at bounding box center [1040, 374] width 272 height 205
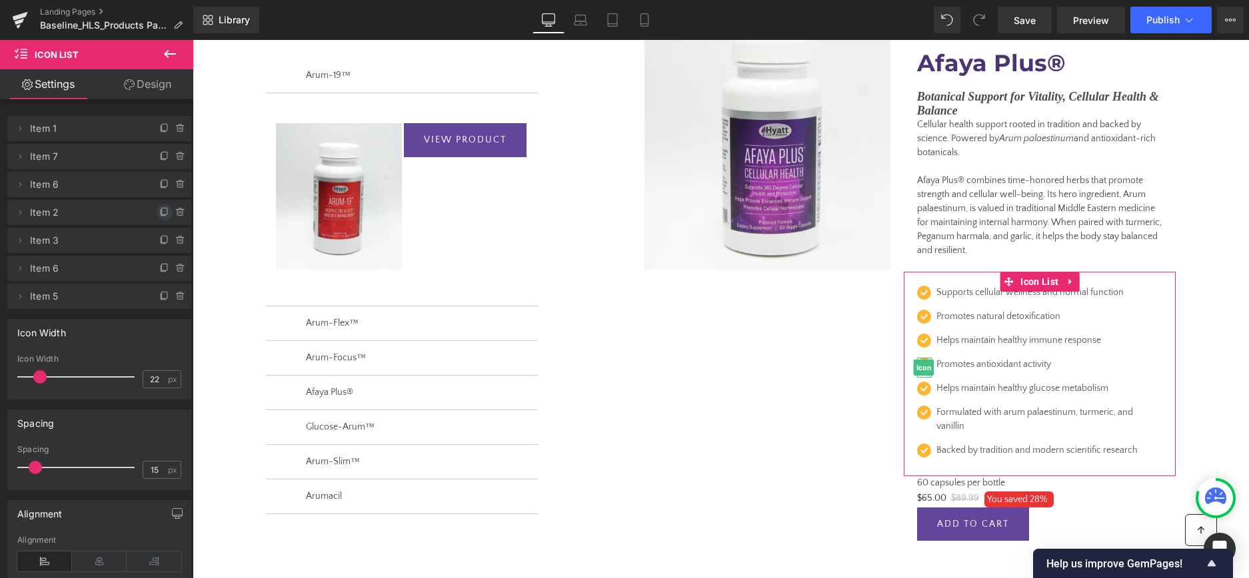
click at [163, 211] on icon at bounding box center [164, 212] width 11 height 11
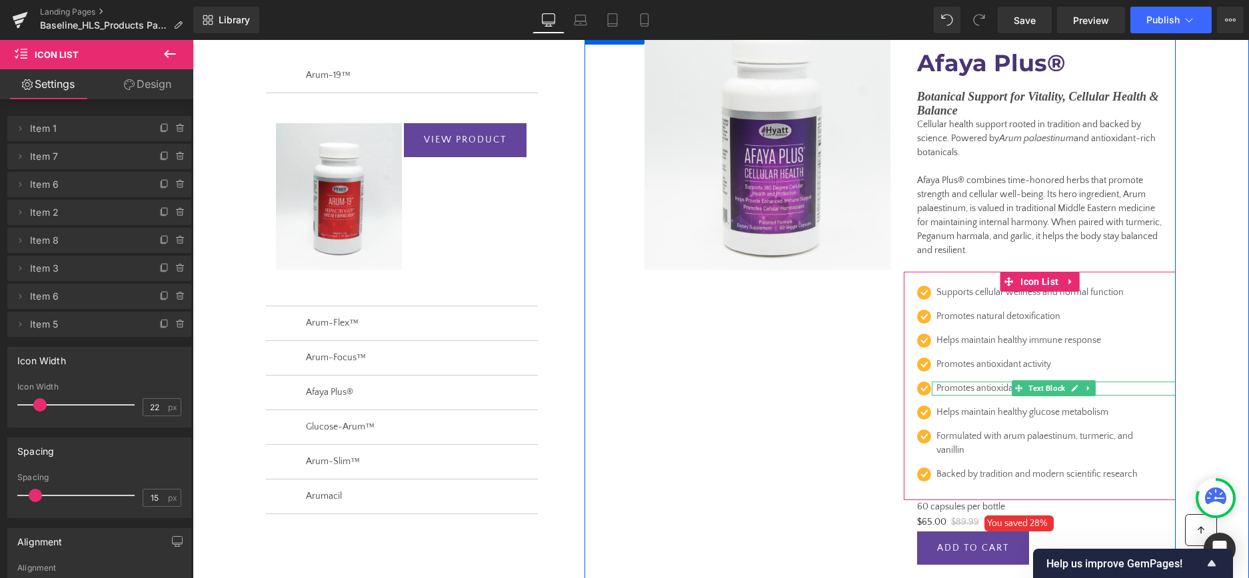
click at [963, 391] on p "Promotes antioxidant activity" at bounding box center [1049, 389] width 226 height 14
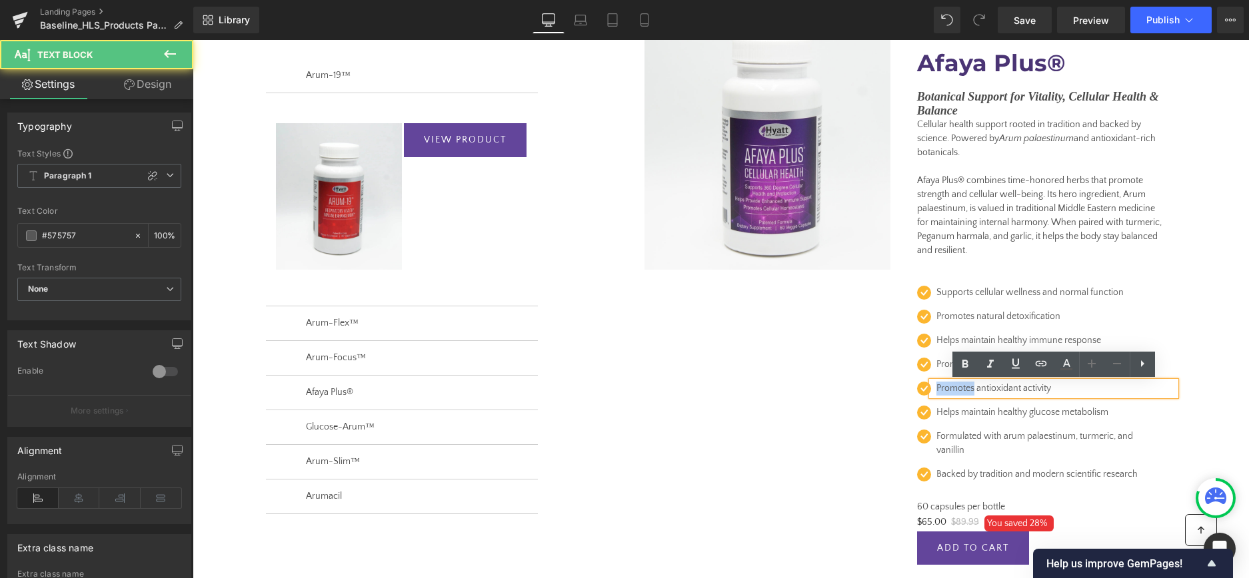
click at [963, 391] on p "Promotes antioxidant activity" at bounding box center [1049, 389] width 226 height 14
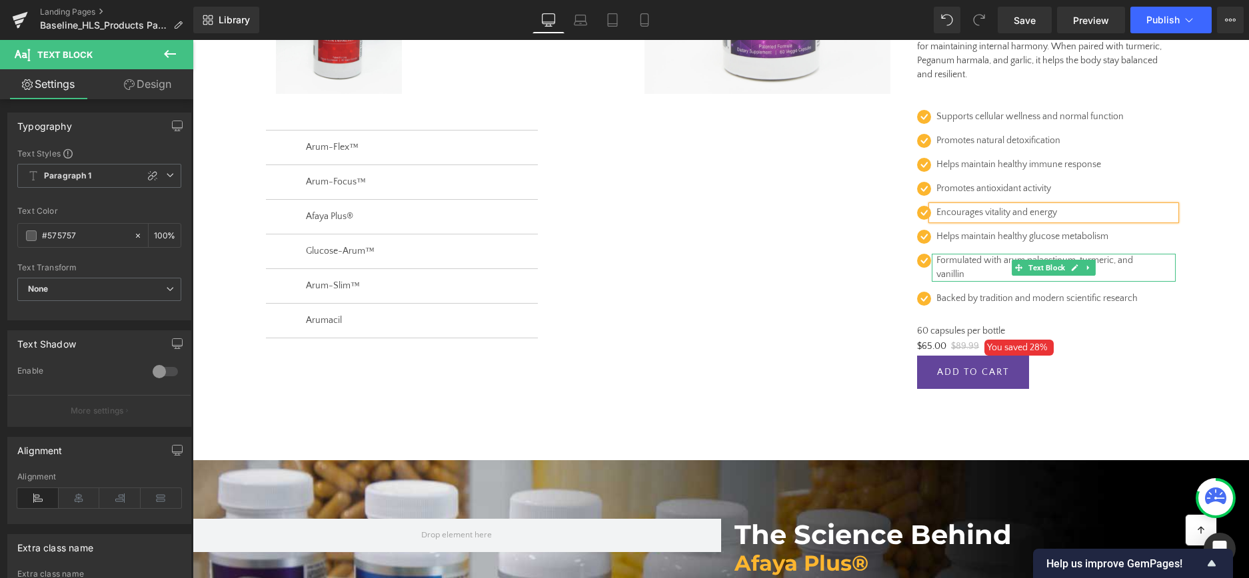
scroll to position [376, 0]
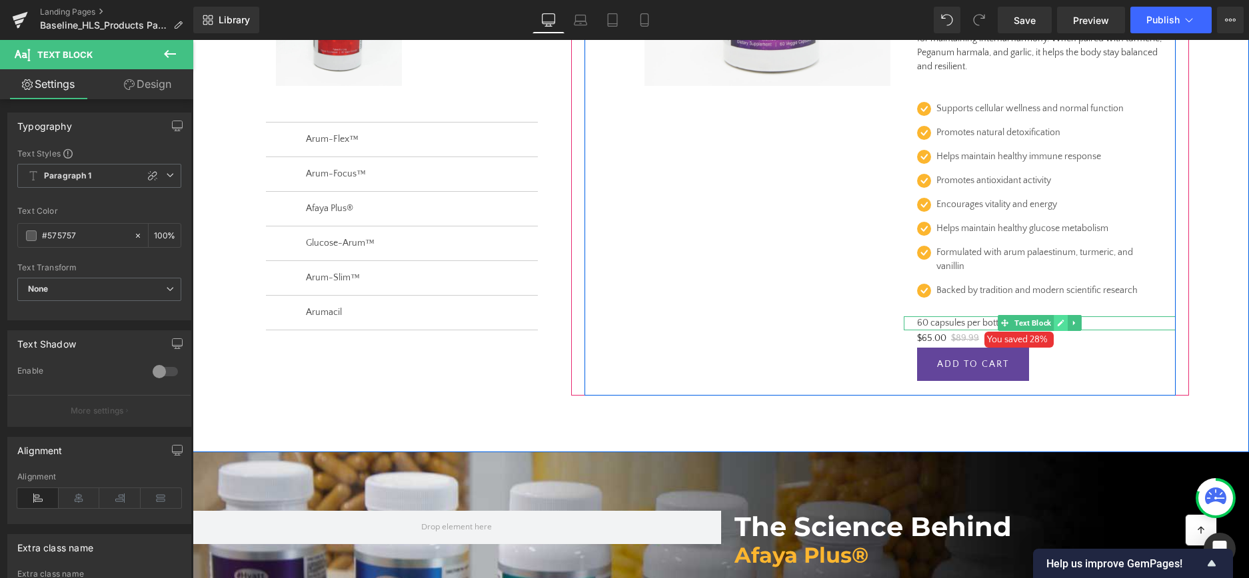
click at [1059, 319] on link at bounding box center [1060, 323] width 14 height 16
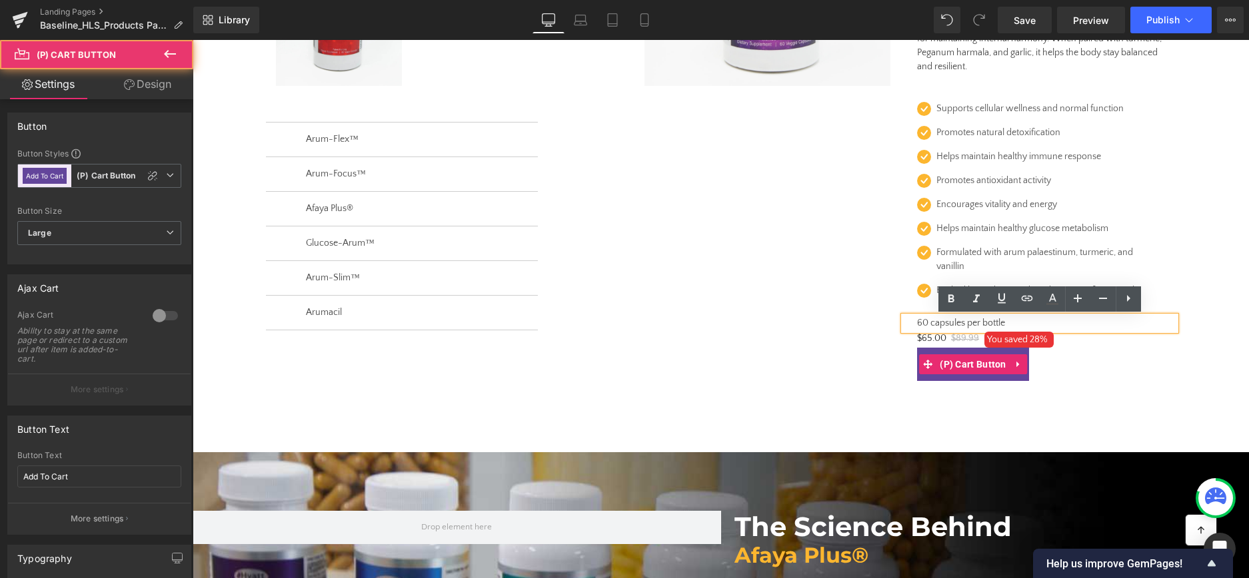
click at [1123, 376] on div "Add To Cart" at bounding box center [1039, 365] width 245 height 34
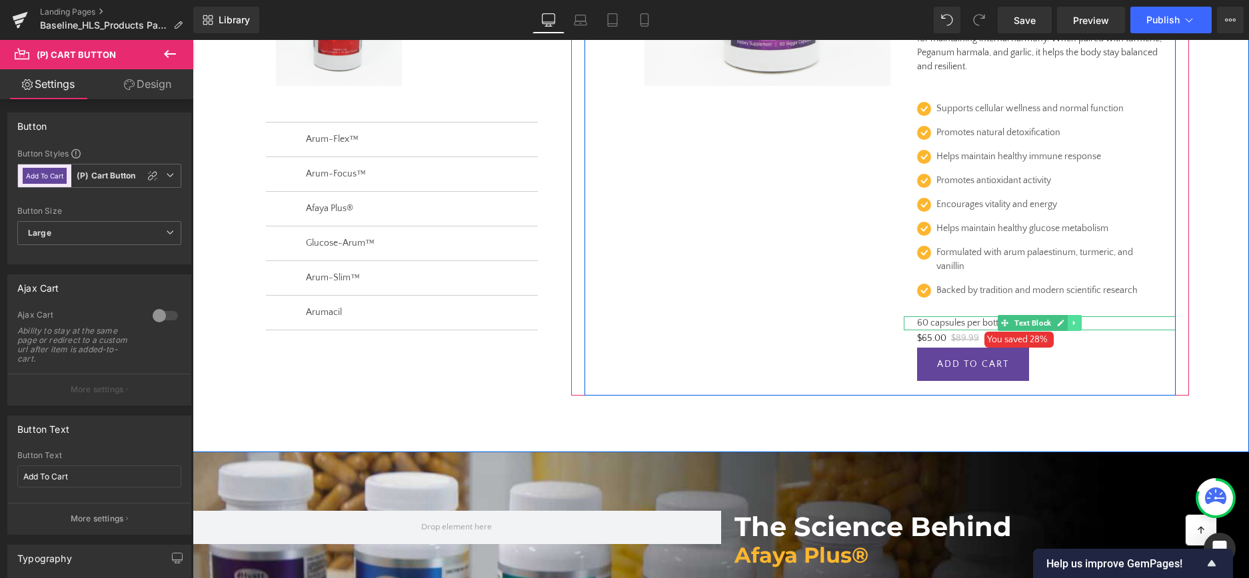
click at [1073, 320] on icon at bounding box center [1074, 323] width 7 height 8
click at [1068, 323] on icon at bounding box center [1066, 322] width 7 height 7
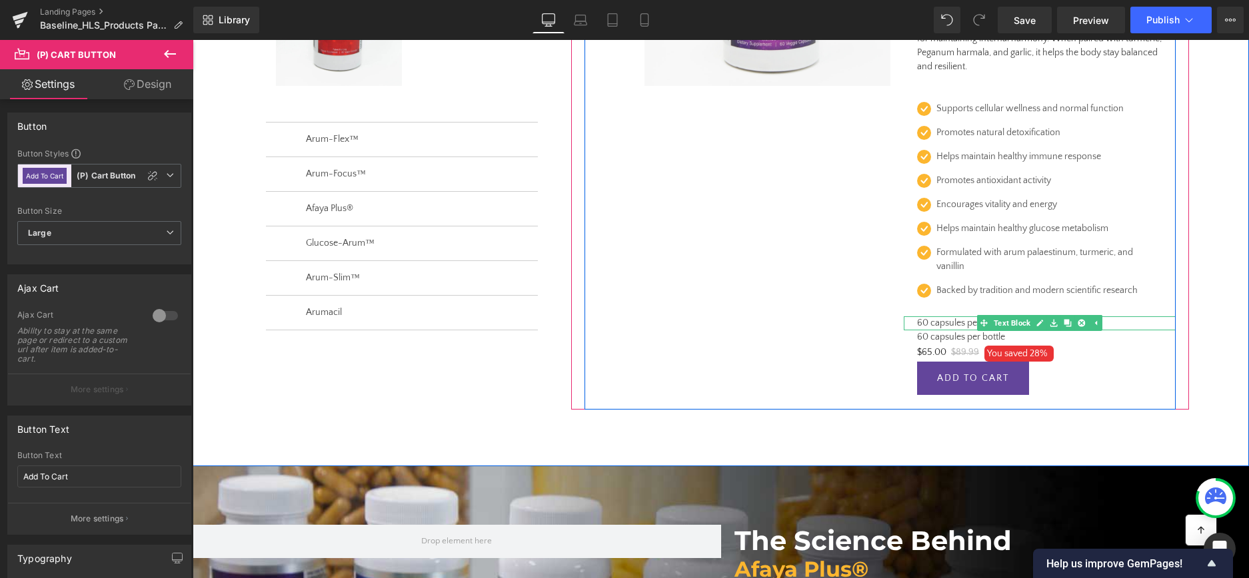
click at [943, 324] on p "60 capsules per bottle" at bounding box center [1039, 323] width 245 height 14
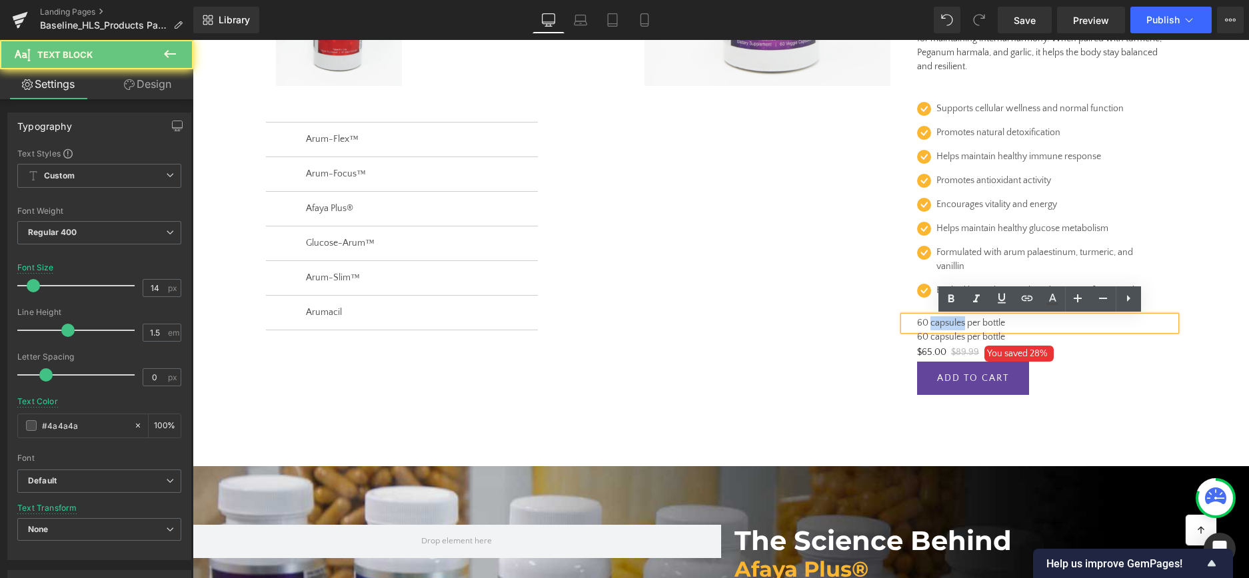
click at [943, 324] on p "60 capsules per bottle" at bounding box center [1039, 323] width 245 height 14
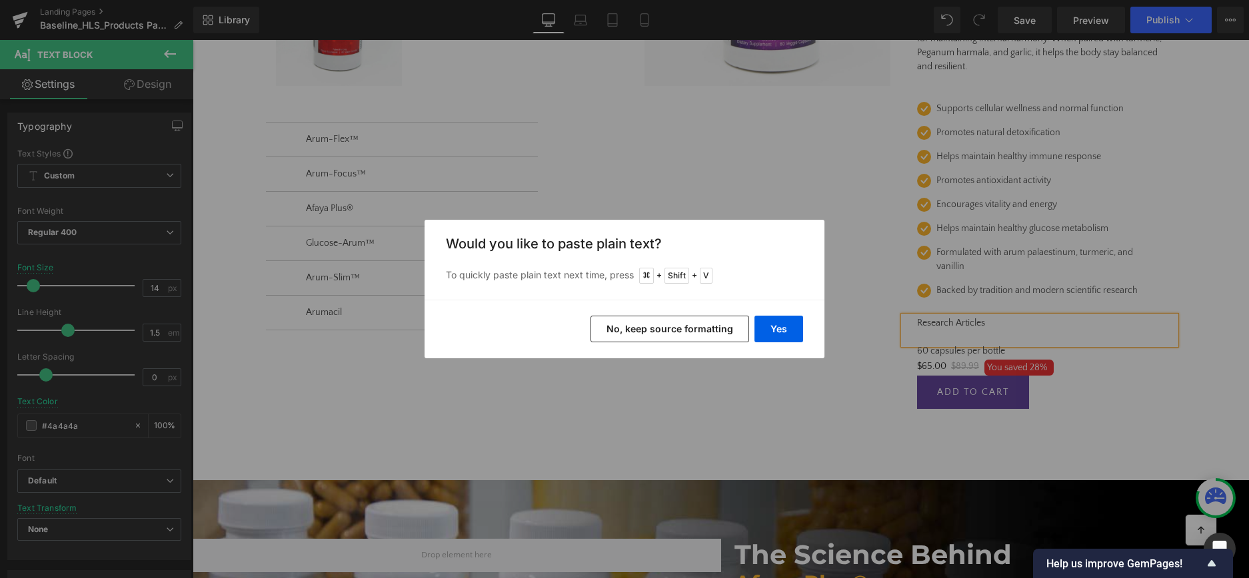
click at [692, 328] on button "No, keep source formatting" at bounding box center [669, 329] width 159 height 27
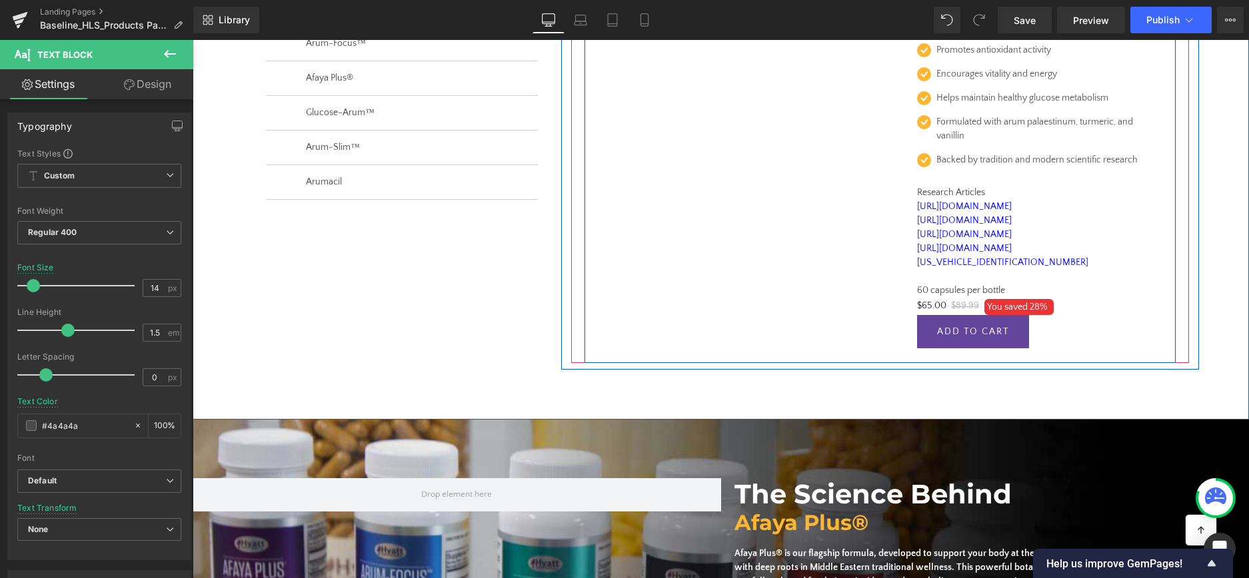
scroll to position [508, 0]
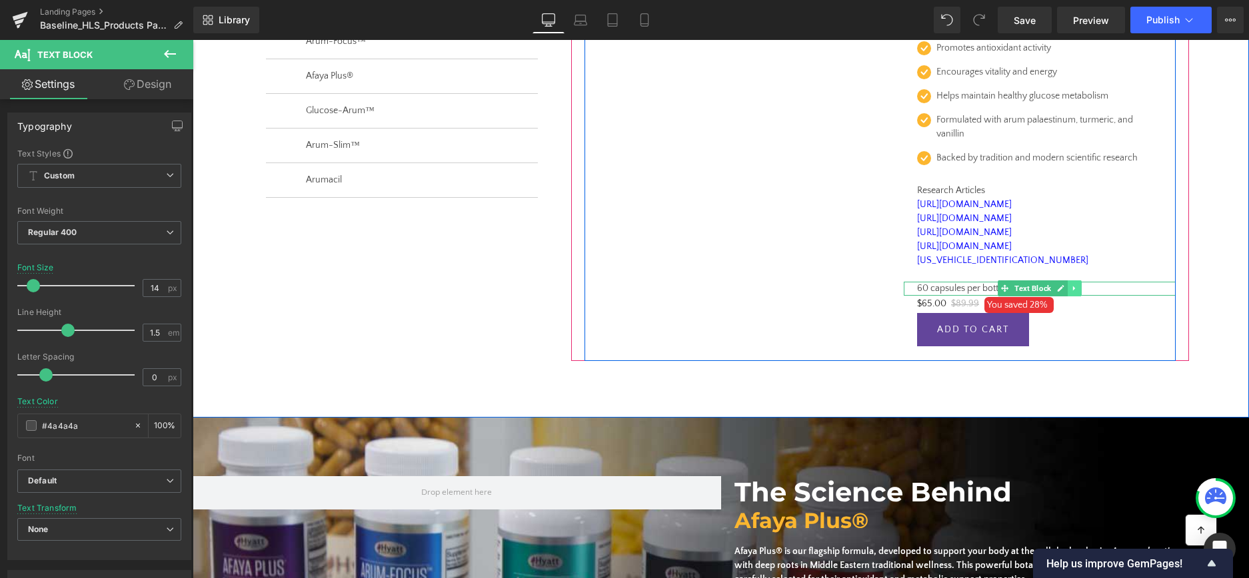
click at [1075, 288] on icon at bounding box center [1074, 289] width 7 height 8
click at [1068, 287] on icon at bounding box center [1066, 288] width 7 height 7
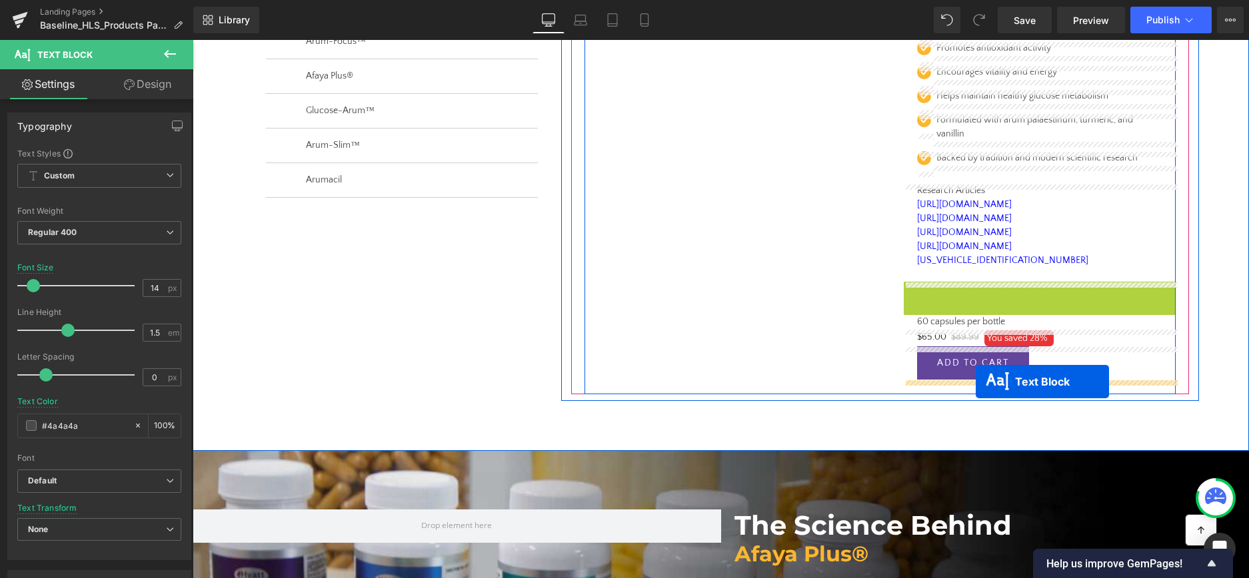
drag, startPoint x: 981, startPoint y: 288, endPoint x: 975, endPoint y: 382, distance: 94.1
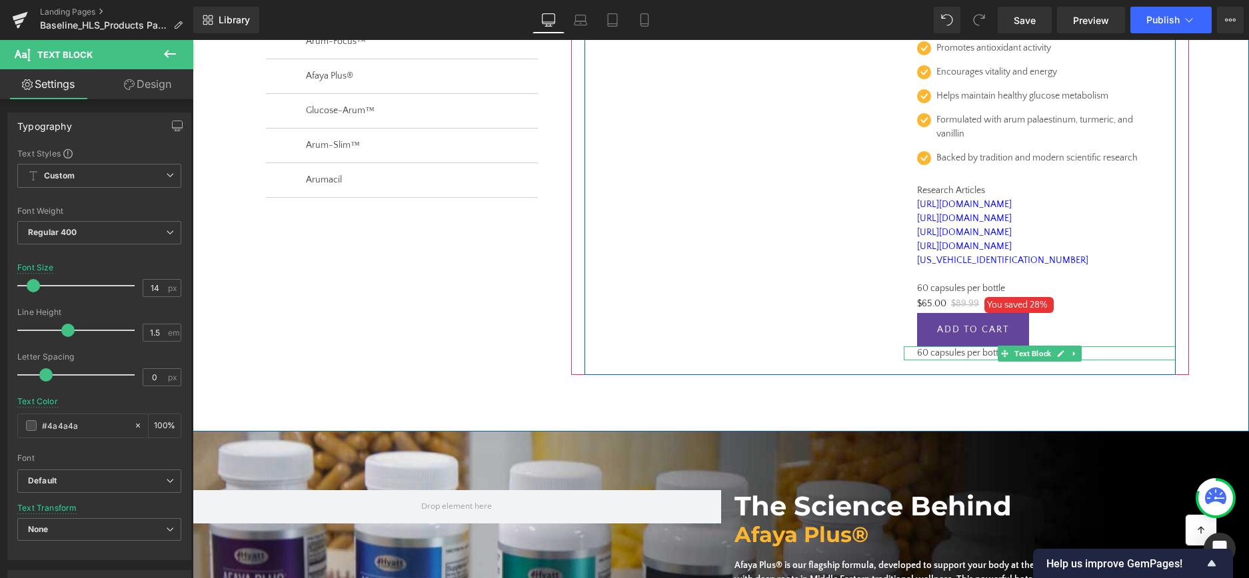
click at [947, 353] on p "60 capsules per bottle" at bounding box center [1039, 353] width 245 height 14
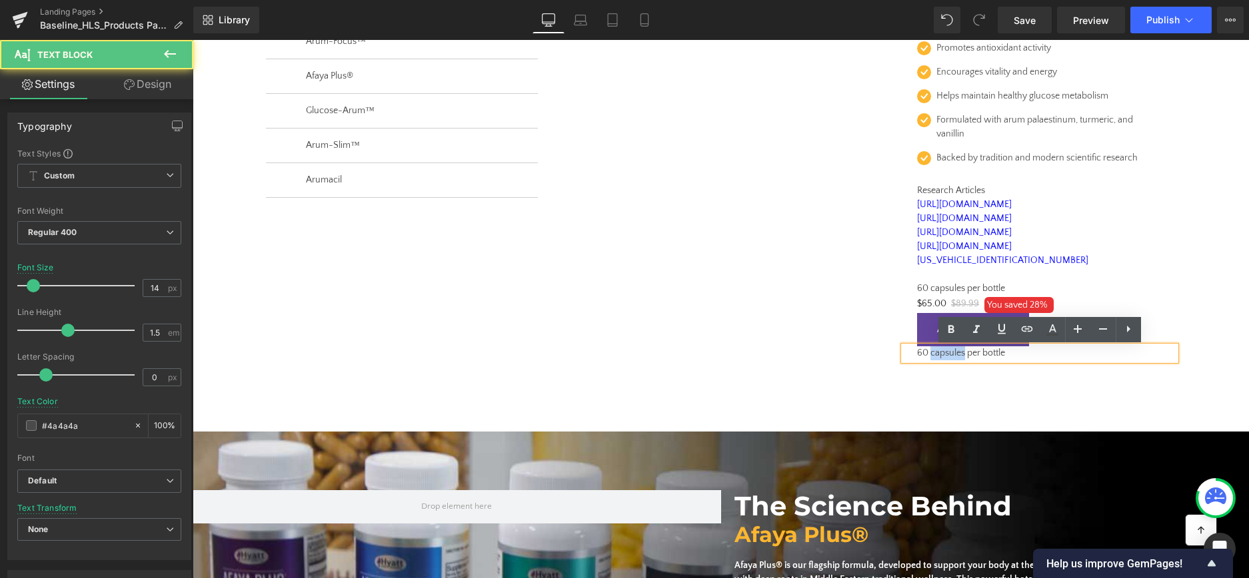
click at [947, 353] on p "60 capsules per bottle" at bounding box center [1039, 353] width 245 height 14
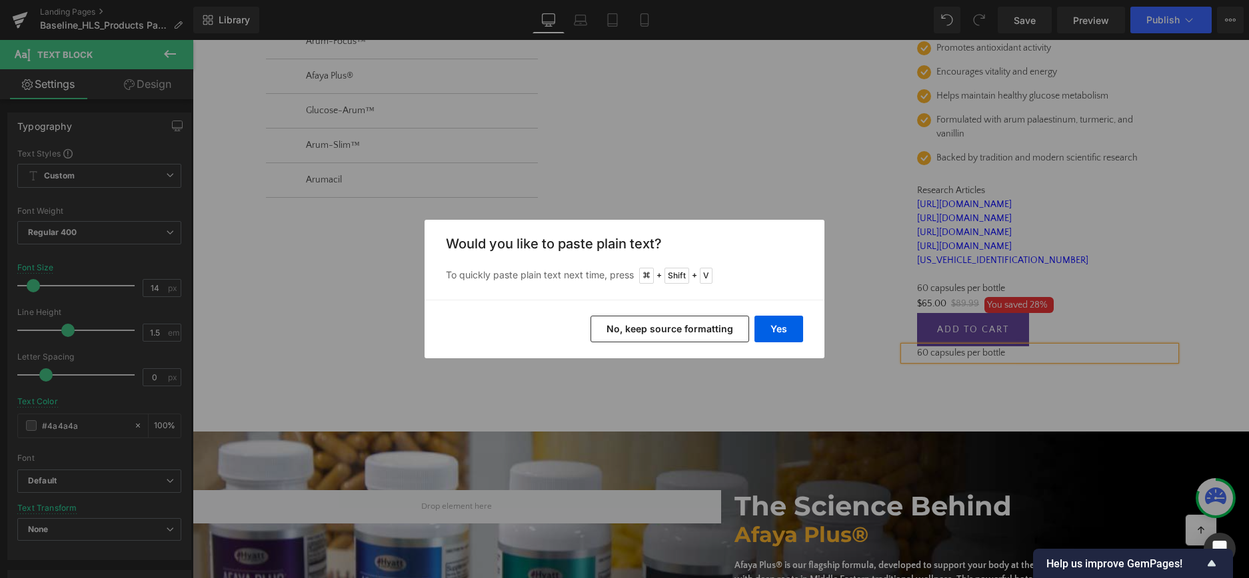
click at [618, 322] on button "No, keep source formatting" at bounding box center [669, 329] width 159 height 27
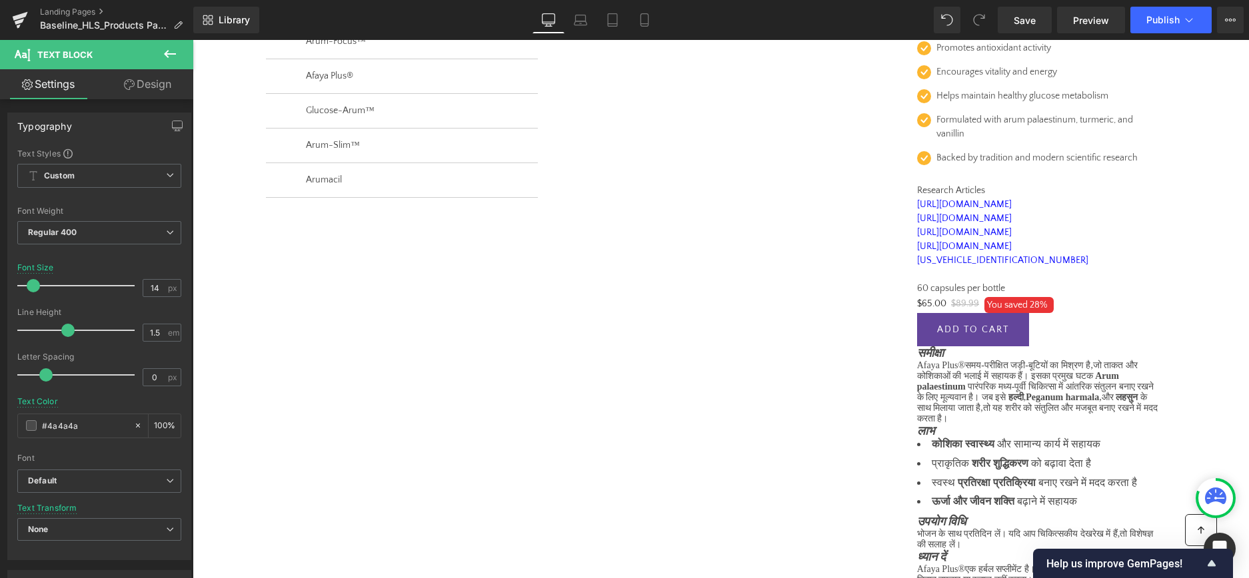
scroll to position [589, 0]
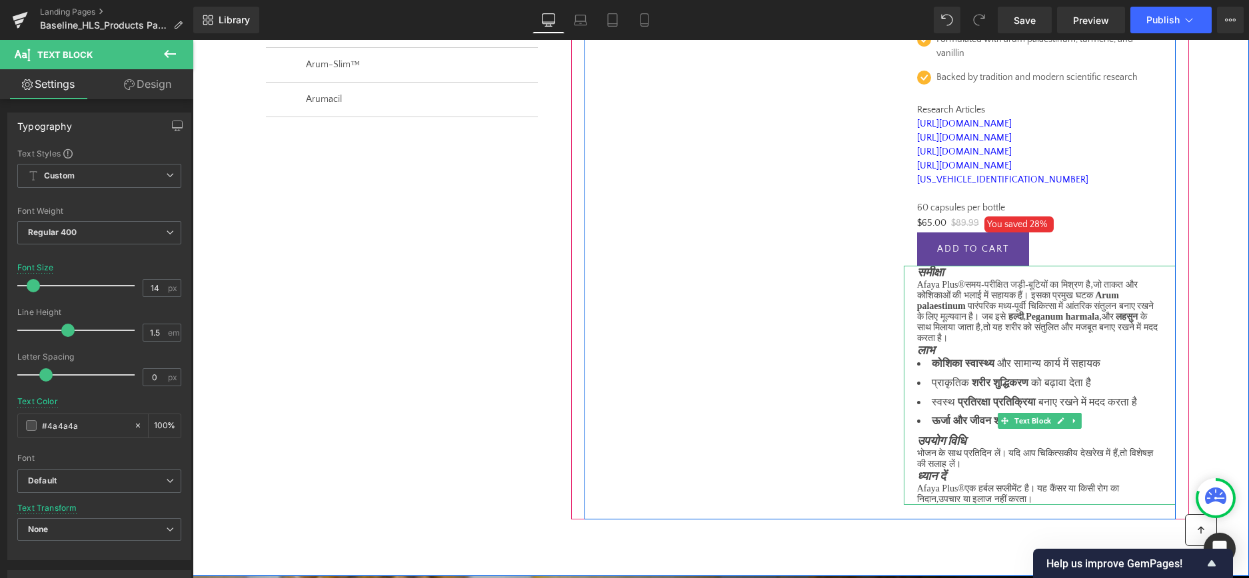
click at [912, 276] on div "समीक्षा Afaya Plus® समय - परीक्षित जड़ी - बूटियों का मिश्रण है , जो ताकत और कोश…" at bounding box center [1040, 385] width 272 height 239
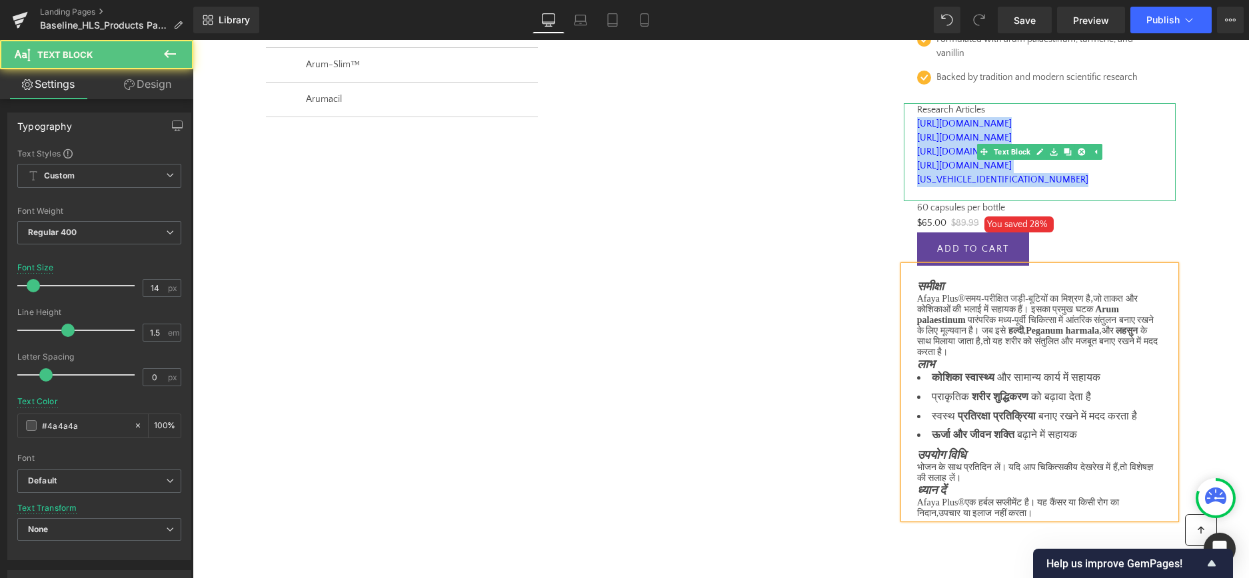
drag, startPoint x: 914, startPoint y: 121, endPoint x: 1048, endPoint y: 195, distance: 152.7
click at [1048, 195] on div "Research Articles https://www.ncbi.nlm.nih.gov/pubmed/27125594 https://bmccompl…" at bounding box center [1040, 152] width 272 height 98
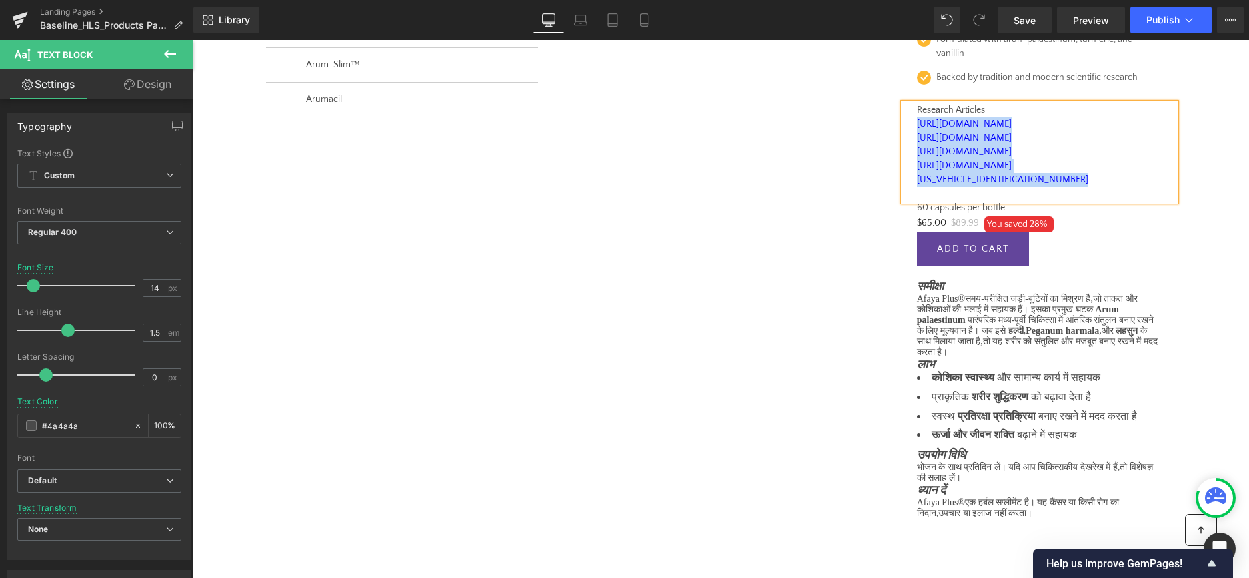
copy div "[URL][DOMAIN_NAME] [URL][DOMAIN_NAME] [URL][DOMAIN_NAME] [URL][DOMAIN_NAME][US_…"
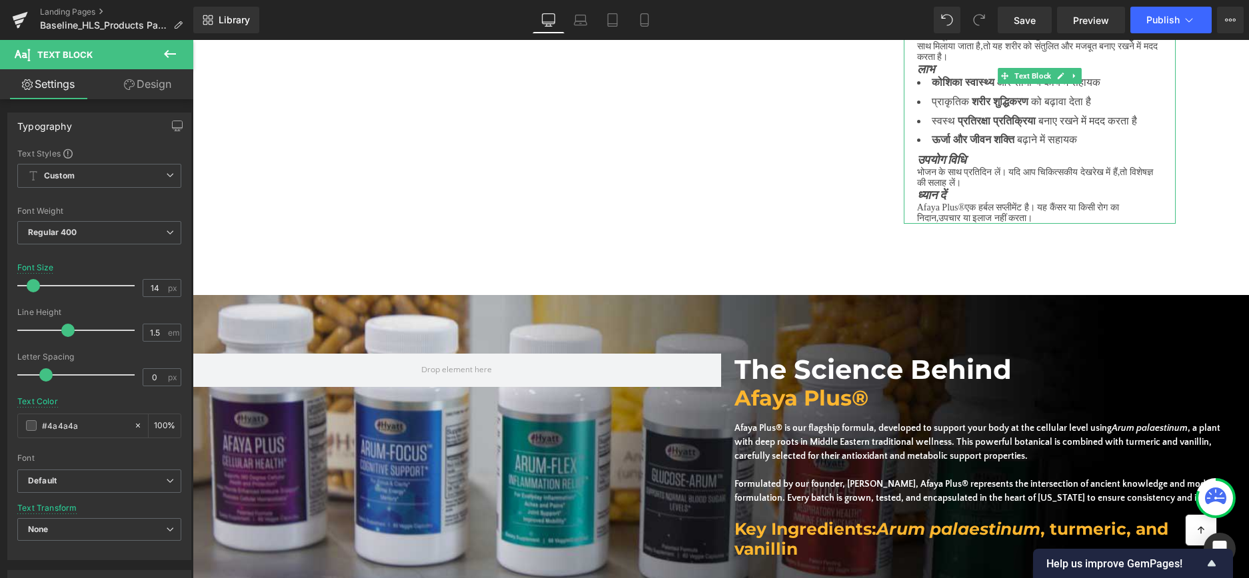
scroll to position [908, 0]
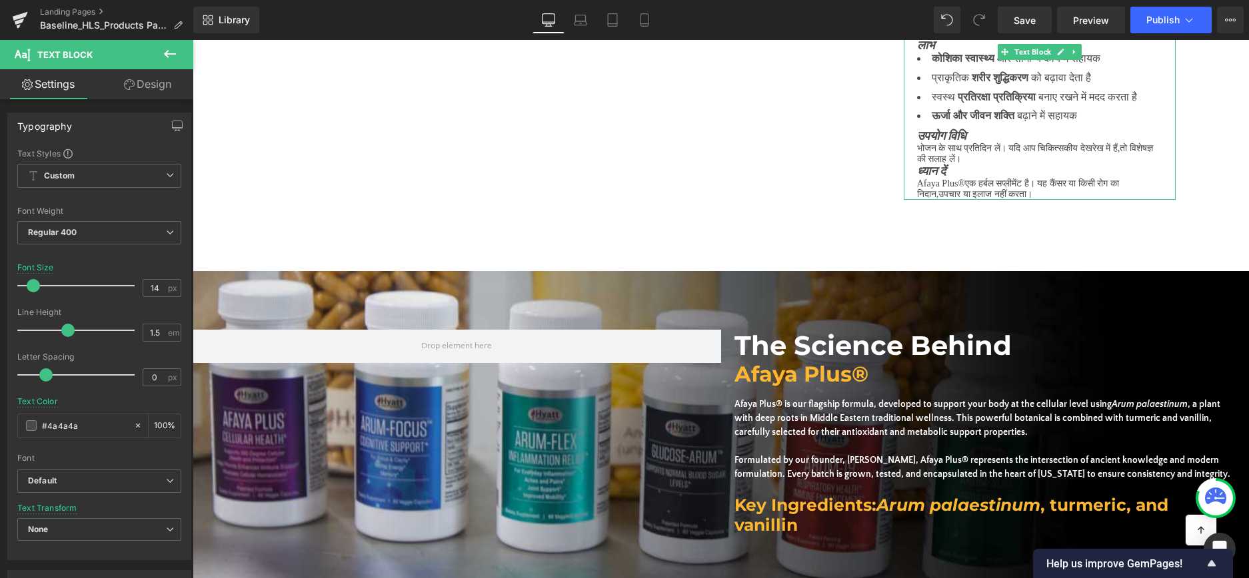
click at [1033, 200] on p "Afaya Plus® एक हर्बल सप्लीमेंट है। यह कैंसर या किसी रोग का निदान , उपचार या इला…" at bounding box center [1039, 189] width 245 height 21
click at [1032, 189] on span "है।" at bounding box center [1029, 184] width 11 height 10
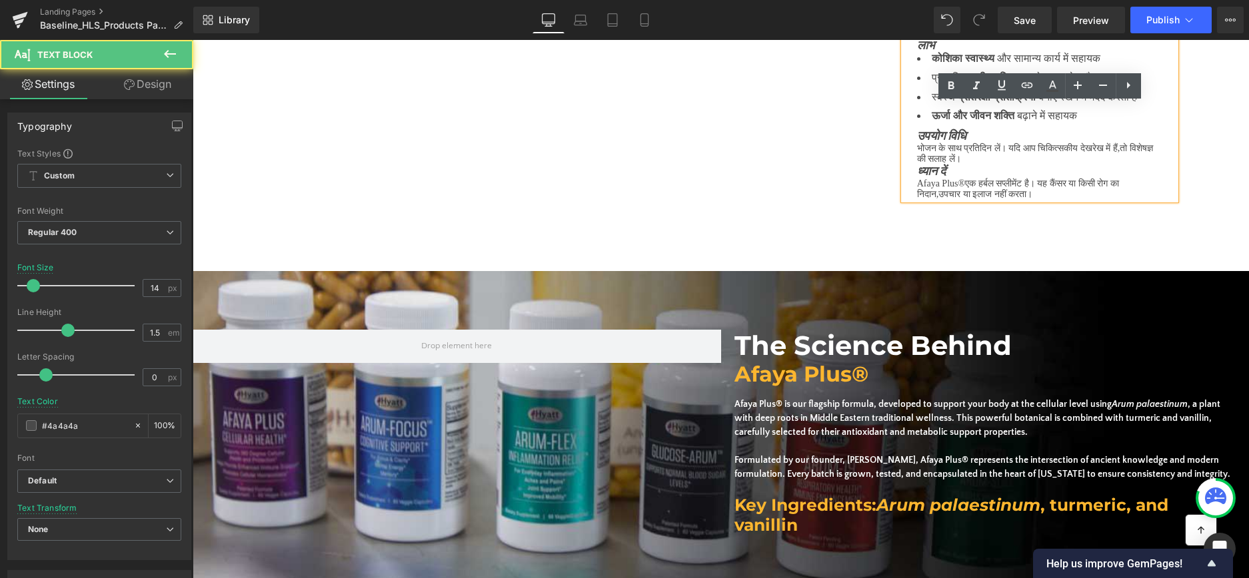
click at [1031, 200] on p "Afaya Plus® एक हर्बल सप्लीमेंट है। यह कैंसर या किसी रोग का निदान , उपचार या इला…" at bounding box center [1039, 189] width 245 height 21
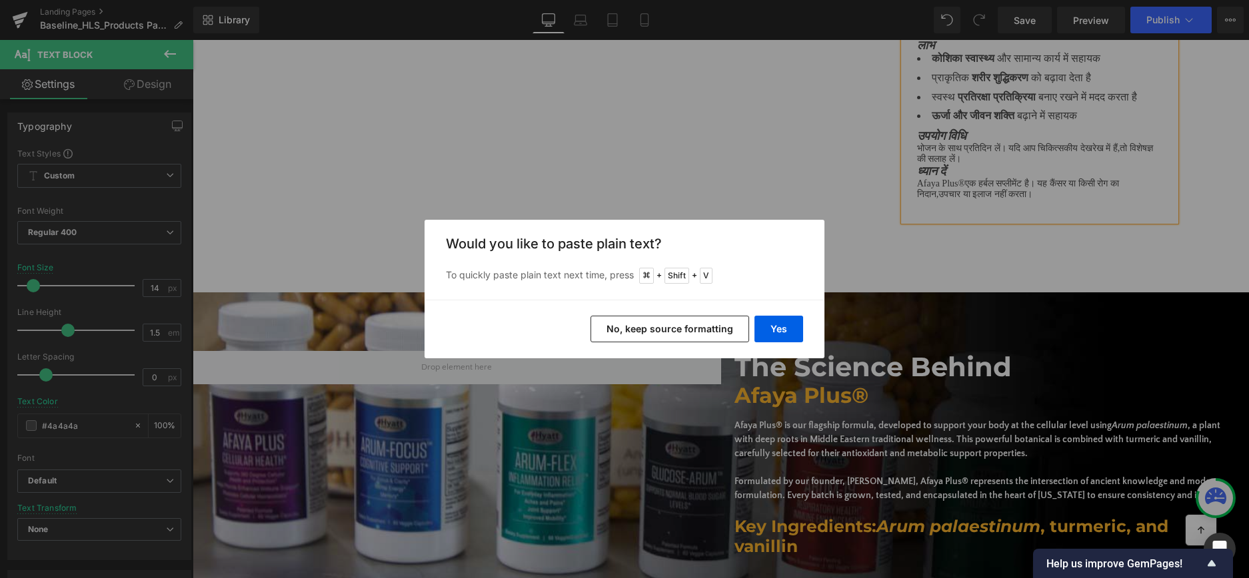
click at [668, 326] on button "No, keep source formatting" at bounding box center [669, 329] width 159 height 27
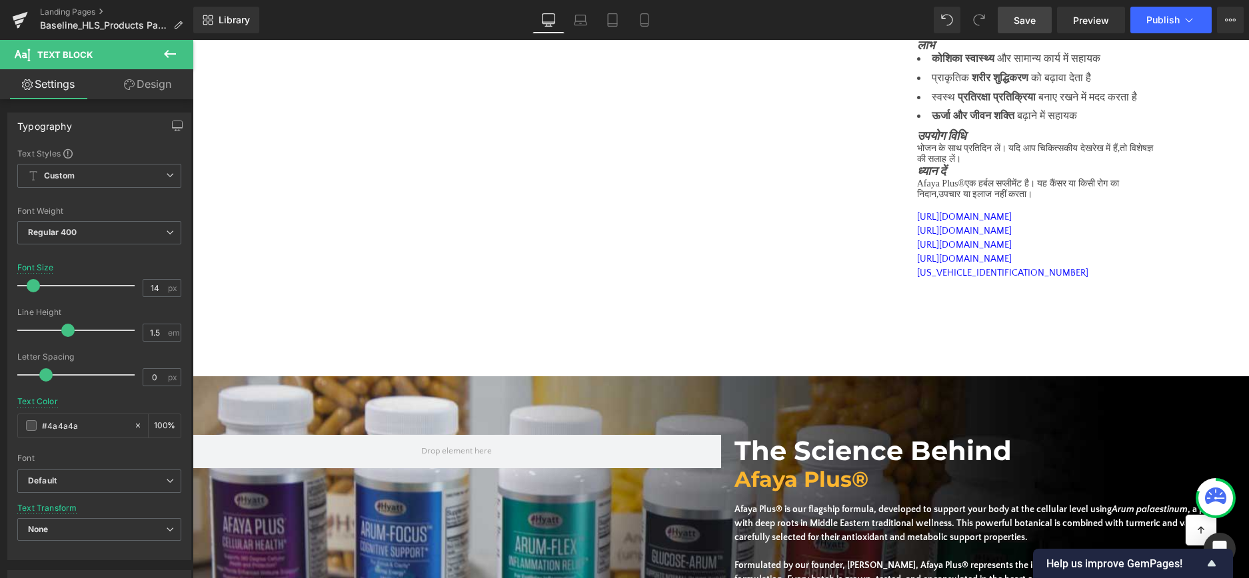
click at [1017, 25] on span "Save" at bounding box center [1024, 20] width 22 height 14
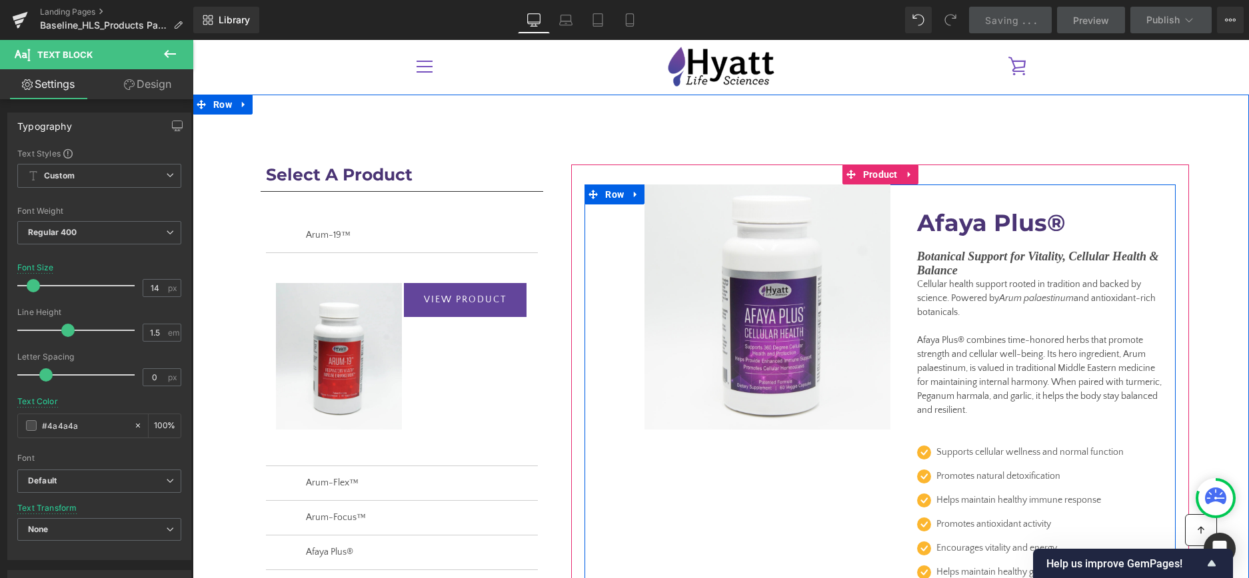
scroll to position [0, 0]
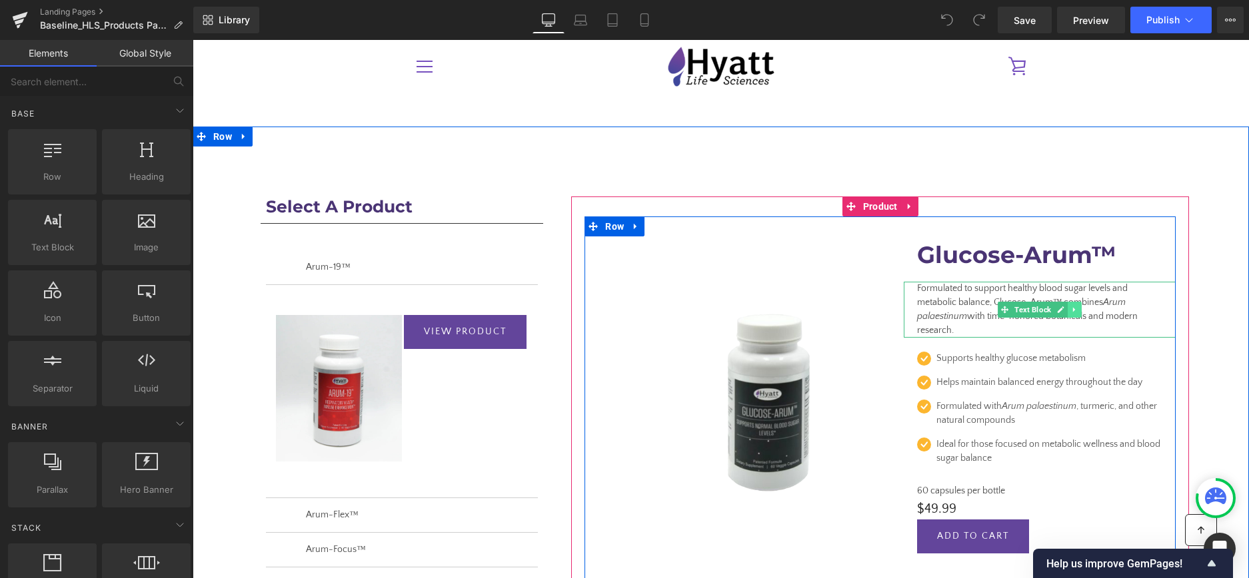
click at [1075, 307] on icon at bounding box center [1074, 310] width 7 height 8
click at [1071, 309] on icon at bounding box center [1066, 309] width 7 height 7
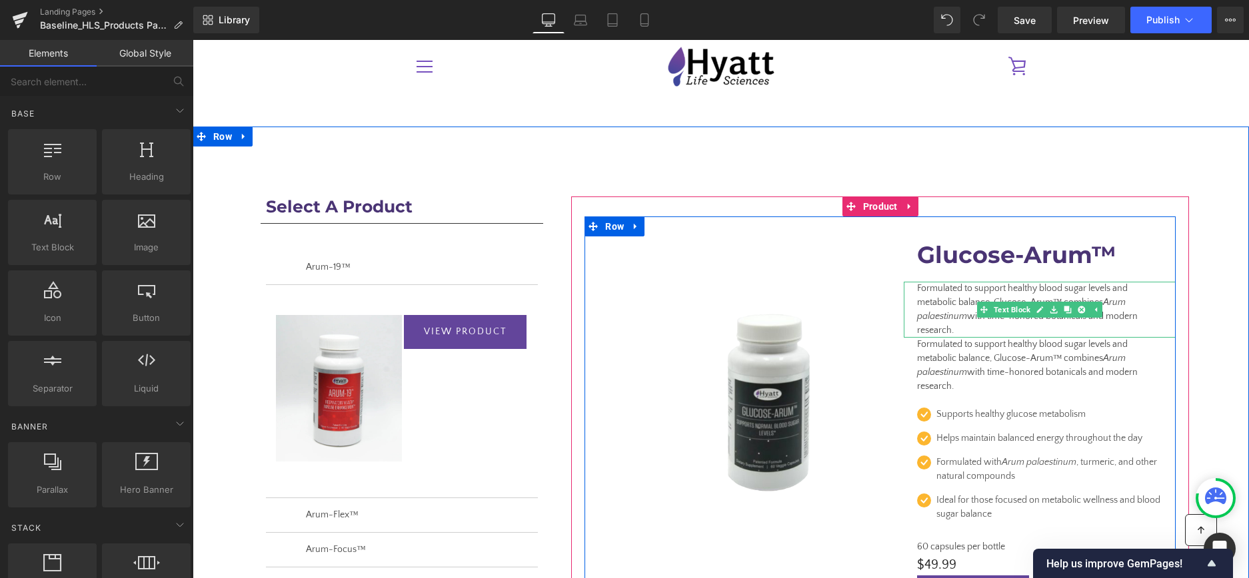
click at [943, 306] on span "Formulated to support healthy blood sugar levels and metabolic balance, Glucose…" at bounding box center [1027, 309] width 221 height 53
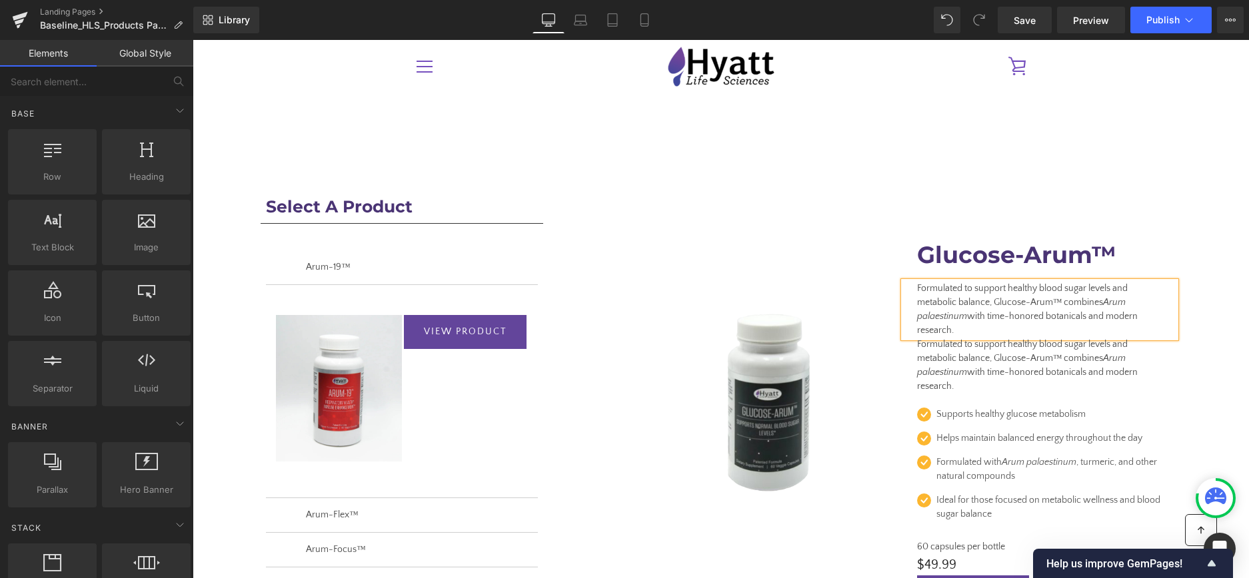
click at [943, 306] on span "Formulated to support healthy blood sugar levels and metabolic balance, Glucose…" at bounding box center [1027, 309] width 221 height 53
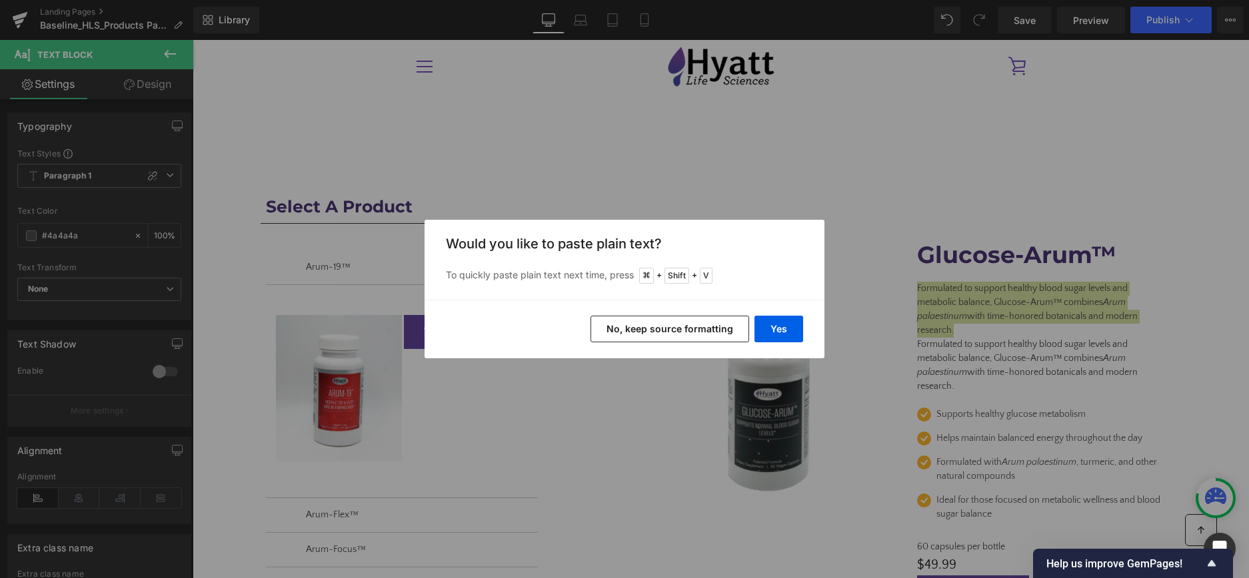
click at [663, 332] on button "No, keep source formatting" at bounding box center [669, 329] width 159 height 27
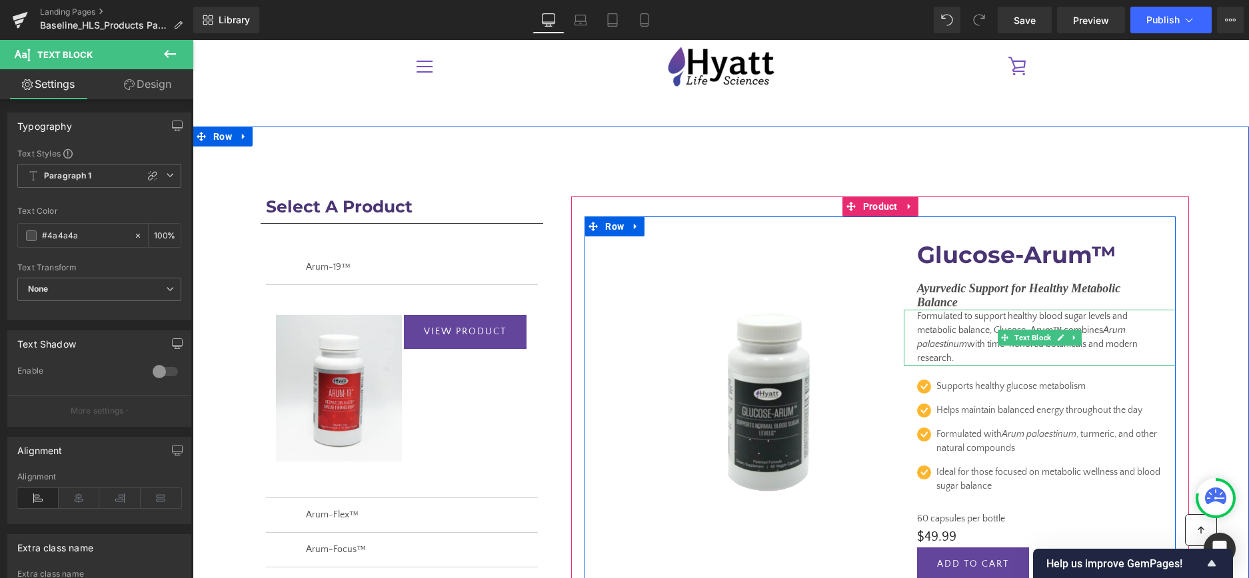
click at [1042, 316] on span "Formulated to support healthy blood sugar levels and metabolic balance, Glucose…" at bounding box center [1027, 337] width 221 height 53
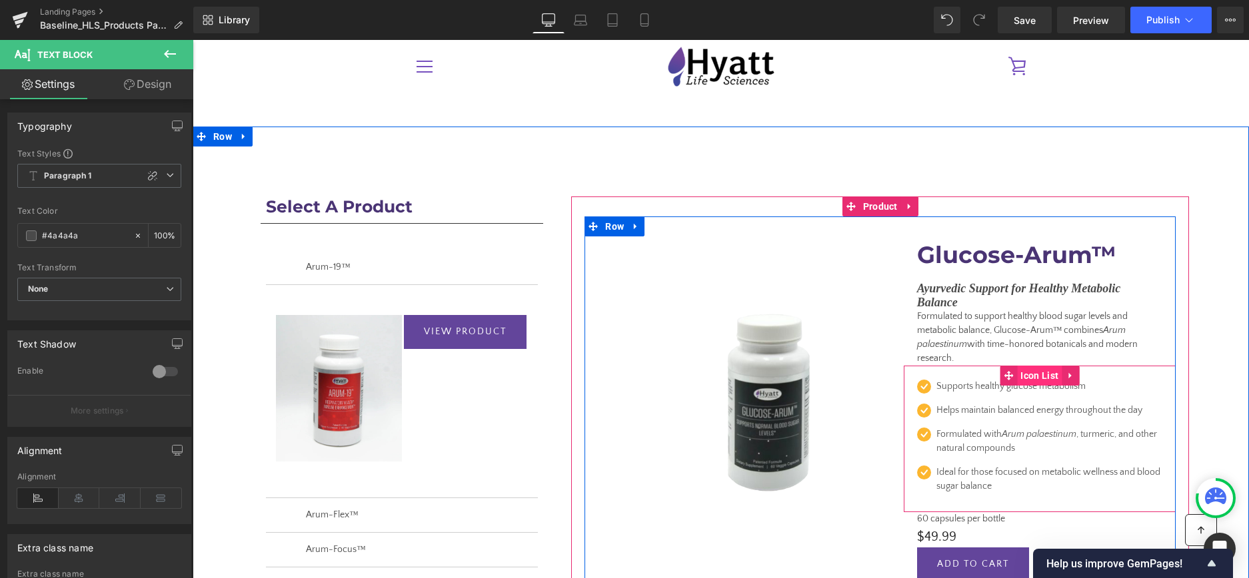
click at [1027, 382] on span "Icon List" at bounding box center [1039, 376] width 45 height 20
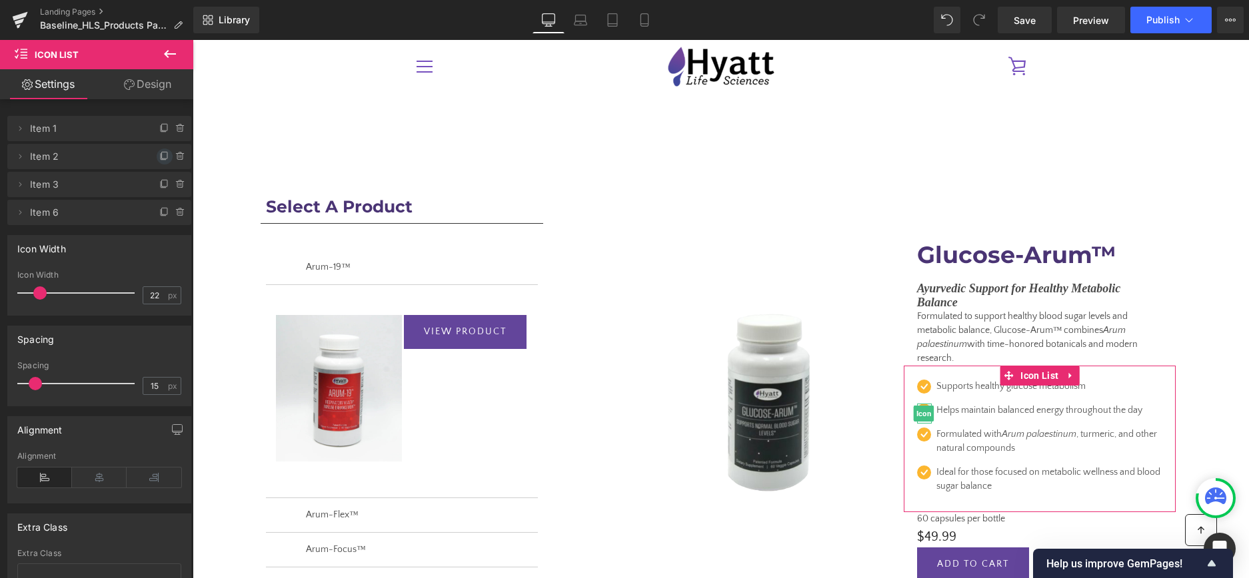
click at [164, 152] on icon at bounding box center [164, 155] width 5 height 7
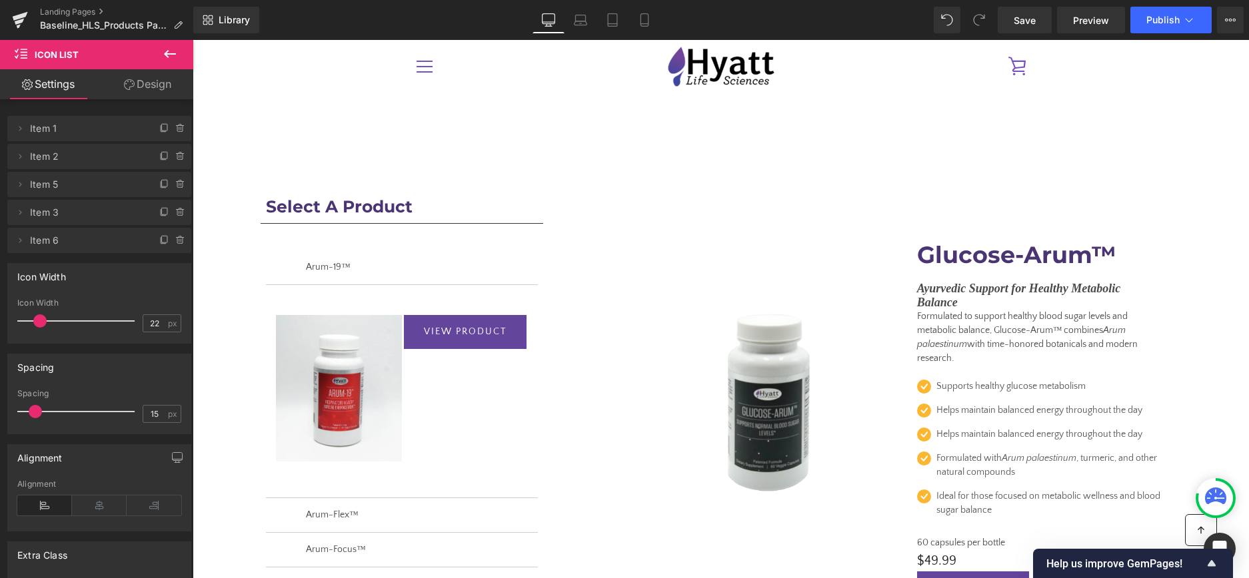
click at [107, 181] on span "Item 5" at bounding box center [86, 184] width 112 height 25
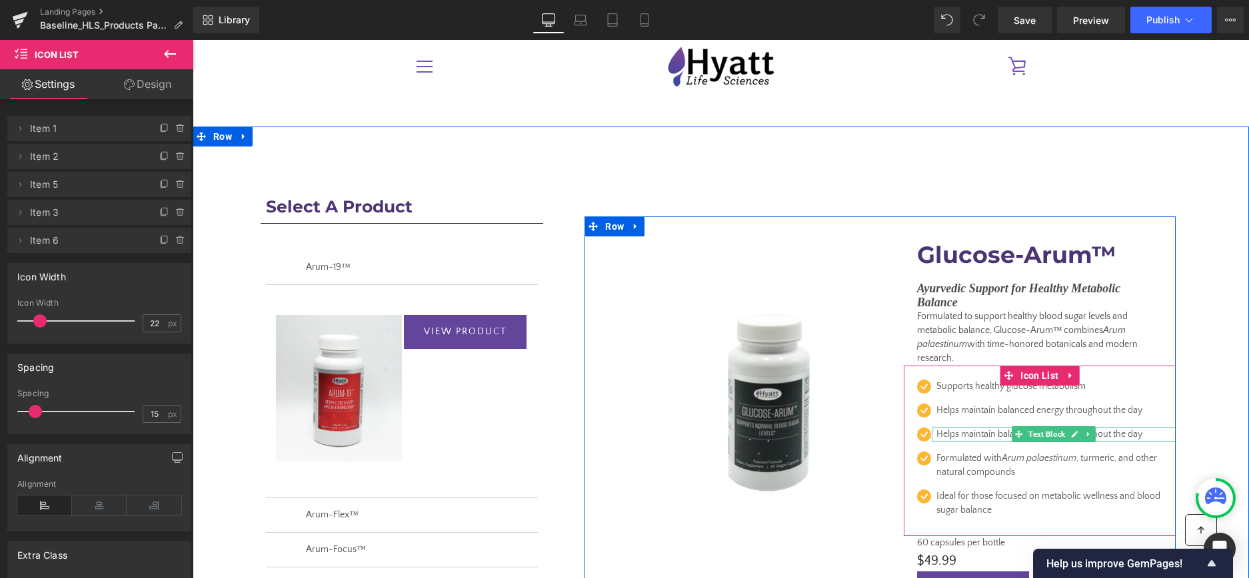
click at [993, 437] on p "Helps maintain balanced energy throughout the day" at bounding box center [1049, 435] width 226 height 14
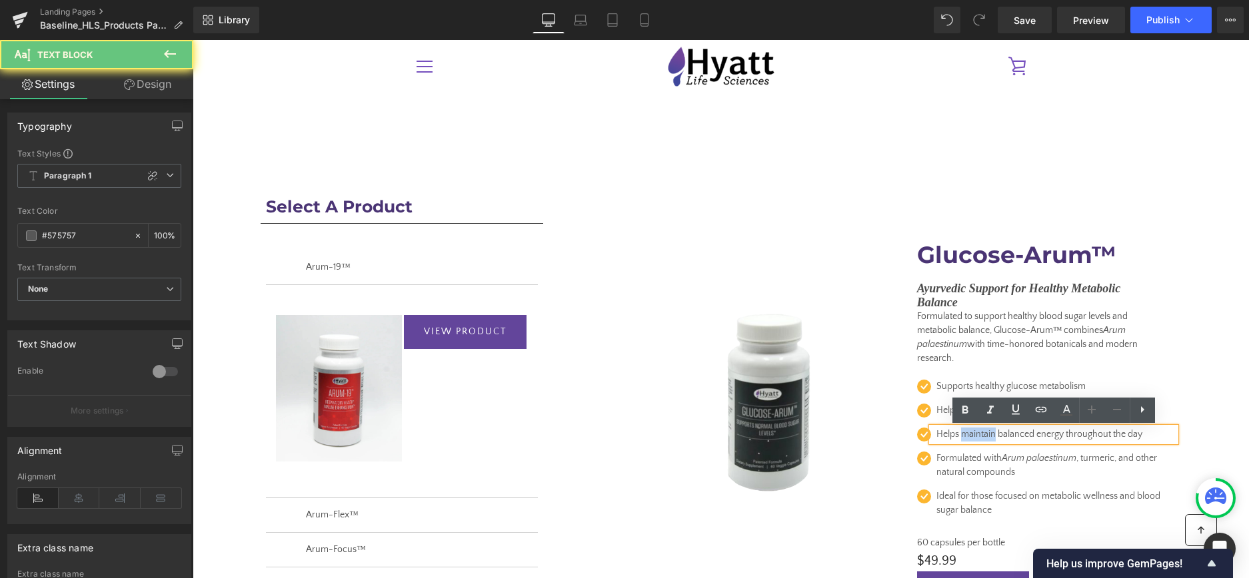
click at [993, 437] on p "Helps maintain balanced energy throughout the day" at bounding box center [1049, 435] width 226 height 14
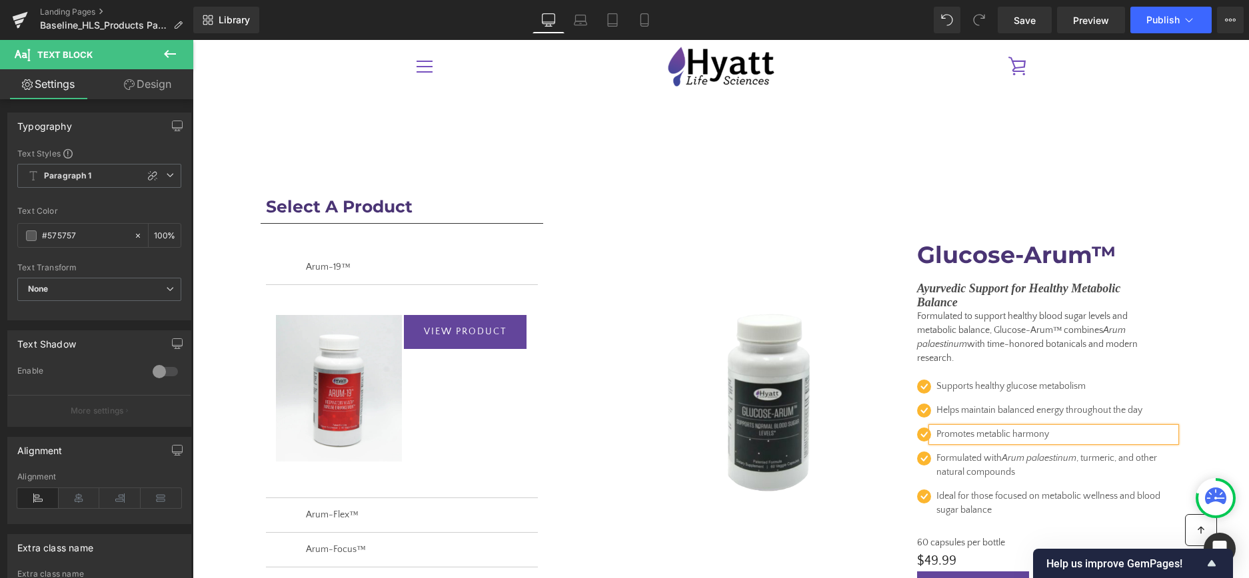
click at [1003, 438] on p "Promotes metablic harmony" at bounding box center [1049, 435] width 226 height 14
click at [1039, 378] on div "Icon Supports healthy glucose metabolism Text Block Icon Helps maintain balance…" at bounding box center [1040, 451] width 272 height 171
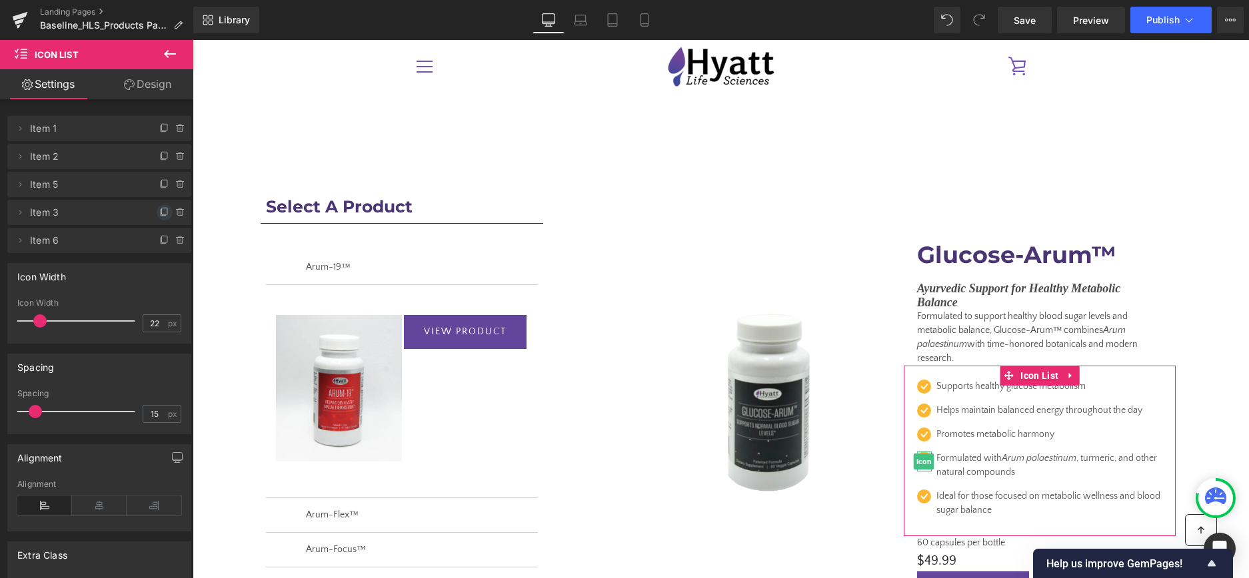
click at [164, 210] on icon at bounding box center [164, 212] width 11 height 11
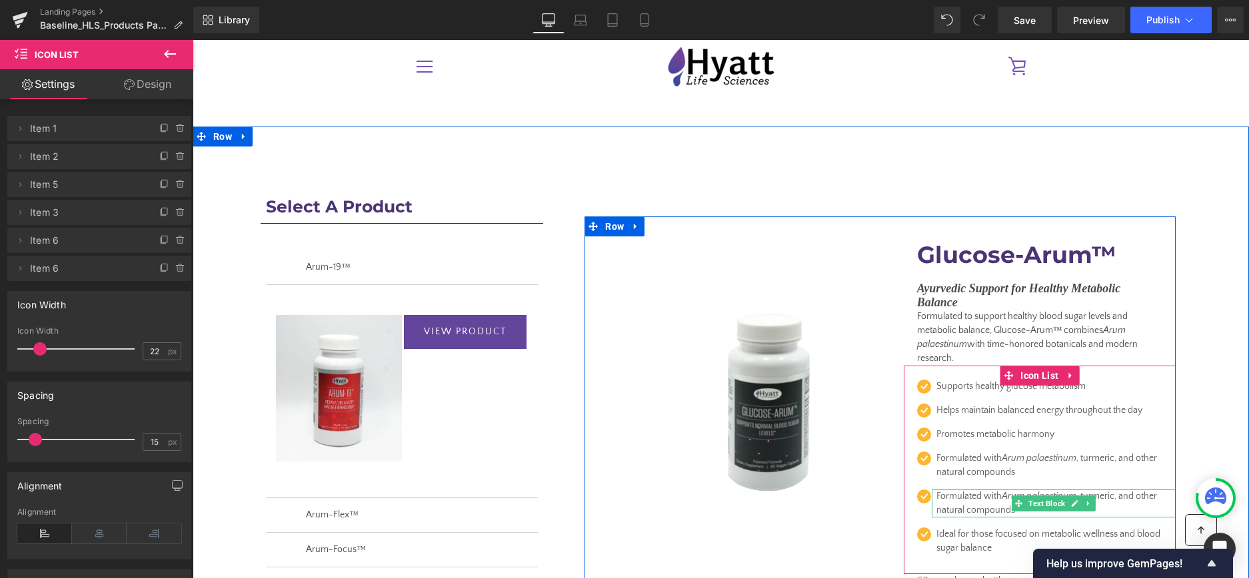
click at [964, 495] on p "Formulated with Arum palaestinum , turmeric, and other natural compounds" at bounding box center [1049, 504] width 226 height 28
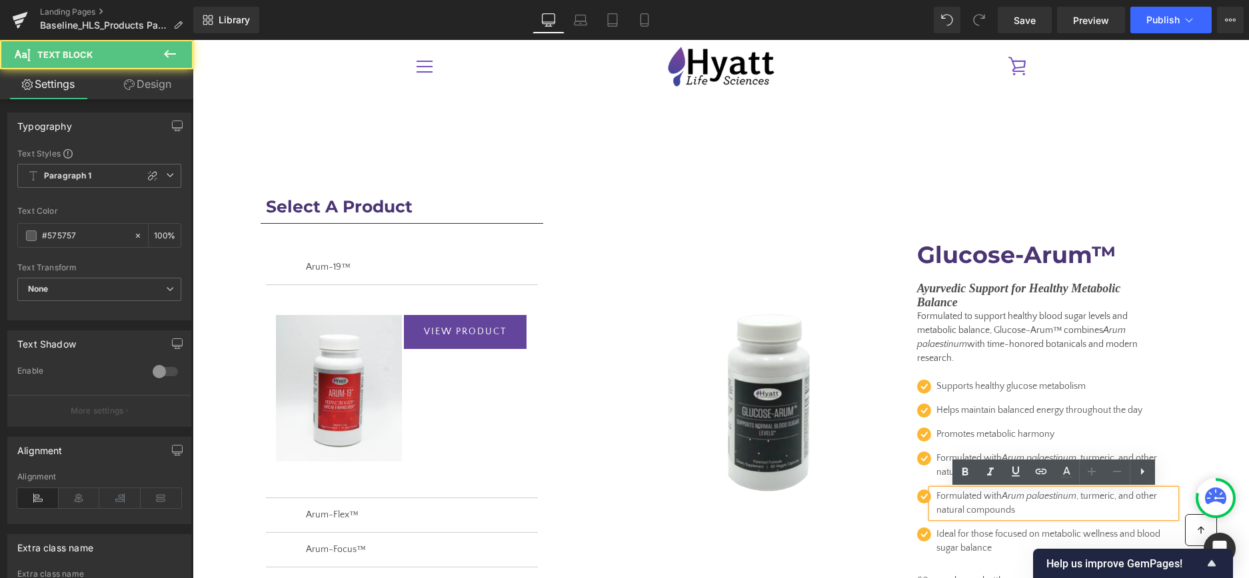
click at [964, 495] on p "Formulated with Arum palaestinum , turmeric, and other natural compounds" at bounding box center [1049, 504] width 226 height 28
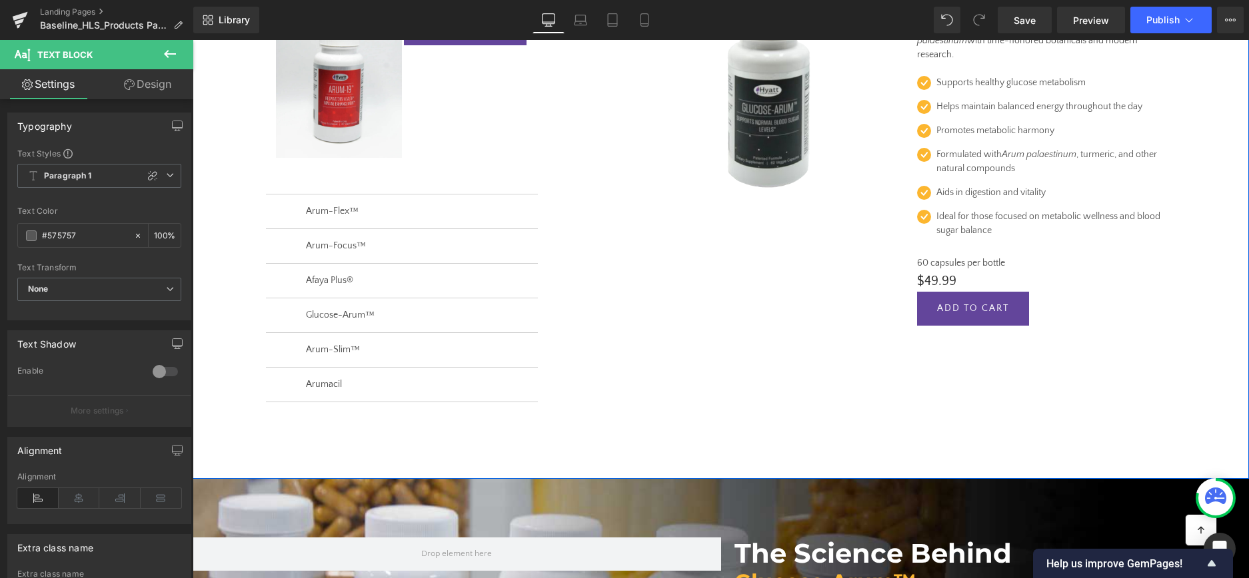
scroll to position [300, 0]
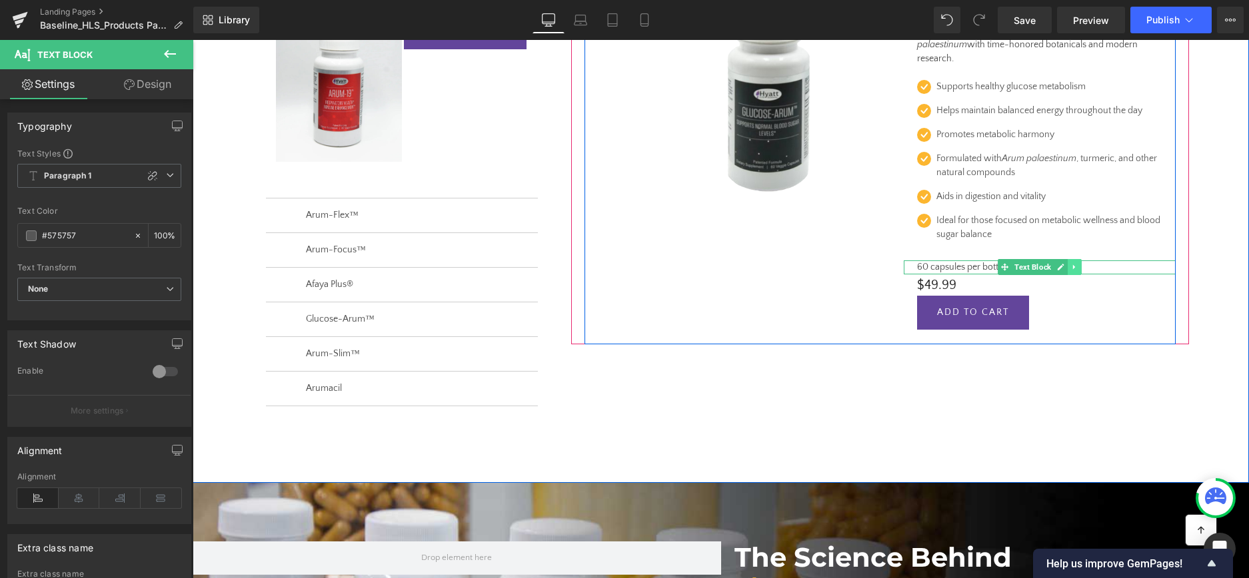
click at [1075, 266] on icon at bounding box center [1074, 267] width 7 height 8
click at [1068, 268] on icon at bounding box center [1066, 266] width 7 height 7
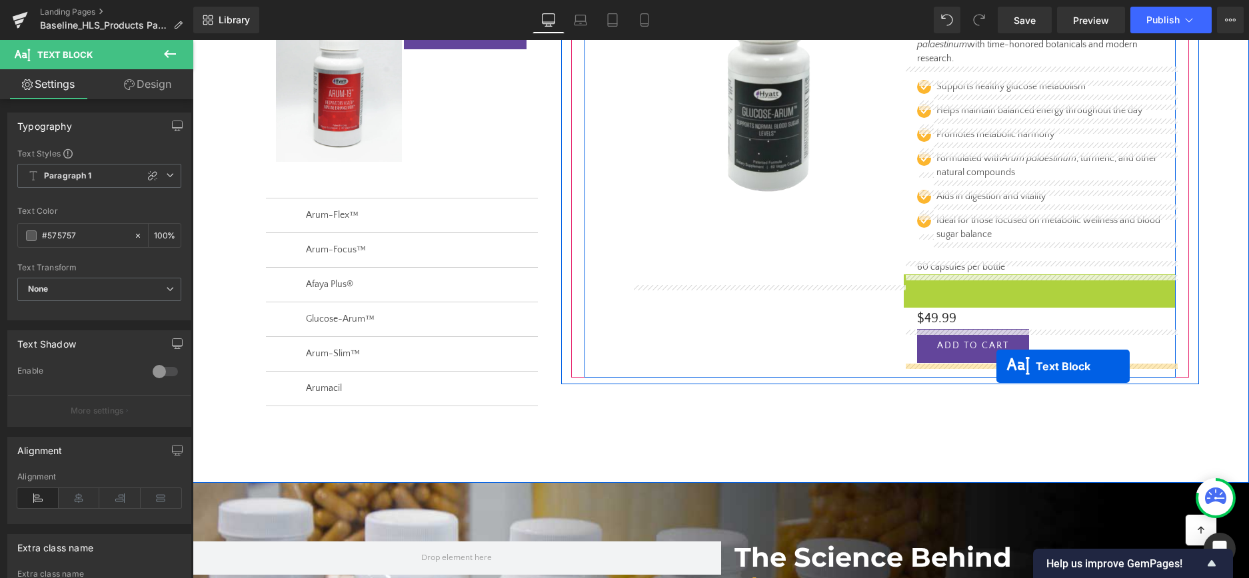
drag, startPoint x: 1004, startPoint y: 283, endPoint x: 996, endPoint y: 366, distance: 84.3
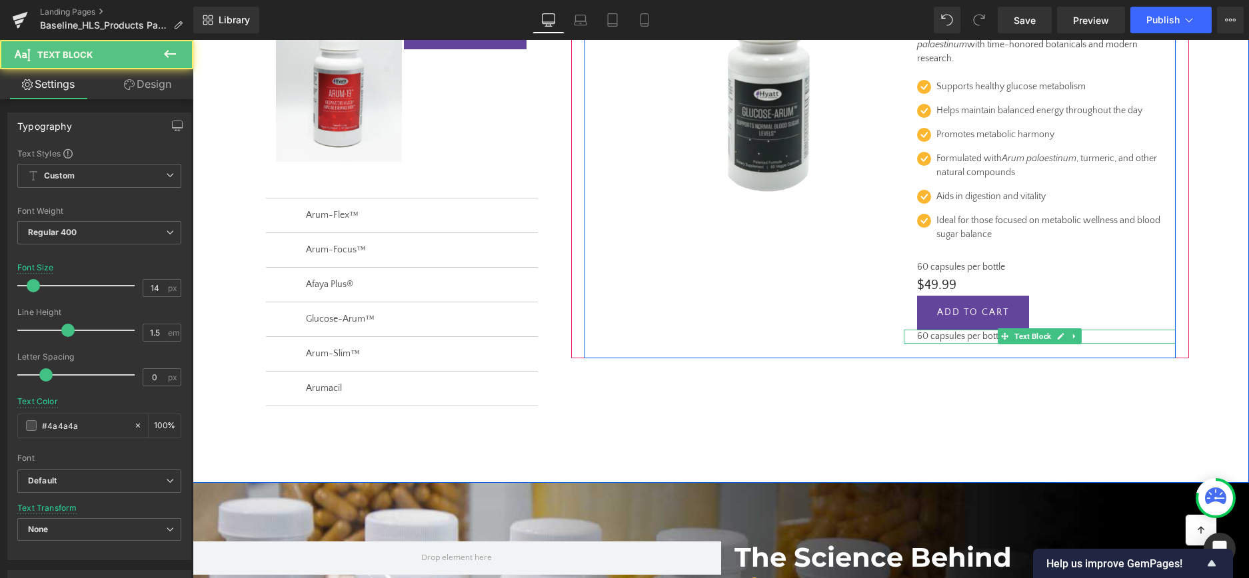
click at [927, 340] on p "60 capsules per bottle" at bounding box center [1039, 337] width 245 height 14
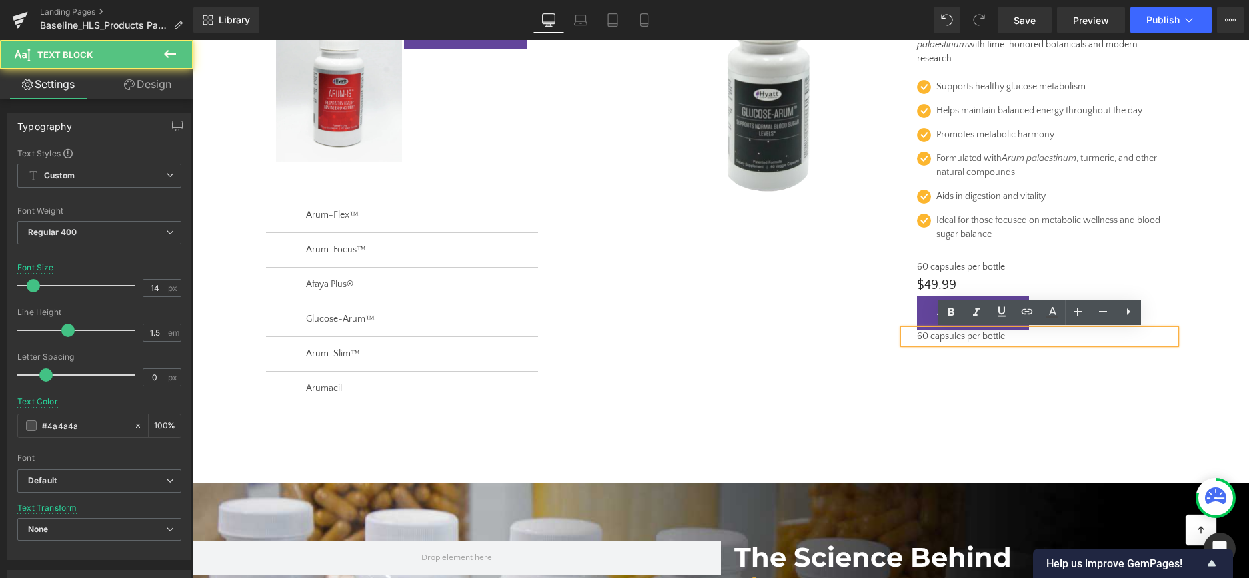
click at [920, 339] on p "60 capsules per bottle" at bounding box center [1039, 337] width 245 height 14
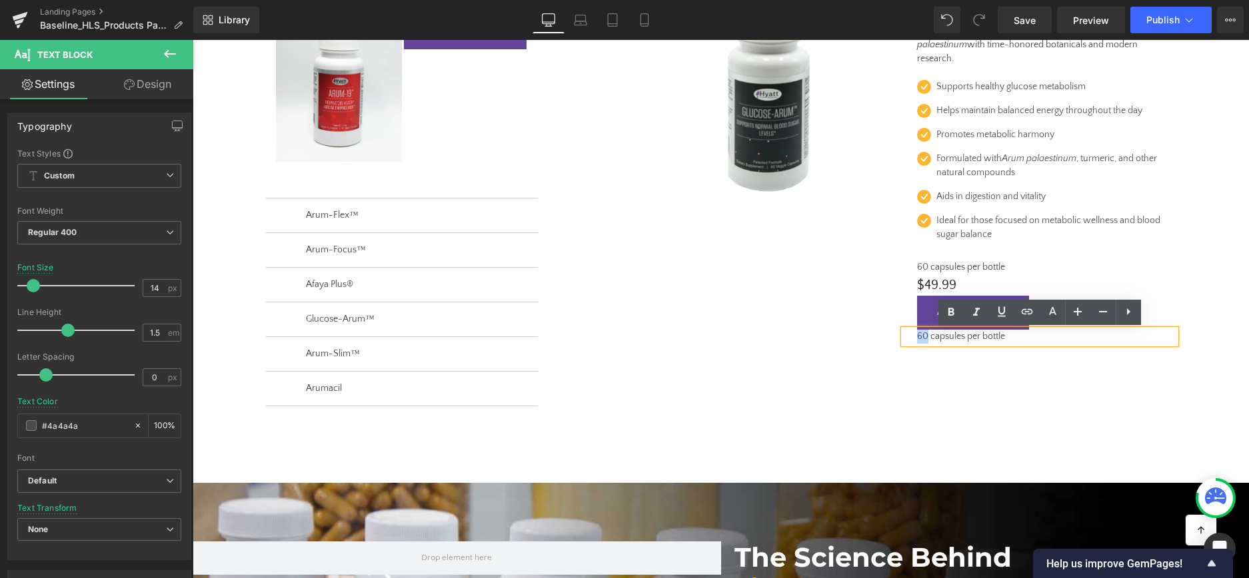
click at [920, 339] on p "60 capsules per bottle" at bounding box center [1039, 337] width 245 height 14
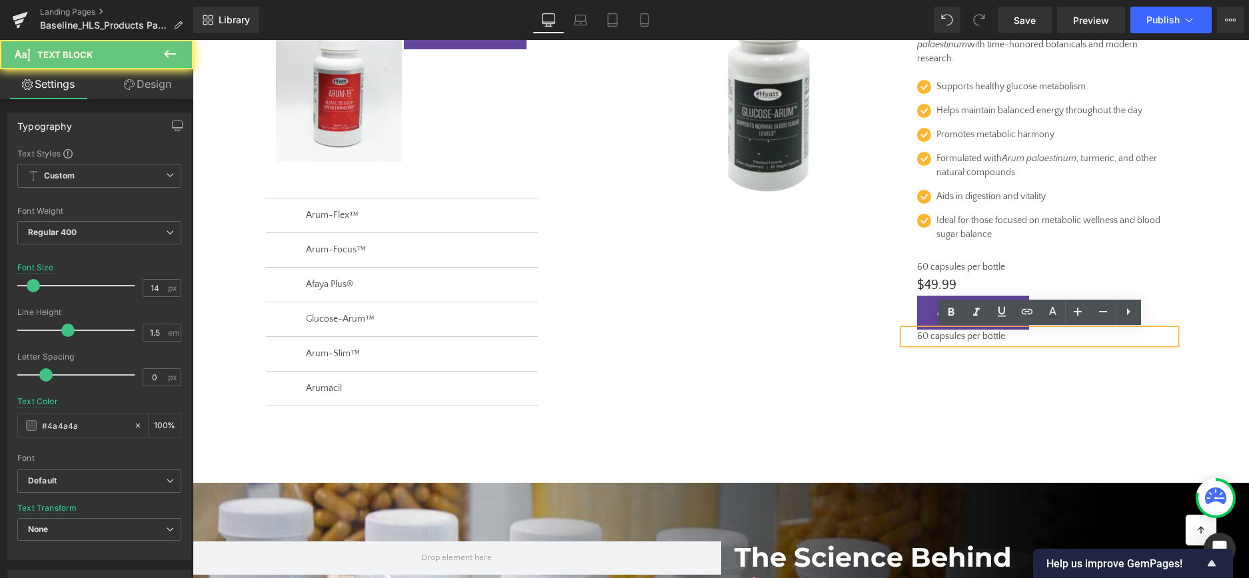
click at [920, 339] on p "60 capsules per bottle" at bounding box center [1039, 337] width 245 height 14
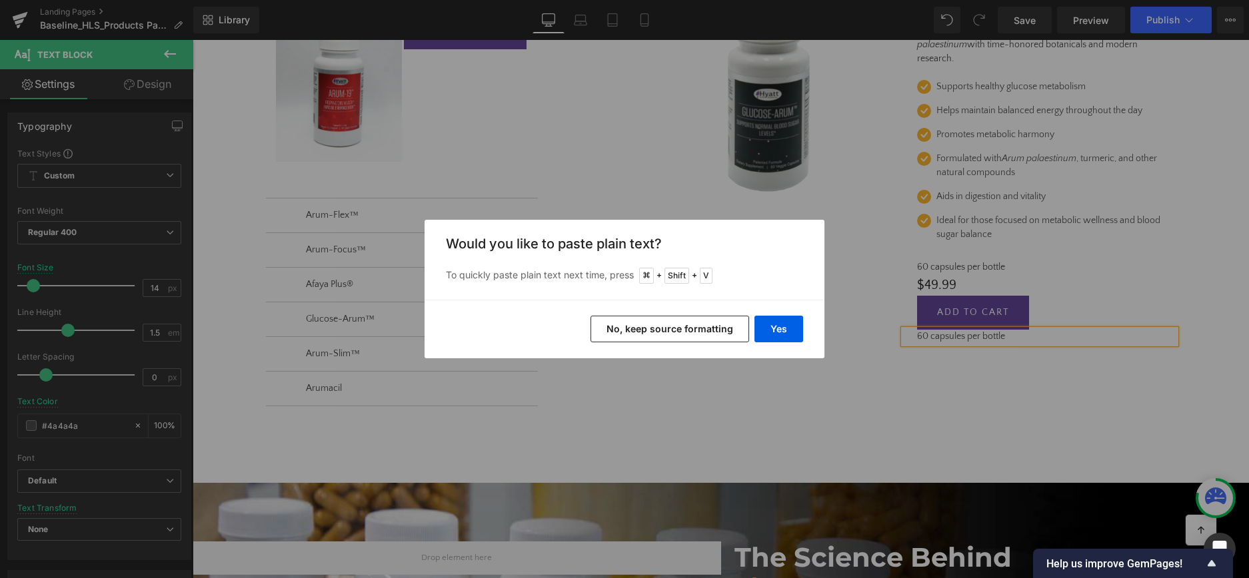
click at [720, 331] on button "No, keep source formatting" at bounding box center [669, 329] width 159 height 27
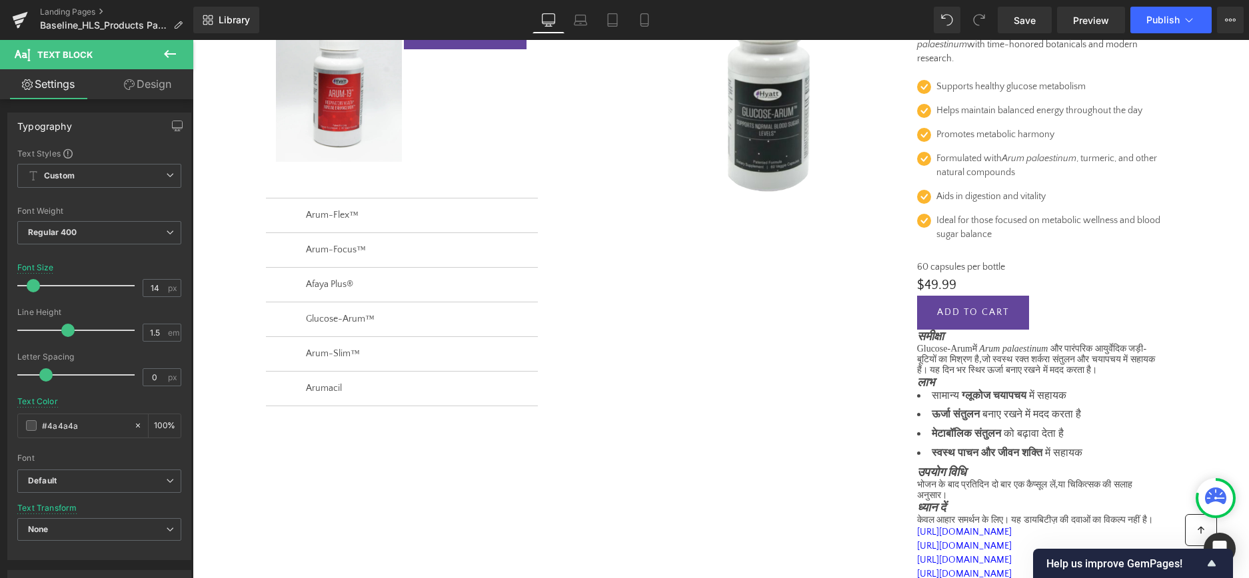
scroll to position [390, 0]
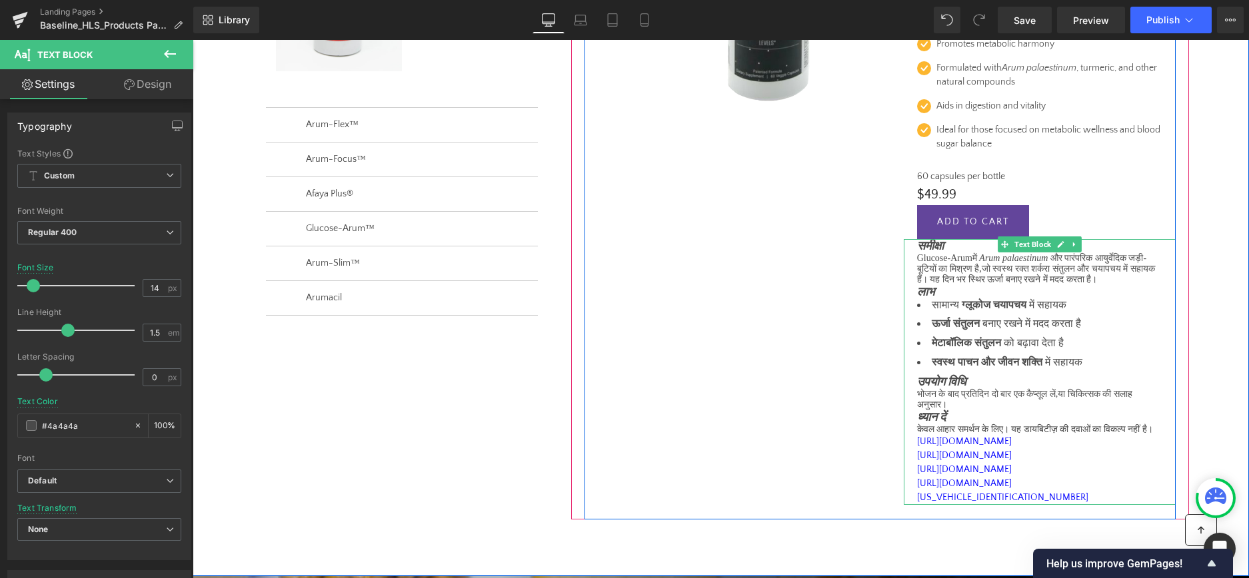
click at [916, 252] on div "समीक्षा Glucose-[GEOGRAPHIC_DATA] में Arum palaestinum और पारंपरिक आयुर्वेदिक ज…" at bounding box center [1040, 372] width 272 height 267
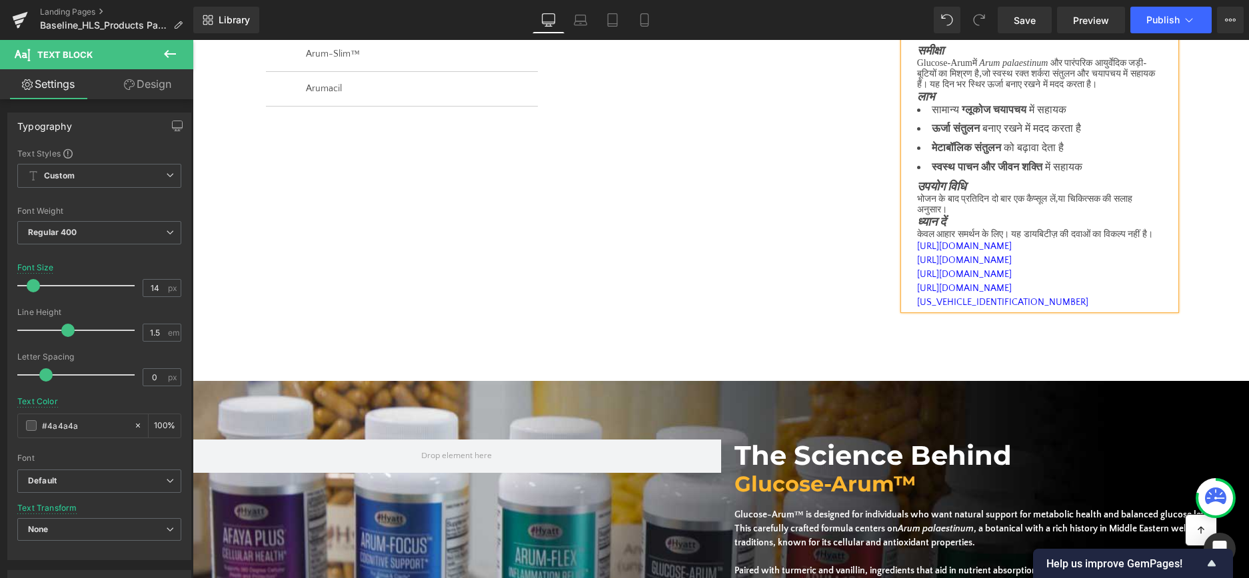
scroll to position [603, 0]
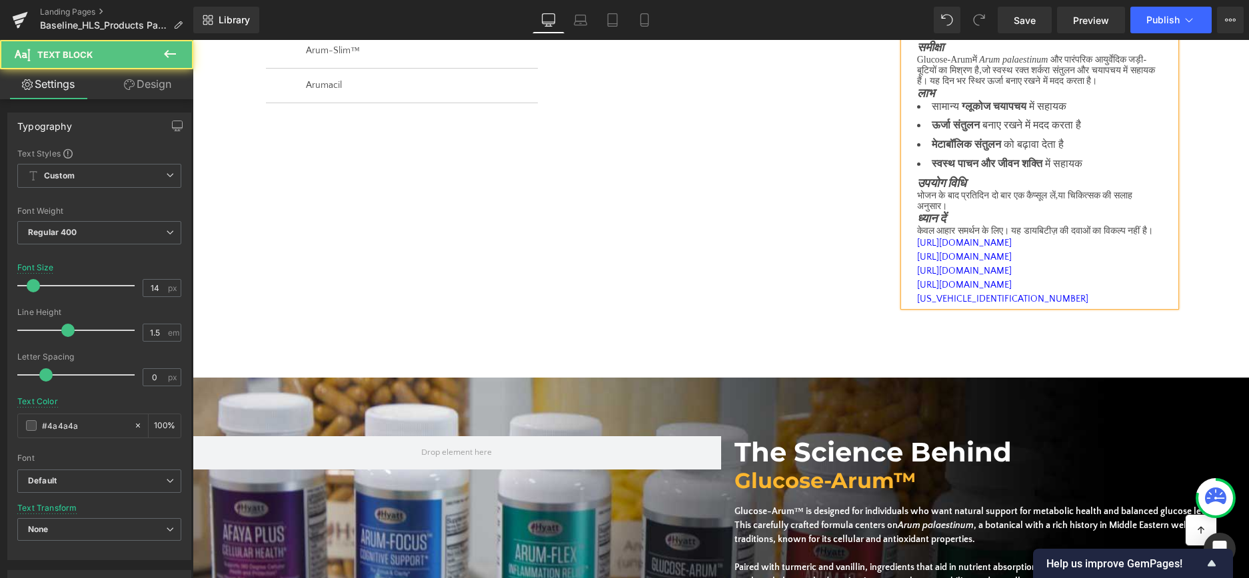
drag, startPoint x: 918, startPoint y: 322, endPoint x: 1067, endPoint y: 372, distance: 156.6
click at [1067, 307] on div "समीक्षा Glucose-[GEOGRAPHIC_DATA] में Arum palaestinum और पारंपरिक आयुर्वेदिक ज…" at bounding box center [1040, 167] width 272 height 281
copy div "[URL][DOMAIN_NAME] [URL][DOMAIN_NAME] [URL][DOMAIN_NAME] [URL][DOMAIN_NAME][US_…"
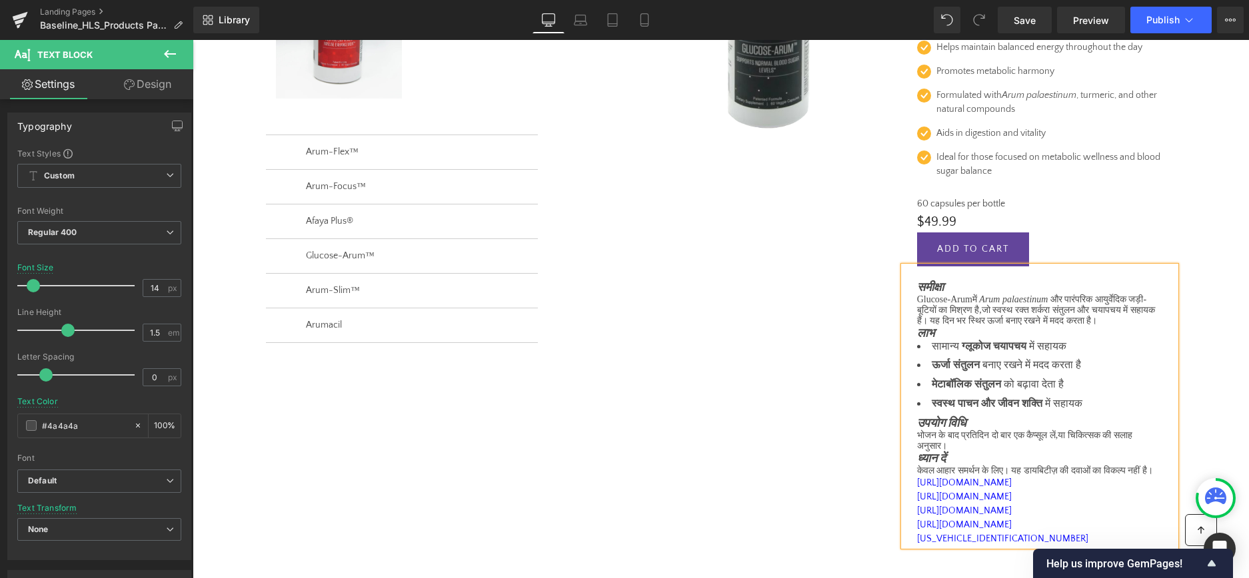
scroll to position [337, 0]
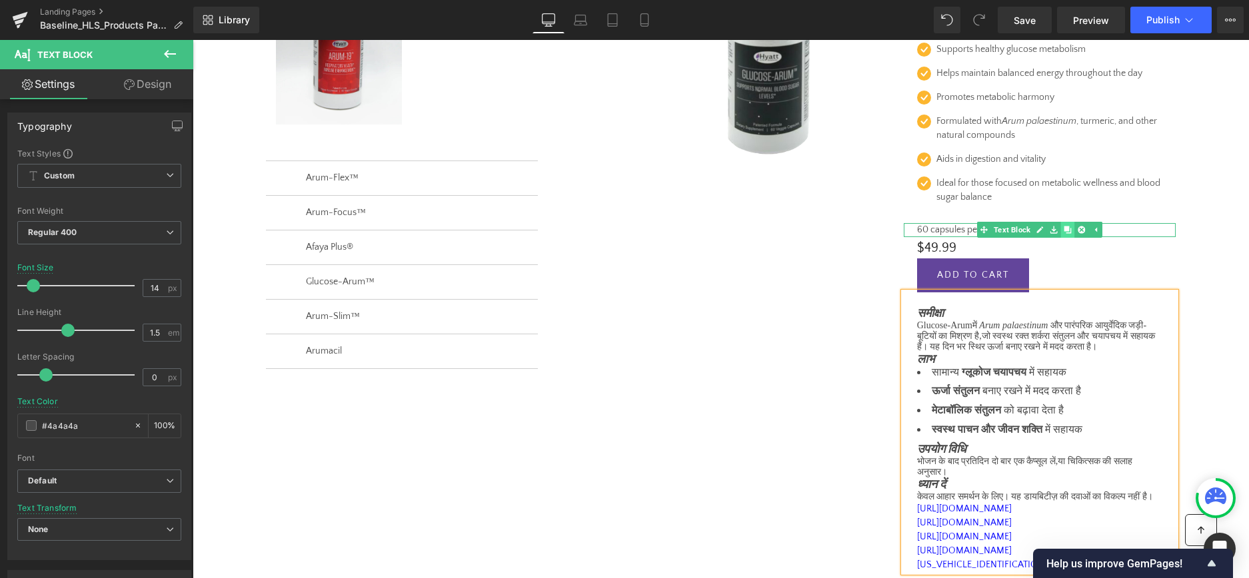
click at [1069, 231] on icon at bounding box center [1066, 229] width 7 height 7
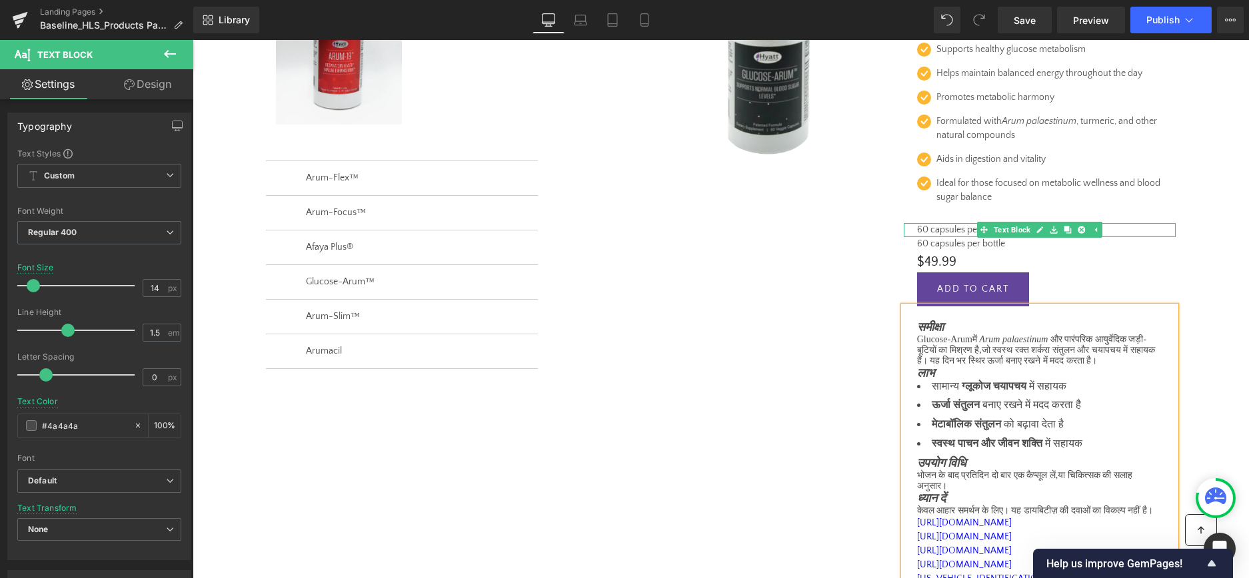
click at [945, 229] on p "60 capsules per bottle" at bounding box center [1039, 230] width 245 height 14
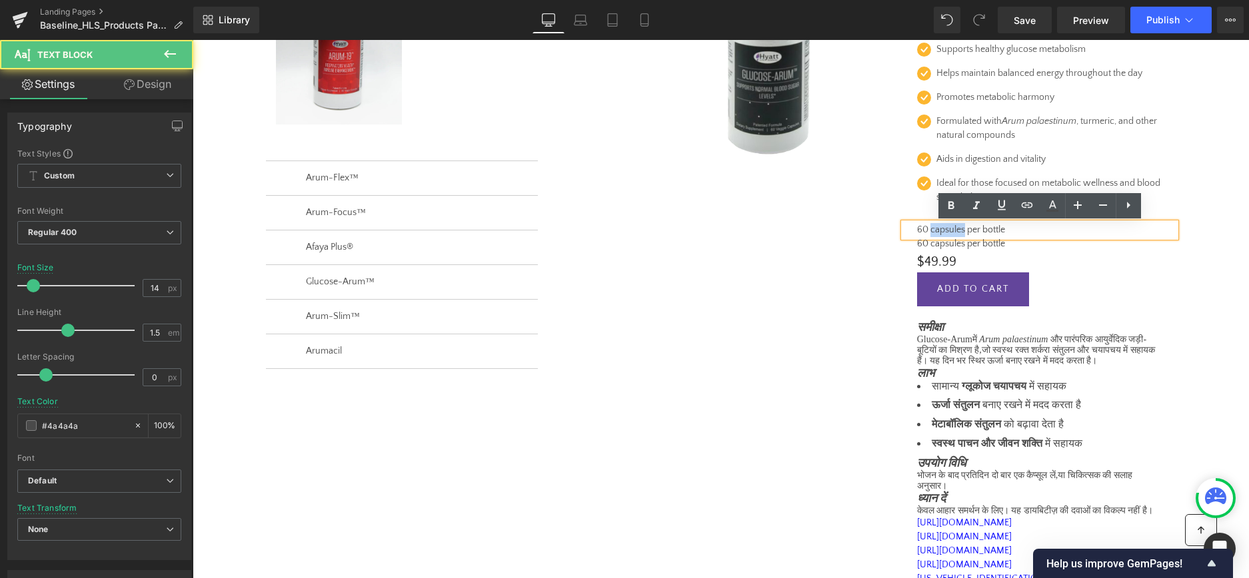
click at [945, 229] on p "60 capsules per bottle" at bounding box center [1039, 230] width 245 height 14
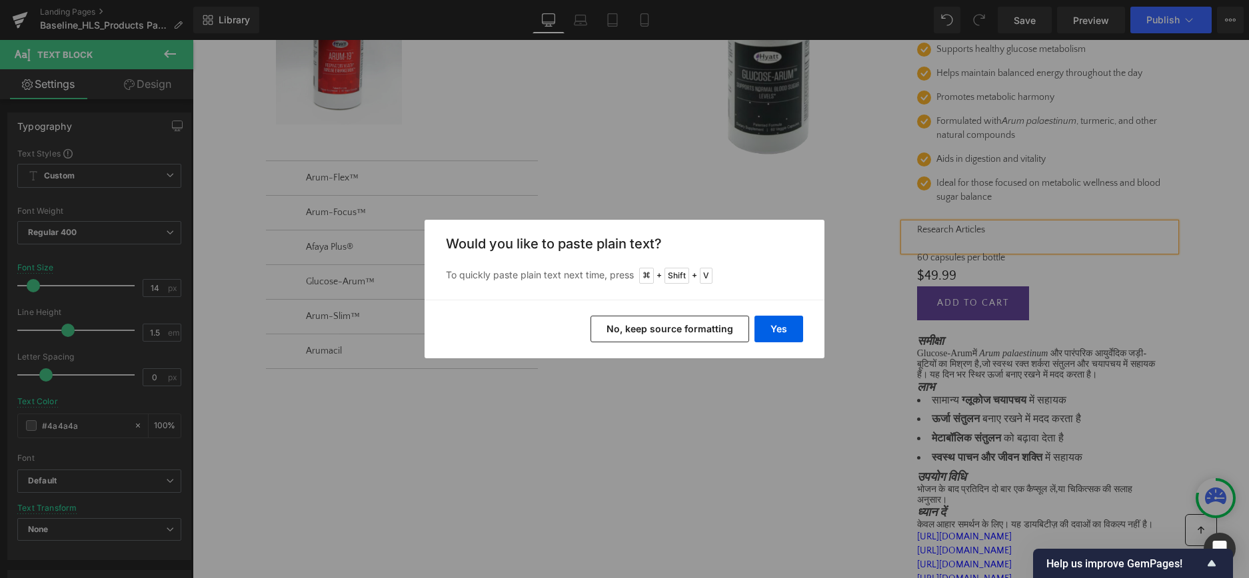
click at [650, 331] on button "No, keep source formatting" at bounding box center [669, 329] width 159 height 27
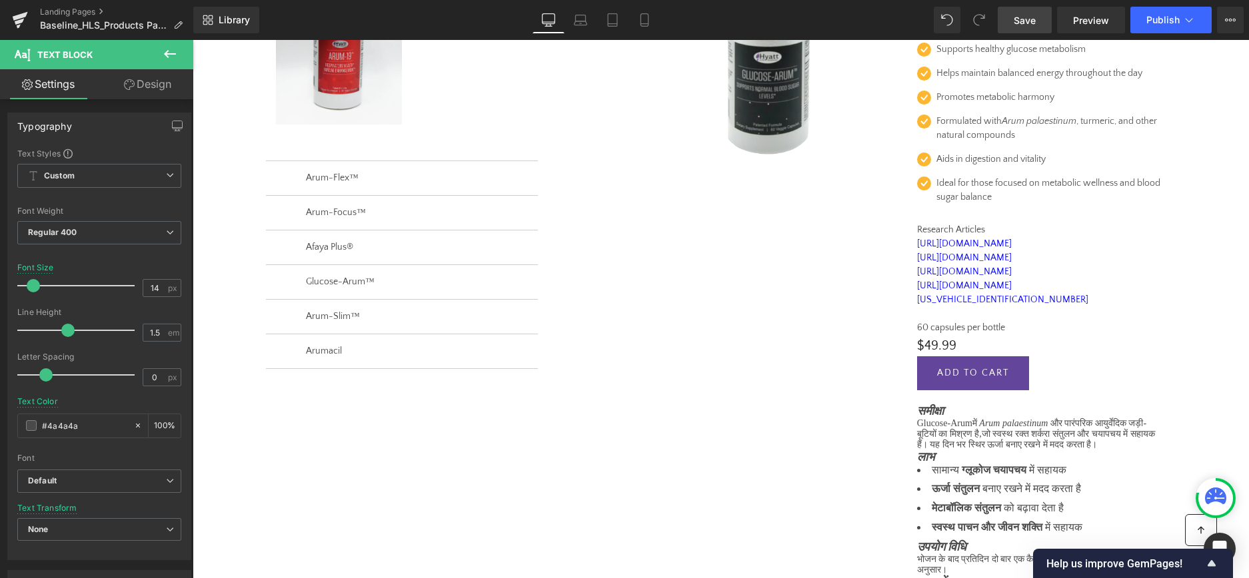
click at [1035, 21] on span "Save" at bounding box center [1024, 20] width 22 height 14
click at [17, 17] on icon at bounding box center [20, 16] width 15 height 9
